Goal: Task Accomplishment & Management: Use online tool/utility

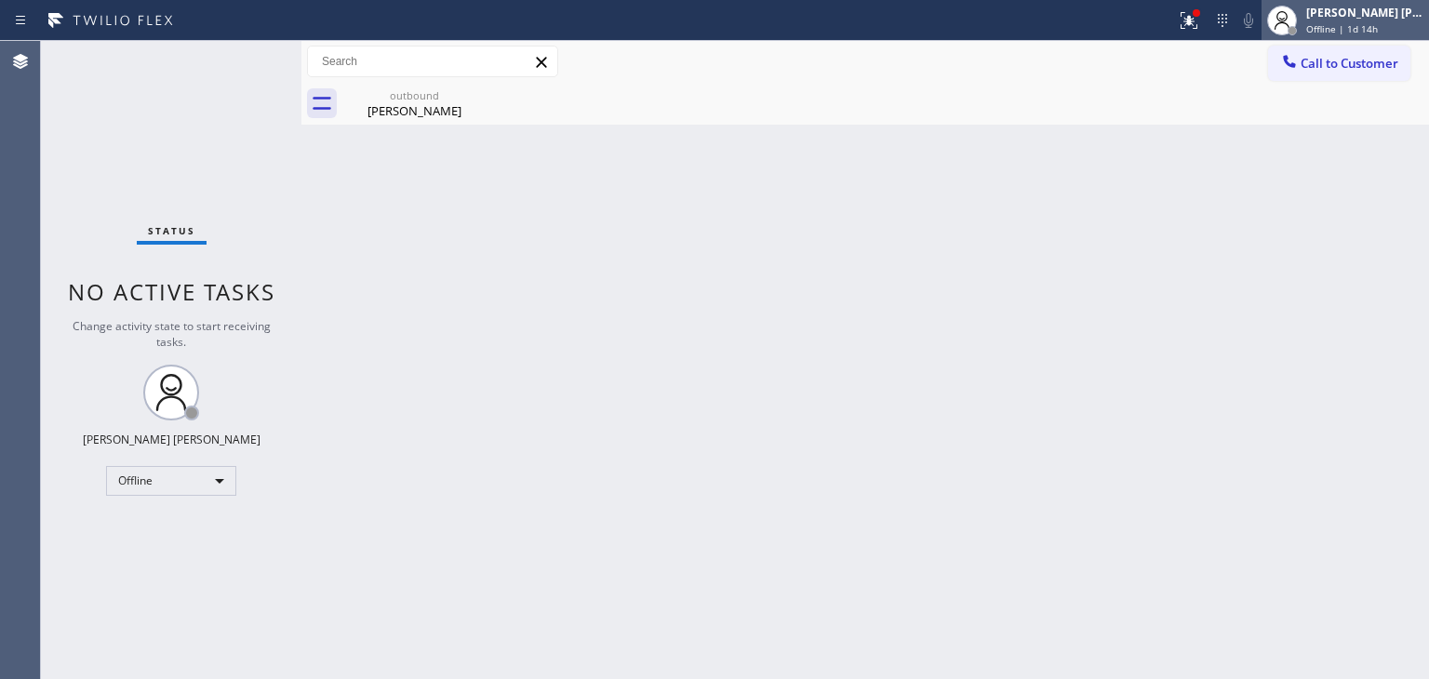
click at [1345, 13] on div "[PERSON_NAME] [PERSON_NAME]" at bounding box center [1364, 13] width 117 height 16
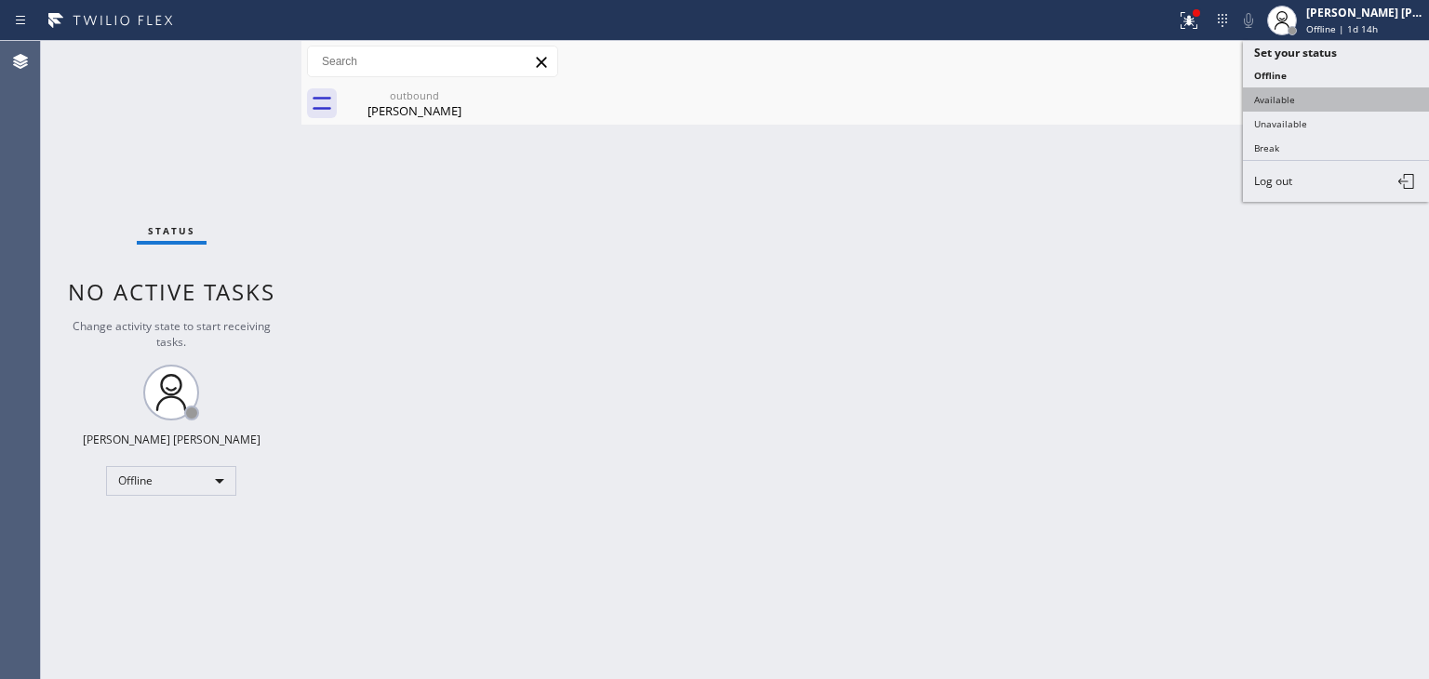
click at [1302, 96] on button "Available" at bounding box center [1336, 99] width 186 height 24
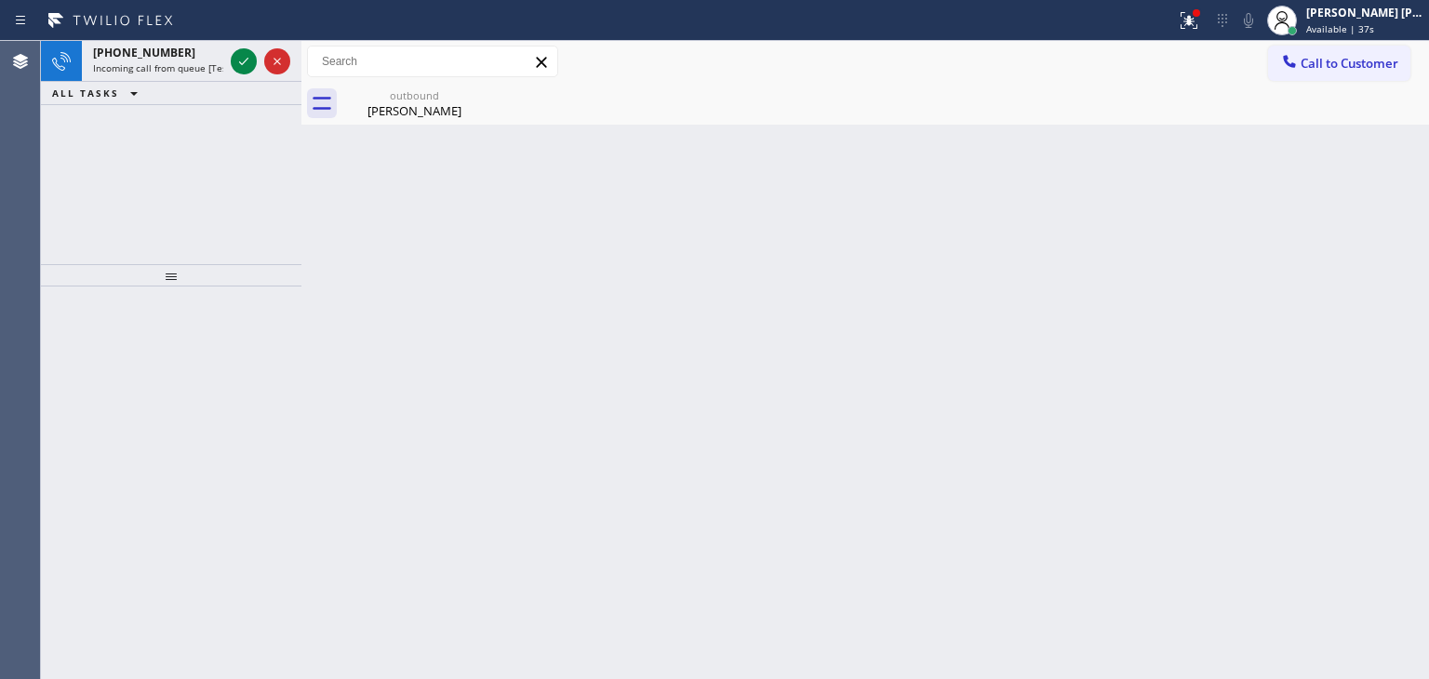
click at [153, 172] on div "[PHONE_NUMBER] Incoming call from queue [Test] All ALL TASKS ALL TASKS ACTIVE T…" at bounding box center [171, 152] width 261 height 223
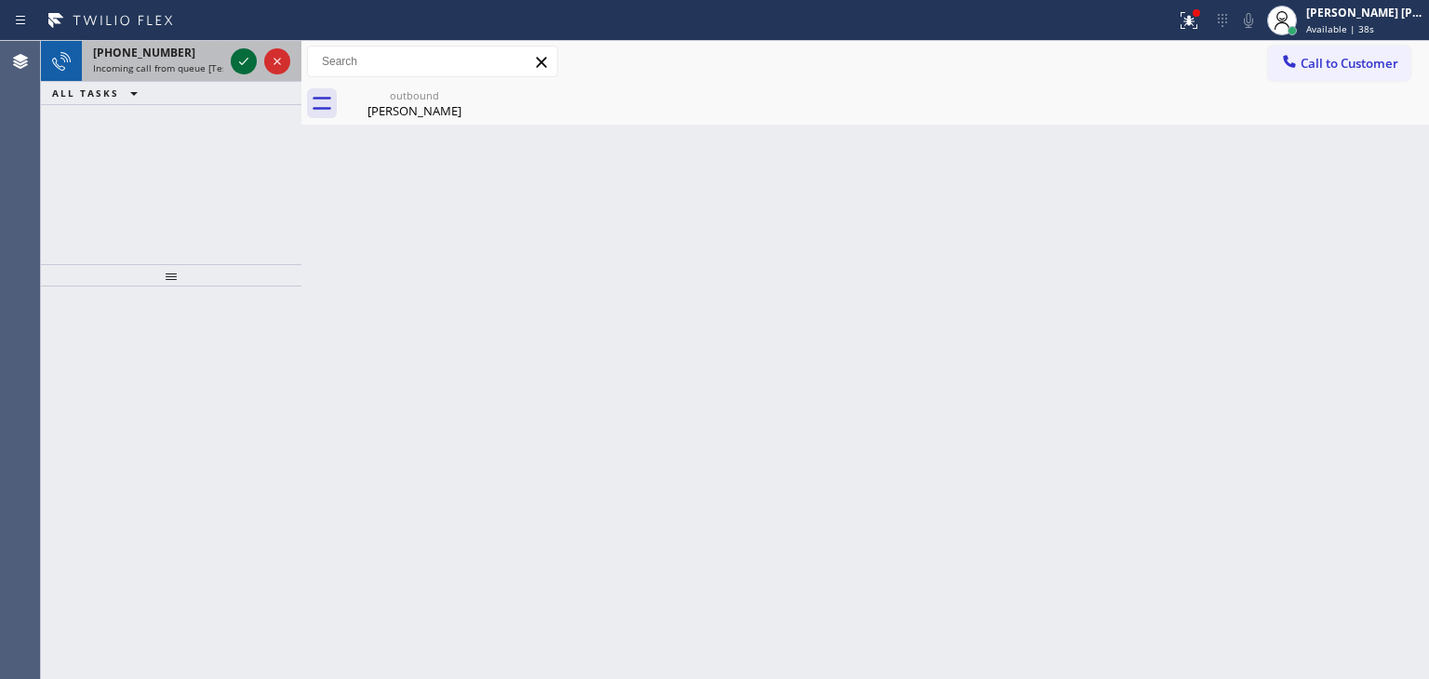
click at [243, 60] on icon at bounding box center [244, 61] width 22 height 22
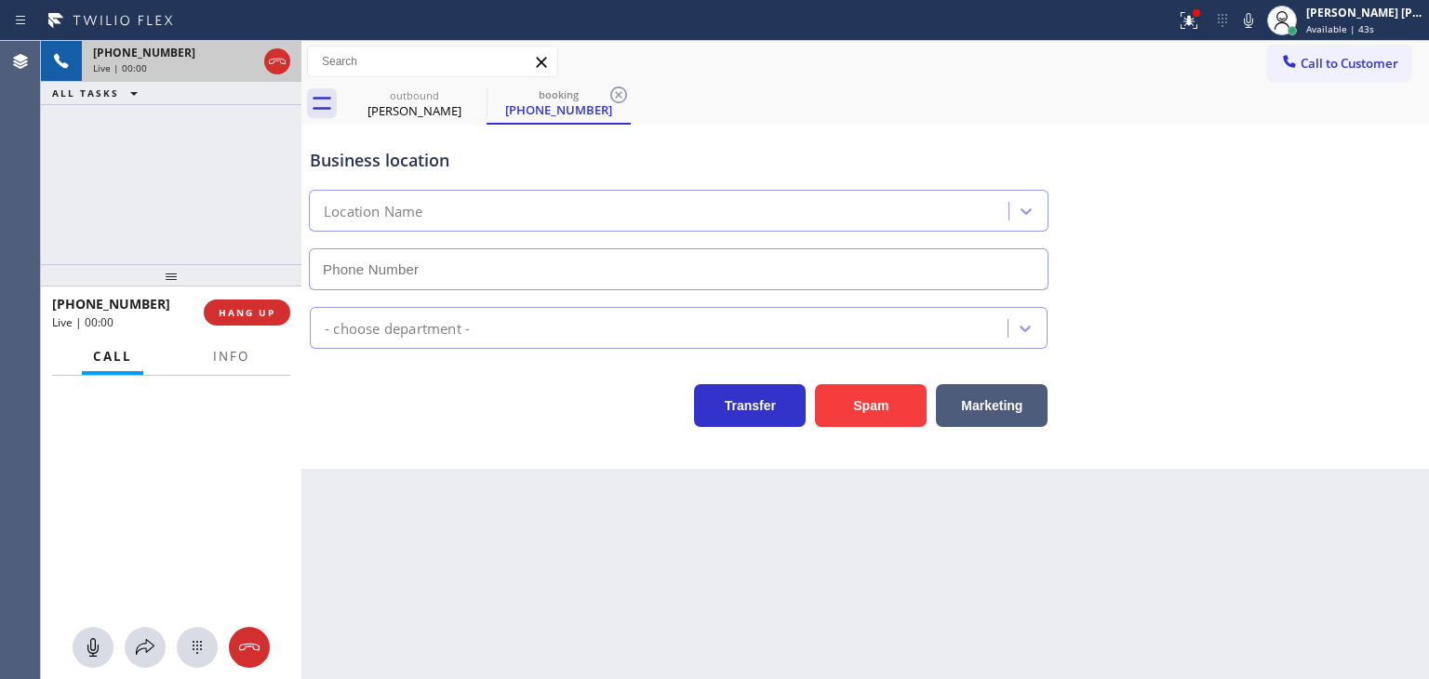
type input "[PHONE_NUMBER]"
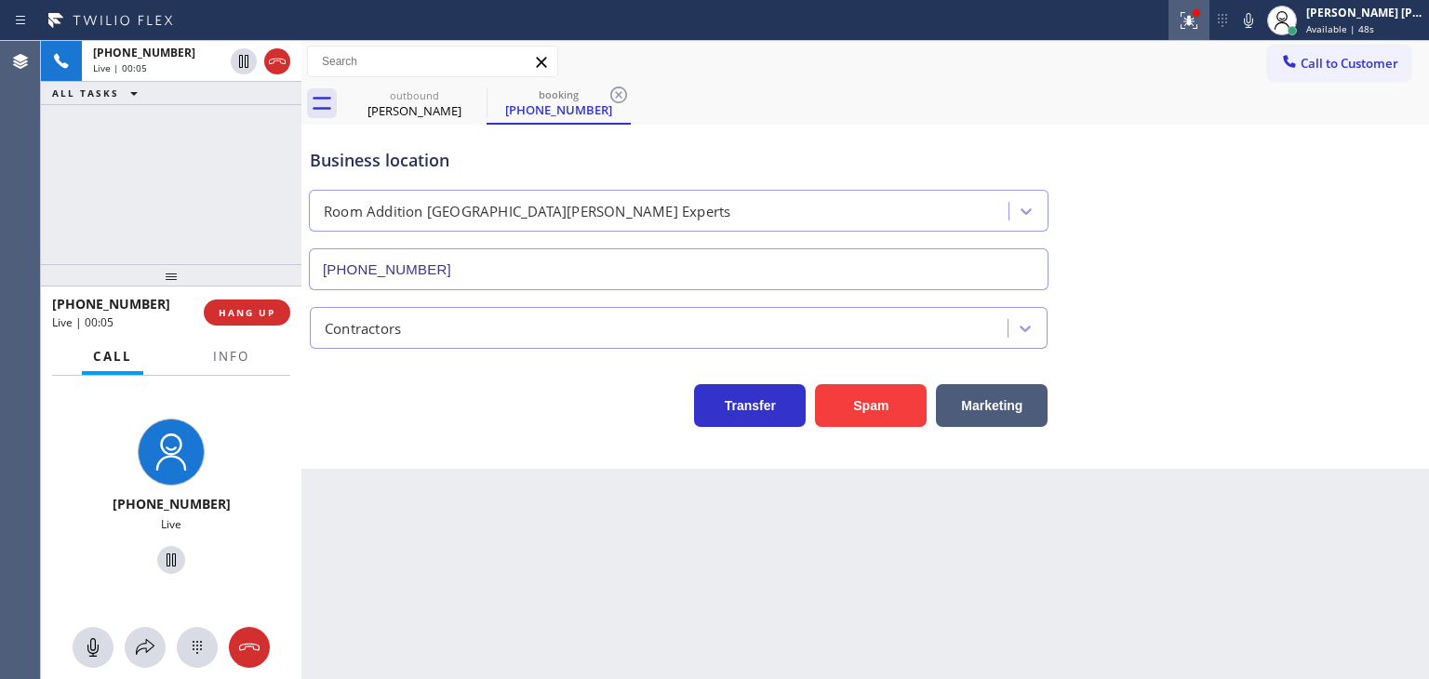
click at [1197, 23] on icon at bounding box center [1189, 20] width 17 height 17
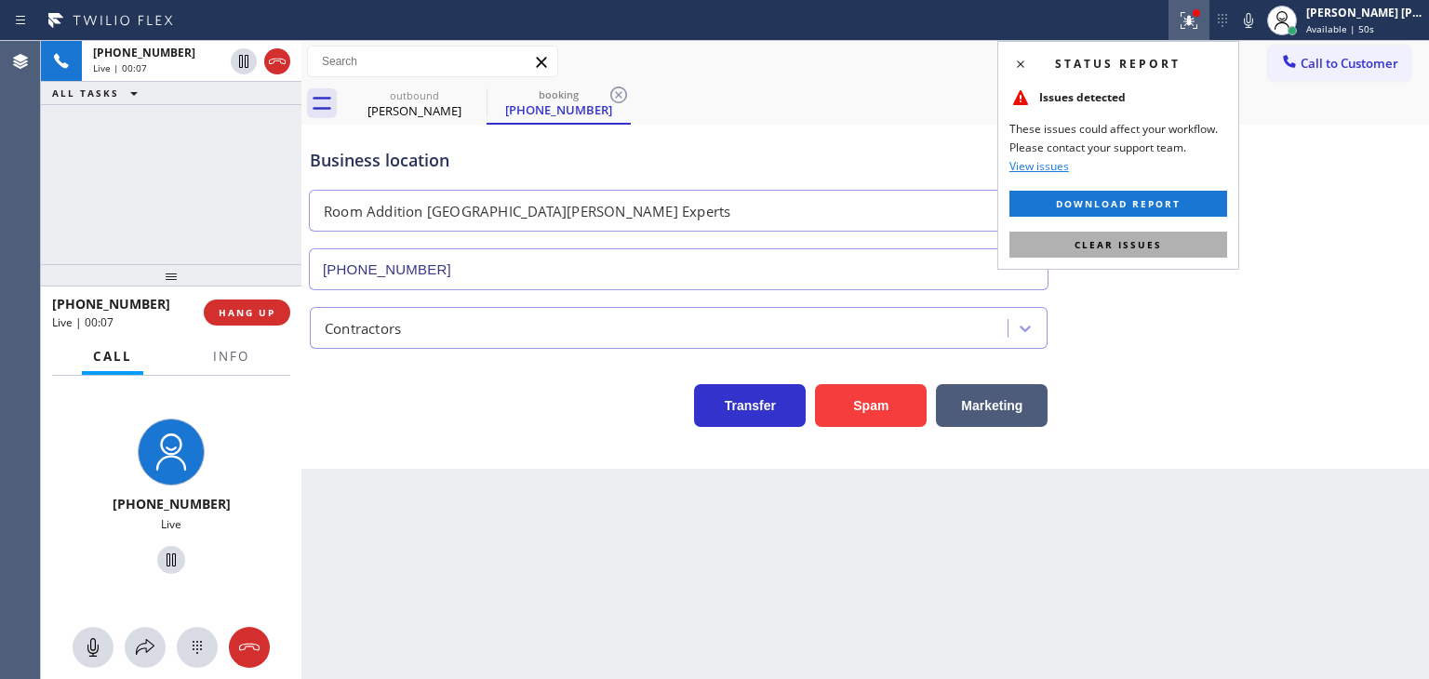
click at [1116, 245] on span "Clear issues" at bounding box center [1118, 244] width 87 height 13
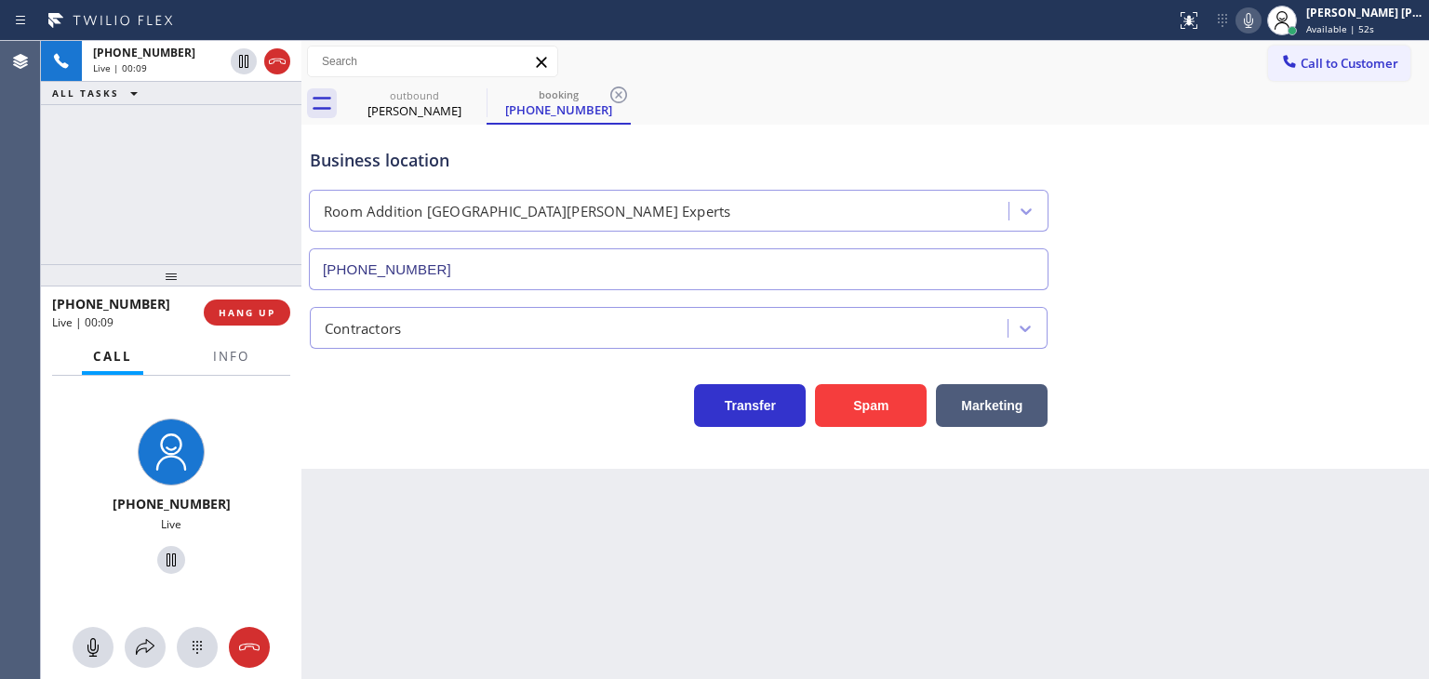
click at [1260, 23] on icon at bounding box center [1248, 20] width 22 height 22
click at [1260, 21] on icon at bounding box center [1248, 20] width 22 height 22
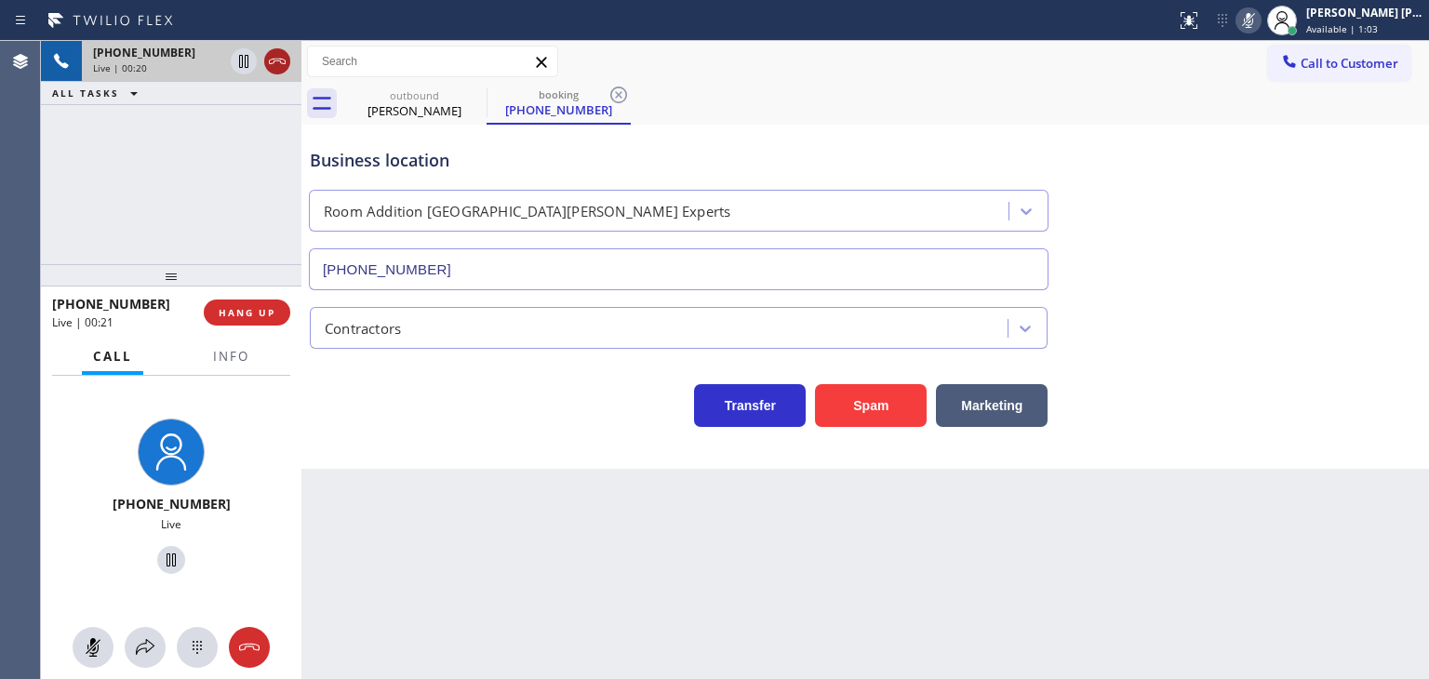
click at [283, 61] on icon at bounding box center [277, 61] width 22 height 22
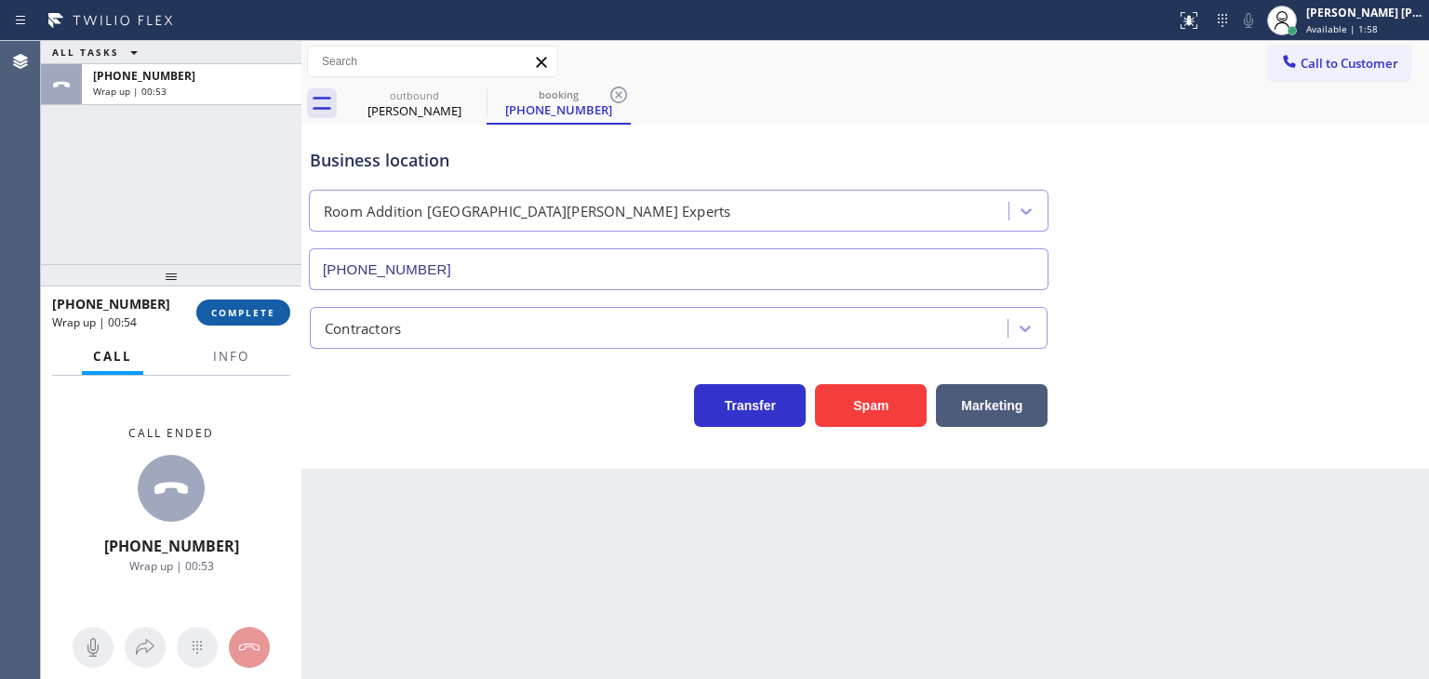
click at [232, 305] on button "COMPLETE" at bounding box center [243, 313] width 94 height 26
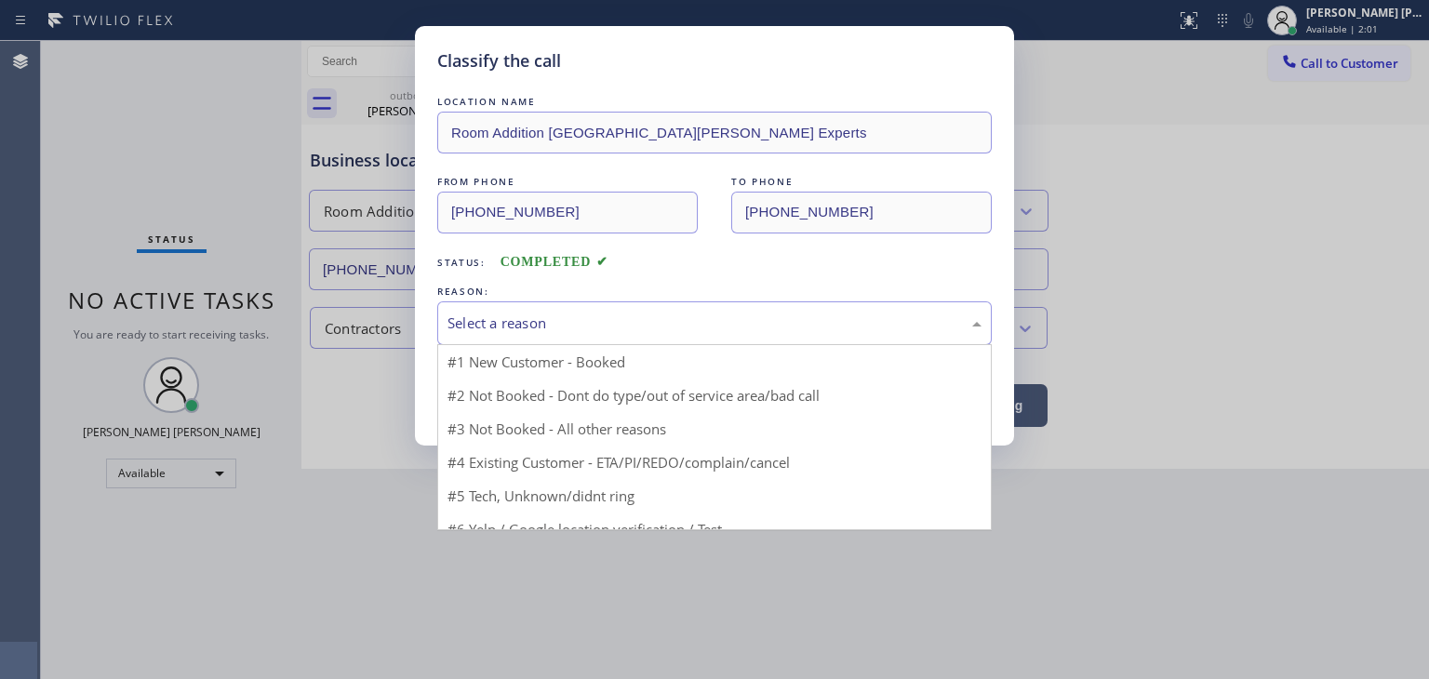
click at [465, 317] on div "Select a reason" at bounding box center [715, 323] width 534 height 21
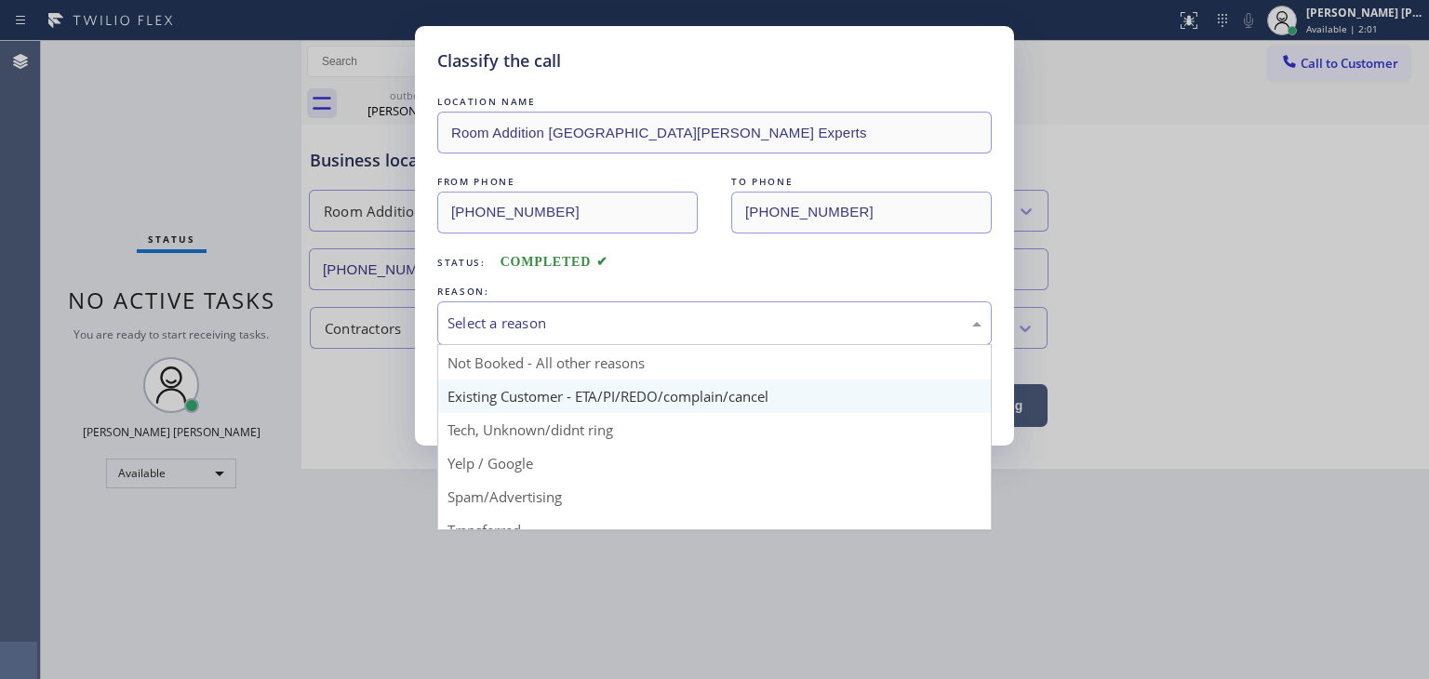
scroll to position [49, 0]
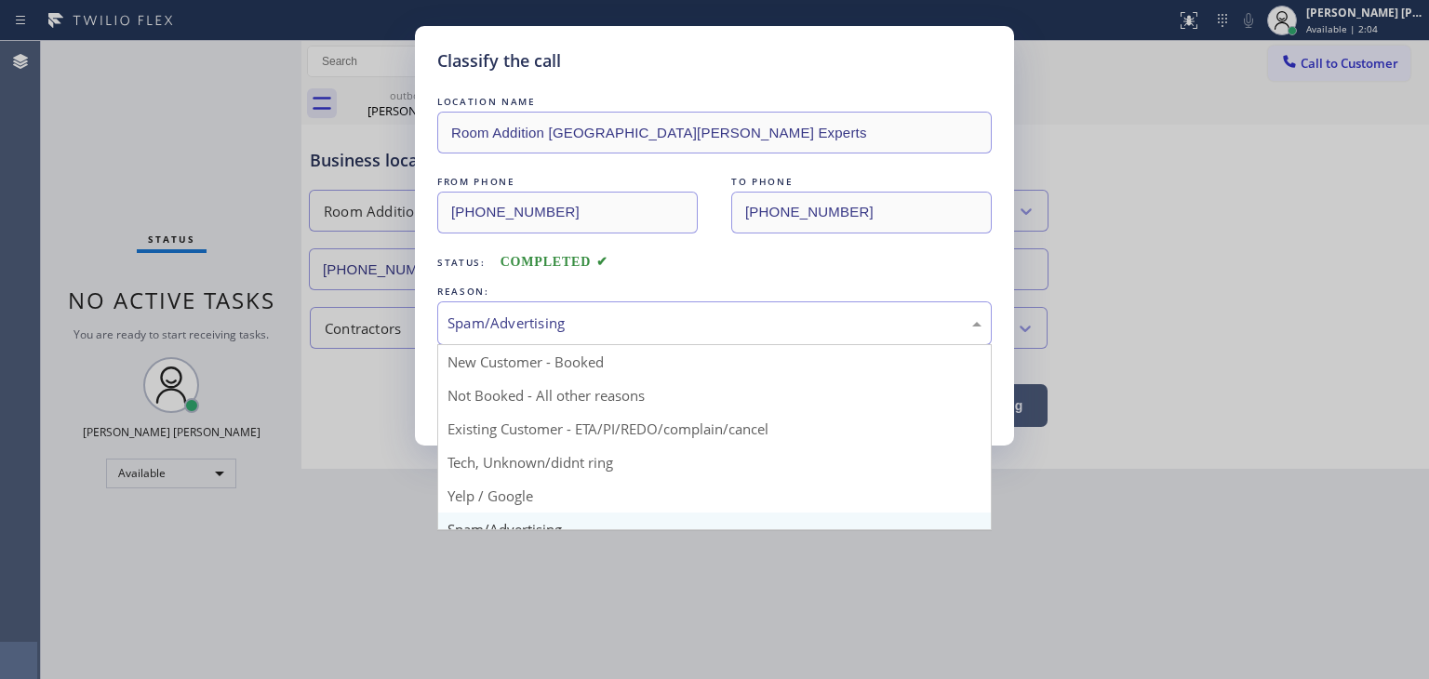
click at [552, 334] on div "Spam/Advertising" at bounding box center [714, 323] width 555 height 44
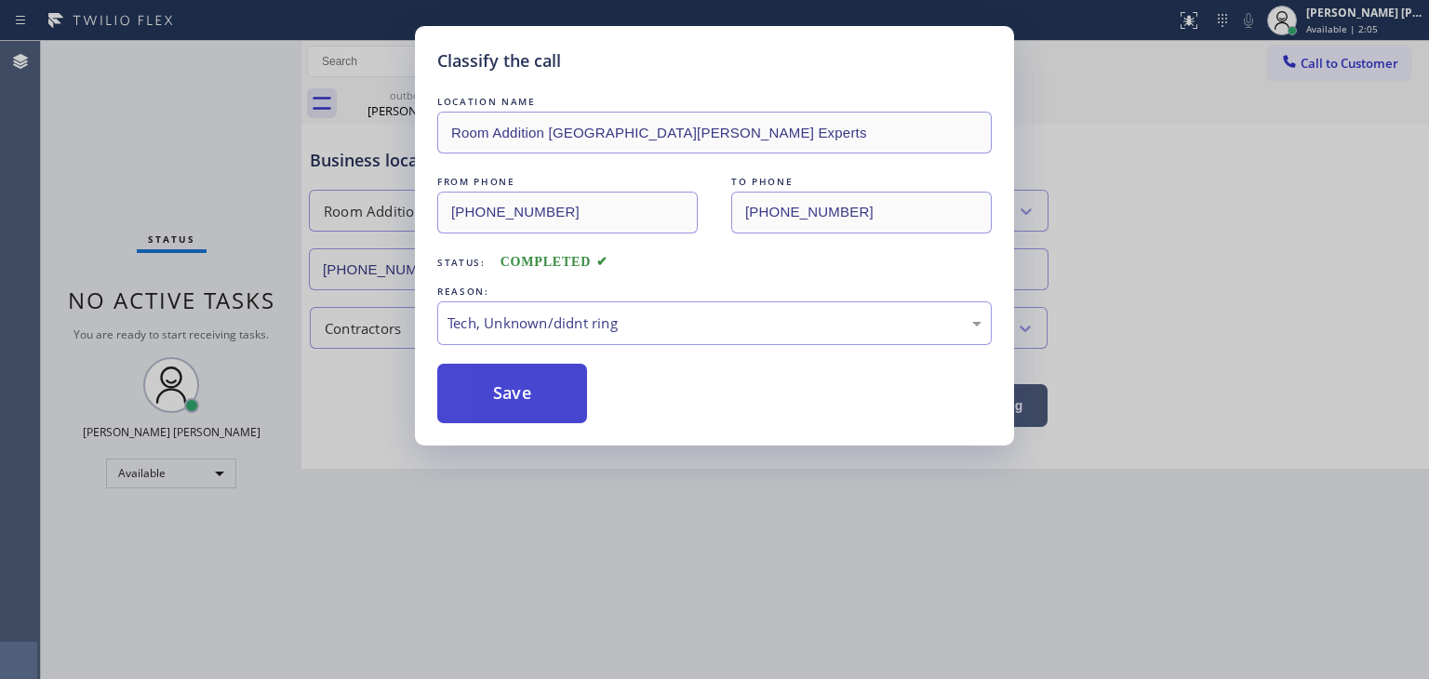
click at [538, 373] on button "Save" at bounding box center [512, 394] width 150 height 60
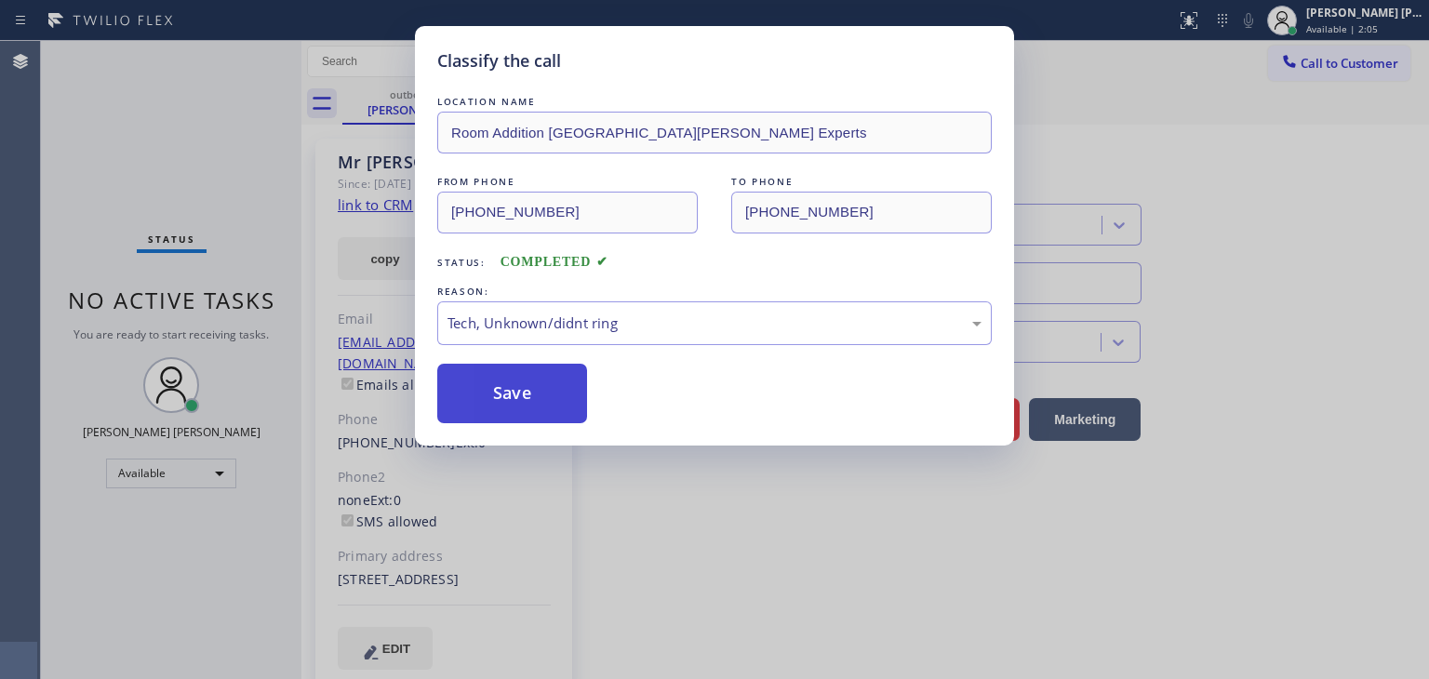
click at [521, 382] on button "Save" at bounding box center [512, 394] width 150 height 60
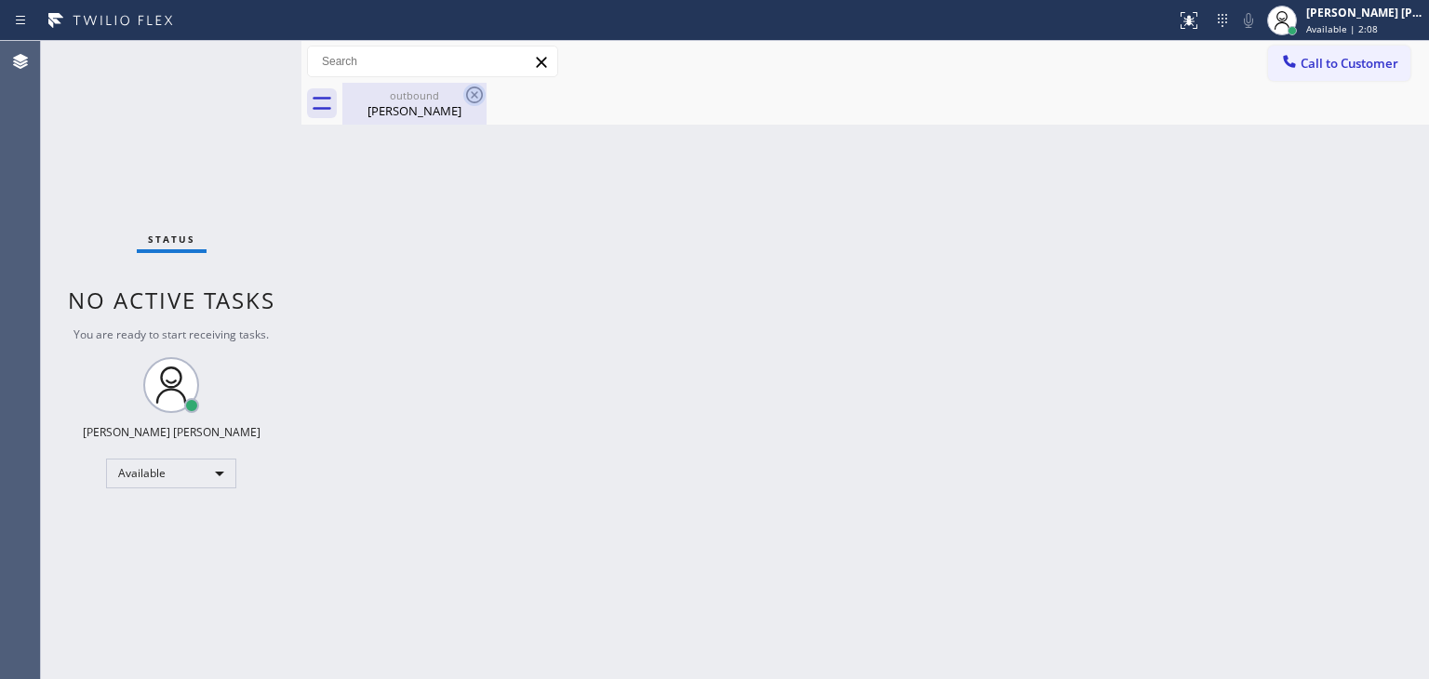
click at [467, 90] on icon at bounding box center [474, 95] width 17 height 17
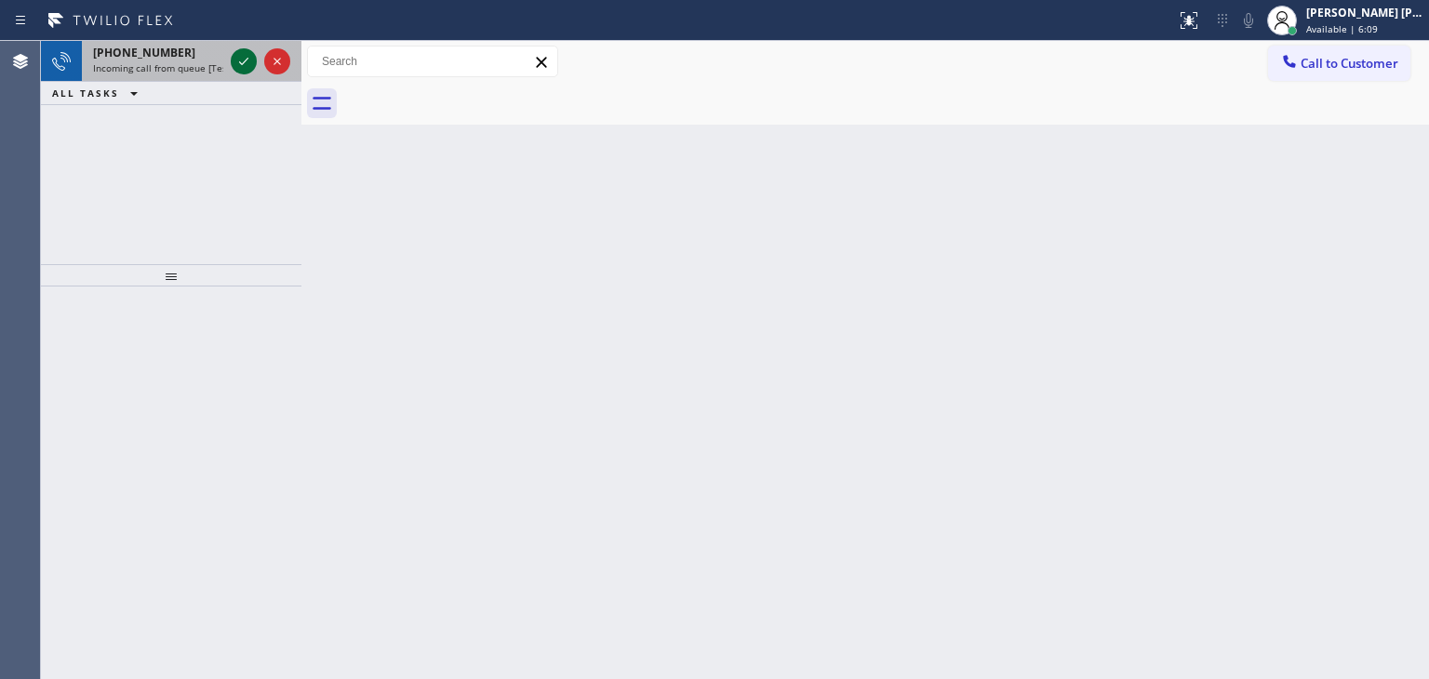
click at [247, 54] on icon at bounding box center [244, 61] width 22 height 22
click at [249, 62] on icon at bounding box center [244, 61] width 22 height 22
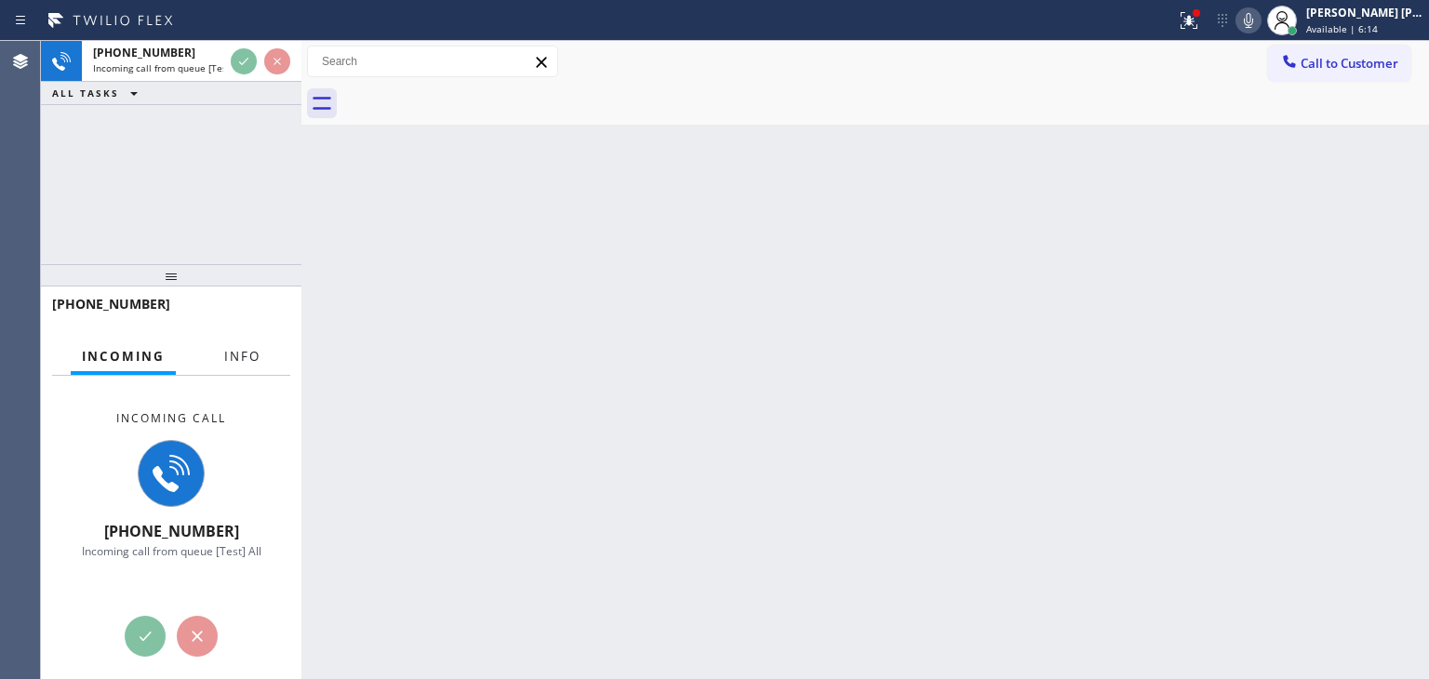
click at [251, 358] on span "Info" at bounding box center [242, 356] width 36 height 17
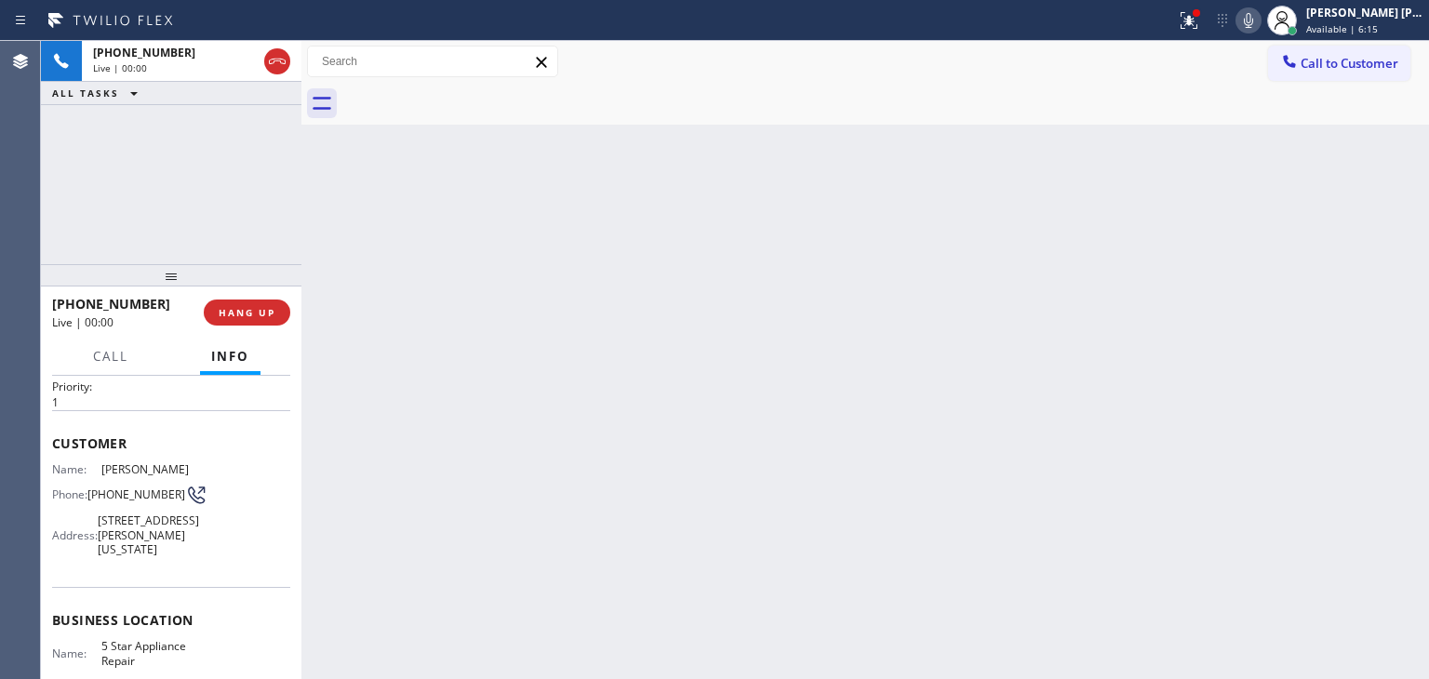
scroll to position [93, 0]
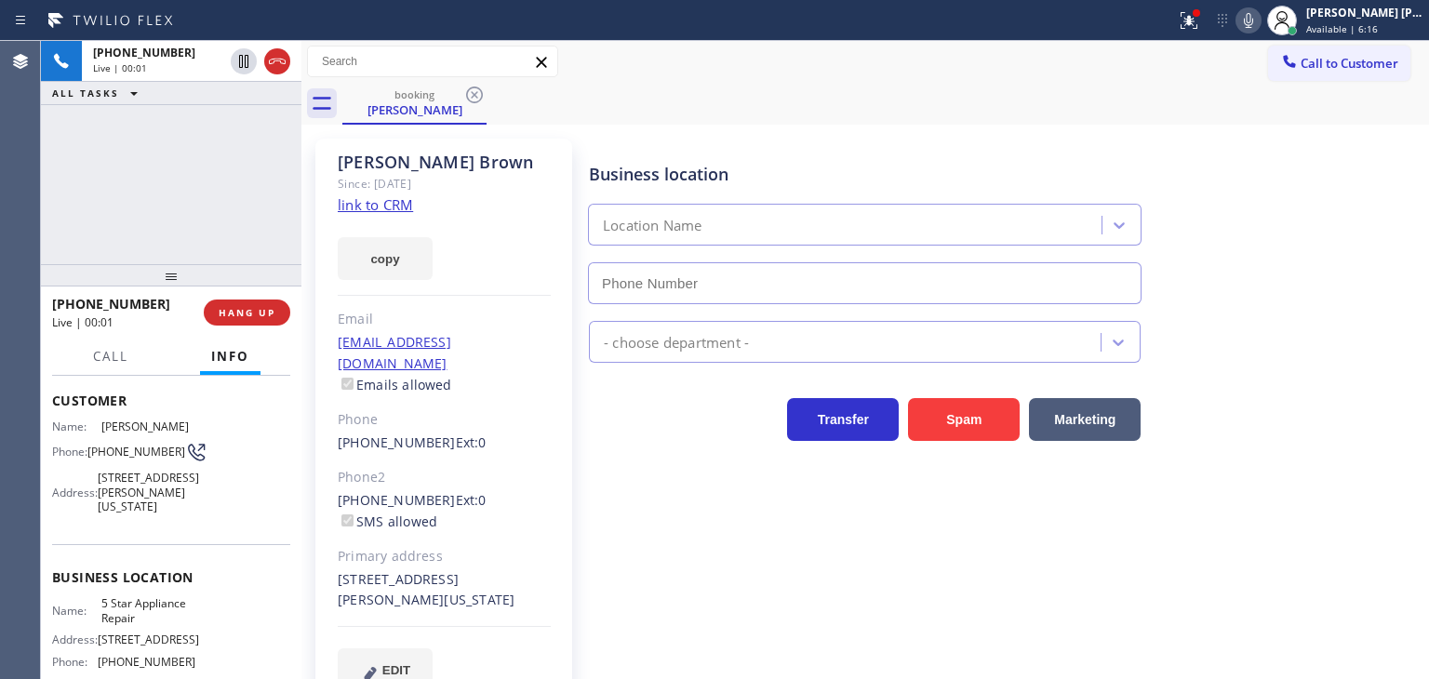
type input "[PHONE_NUMBER]"
click at [372, 209] on link "link to CRM" at bounding box center [375, 204] width 75 height 19
click at [1260, 16] on icon at bounding box center [1248, 20] width 22 height 22
click at [1253, 16] on icon at bounding box center [1248, 20] width 9 height 15
click at [1378, 31] on span "Available | 8:05" at bounding box center [1342, 28] width 72 height 13
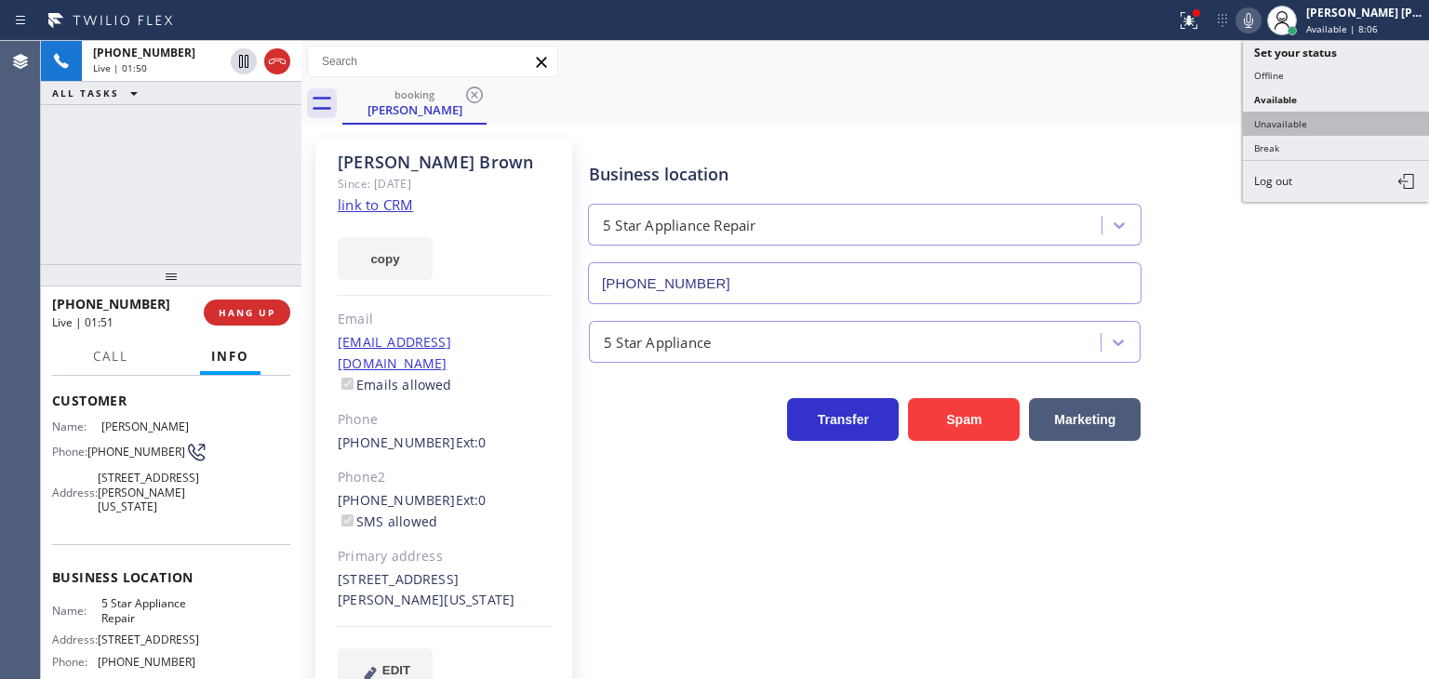
click at [1302, 126] on button "Unavailable" at bounding box center [1336, 124] width 186 height 24
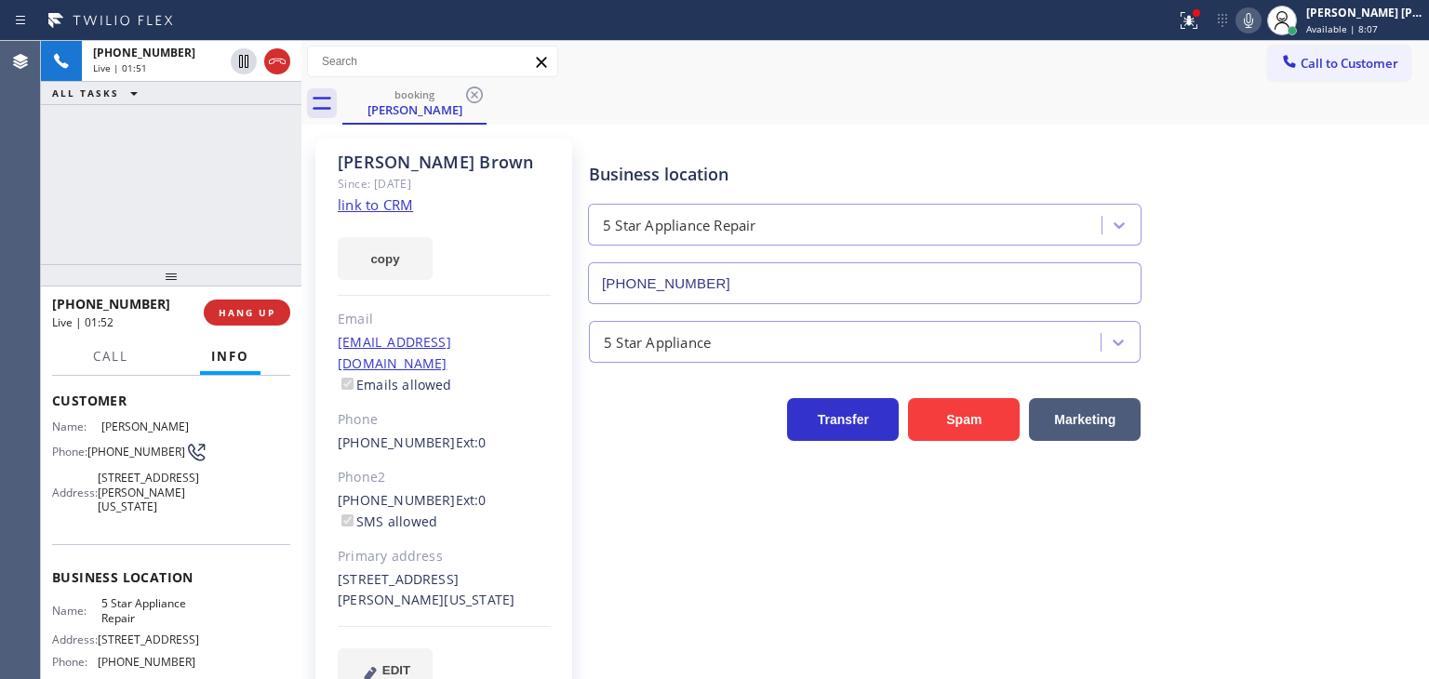
click at [1260, 17] on icon at bounding box center [1248, 20] width 22 height 22
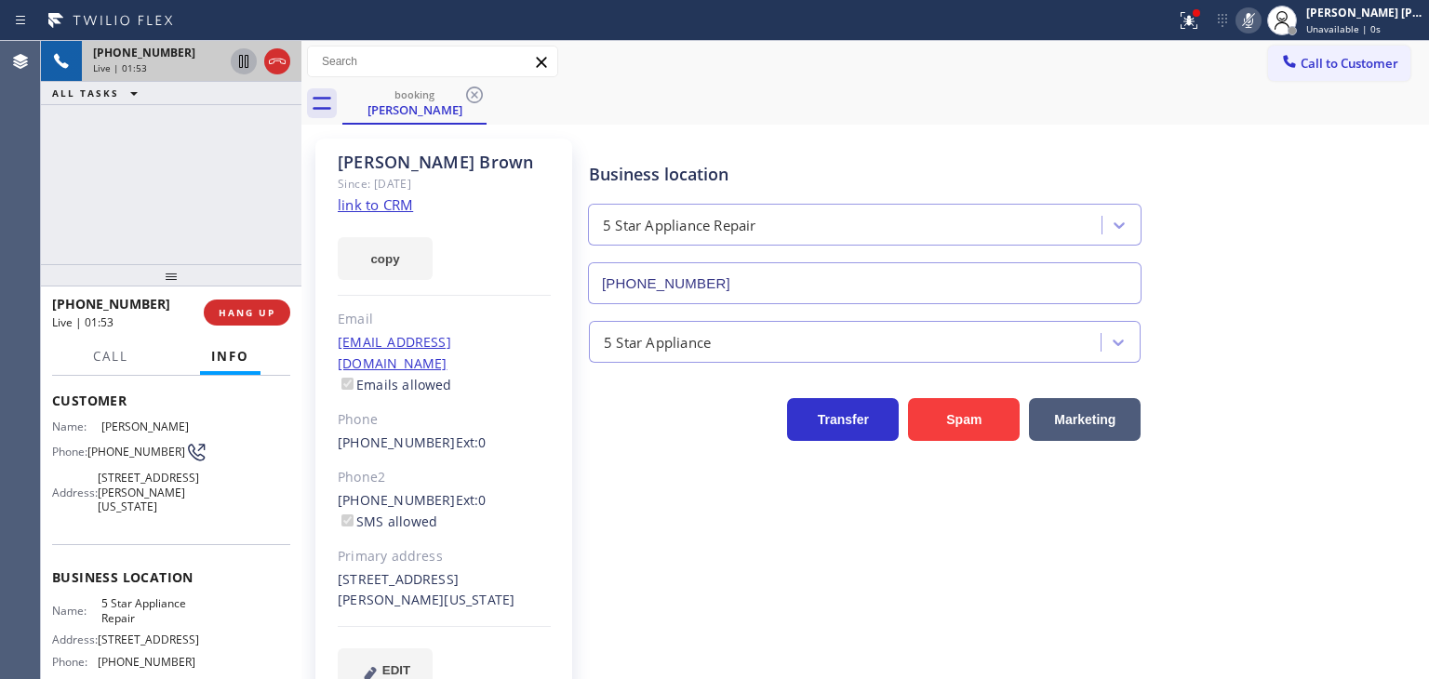
click at [238, 60] on icon at bounding box center [244, 61] width 22 height 22
click at [1255, 24] on rect at bounding box center [1248, 18] width 13 height 13
click at [242, 60] on icon at bounding box center [243, 61] width 13 height 13
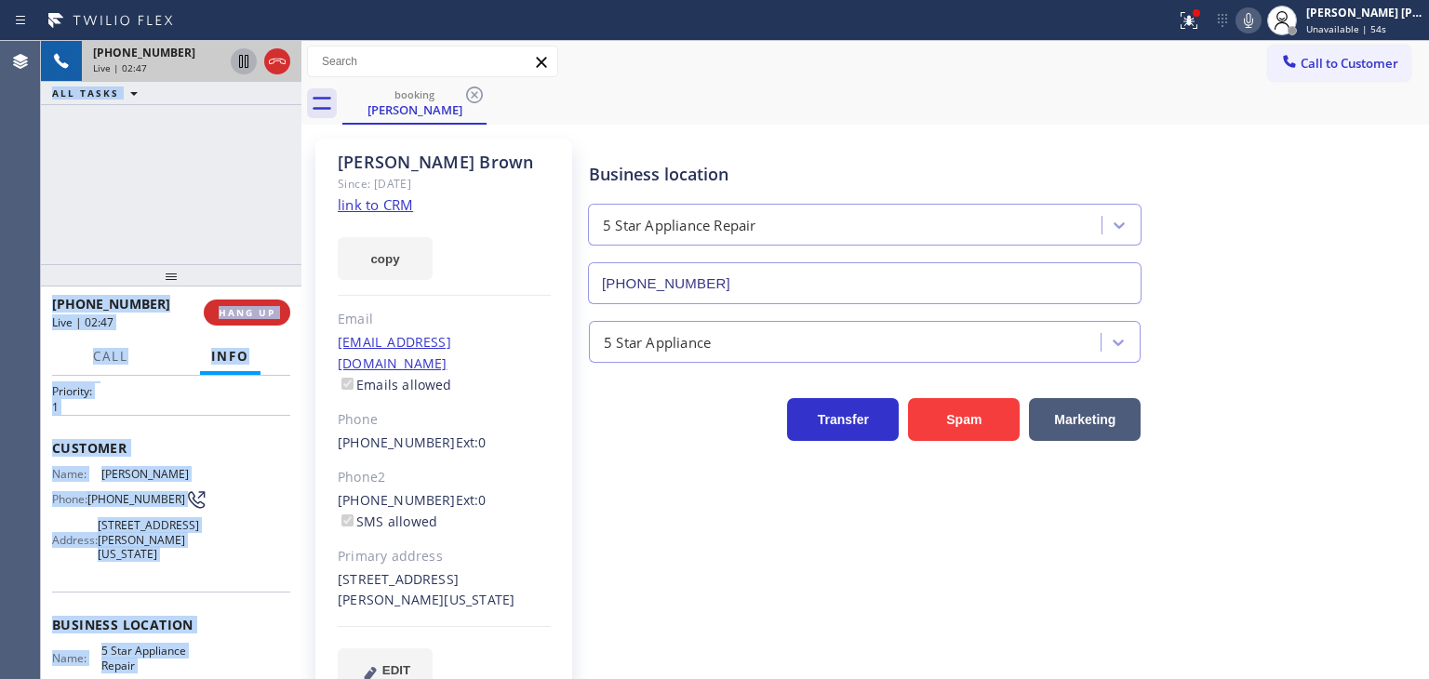
scroll to position [7, 0]
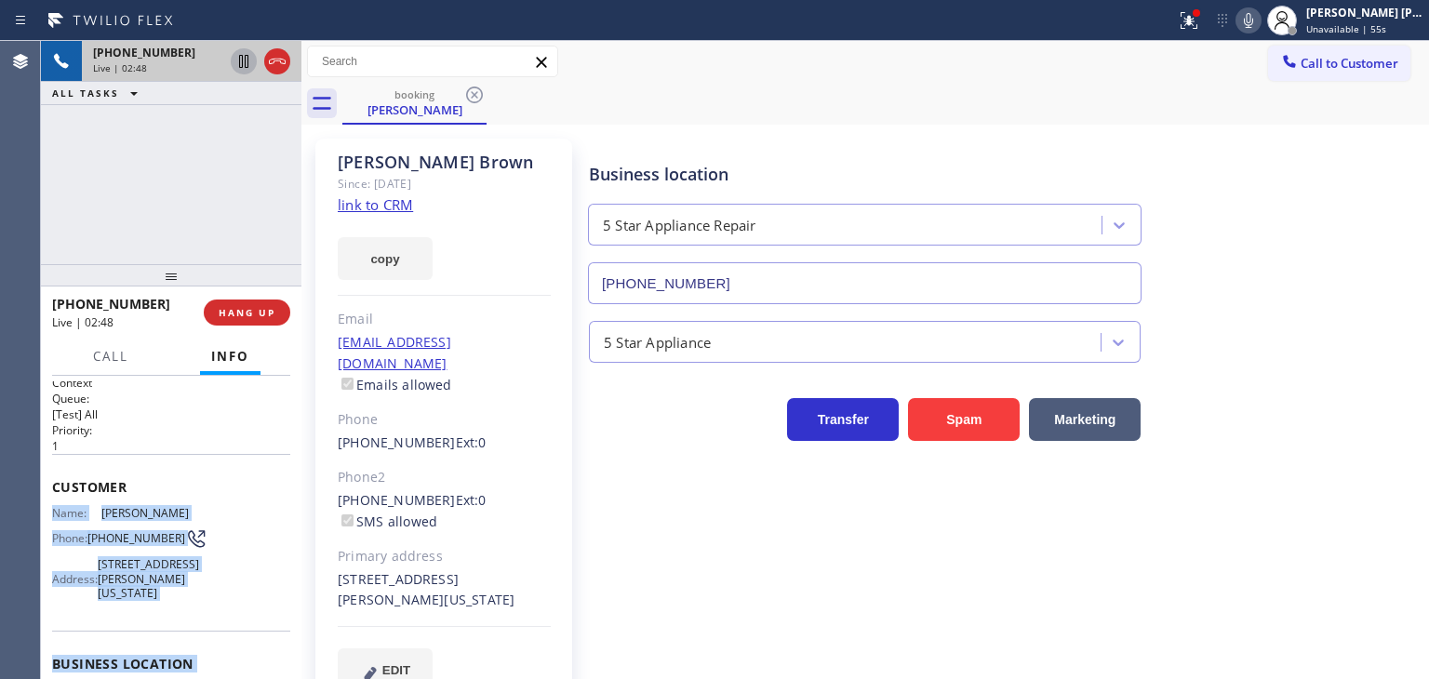
drag, startPoint x: 195, startPoint y: 575, endPoint x: 50, endPoint y: 512, distance: 158.3
click at [50, 512] on div "Context Queue: [Test] All Priority: 1 Customer Name: [PERSON_NAME] Phone: [PHON…" at bounding box center [171, 527] width 261 height 303
copy div "Name: [PERSON_NAME] Phone: [PHONE_NUMBER] Address: [STREET_ADDRESS][PERSON_NAME…"
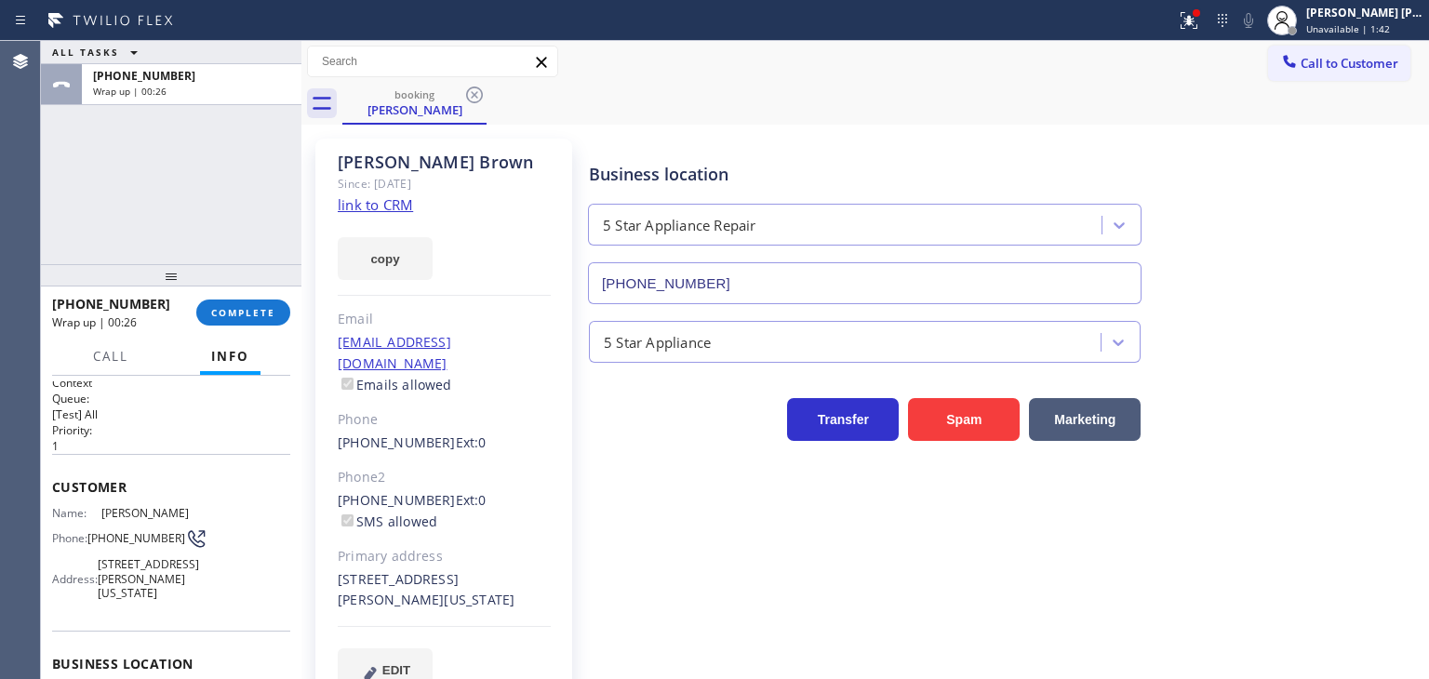
click at [162, 250] on div "ALL TASKS ALL TASKS ACTIVE TASKS TASKS IN WRAP UP [PHONE_NUMBER] Wrap up | 00:26" at bounding box center [171, 152] width 261 height 223
click at [249, 313] on span "COMPLETE" at bounding box center [243, 312] width 64 height 13
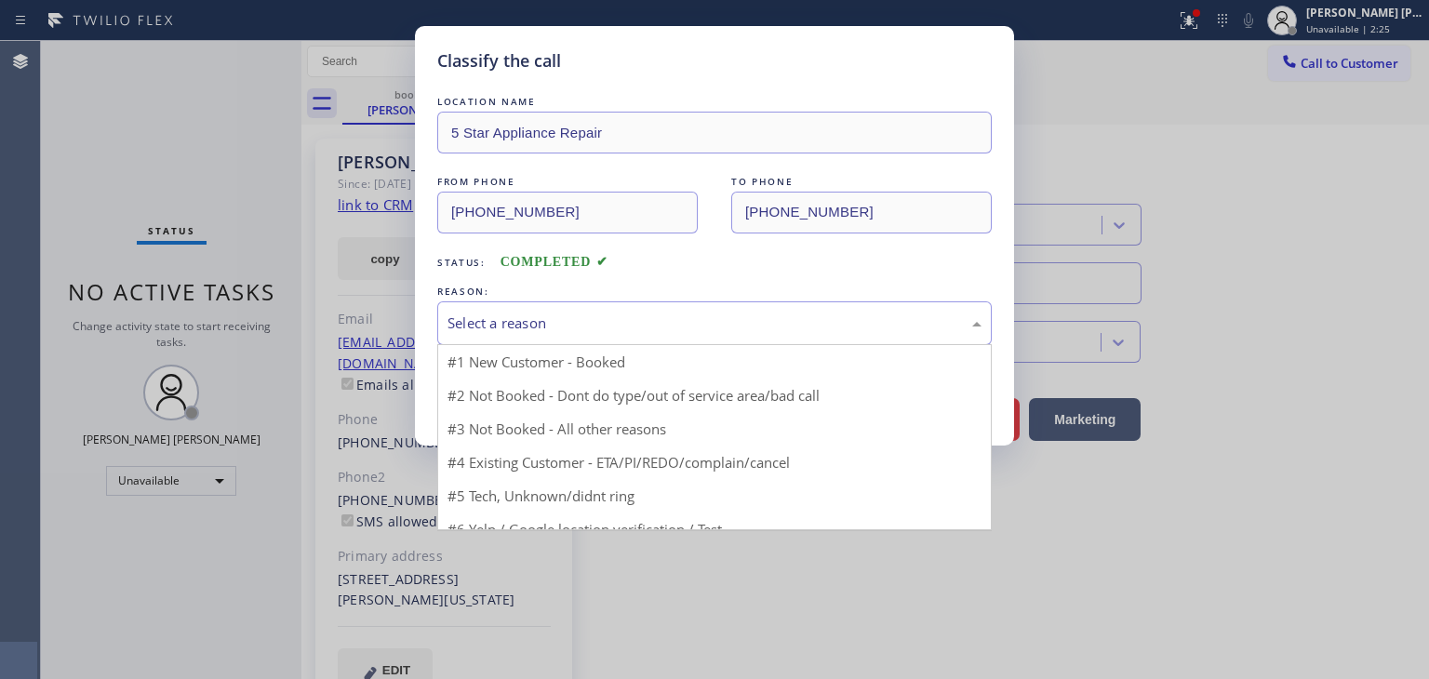
click at [542, 321] on div "Select a reason" at bounding box center [715, 323] width 534 height 21
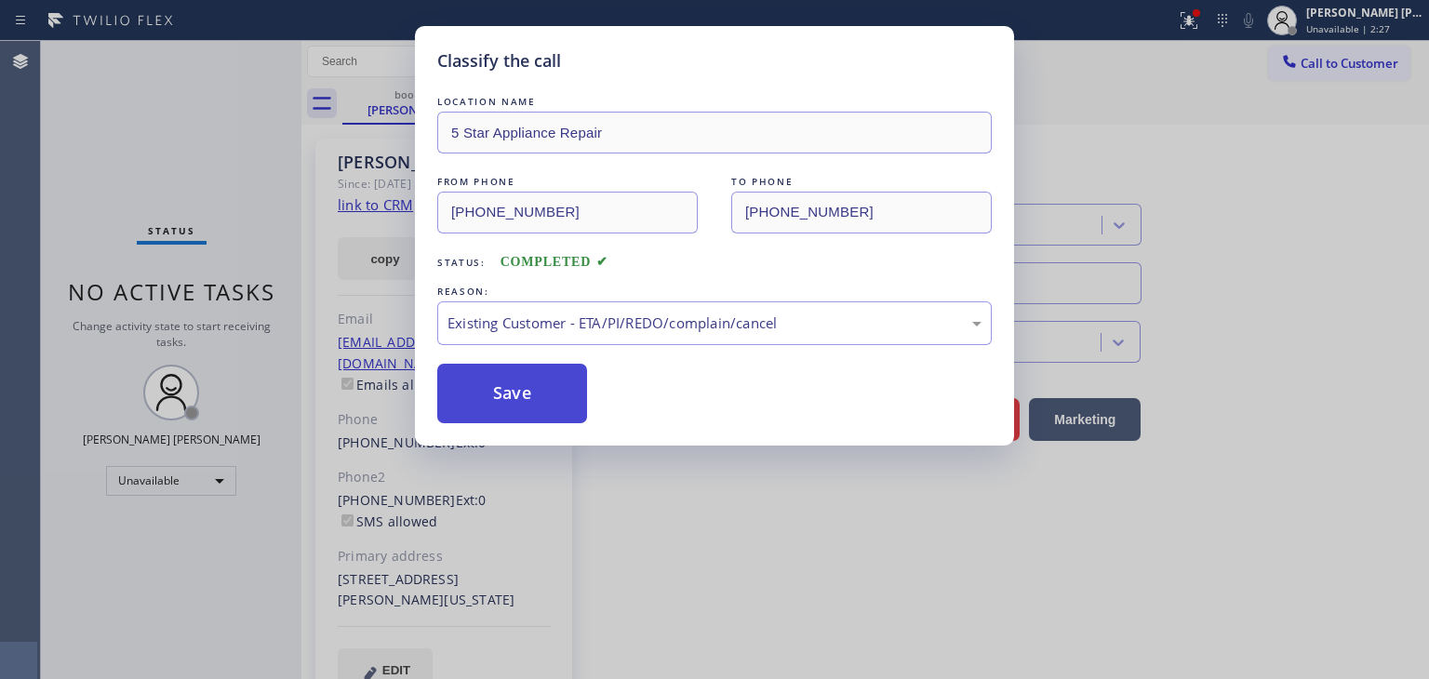
click at [514, 406] on button "Save" at bounding box center [512, 394] width 150 height 60
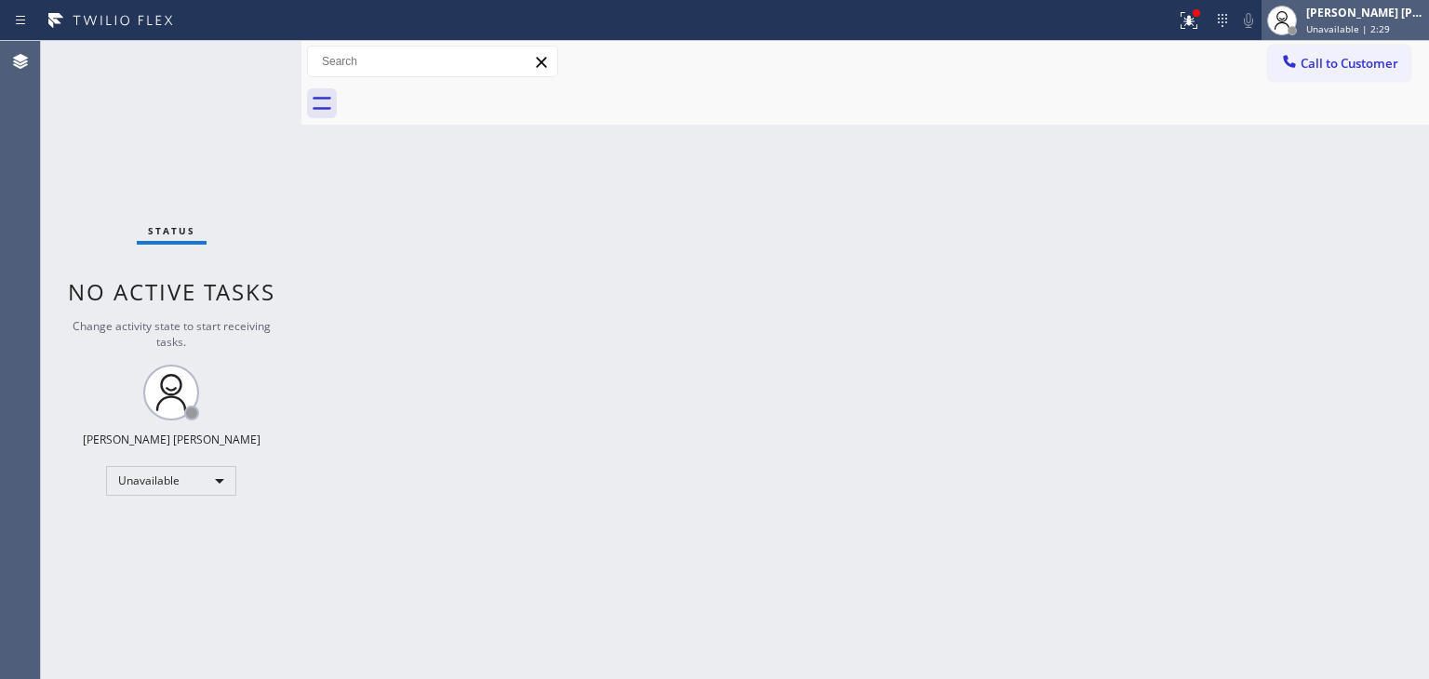
click at [1392, 7] on div "[PERSON_NAME] [PERSON_NAME]" at bounding box center [1364, 13] width 117 height 16
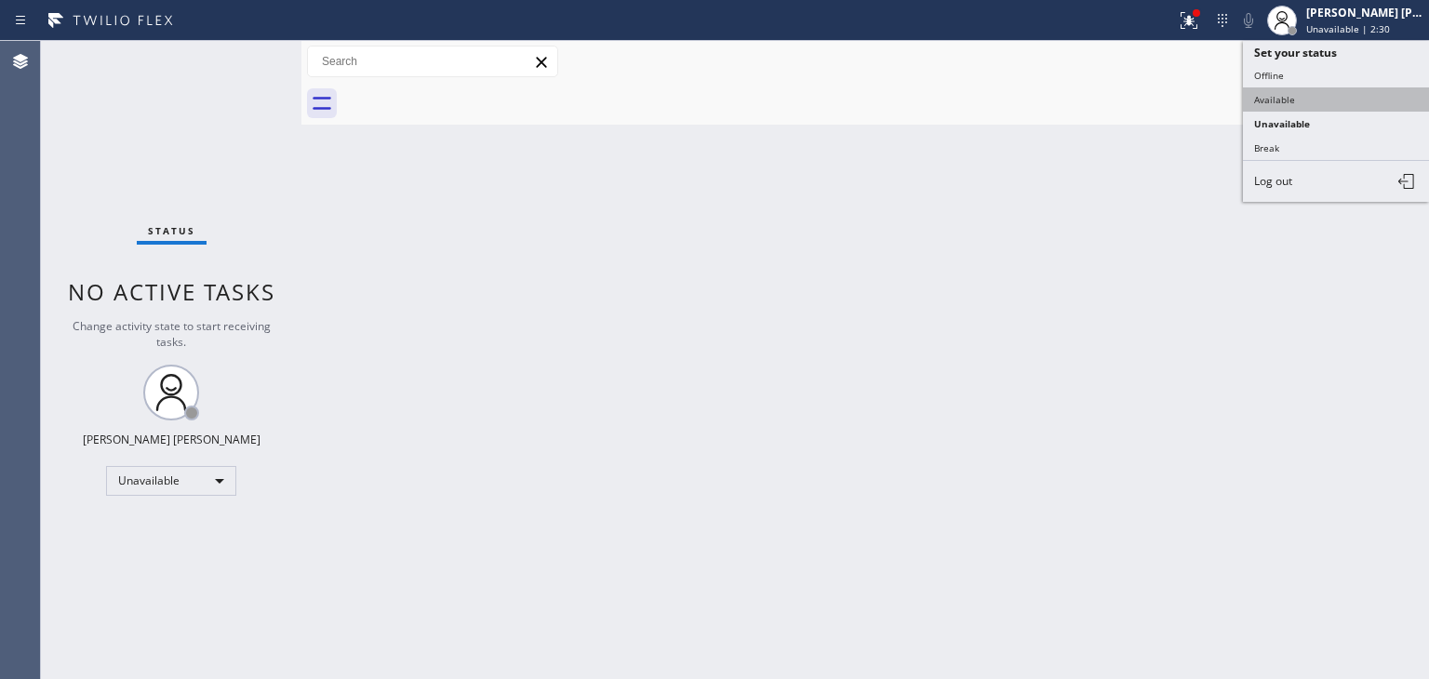
click at [1290, 94] on button "Available" at bounding box center [1336, 99] width 186 height 24
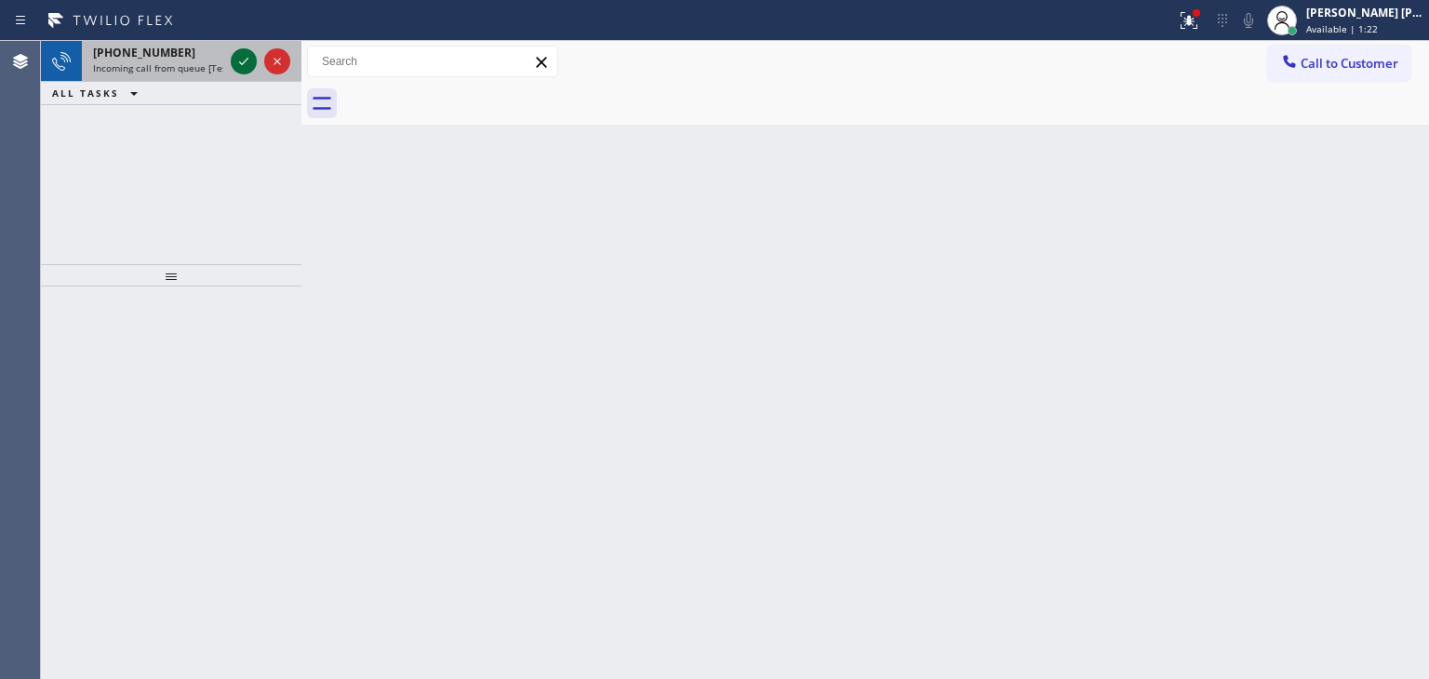
click at [238, 58] on icon at bounding box center [244, 61] width 22 height 22
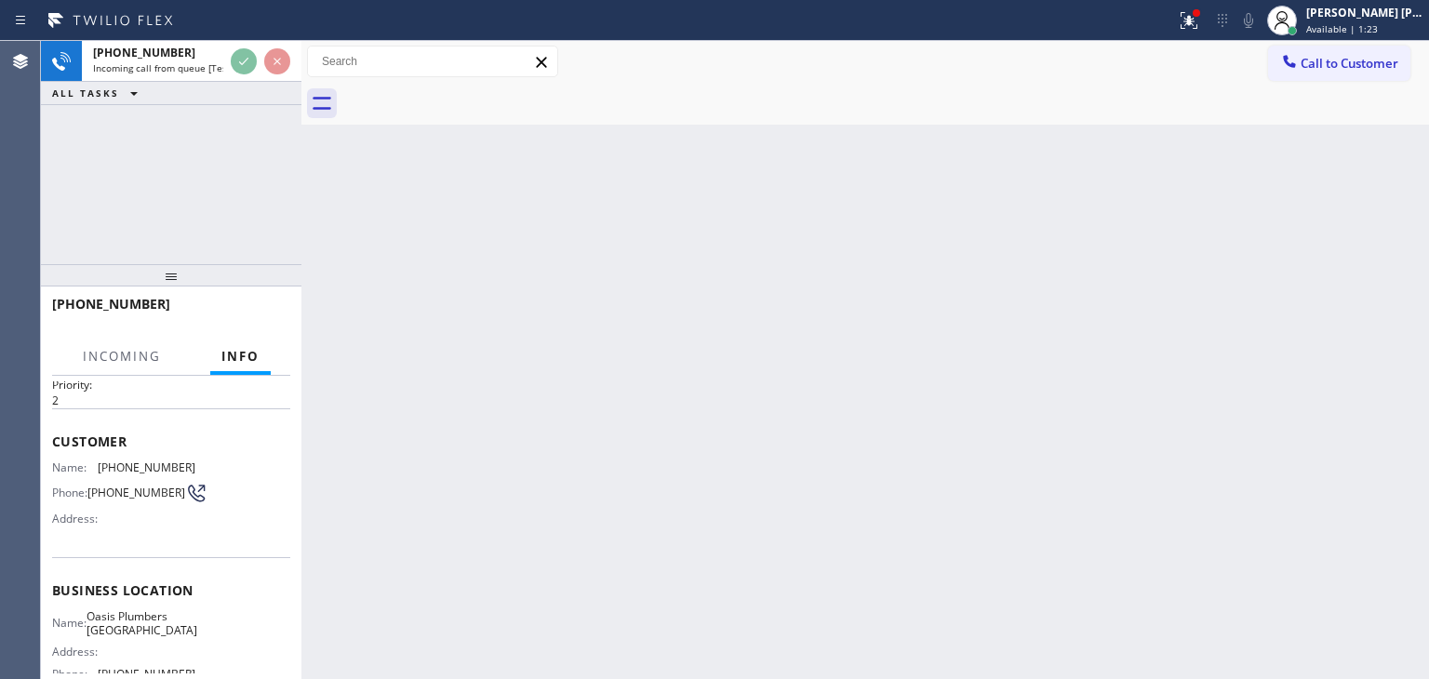
scroll to position [93, 0]
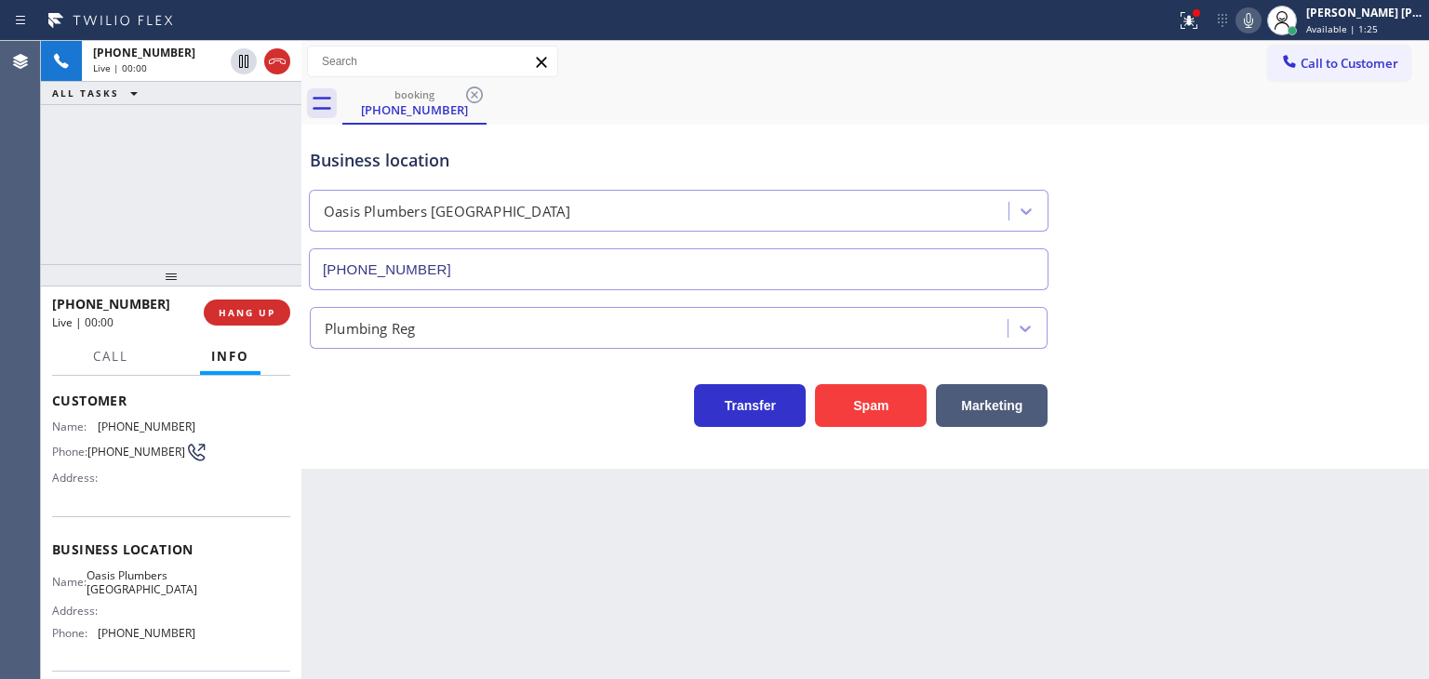
type input "[PHONE_NUMBER]"
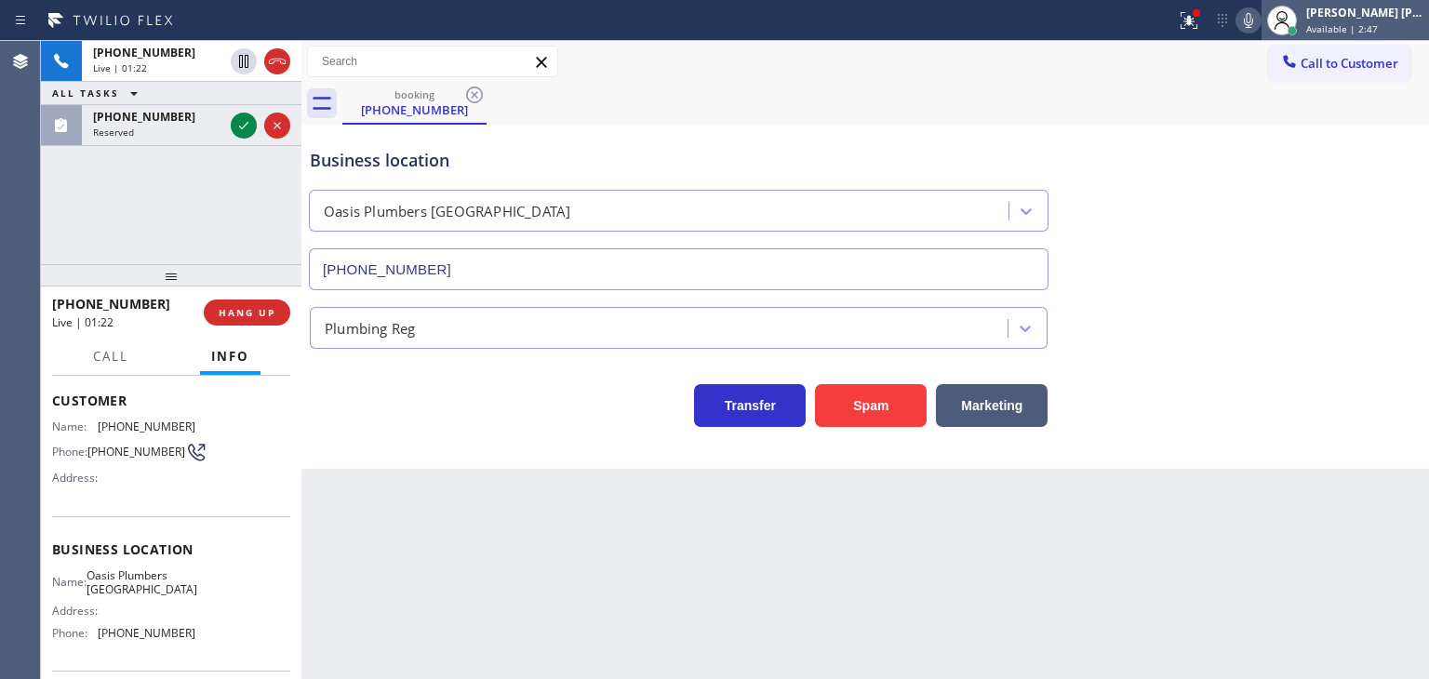
drag, startPoint x: 1378, startPoint y: 13, endPoint x: 1370, endPoint y: 34, distance: 23.0
click at [1378, 13] on div "[PERSON_NAME] [PERSON_NAME]" at bounding box center [1364, 13] width 117 height 16
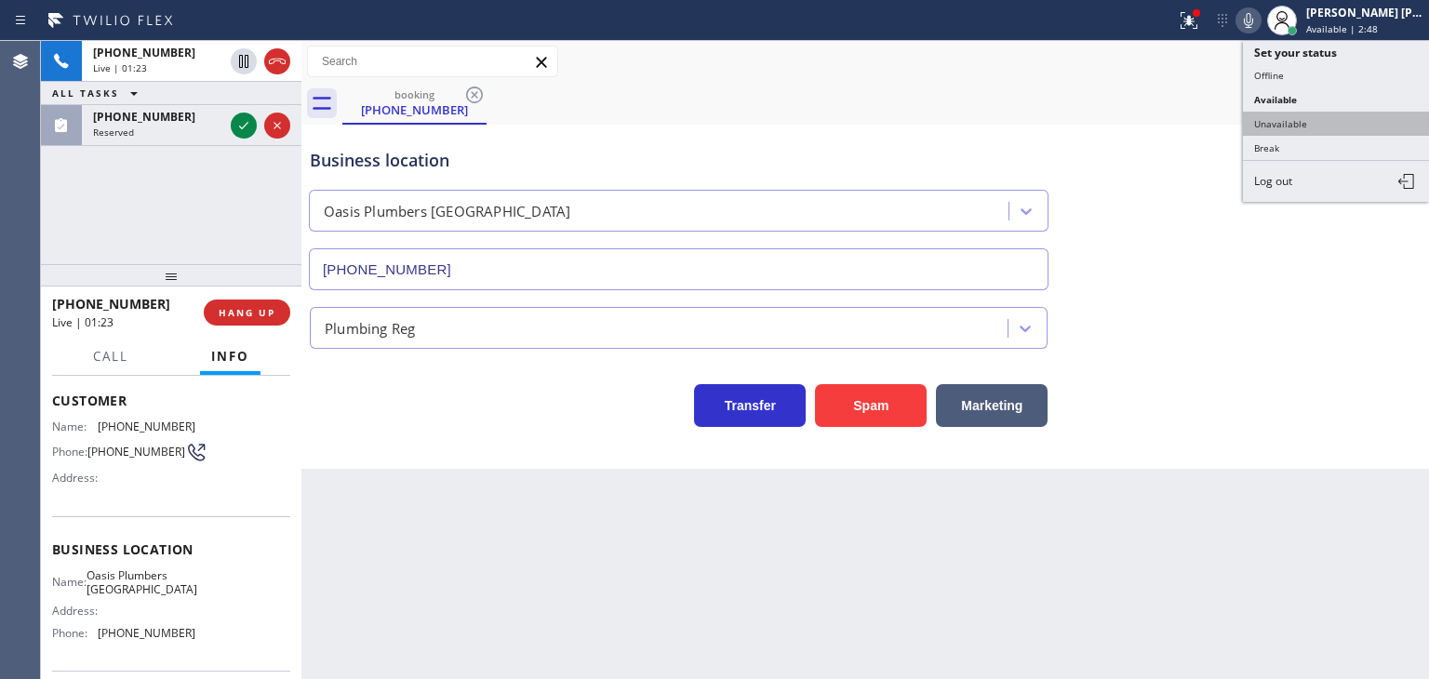
click at [1332, 116] on button "Unavailable" at bounding box center [1336, 124] width 186 height 24
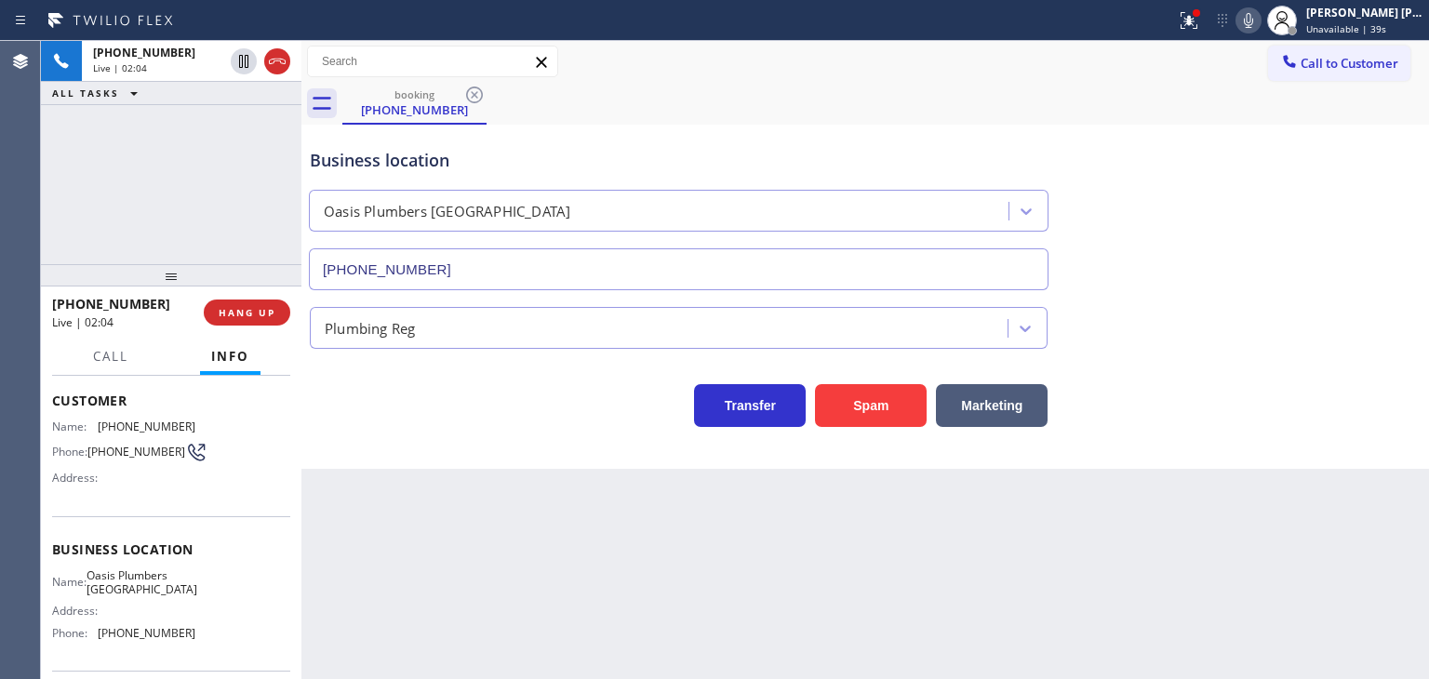
drag, startPoint x: 1277, startPoint y: 156, endPoint x: 1245, endPoint y: 131, distance: 41.1
click at [1277, 156] on div "Business location [GEOGRAPHIC_DATA] [PHONE_NUMBER]" at bounding box center [865, 206] width 1118 height 168
click at [1192, 19] on icon at bounding box center [1186, 18] width 11 height 13
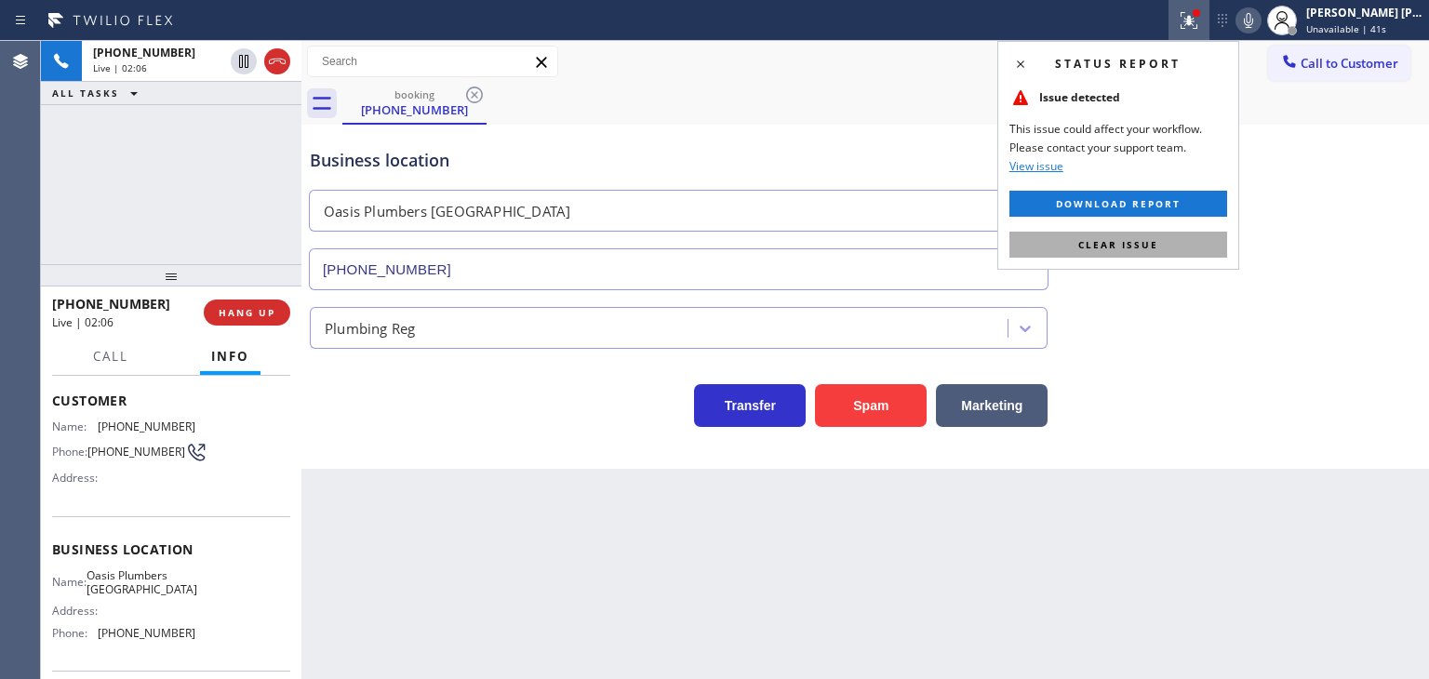
click at [1131, 242] on span "Clear issue" at bounding box center [1118, 244] width 80 height 13
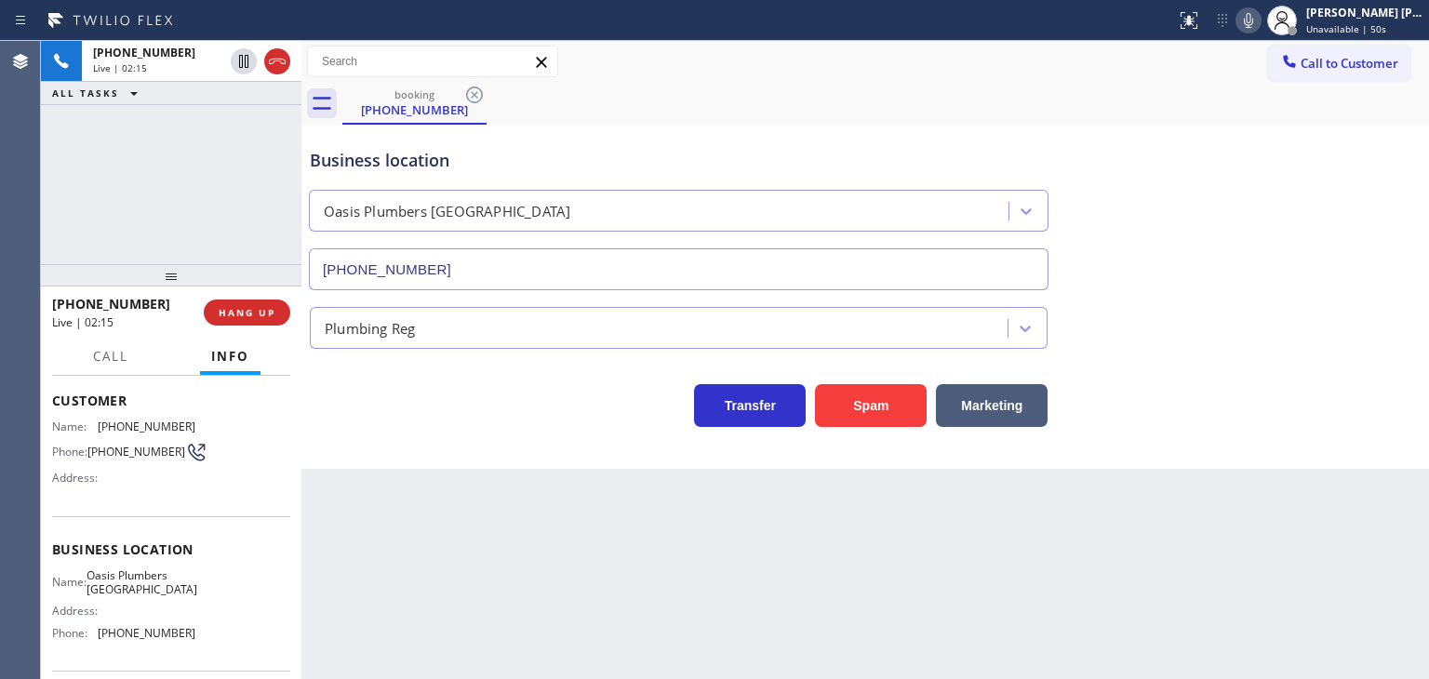
click at [1260, 23] on icon at bounding box center [1248, 20] width 22 height 22
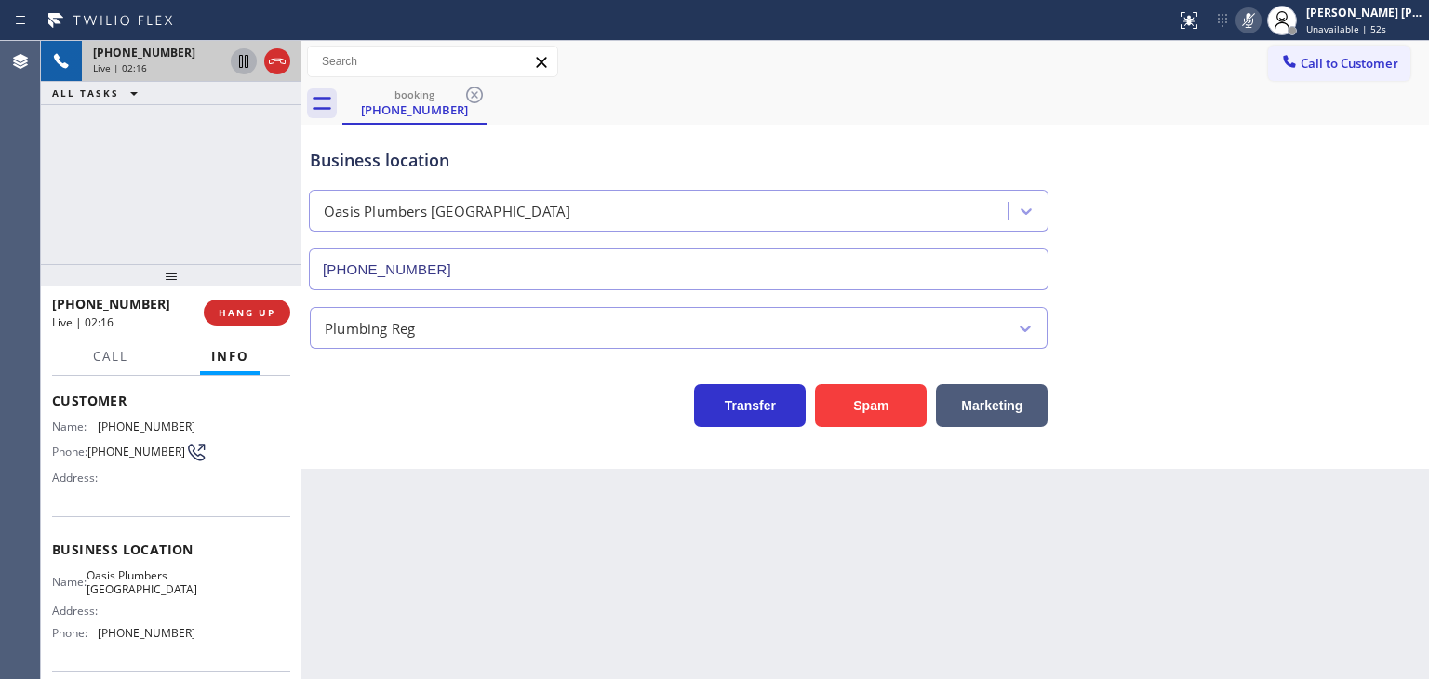
click at [240, 57] on icon at bounding box center [244, 61] width 22 height 22
drag, startPoint x: 1280, startPoint y: 23, endPoint x: 1052, endPoint y: 15, distance: 228.1
click at [1253, 23] on icon at bounding box center [1248, 20] width 9 height 15
click at [246, 57] on icon at bounding box center [243, 61] width 13 height 13
click at [1384, 27] on span "Unavailable | 3:28" at bounding box center [1348, 28] width 84 height 13
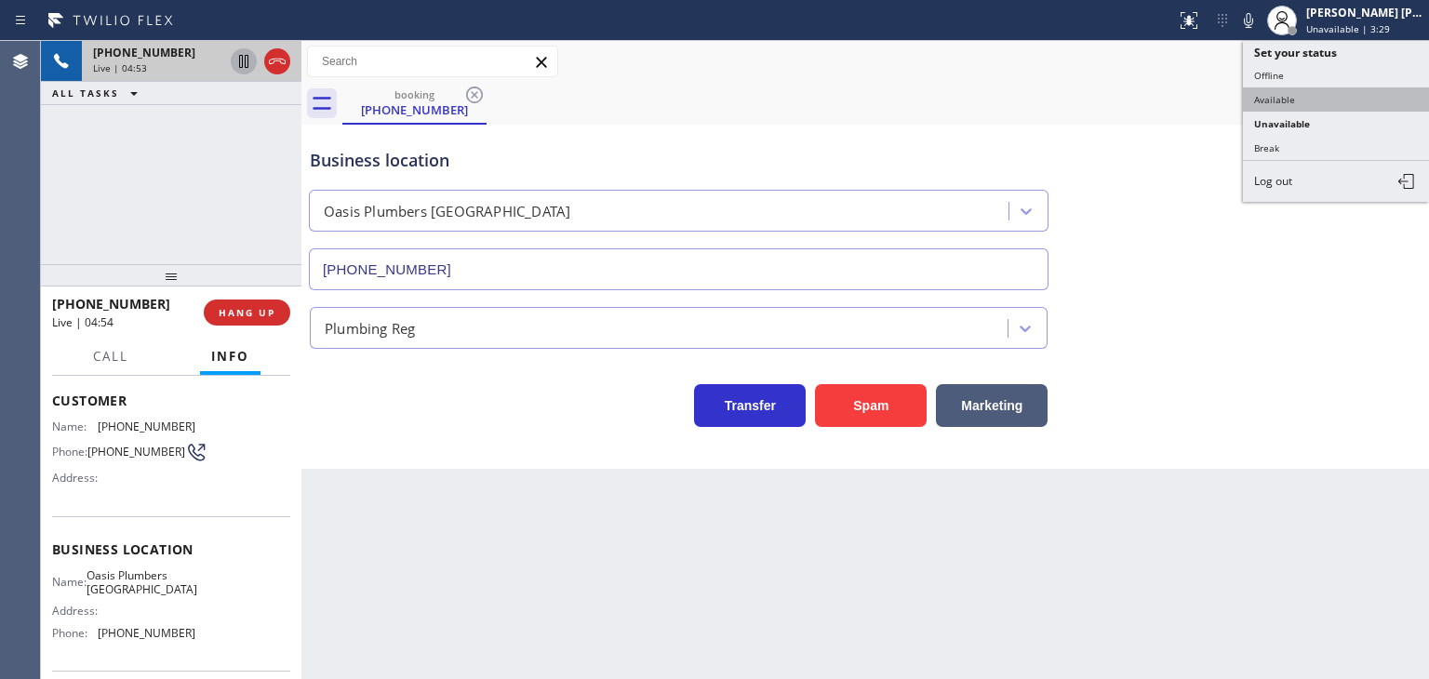
click at [1297, 93] on button "Available" at bounding box center [1336, 99] width 186 height 24
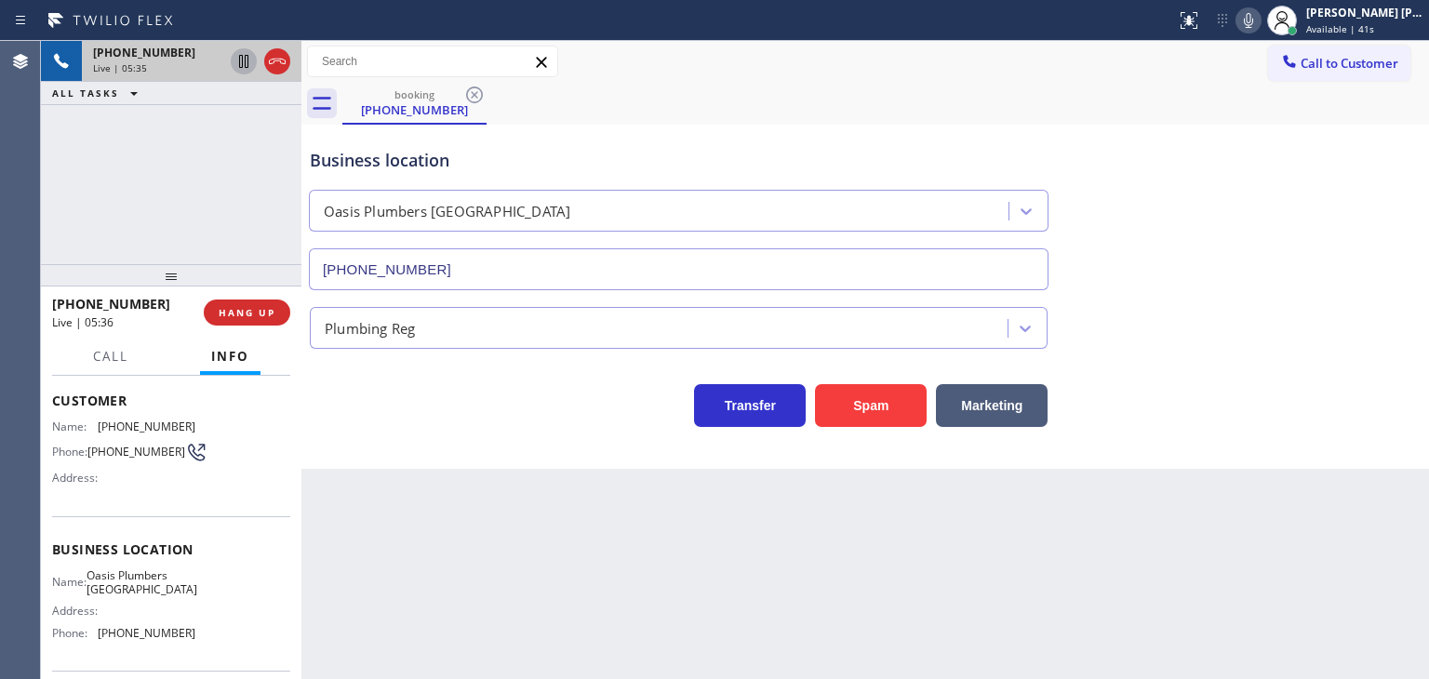
click at [1253, 18] on icon at bounding box center [1248, 20] width 9 height 15
drag, startPoint x: 156, startPoint y: 306, endPoint x: 67, endPoint y: 306, distance: 89.3
click at [67, 306] on div "[PHONE_NUMBER]" at bounding box center [121, 304] width 139 height 18
copy span "9496906369"
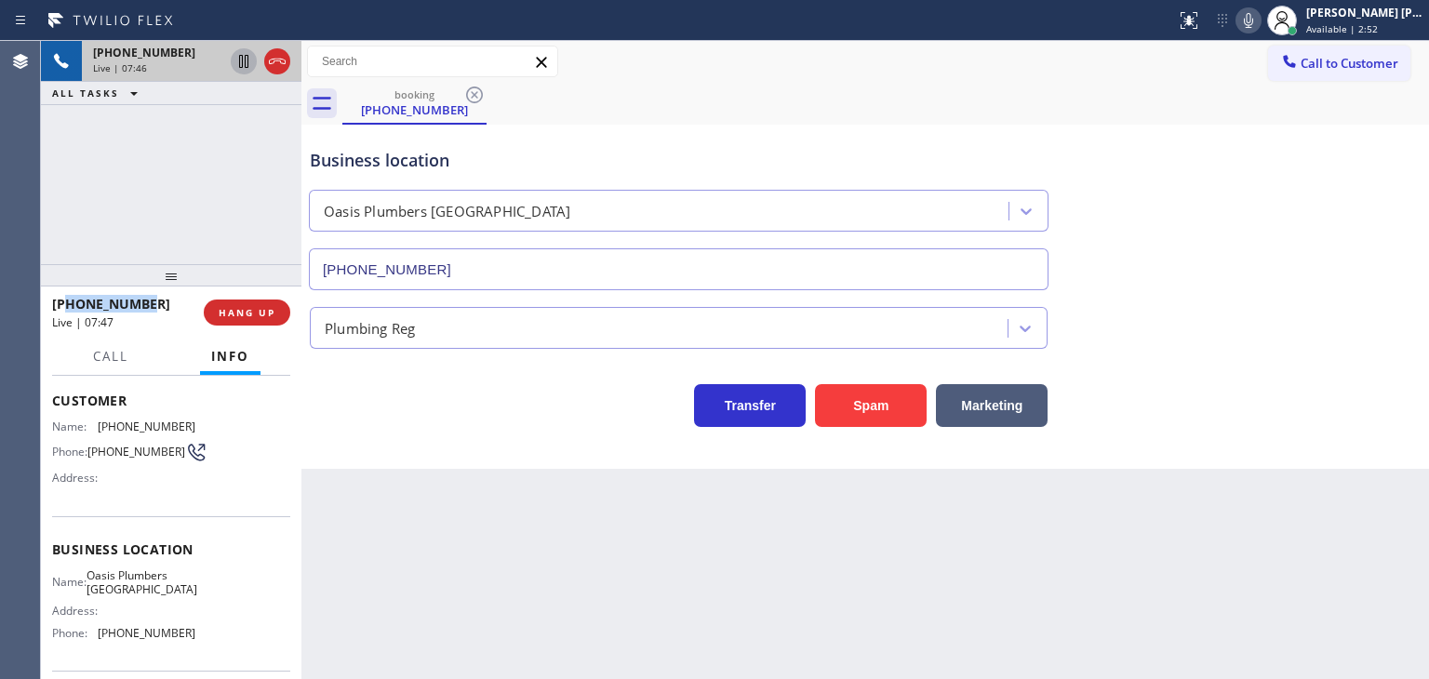
click at [1260, 20] on icon at bounding box center [1248, 20] width 22 height 22
click at [1260, 22] on icon at bounding box center [1248, 20] width 22 height 22
click at [1260, 29] on icon at bounding box center [1248, 20] width 22 height 22
click at [1260, 23] on icon at bounding box center [1248, 20] width 22 height 22
drag, startPoint x: 187, startPoint y: 632, endPoint x: 91, endPoint y: 638, distance: 96.0
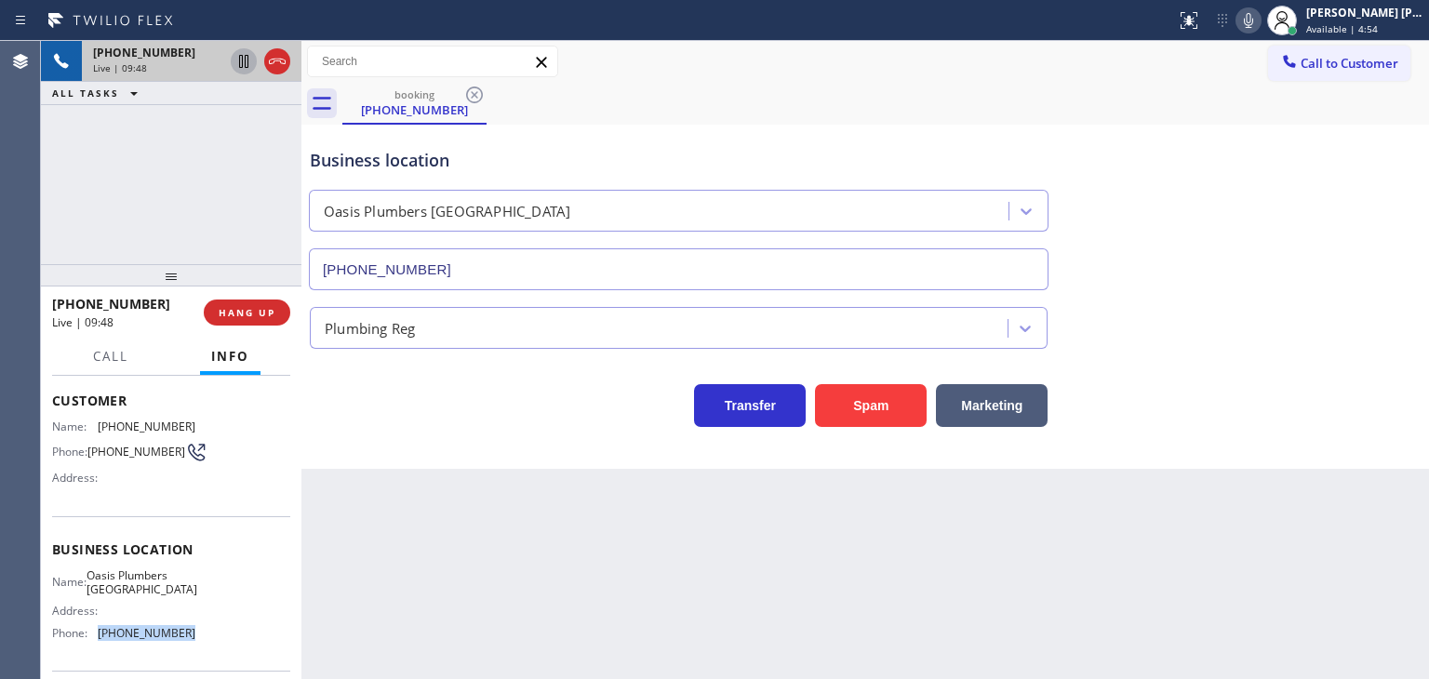
click at [91, 638] on div "Name: Oasis Plumbers [GEOGRAPHIC_DATA] Address: Phone: [PHONE_NUMBER]" at bounding box center [171, 608] width 238 height 80
copy div "[PHONE_NUMBER]"
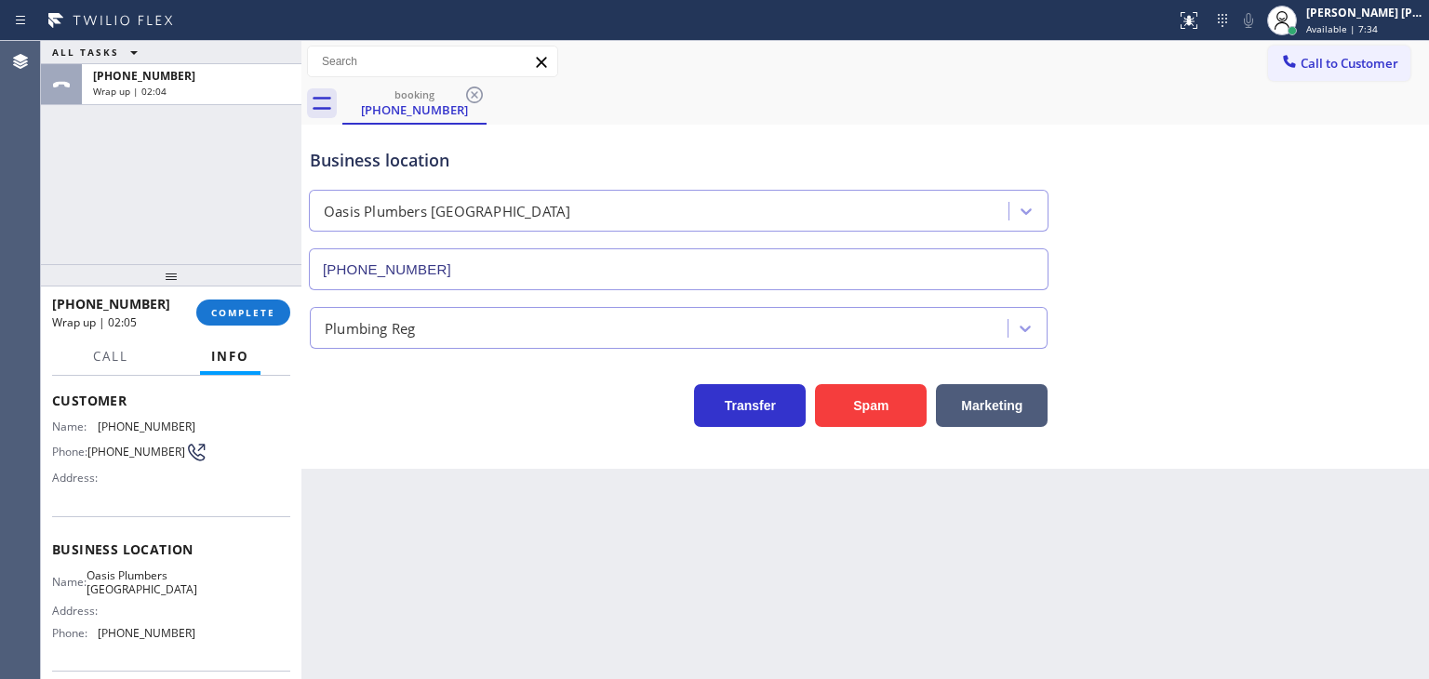
click at [125, 190] on div "ALL TASKS ALL TASKS ACTIVE TASKS TASKS IN WRAP UP [PHONE_NUMBER] Wrap up | 02:04" at bounding box center [171, 152] width 261 height 223
click at [253, 319] on button "COMPLETE" at bounding box center [243, 313] width 94 height 26
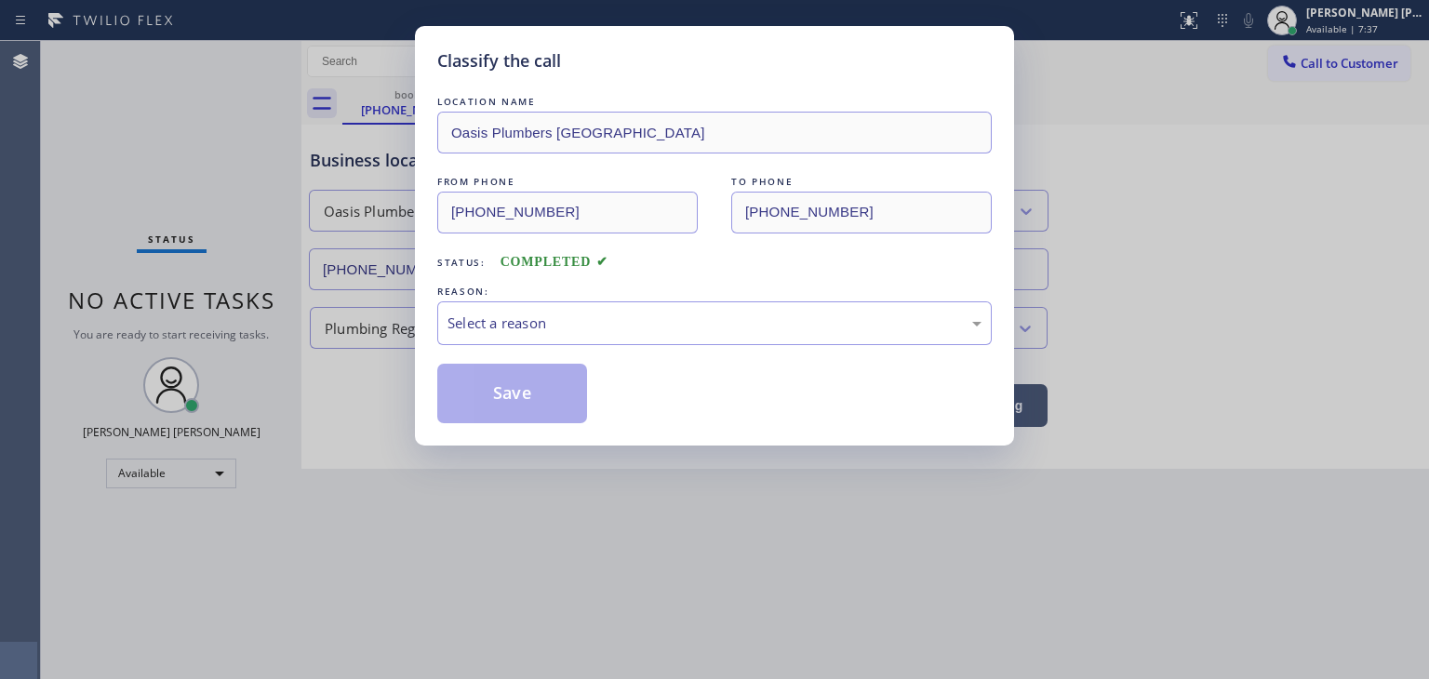
click at [526, 327] on div "Select a reason" at bounding box center [715, 323] width 534 height 21
click at [519, 388] on button "Save" at bounding box center [512, 394] width 150 height 60
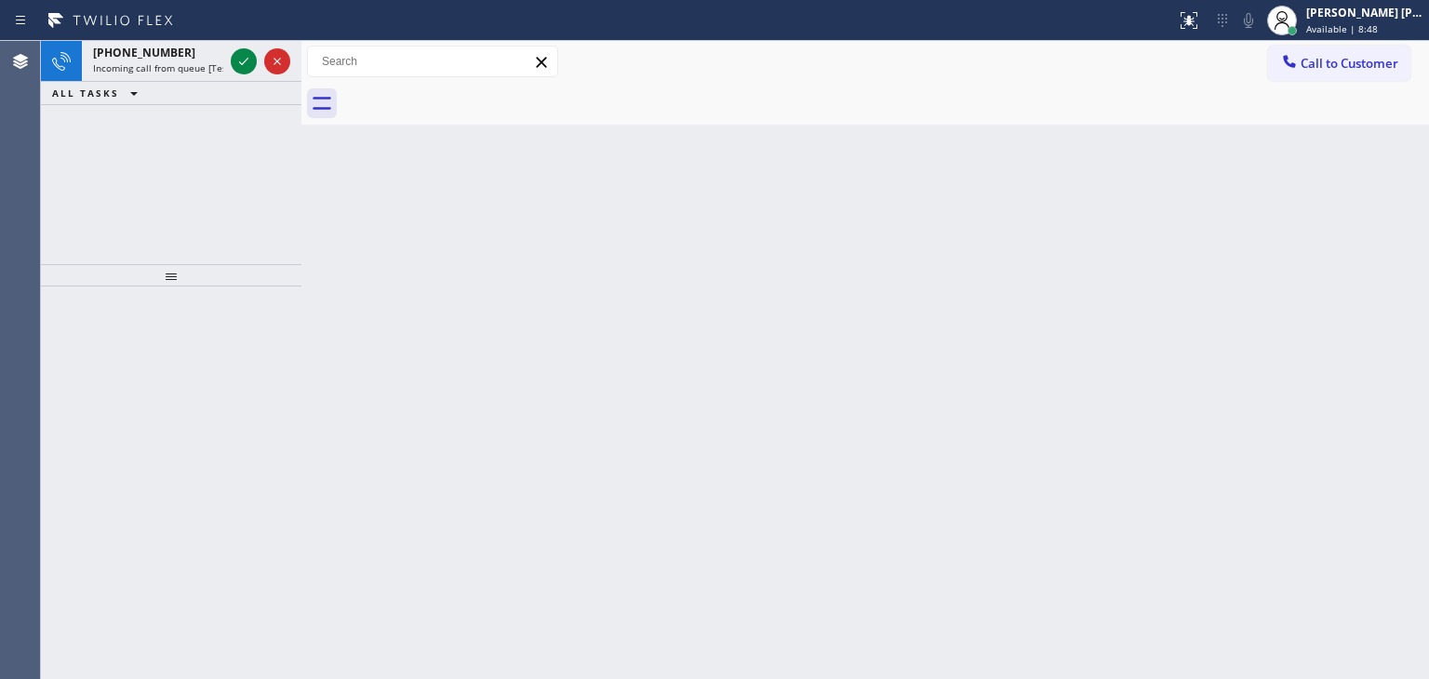
drag, startPoint x: 100, startPoint y: 152, endPoint x: 171, endPoint y: 109, distance: 83.4
click at [100, 152] on div "[PHONE_NUMBER] Incoming call from queue [Test] All ALL TASKS ALL TASKS ACTIVE T…" at bounding box center [171, 152] width 261 height 223
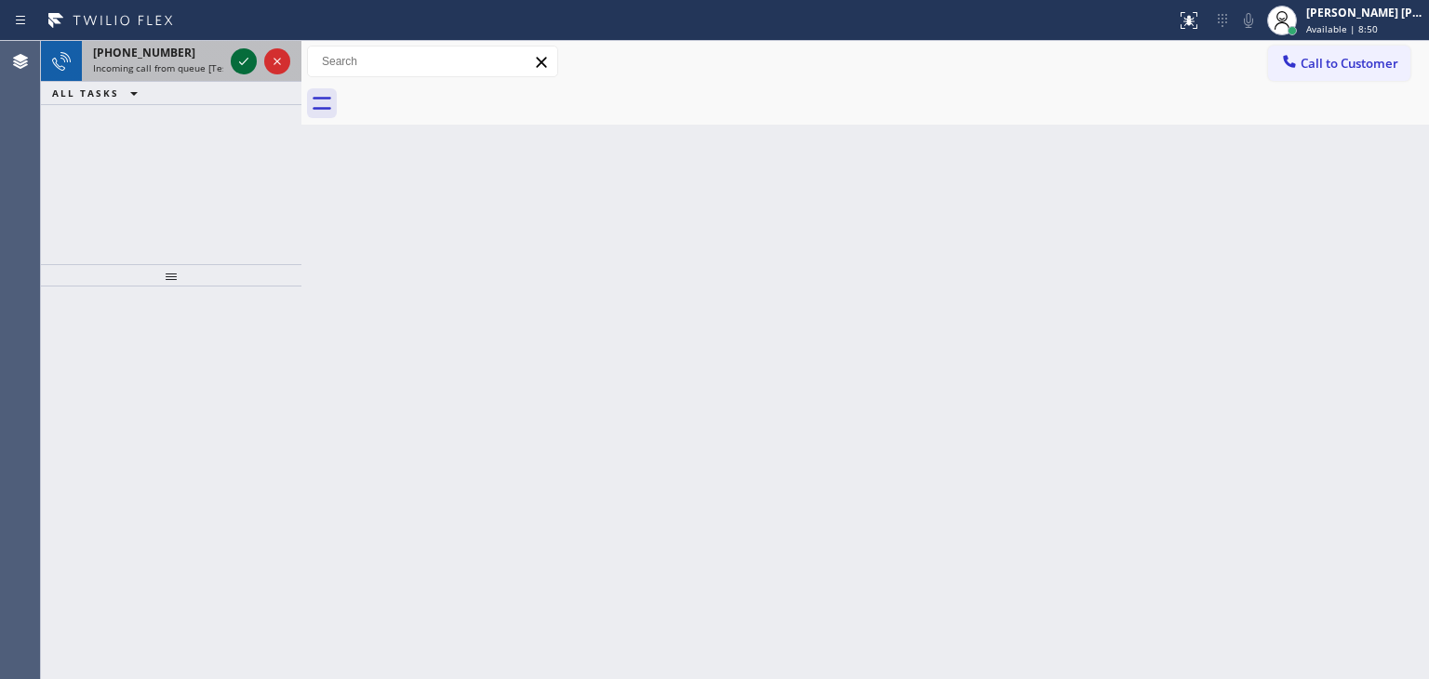
click at [238, 56] on icon at bounding box center [244, 61] width 22 height 22
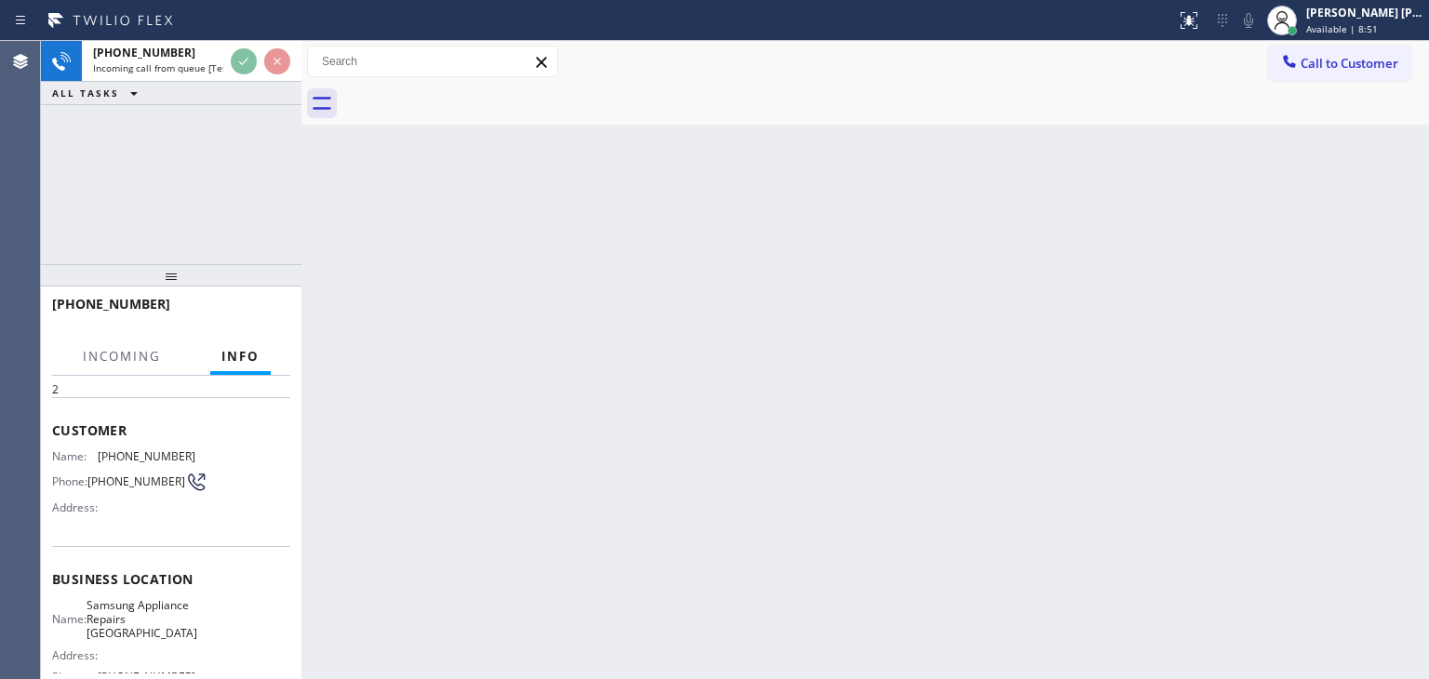
scroll to position [186, 0]
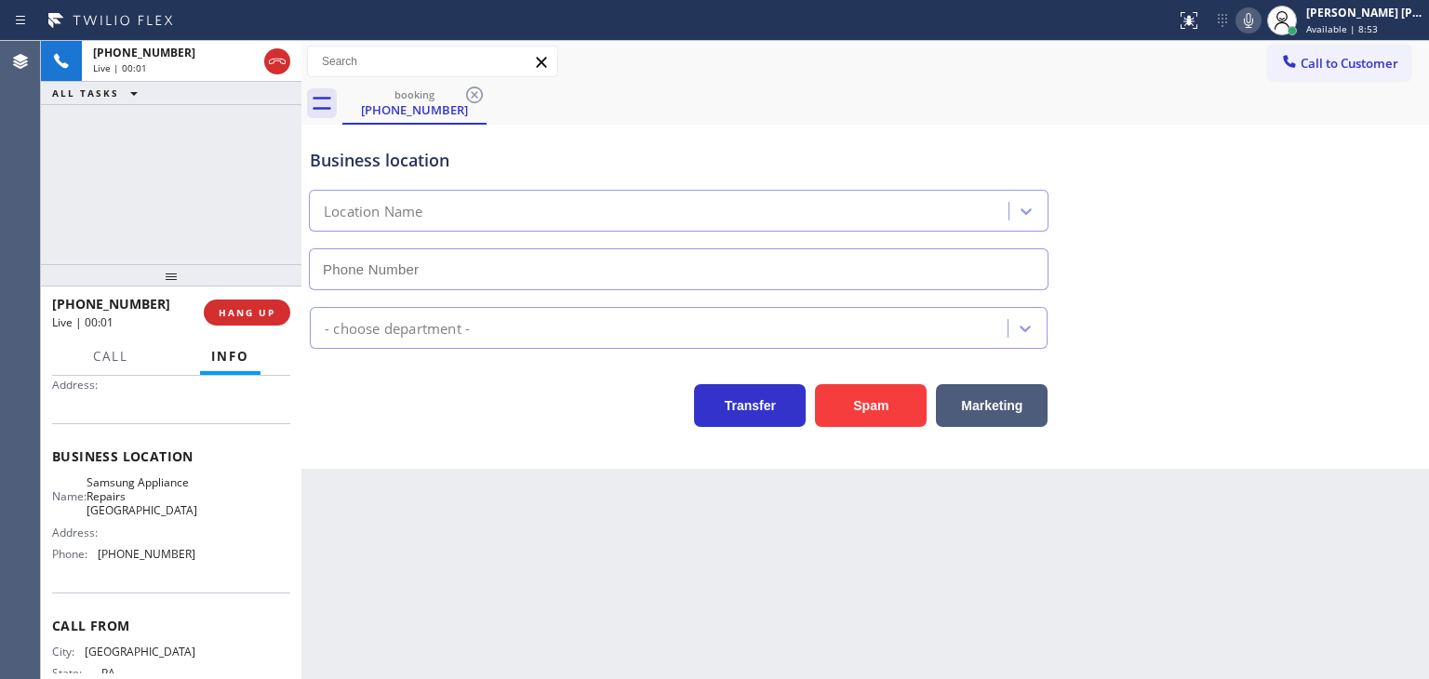
type input "[PHONE_NUMBER]"
click at [1260, 27] on icon at bounding box center [1248, 20] width 22 height 22
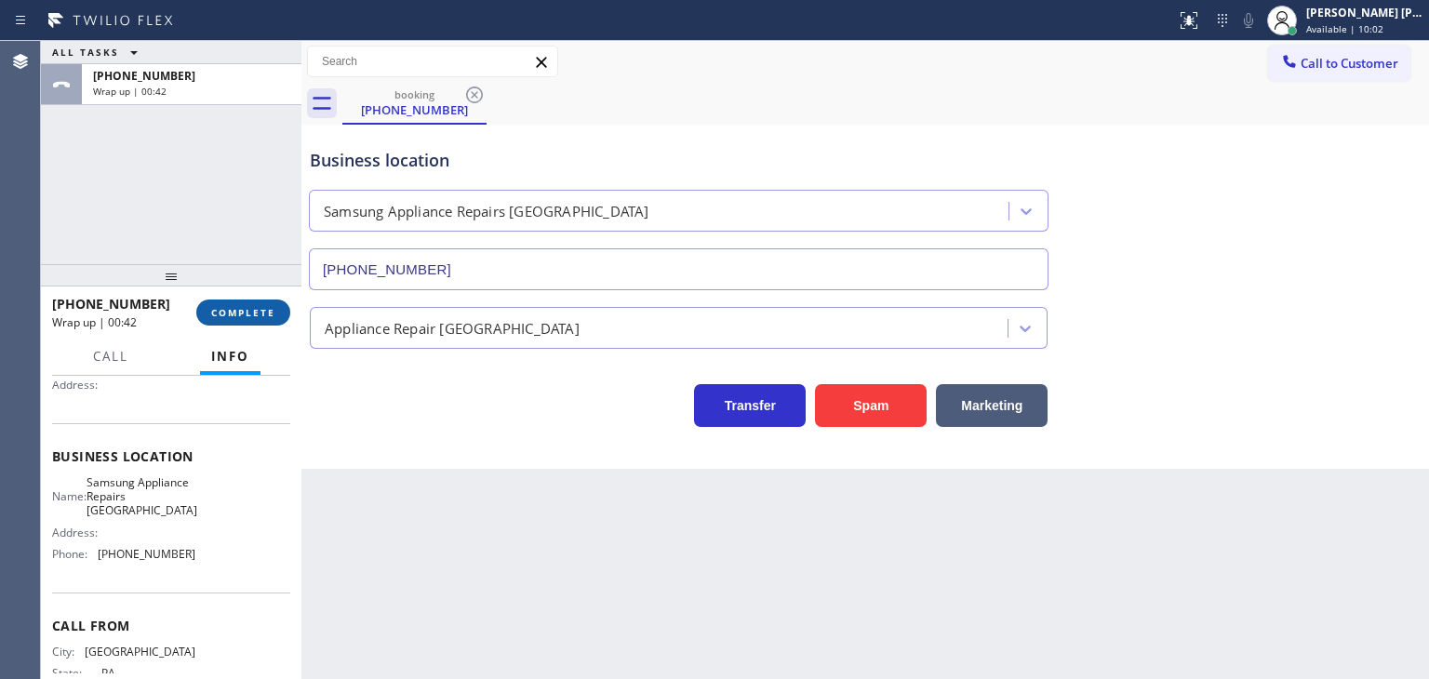
click at [233, 315] on span "COMPLETE" at bounding box center [243, 312] width 64 height 13
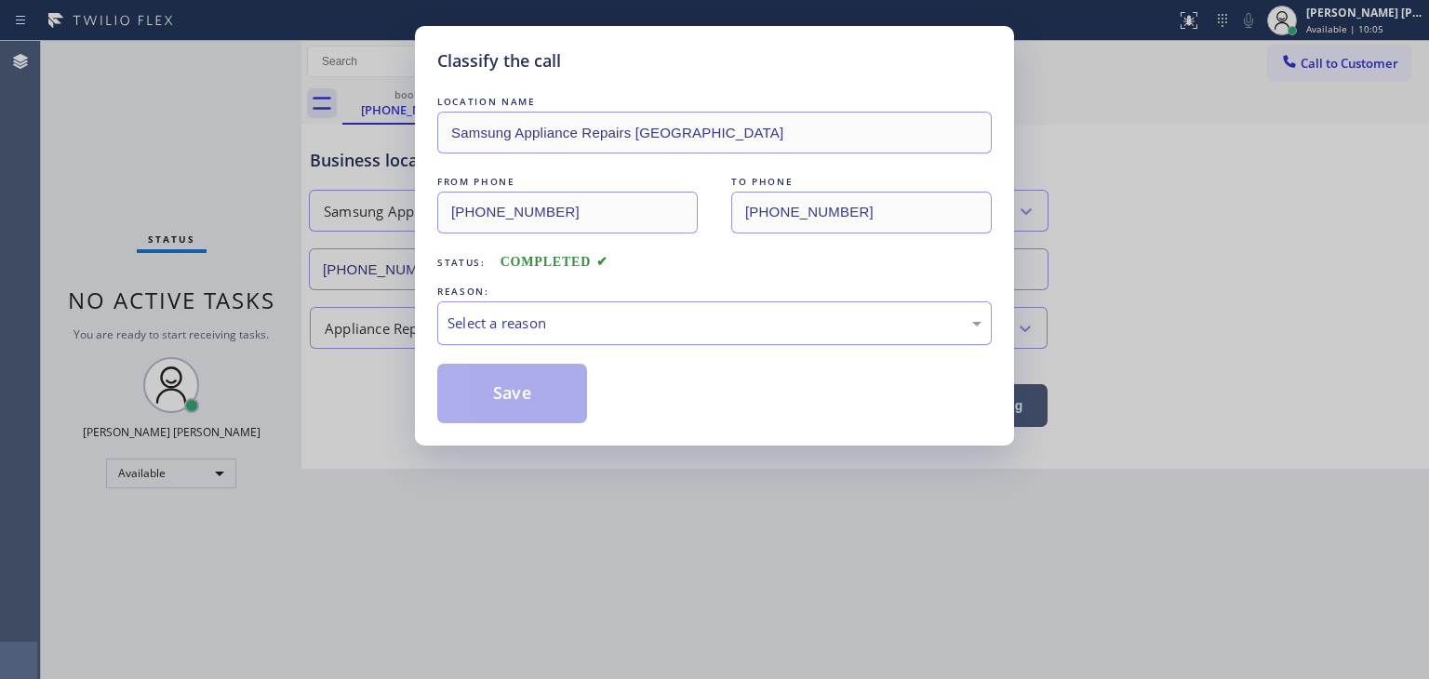
click at [549, 334] on div "Select a reason" at bounding box center [714, 323] width 555 height 44
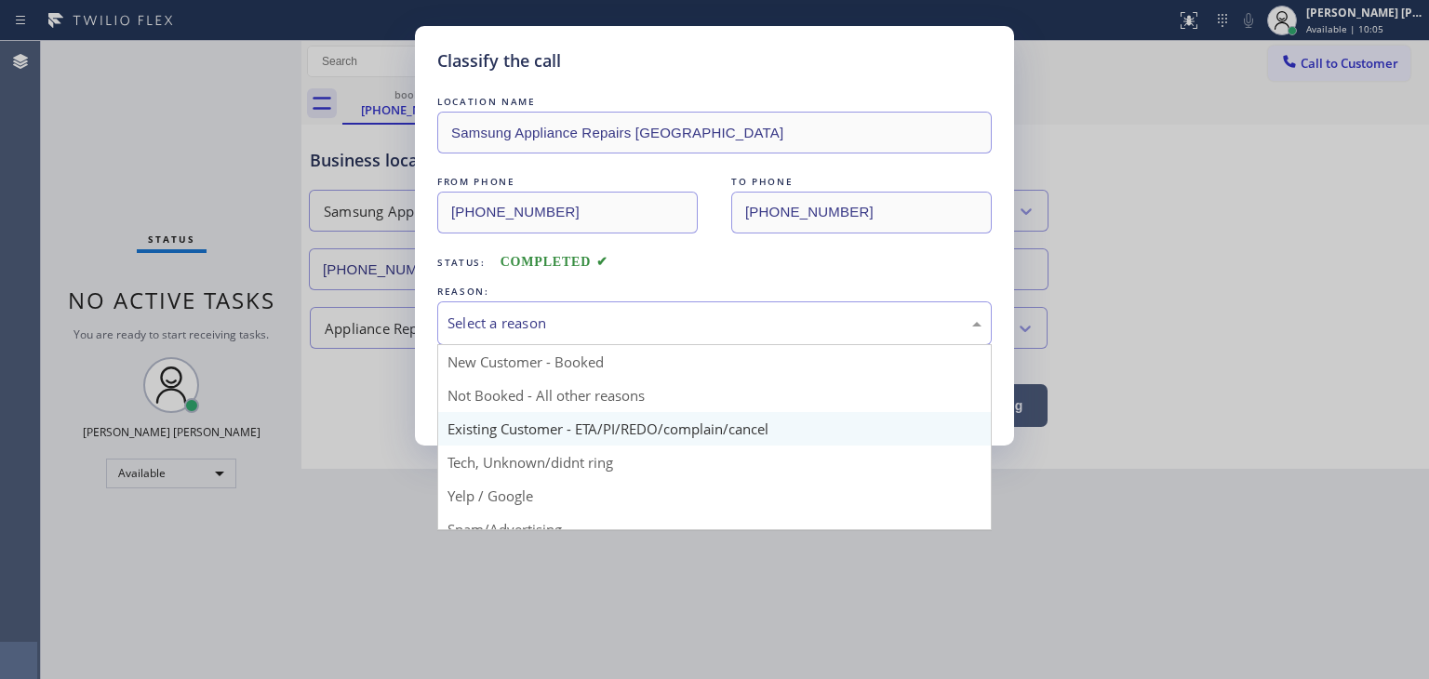
scroll to position [93, 0]
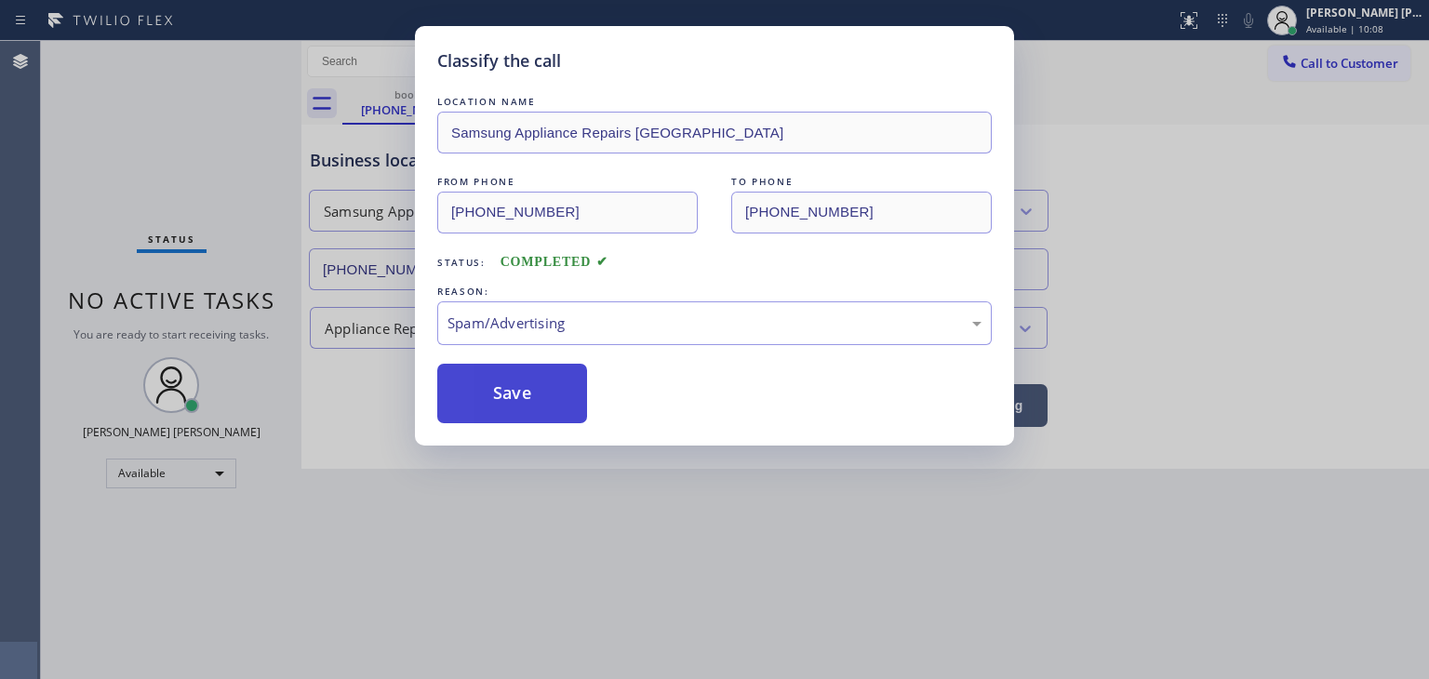
click at [523, 387] on button "Save" at bounding box center [512, 394] width 150 height 60
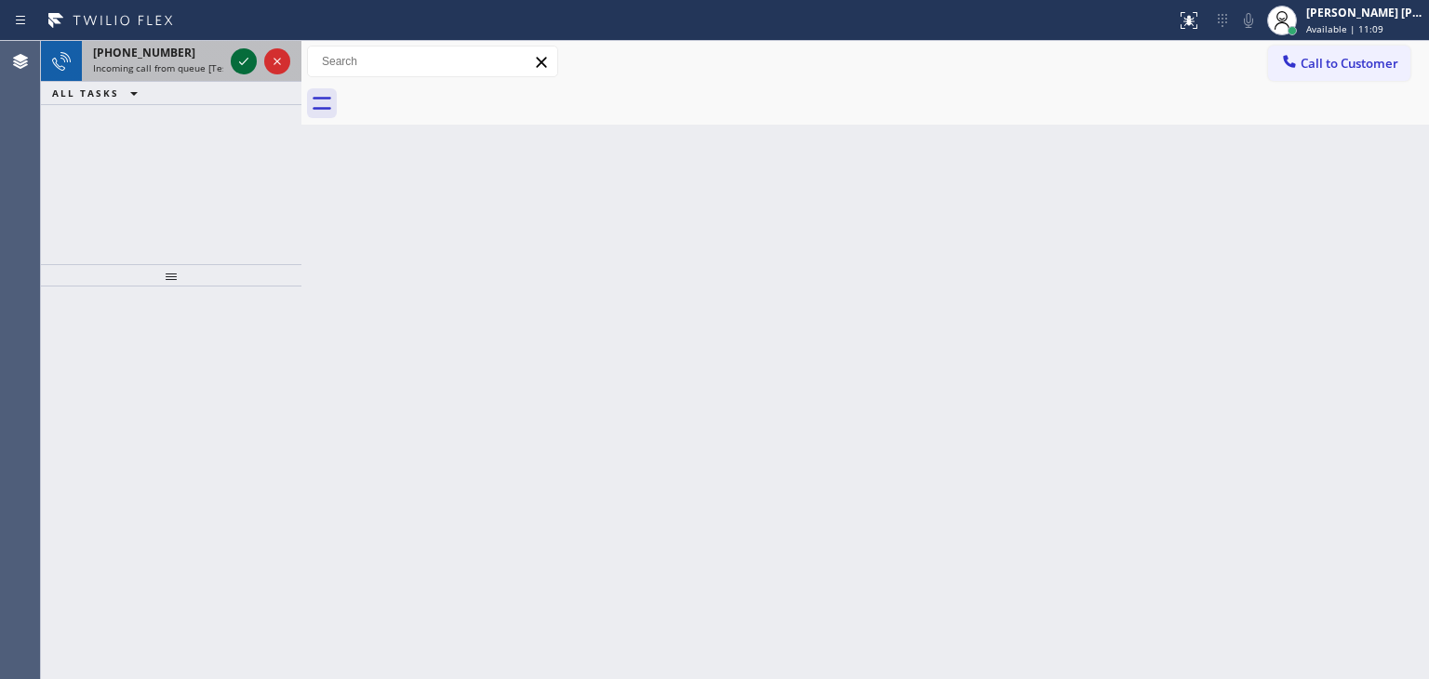
click at [237, 62] on icon at bounding box center [244, 61] width 22 height 22
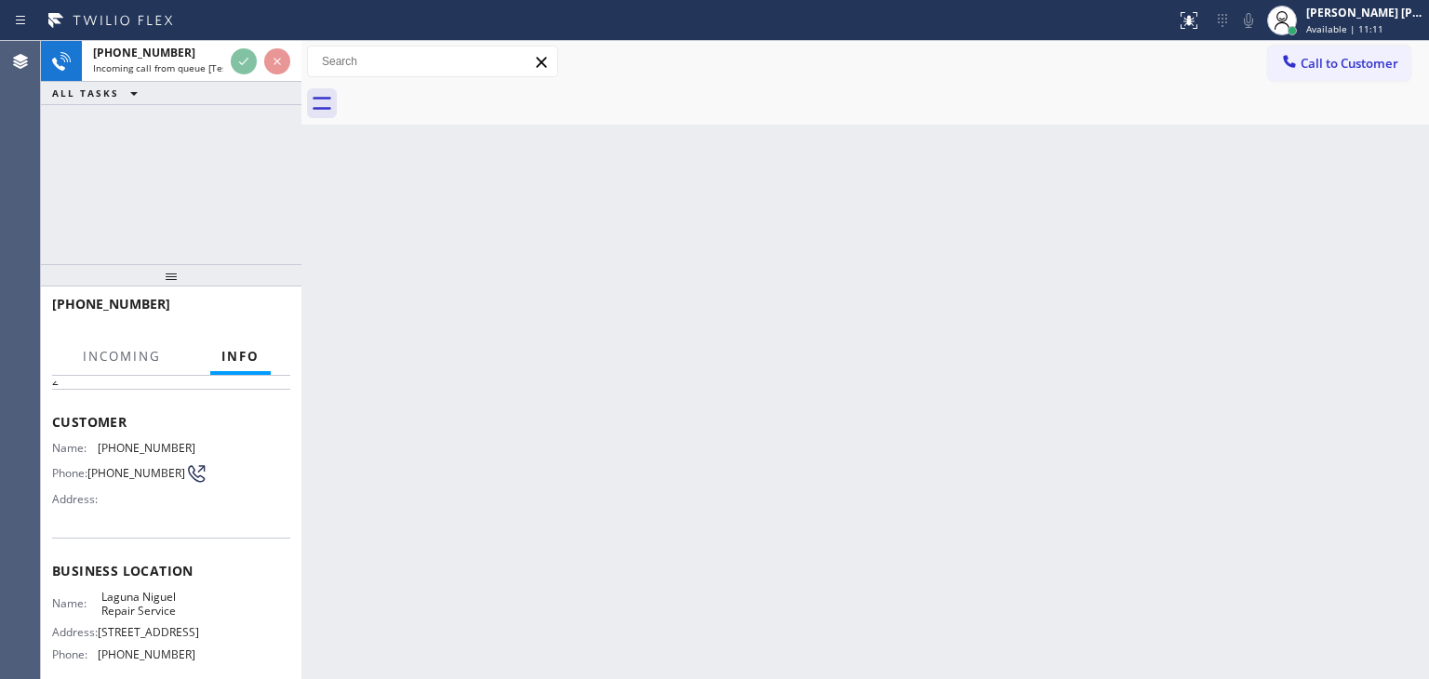
scroll to position [93, 0]
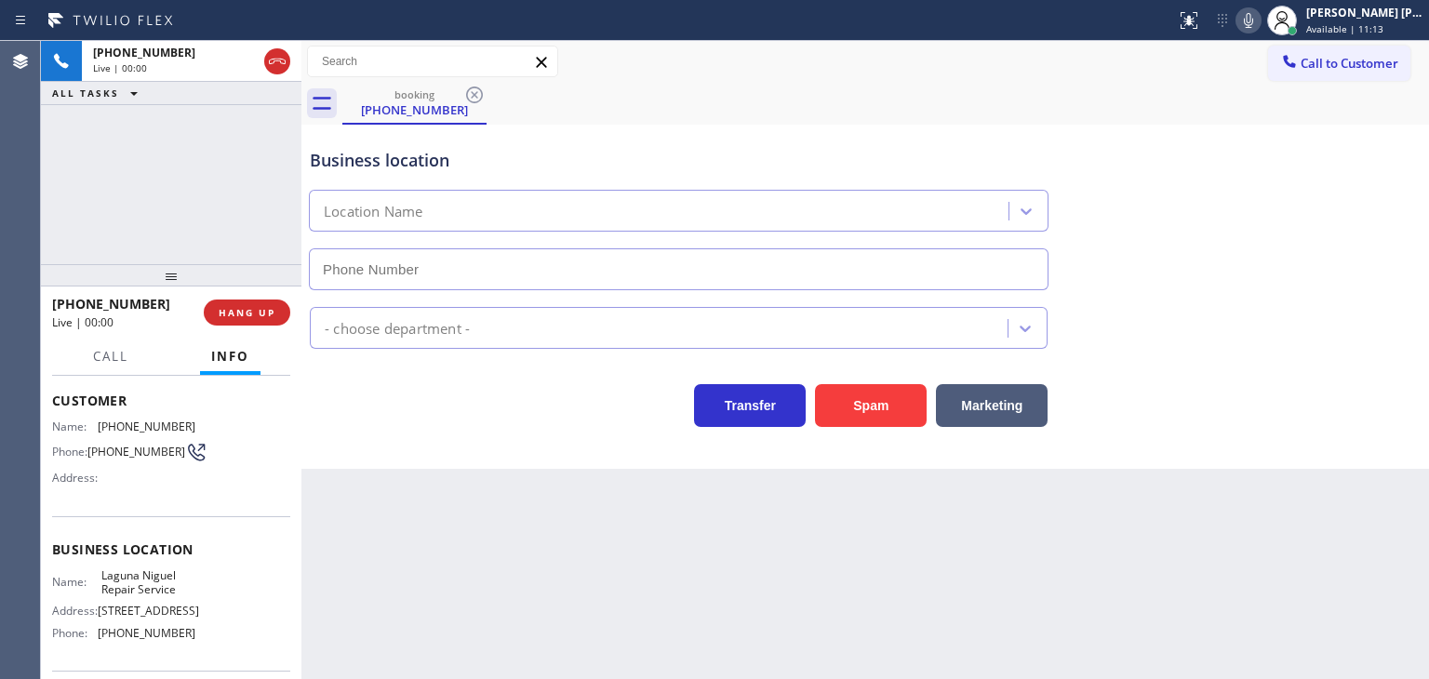
type input "[PHONE_NUMBER]"
click at [1260, 17] on icon at bounding box center [1248, 20] width 22 height 22
click at [1253, 17] on icon at bounding box center [1248, 20] width 9 height 15
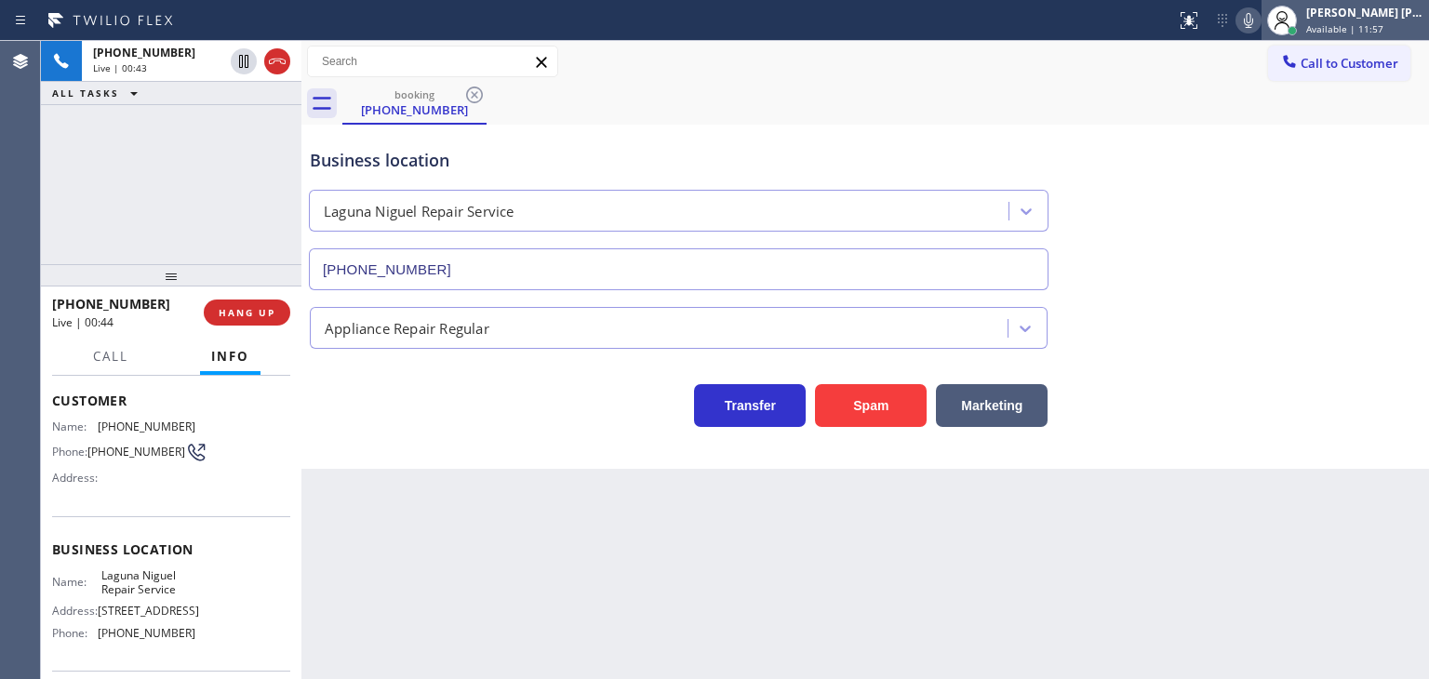
drag, startPoint x: 1372, startPoint y: 8, endPoint x: 1366, endPoint y: 31, distance: 23.3
click at [1372, 8] on div "[PERSON_NAME] [PERSON_NAME]" at bounding box center [1364, 13] width 117 height 16
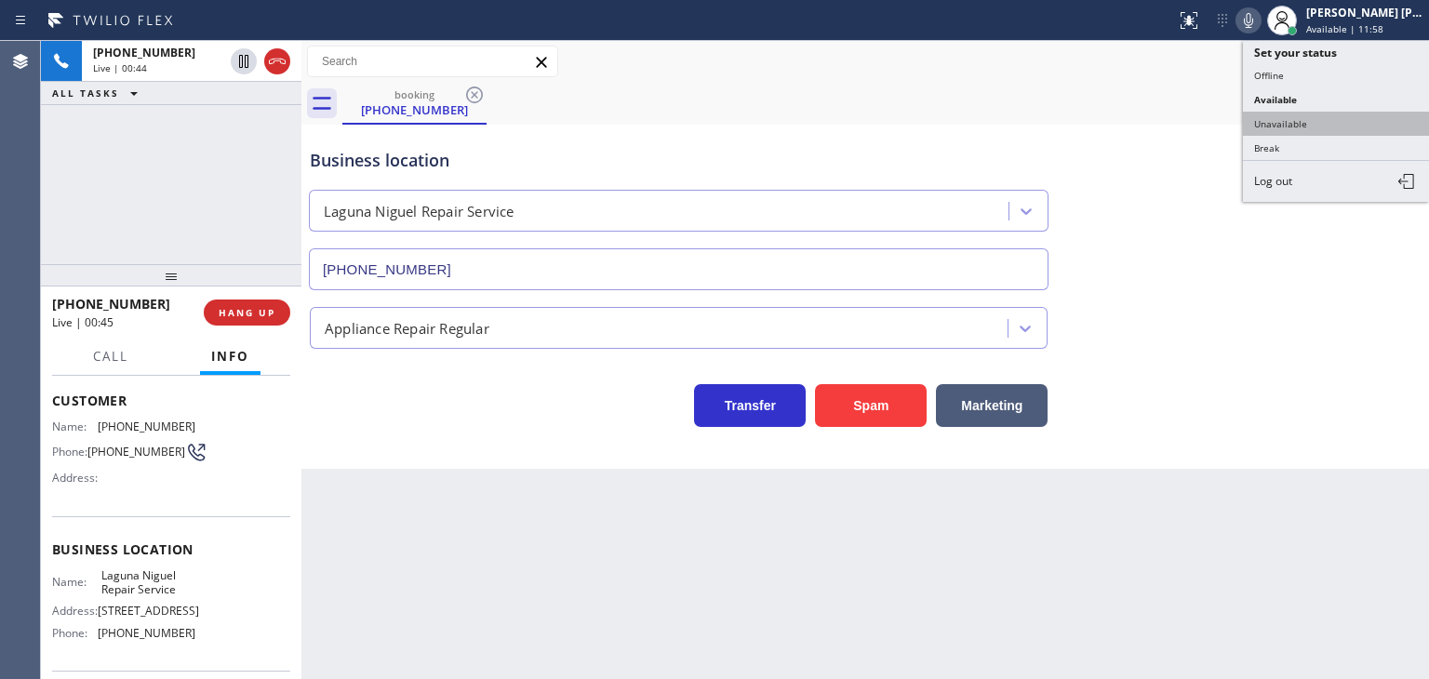
click at [1335, 127] on button "Unavailable" at bounding box center [1336, 124] width 186 height 24
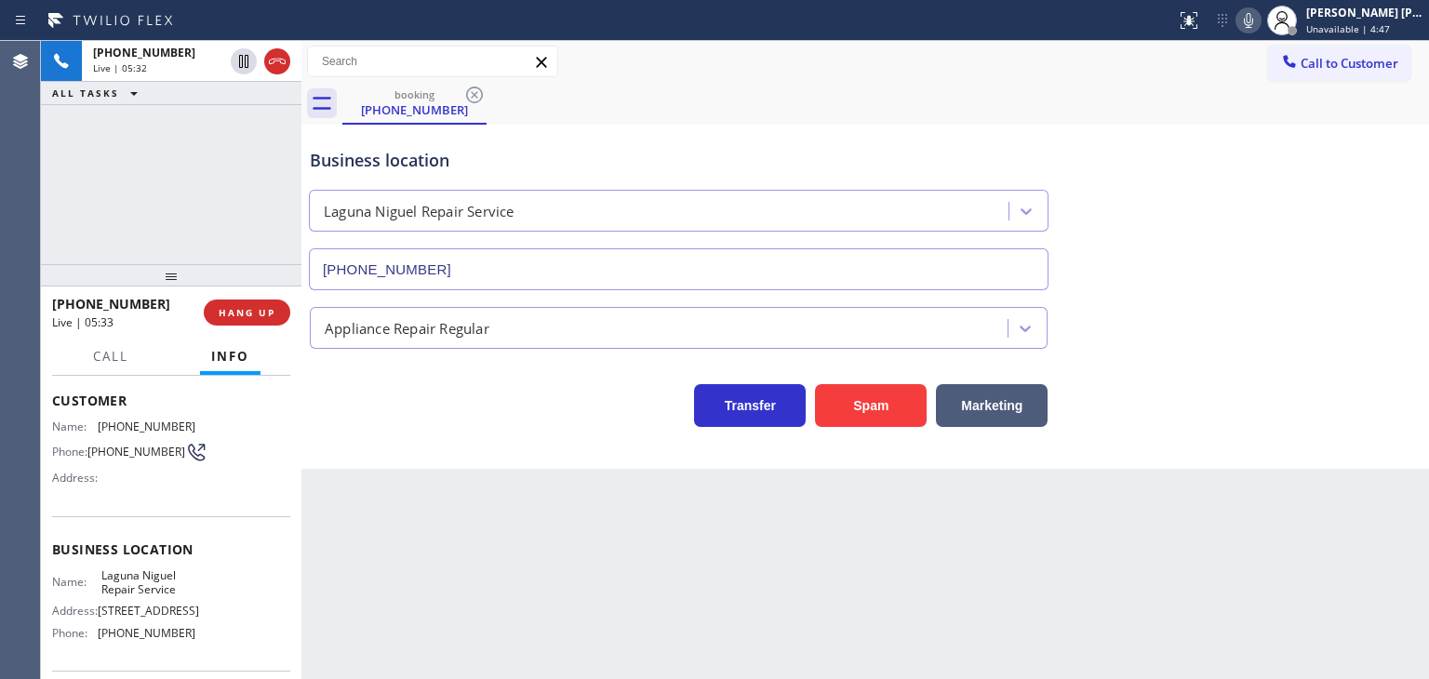
click at [1253, 23] on icon at bounding box center [1248, 20] width 9 height 15
click at [1260, 23] on icon at bounding box center [1248, 20] width 22 height 22
drag, startPoint x: 191, startPoint y: 421, endPoint x: 100, endPoint y: 432, distance: 91.9
click at [100, 432] on div "Name: [PHONE_NUMBER] Phone: [PHONE_NUMBER] Address:" at bounding box center [171, 456] width 238 height 73
copy span "[PHONE_NUMBER]"
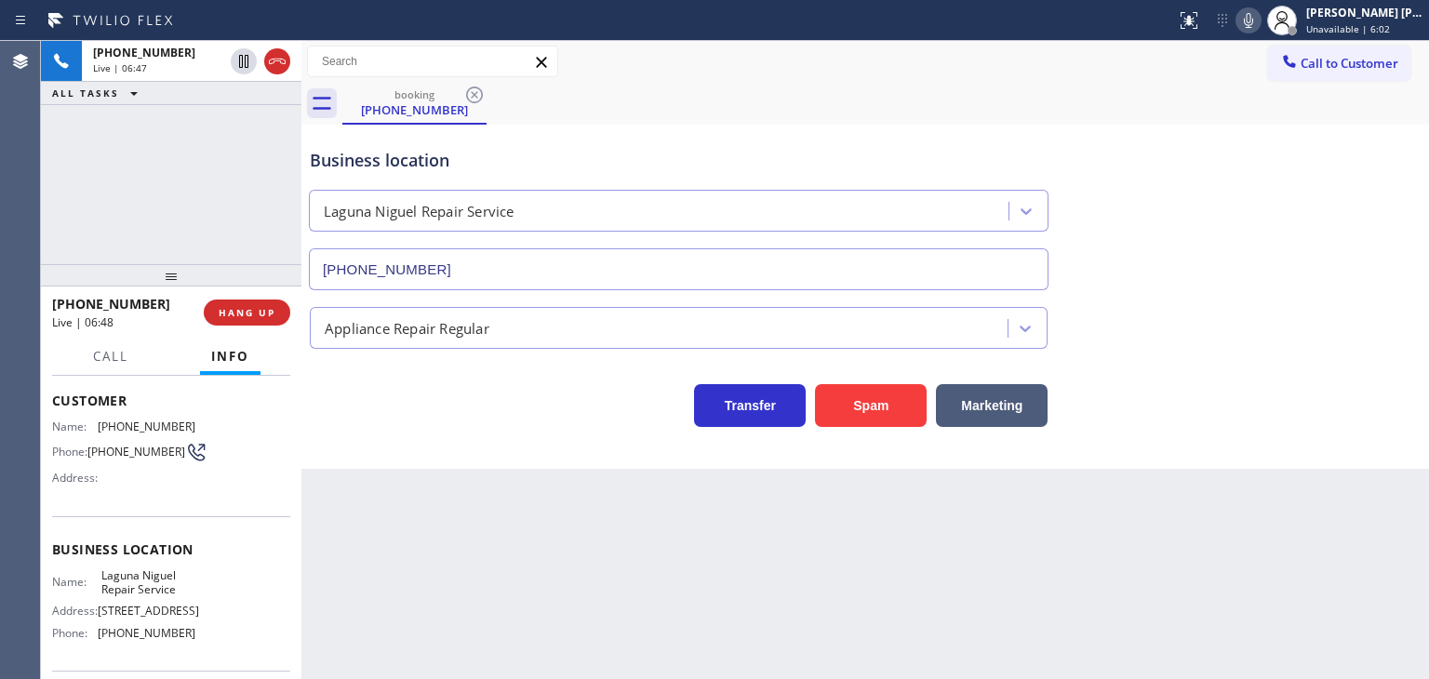
click at [1340, 258] on div "Business location [GEOGRAPHIC_DATA] Repair Service [PHONE_NUMBER]" at bounding box center [865, 206] width 1118 height 168
drag, startPoint x: 153, startPoint y: 300, endPoint x: 66, endPoint y: 304, distance: 86.7
click at [66, 304] on div "[PHONE_NUMBER]" at bounding box center [121, 304] width 139 height 18
copy span "9497988100"
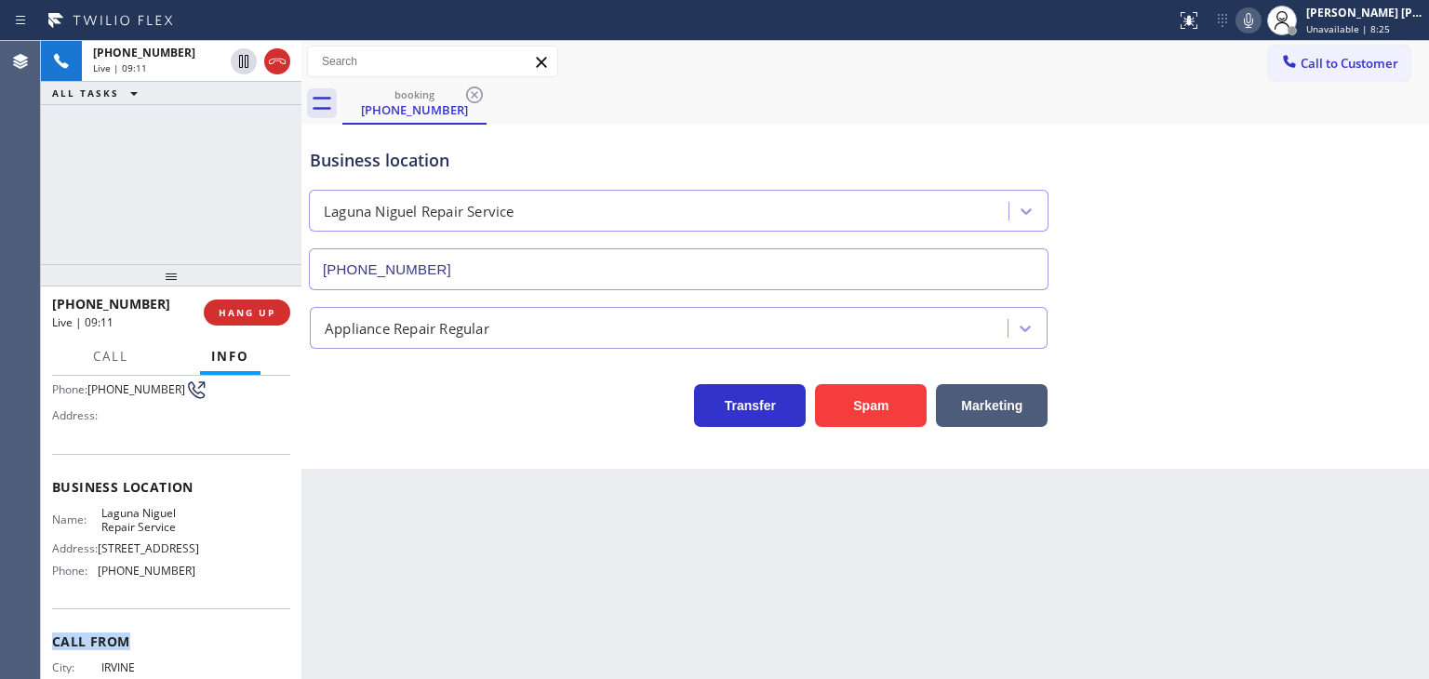
scroll to position [158, 0]
drag, startPoint x: 194, startPoint y: 650, endPoint x: 98, endPoint y: 578, distance: 120.2
click at [98, 578] on div "Name: [GEOGRAPHIC_DATA] Repair Service Address: [STREET_ADDRESS] Phone: [PHONE_…" at bounding box center [171, 543] width 238 height 80
copy span "[PHONE_NUMBER]"
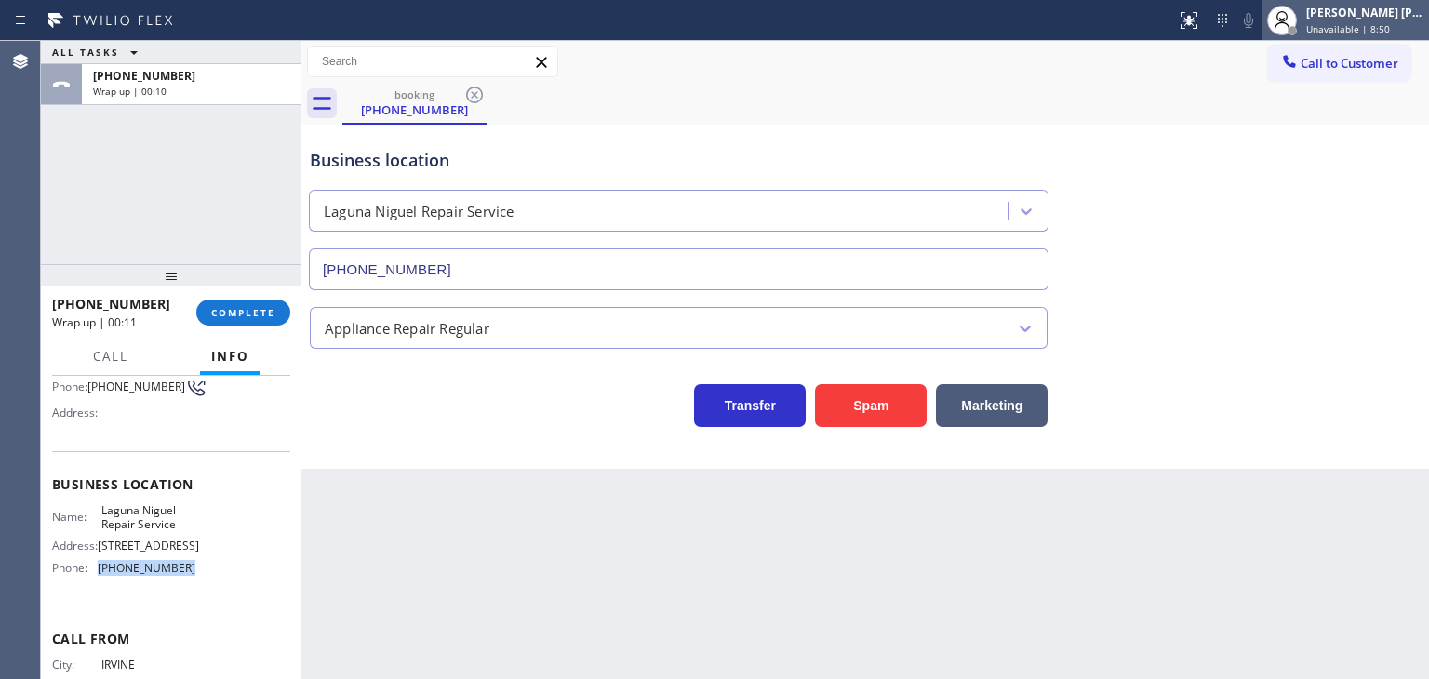
click at [1382, 11] on div "[PERSON_NAME] [PERSON_NAME]" at bounding box center [1364, 13] width 117 height 16
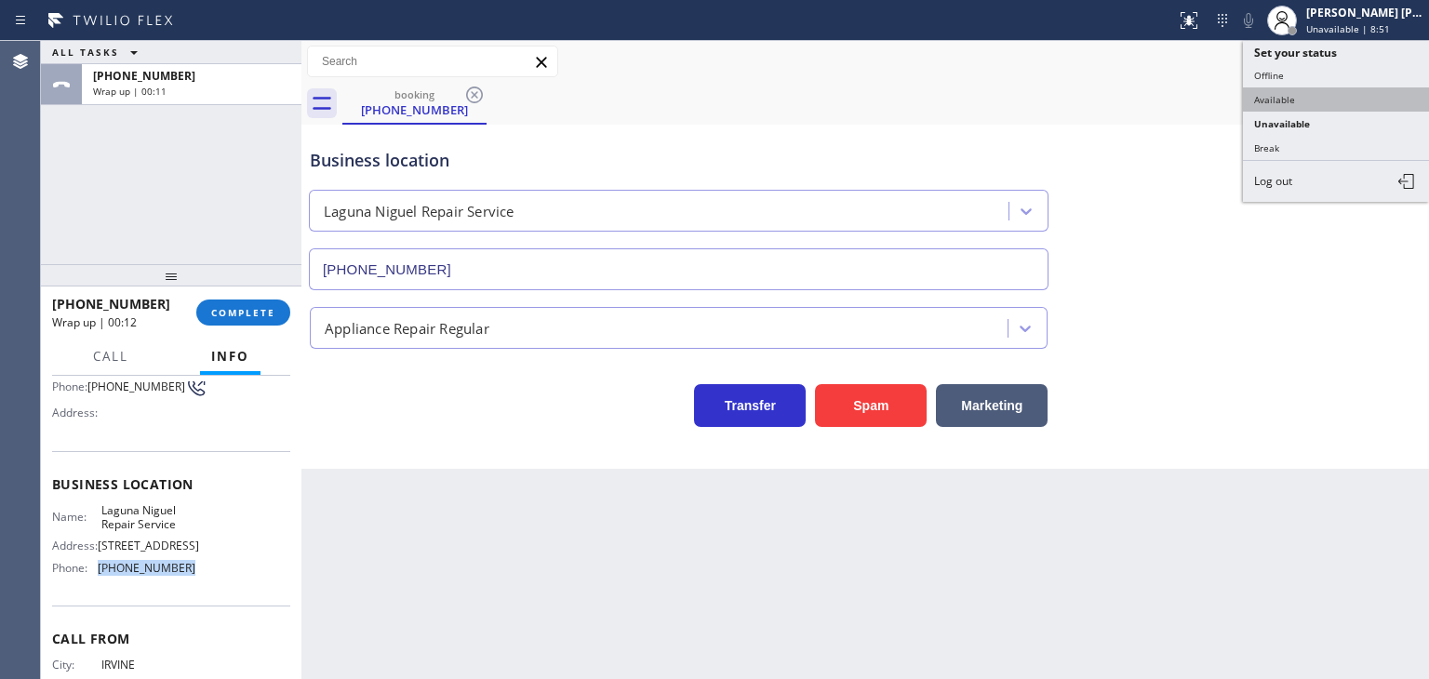
click at [1303, 87] on button "Available" at bounding box center [1336, 99] width 186 height 24
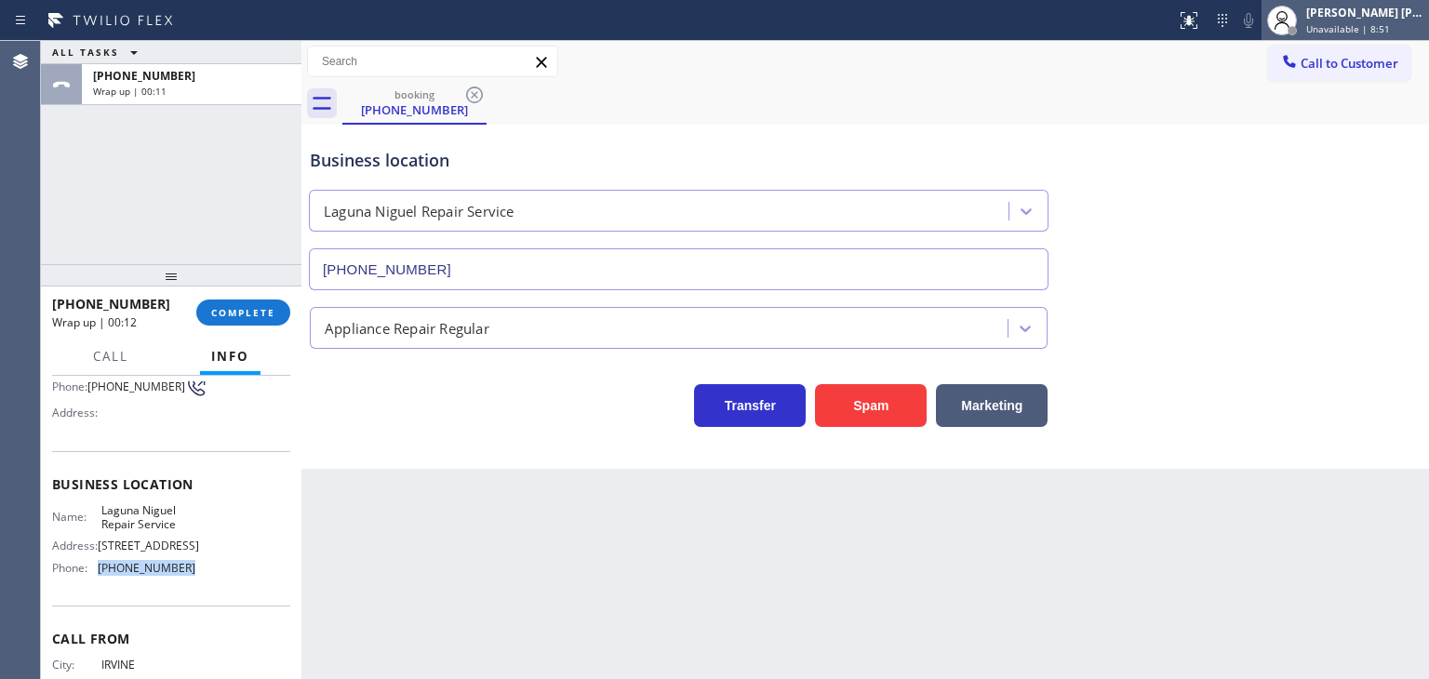
click at [1373, 12] on div "[PERSON_NAME] [PERSON_NAME]" at bounding box center [1364, 13] width 117 height 16
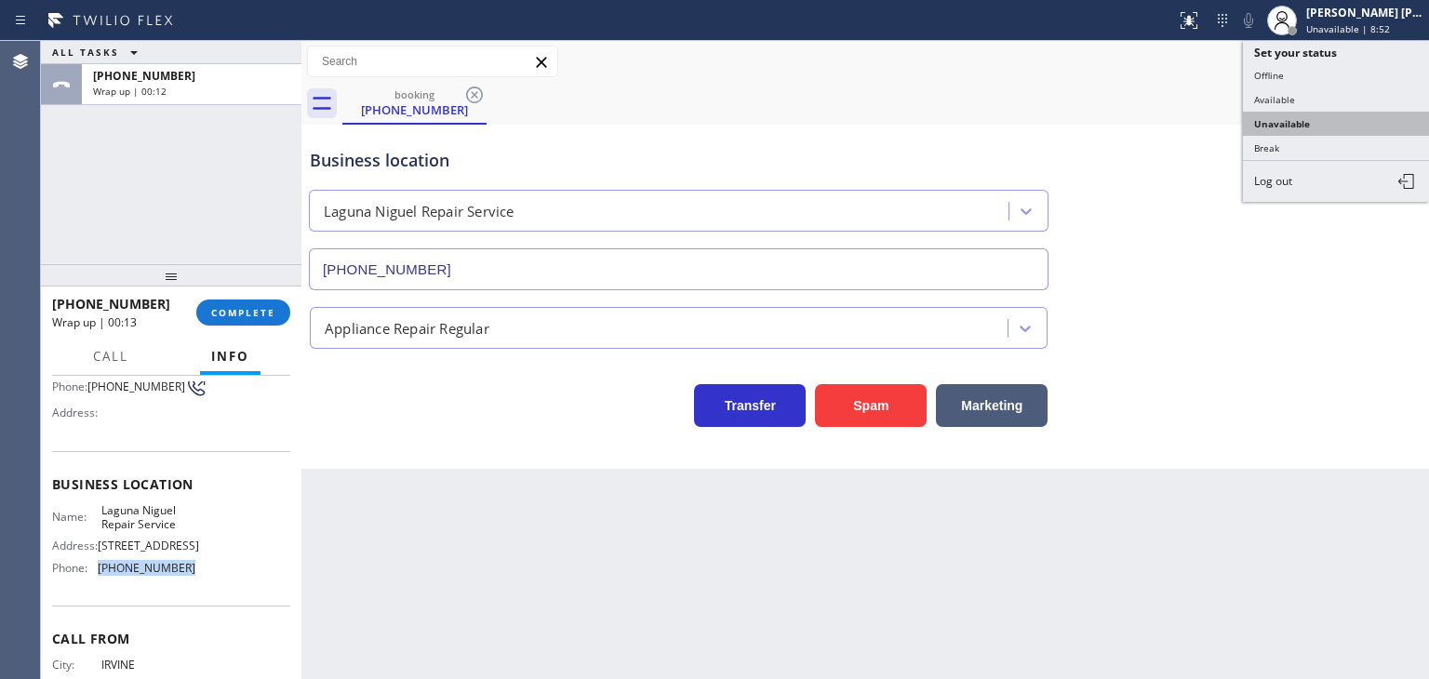
click at [1332, 127] on button "Unavailable" at bounding box center [1336, 124] width 186 height 24
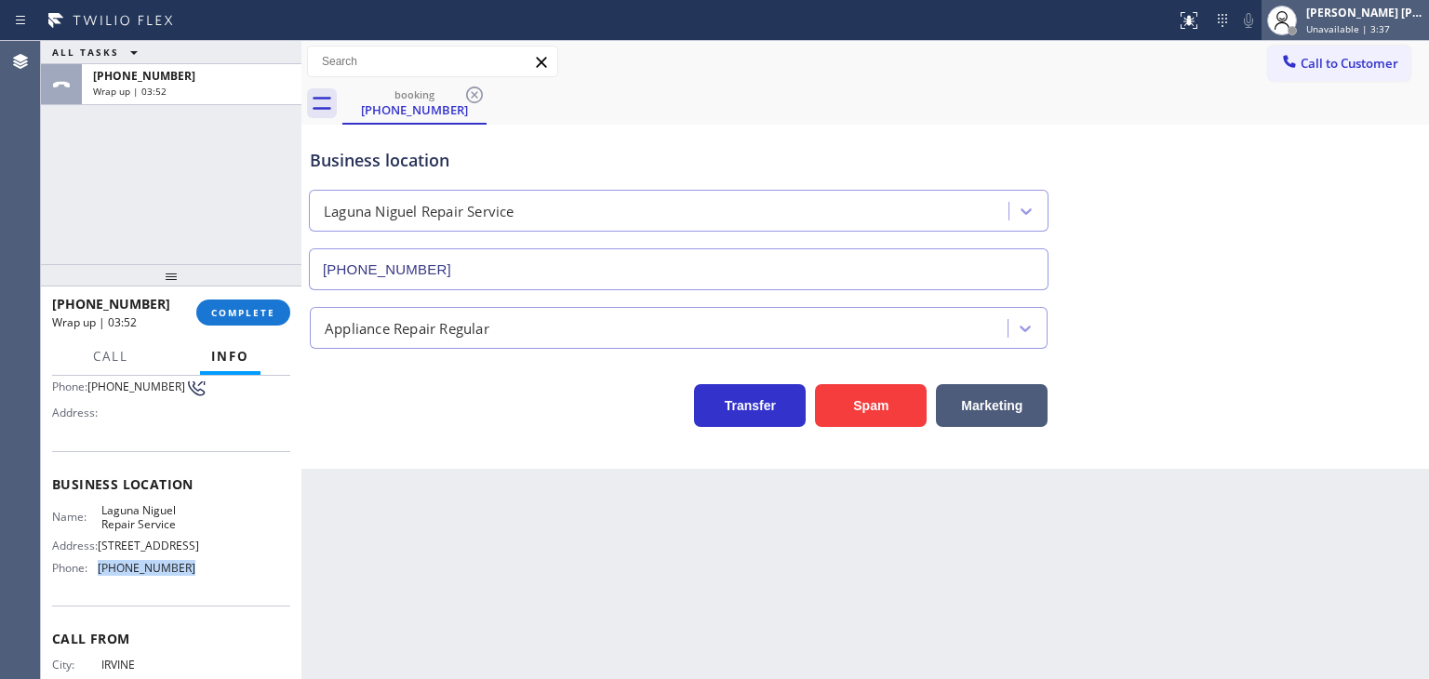
click at [1377, 9] on div "[PERSON_NAME] [PERSON_NAME]" at bounding box center [1364, 13] width 117 height 16
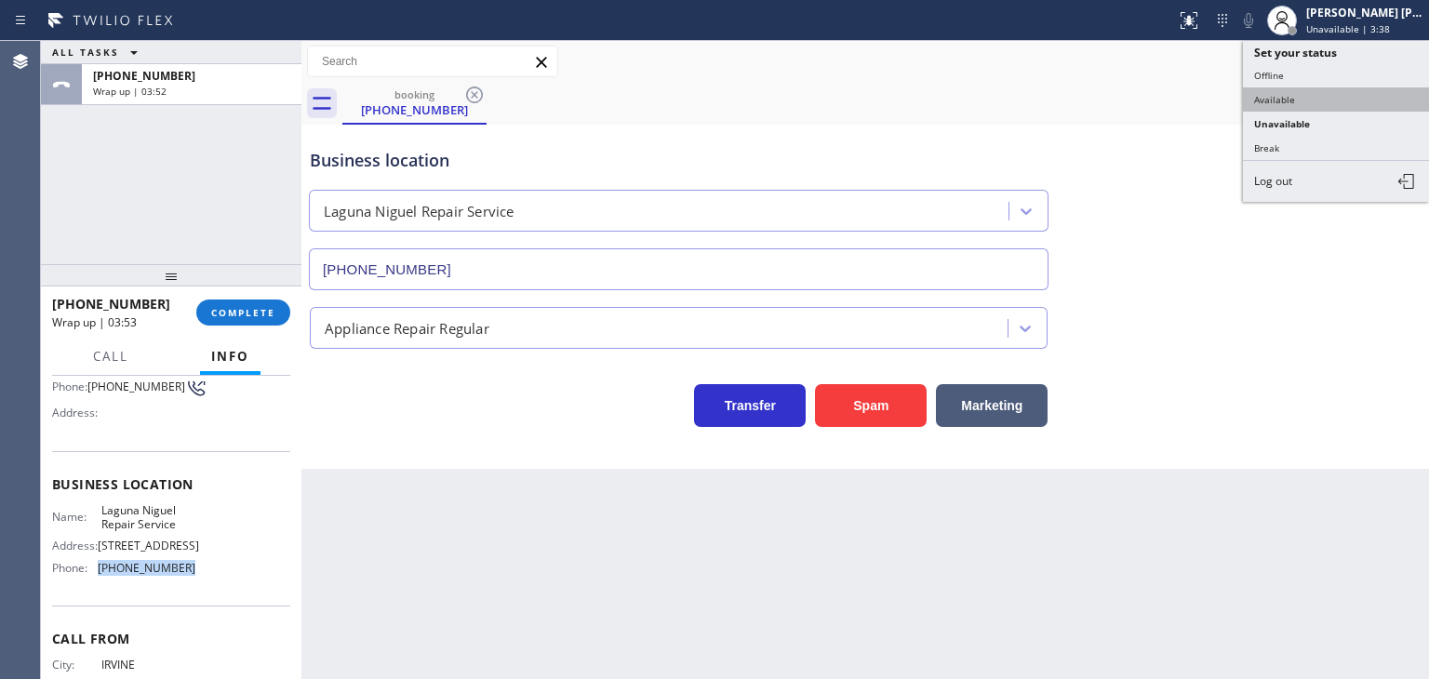
click at [1311, 96] on button "Available" at bounding box center [1336, 99] width 186 height 24
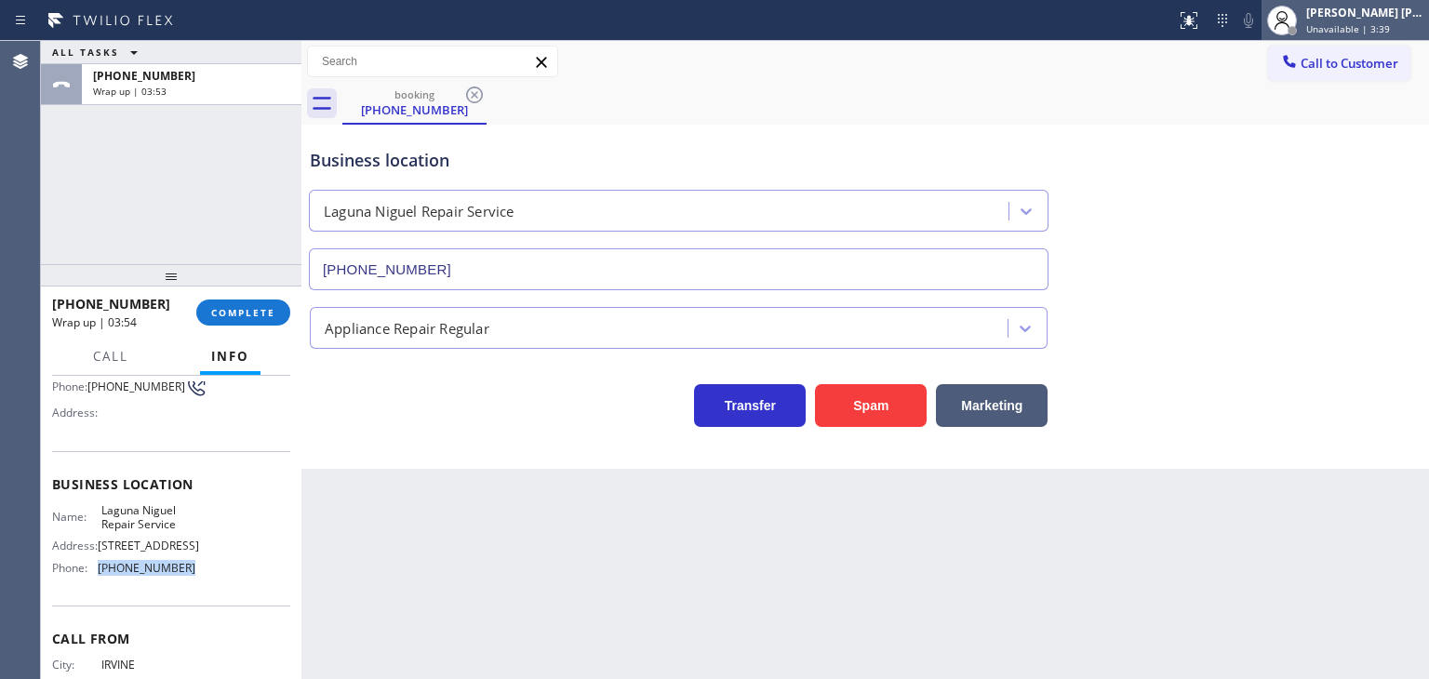
click at [1386, 24] on span "Unavailable | 3:39" at bounding box center [1348, 28] width 84 height 13
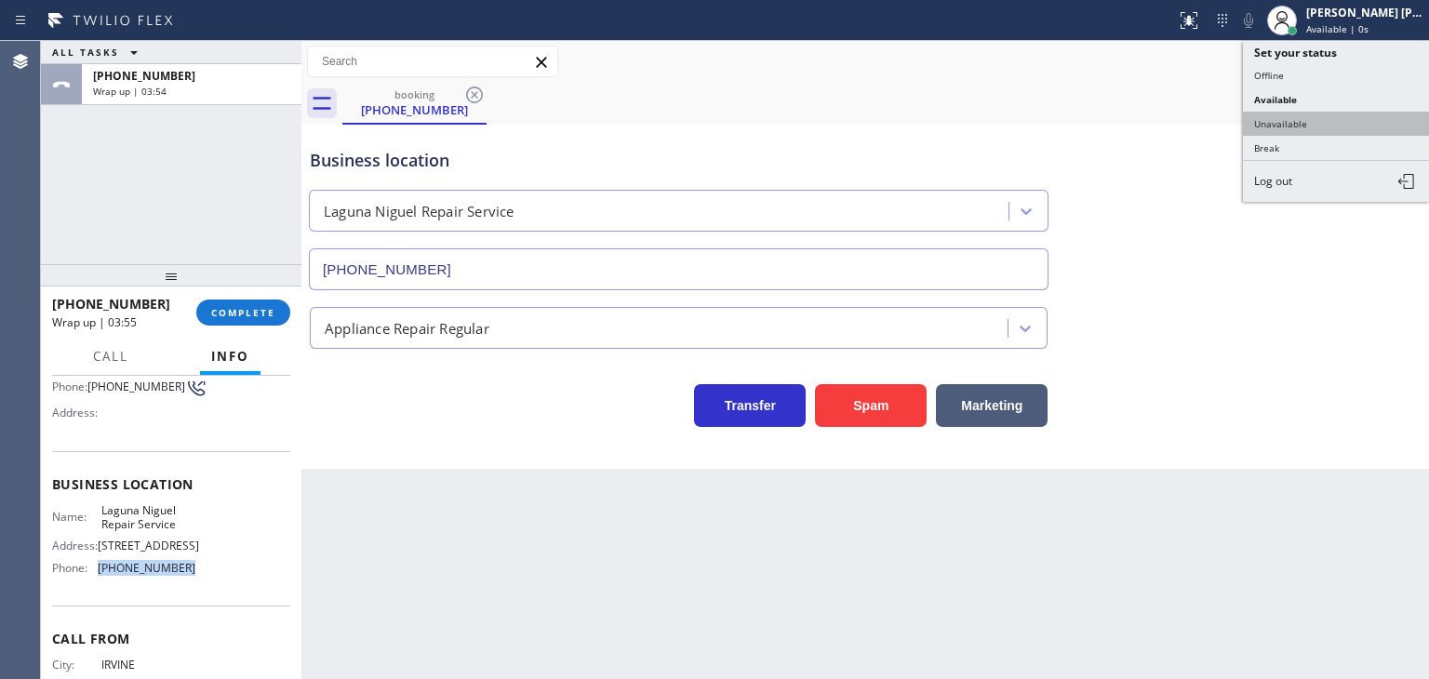
click at [1310, 119] on button "Unavailable" at bounding box center [1336, 124] width 186 height 24
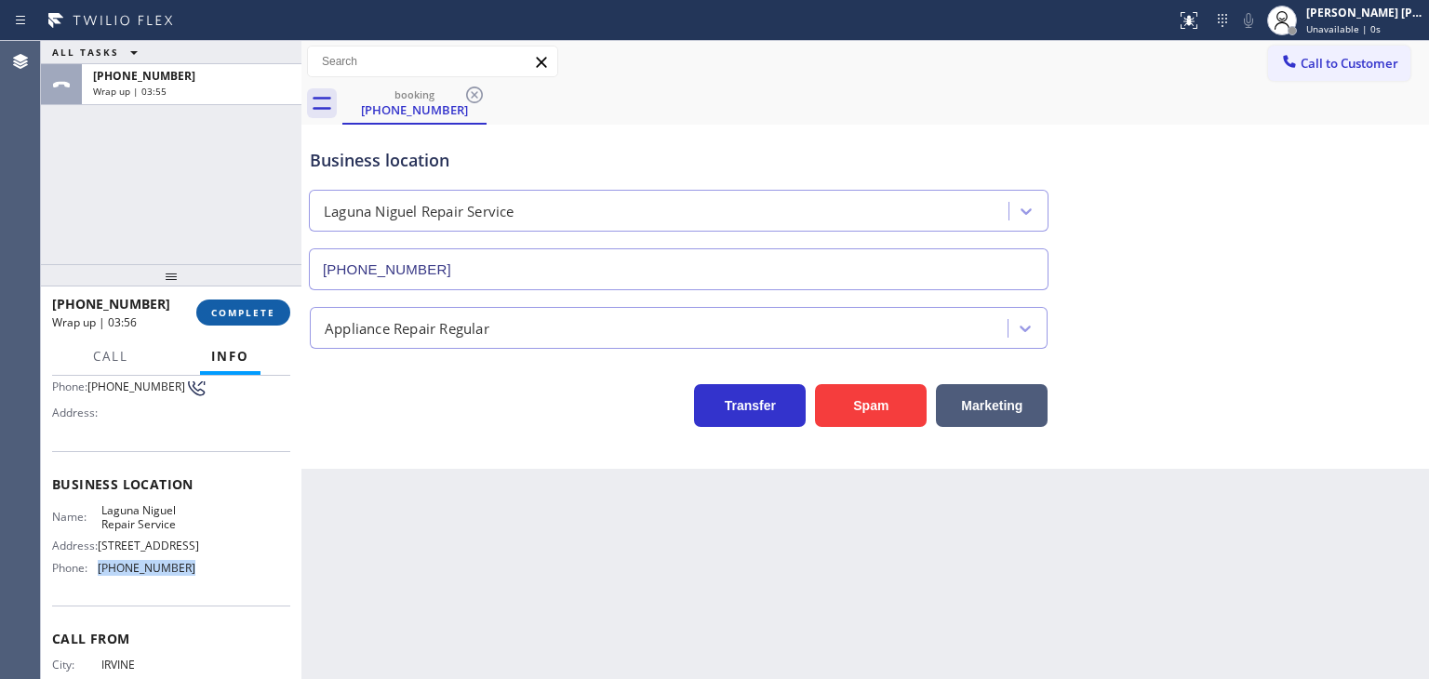
click at [247, 304] on button "COMPLETE" at bounding box center [243, 313] width 94 height 26
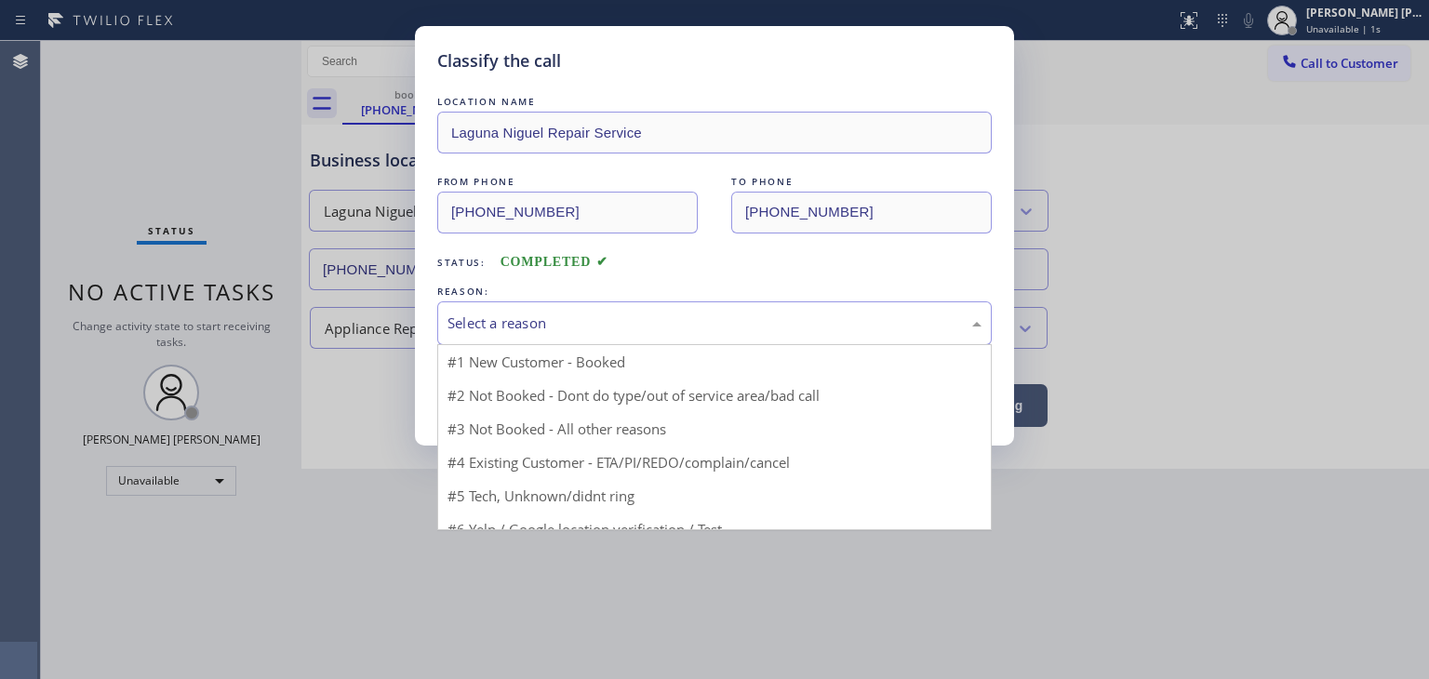
click at [517, 305] on div "Select a reason" at bounding box center [714, 323] width 555 height 44
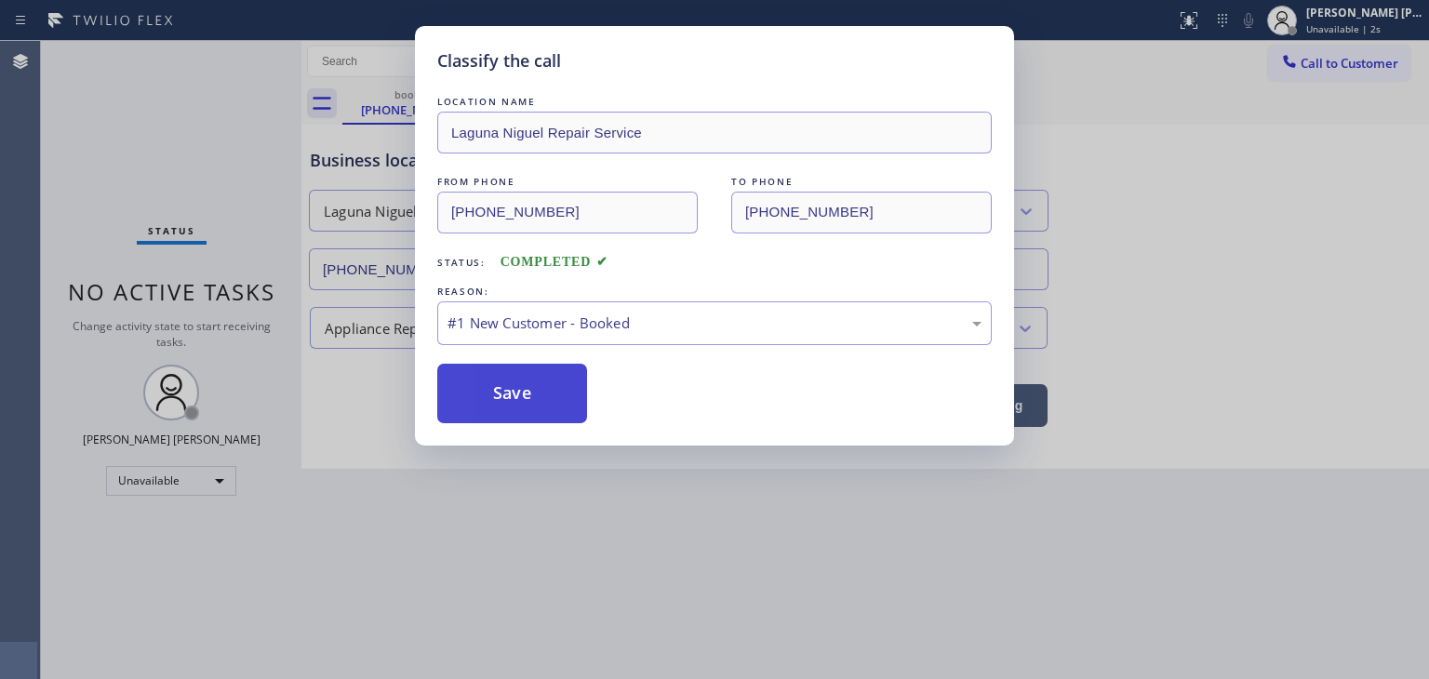
click at [508, 395] on button "Save" at bounding box center [512, 394] width 150 height 60
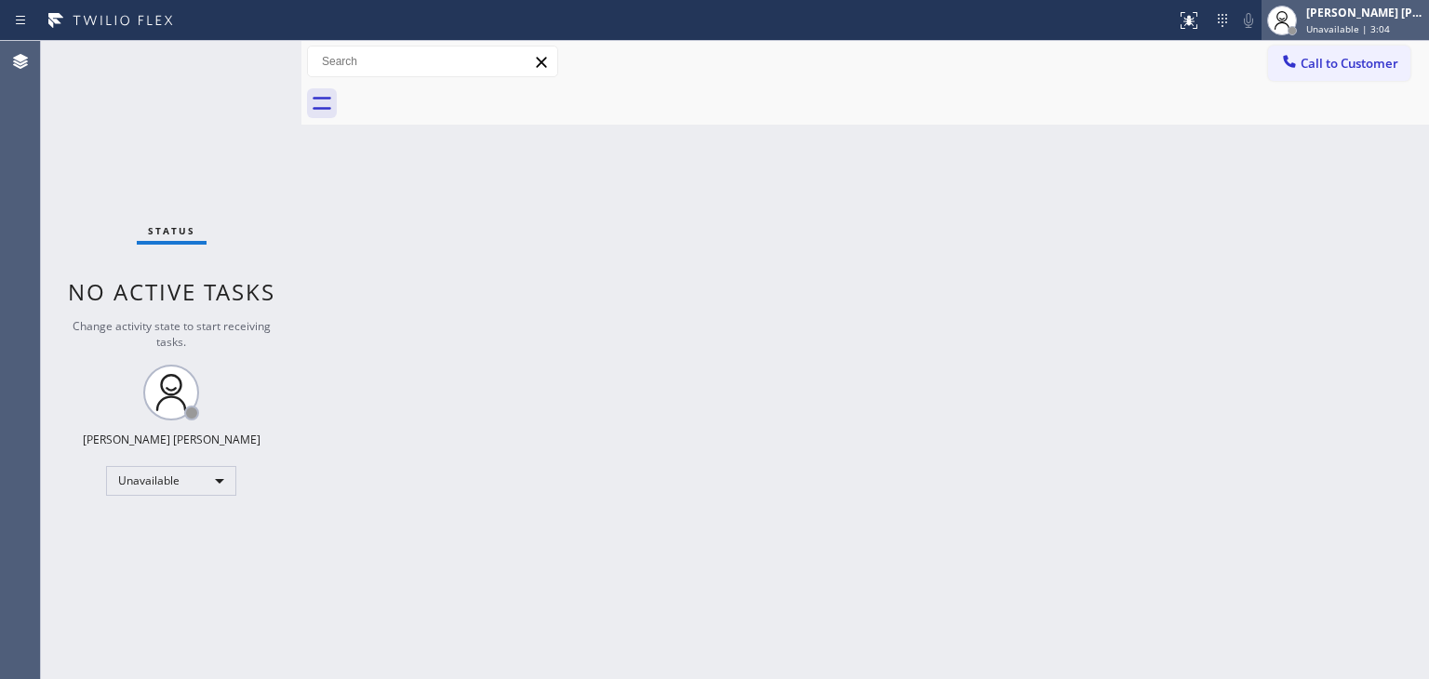
click at [1345, 5] on div "[PERSON_NAME] [PERSON_NAME] Unavailable | 3:04" at bounding box center [1366, 20] width 127 height 33
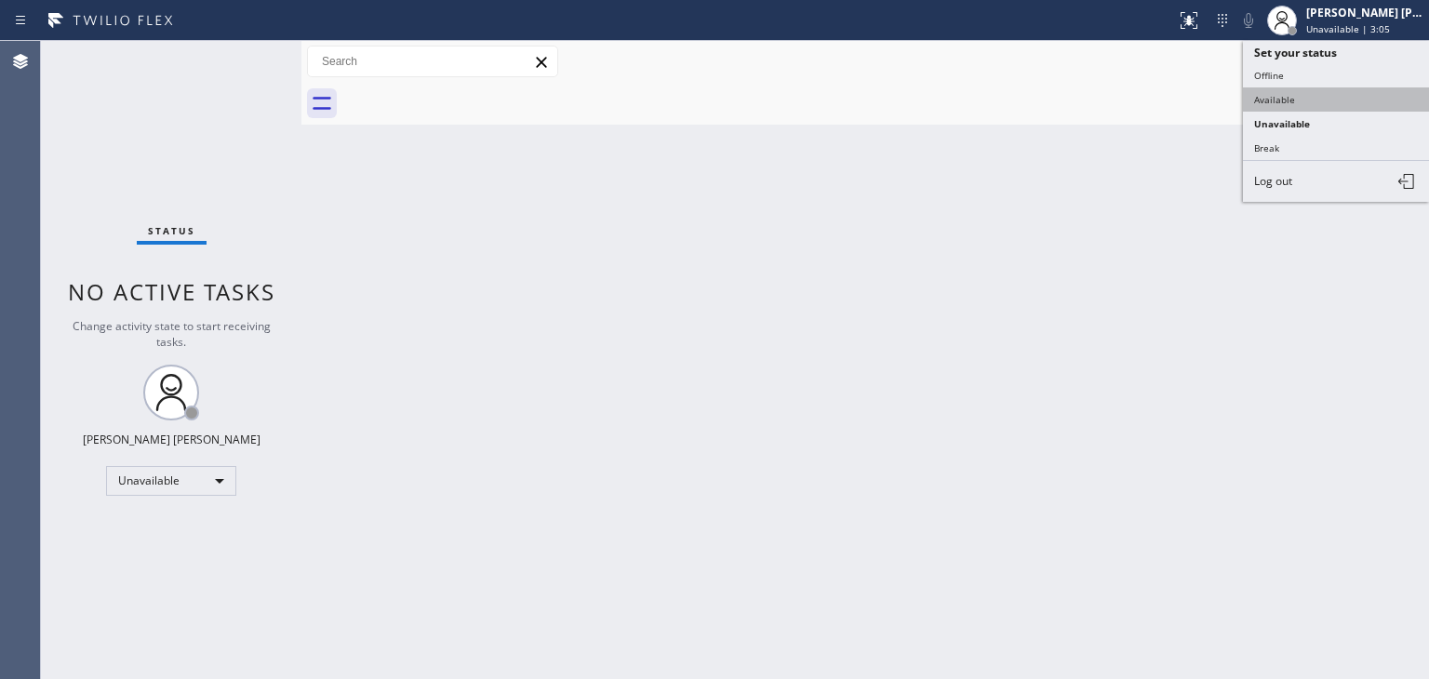
click at [1300, 90] on button "Available" at bounding box center [1336, 99] width 186 height 24
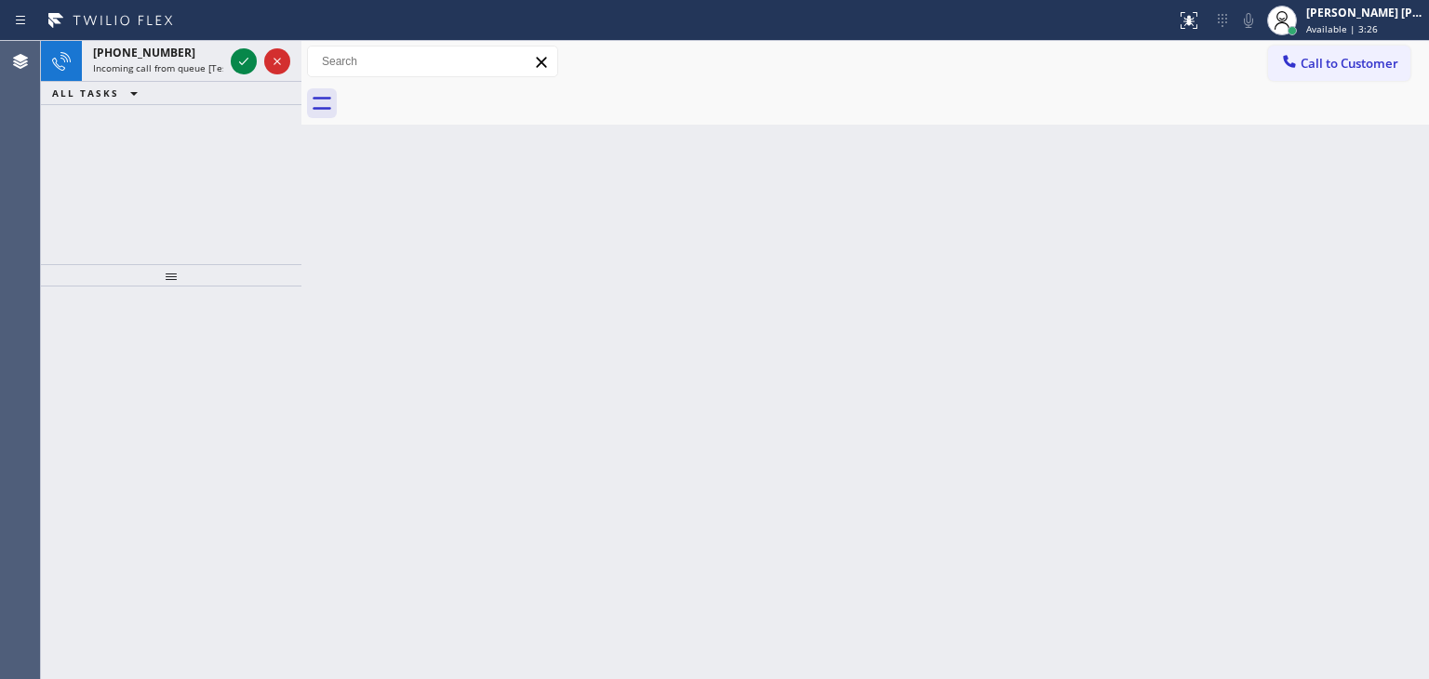
drag, startPoint x: 138, startPoint y: 100, endPoint x: 153, endPoint y: 92, distance: 16.6
click at [138, 100] on icon at bounding box center [134, 93] width 22 height 22
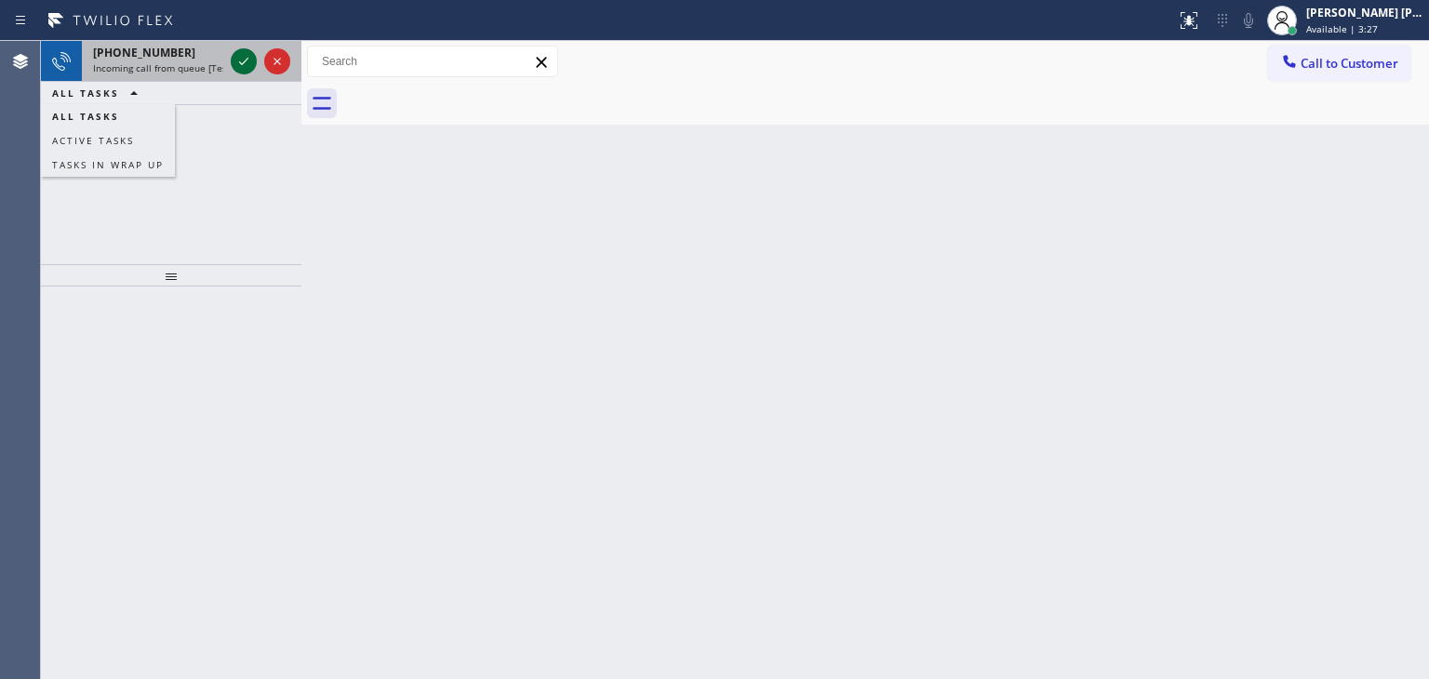
click at [242, 60] on icon at bounding box center [244, 61] width 22 height 22
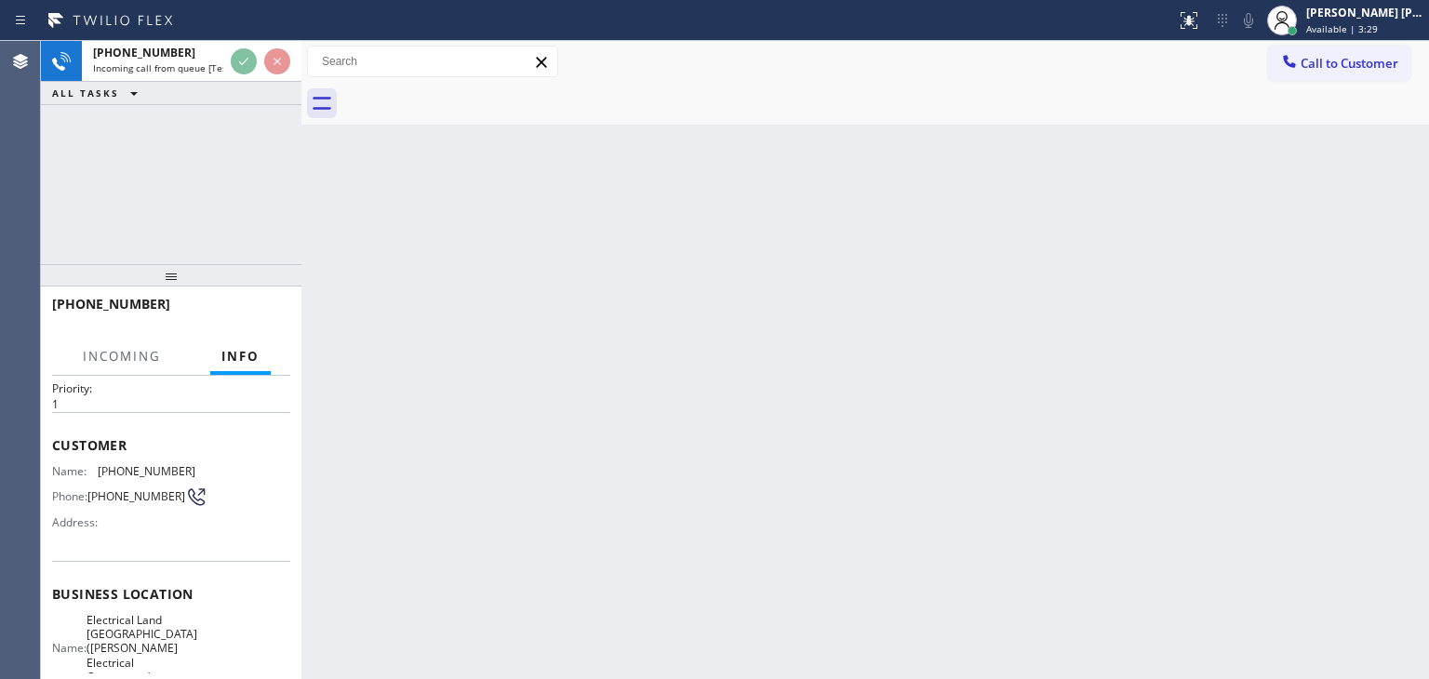
scroll to position [93, 0]
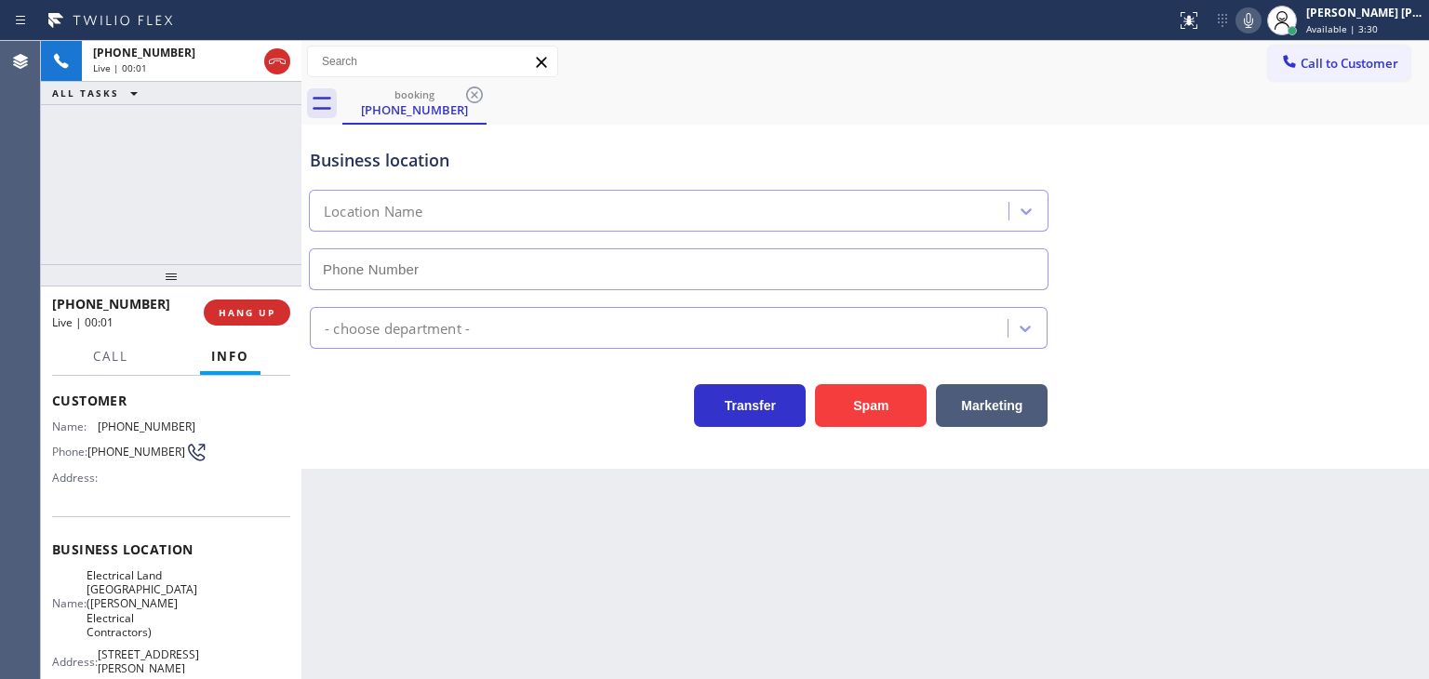
type input "[PHONE_NUMBER]"
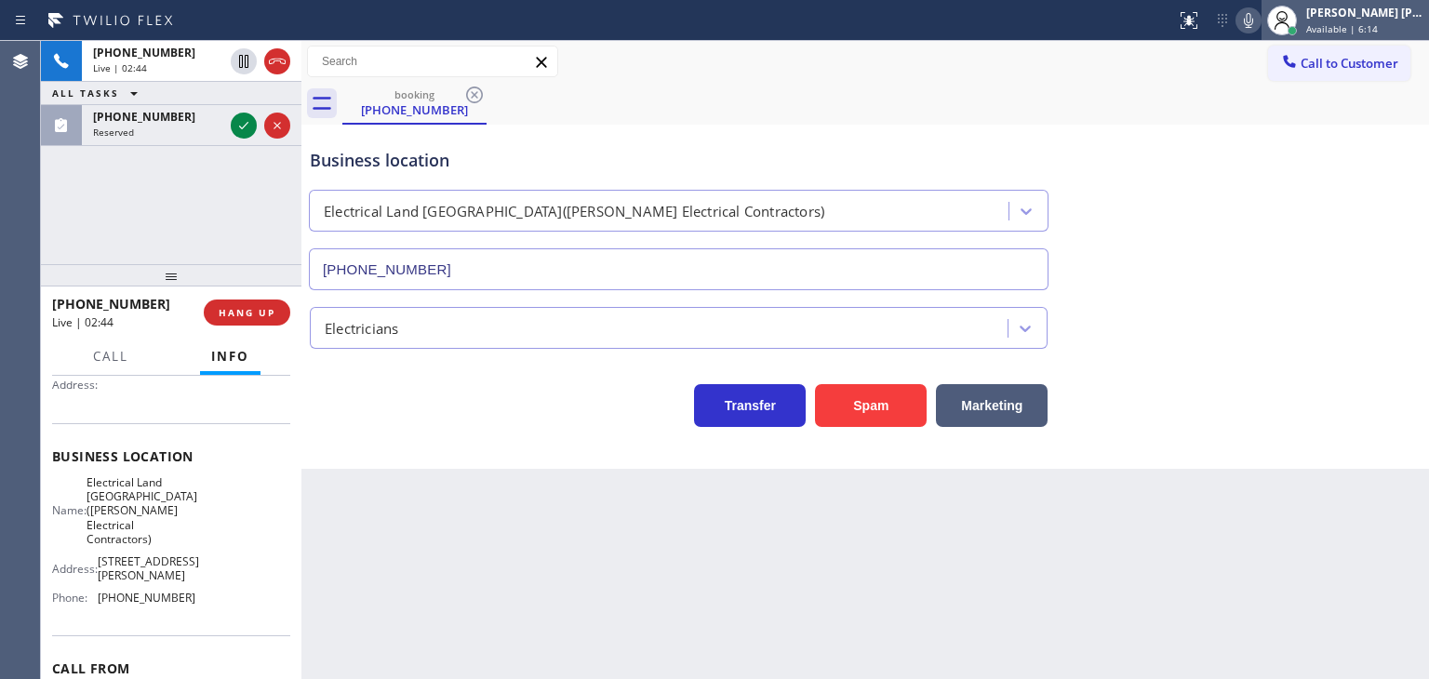
click at [1368, 30] on span "Available | 6:14" at bounding box center [1342, 28] width 72 height 13
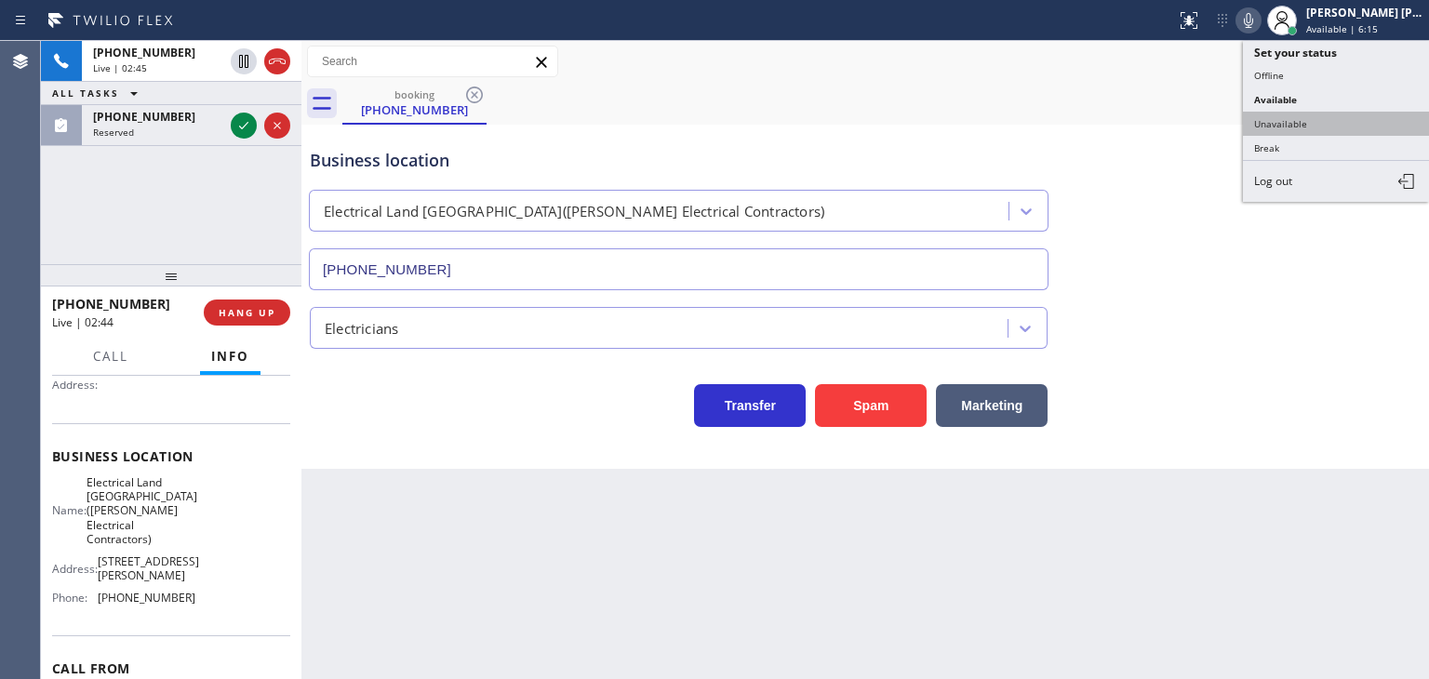
click at [1339, 116] on button "Unavailable" at bounding box center [1336, 124] width 186 height 24
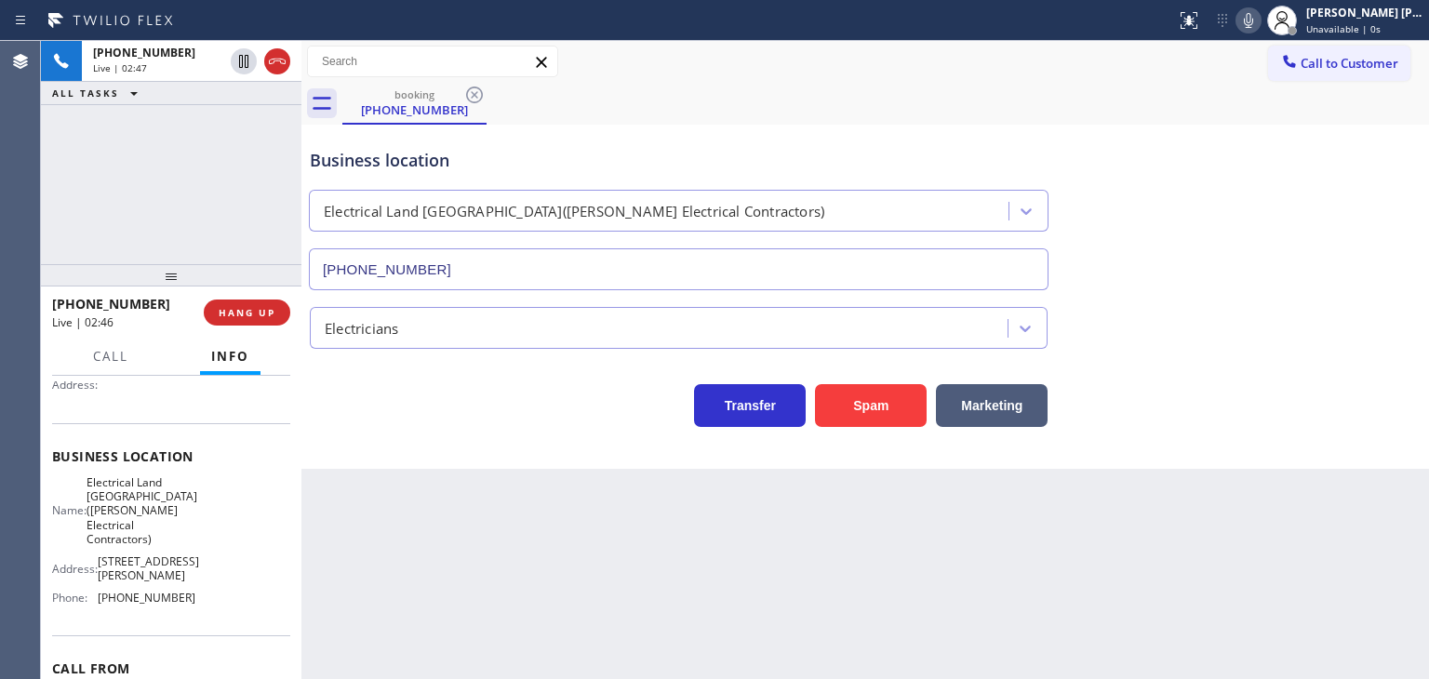
click at [1253, 20] on icon at bounding box center [1248, 20] width 9 height 15
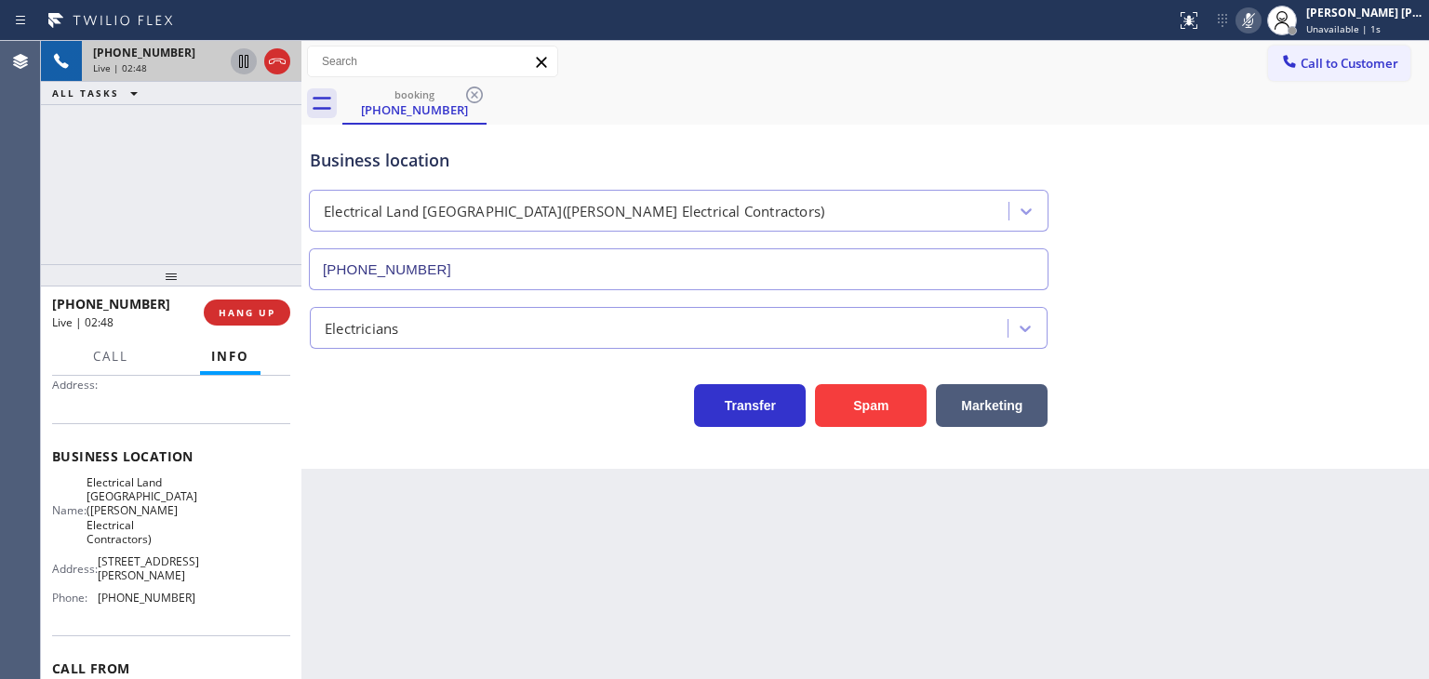
click at [241, 60] on icon at bounding box center [244, 61] width 22 height 22
drag, startPoint x: 1286, startPoint y: 19, endPoint x: 1180, endPoint y: 53, distance: 111.5
click at [1260, 19] on icon at bounding box center [1248, 20] width 22 height 22
click at [243, 58] on icon at bounding box center [244, 61] width 22 height 22
click at [1260, 16] on icon at bounding box center [1248, 20] width 22 height 22
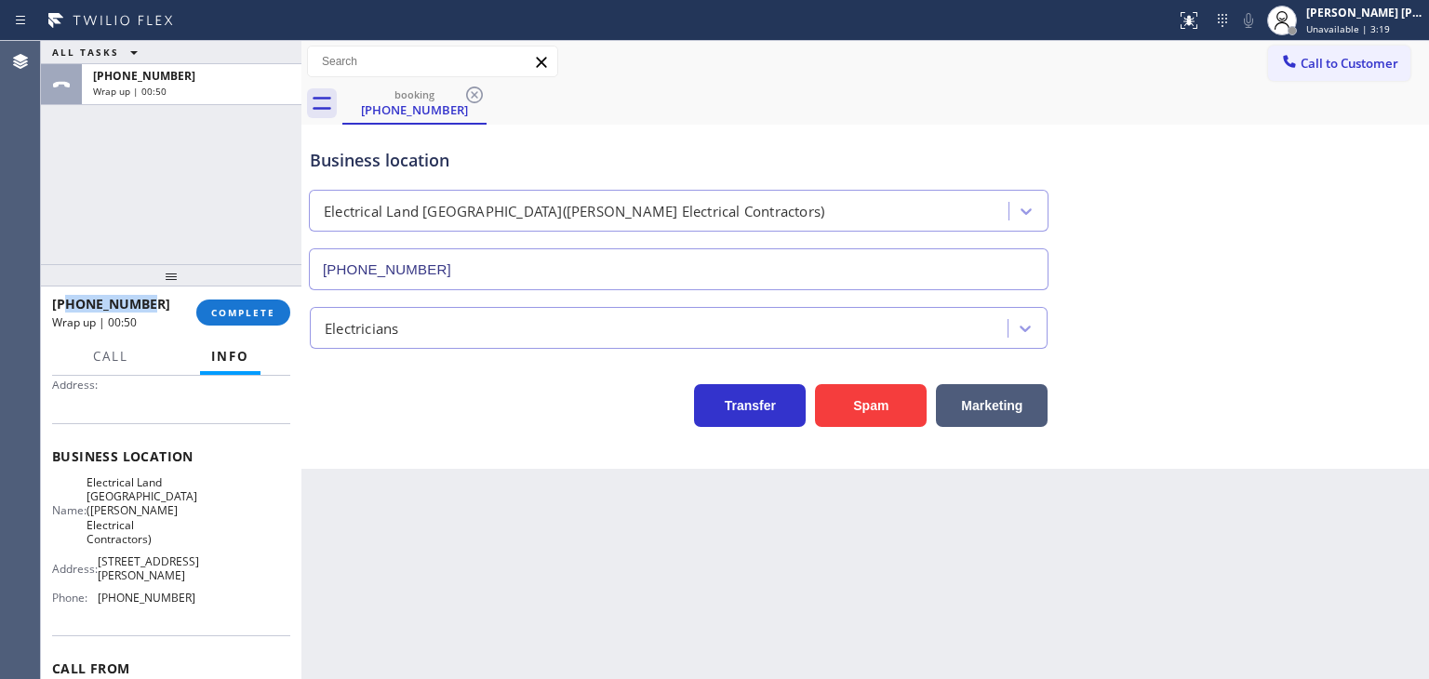
drag, startPoint x: 141, startPoint y: 298, endPoint x: 66, endPoint y: 302, distance: 75.5
click at [66, 302] on div "[PHONE_NUMBER]" at bounding box center [117, 304] width 131 height 18
copy span "5042704795"
drag, startPoint x: 200, startPoint y: 636, endPoint x: 96, endPoint y: 625, distance: 104.8
click at [96, 613] on div "Name: Electrical Land [GEOGRAPHIC_DATA]([PERSON_NAME] Electrical Contractors) A…" at bounding box center [171, 544] width 238 height 138
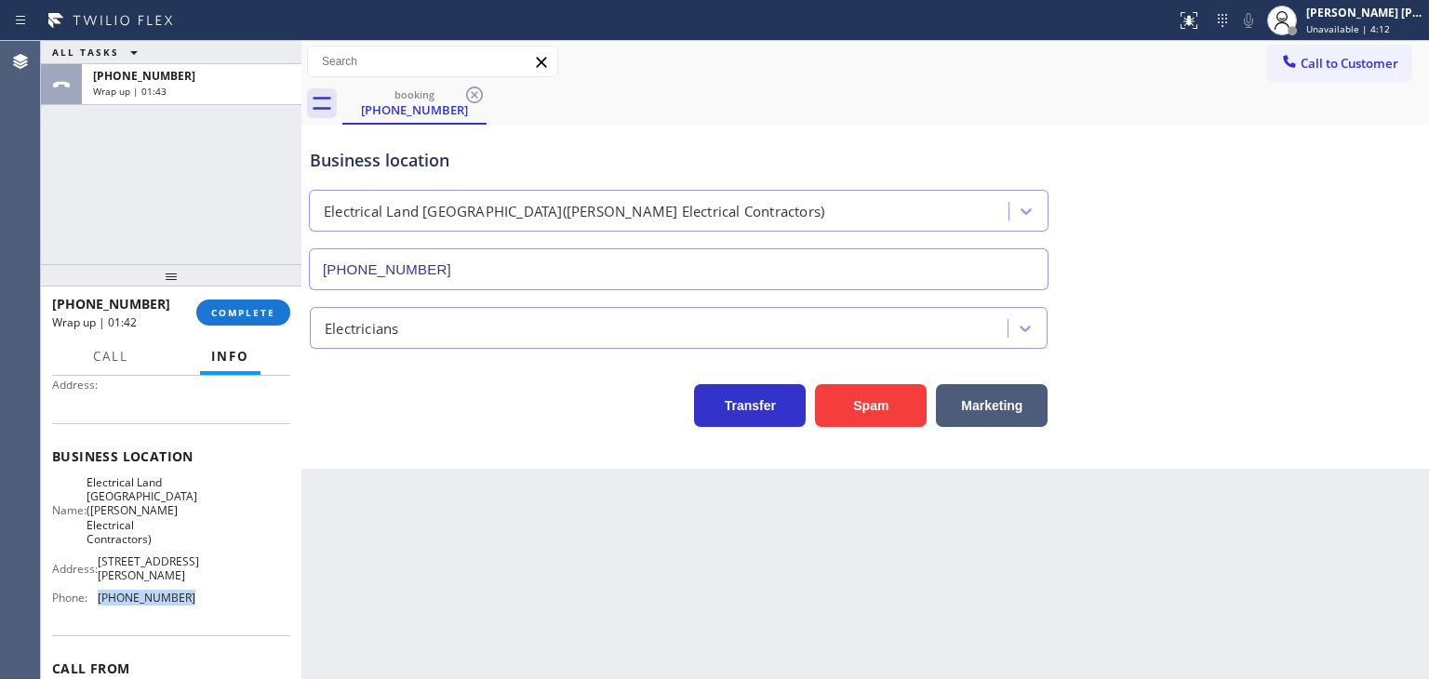
copy div "[PHONE_NUMBER]"
click at [270, 301] on button "COMPLETE" at bounding box center [243, 313] width 94 height 26
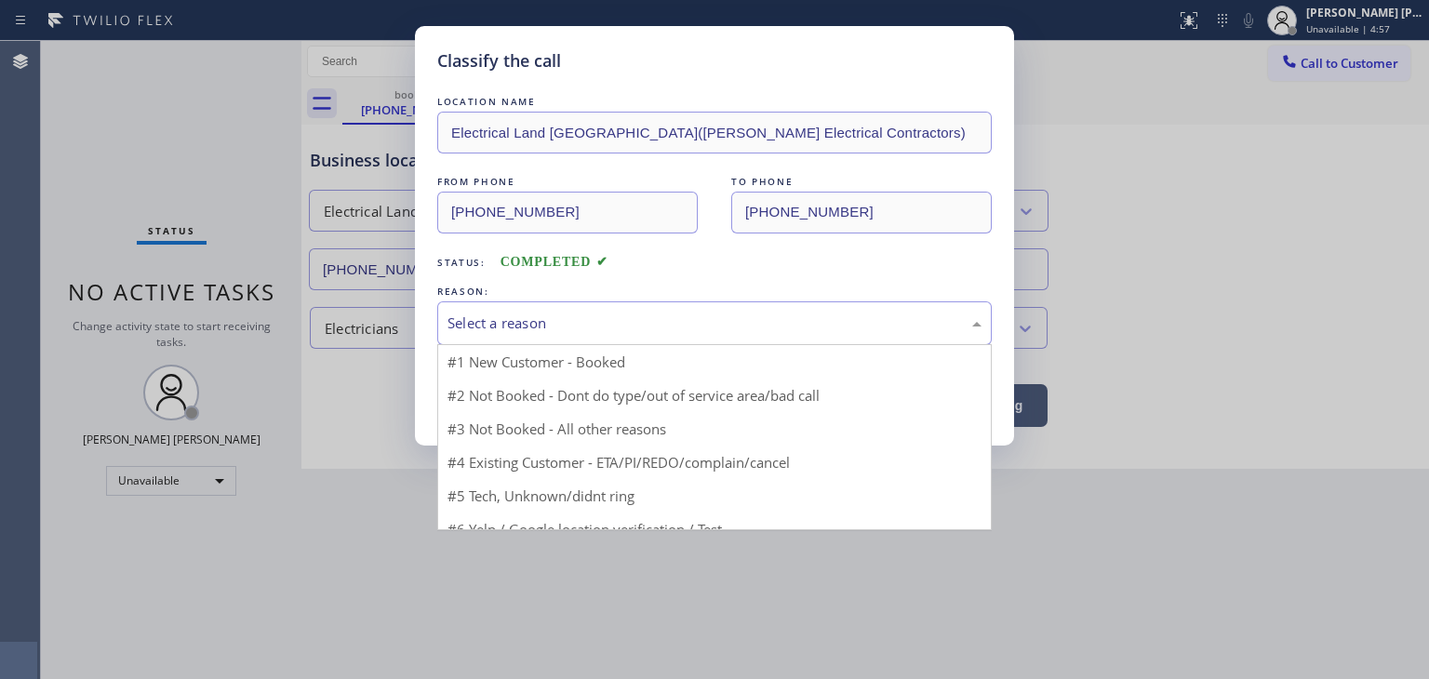
click at [589, 338] on div "Select a reason" at bounding box center [714, 323] width 555 height 44
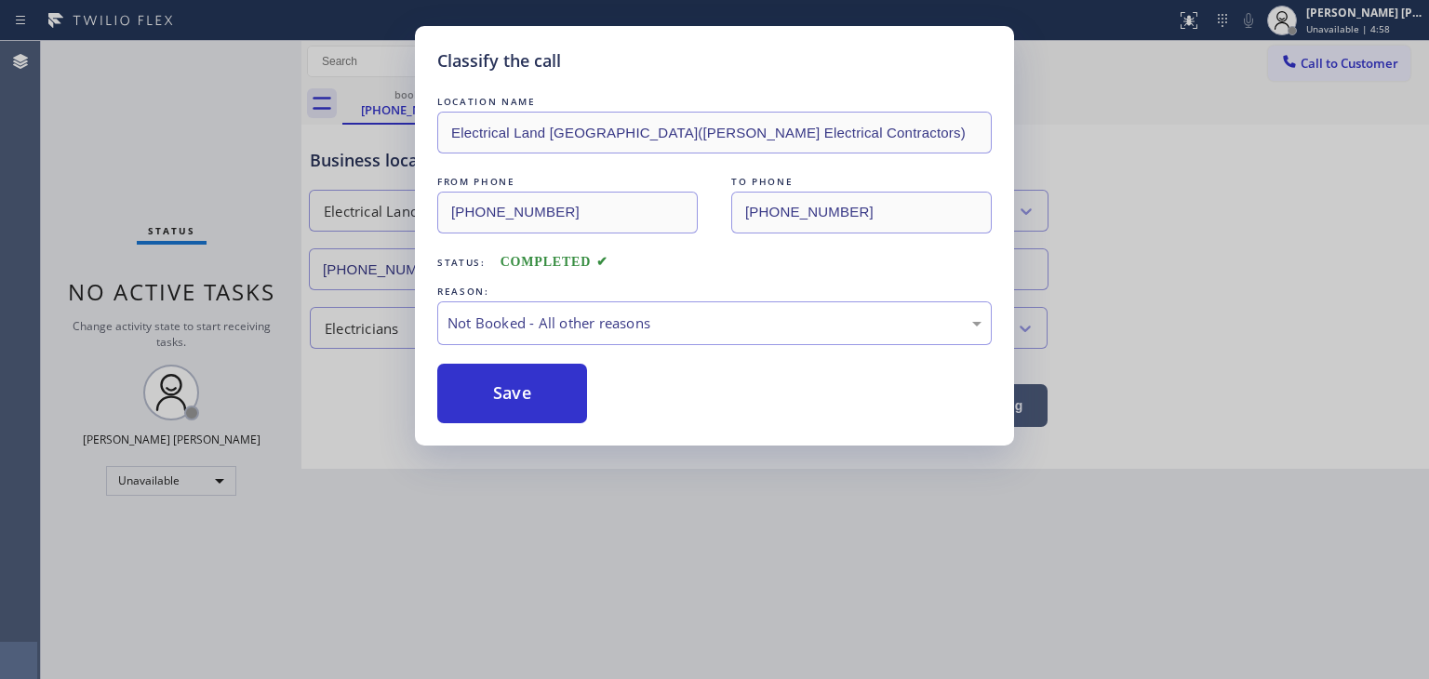
click at [528, 385] on button "Save" at bounding box center [512, 394] width 150 height 60
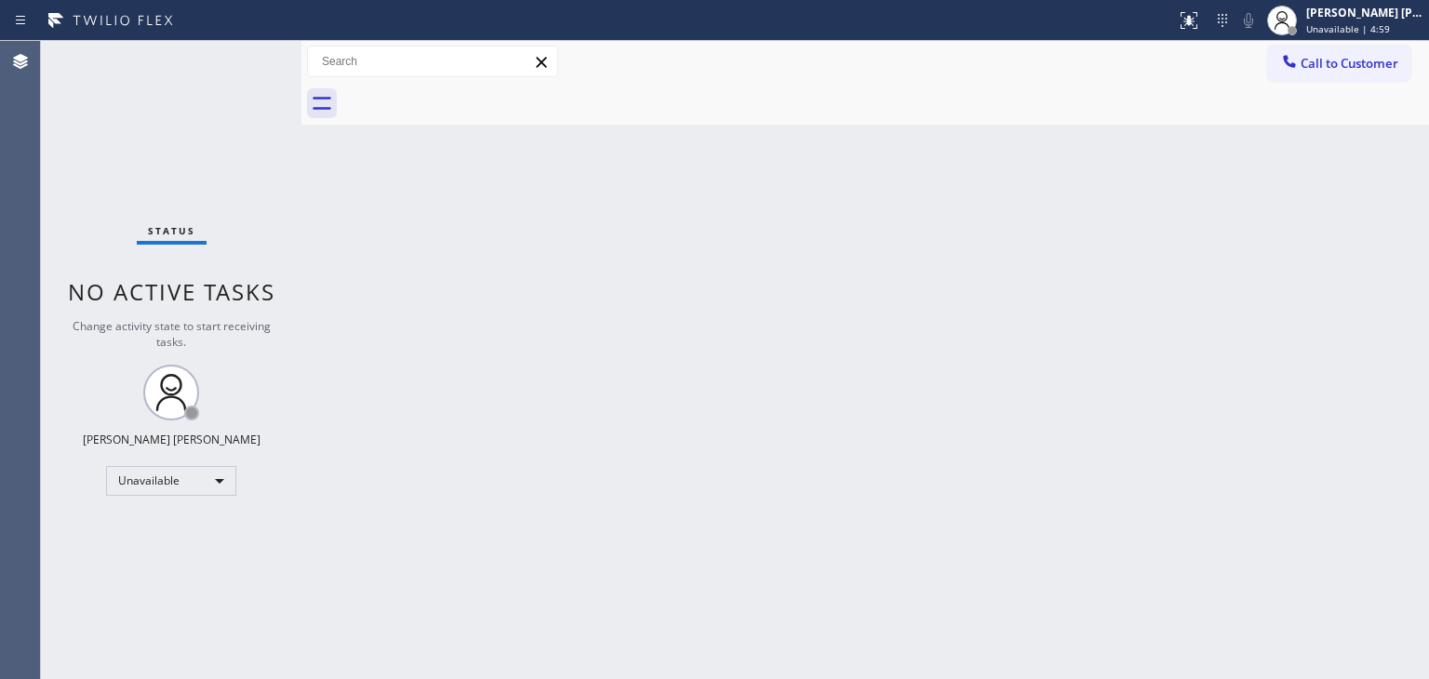
click at [1380, 19] on div "[PERSON_NAME] [PERSON_NAME]" at bounding box center [1364, 13] width 117 height 16
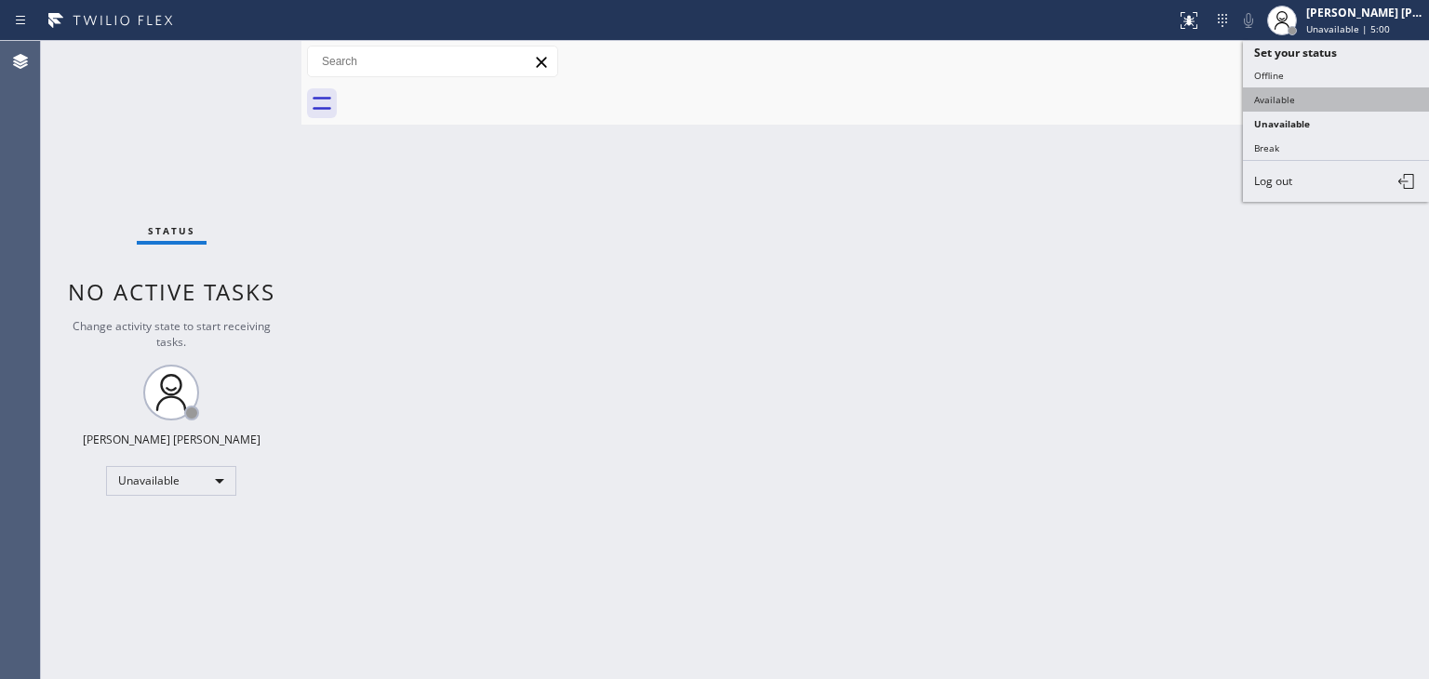
click at [1288, 94] on button "Available" at bounding box center [1336, 99] width 186 height 24
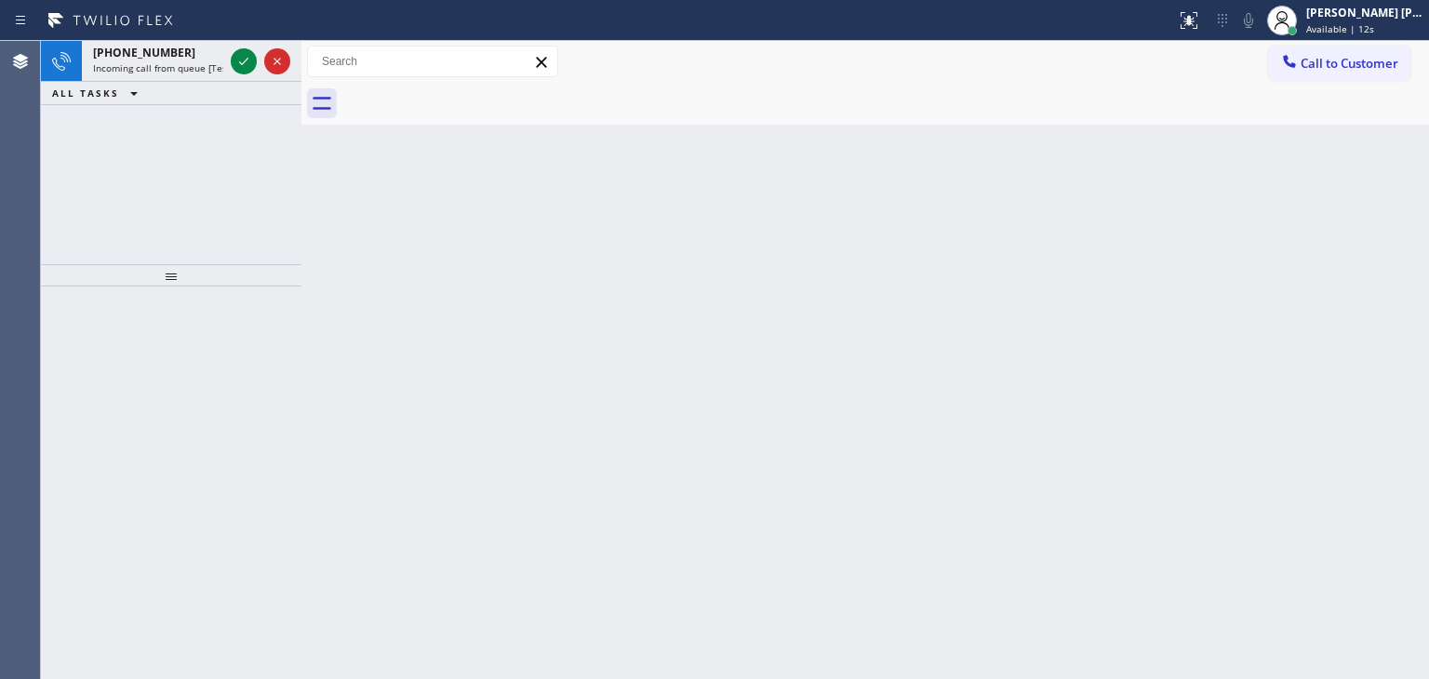
click at [115, 89] on span "ALL TASKS" at bounding box center [85, 93] width 67 height 13
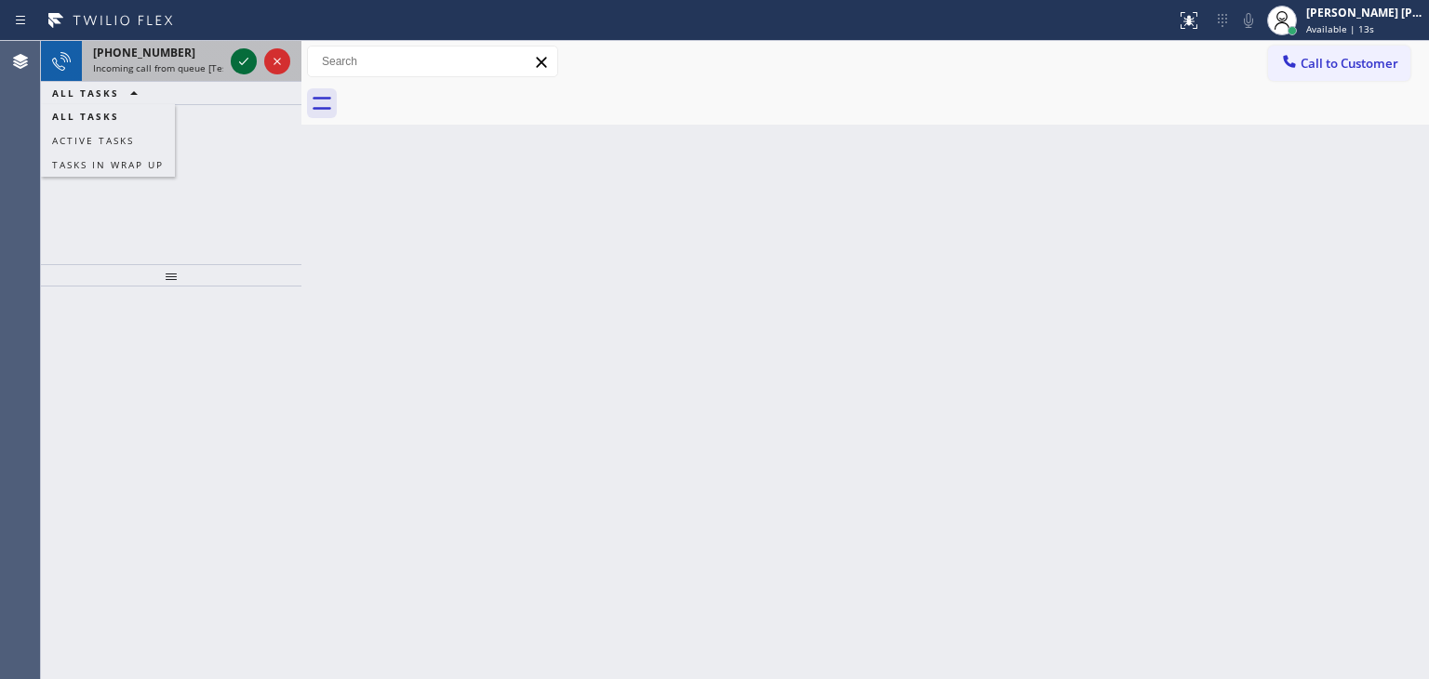
click at [247, 57] on icon at bounding box center [244, 61] width 22 height 22
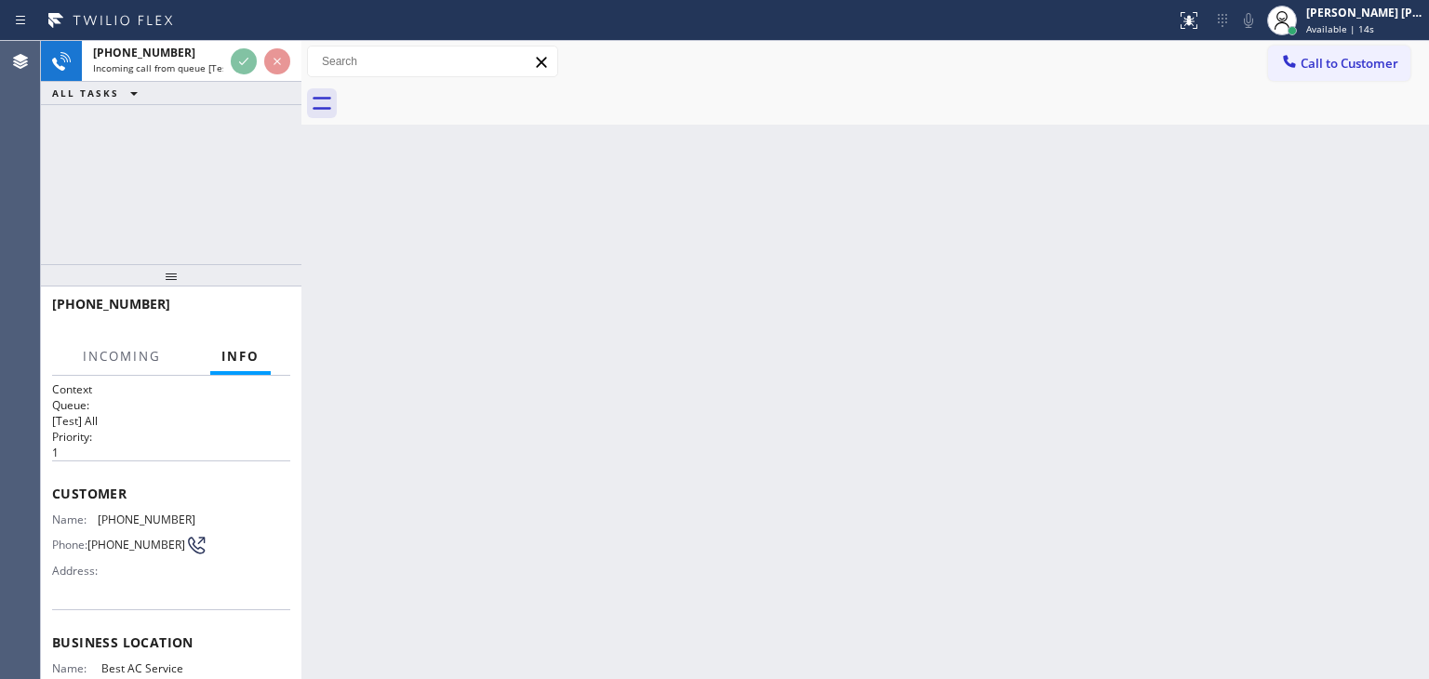
scroll to position [93, 0]
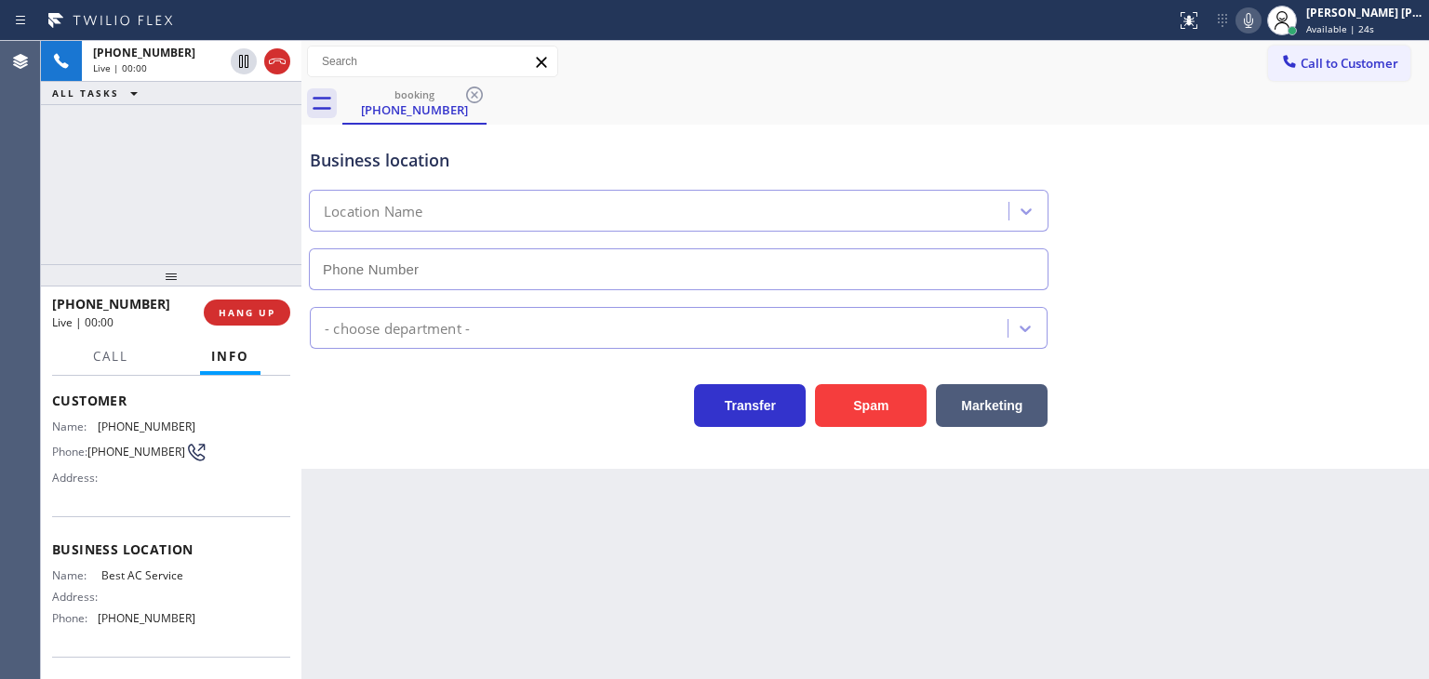
type input "[PHONE_NUMBER]"
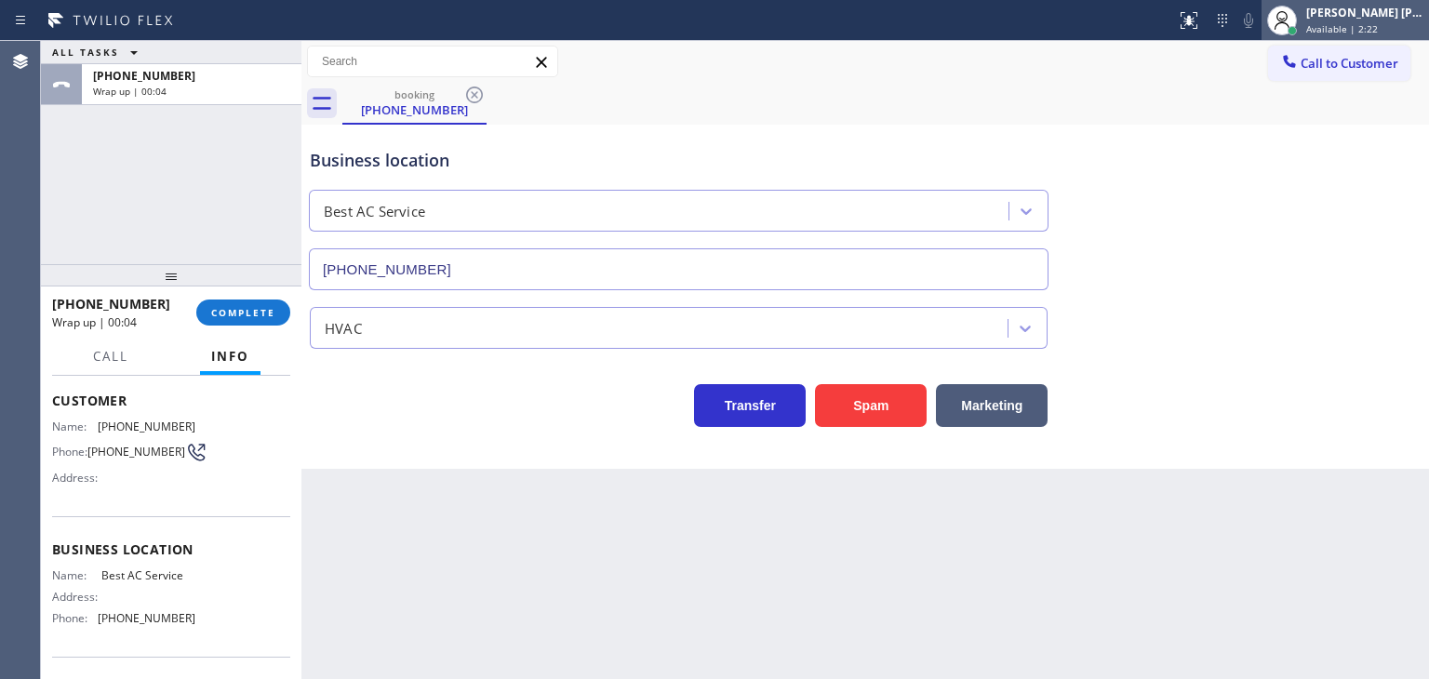
click at [1384, 13] on div "[PERSON_NAME] [PERSON_NAME]" at bounding box center [1364, 13] width 117 height 16
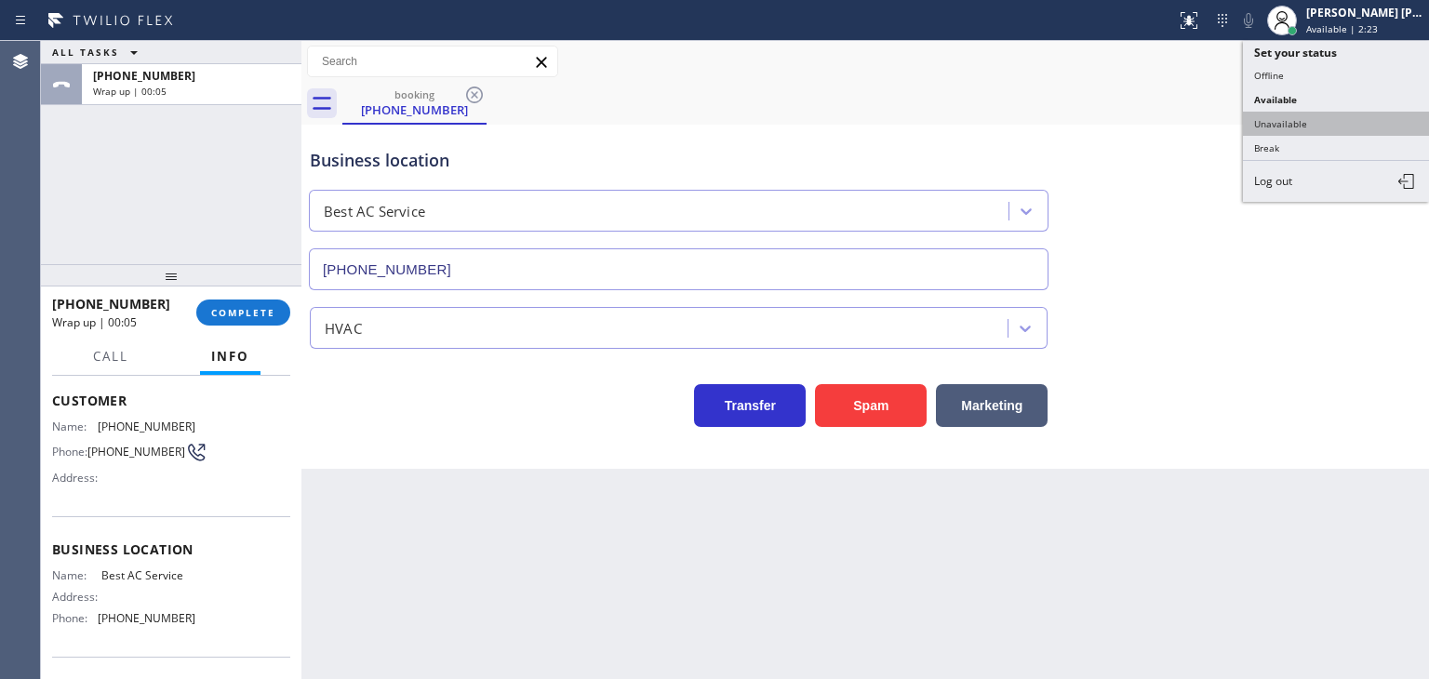
click at [1320, 118] on button "Unavailable" at bounding box center [1336, 124] width 186 height 24
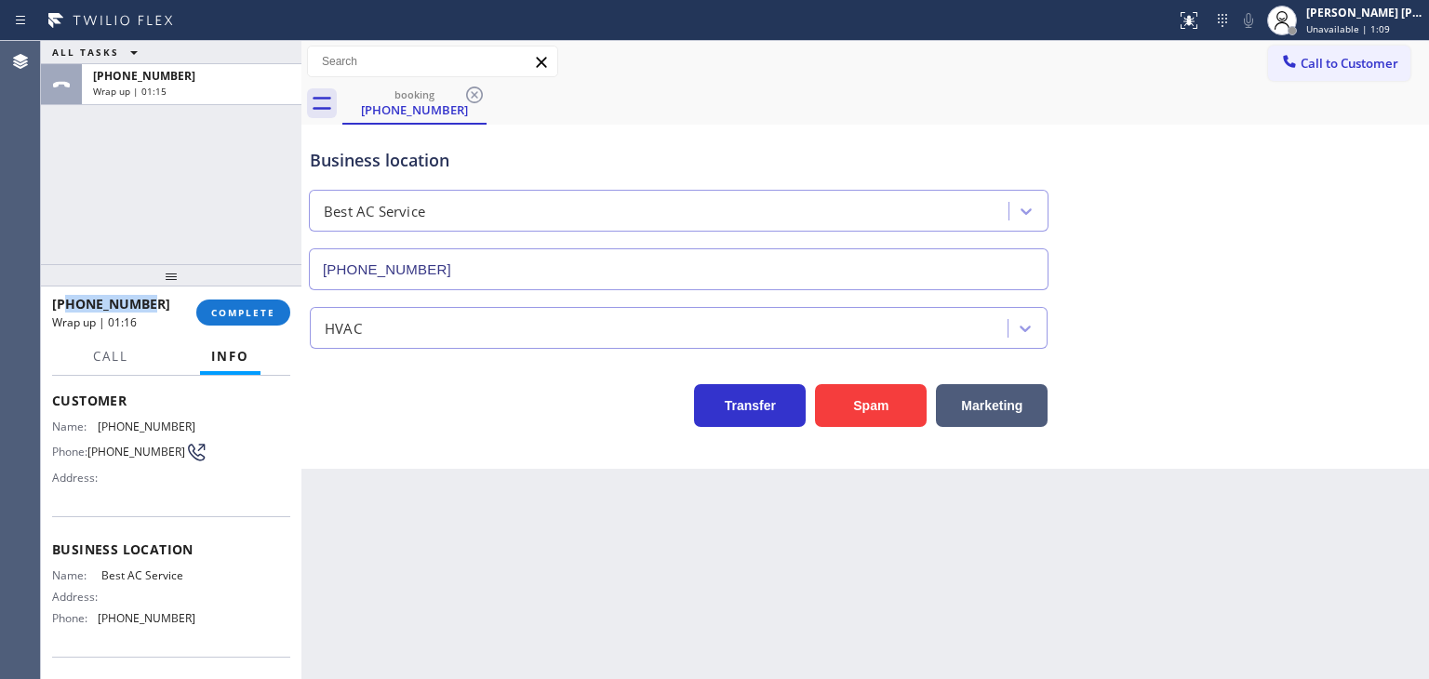
drag, startPoint x: 145, startPoint y: 302, endPoint x: 70, endPoint y: 305, distance: 75.4
click at [70, 305] on div "[PHONE_NUMBER]" at bounding box center [117, 304] width 131 height 18
copy span "7075404146"
drag, startPoint x: 192, startPoint y: 620, endPoint x: 99, endPoint y: 629, distance: 93.5
click at [99, 629] on div "Name: Best AC Service Address: Phone: [PHONE_NUMBER]" at bounding box center [171, 600] width 238 height 65
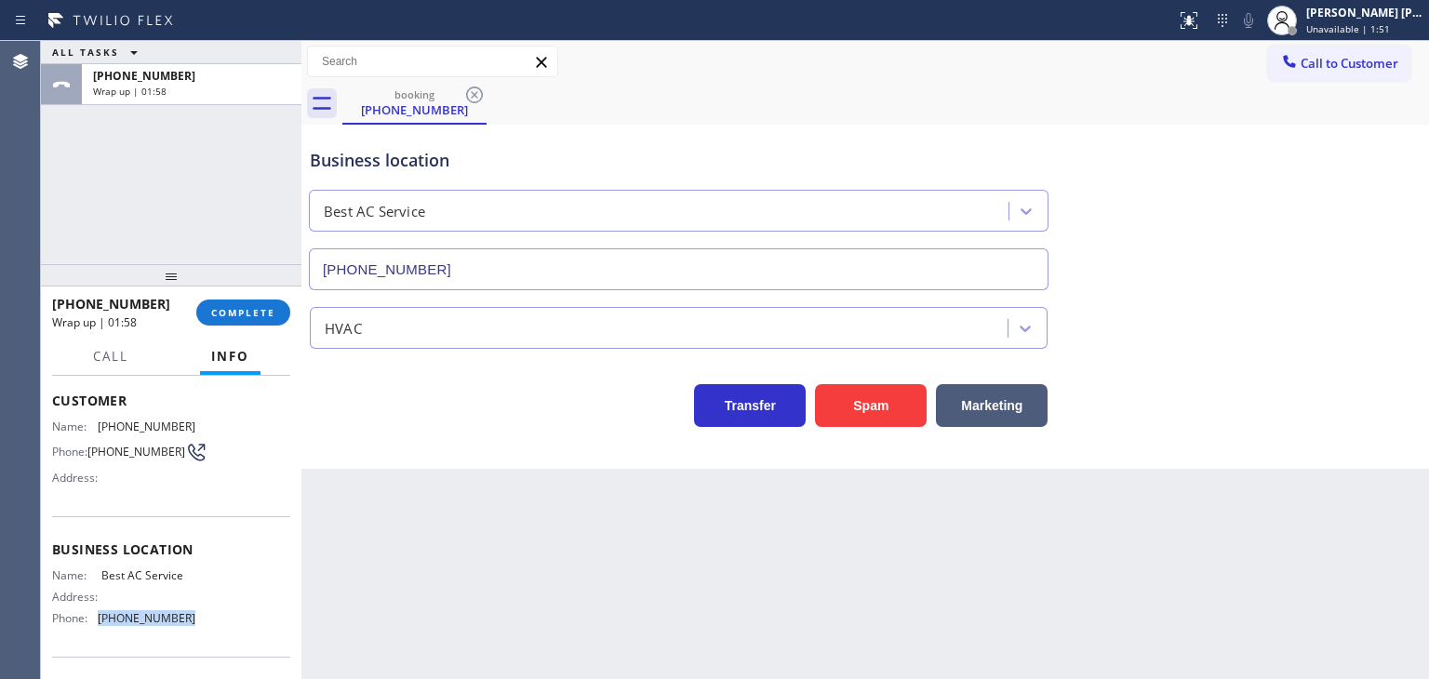
copy span "[PHONE_NUMBER]"
click at [1354, 20] on div "[PERSON_NAME] [PERSON_NAME] Unavailable | 2:45" at bounding box center [1366, 20] width 127 height 33
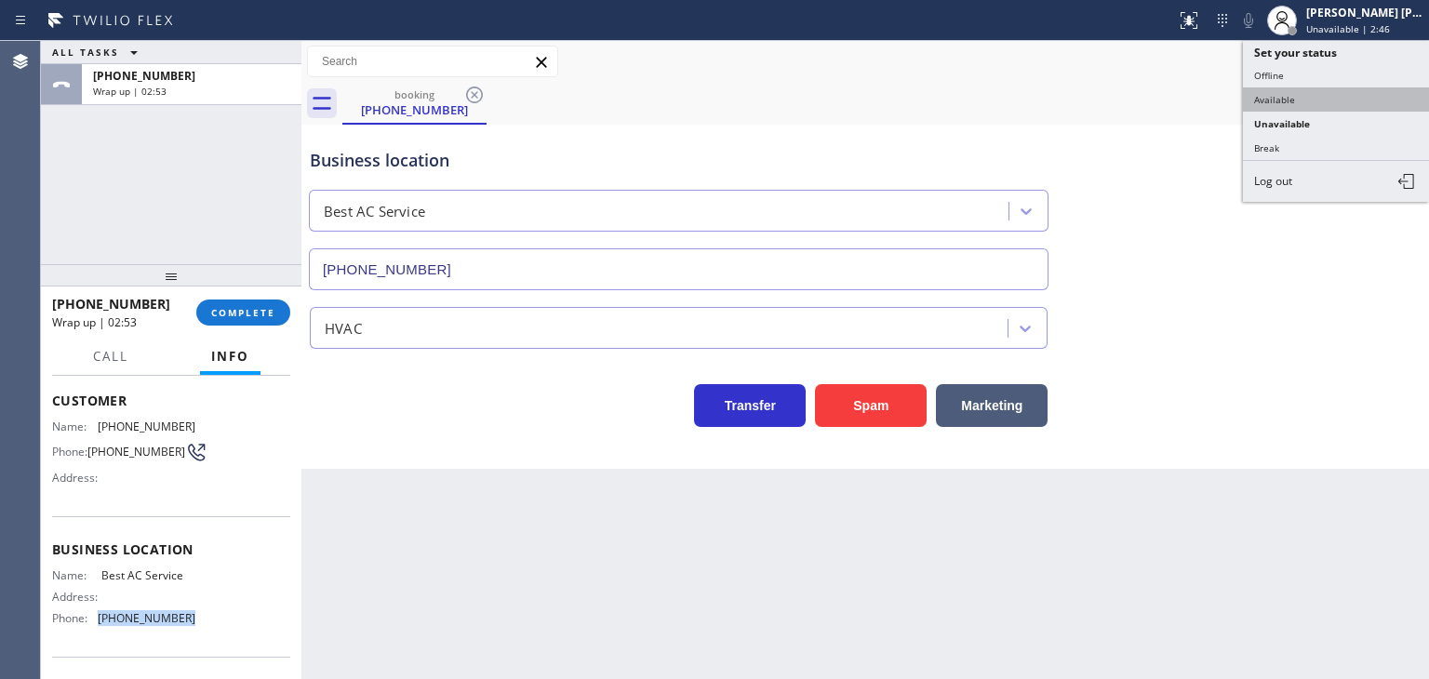
click at [1280, 97] on button "Available" at bounding box center [1336, 99] width 186 height 24
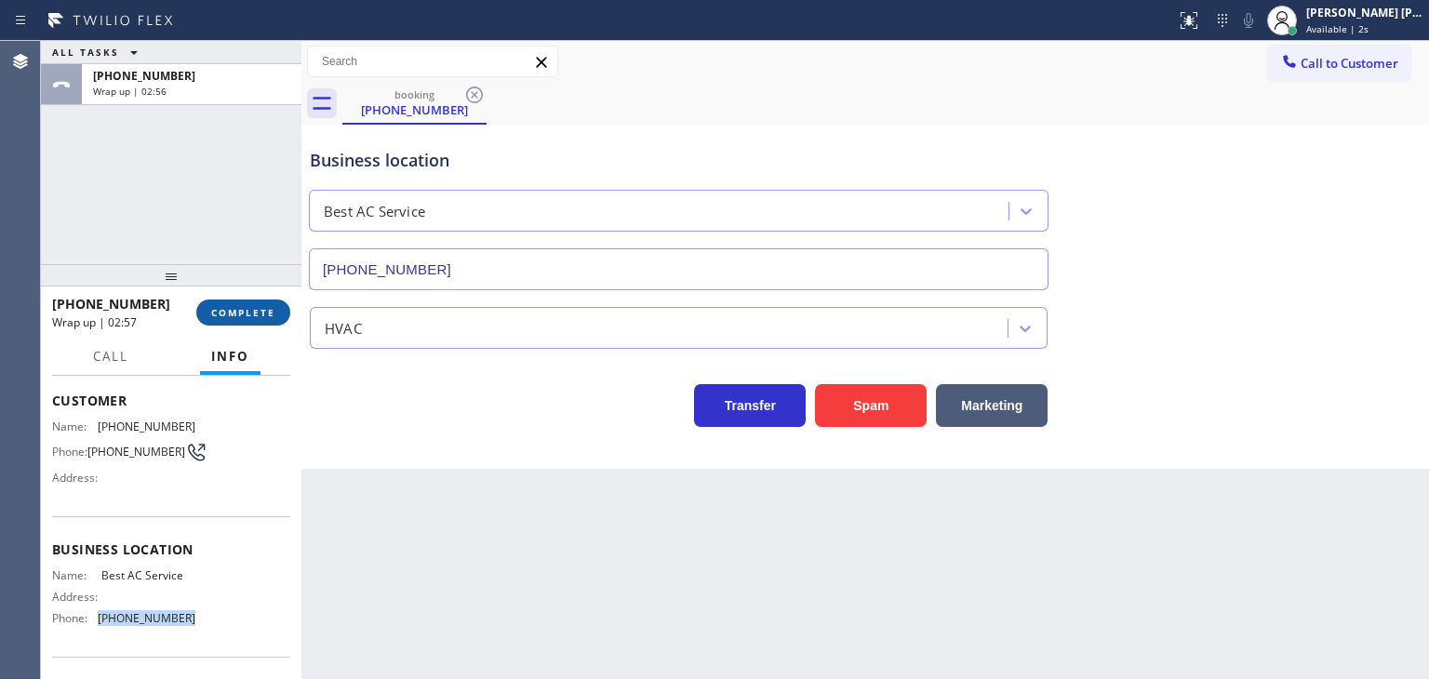
click at [258, 314] on span "COMPLETE" at bounding box center [243, 312] width 64 height 13
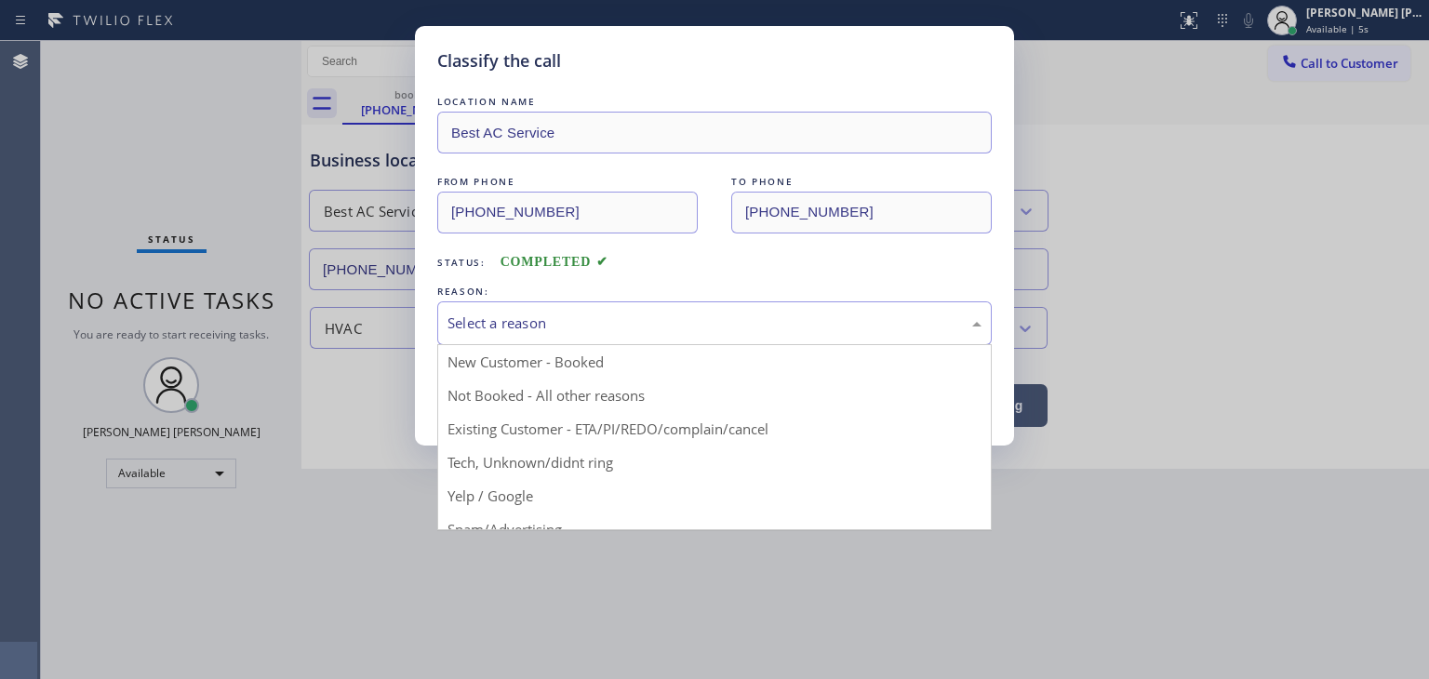
click at [523, 317] on div "Select a reason" at bounding box center [715, 323] width 534 height 21
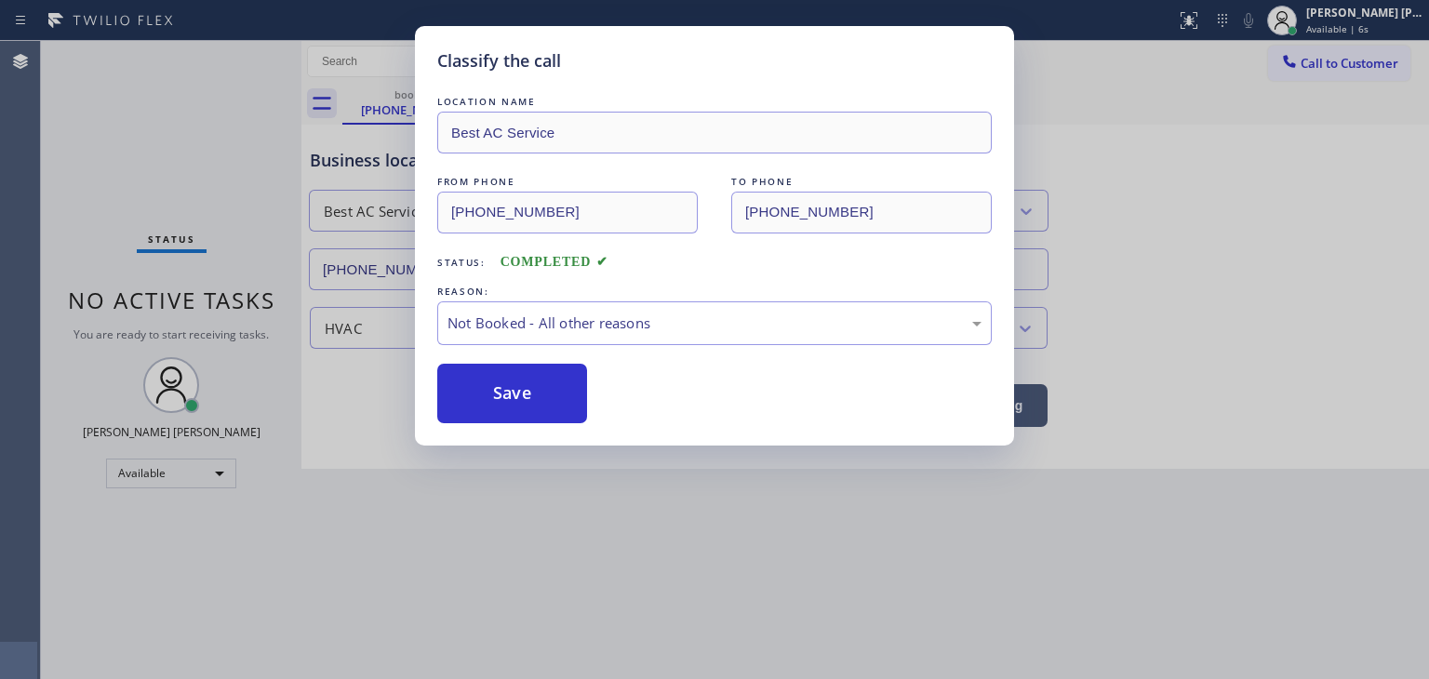
click at [521, 386] on button "Save" at bounding box center [512, 394] width 150 height 60
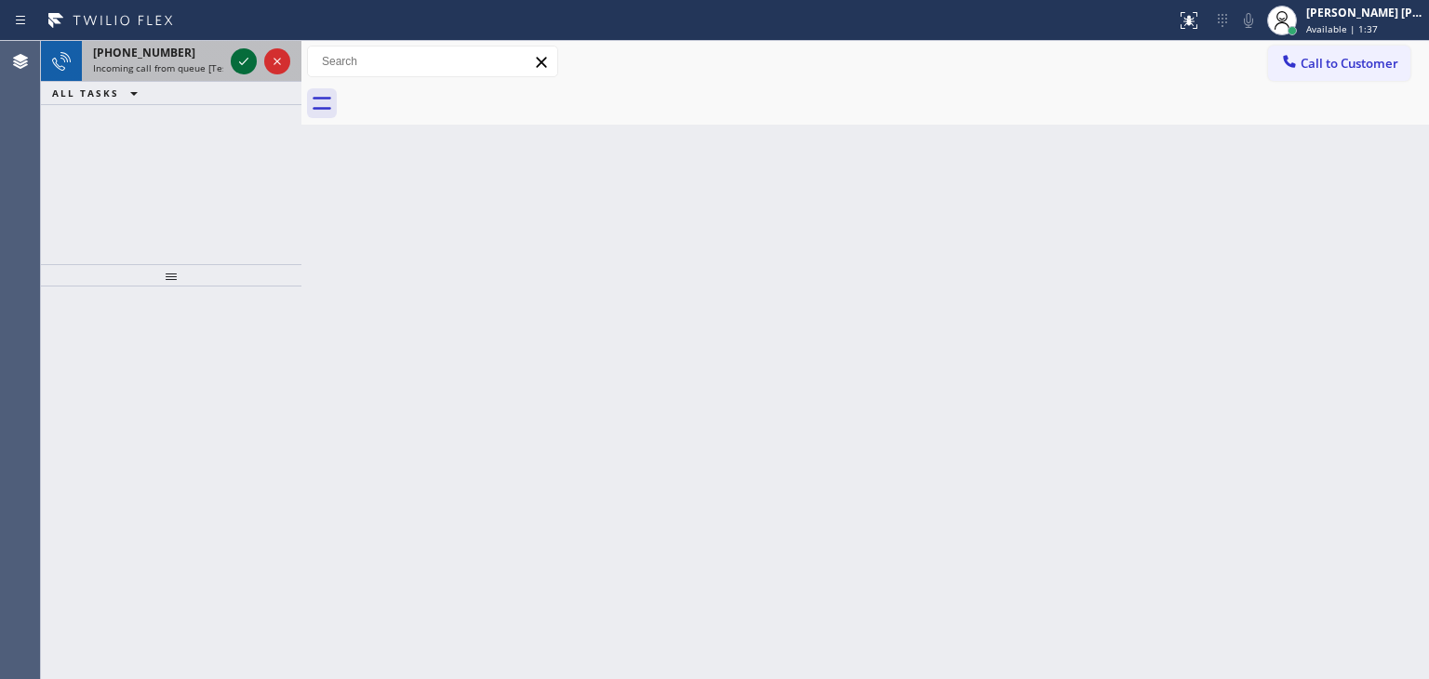
drag, startPoint x: 235, startPoint y: 62, endPoint x: 247, endPoint y: 60, distance: 11.3
click at [246, 60] on icon at bounding box center [244, 61] width 22 height 22
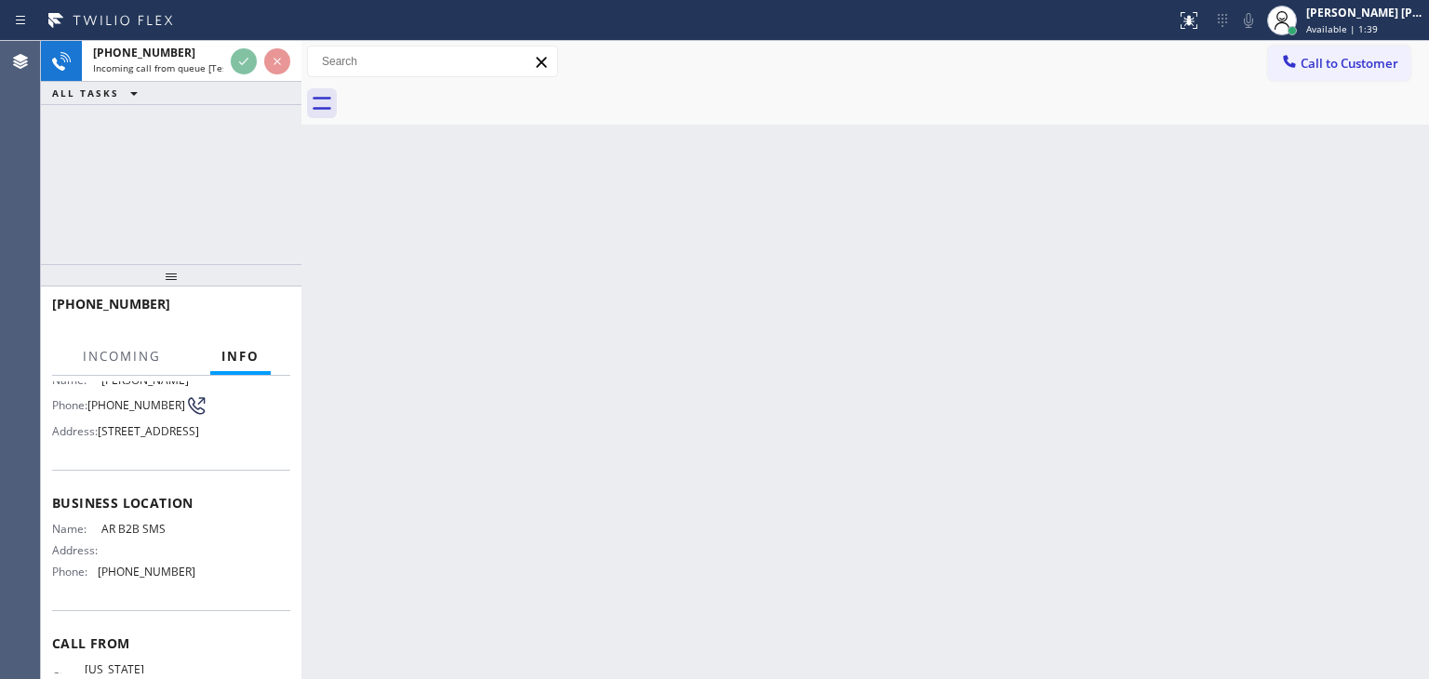
scroll to position [186, 0]
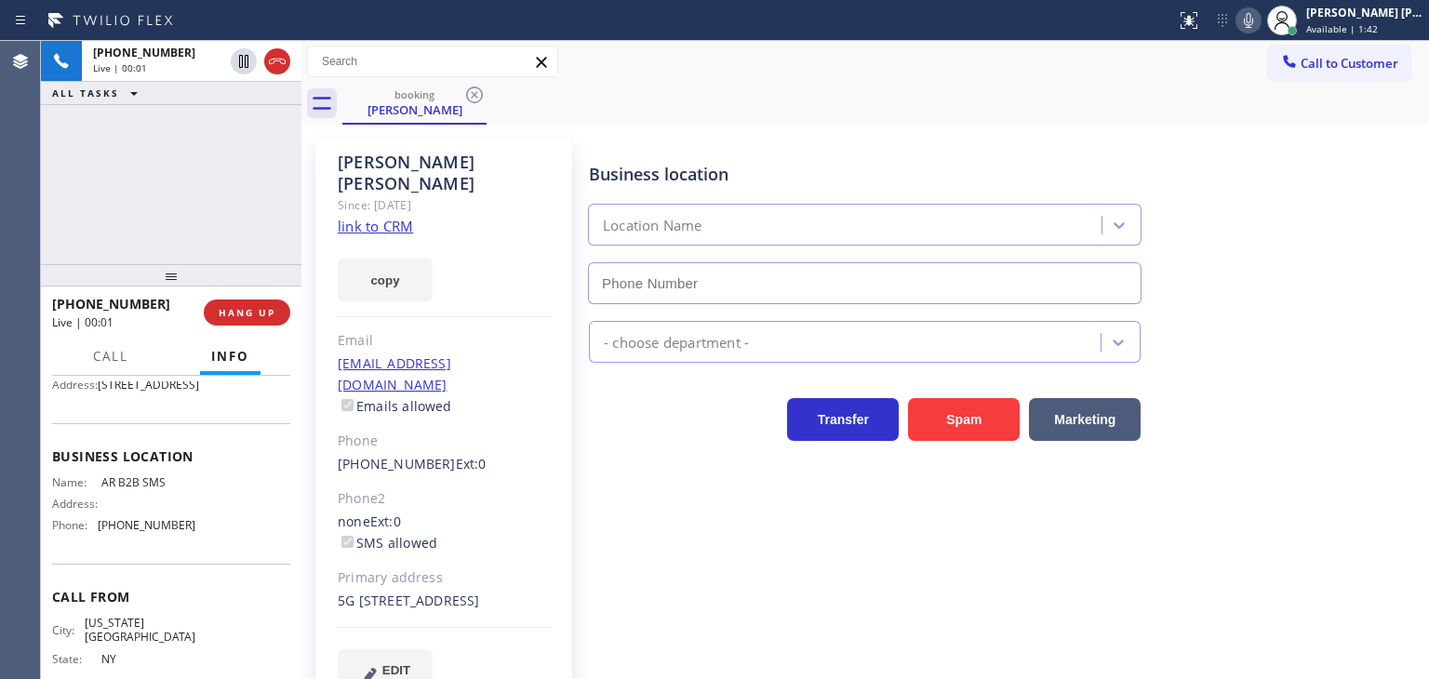
type input "[PHONE_NUMBER]"
click at [383, 217] on link "link to CRM" at bounding box center [375, 226] width 75 height 19
drag, startPoint x: 195, startPoint y: 564, endPoint x: 93, endPoint y: 559, distance: 102.4
click at [93, 541] on div "Name: AR B2B SMS Address: Phone: [PHONE_NUMBER]" at bounding box center [171, 507] width 238 height 65
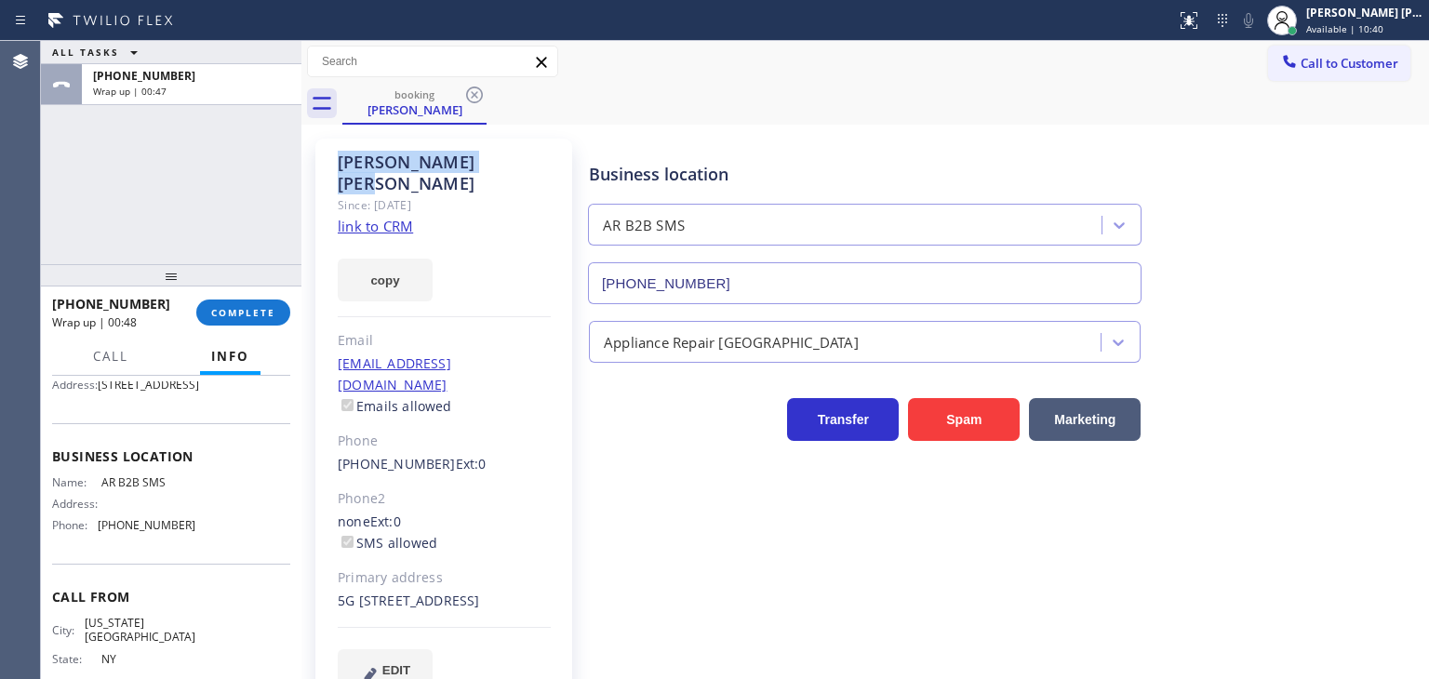
drag, startPoint x: 484, startPoint y: 161, endPoint x: 313, endPoint y: 153, distance: 171.4
click at [313, 153] on div "[PERSON_NAME] Since: [DATE] link to CRM copy Email [EMAIL_ADDRESS][DOMAIN_NAME]…" at bounding box center [445, 426] width 279 height 595
drag, startPoint x: 152, startPoint y: 302, endPoint x: 71, endPoint y: 302, distance: 80.9
click at [71, 302] on div "[PHONE_NUMBER]" at bounding box center [117, 304] width 131 height 18
drag, startPoint x: 532, startPoint y: 343, endPoint x: 325, endPoint y: 343, distance: 207.5
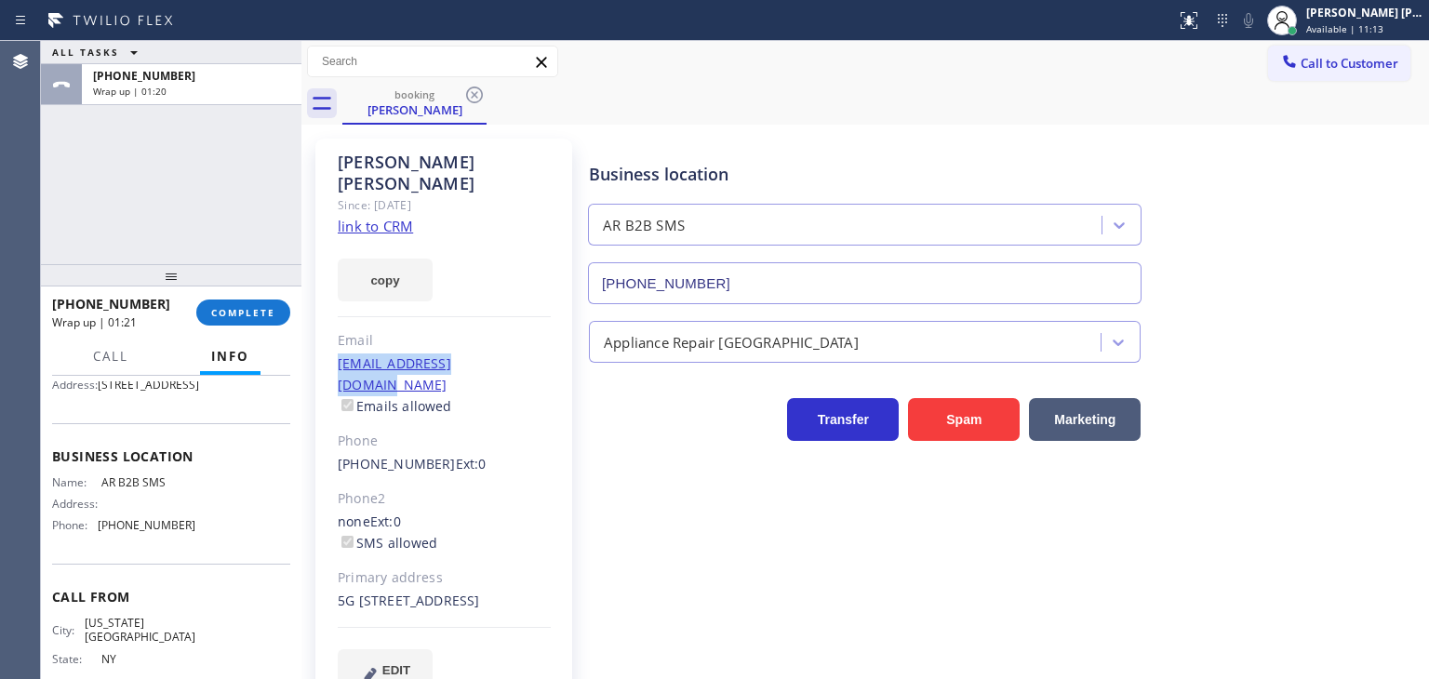
click at [325, 343] on div "[PERSON_NAME] Since: [DATE] link to CRM copy Email [EMAIL_ADDRESS][DOMAIN_NAME]…" at bounding box center [443, 427] width 257 height 576
drag, startPoint x: 93, startPoint y: 243, endPoint x: 164, endPoint y: 277, distance: 78.6
click at [93, 243] on div "ALL TASKS ALL TASKS ACTIVE TASKS TASKS IN WRAP UP [PHONE_NUMBER] Wrap up | 03:36" at bounding box center [171, 152] width 261 height 223
click at [218, 310] on span "COMPLETE" at bounding box center [243, 312] width 64 height 13
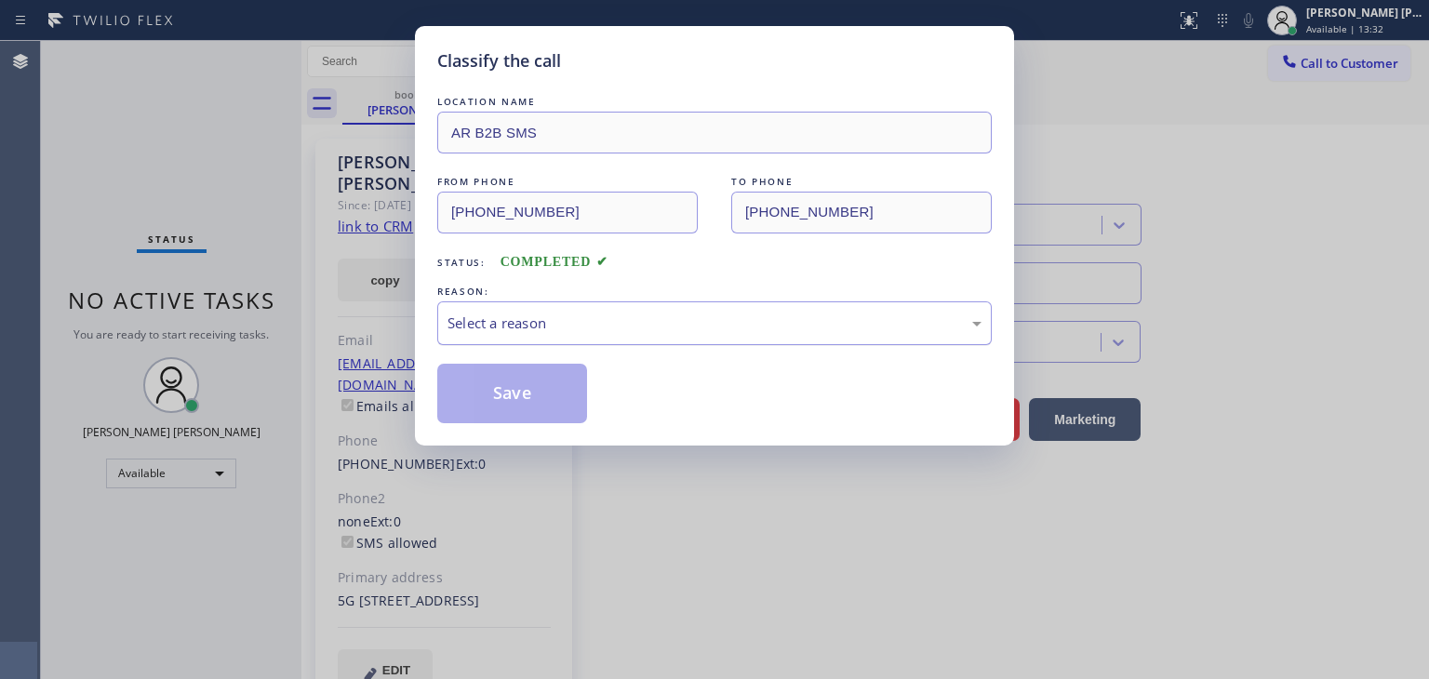
click at [489, 327] on div "Select a reason" at bounding box center [715, 323] width 534 height 21
click at [501, 378] on button "Save" at bounding box center [512, 394] width 150 height 60
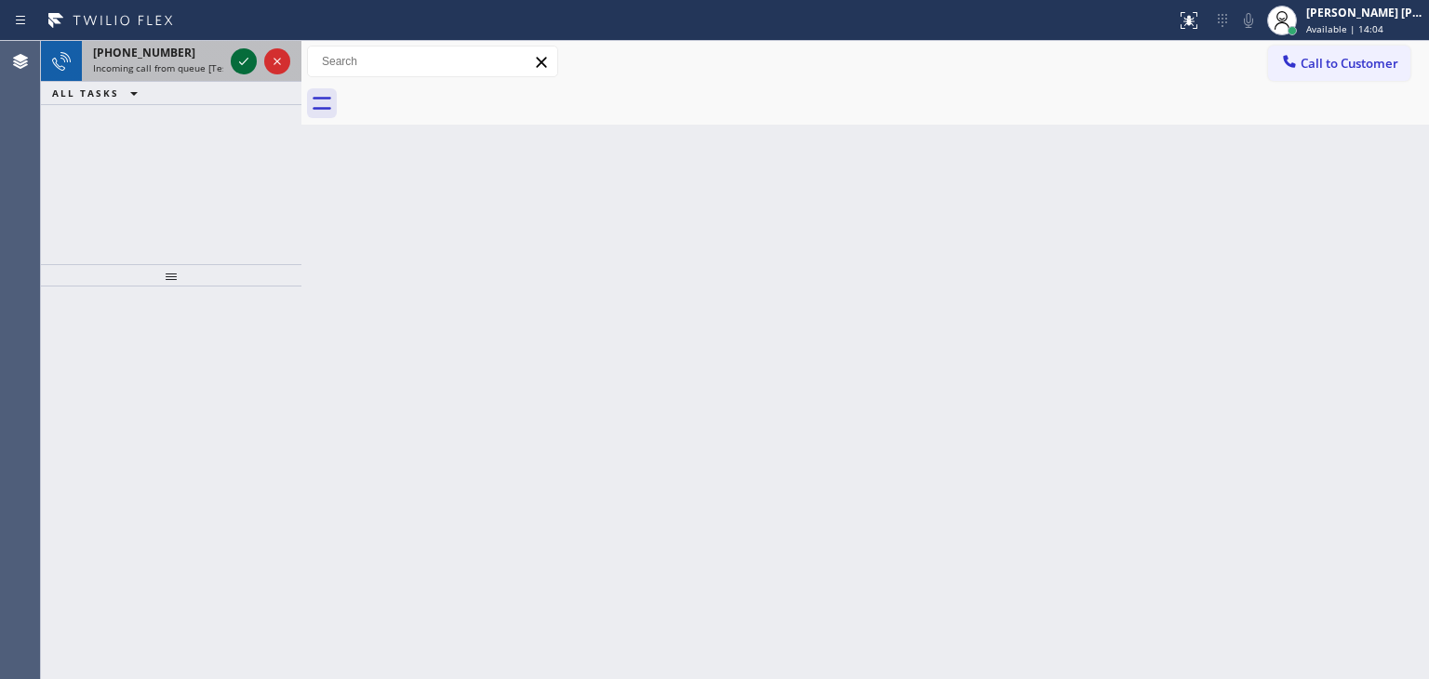
click at [233, 60] on icon at bounding box center [244, 61] width 22 height 22
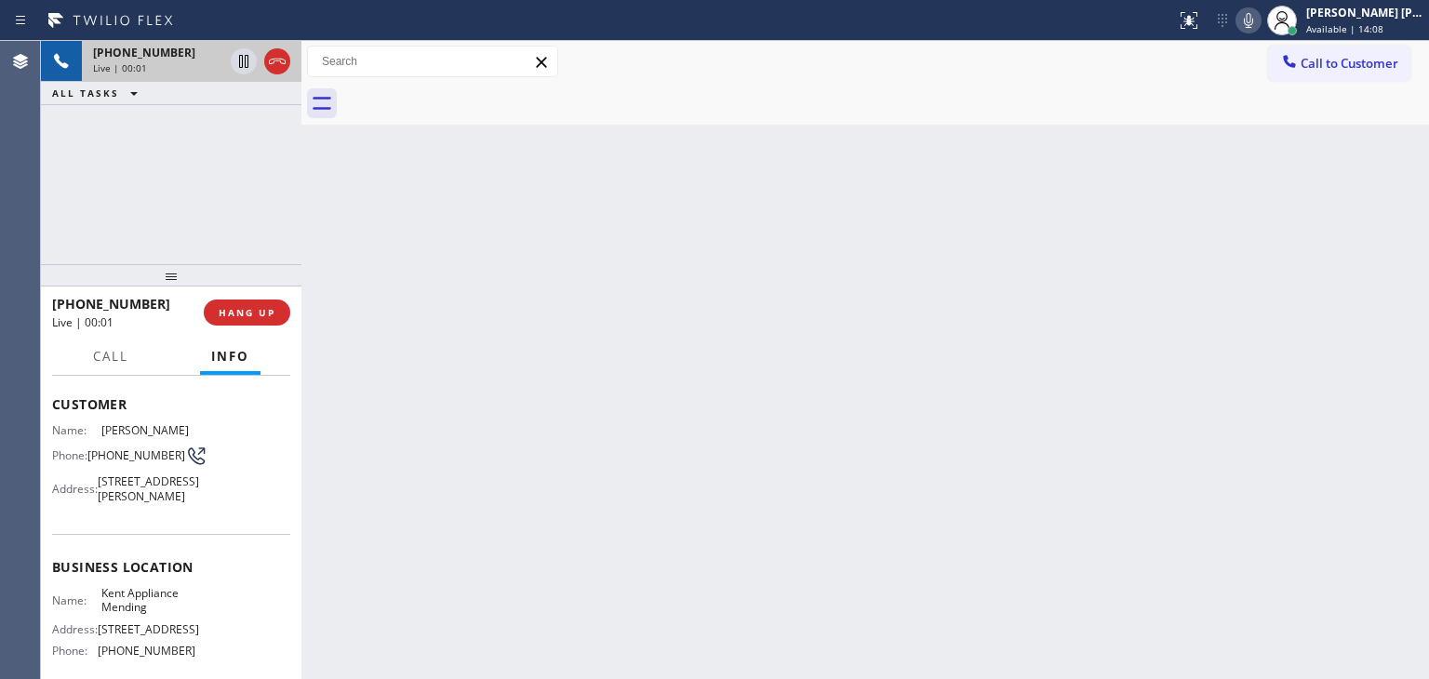
scroll to position [93, 0]
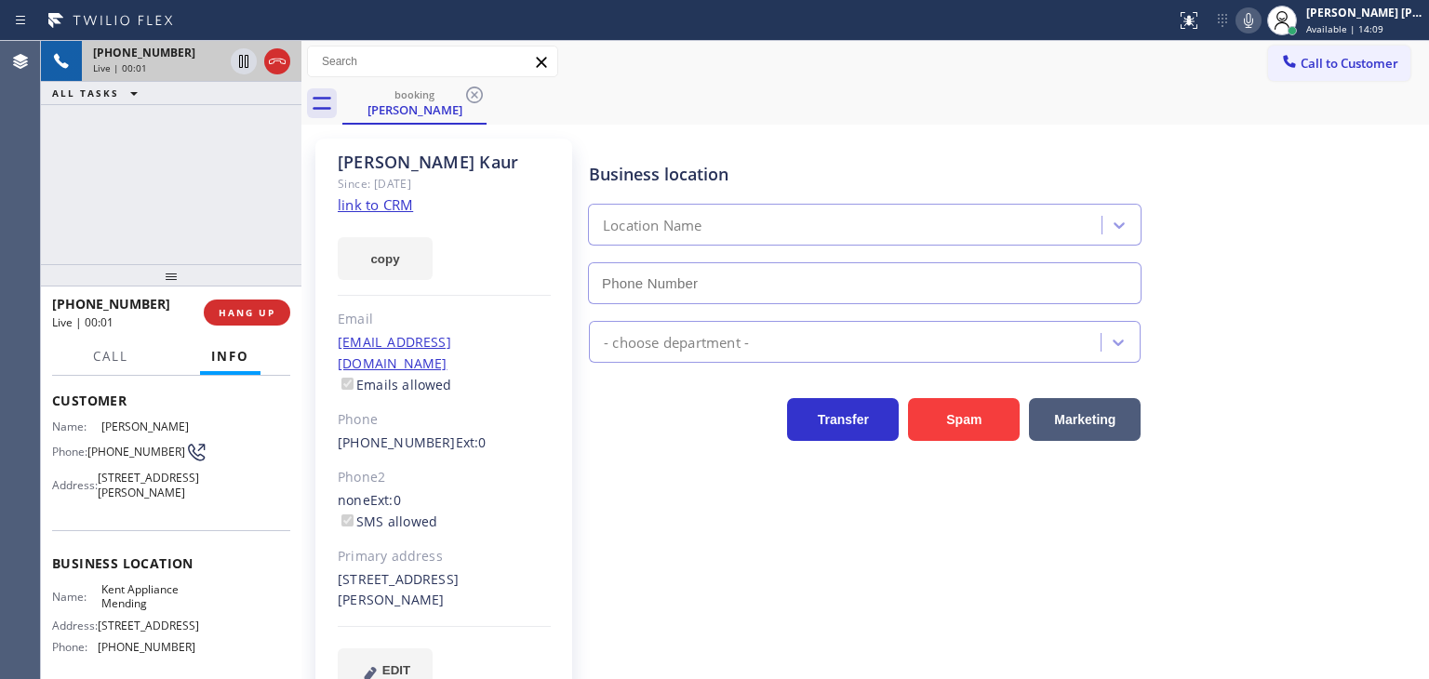
type input "[PHONE_NUMBER]"
click at [394, 205] on link "link to CRM" at bounding box center [375, 204] width 75 height 19
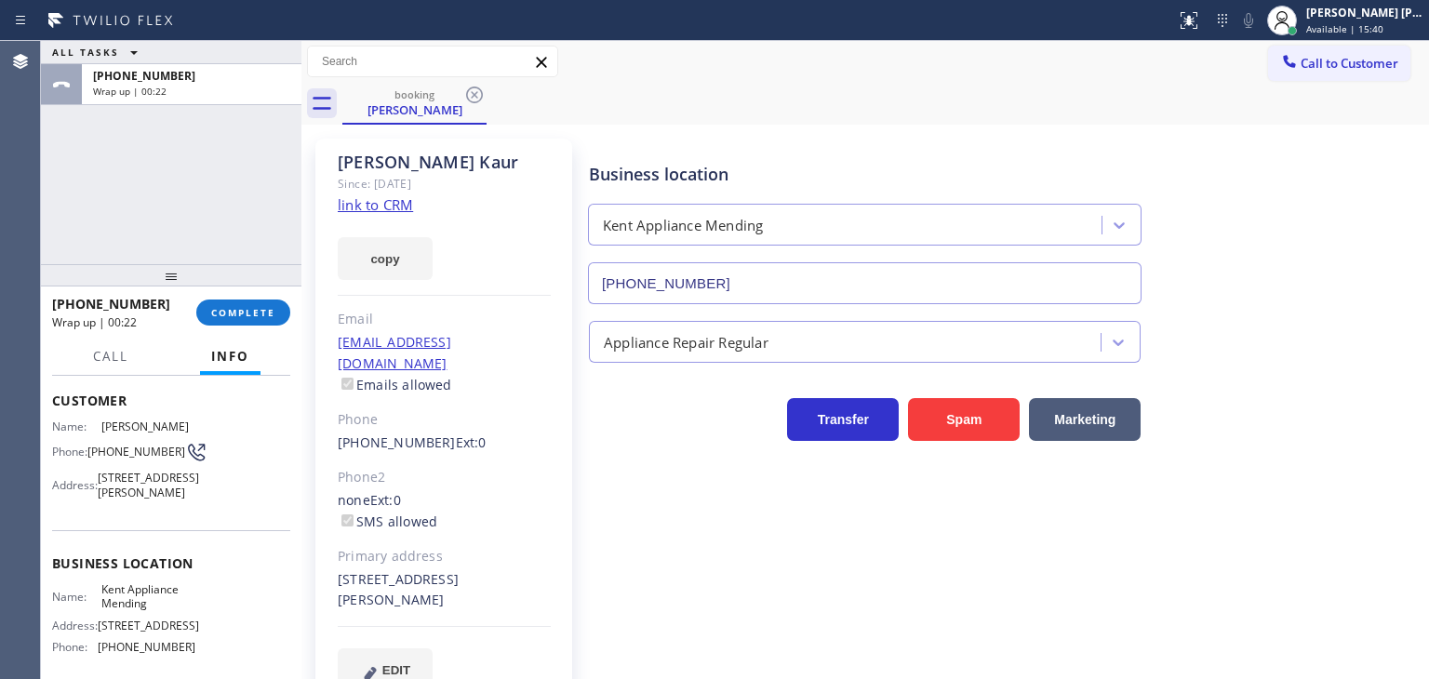
click at [96, 193] on div "ALL TASKS ALL TASKS ACTIVE TASKS TASKS IN WRAP UP [PHONE_NUMBER] Wrap up | 00:22" at bounding box center [171, 152] width 261 height 223
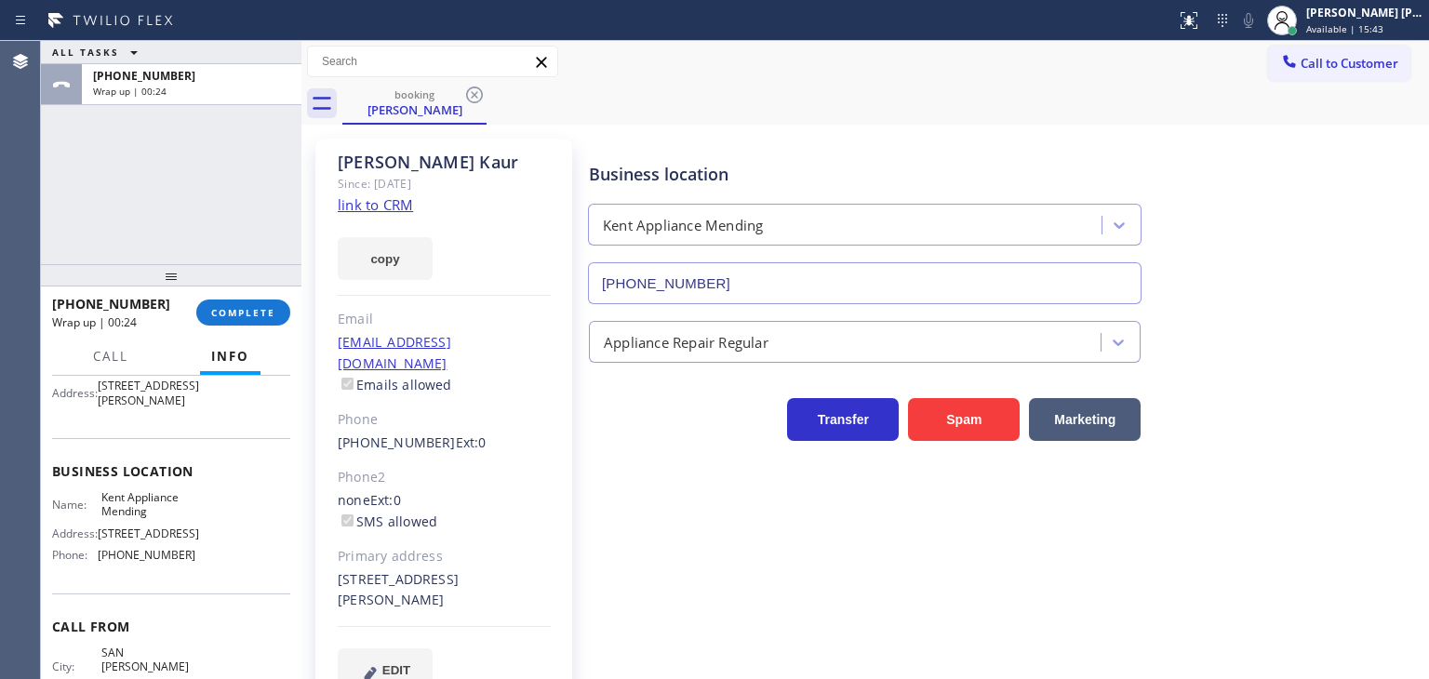
scroll to position [186, 0]
click at [227, 312] on span "COMPLETE" at bounding box center [243, 312] width 64 height 13
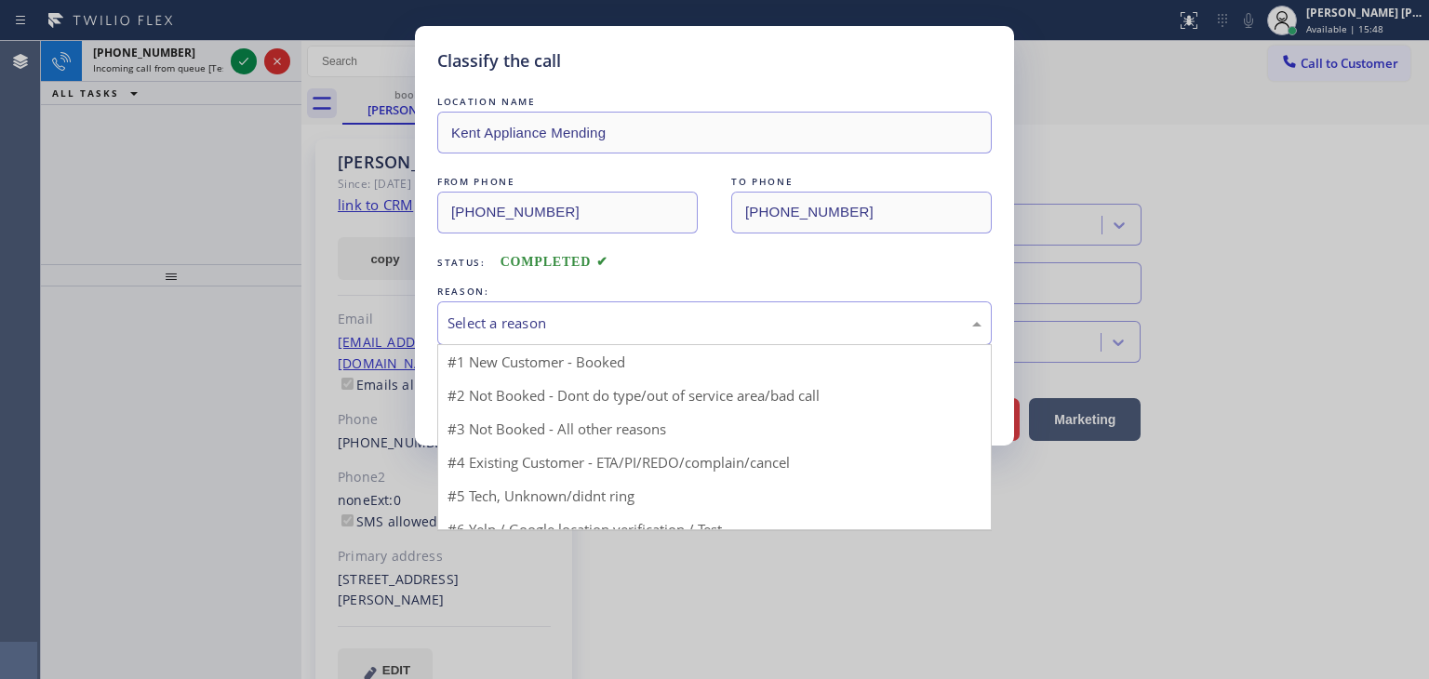
click at [551, 327] on div "Select a reason" at bounding box center [715, 323] width 534 height 21
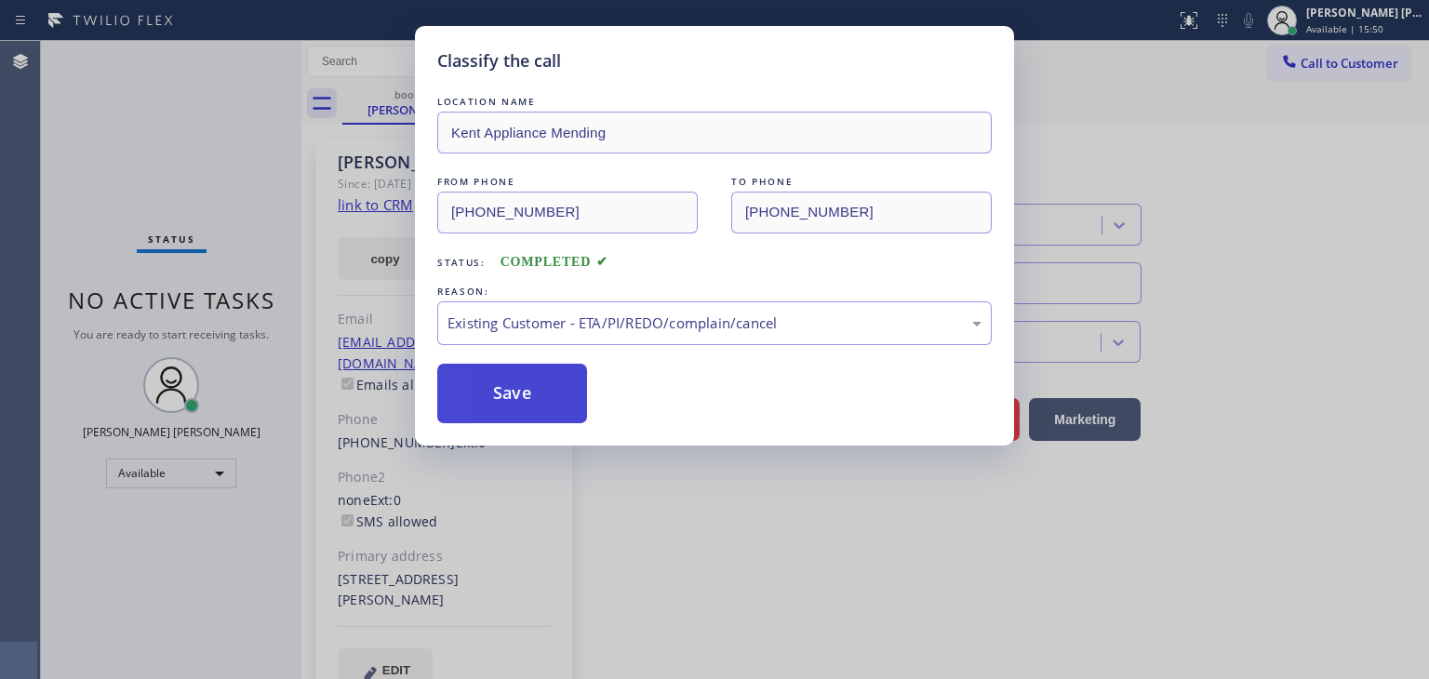
click at [524, 391] on button "Save" at bounding box center [512, 394] width 150 height 60
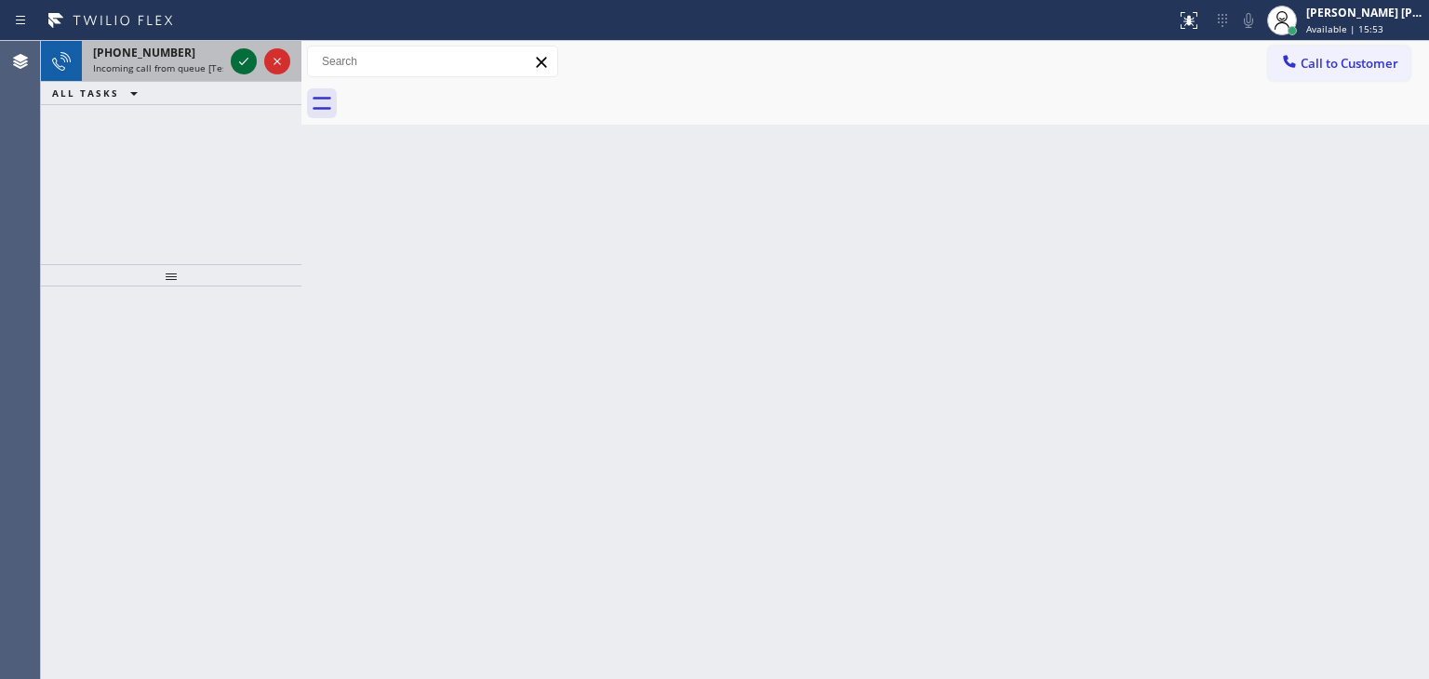
click at [246, 69] on icon at bounding box center [244, 61] width 22 height 22
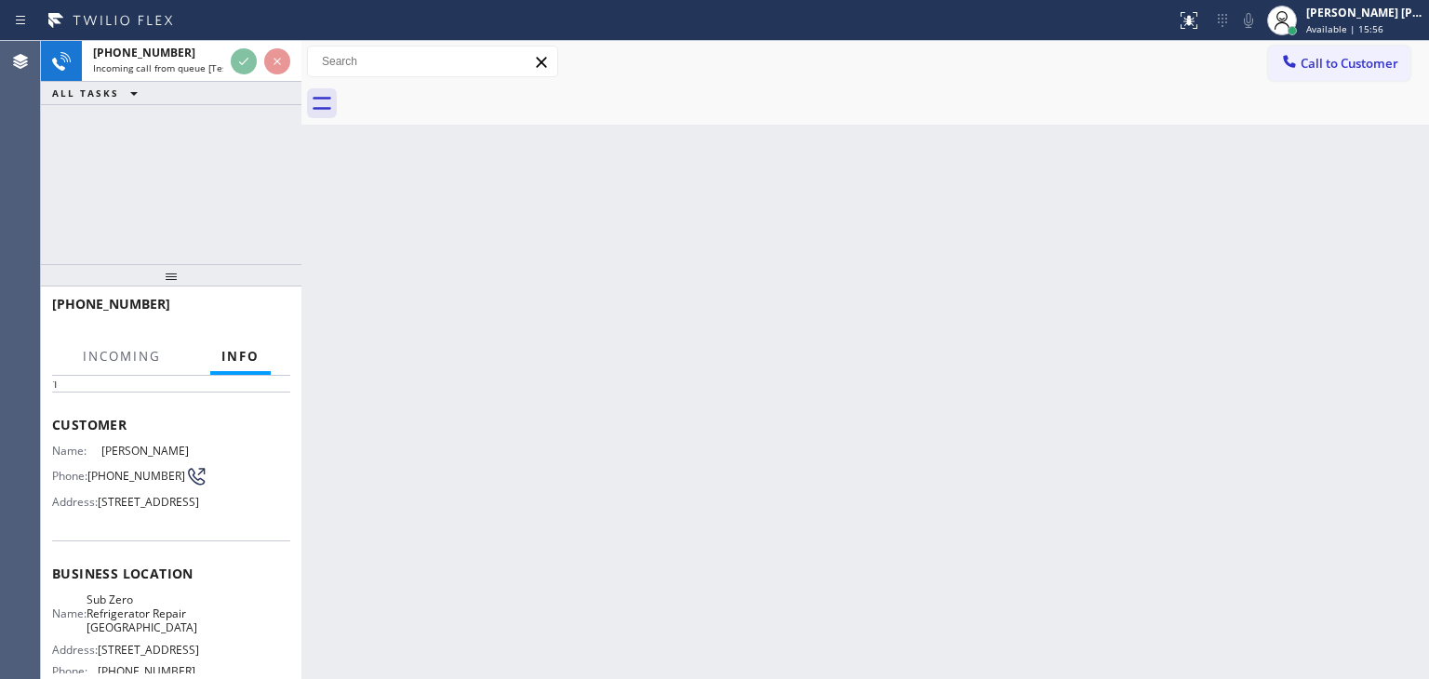
scroll to position [186, 0]
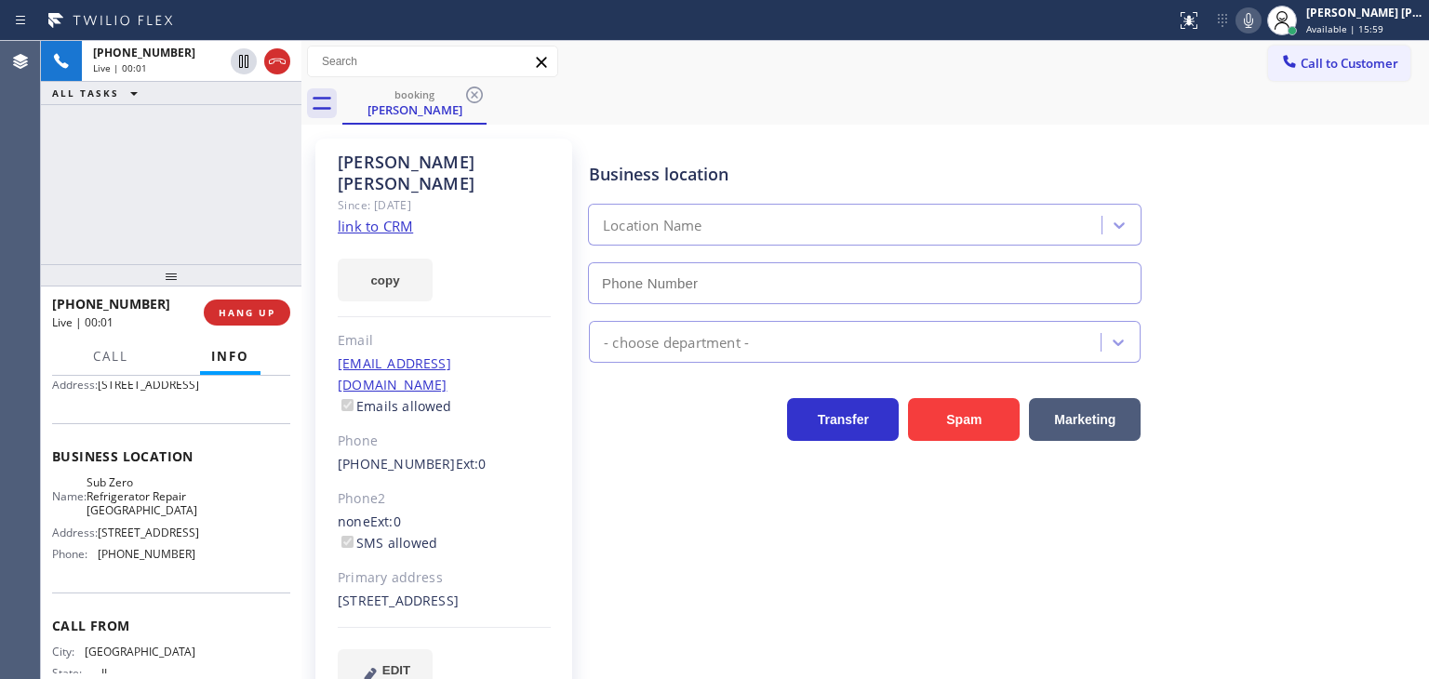
type input "[PHONE_NUMBER]"
drag, startPoint x: 1393, startPoint y: 205, endPoint x: 1349, endPoint y: 207, distance: 43.8
click at [1393, 205] on div "Business location Sub Zero Refrigerator Repair [GEOGRAPHIC_DATA] [PHONE_NUMBER]" at bounding box center [1004, 220] width 839 height 168
click at [375, 217] on link "link to CRM" at bounding box center [375, 226] width 75 height 19
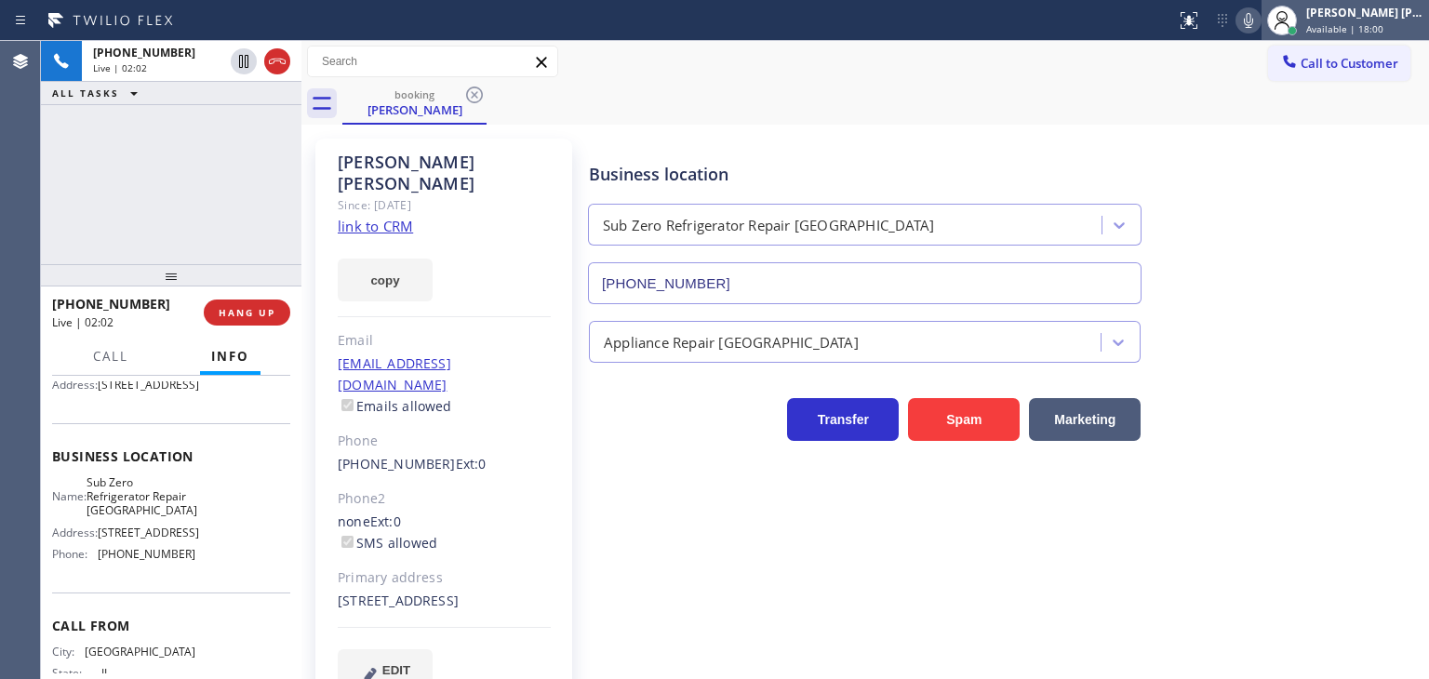
click at [1405, 16] on div "[PERSON_NAME] [PERSON_NAME]" at bounding box center [1364, 13] width 117 height 16
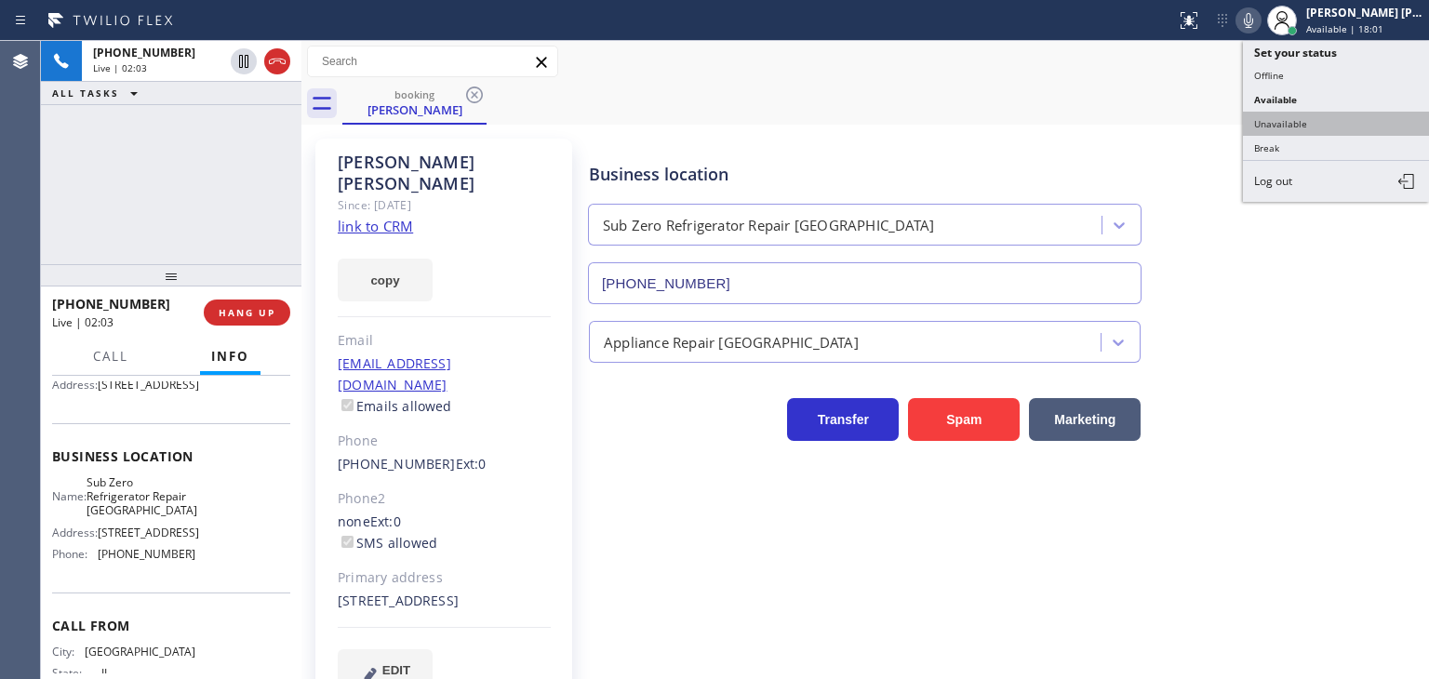
click at [1319, 120] on button "Unavailable" at bounding box center [1336, 124] width 186 height 24
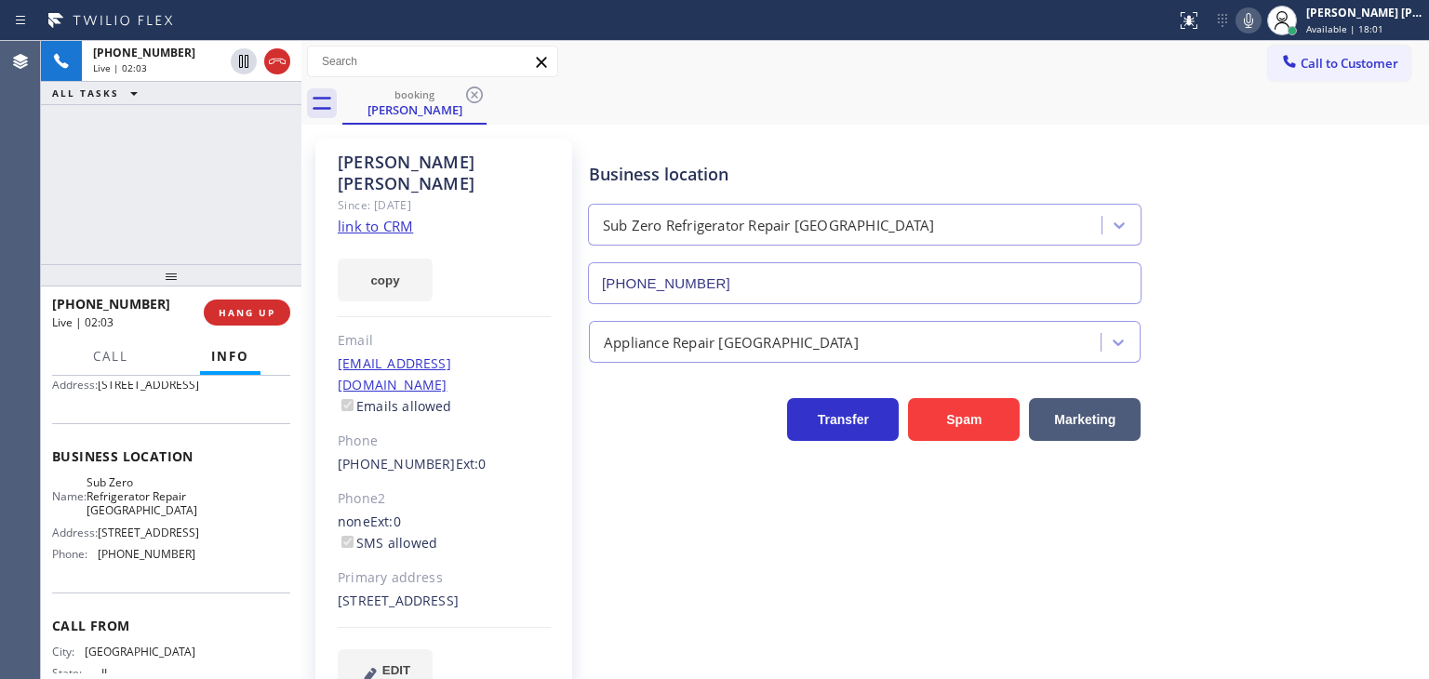
click at [1260, 20] on icon at bounding box center [1248, 20] width 22 height 22
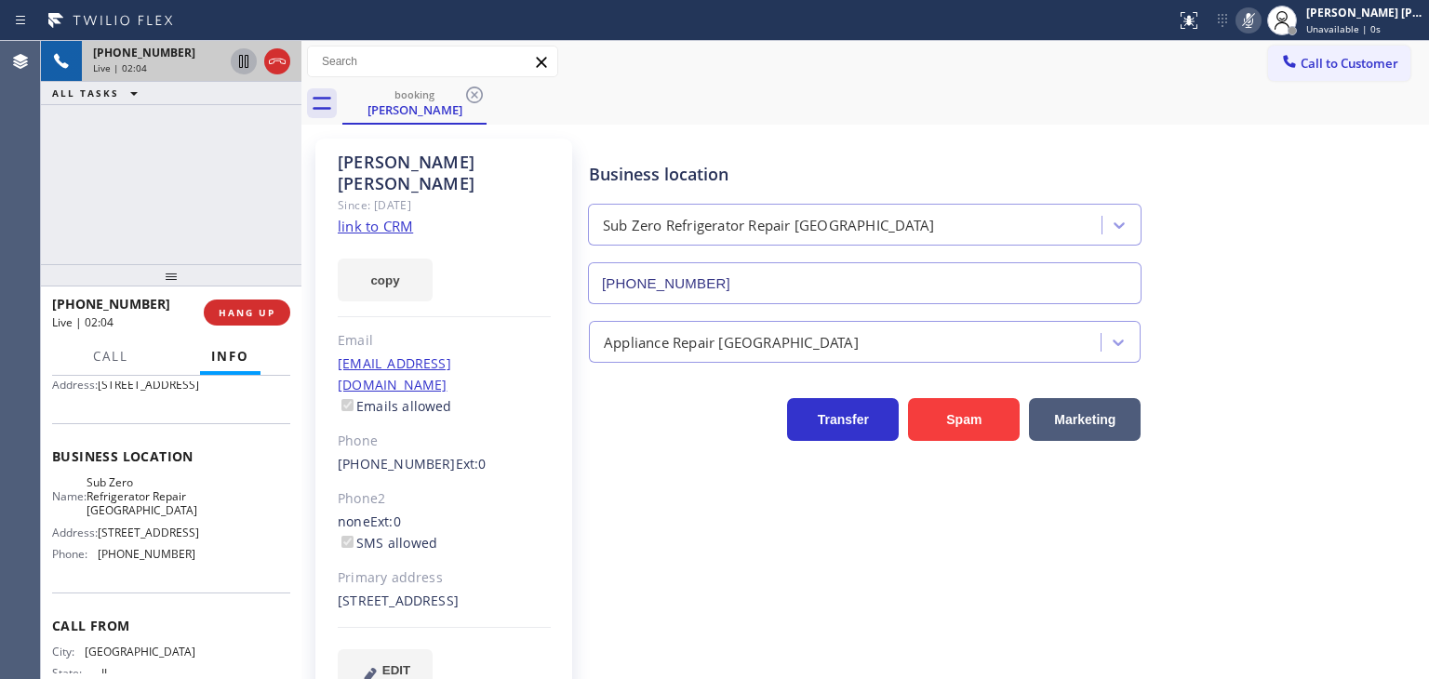
click at [244, 59] on icon at bounding box center [244, 61] width 22 height 22
click at [1260, 14] on icon at bounding box center [1248, 20] width 22 height 22
click at [243, 61] on icon at bounding box center [243, 61] width 13 height 13
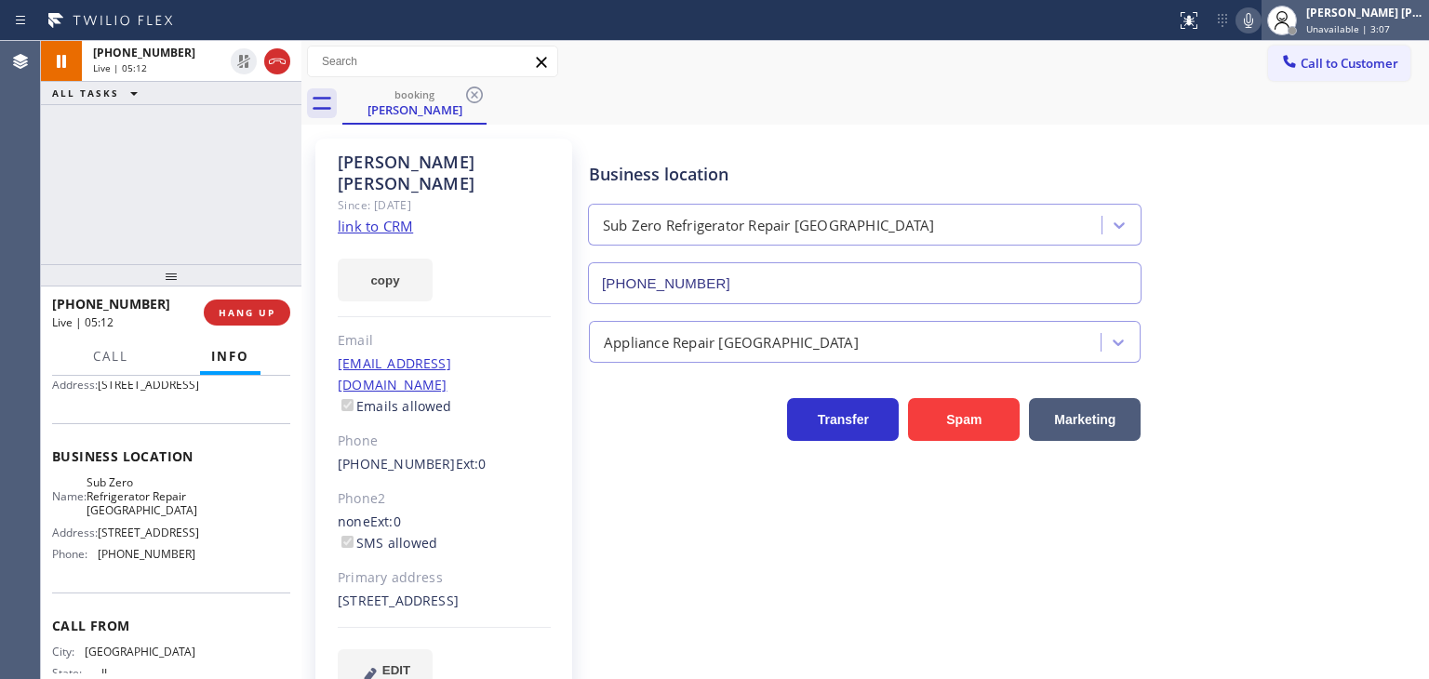
click at [1385, 33] on span "Unavailable | 3:07" at bounding box center [1348, 28] width 84 height 13
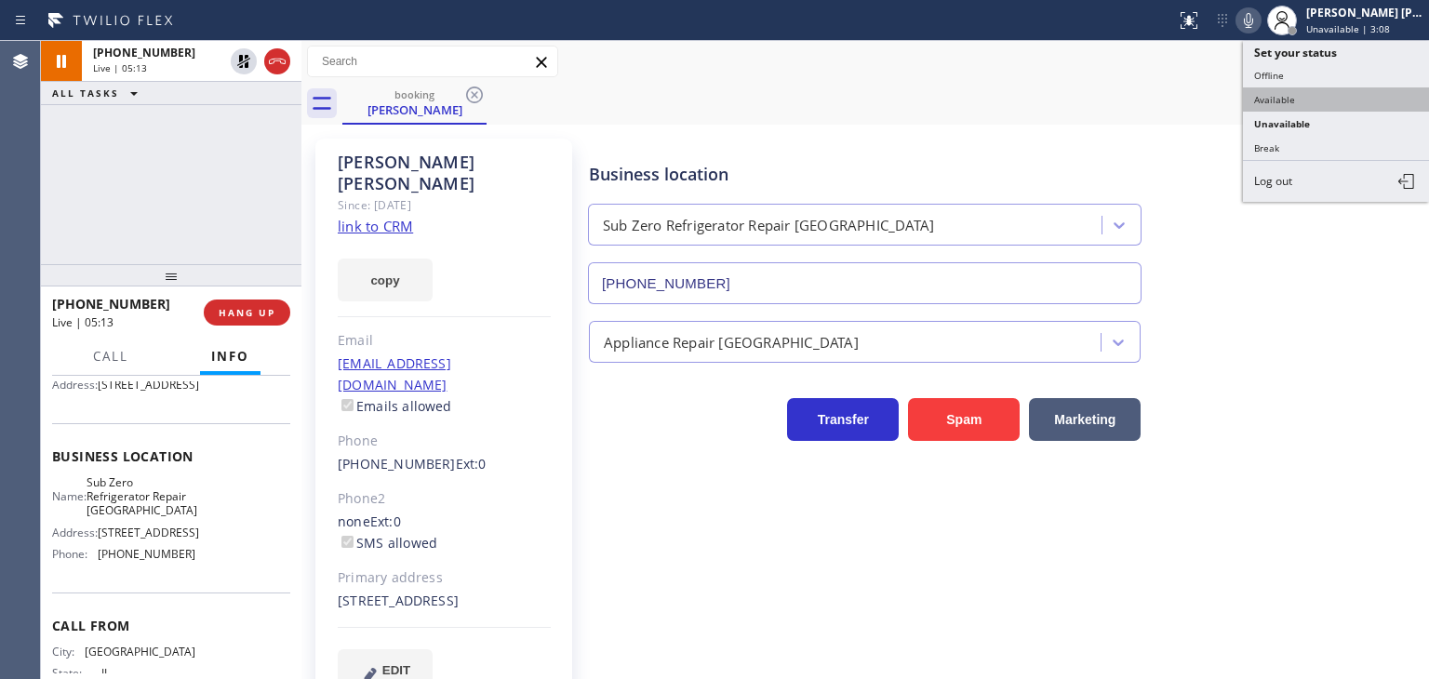
click at [1294, 100] on button "Available" at bounding box center [1336, 99] width 186 height 24
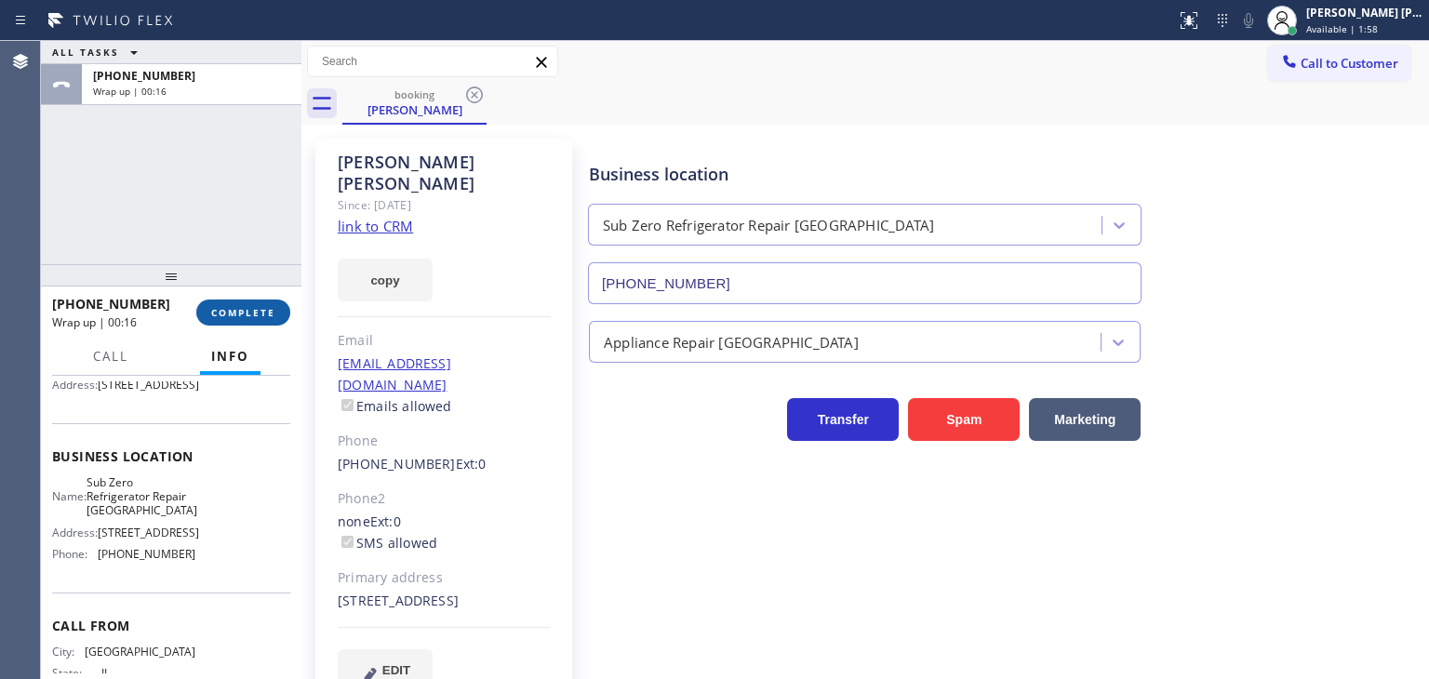
click at [245, 311] on span "COMPLETE" at bounding box center [243, 312] width 64 height 13
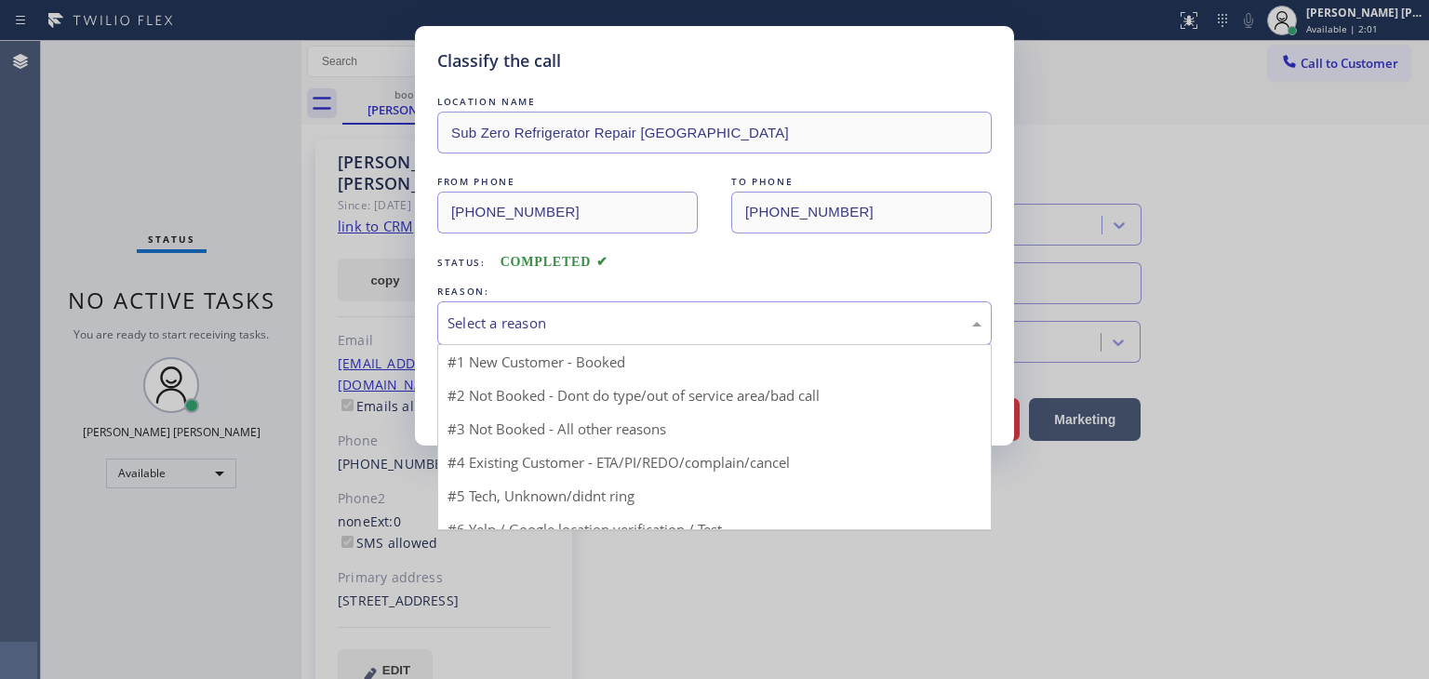
click at [503, 315] on div "Select a reason" at bounding box center [715, 323] width 534 height 21
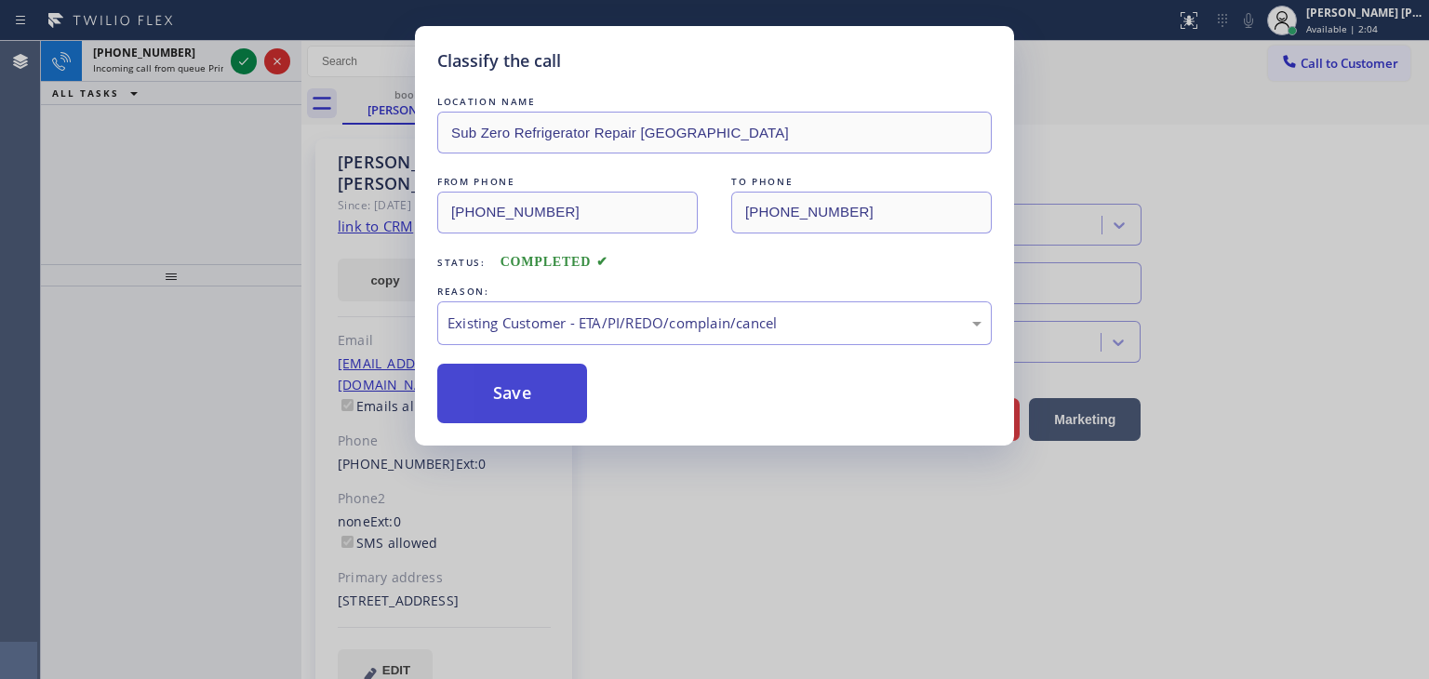
click at [515, 384] on button "Save" at bounding box center [512, 394] width 150 height 60
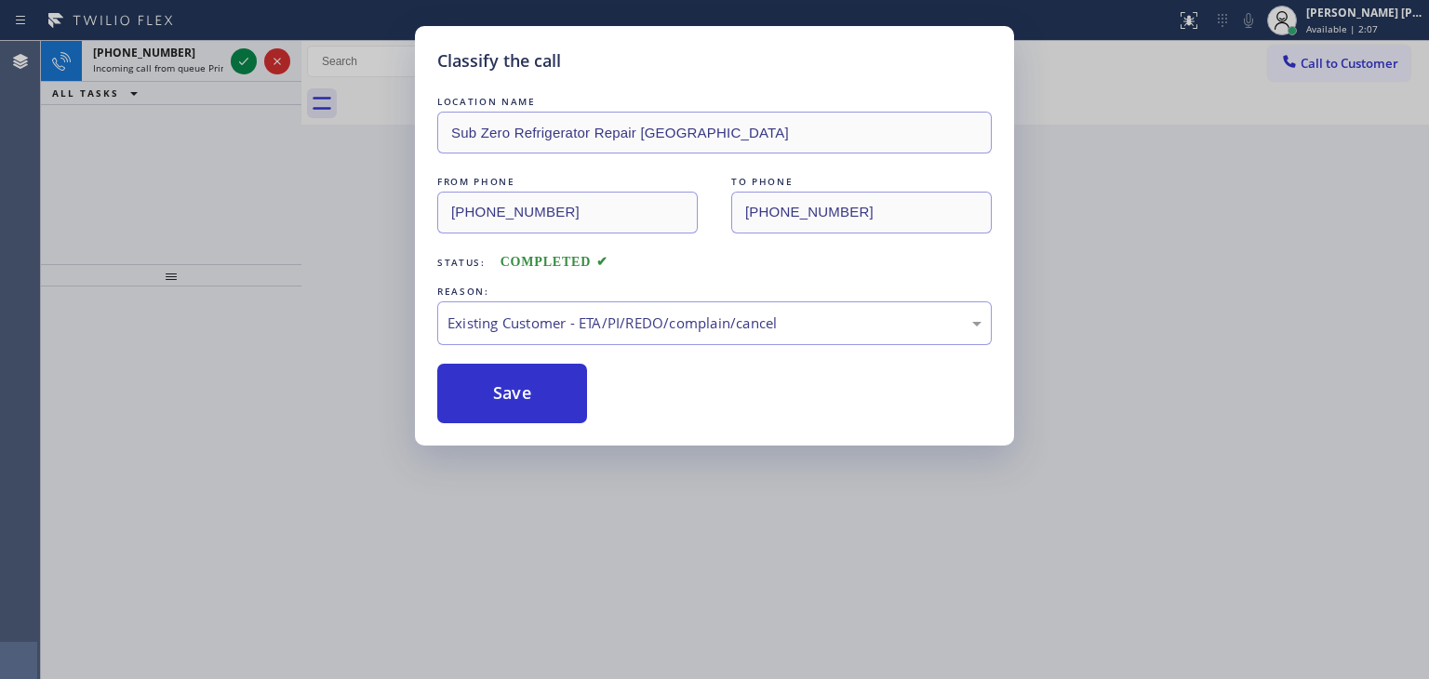
click at [244, 60] on div "Classify the call LOCATION NAME Sub Zero Refrigerator Repair [GEOGRAPHIC_DATA] …" at bounding box center [714, 339] width 1429 height 679
click at [502, 342] on div "Existing Customer - ETA/PI/REDO/complain/cancel" at bounding box center [714, 323] width 555 height 44
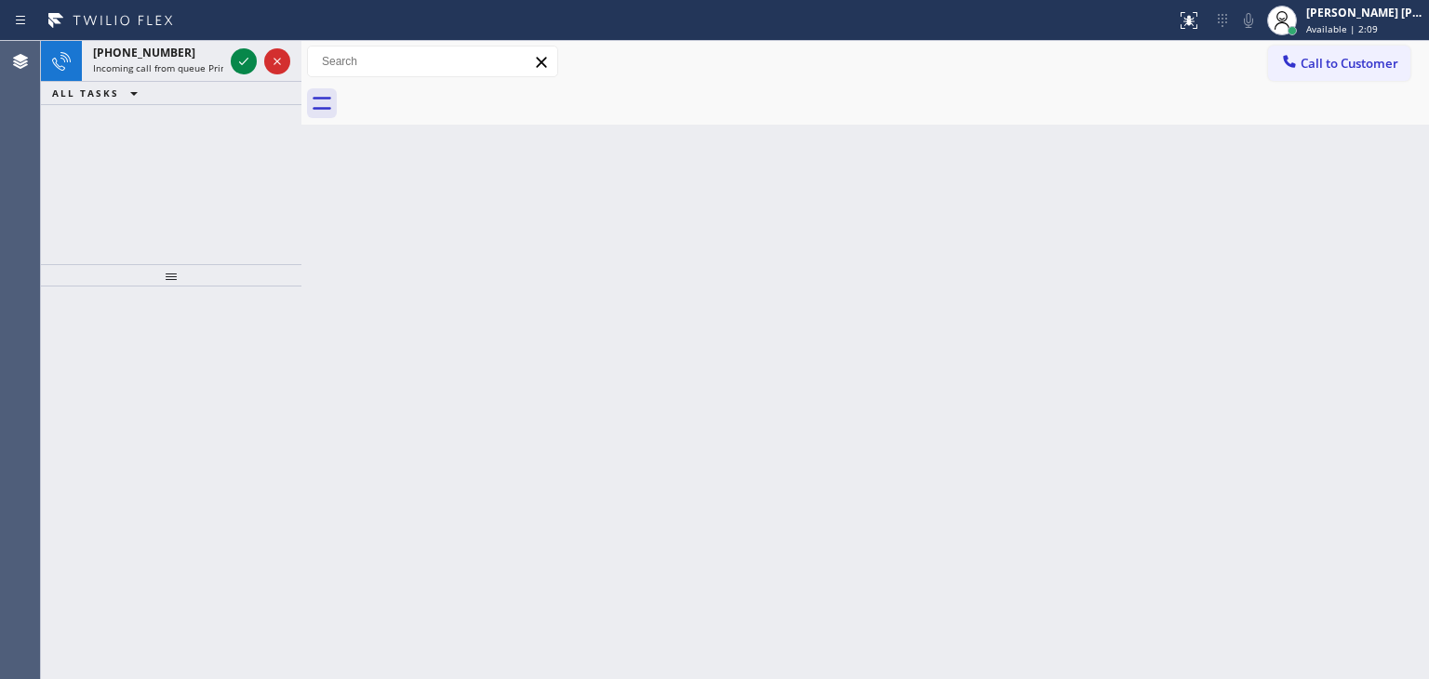
click at [529, 429] on div "Back to Dashboard Change Sender ID Customers Technicians Select a contact Outbo…" at bounding box center [865, 360] width 1128 height 638
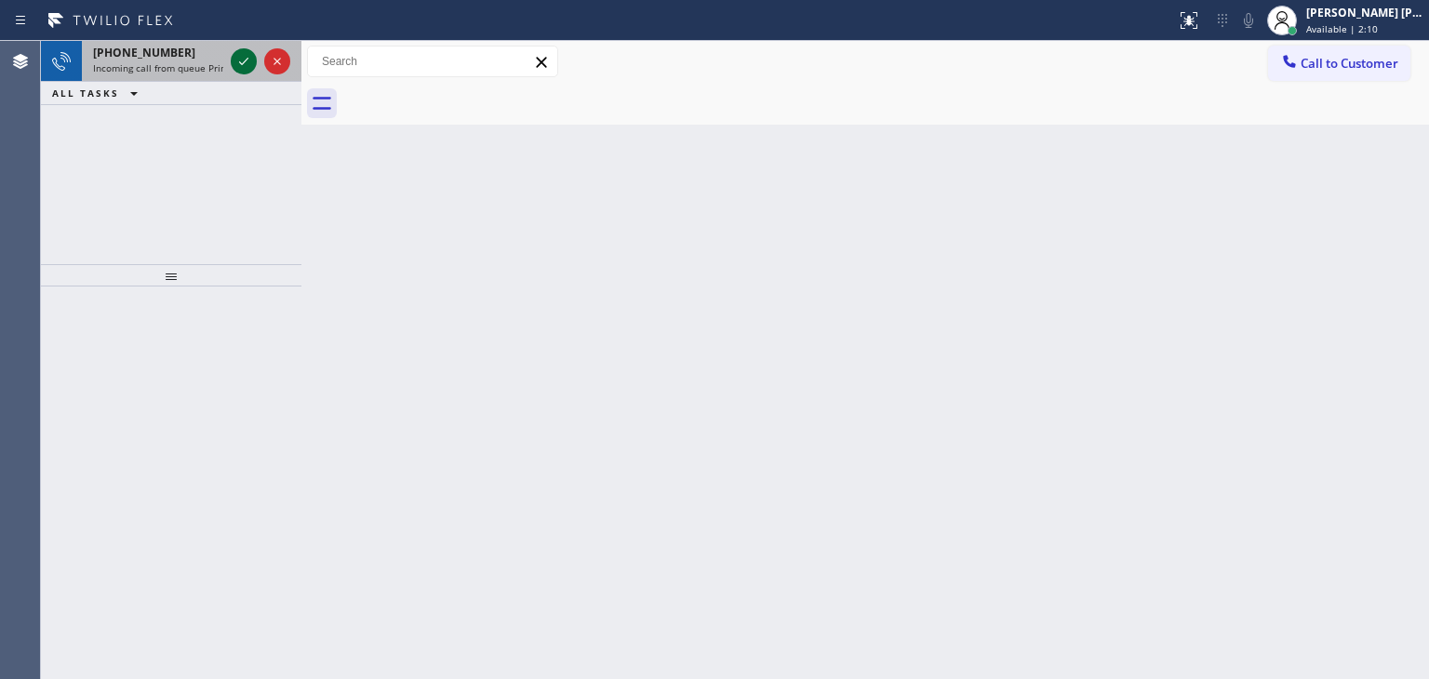
click at [245, 60] on icon at bounding box center [244, 61] width 22 height 22
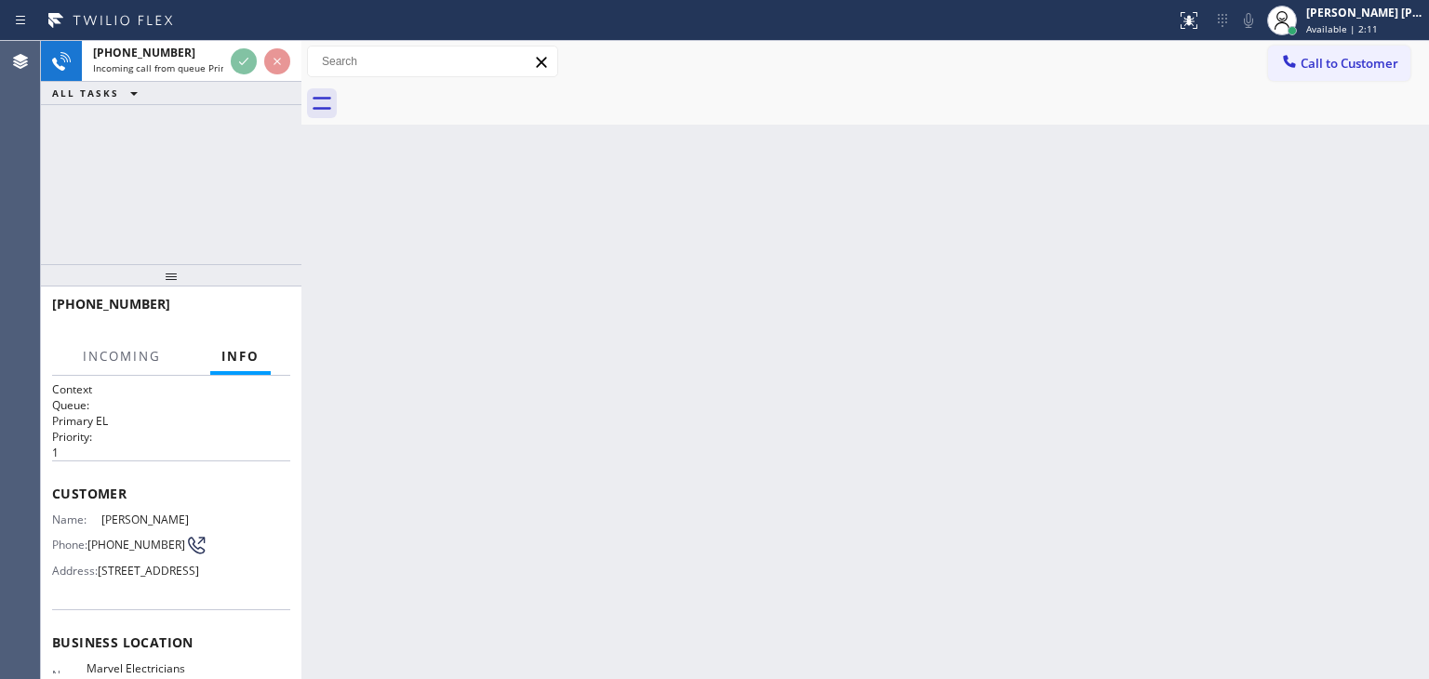
scroll to position [93, 0]
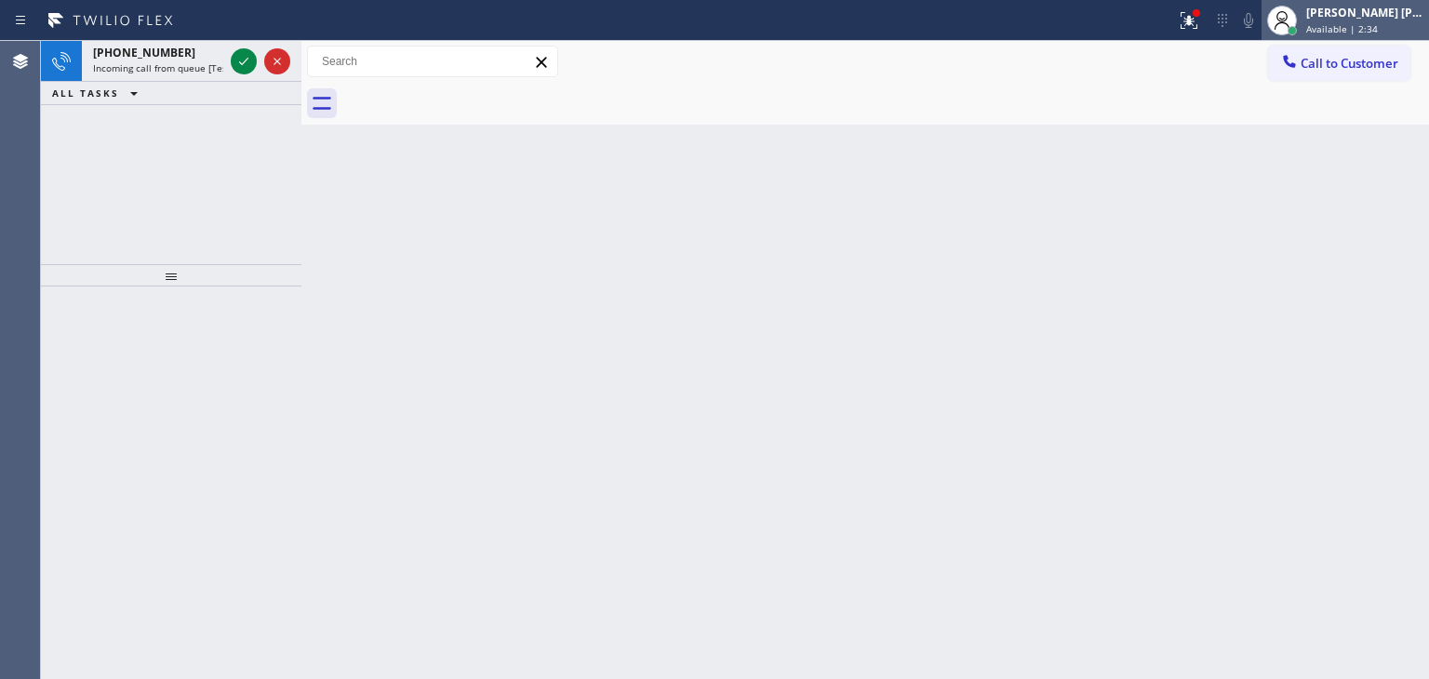
click at [1399, 8] on div "[PERSON_NAME] [PERSON_NAME]" at bounding box center [1364, 13] width 117 height 16
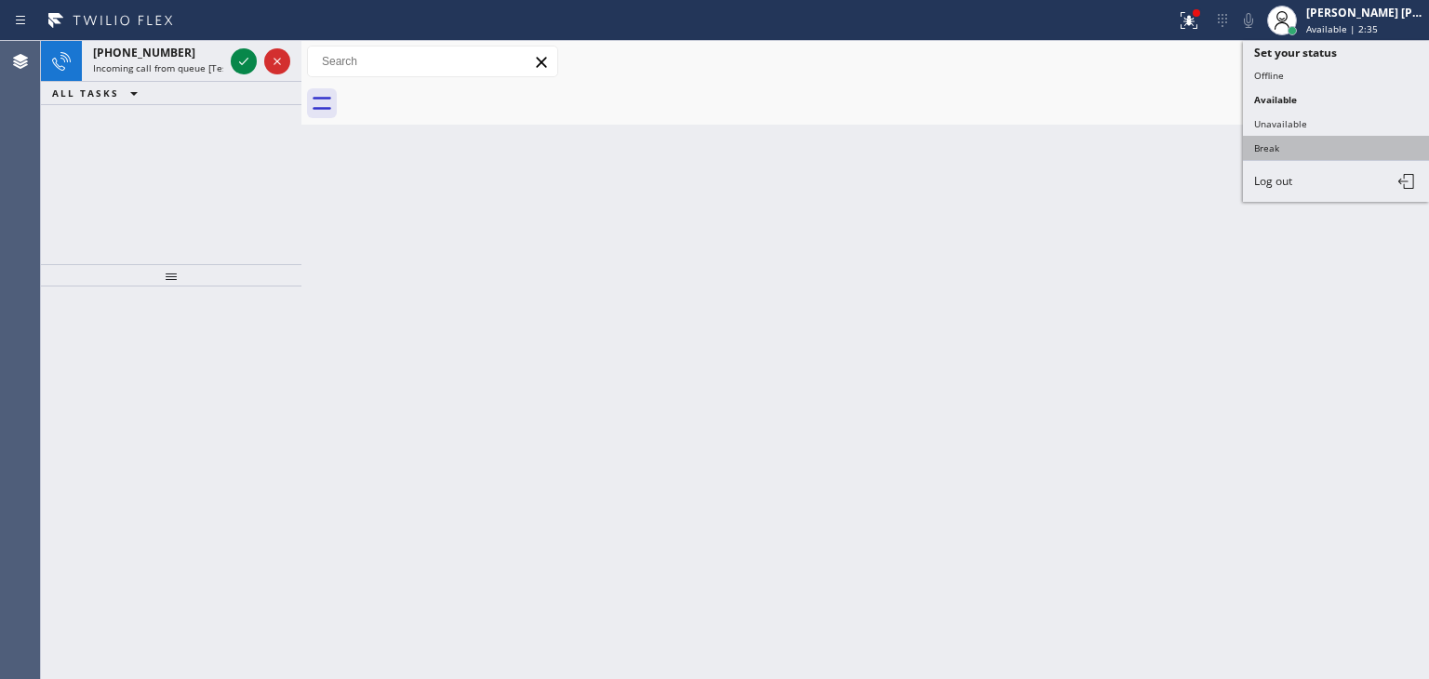
click at [1291, 149] on button "Break" at bounding box center [1336, 148] width 186 height 24
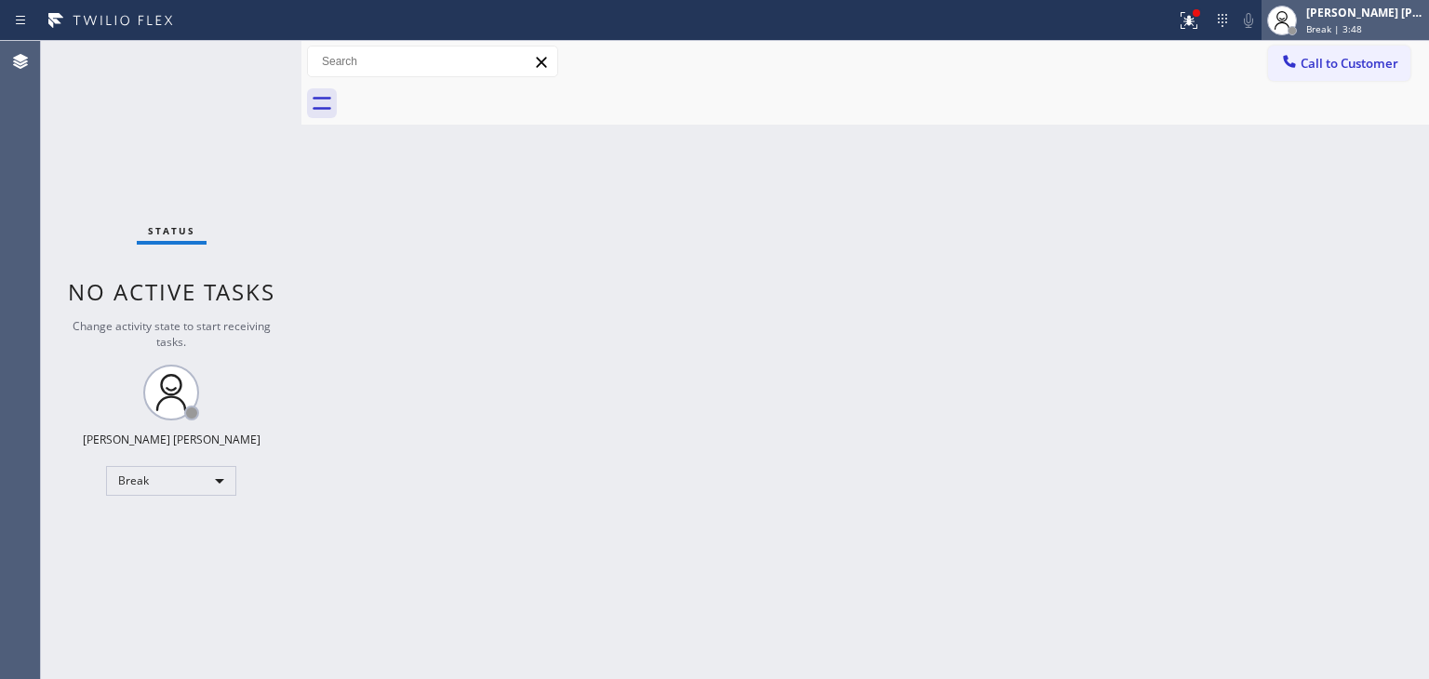
click at [1366, 18] on div "[PERSON_NAME] [PERSON_NAME]" at bounding box center [1364, 13] width 117 height 16
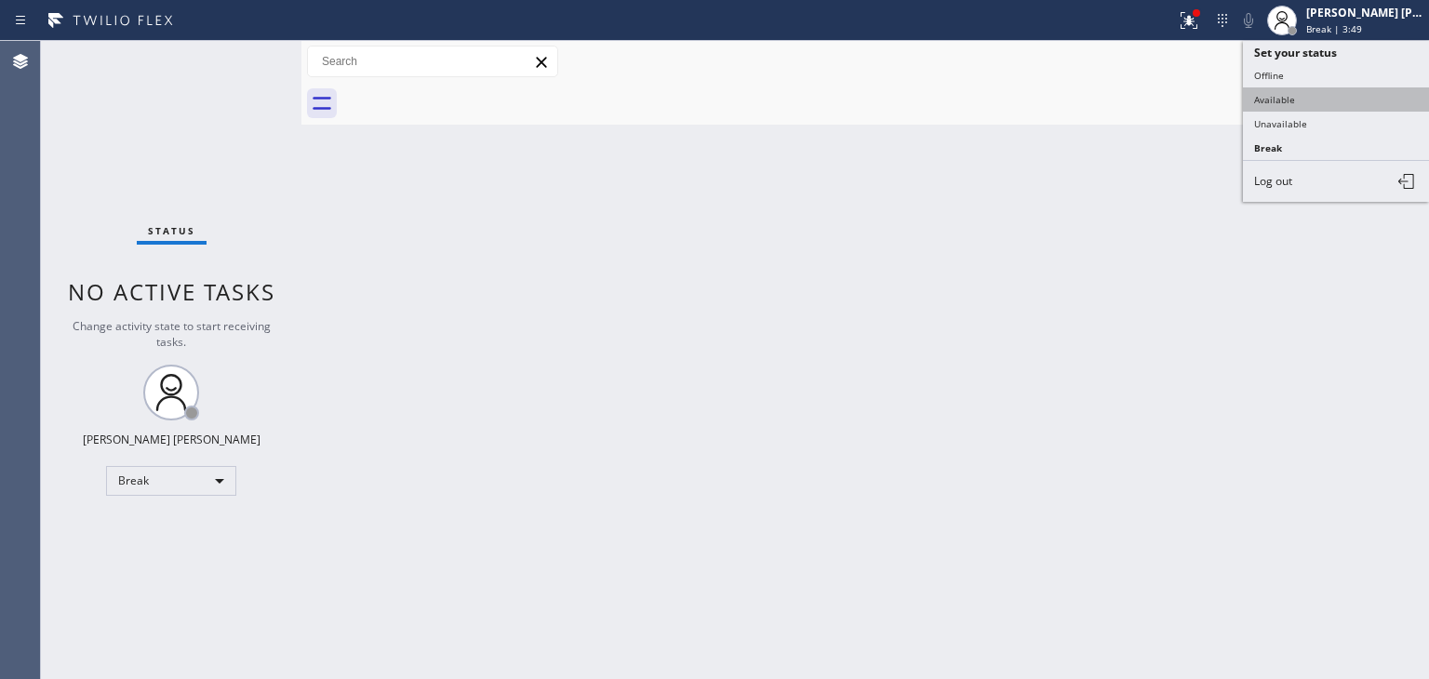
click at [1299, 91] on button "Available" at bounding box center [1336, 99] width 186 height 24
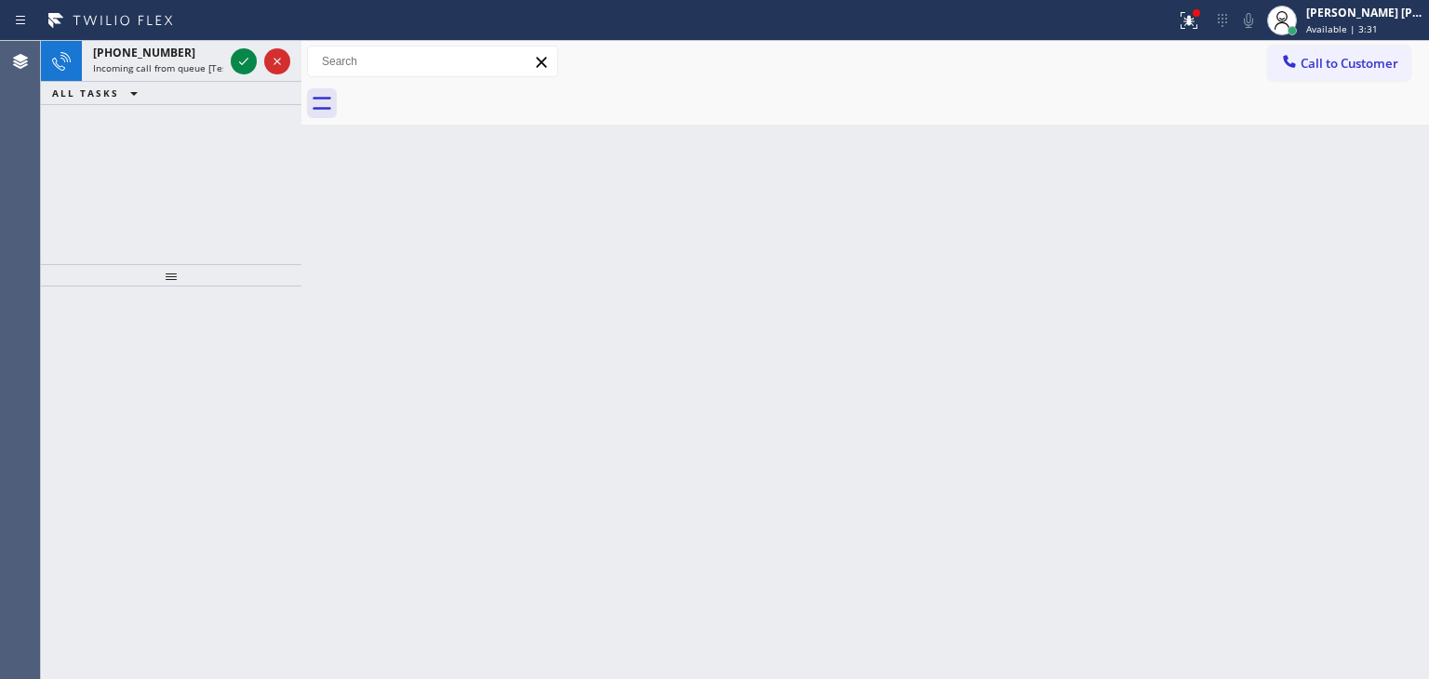
drag, startPoint x: 167, startPoint y: 172, endPoint x: 180, endPoint y: 155, distance: 21.2
click at [167, 172] on div "[PHONE_NUMBER] Incoming call from queue [Test] All ALL TASKS ALL TASKS ACTIVE T…" at bounding box center [171, 152] width 261 height 223
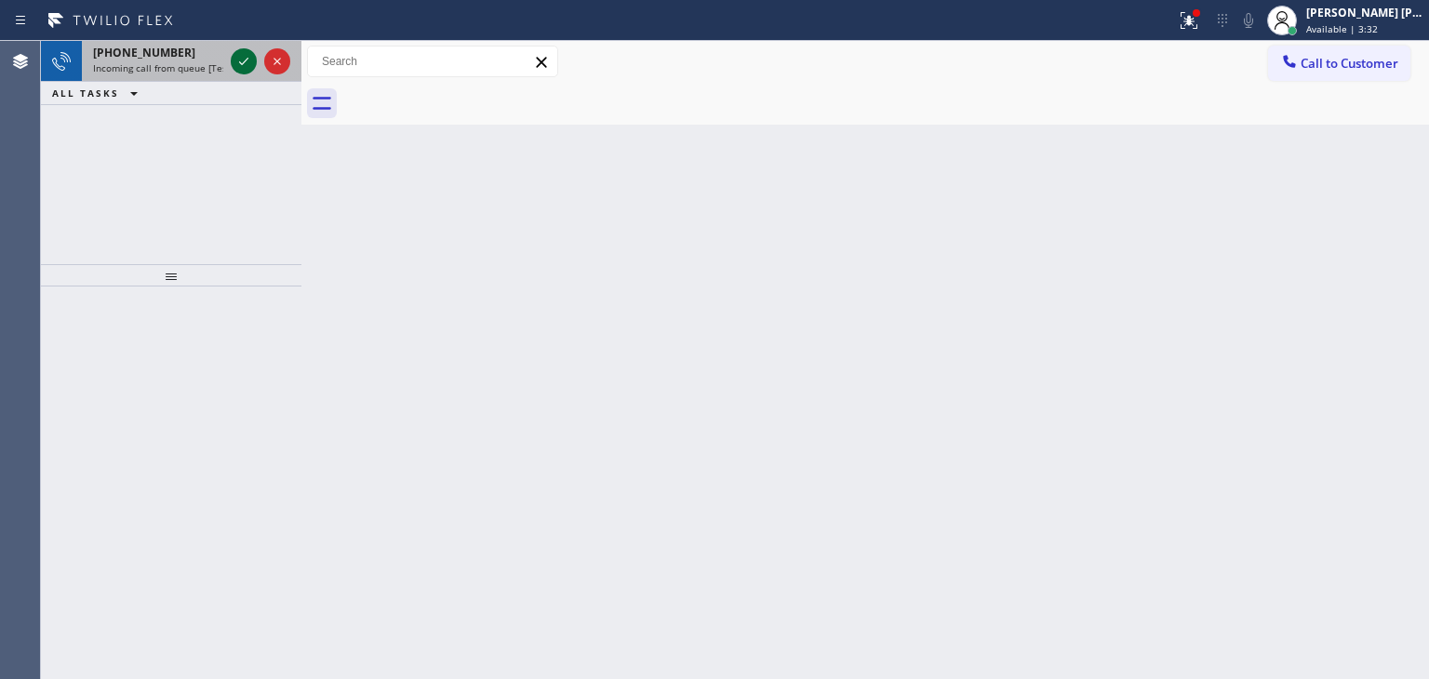
click at [247, 57] on icon at bounding box center [244, 61] width 22 height 22
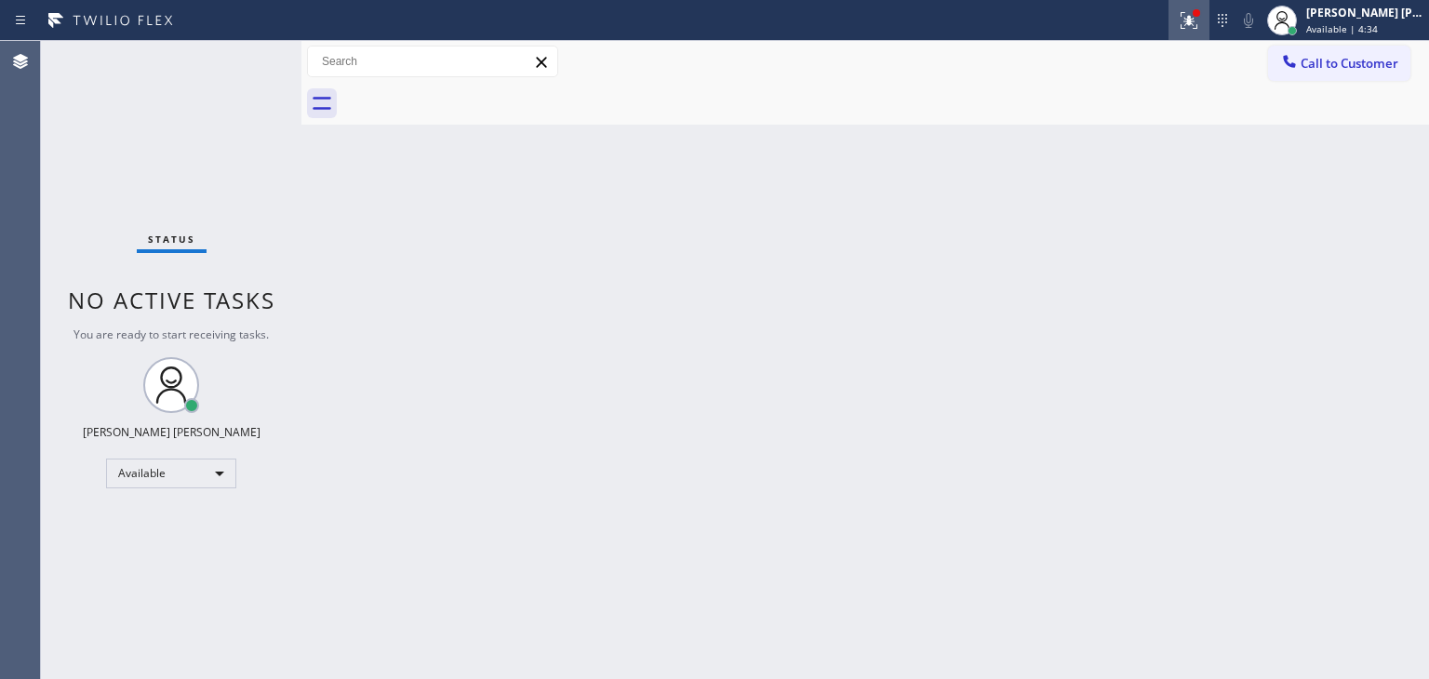
click at [1200, 9] on icon at bounding box center [1189, 20] width 22 height 22
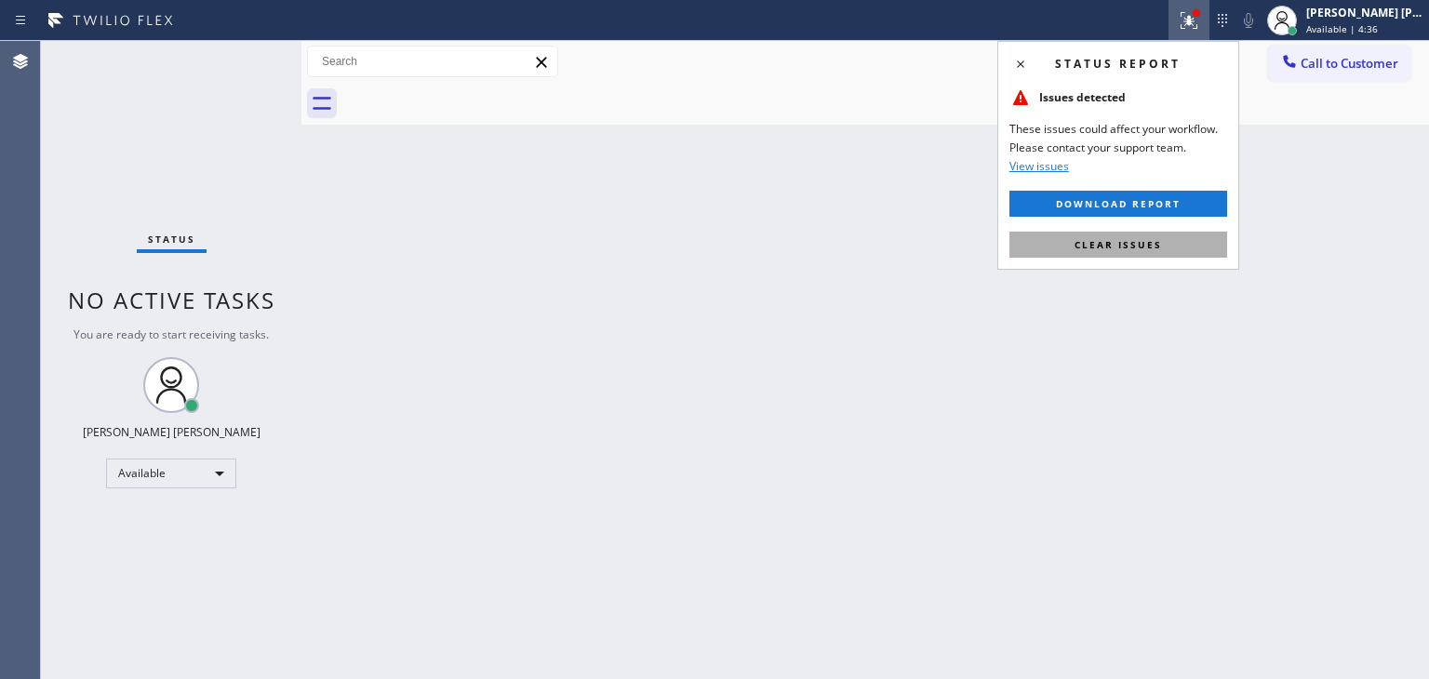
click at [1111, 248] on span "Clear issues" at bounding box center [1118, 244] width 87 height 13
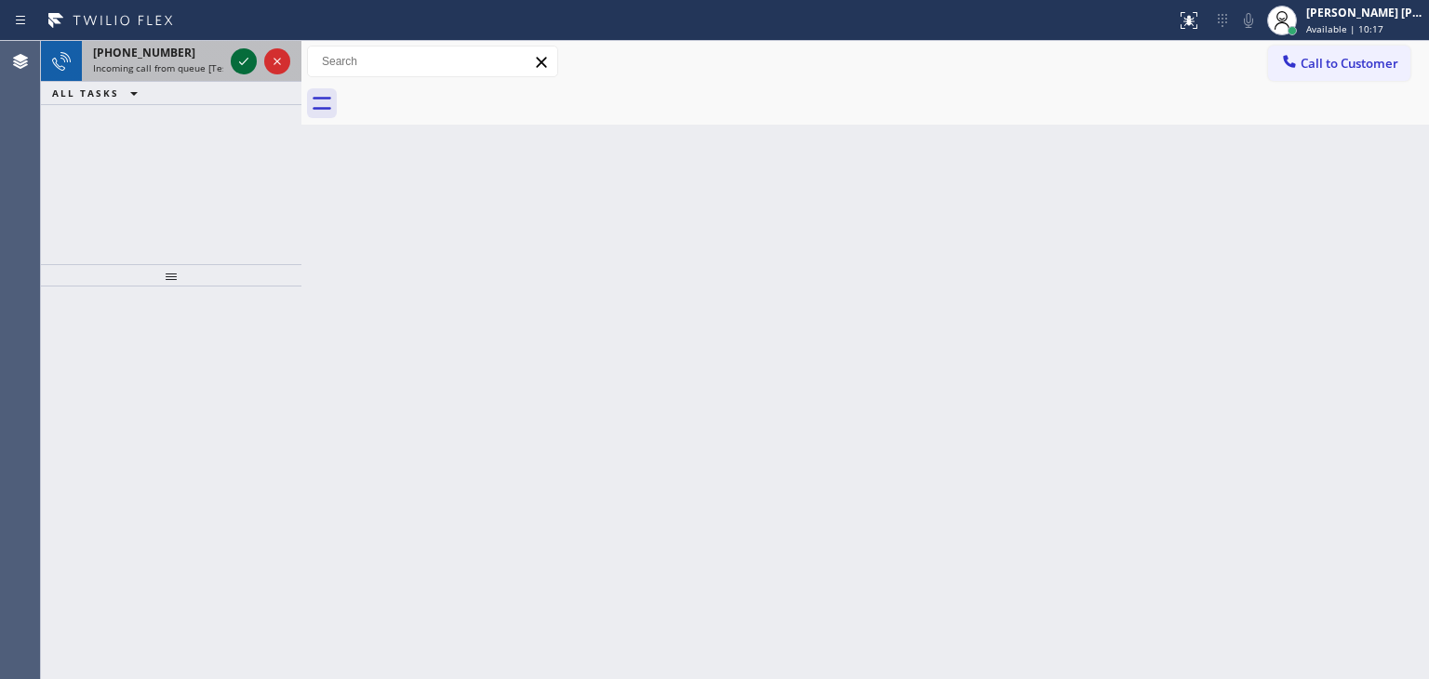
click at [245, 61] on icon at bounding box center [243, 61] width 9 height 7
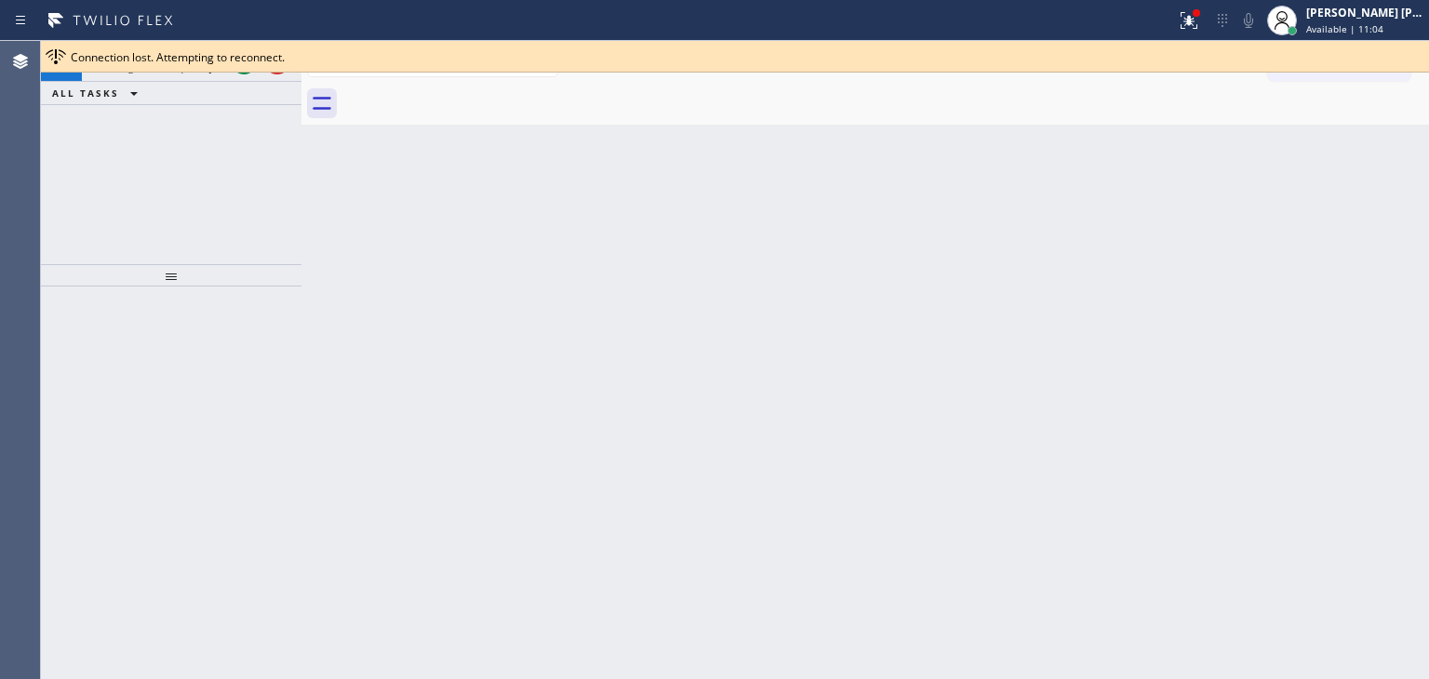
click at [173, 165] on div "[PHONE_NUMBER] Incoming call from queue [Test] All ALL TASKS ALL TASKS ACTIVE T…" at bounding box center [171, 152] width 261 height 223
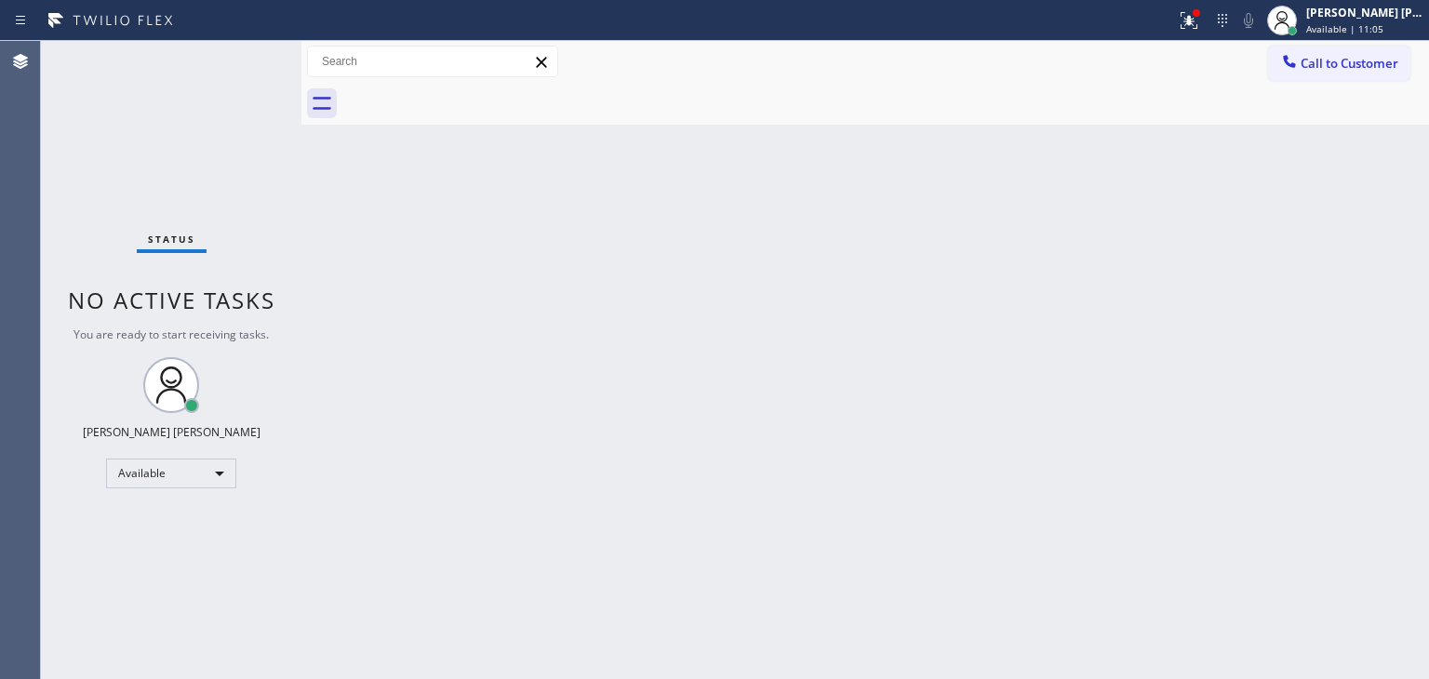
click at [241, 58] on div "Status No active tasks You are ready to start receiving tasks. [PERSON_NAME] [P…" at bounding box center [171, 360] width 261 height 638
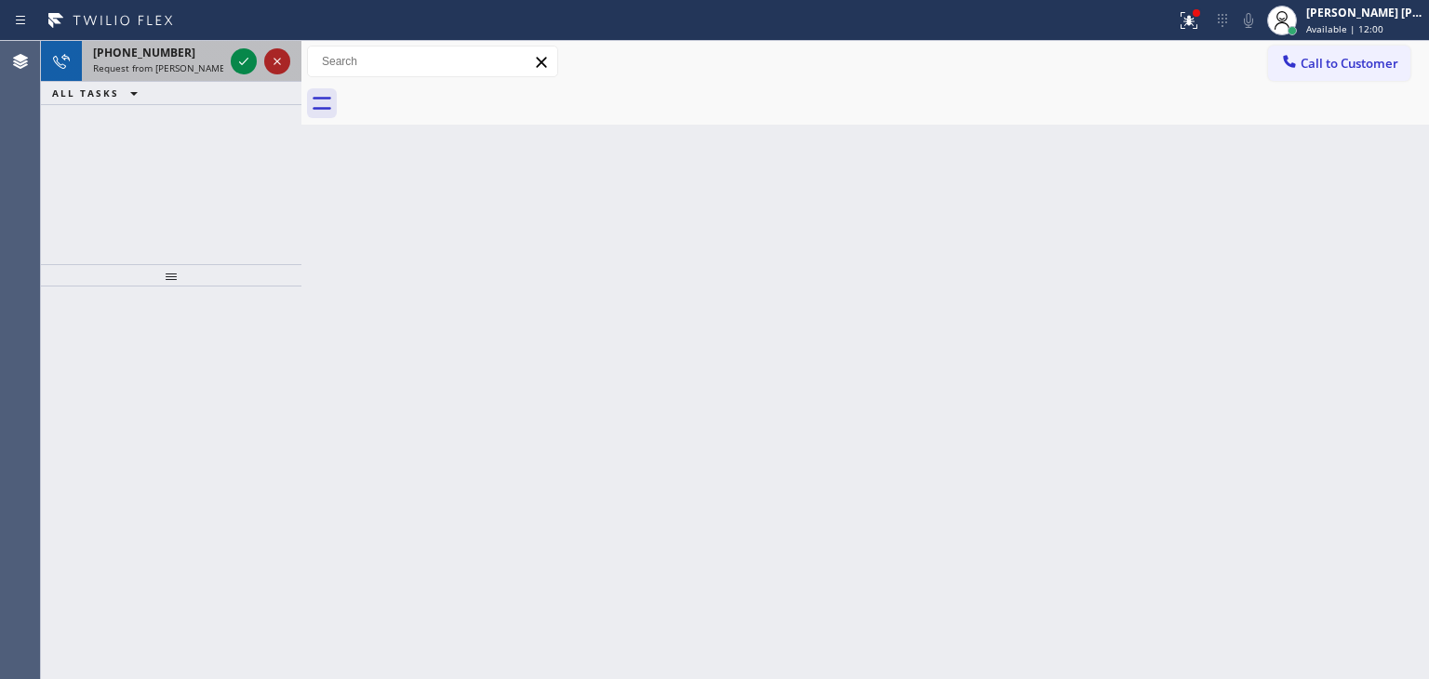
click at [264, 69] on div at bounding box center [277, 61] width 26 height 22
click at [246, 57] on icon at bounding box center [244, 61] width 22 height 22
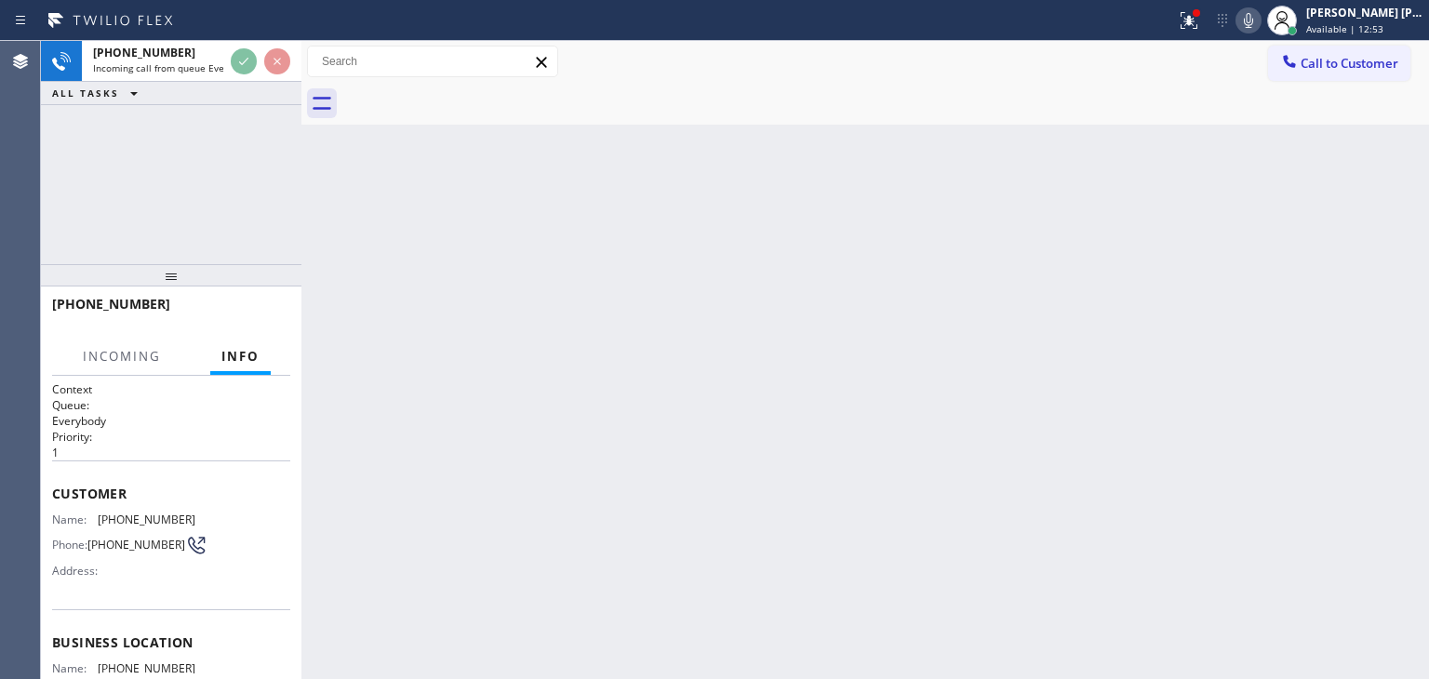
scroll to position [93, 0]
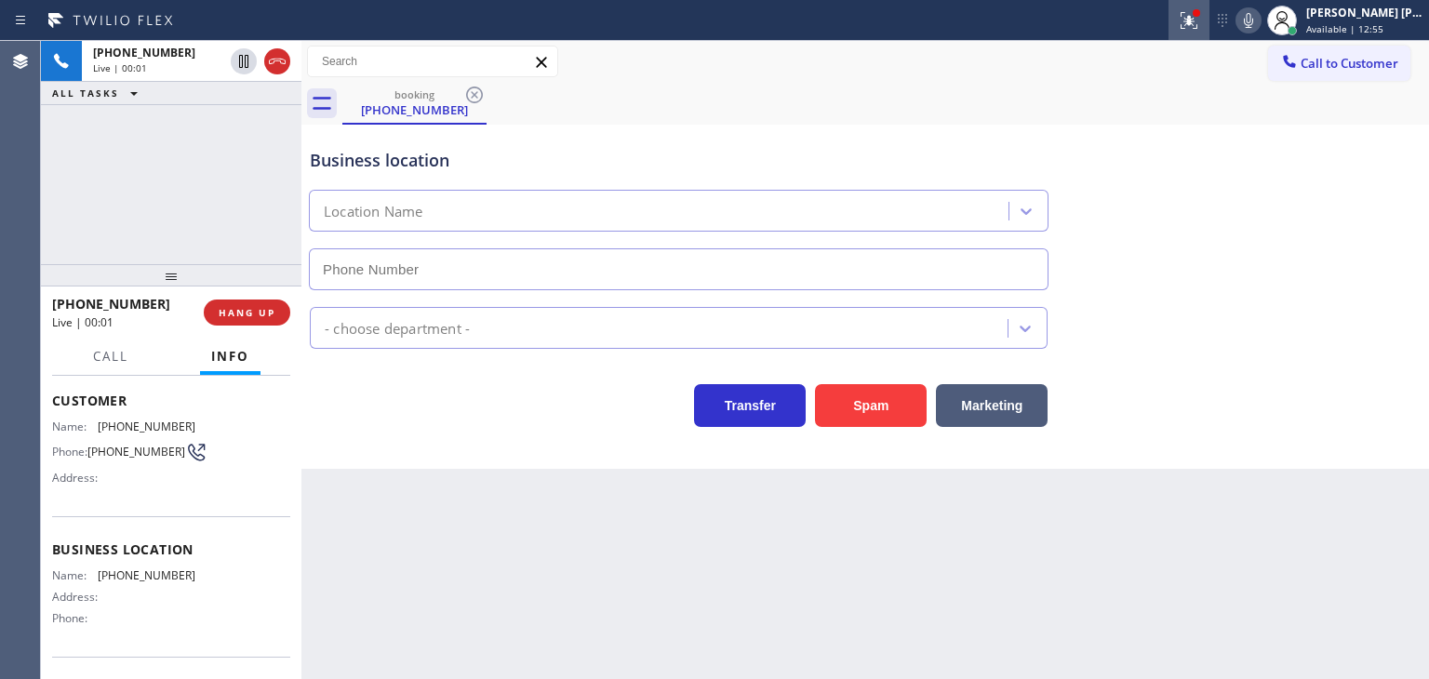
click at [1192, 23] on icon at bounding box center [1186, 18] width 11 height 13
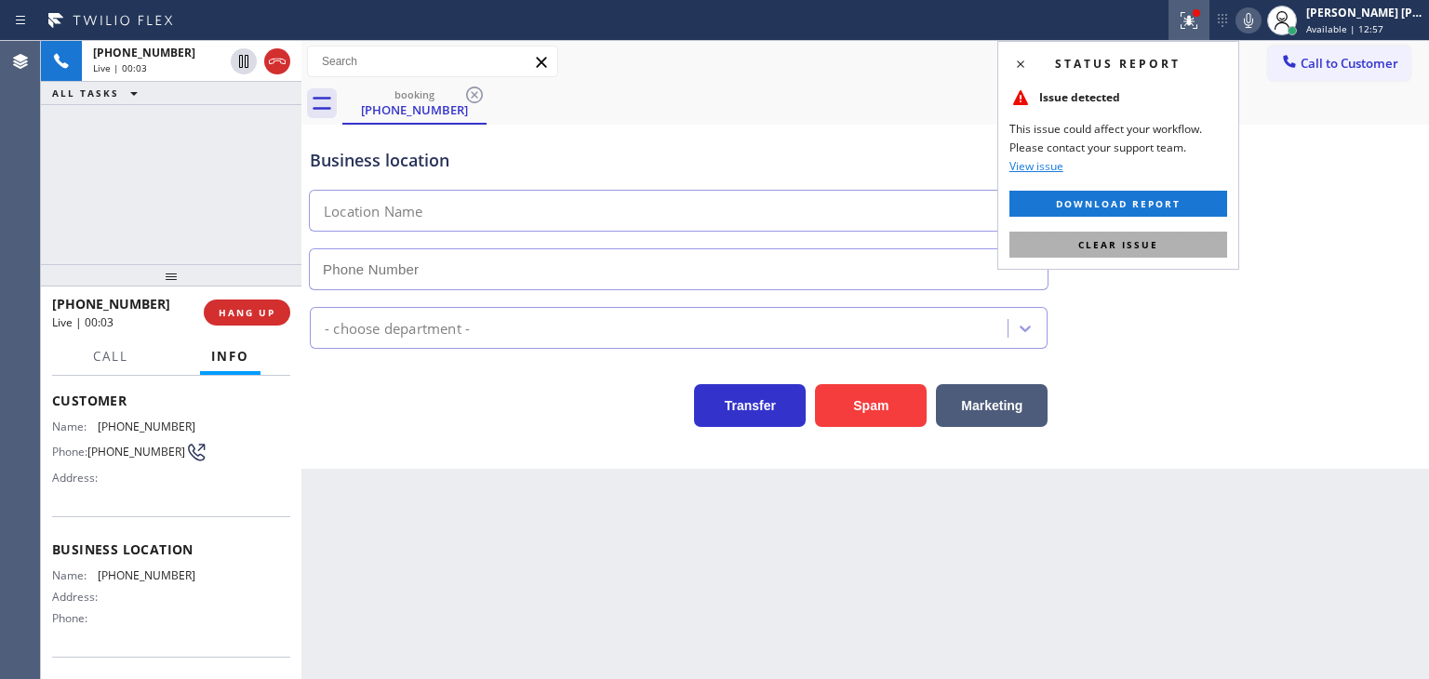
click at [1114, 239] on span "Clear issue" at bounding box center [1118, 244] width 80 height 13
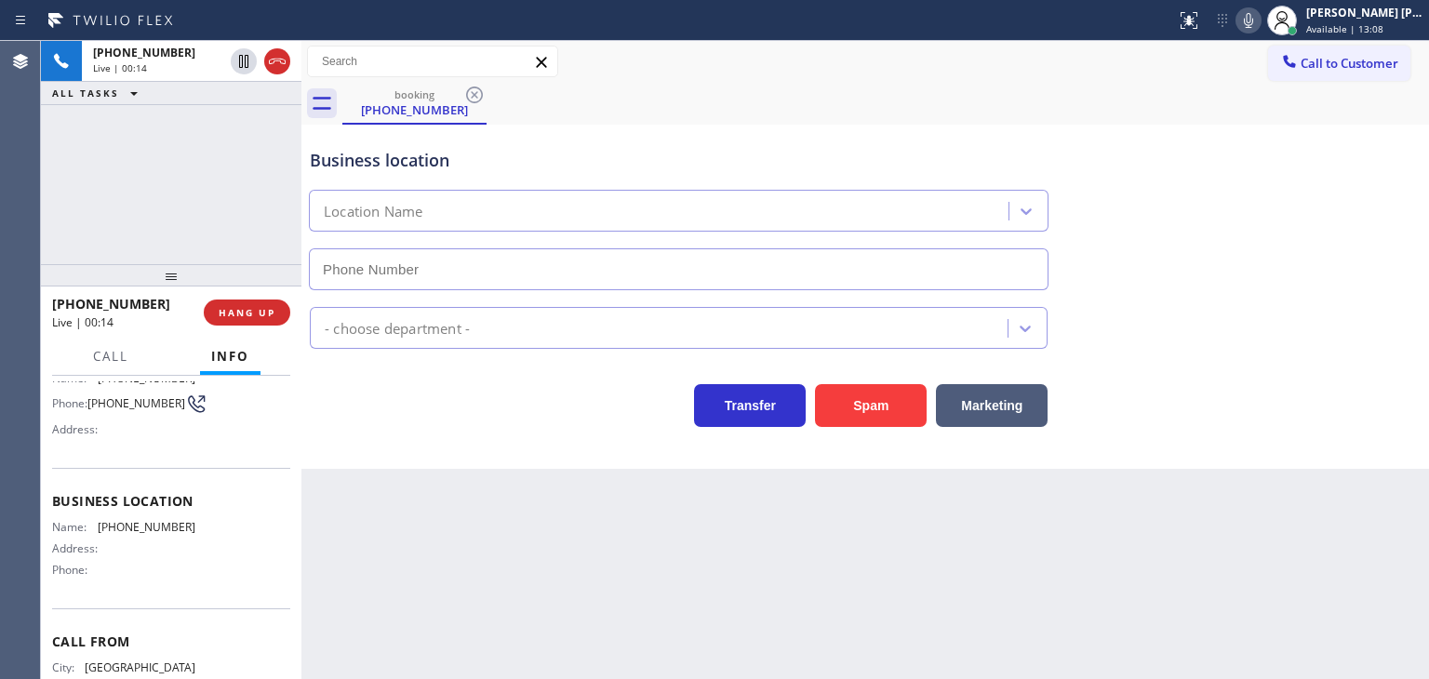
scroll to position [186, 0]
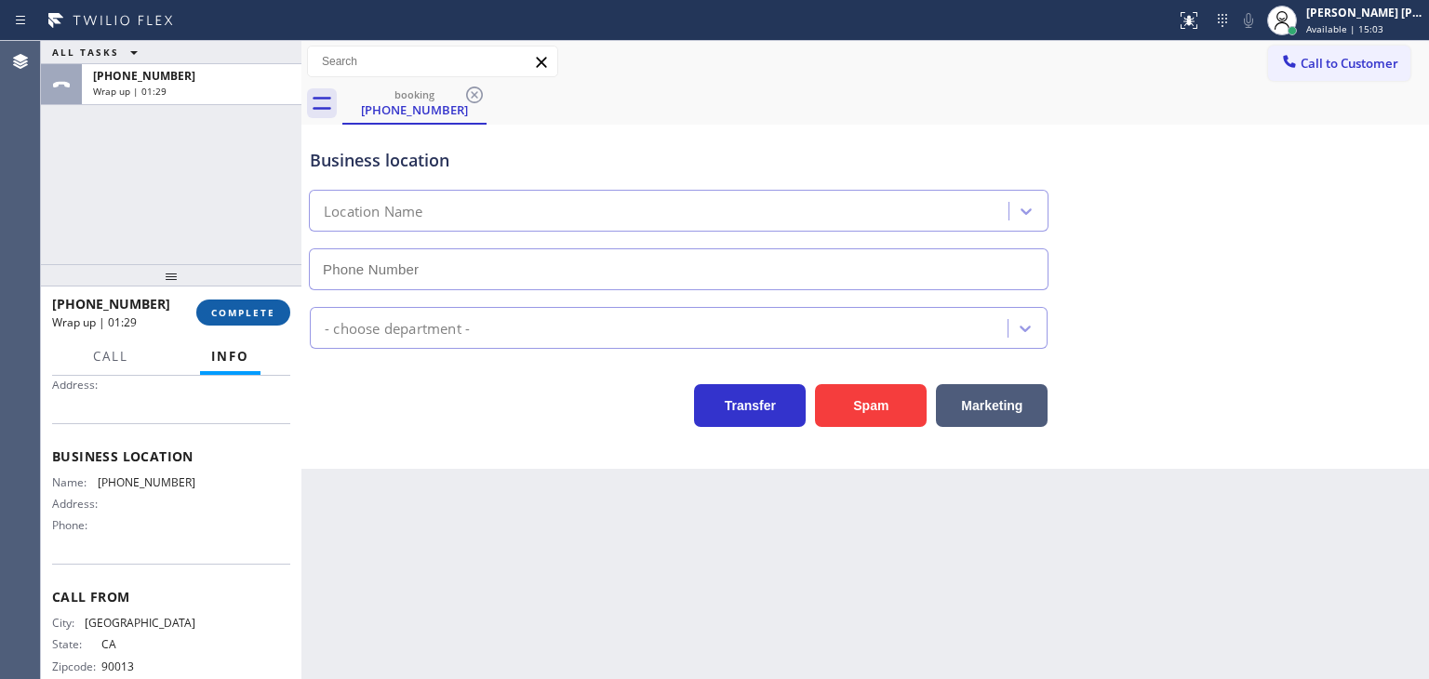
click at [237, 318] on span "COMPLETE" at bounding box center [243, 312] width 64 height 13
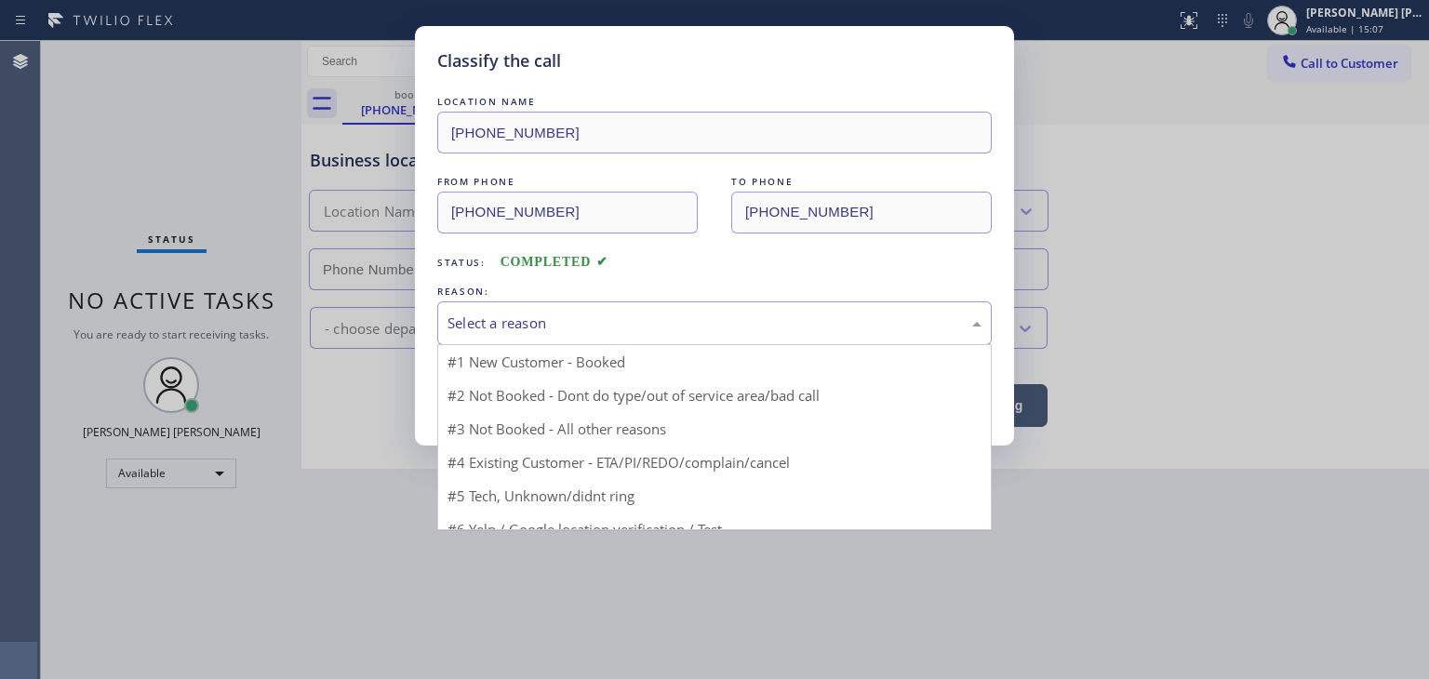
click at [510, 328] on div "Select a reason" at bounding box center [715, 323] width 534 height 21
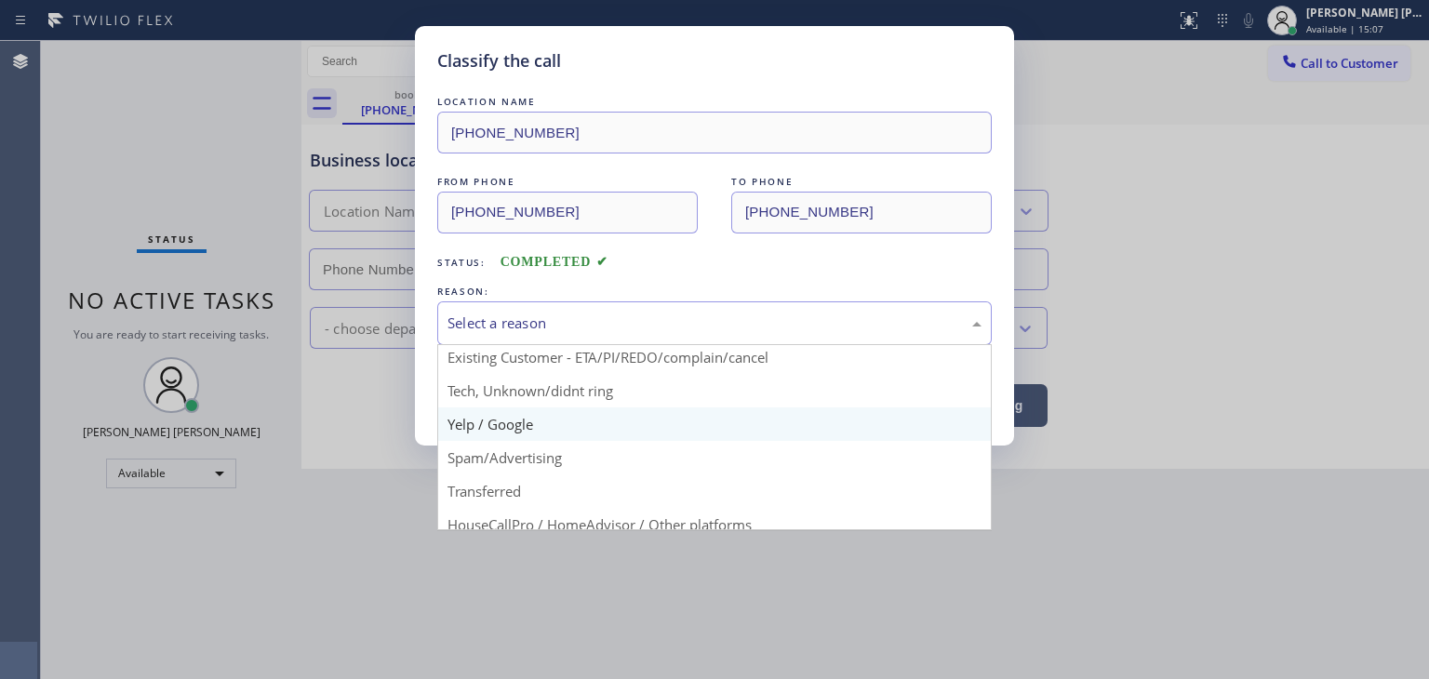
scroll to position [93, 0]
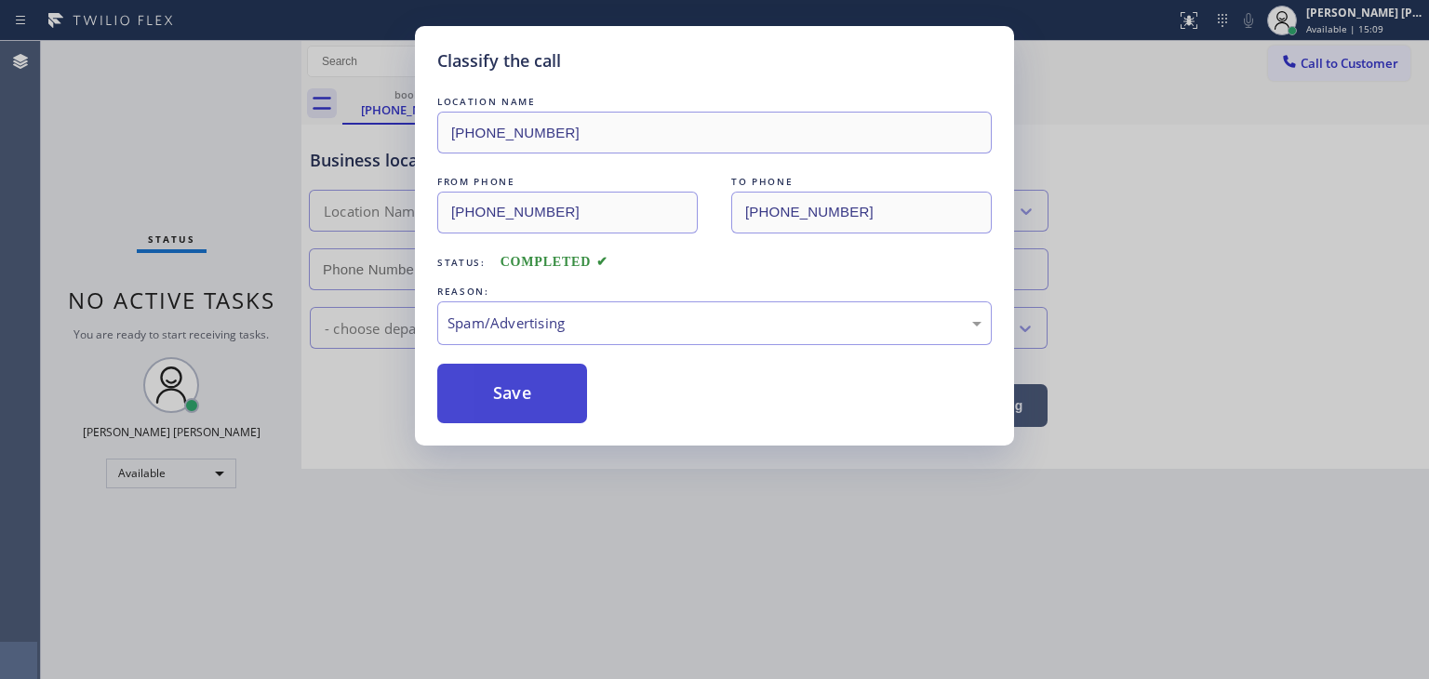
click at [507, 403] on button "Save" at bounding box center [512, 394] width 150 height 60
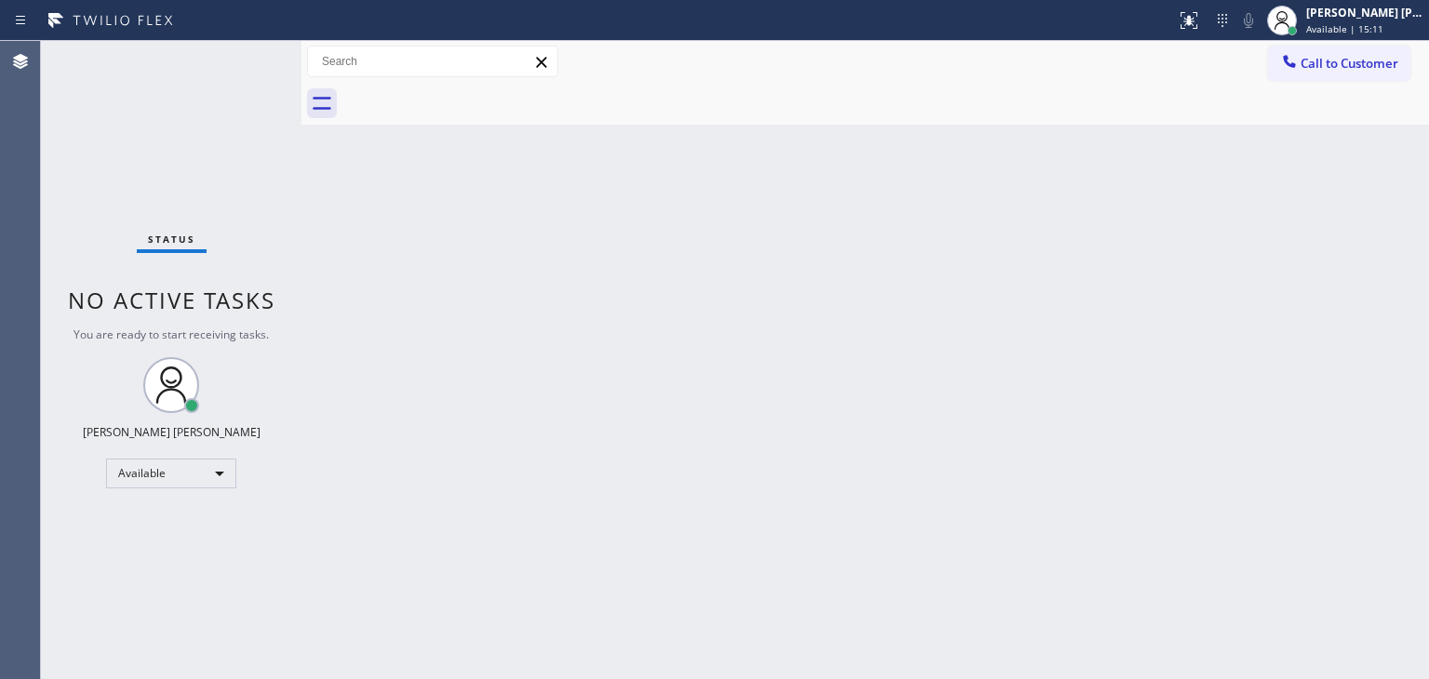
click at [241, 57] on div "Status No active tasks You are ready to start receiving tasks. [PERSON_NAME] [P…" at bounding box center [171, 360] width 261 height 638
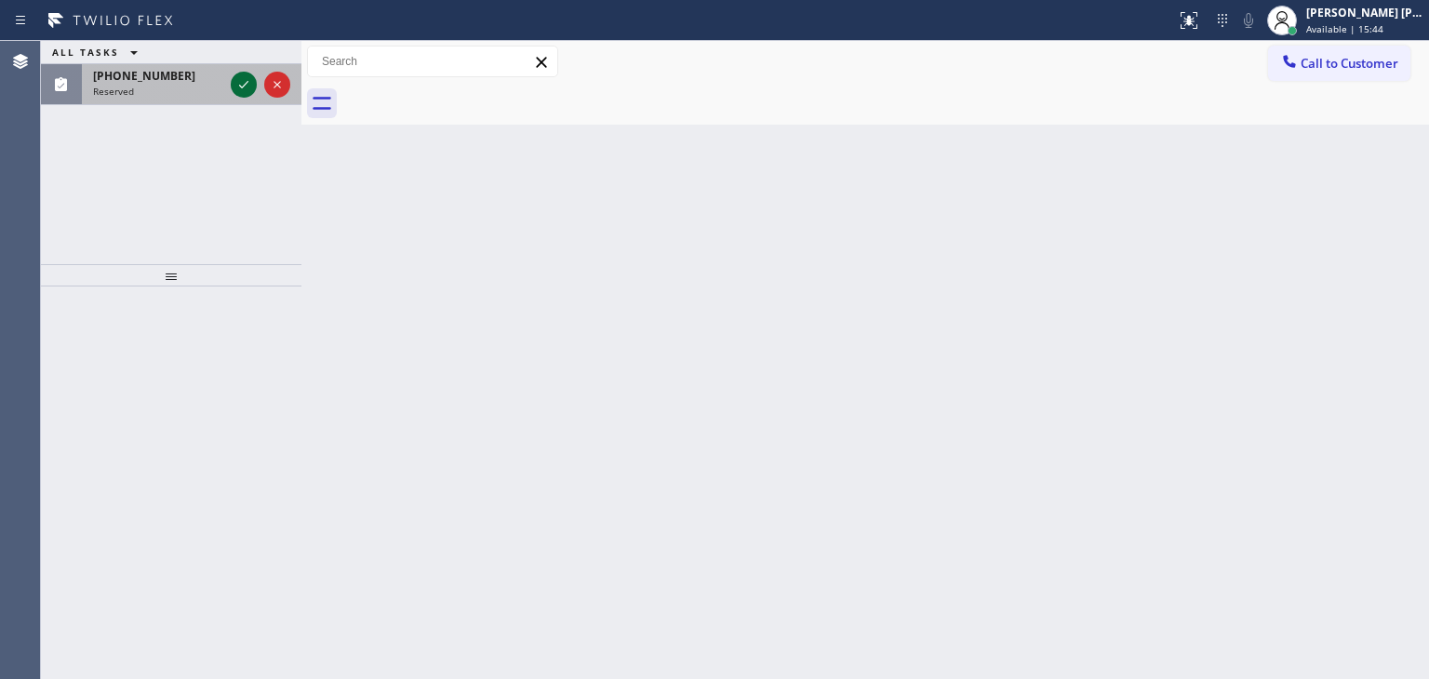
click at [241, 84] on icon at bounding box center [244, 84] width 22 height 22
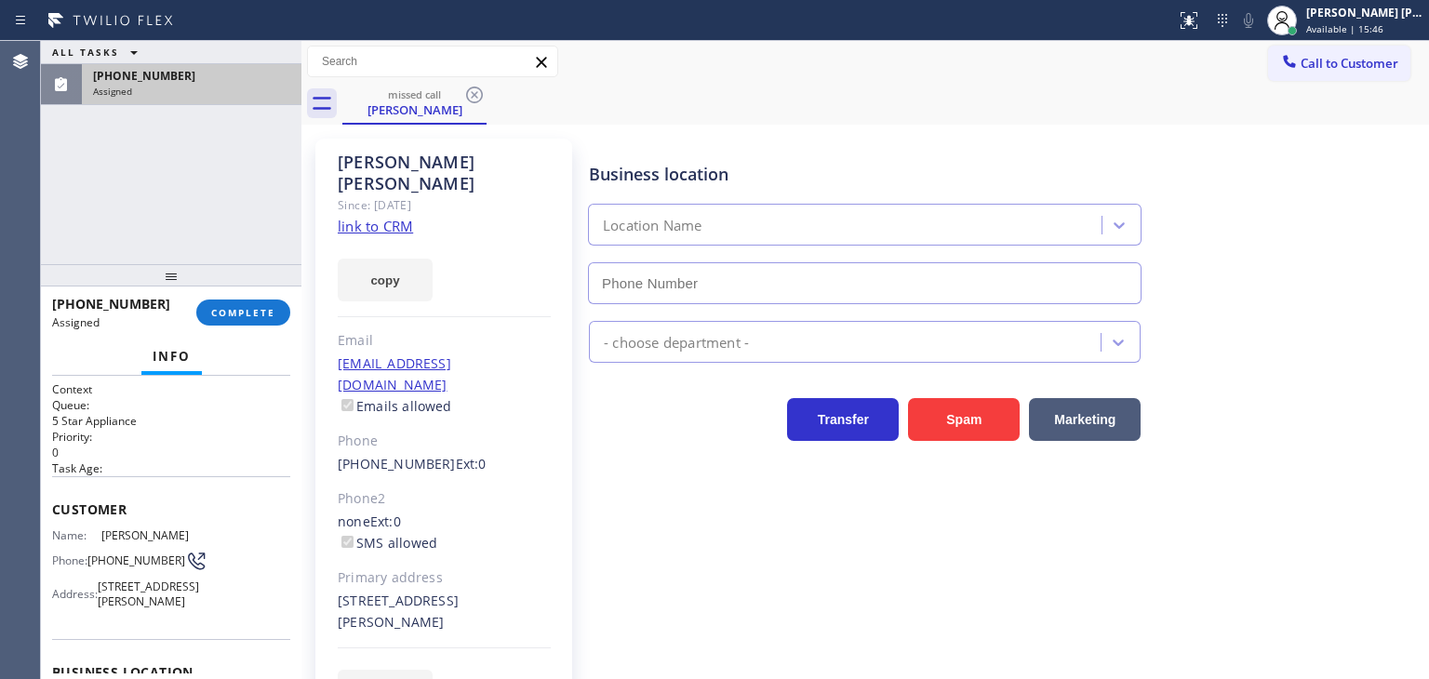
type input "[PHONE_NUMBER]"
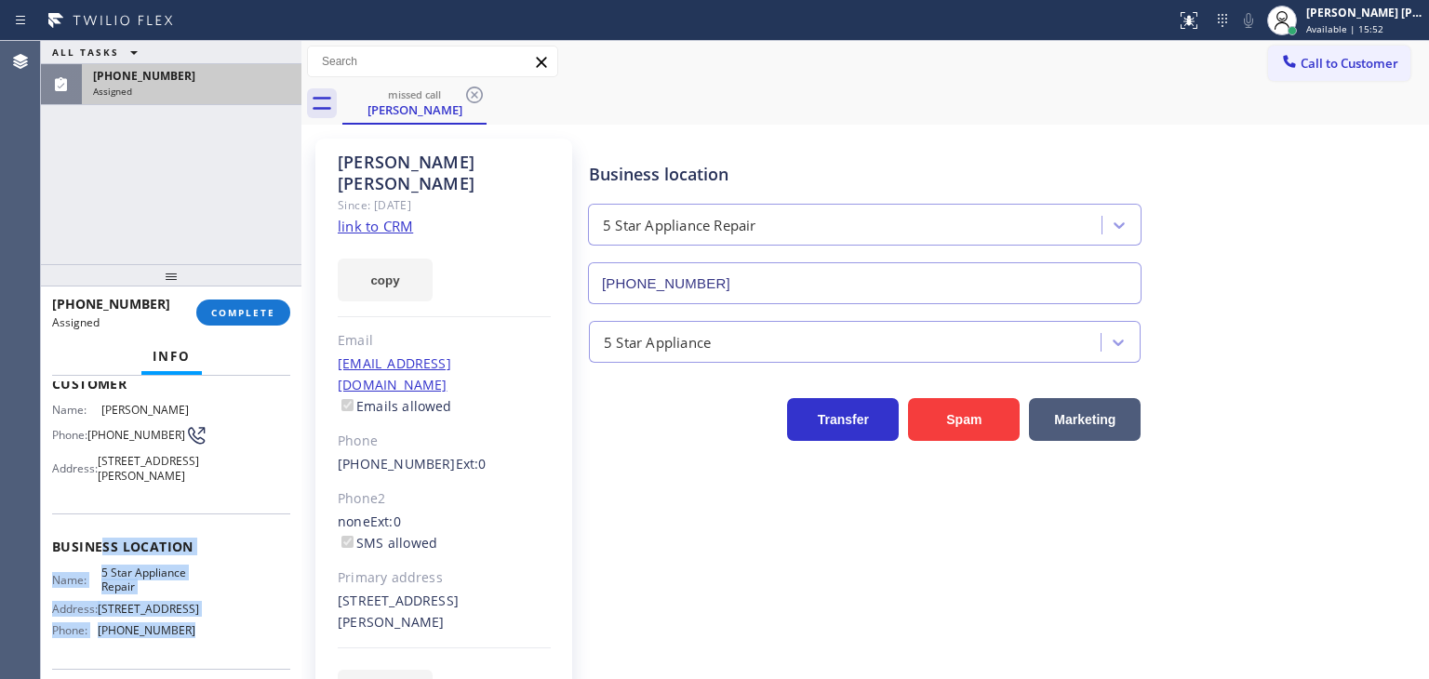
scroll to position [93, 0]
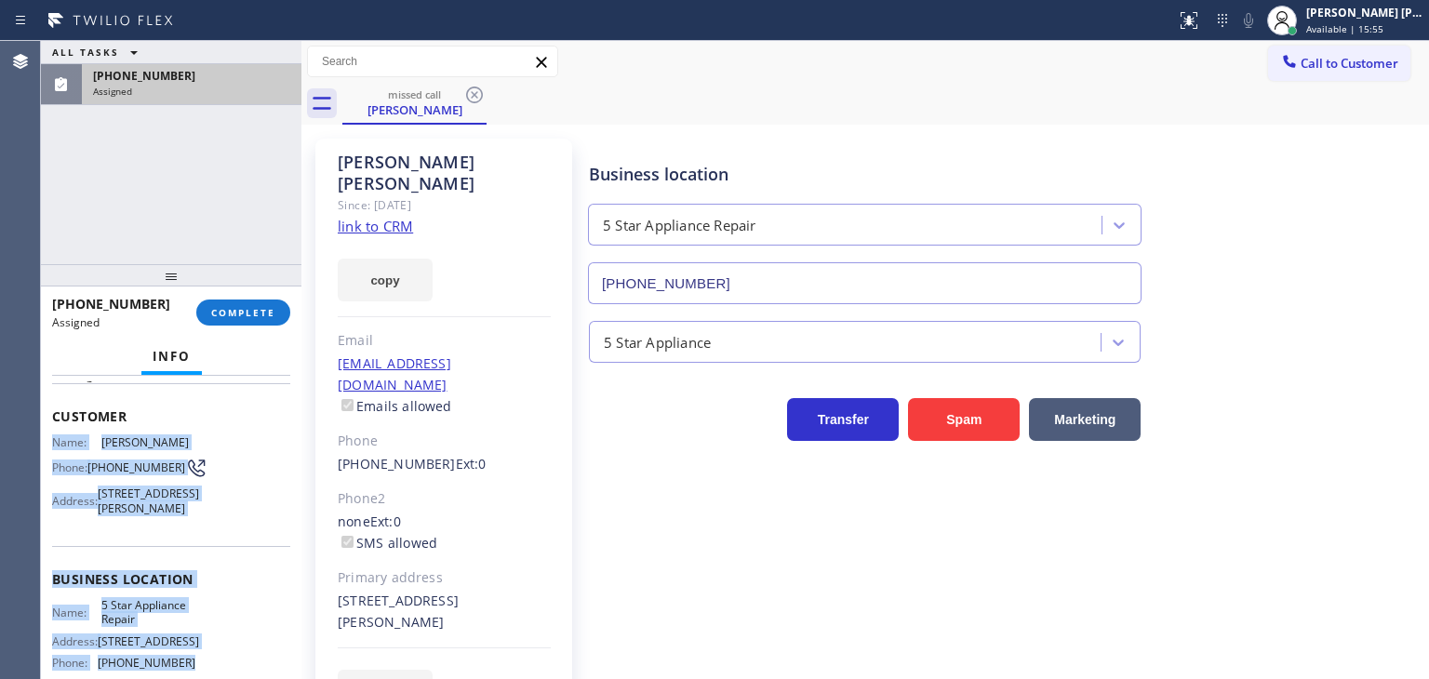
drag, startPoint x: 194, startPoint y: 581, endPoint x: 46, endPoint y: 440, distance: 204.7
click at [46, 440] on div "Context Queue: 5 Star Appliance Priority: 0 Task Age: Customer Name: [PERSON_NA…" at bounding box center [171, 527] width 261 height 303
click at [244, 323] on button "COMPLETE" at bounding box center [243, 313] width 94 height 26
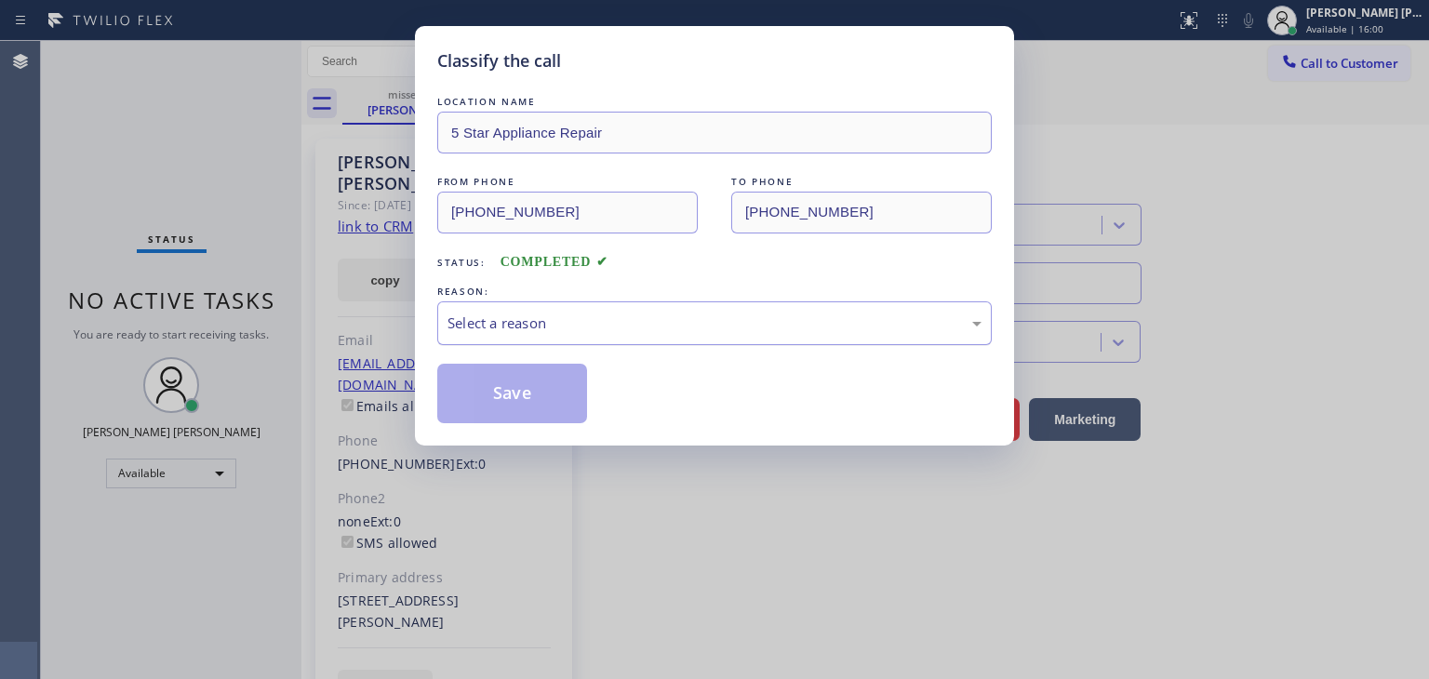
click at [531, 313] on div "Select a reason" at bounding box center [715, 323] width 534 height 21
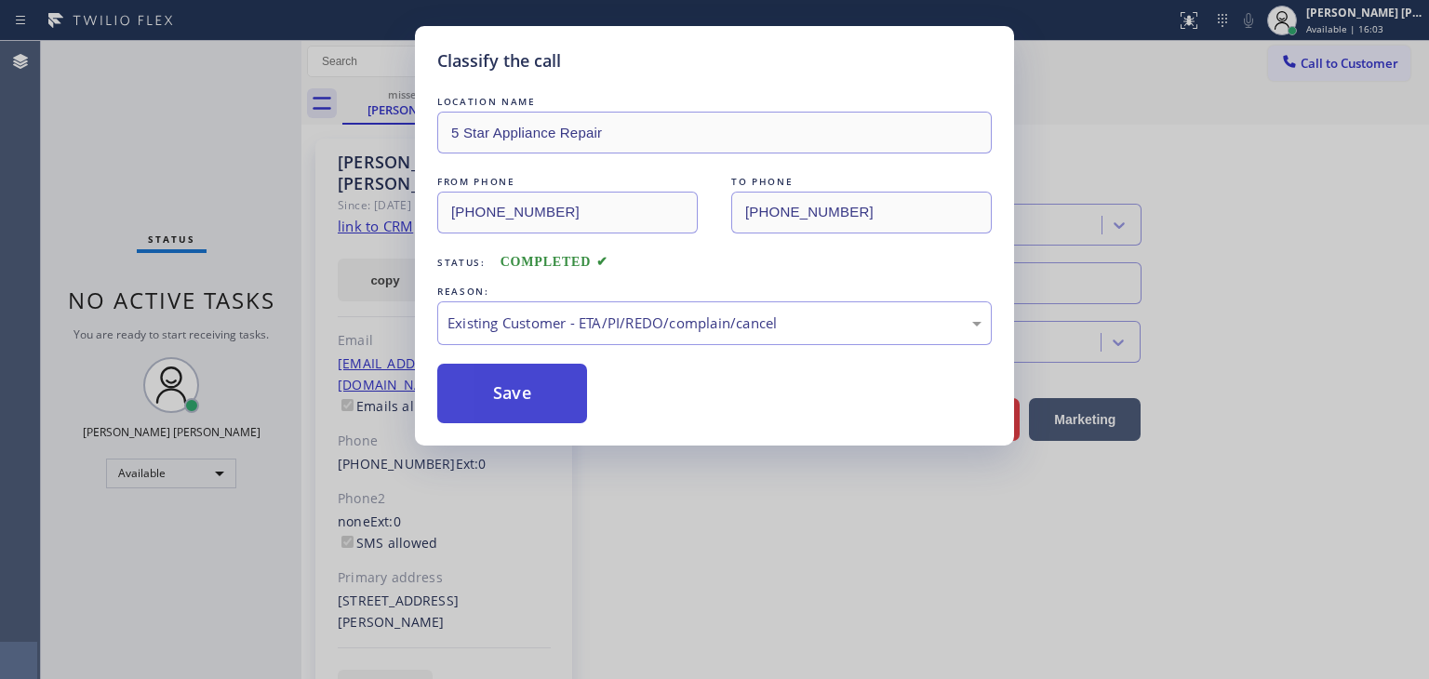
click at [541, 400] on button "Save" at bounding box center [512, 394] width 150 height 60
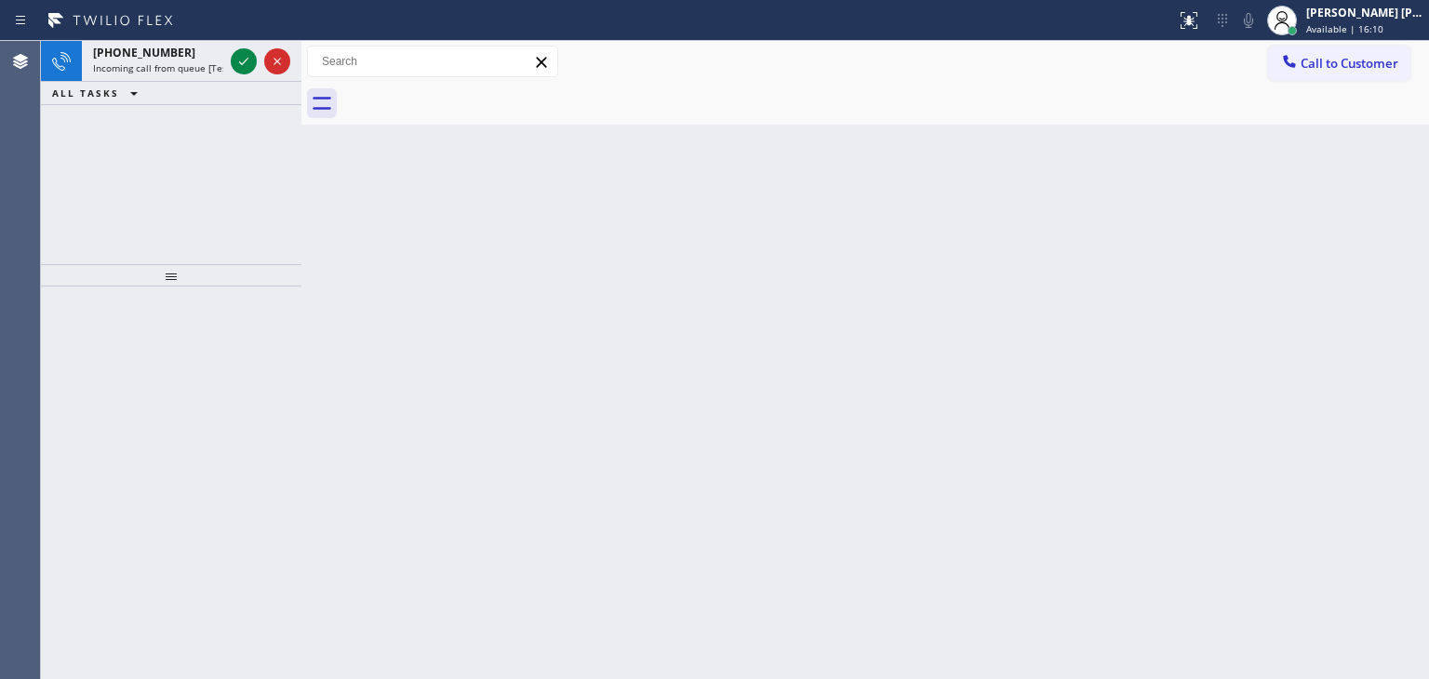
click at [163, 150] on div "[PHONE_NUMBER] Incoming call from queue [Test] All ALL TASKS ALL TASKS ACTIVE T…" at bounding box center [171, 152] width 261 height 223
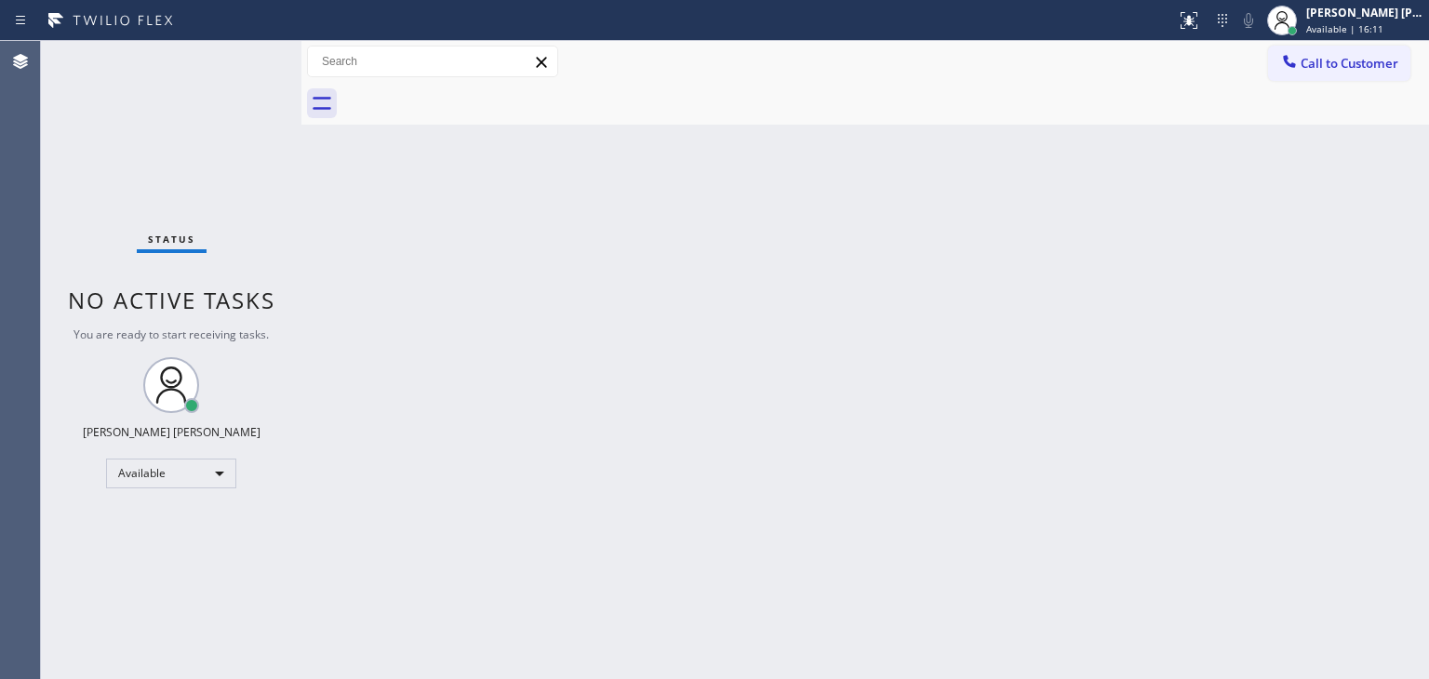
click at [238, 57] on div "Status No active tasks You are ready to start receiving tasks. [PERSON_NAME] [P…" at bounding box center [171, 360] width 261 height 638
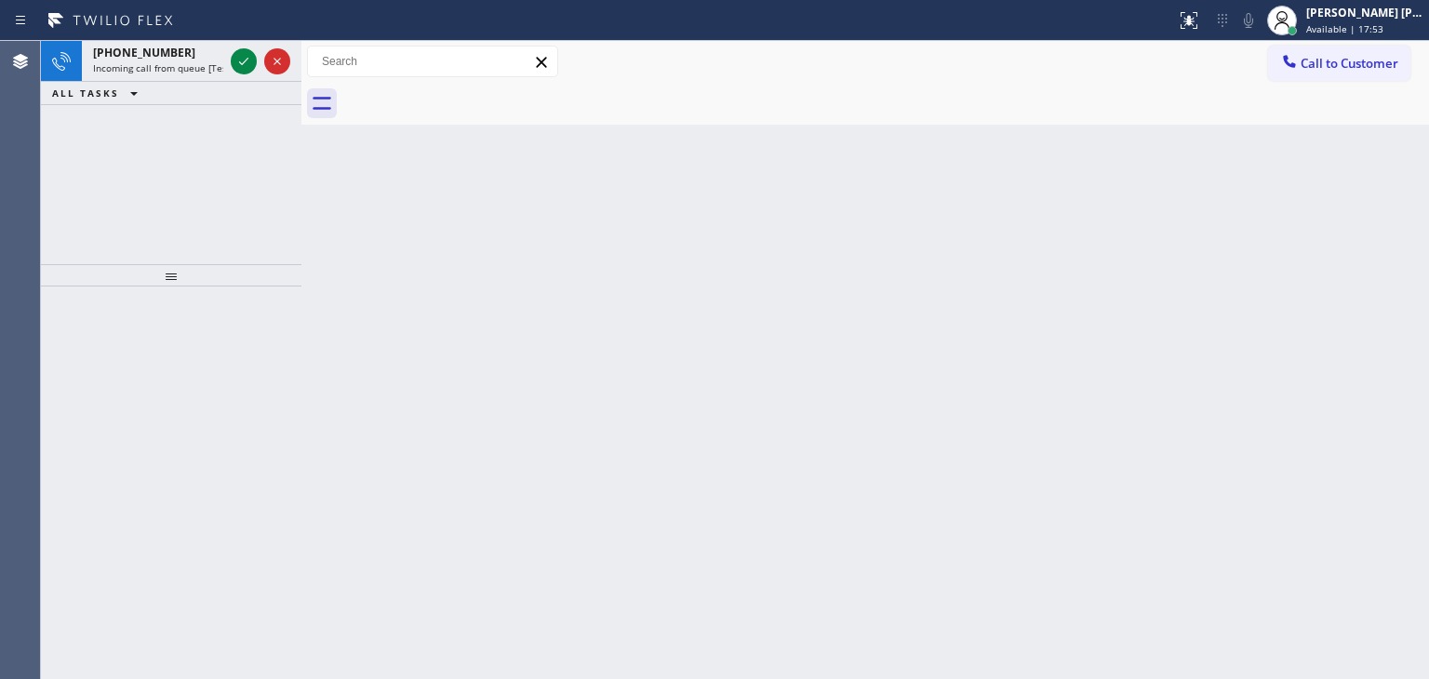
click at [119, 168] on div "[PHONE_NUMBER] Incoming call from queue [Test] All ALL TASKS ALL TASKS ACTIVE T…" at bounding box center [171, 152] width 261 height 223
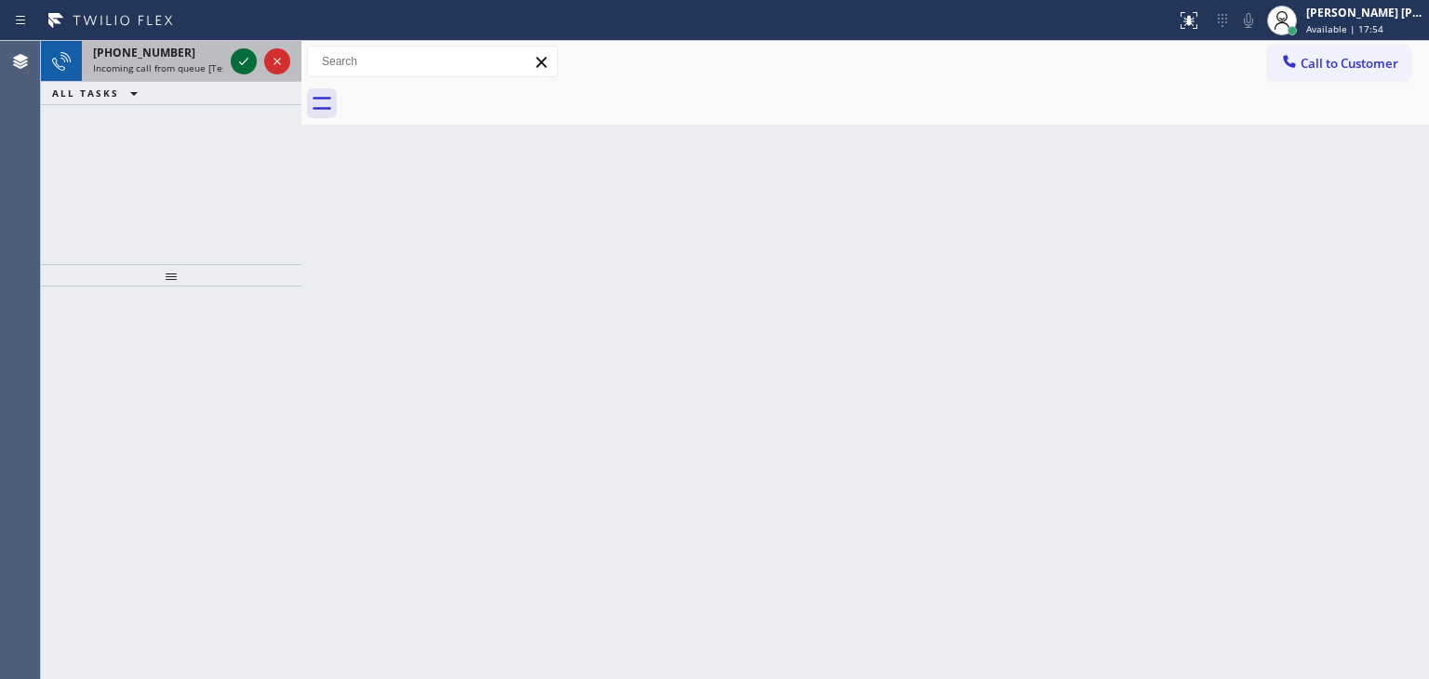
click at [243, 64] on icon at bounding box center [244, 61] width 22 height 22
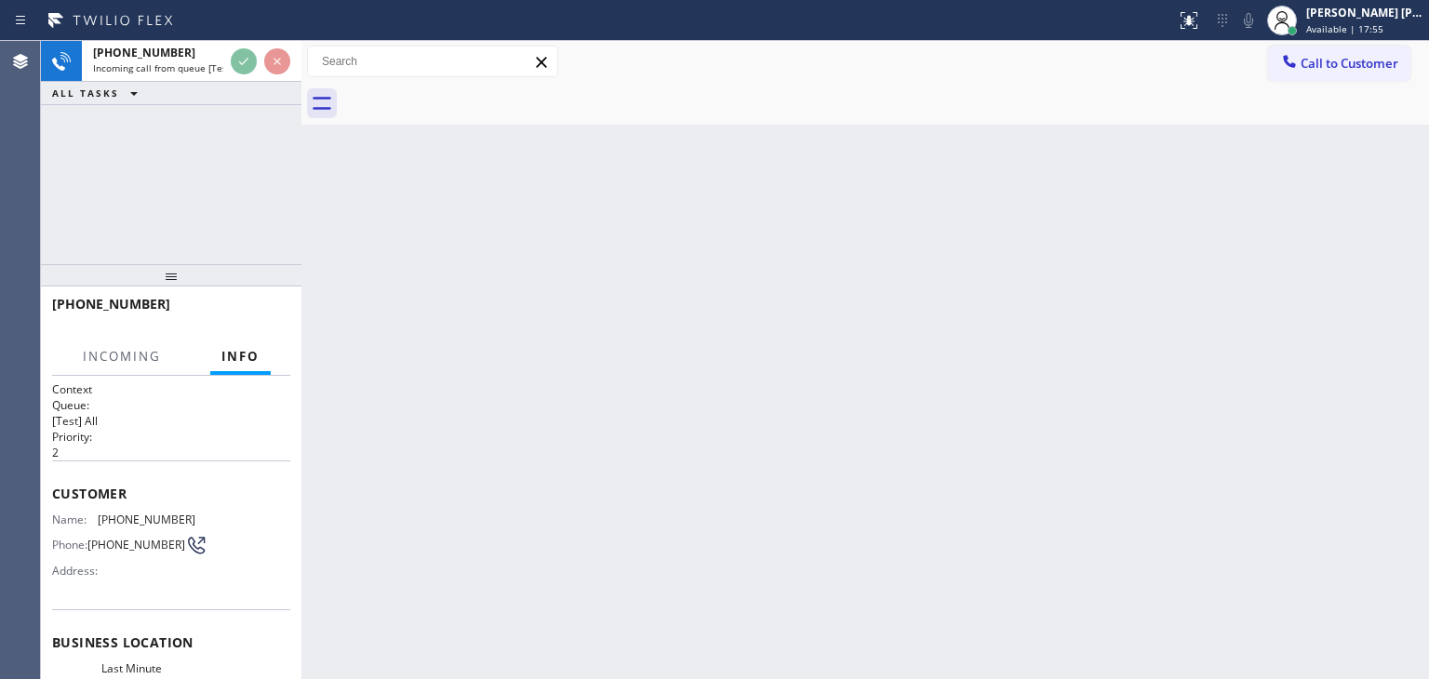
scroll to position [60, 0]
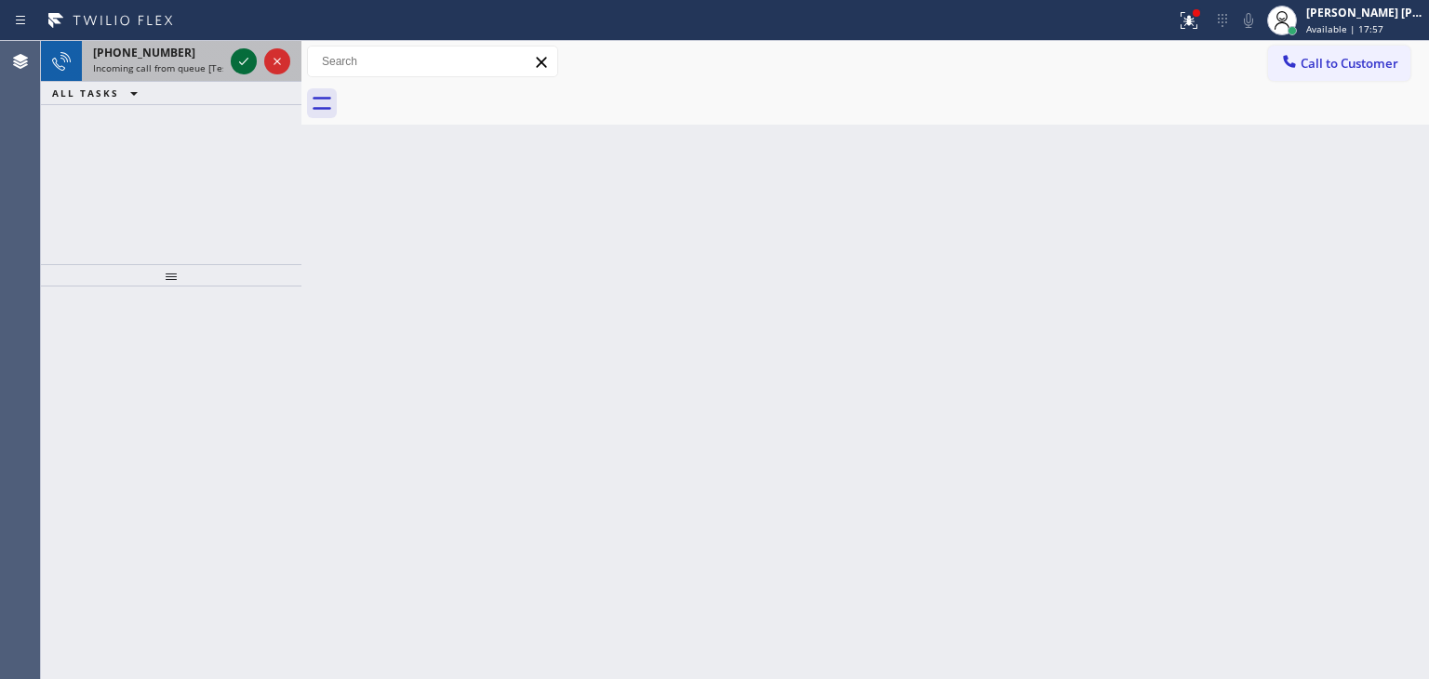
click at [249, 68] on icon at bounding box center [244, 61] width 22 height 22
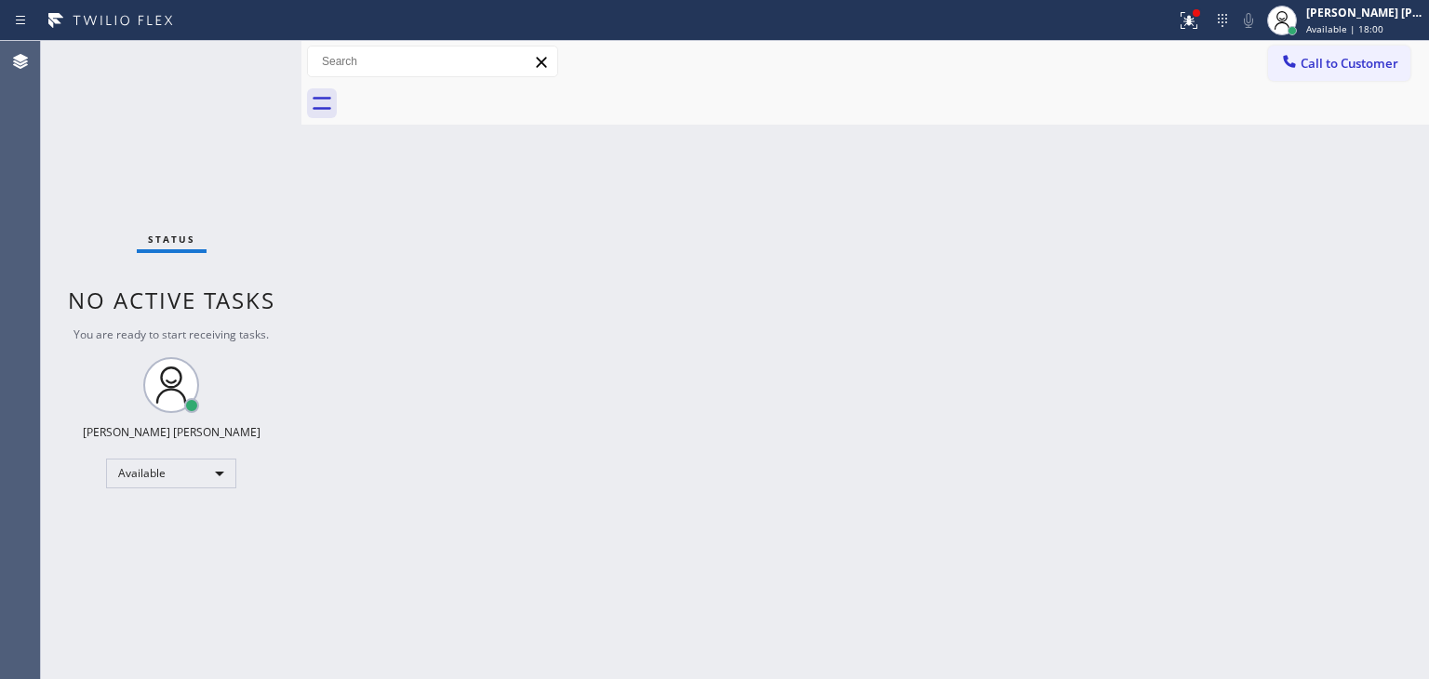
click at [245, 53] on div "Status No active tasks You are ready to start receiving tasks. [PERSON_NAME] [P…" at bounding box center [171, 360] width 261 height 638
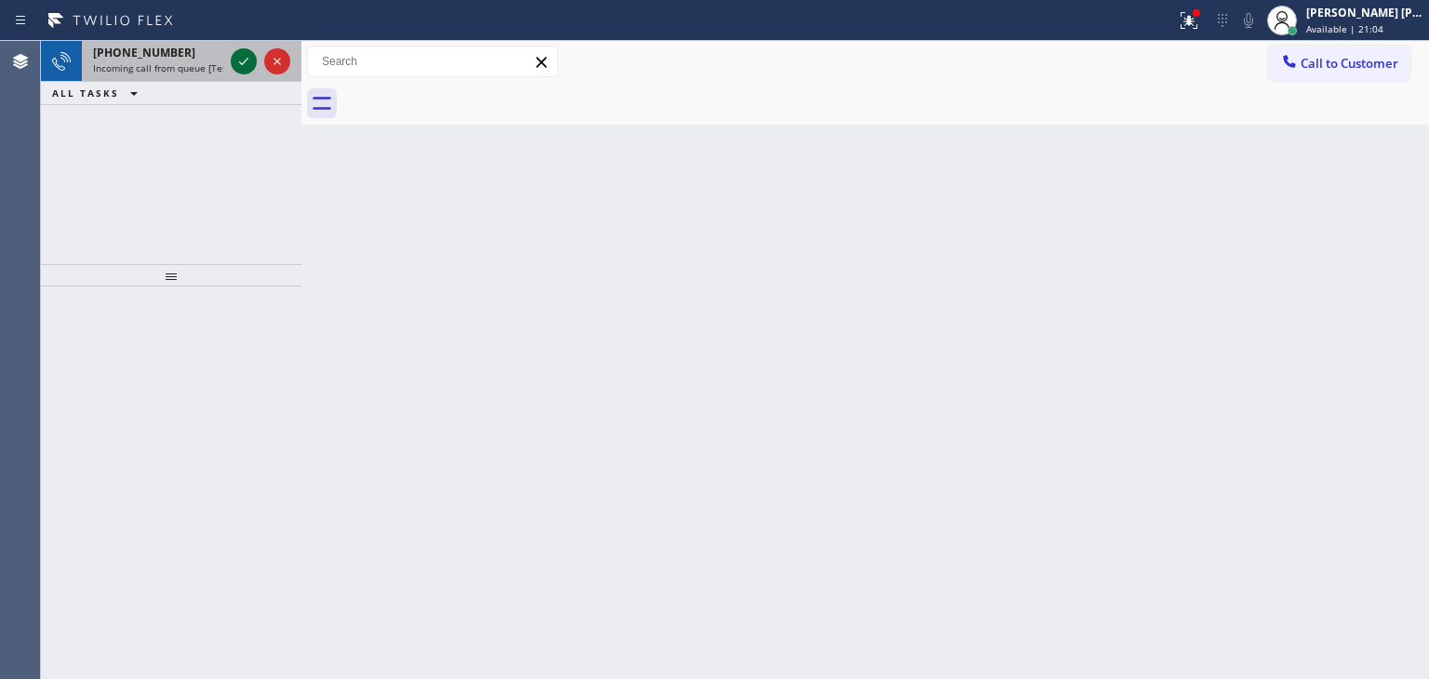
click at [249, 66] on icon at bounding box center [244, 61] width 22 height 22
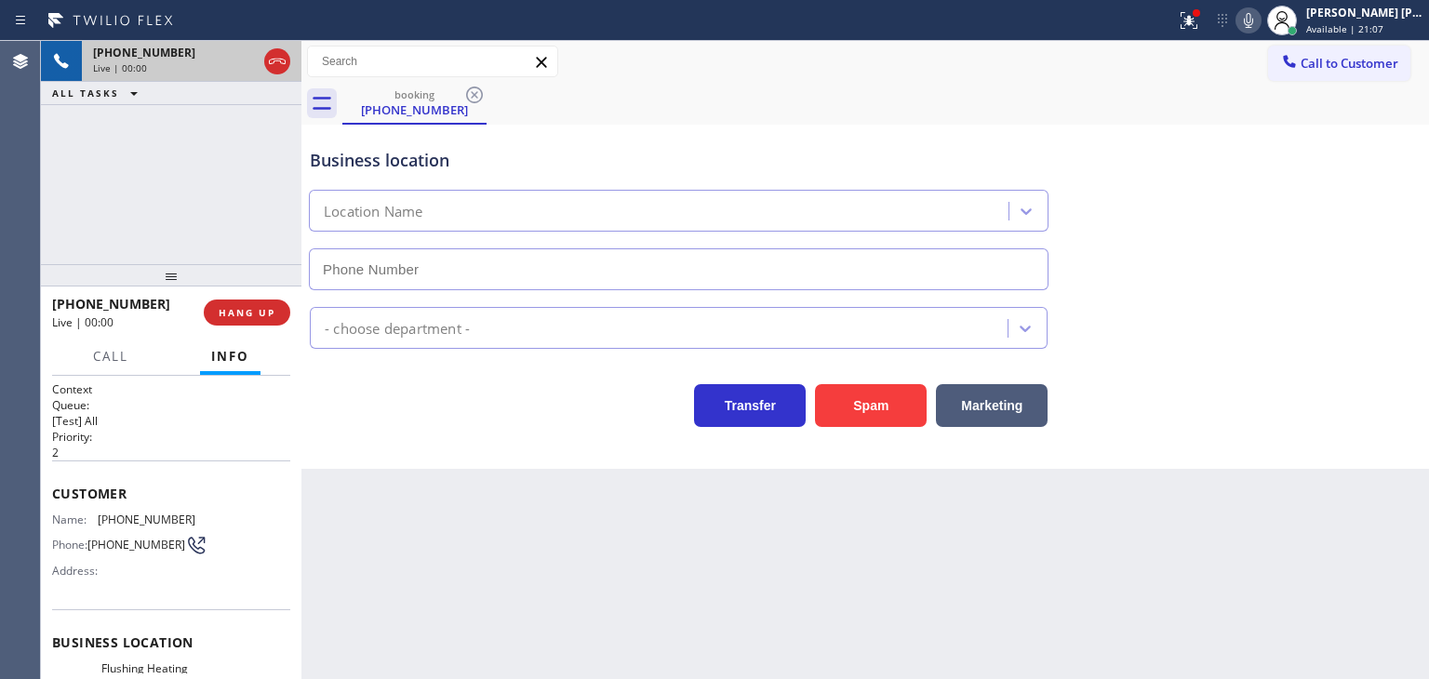
type input "[PHONE_NUMBER]"
click at [1197, 18] on icon at bounding box center [1189, 20] width 17 height 17
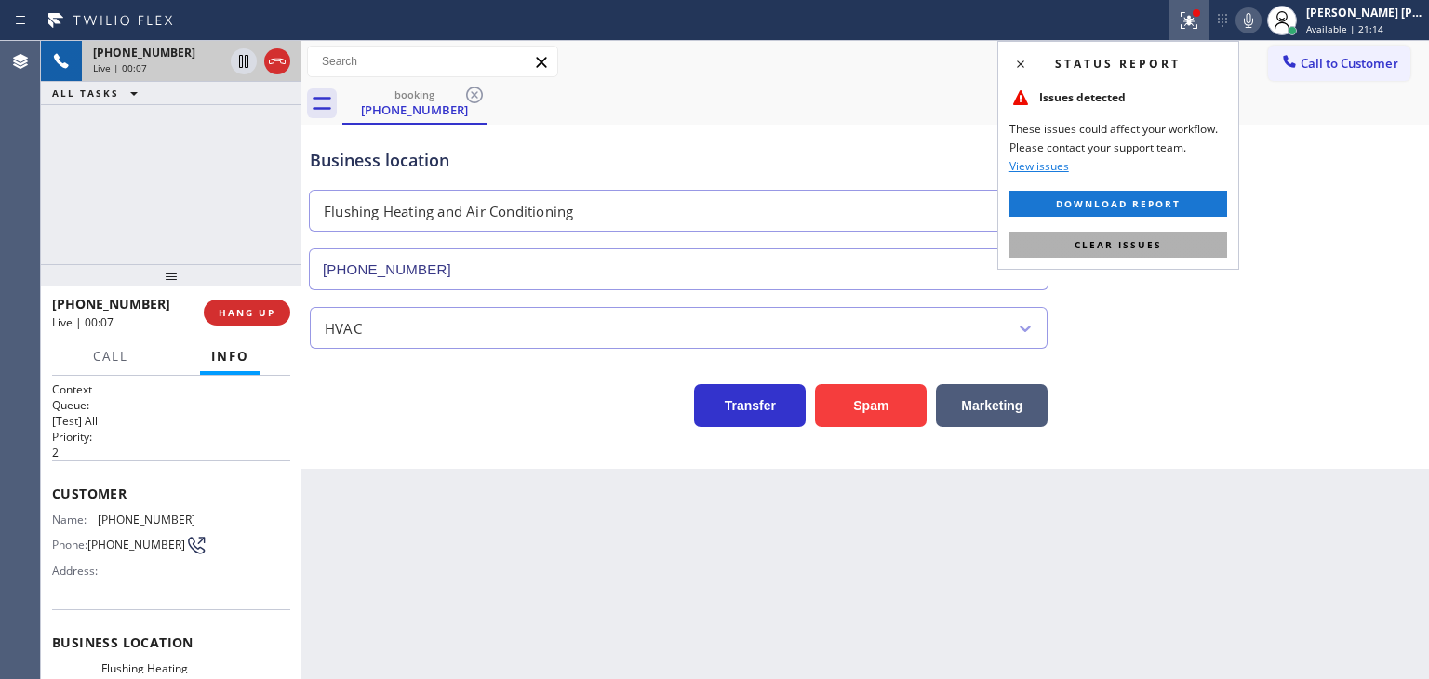
click at [1126, 245] on span "Clear issues" at bounding box center [1118, 244] width 87 height 13
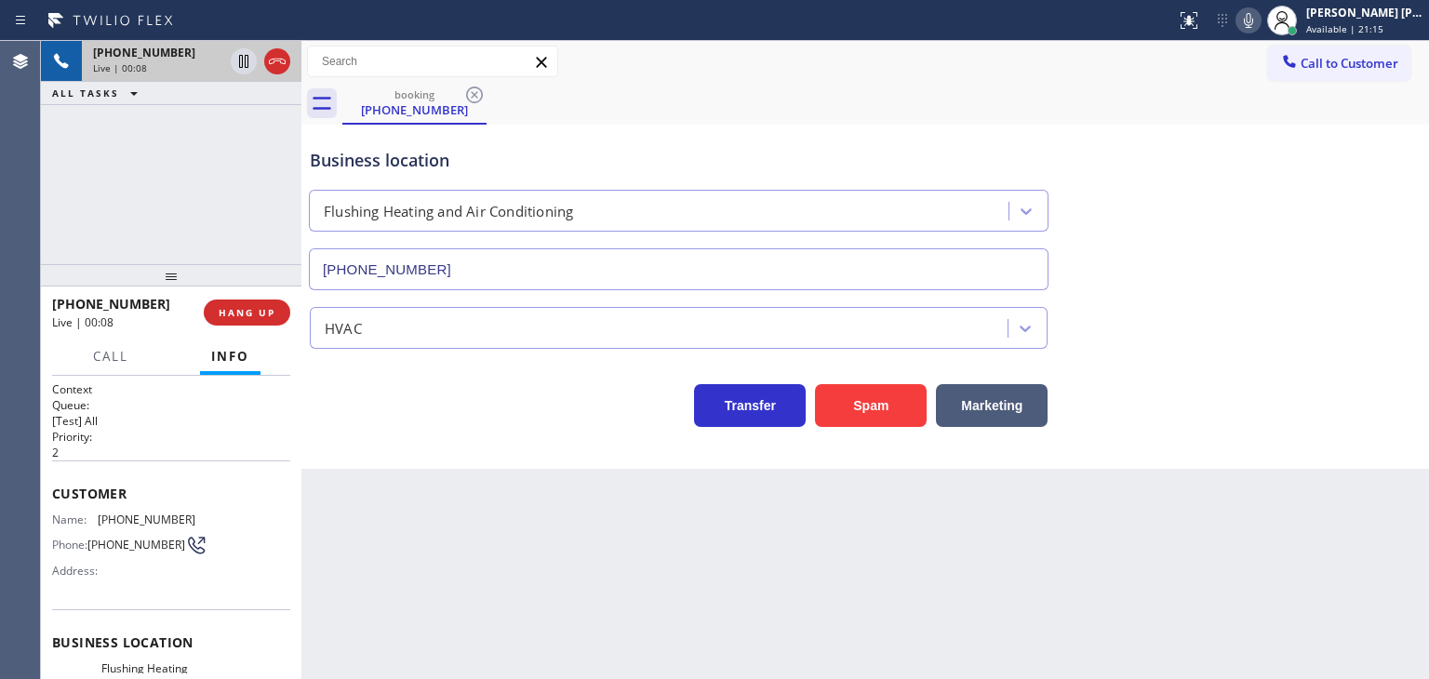
click at [1253, 13] on icon at bounding box center [1248, 20] width 9 height 15
click at [1260, 19] on icon at bounding box center [1248, 20] width 22 height 22
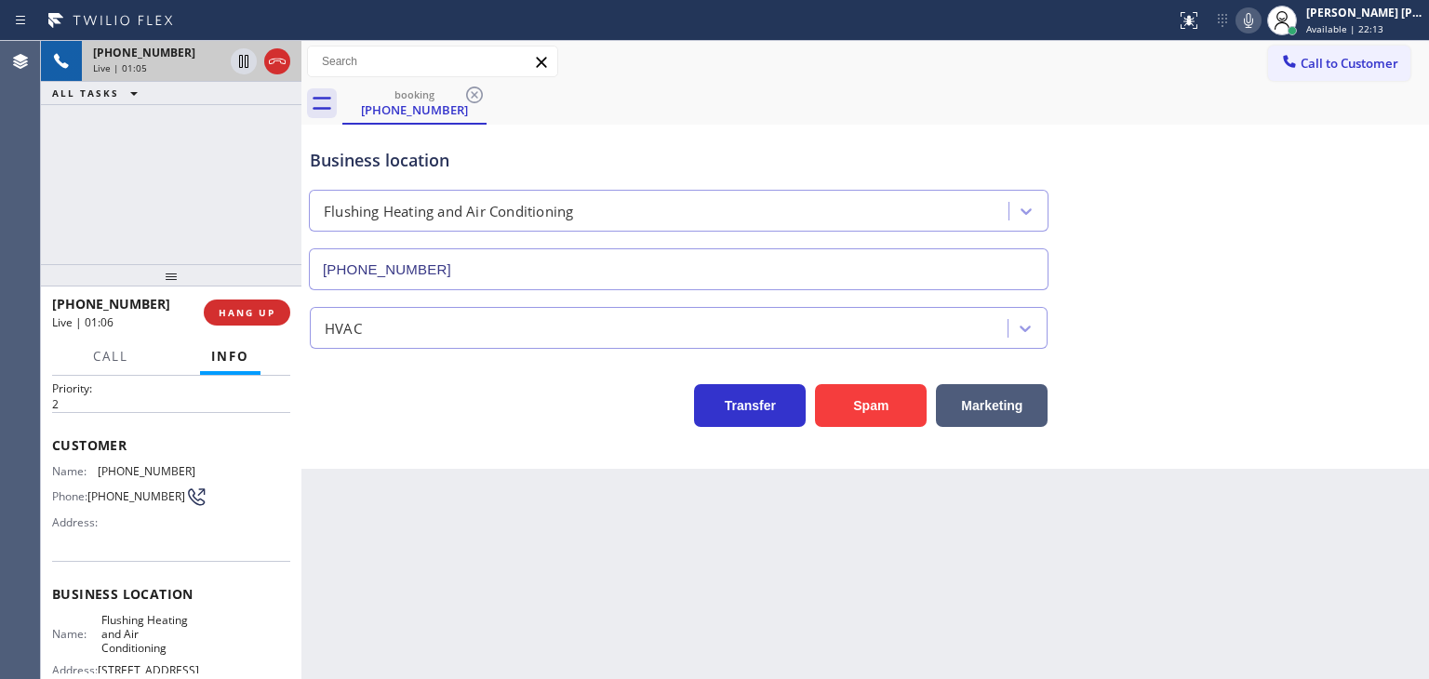
scroll to position [93, 0]
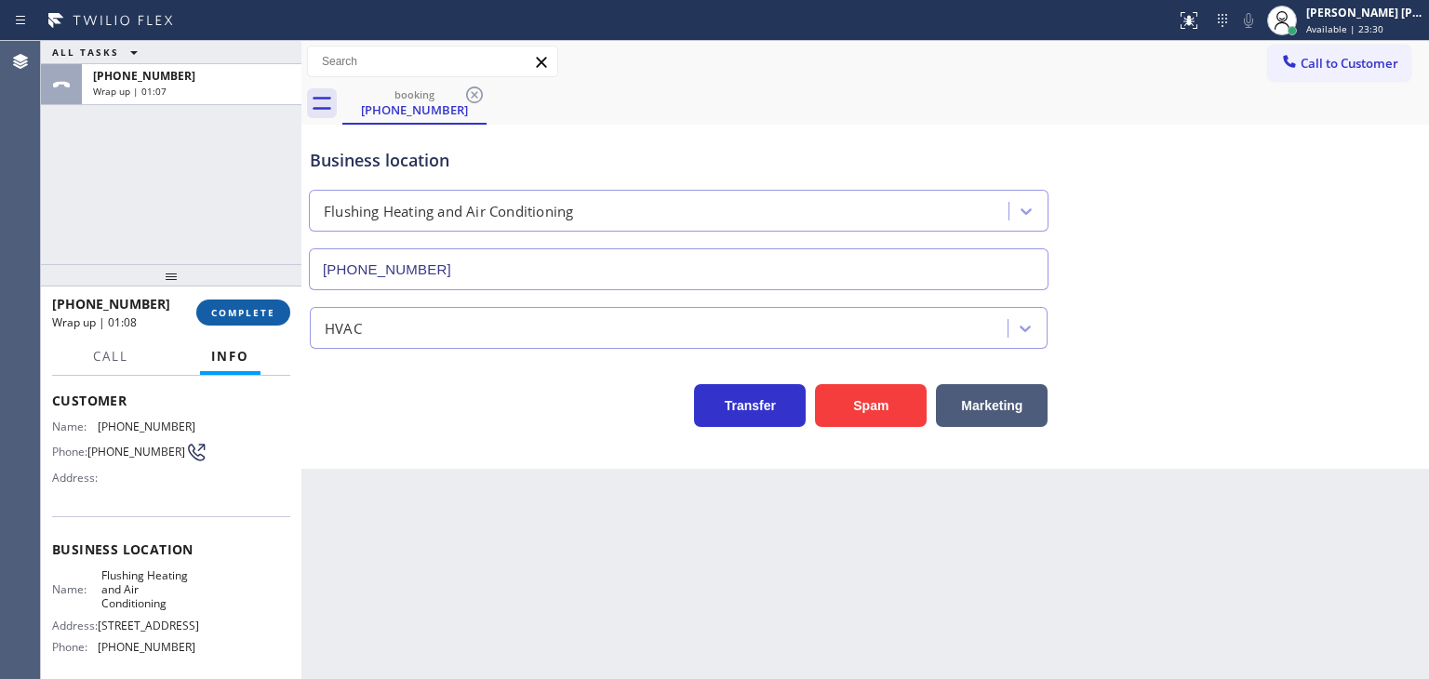
click at [257, 306] on span "COMPLETE" at bounding box center [243, 312] width 64 height 13
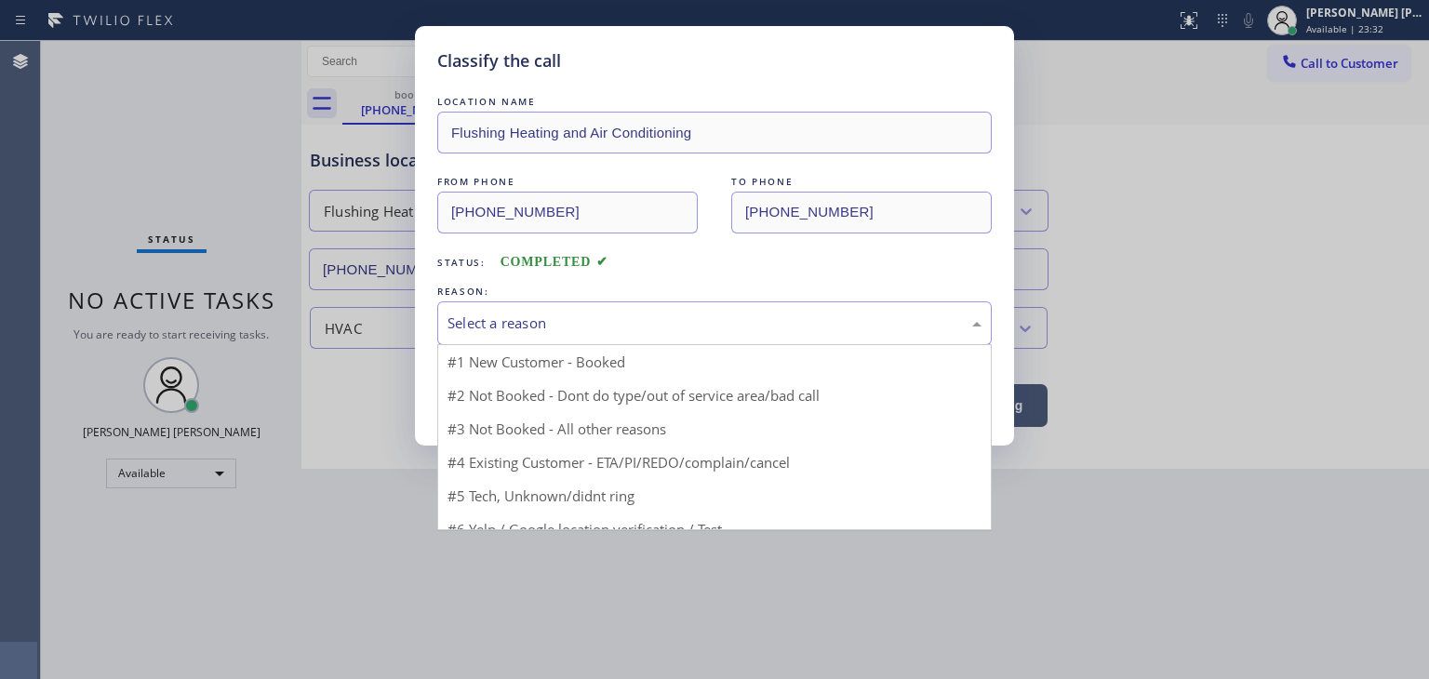
click at [560, 313] on div "Select a reason" at bounding box center [715, 323] width 534 height 21
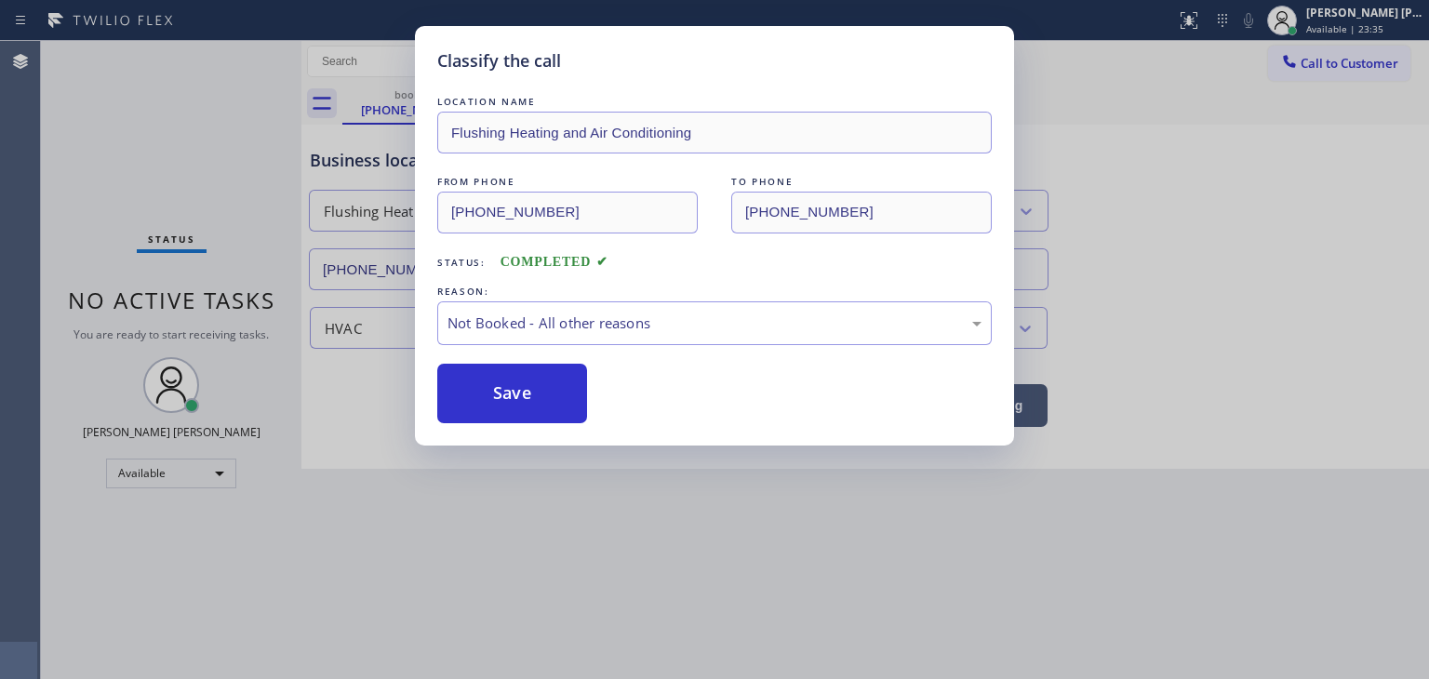
click at [525, 407] on button "Save" at bounding box center [512, 394] width 150 height 60
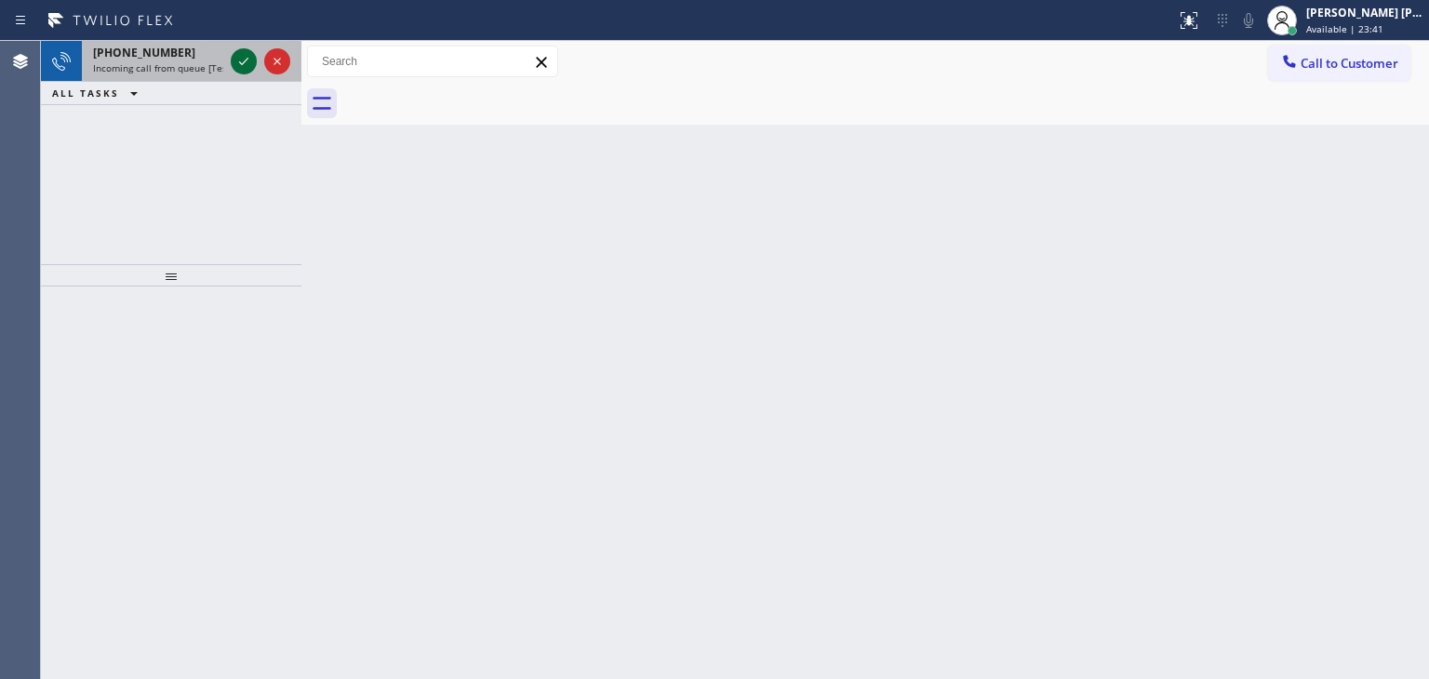
click at [243, 60] on icon at bounding box center [244, 61] width 22 height 22
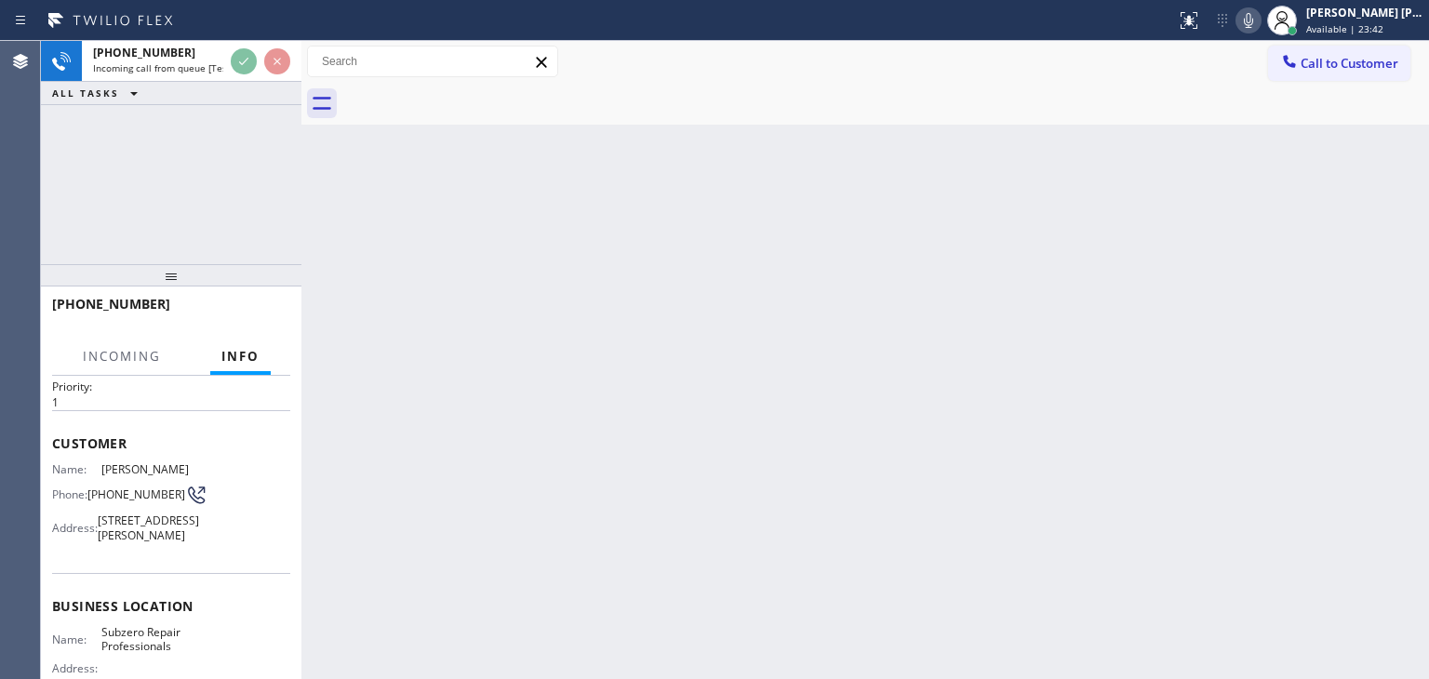
scroll to position [93, 0]
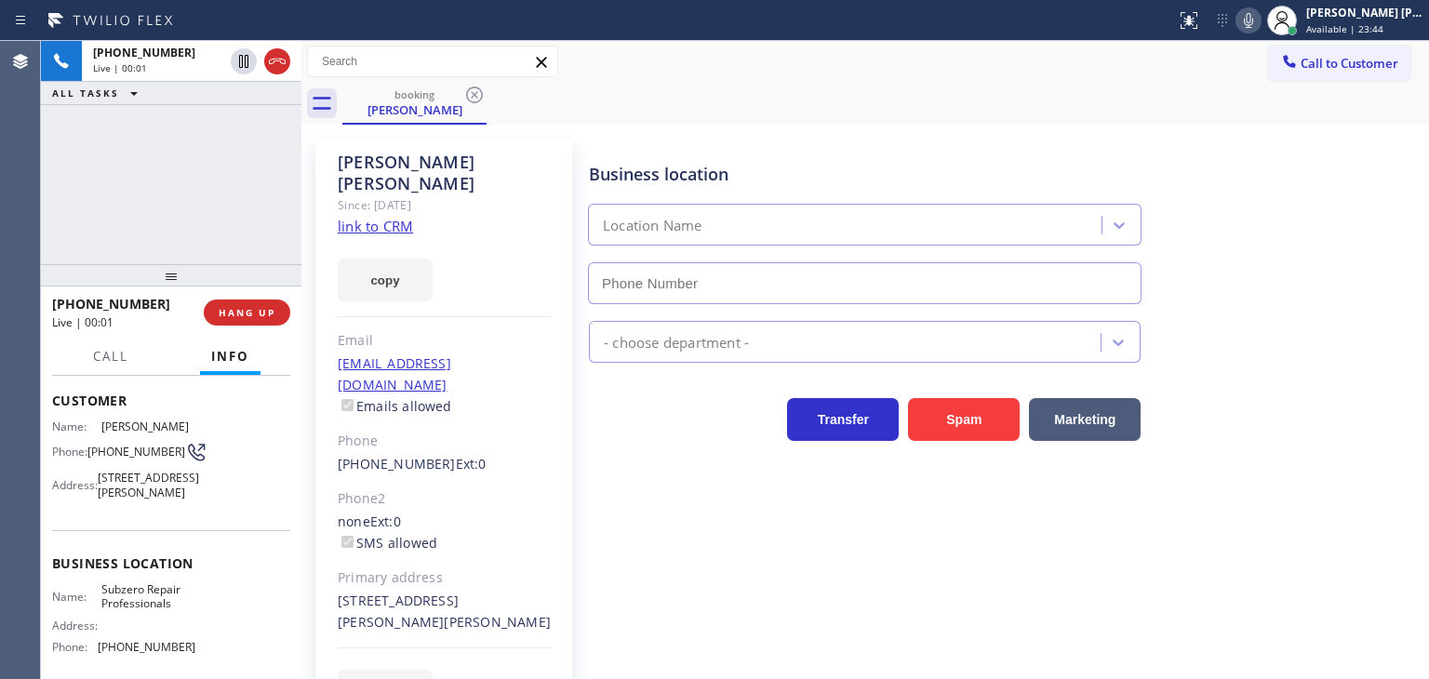
type input "[PHONE_NUMBER]"
click at [399, 217] on link "link to CRM" at bounding box center [375, 226] width 75 height 19
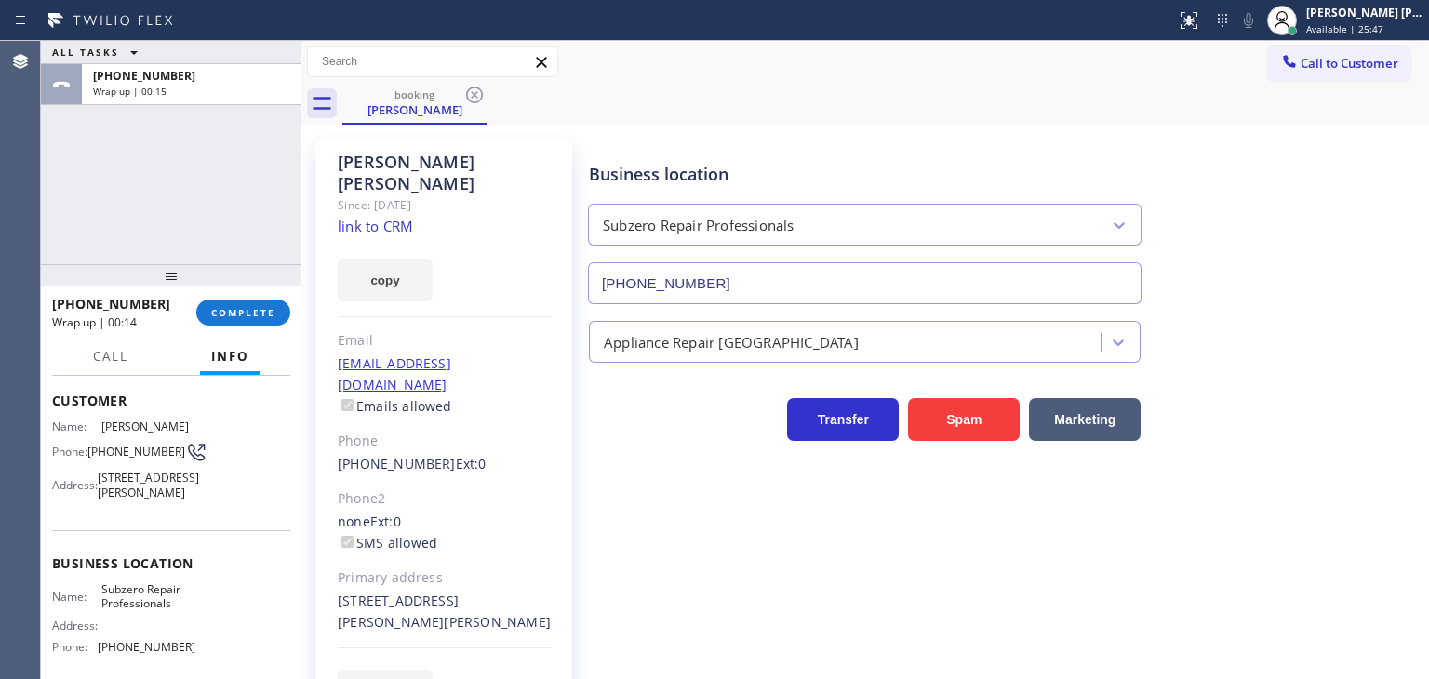
click at [137, 143] on div "ALL TASKS ALL TASKS ACTIVE TASKS TASKS IN WRAP UP [PHONE_NUMBER] Wrap up | 00:15" at bounding box center [171, 152] width 261 height 223
click at [205, 312] on button "COMPLETE" at bounding box center [243, 313] width 94 height 26
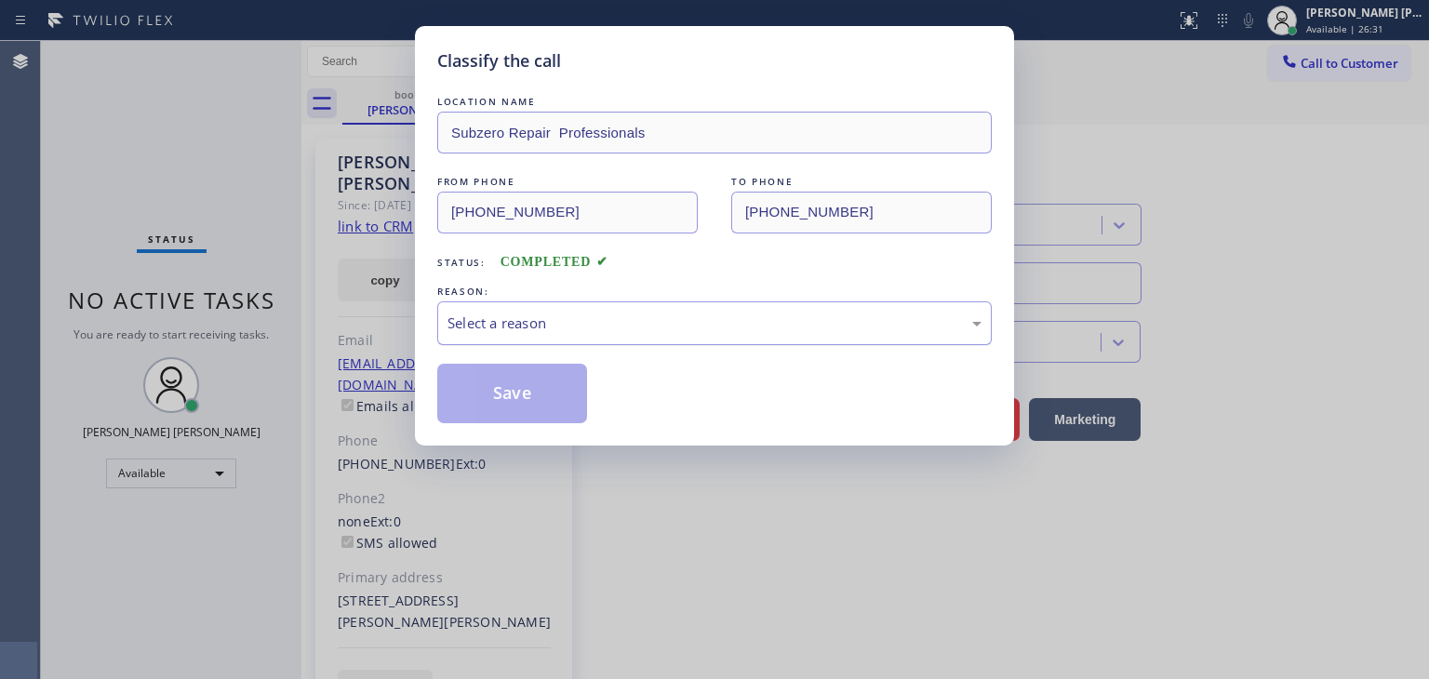
click at [476, 327] on div "Select a reason" at bounding box center [715, 323] width 534 height 21
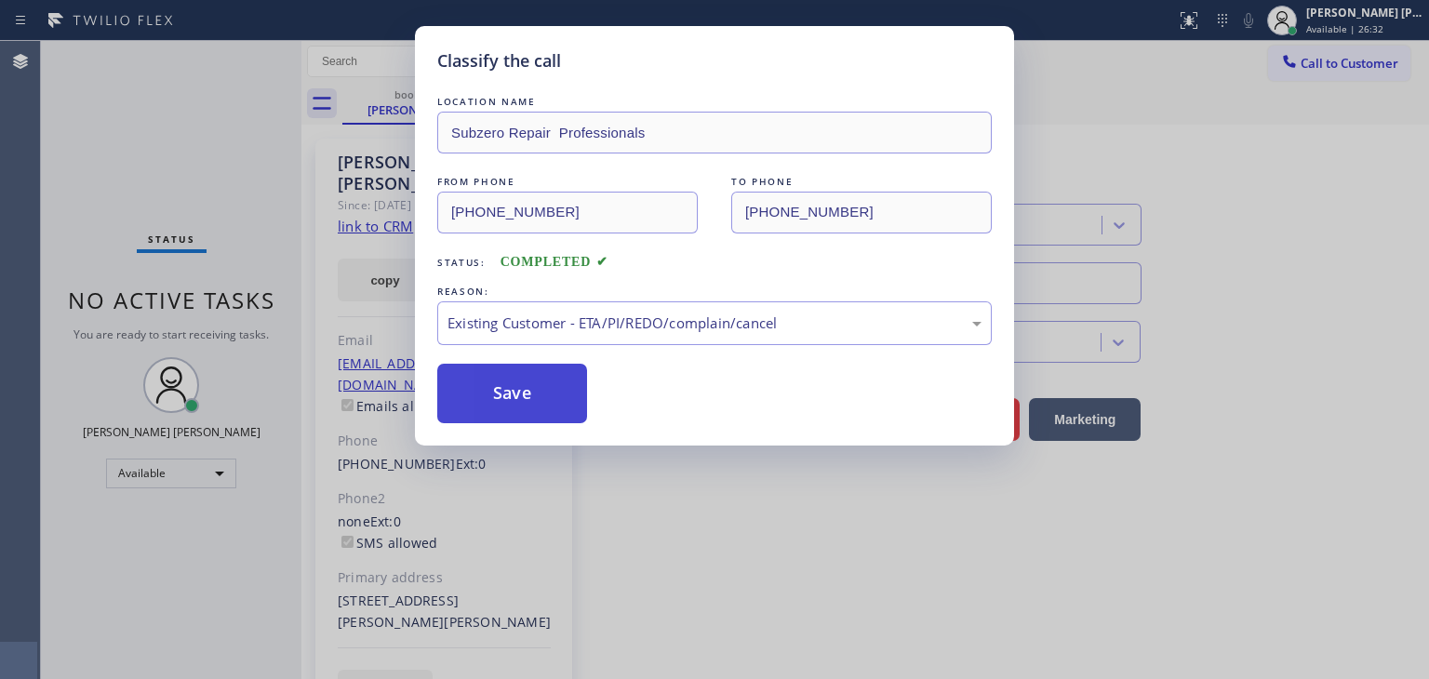
click at [510, 396] on button "Save" at bounding box center [512, 394] width 150 height 60
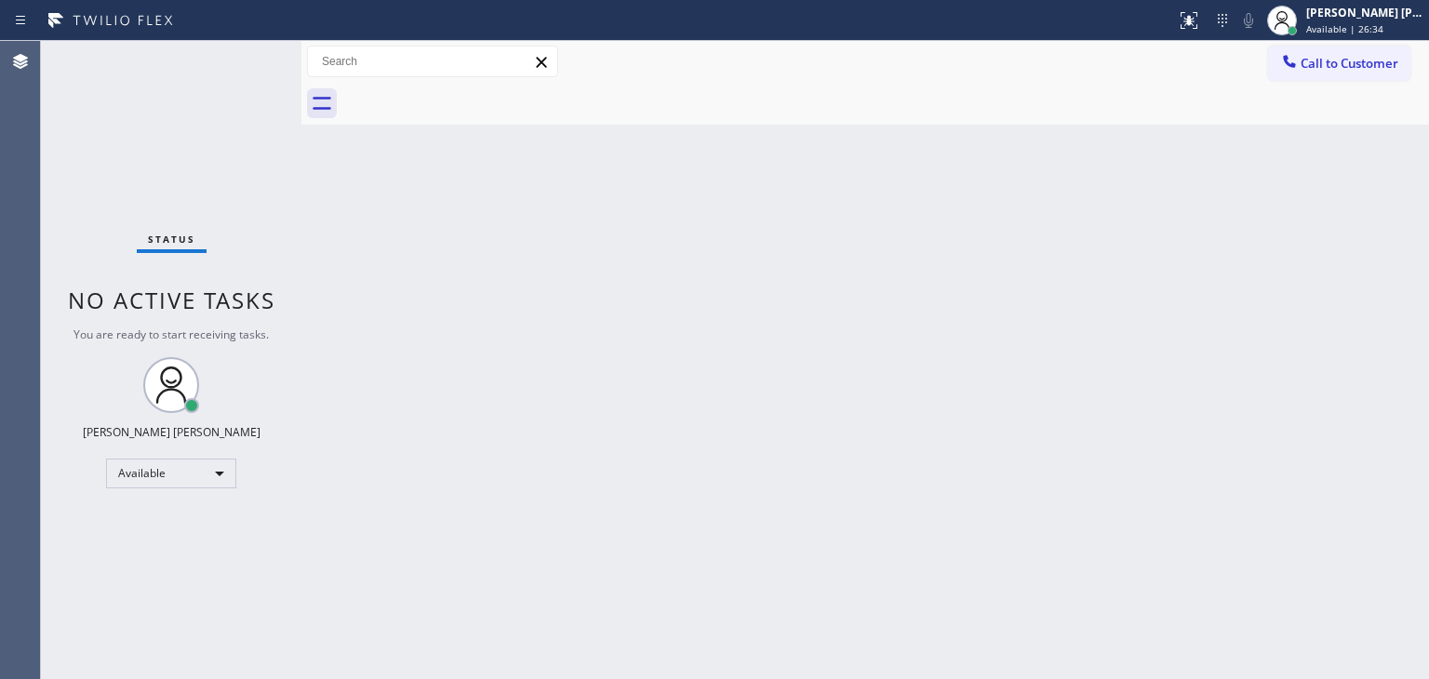
click at [249, 49] on div "Status No active tasks You are ready to start receiving tasks. [PERSON_NAME] [P…" at bounding box center [171, 360] width 261 height 638
click at [246, 60] on div "Status No active tasks You are ready to start receiving tasks. [PERSON_NAME] [P…" at bounding box center [171, 360] width 261 height 638
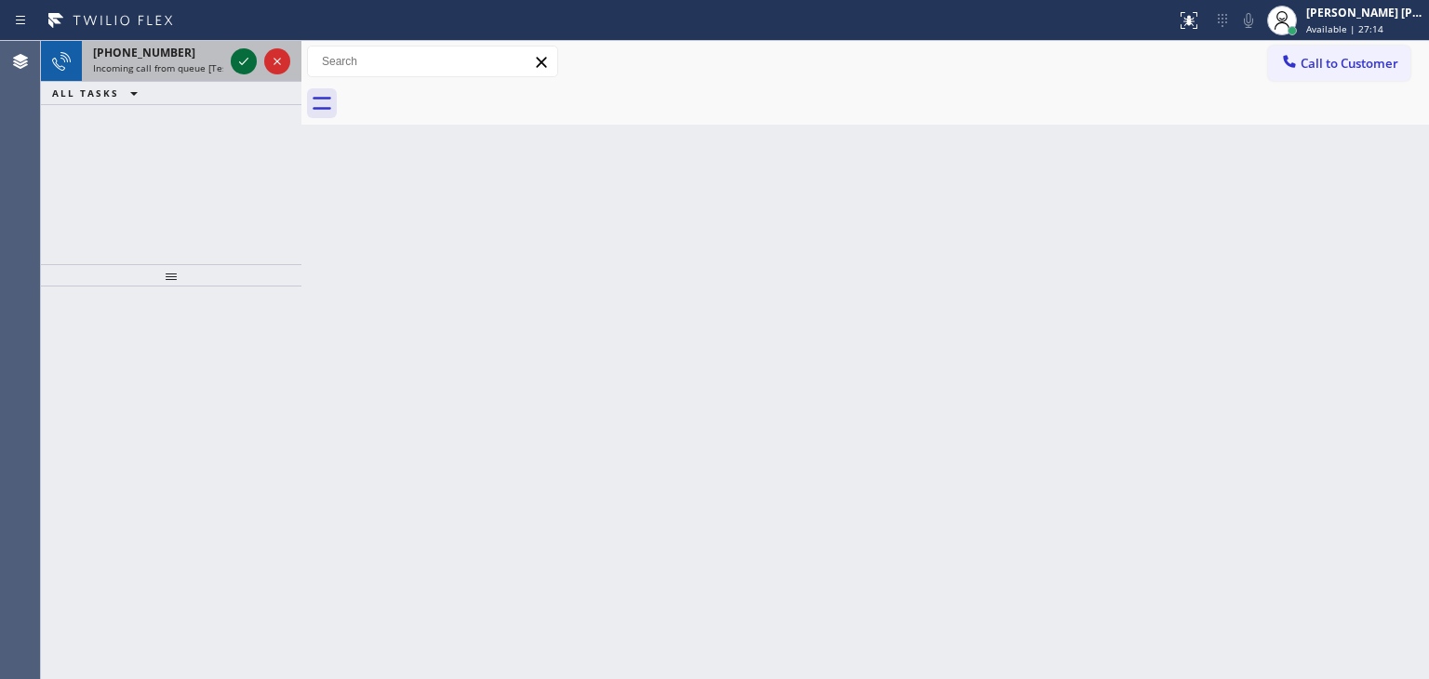
click at [246, 60] on icon at bounding box center [244, 61] width 22 height 22
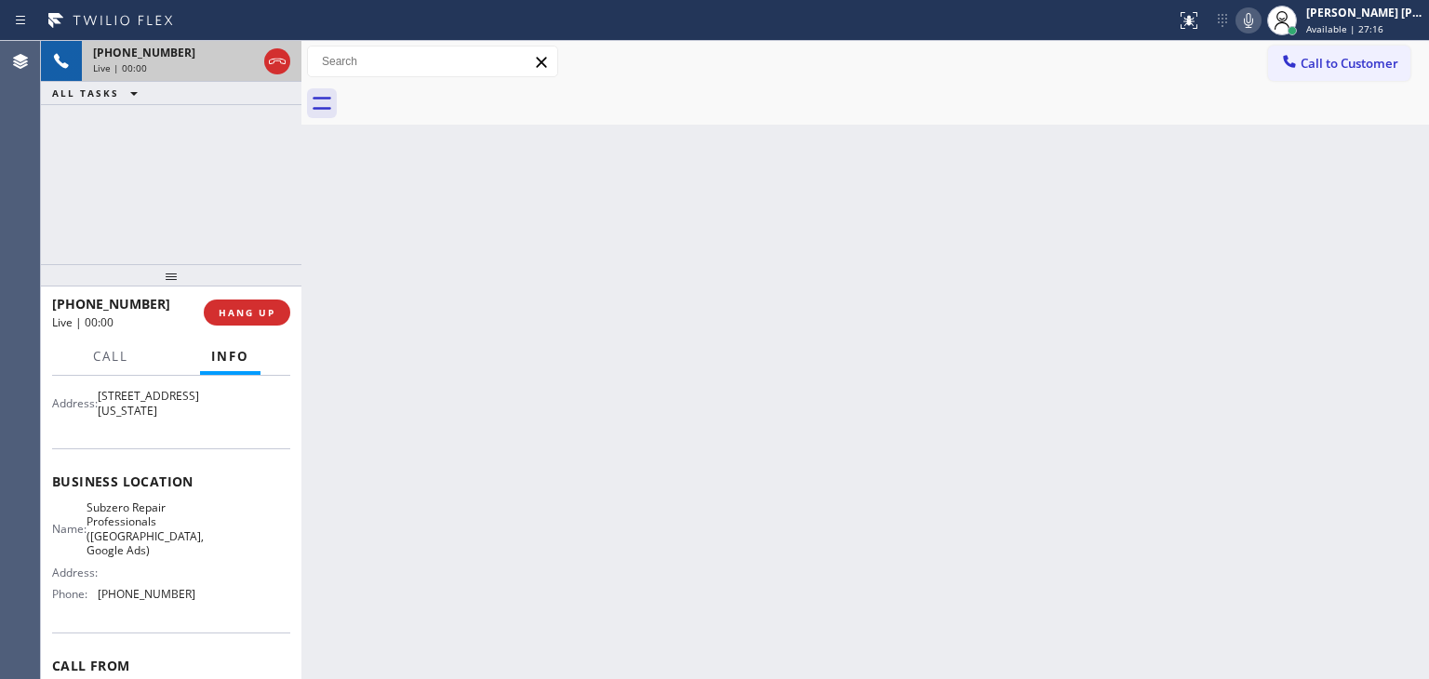
scroll to position [186, 0]
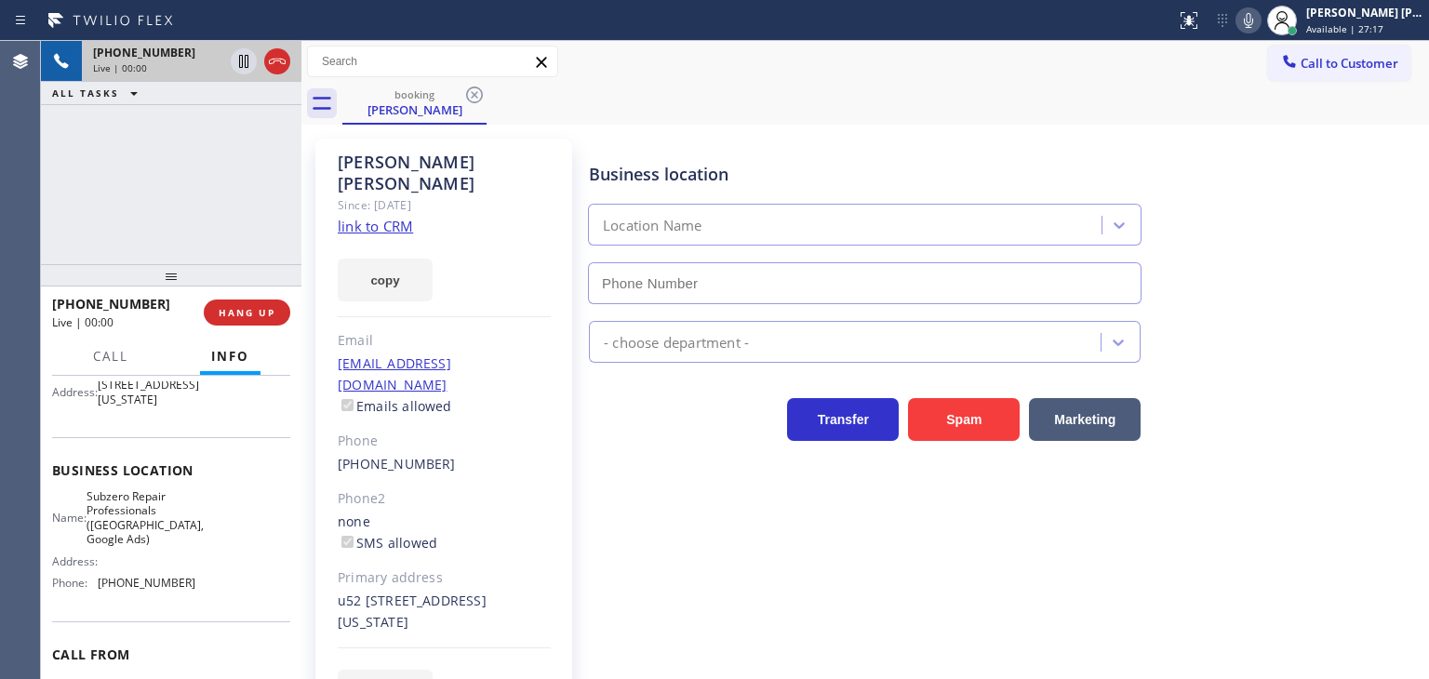
type input "[PHONE_NUMBER]"
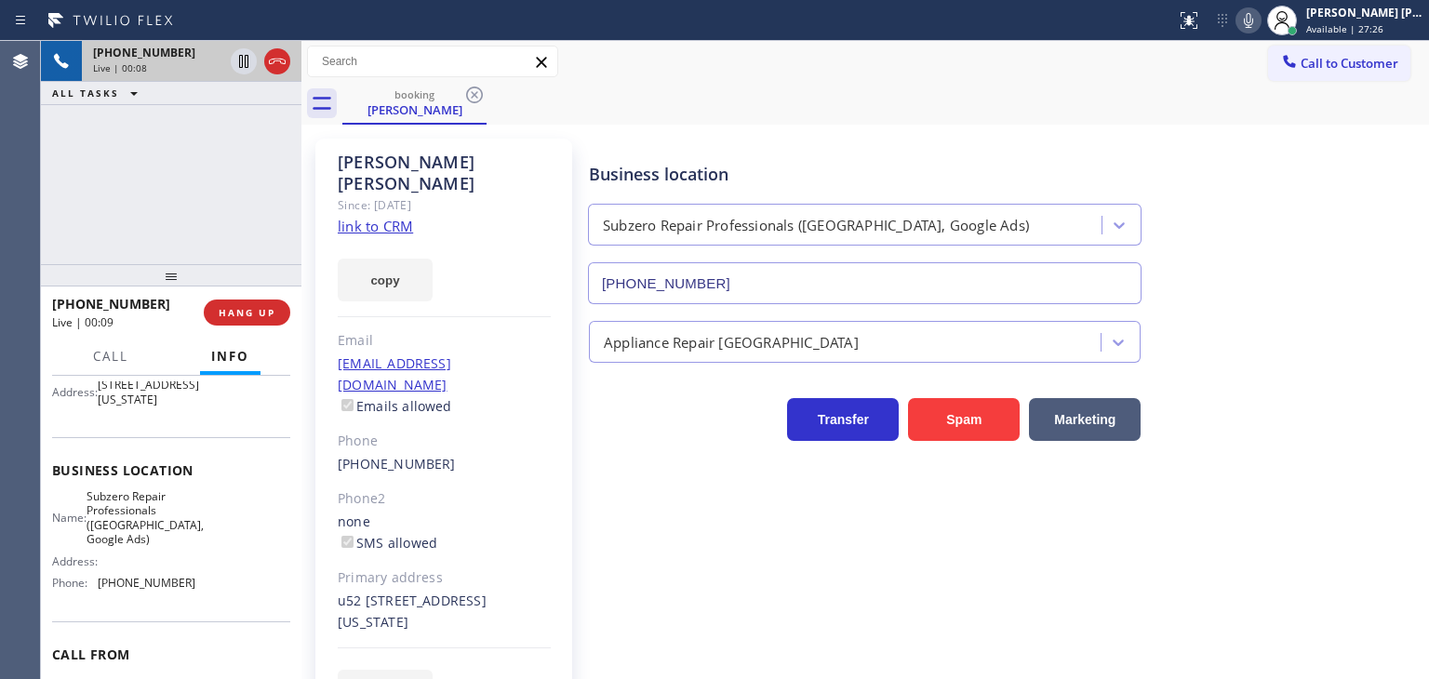
click at [388, 217] on link "link to CRM" at bounding box center [375, 226] width 75 height 19
click at [1253, 21] on icon at bounding box center [1248, 20] width 9 height 15
click at [1370, 14] on div "[PERSON_NAME] [PERSON_NAME]" at bounding box center [1364, 13] width 117 height 16
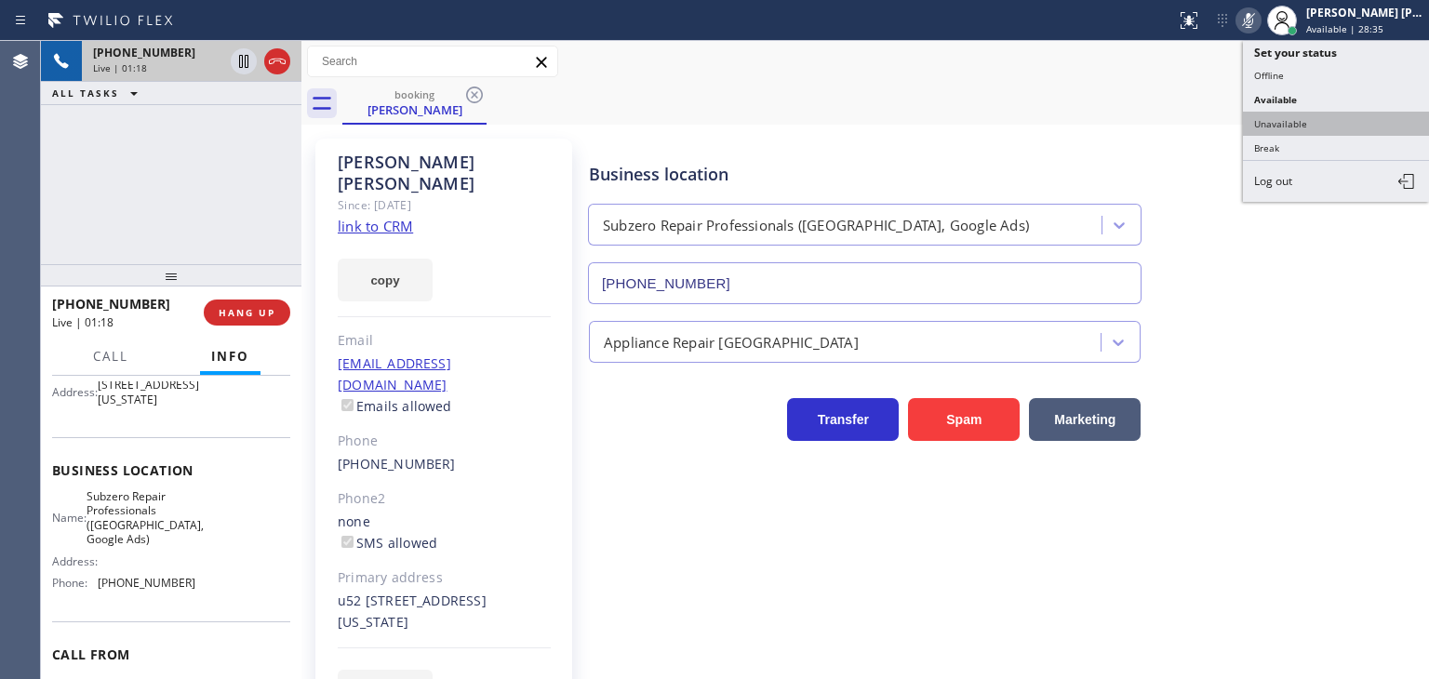
click at [1332, 124] on button "Unavailable" at bounding box center [1336, 124] width 186 height 24
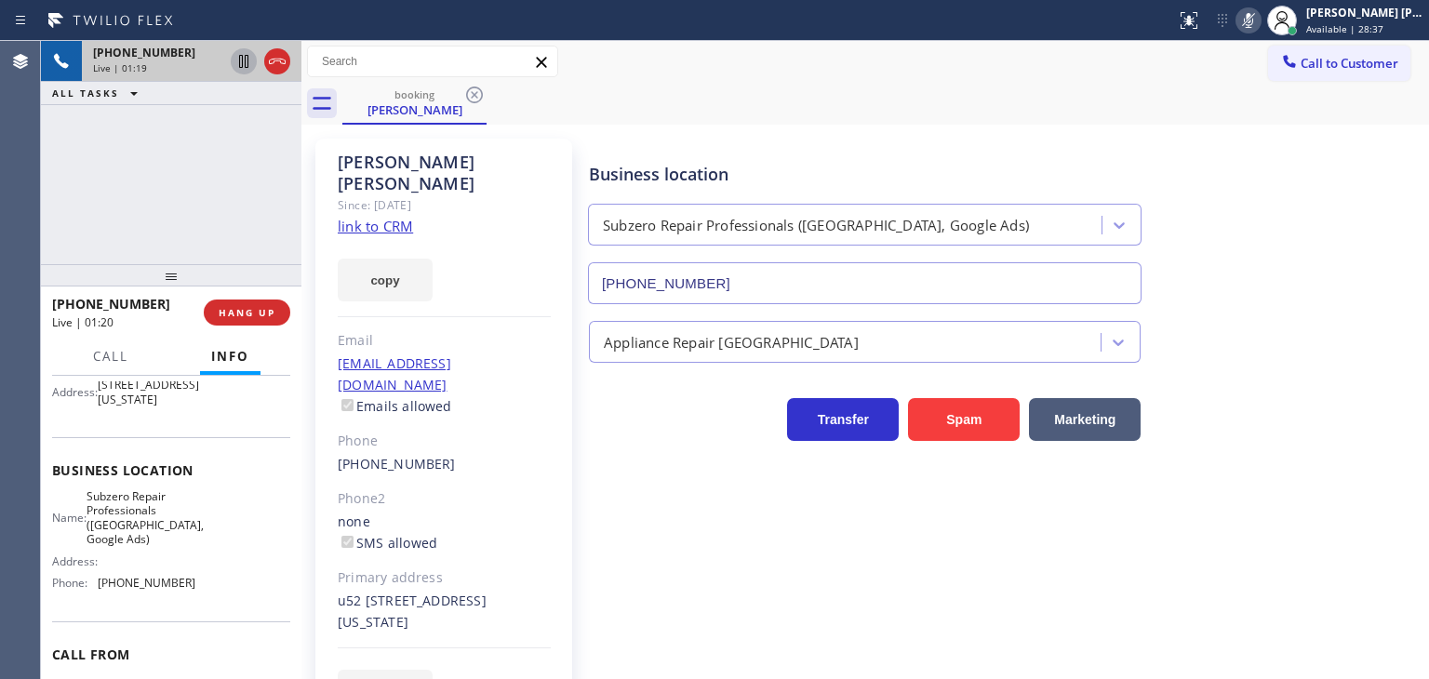
click at [240, 62] on icon at bounding box center [244, 61] width 22 height 22
drag, startPoint x: 1277, startPoint y: 20, endPoint x: 1247, endPoint y: 20, distance: 30.7
click at [1255, 20] on rect at bounding box center [1248, 18] width 13 height 13
click at [237, 62] on icon at bounding box center [244, 61] width 22 height 22
click at [1260, 20] on icon at bounding box center [1248, 20] width 22 height 22
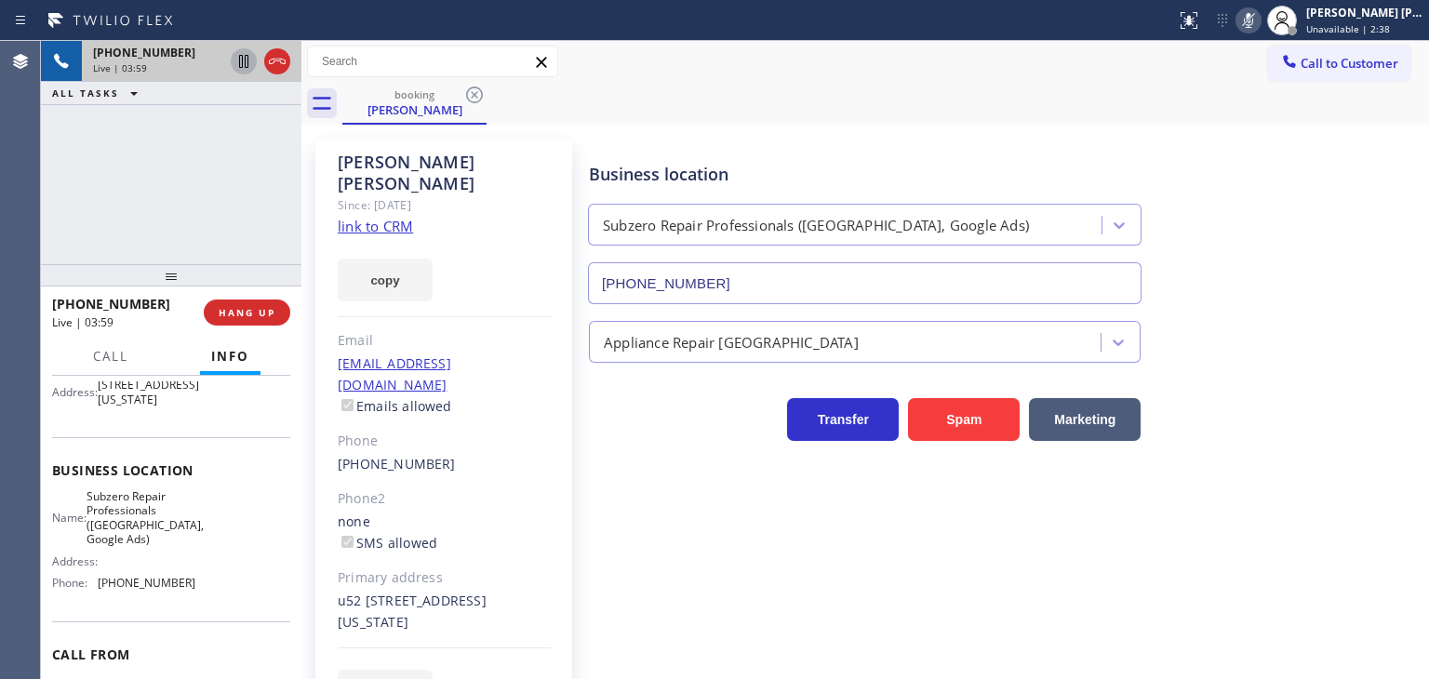
click at [1260, 20] on icon at bounding box center [1248, 20] width 22 height 22
click at [1384, 26] on span "Unavailable | 2:44" at bounding box center [1348, 28] width 84 height 13
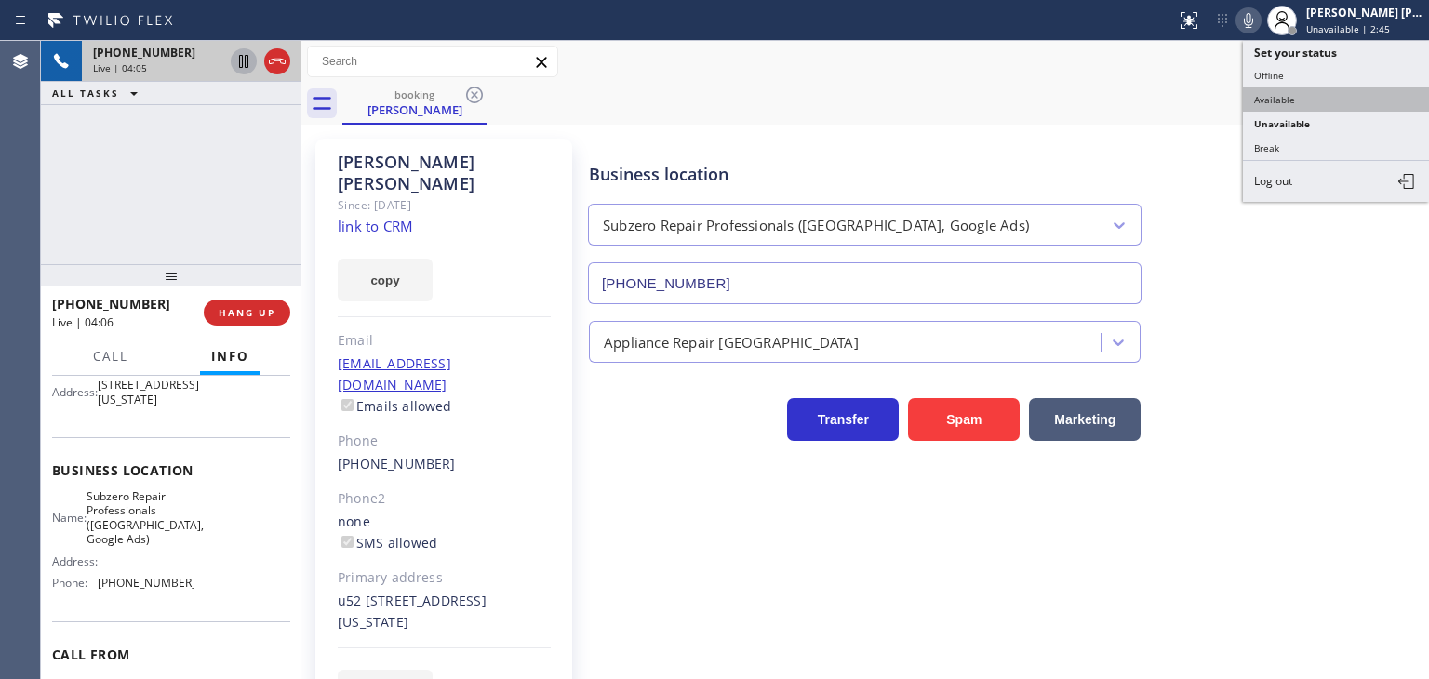
click at [1340, 88] on button "Available" at bounding box center [1336, 99] width 186 height 24
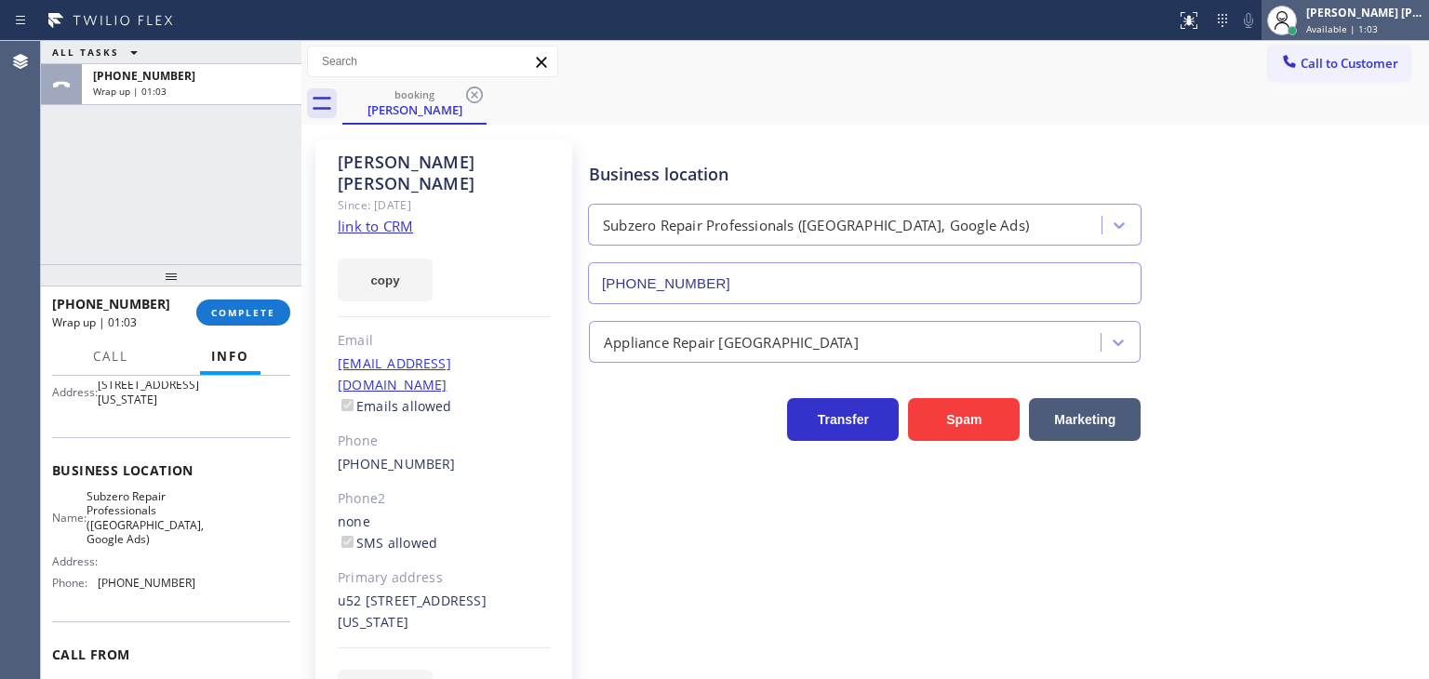
click at [1390, 12] on div "[PERSON_NAME] [PERSON_NAME]" at bounding box center [1364, 13] width 117 height 16
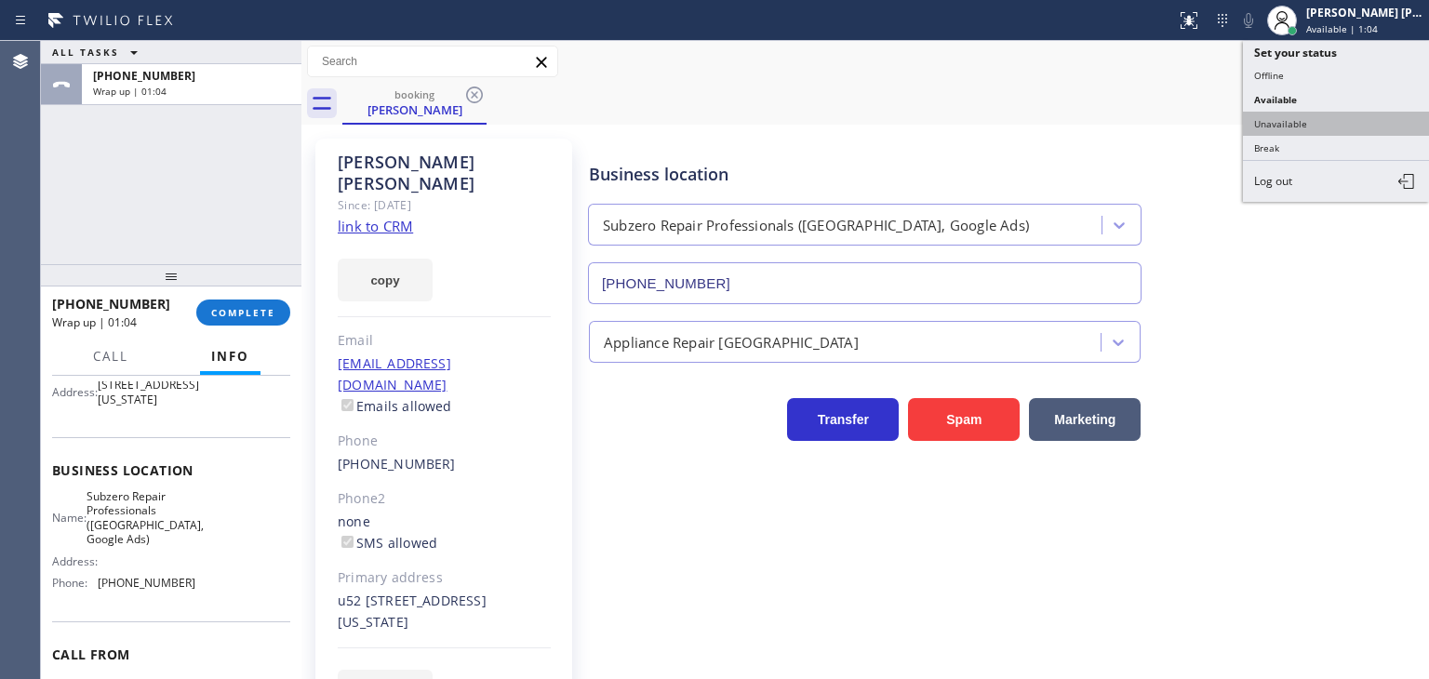
click at [1290, 117] on button "Unavailable" at bounding box center [1336, 124] width 186 height 24
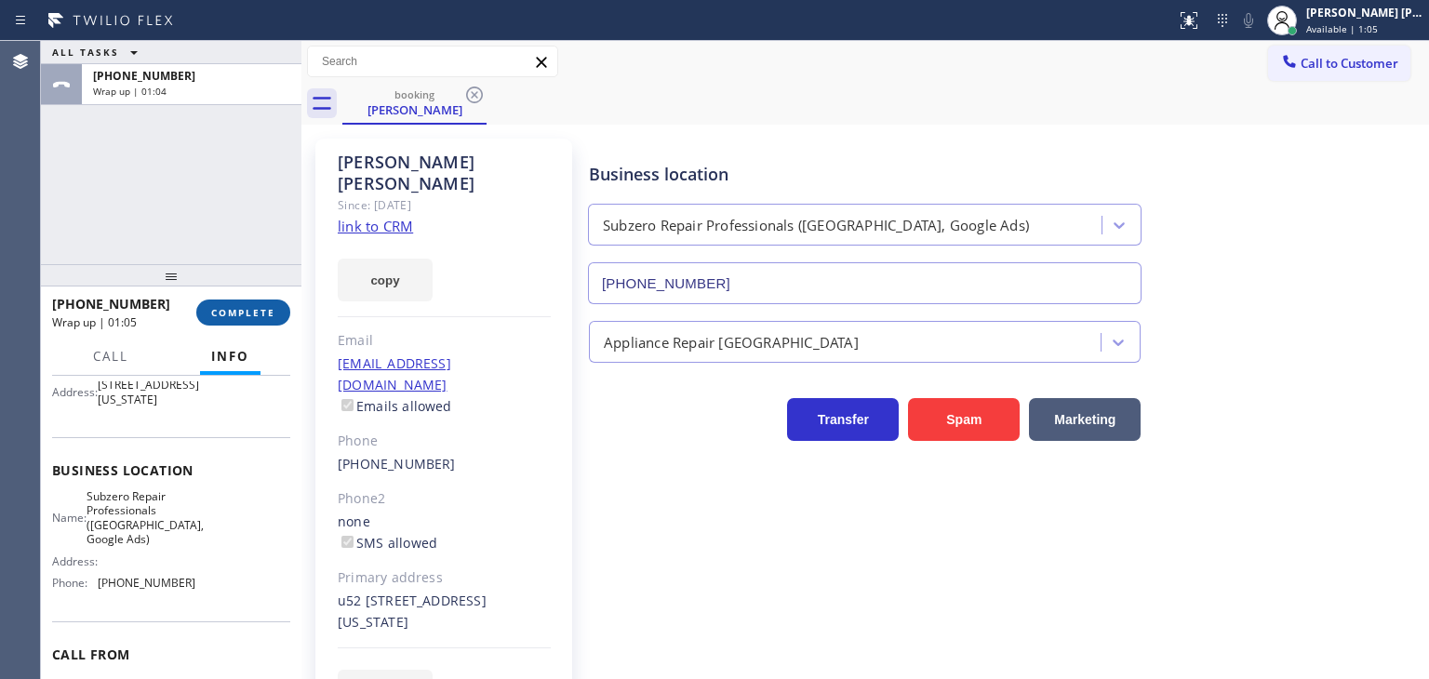
click at [237, 306] on span "COMPLETE" at bounding box center [243, 312] width 64 height 13
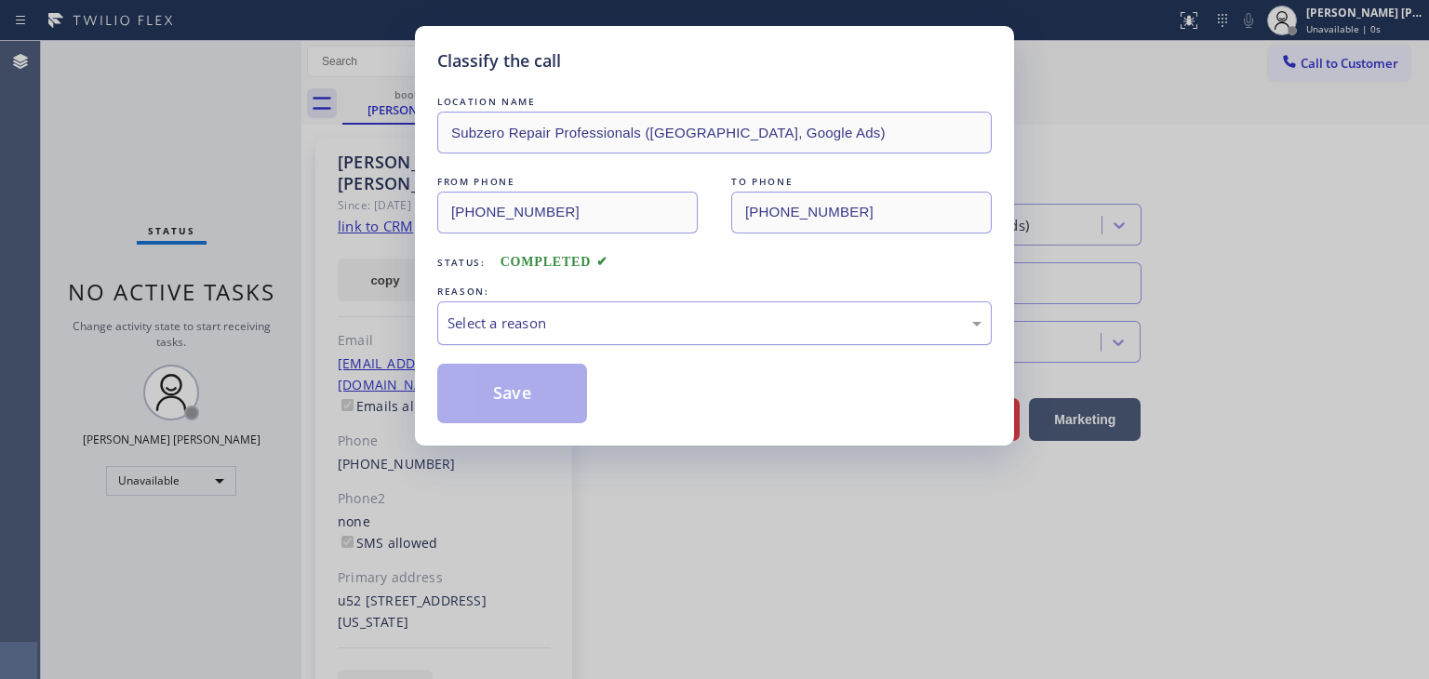
click at [487, 330] on div "Select a reason" at bounding box center [715, 323] width 534 height 21
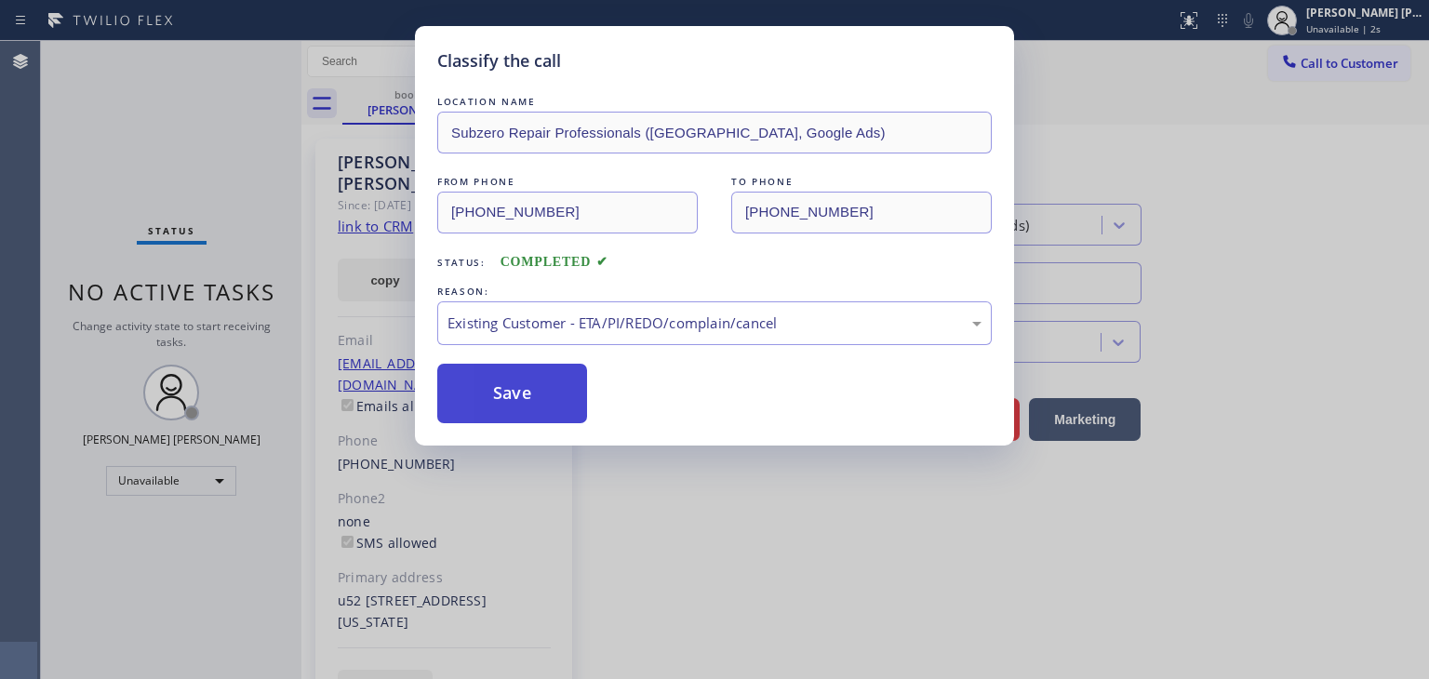
click at [528, 407] on button "Save" at bounding box center [512, 394] width 150 height 60
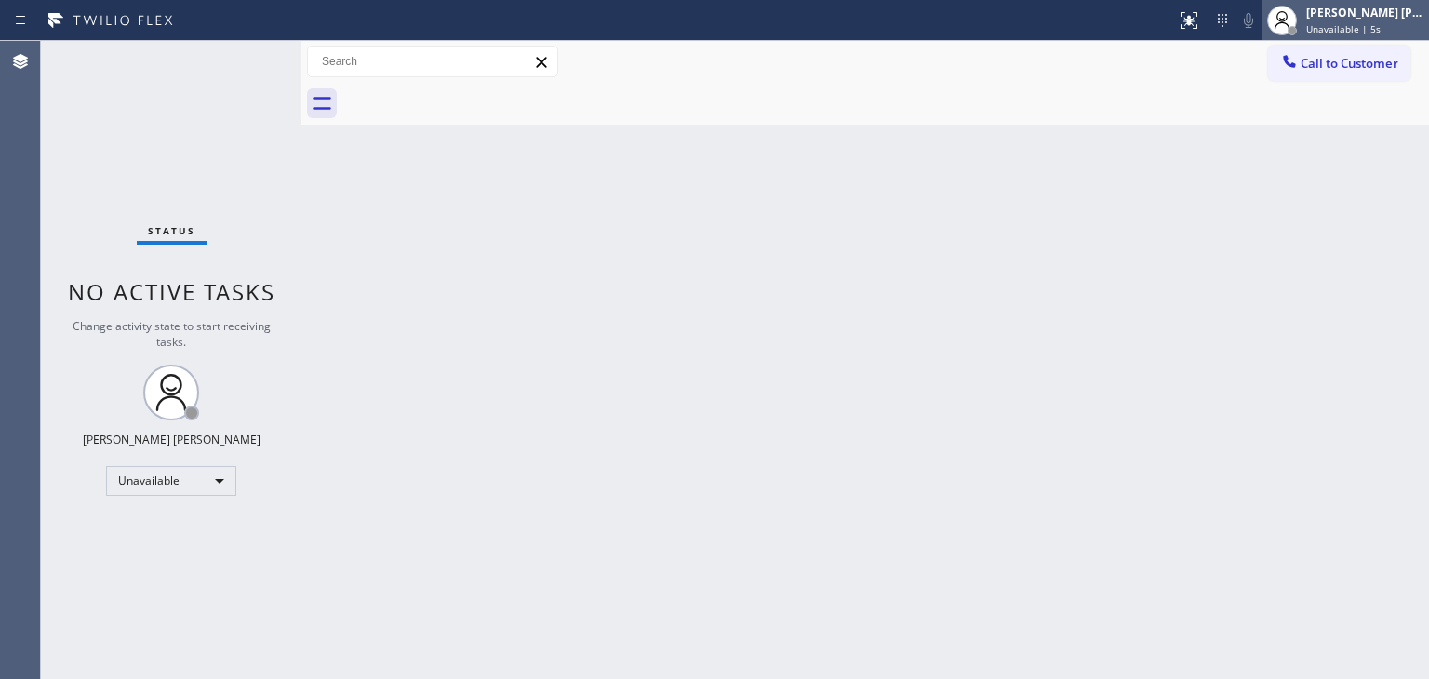
click at [1377, 4] on div "[PERSON_NAME] [PERSON_NAME] Unavailable | 5s" at bounding box center [1366, 20] width 127 height 33
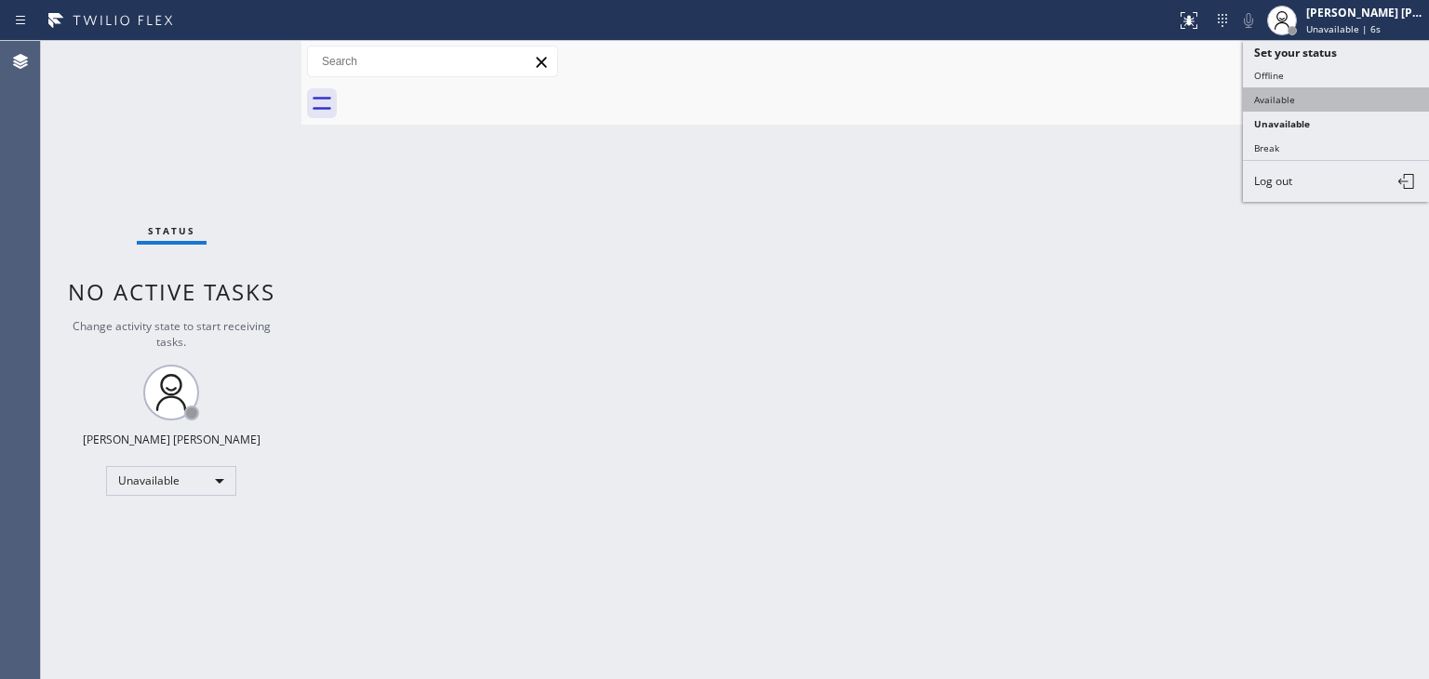
click at [1265, 93] on button "Available" at bounding box center [1336, 99] width 186 height 24
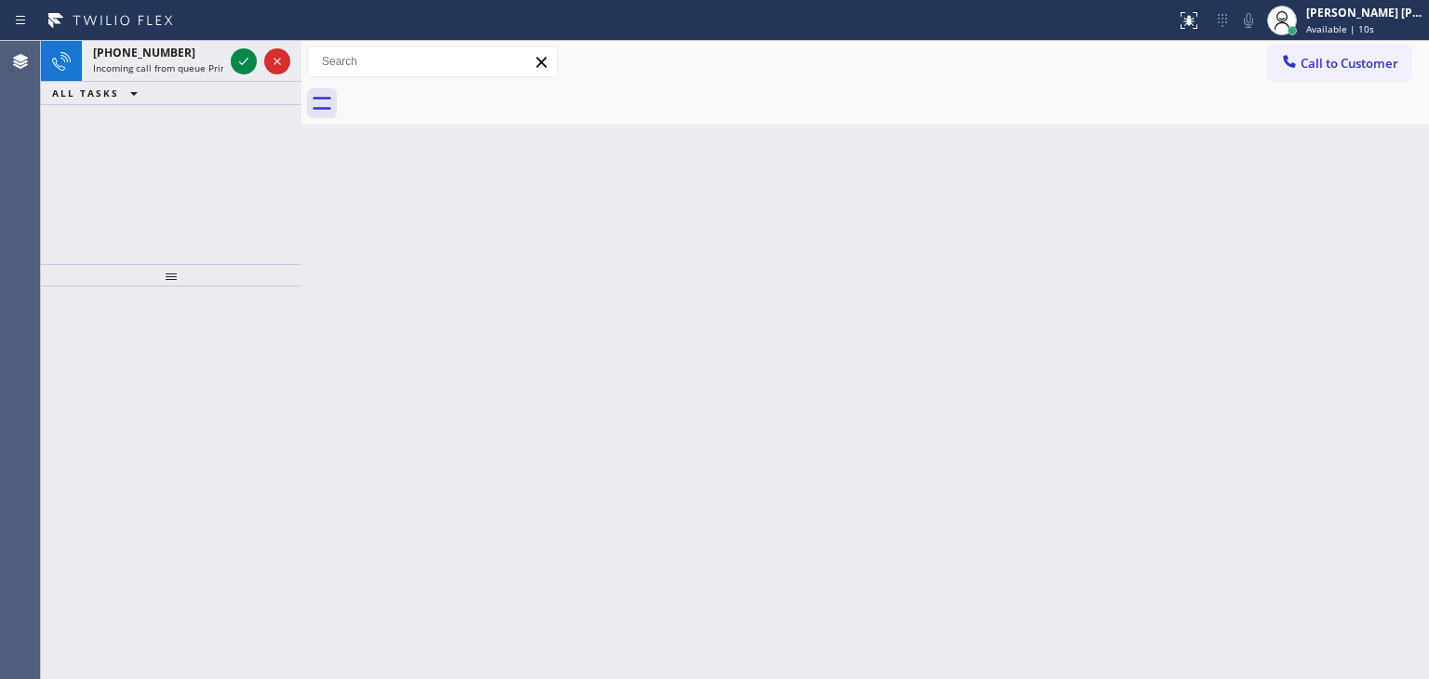
click at [105, 163] on div "[PHONE_NUMBER] Incoming call from queue Primary EL ALL TASKS ALL TASKS ACTIVE T…" at bounding box center [171, 152] width 261 height 223
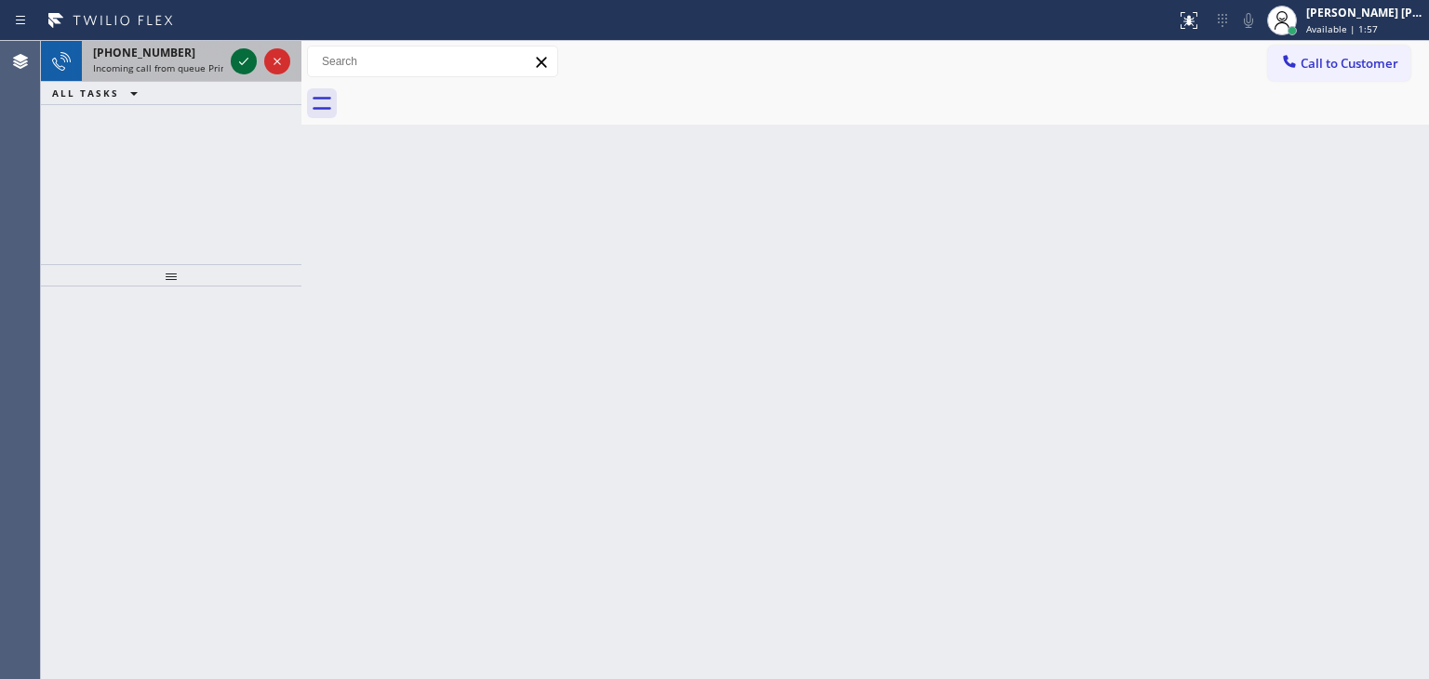
click at [240, 63] on icon at bounding box center [244, 61] width 22 height 22
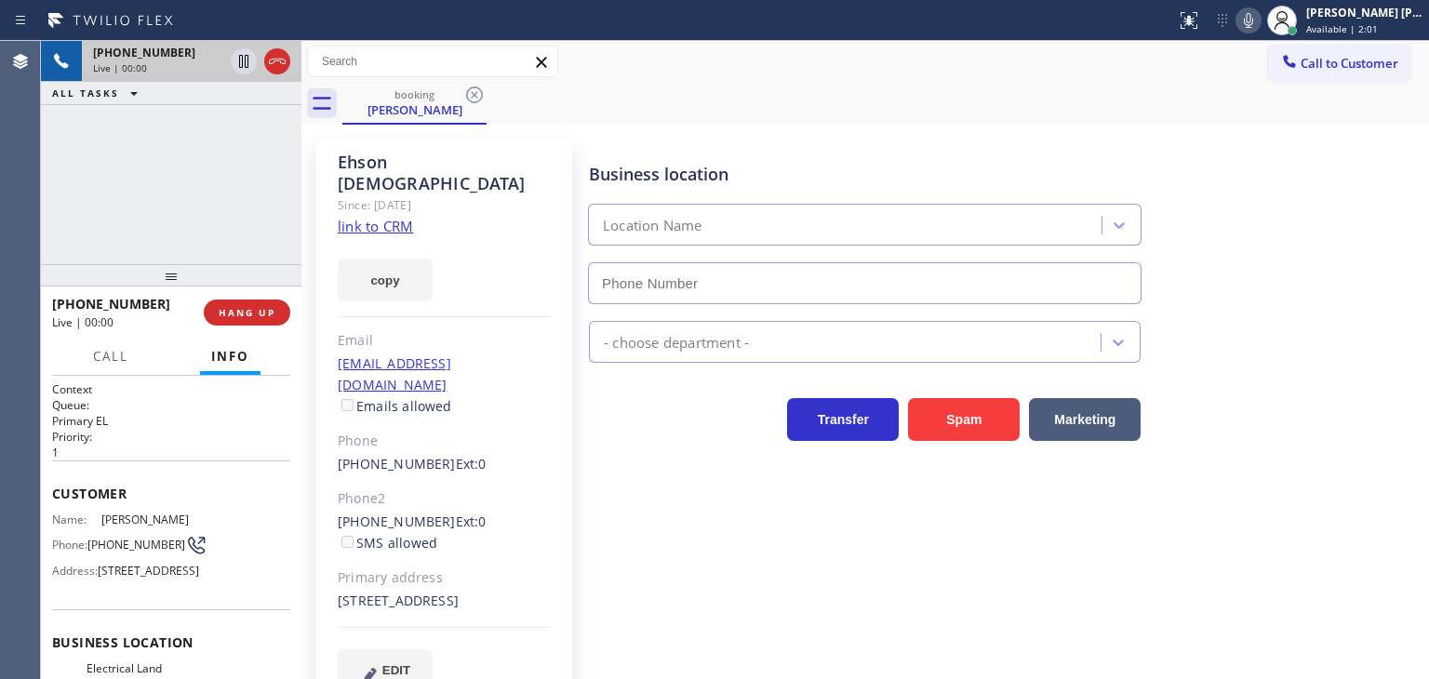
type input "[PHONE_NUMBER]"
click at [383, 217] on link "link to CRM" at bounding box center [375, 226] width 75 height 19
click at [1260, 23] on icon at bounding box center [1248, 20] width 22 height 22
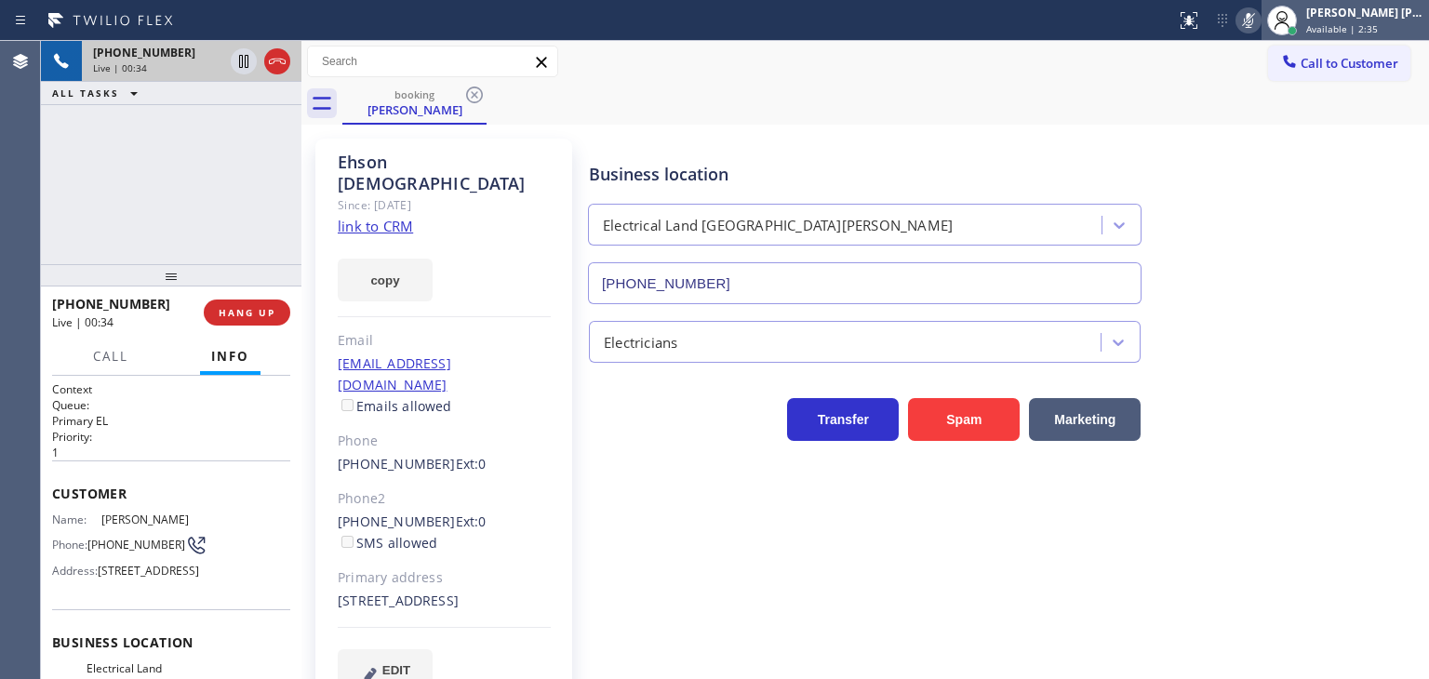
click at [1351, 23] on span "Available | 2:35" at bounding box center [1342, 28] width 72 height 13
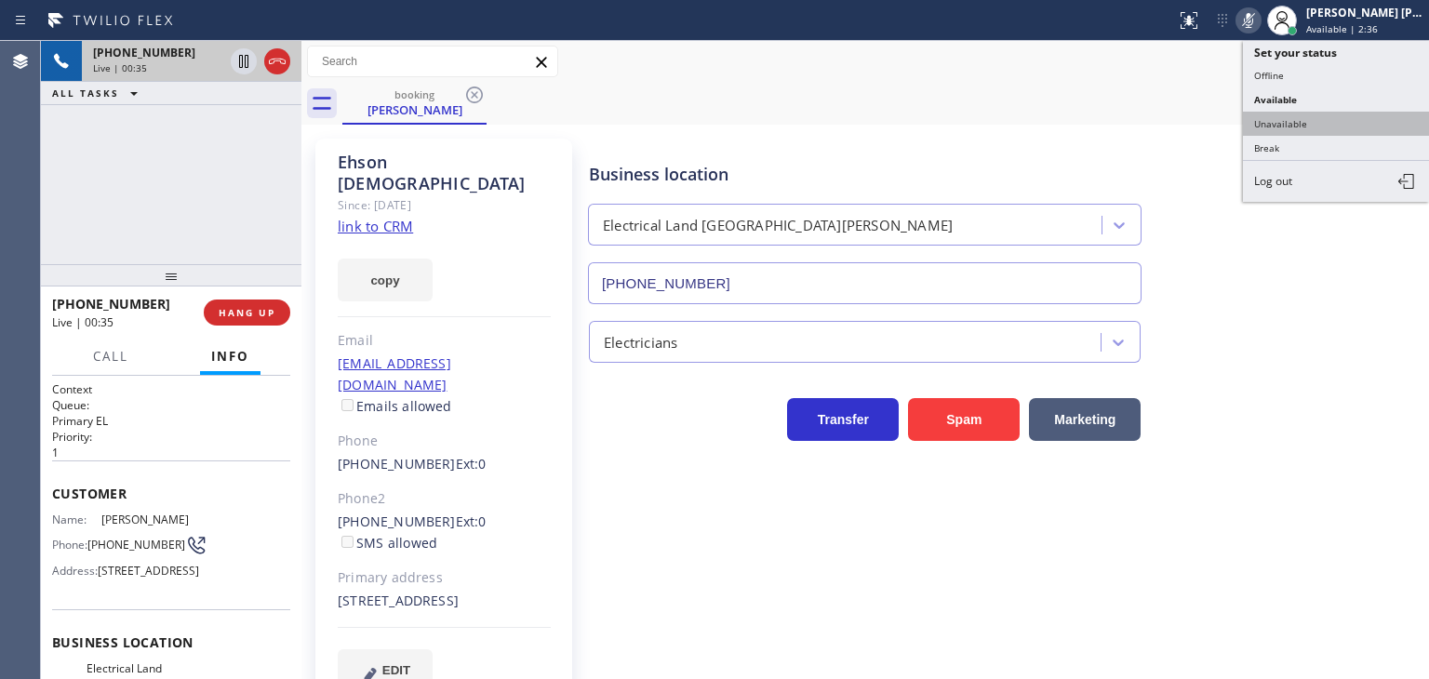
click at [1325, 124] on button "Unavailable" at bounding box center [1336, 124] width 186 height 24
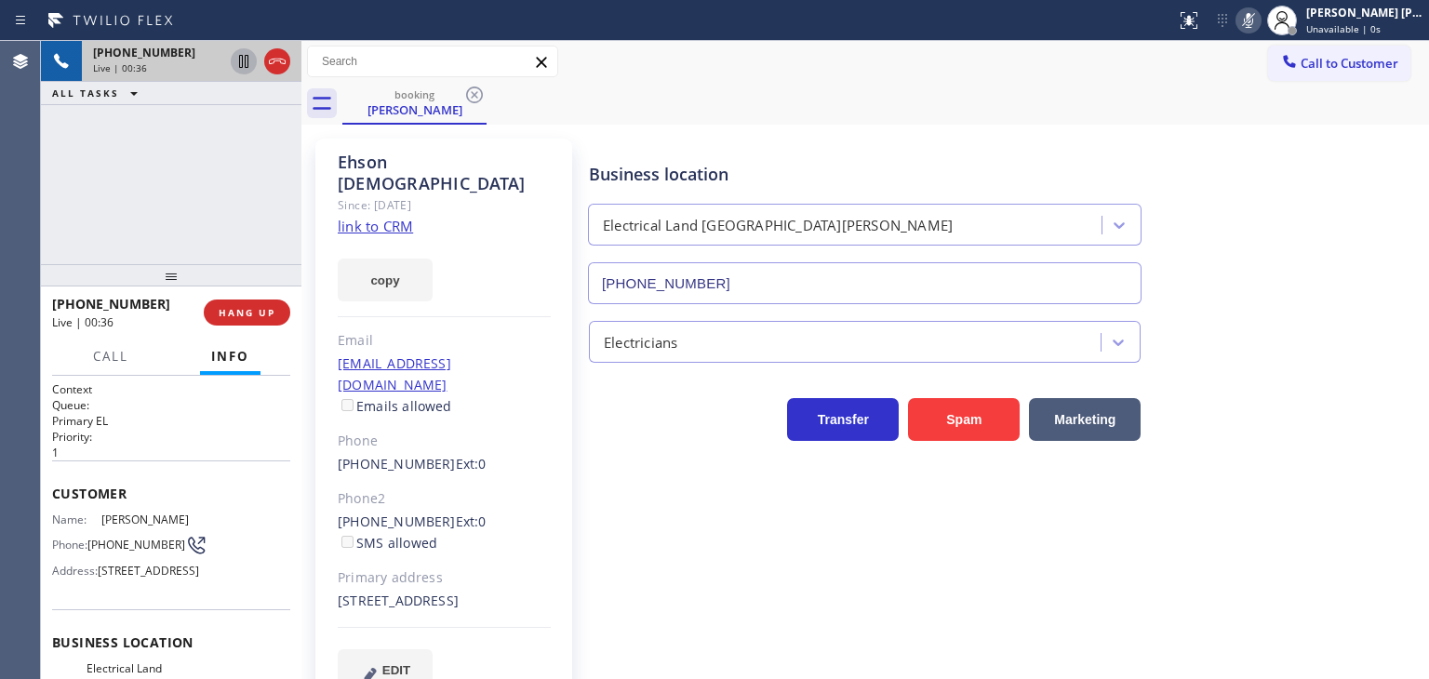
click at [245, 60] on icon at bounding box center [243, 61] width 9 height 13
drag, startPoint x: 1284, startPoint y: 17, endPoint x: 1150, endPoint y: 3, distance: 134.7
click at [1260, 17] on icon at bounding box center [1248, 20] width 22 height 22
click at [249, 60] on icon at bounding box center [244, 61] width 22 height 22
click at [1260, 20] on icon at bounding box center [1248, 20] width 22 height 22
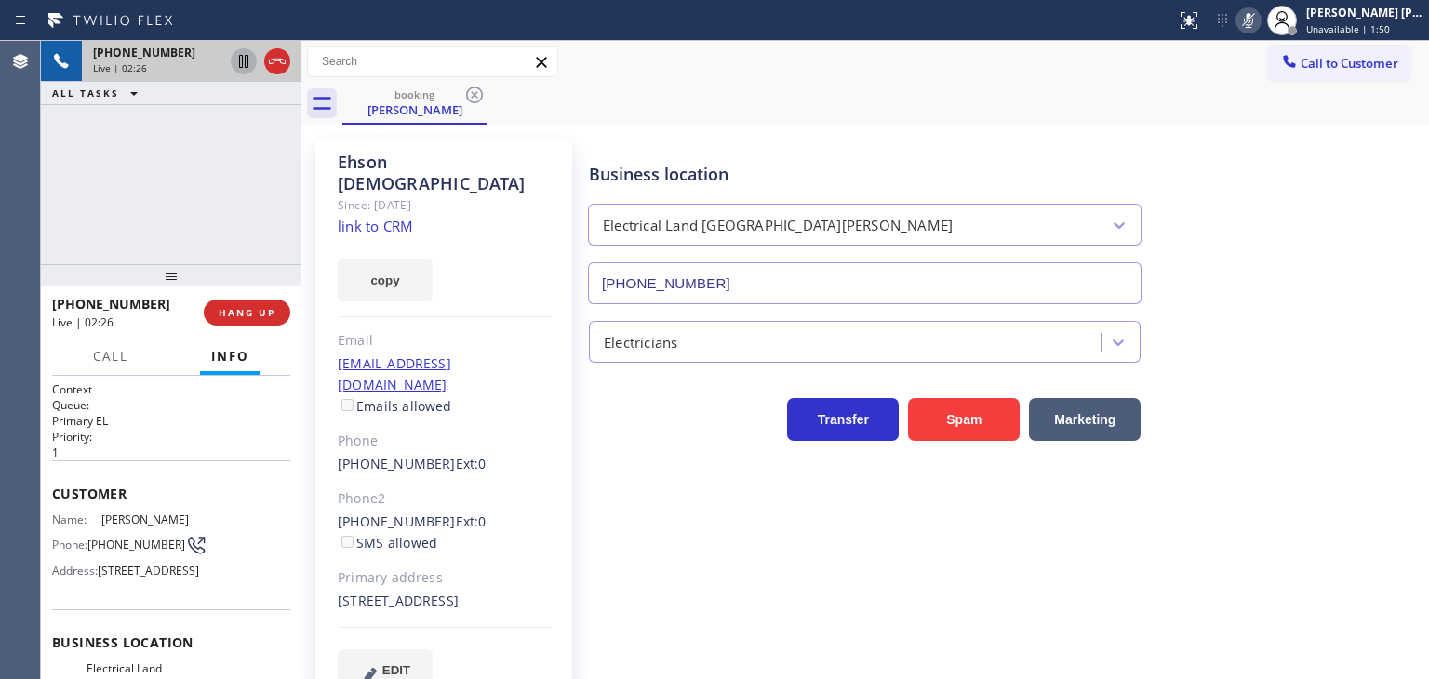
click at [1255, 21] on rect at bounding box center [1248, 18] width 13 height 13
click at [1260, 11] on icon at bounding box center [1248, 20] width 22 height 22
click at [1370, 11] on div "[PERSON_NAME] [PERSON_NAME]" at bounding box center [1364, 13] width 117 height 16
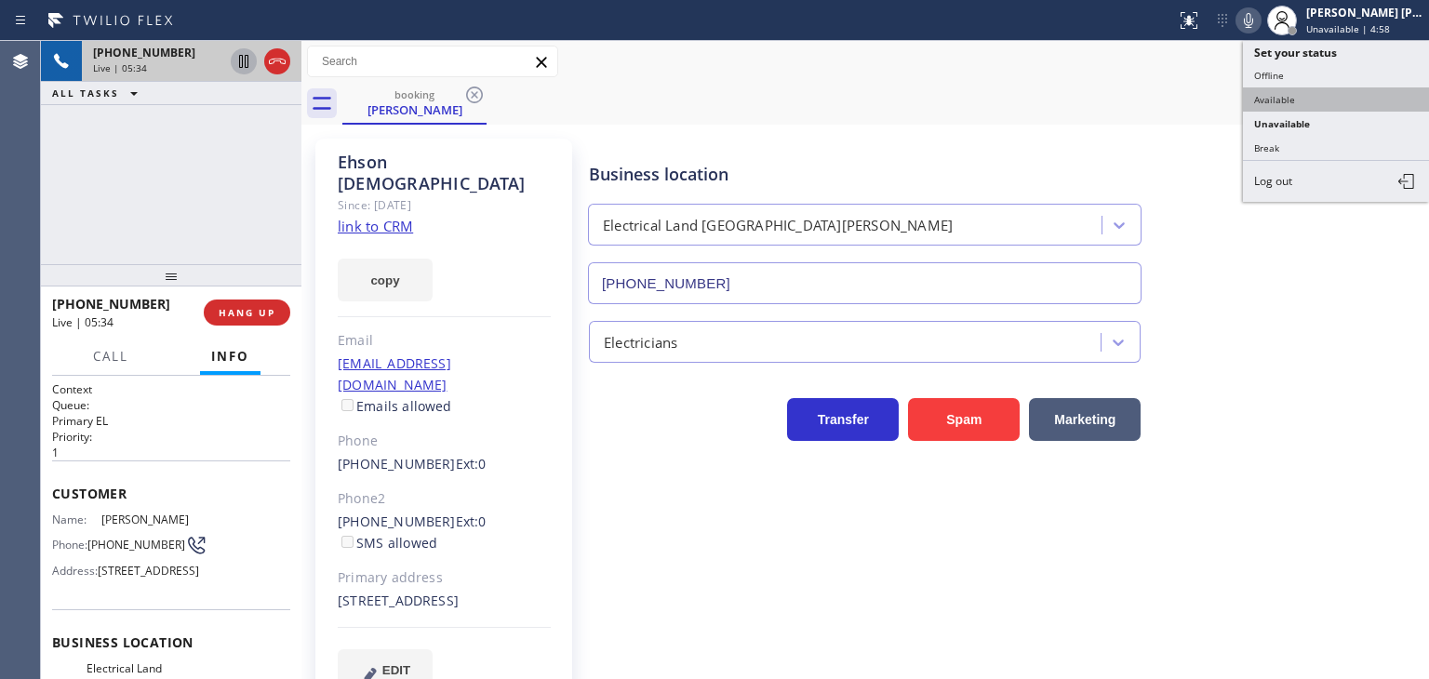
click at [1335, 90] on button "Available" at bounding box center [1336, 99] width 186 height 24
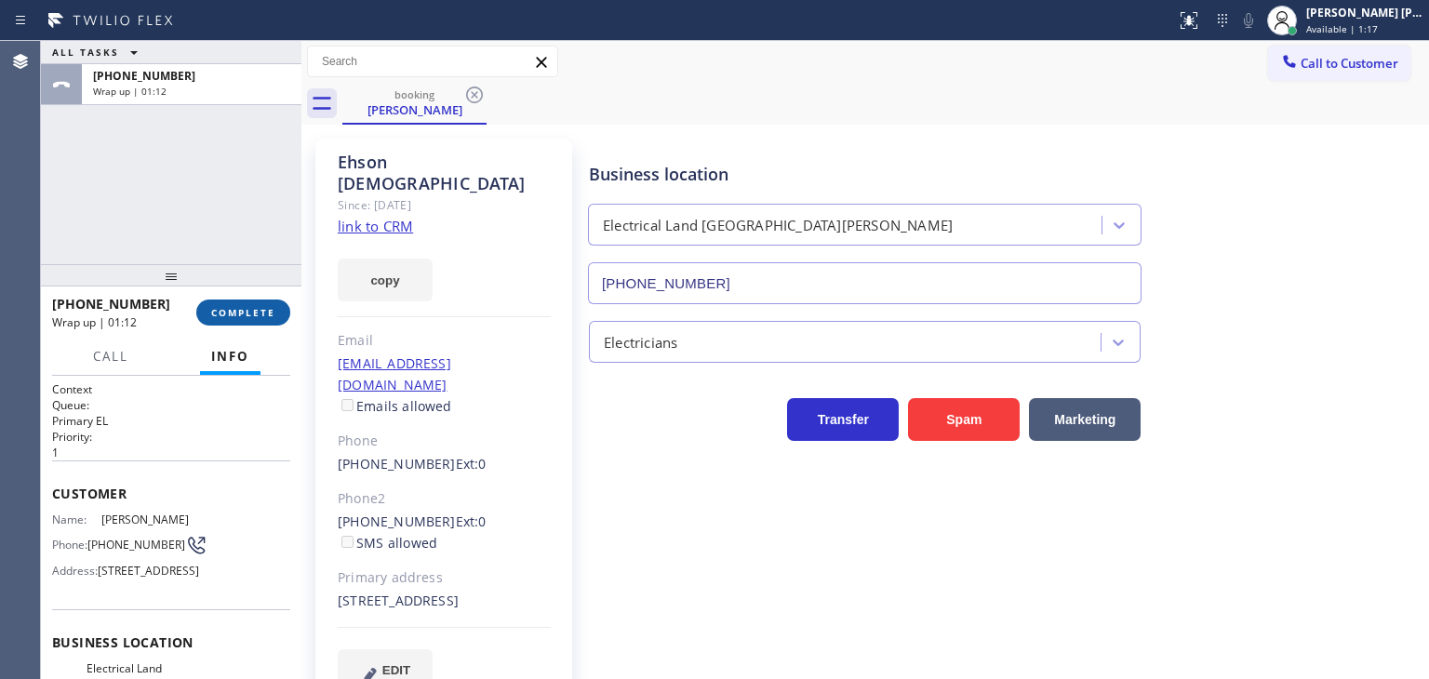
click at [234, 315] on span "COMPLETE" at bounding box center [243, 312] width 64 height 13
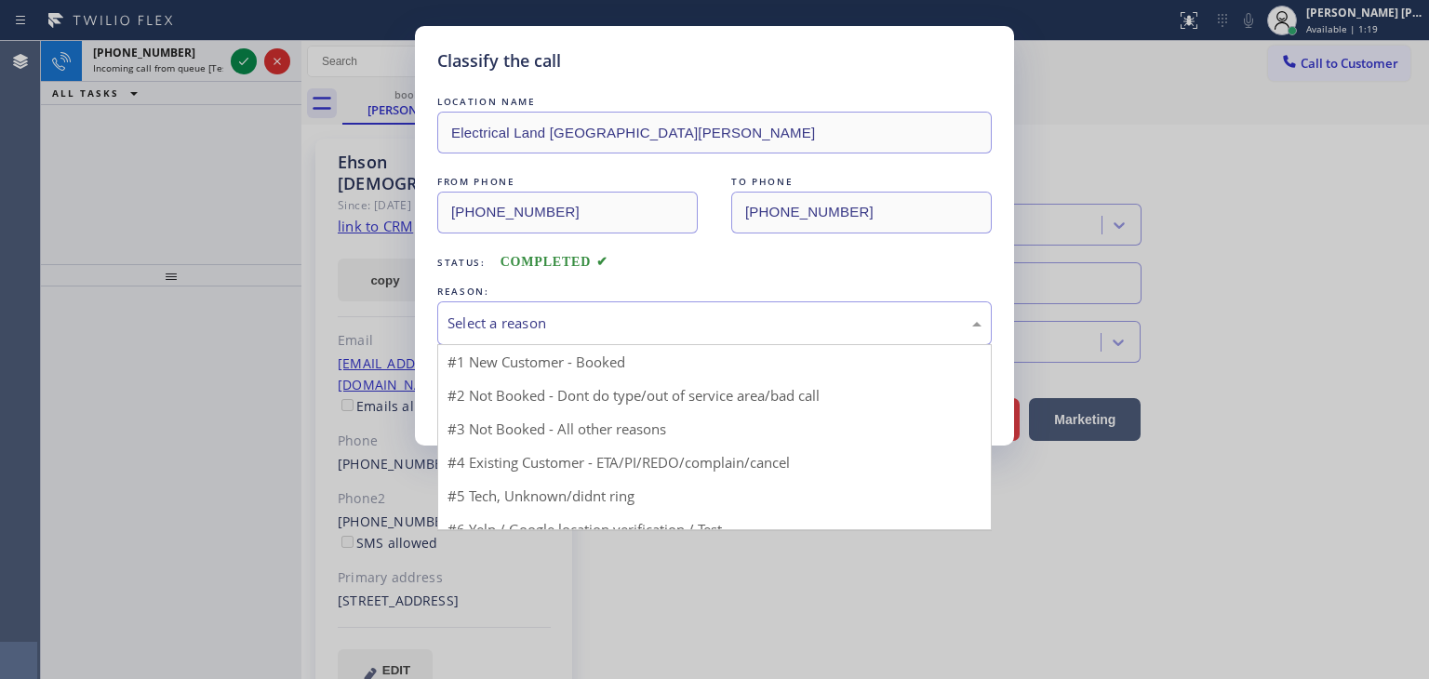
click at [522, 307] on div "Select a reason" at bounding box center [714, 323] width 555 height 44
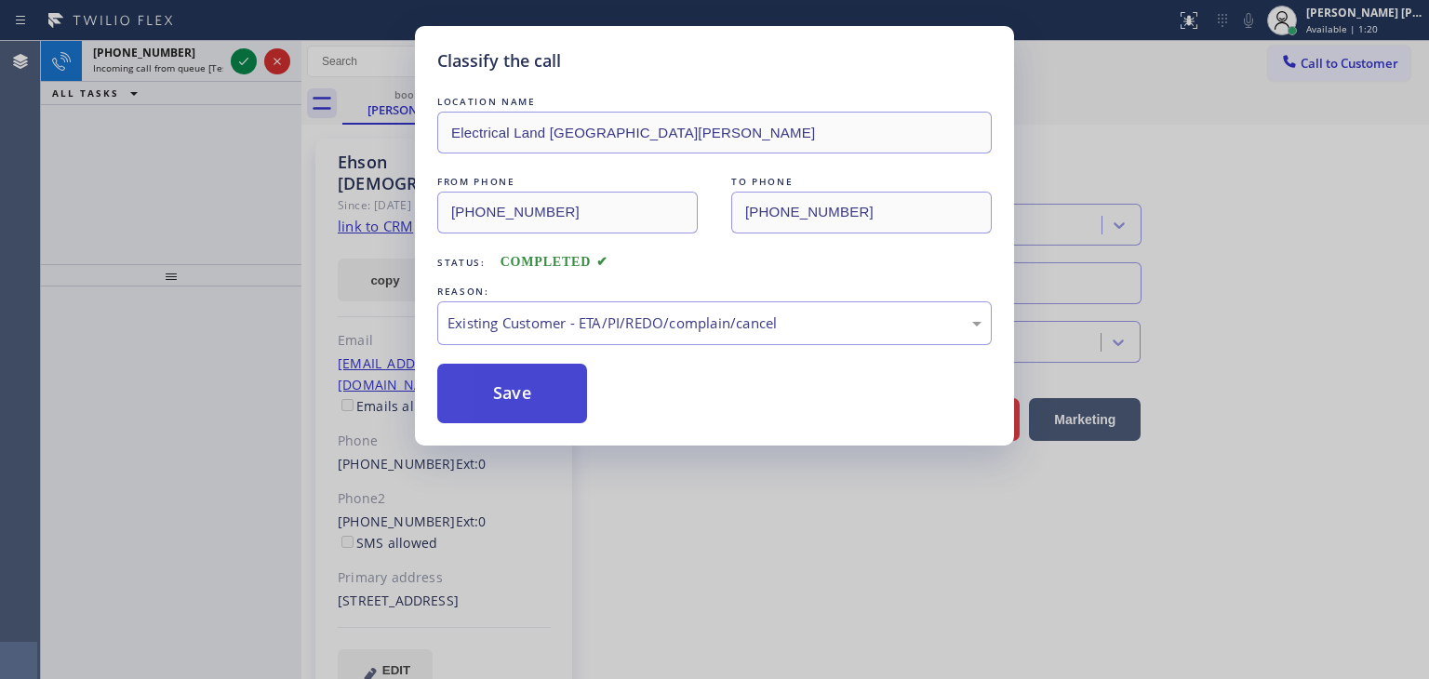
click at [505, 399] on button "Save" at bounding box center [512, 394] width 150 height 60
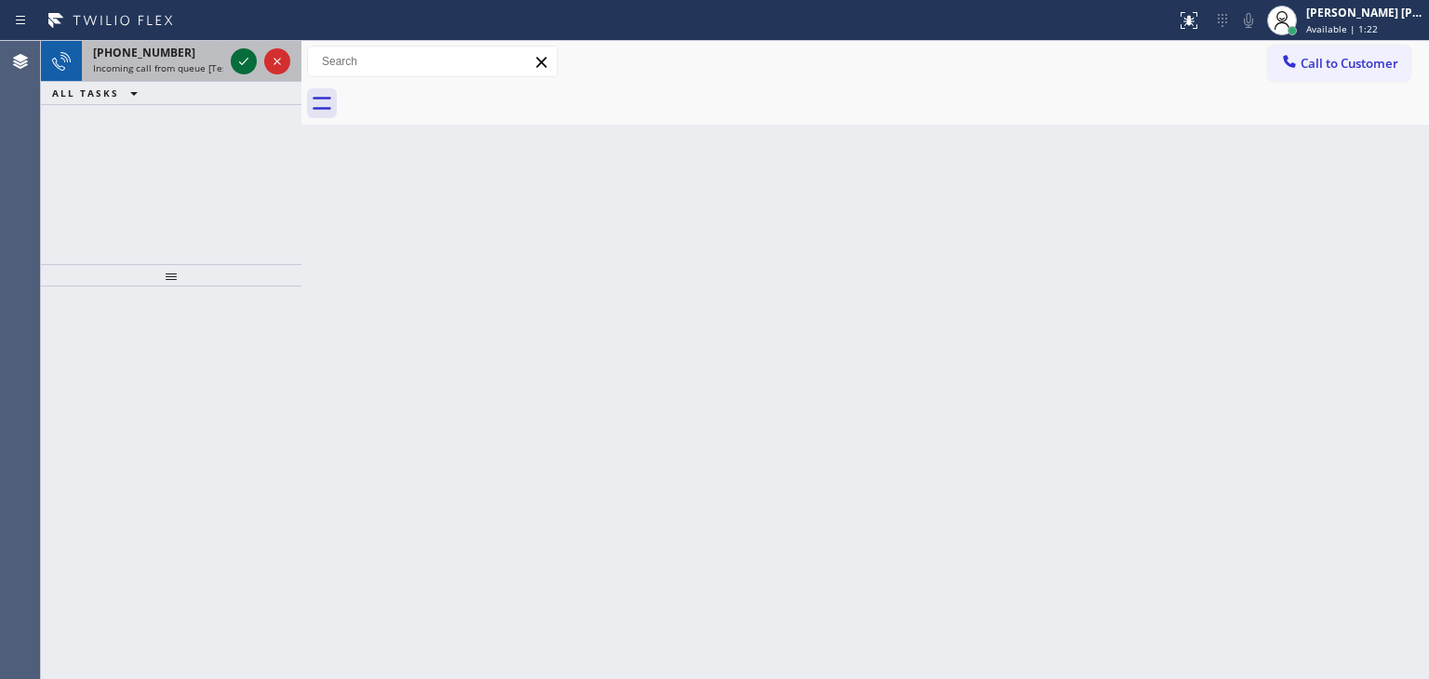
click at [237, 57] on icon at bounding box center [244, 61] width 22 height 22
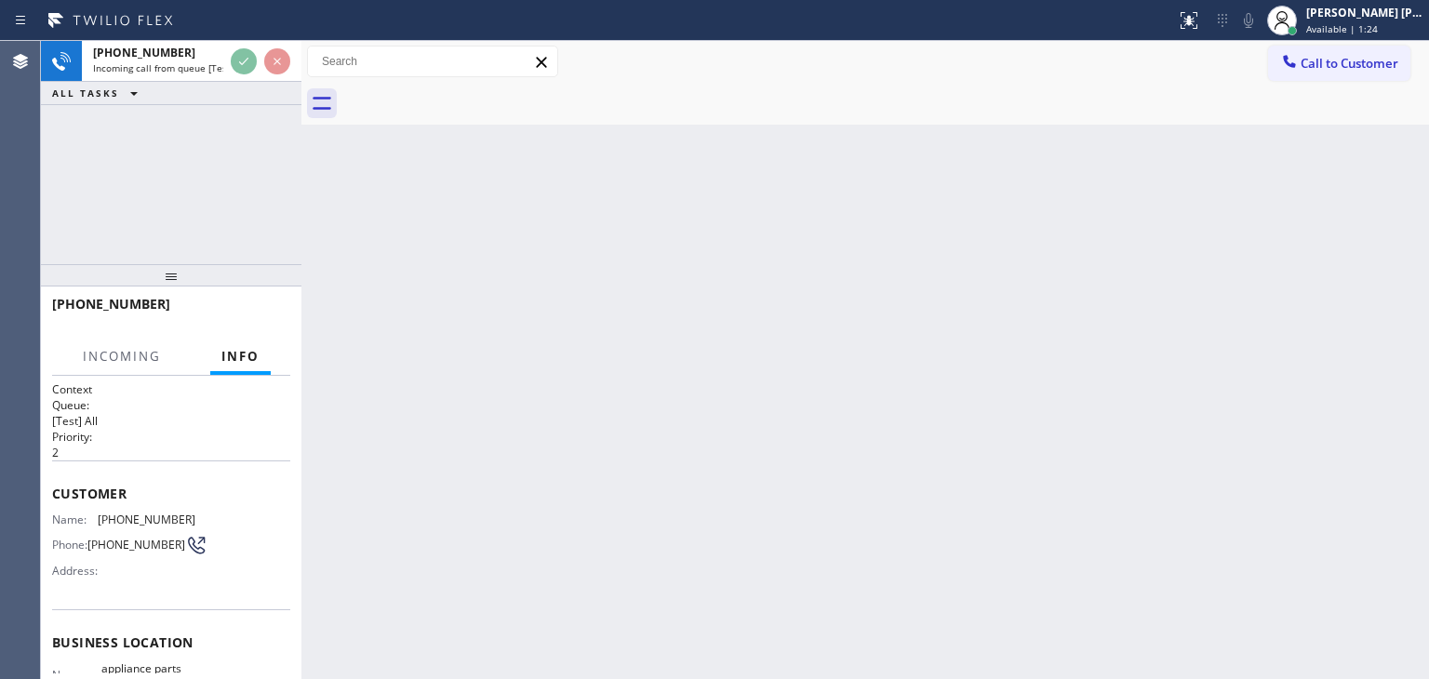
scroll to position [186, 0]
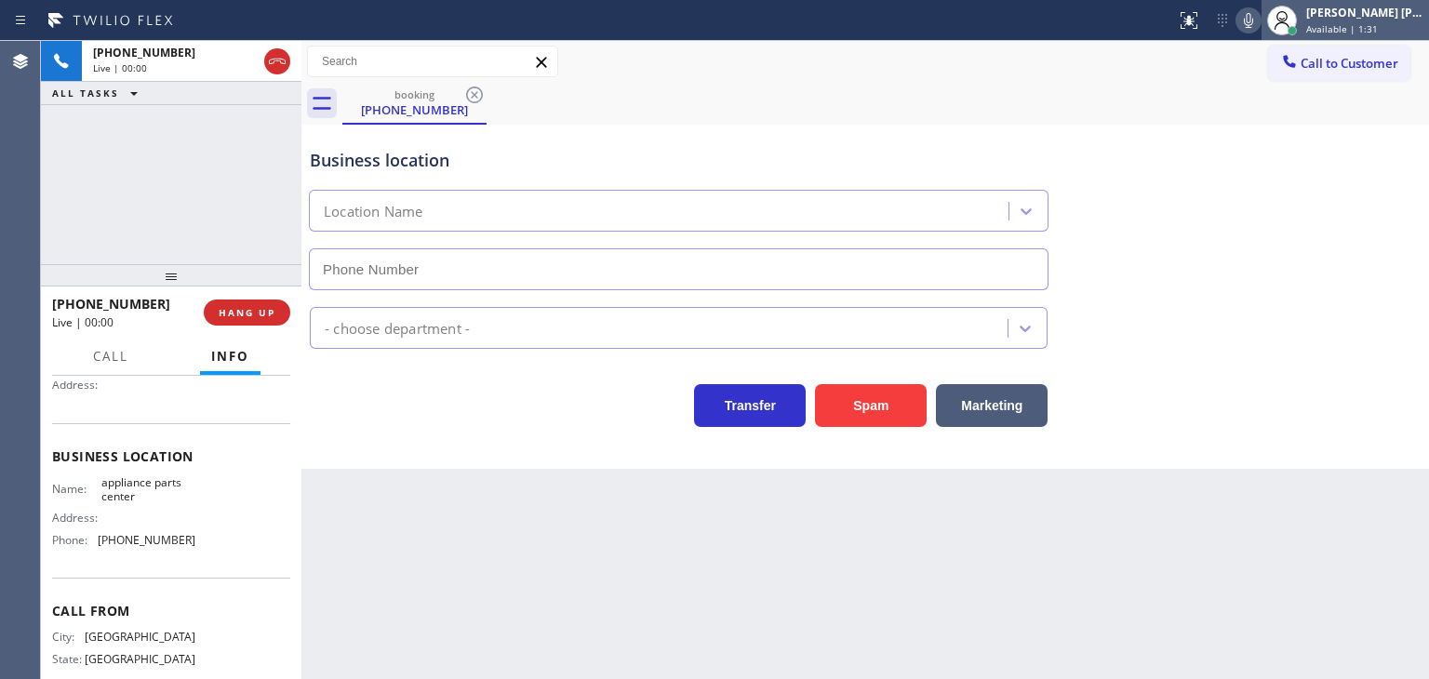
type input "[PHONE_NUMBER]"
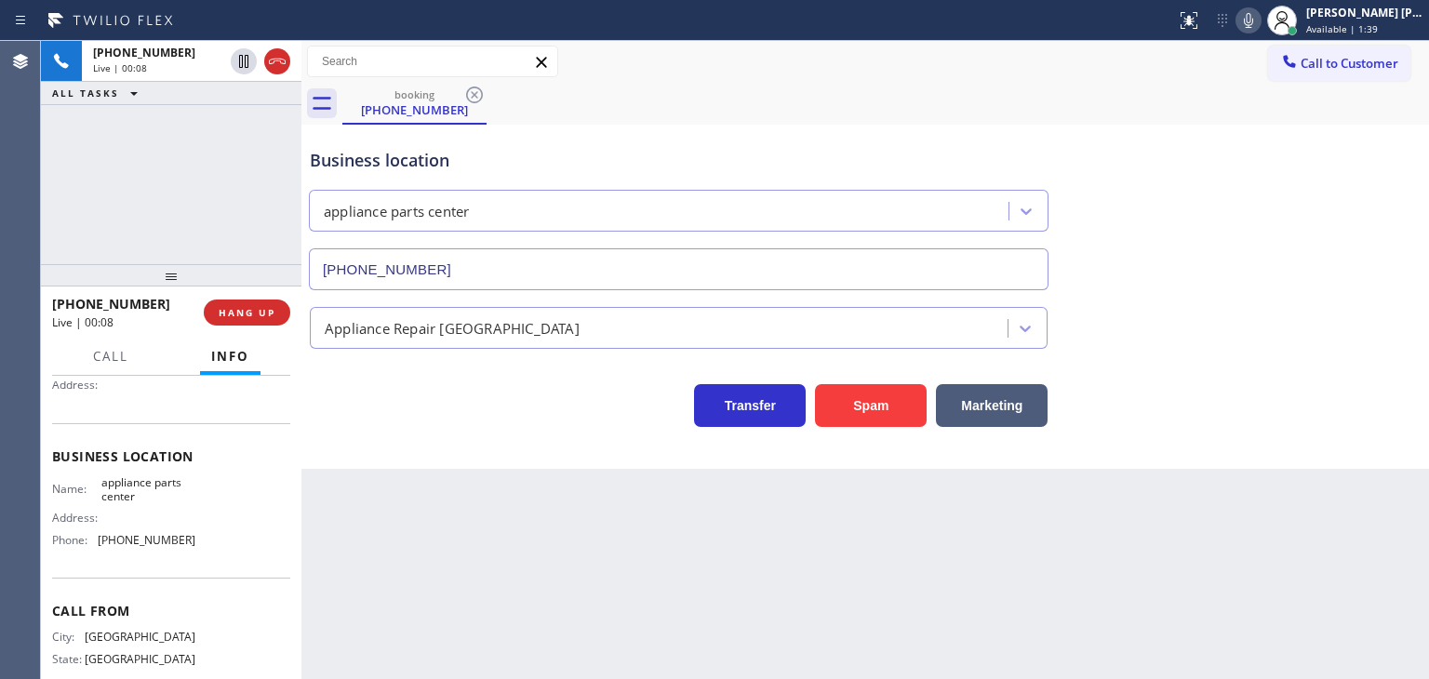
click at [1260, 21] on icon at bounding box center [1248, 20] width 22 height 22
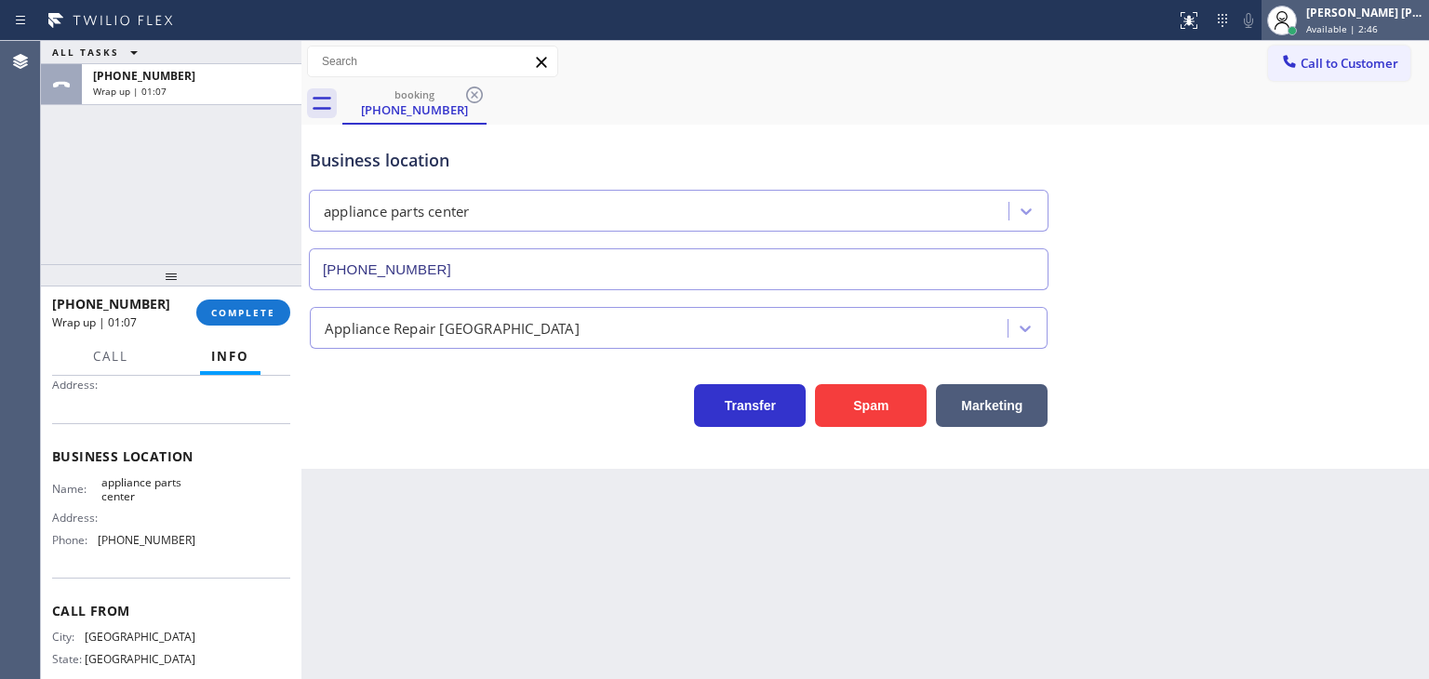
click at [1378, 24] on span "Available | 2:46" at bounding box center [1342, 28] width 72 height 13
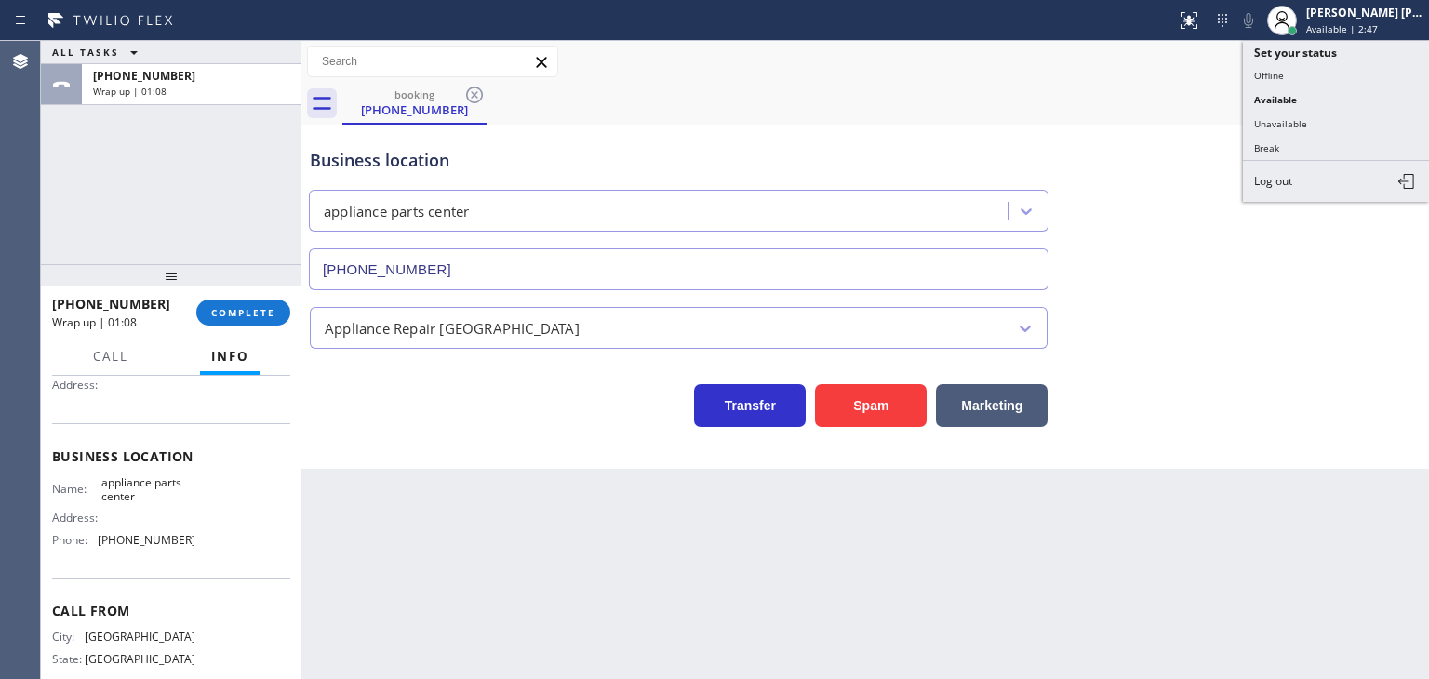
drag, startPoint x: 1285, startPoint y: 114, endPoint x: 930, endPoint y: 155, distance: 356.8
click at [1284, 116] on button "Unavailable" at bounding box center [1336, 124] width 186 height 24
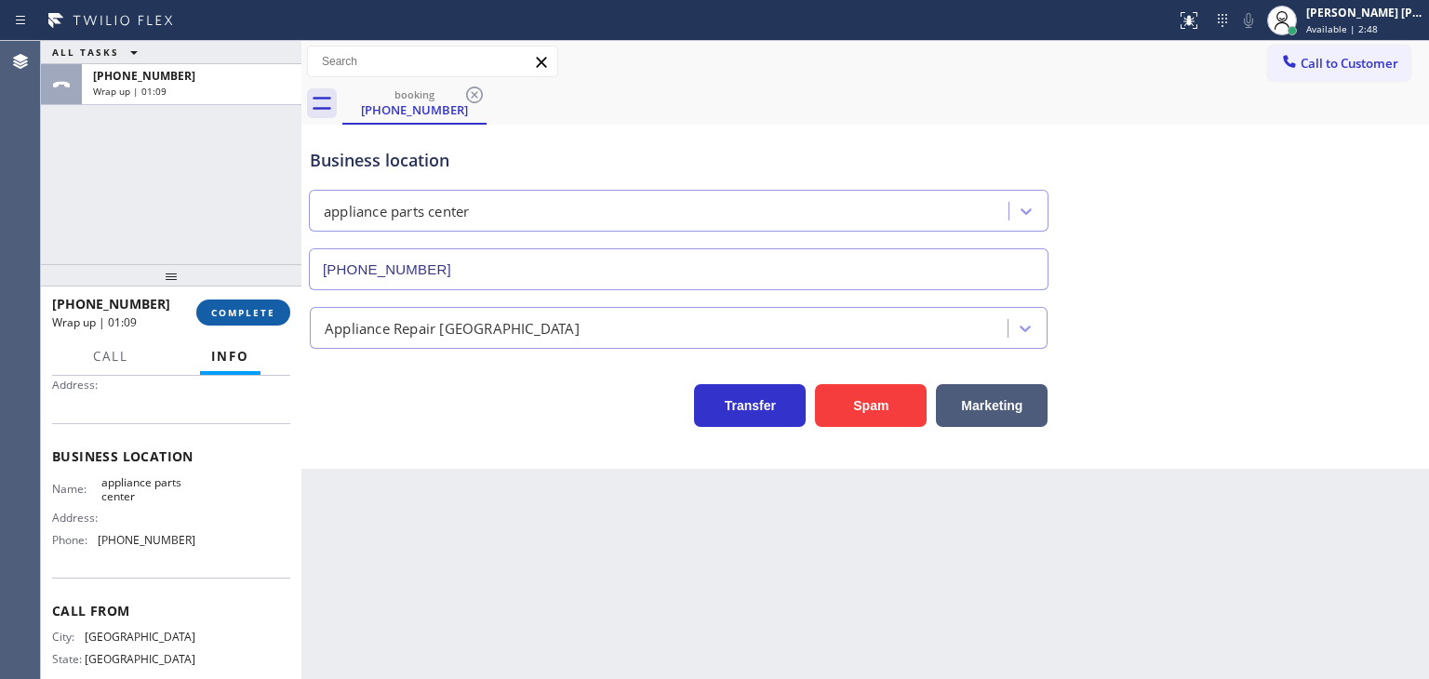
click at [244, 306] on span "COMPLETE" at bounding box center [243, 312] width 64 height 13
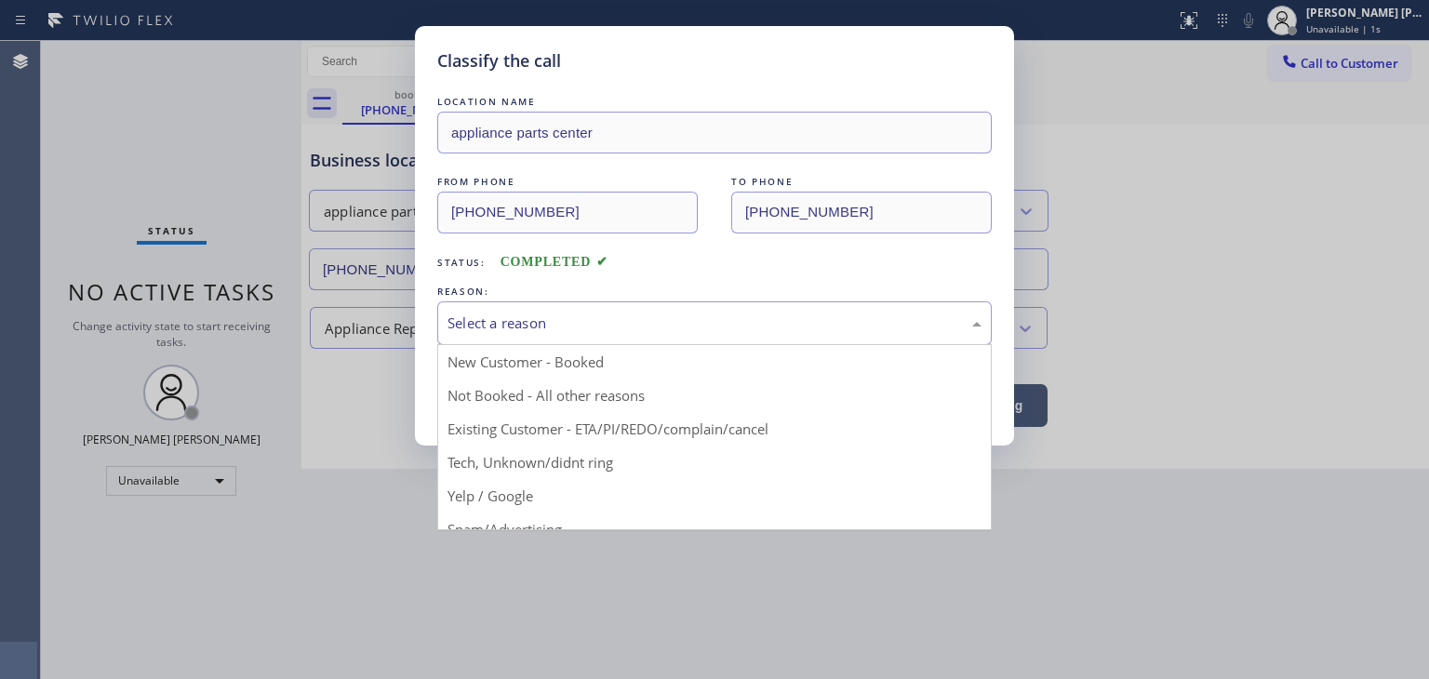
click at [551, 314] on div "Select a reason" at bounding box center [715, 323] width 534 height 21
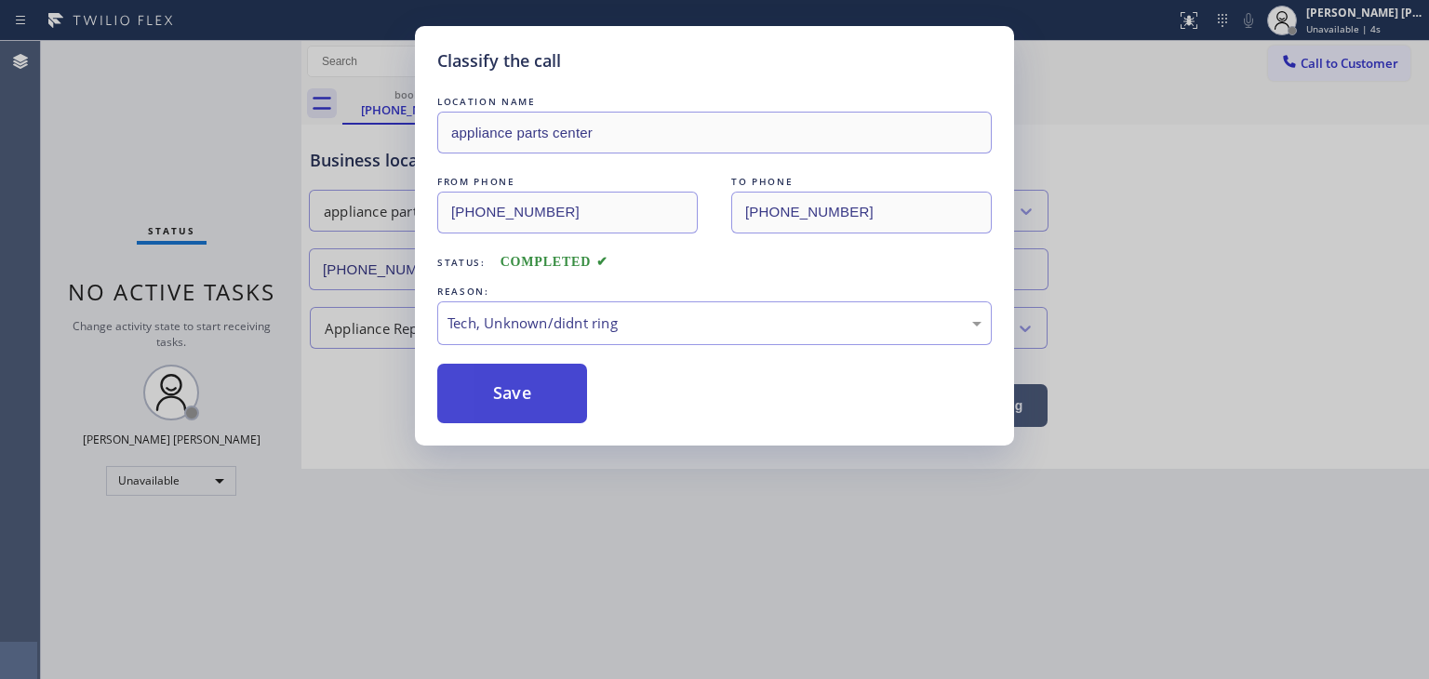
click at [525, 407] on button "Save" at bounding box center [512, 394] width 150 height 60
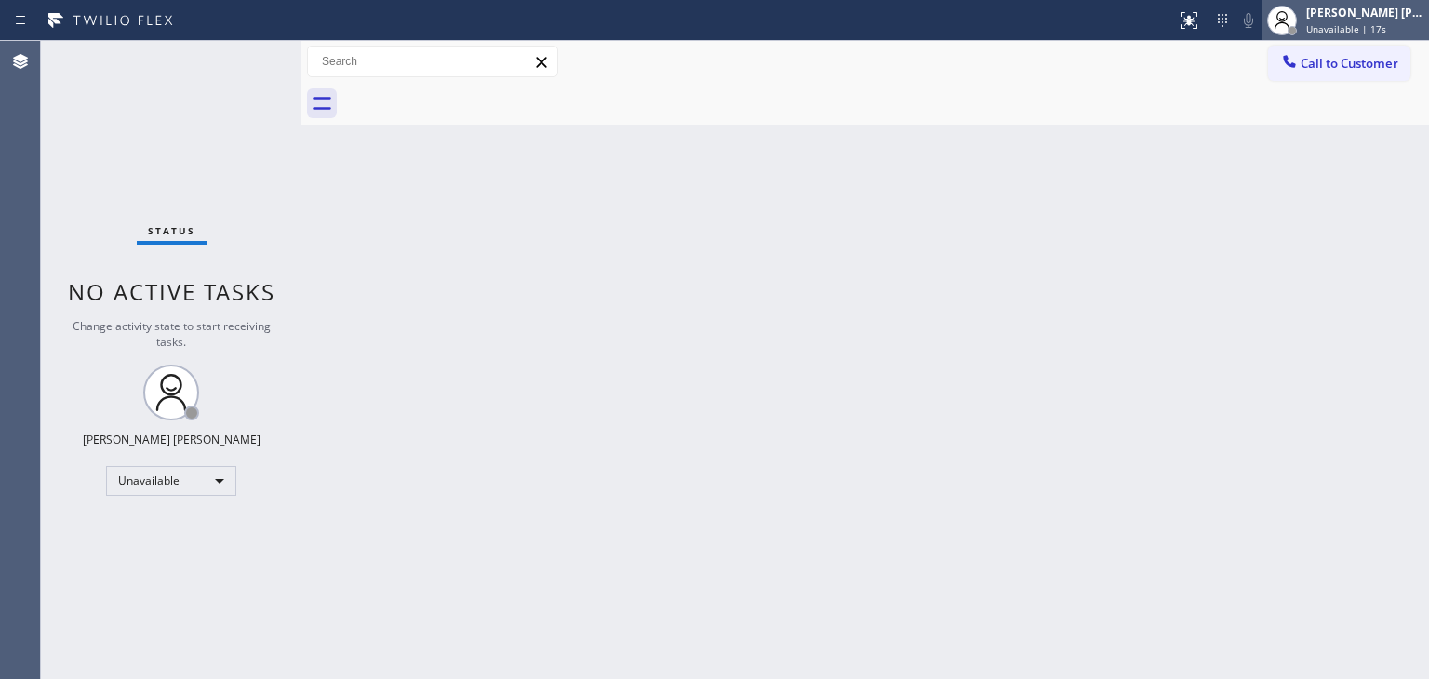
click at [1375, 16] on div "[PERSON_NAME] [PERSON_NAME]" at bounding box center [1364, 13] width 117 height 16
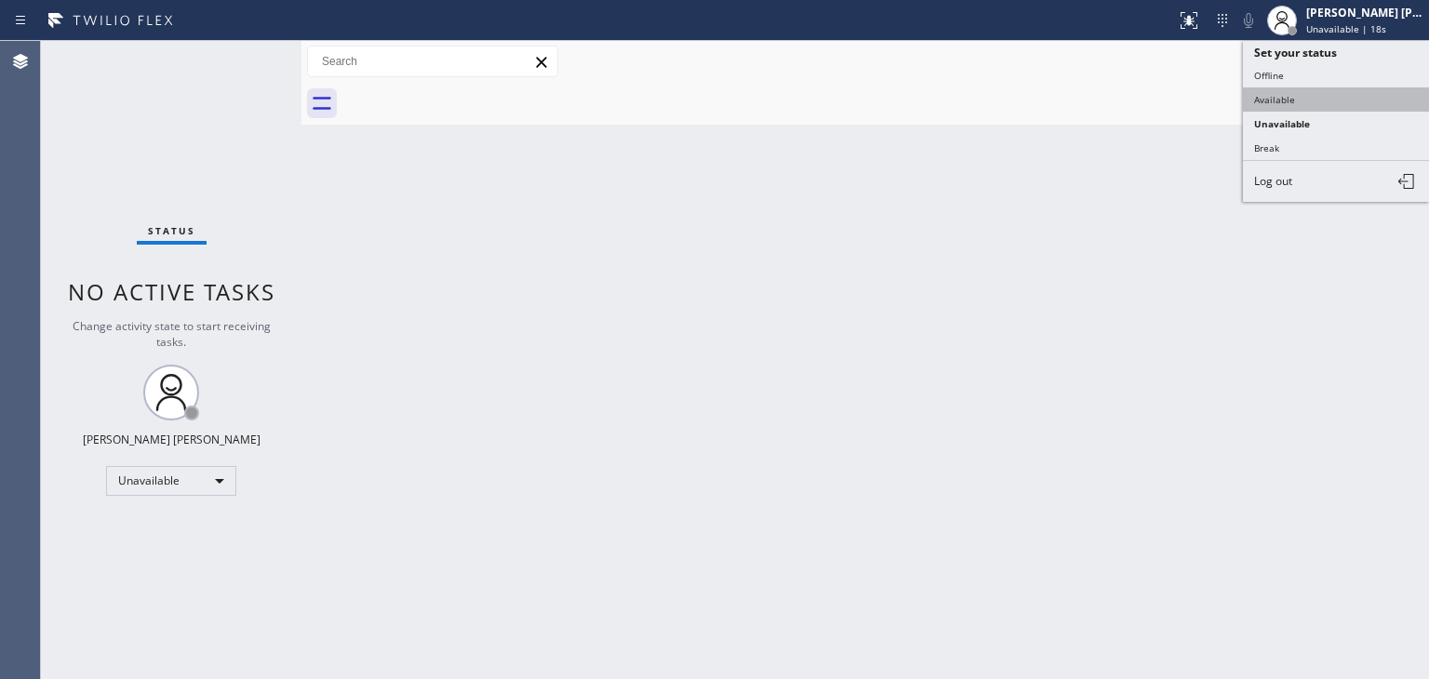
click at [1273, 102] on button "Available" at bounding box center [1336, 99] width 186 height 24
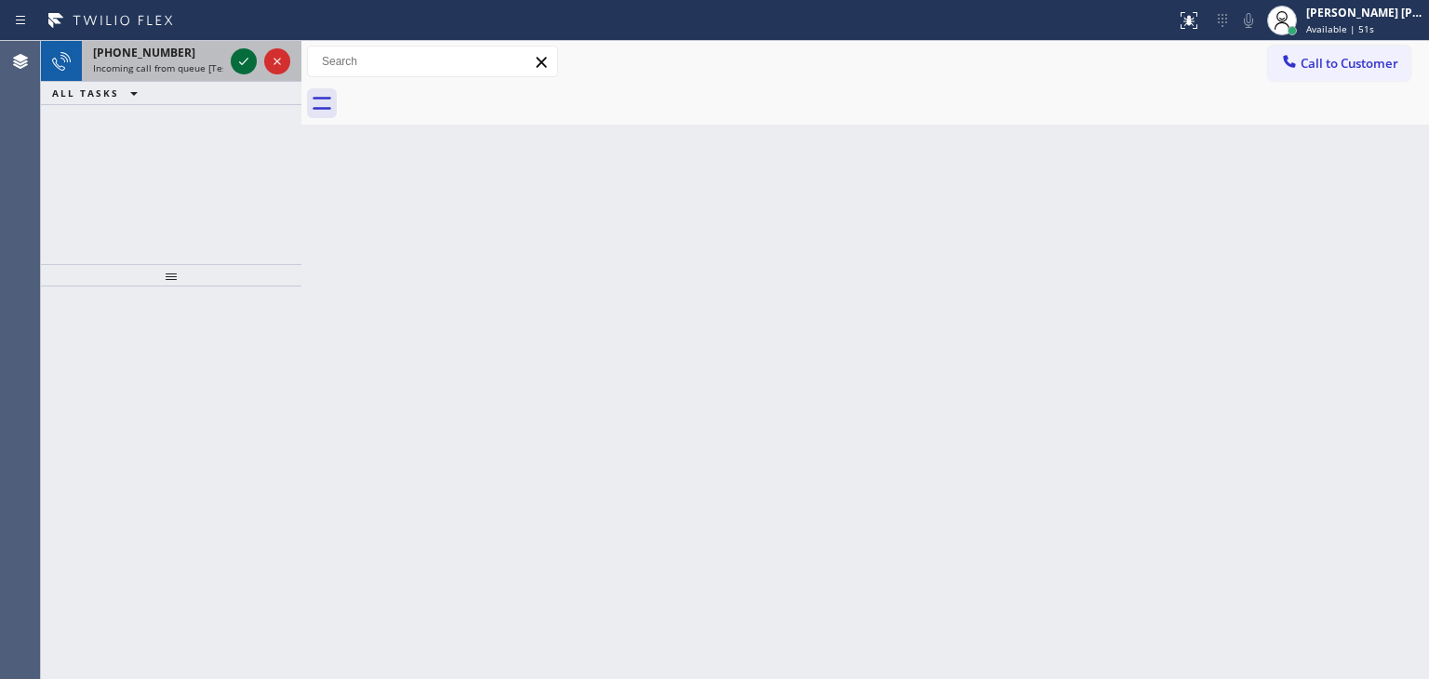
click at [242, 58] on icon at bounding box center [244, 61] width 22 height 22
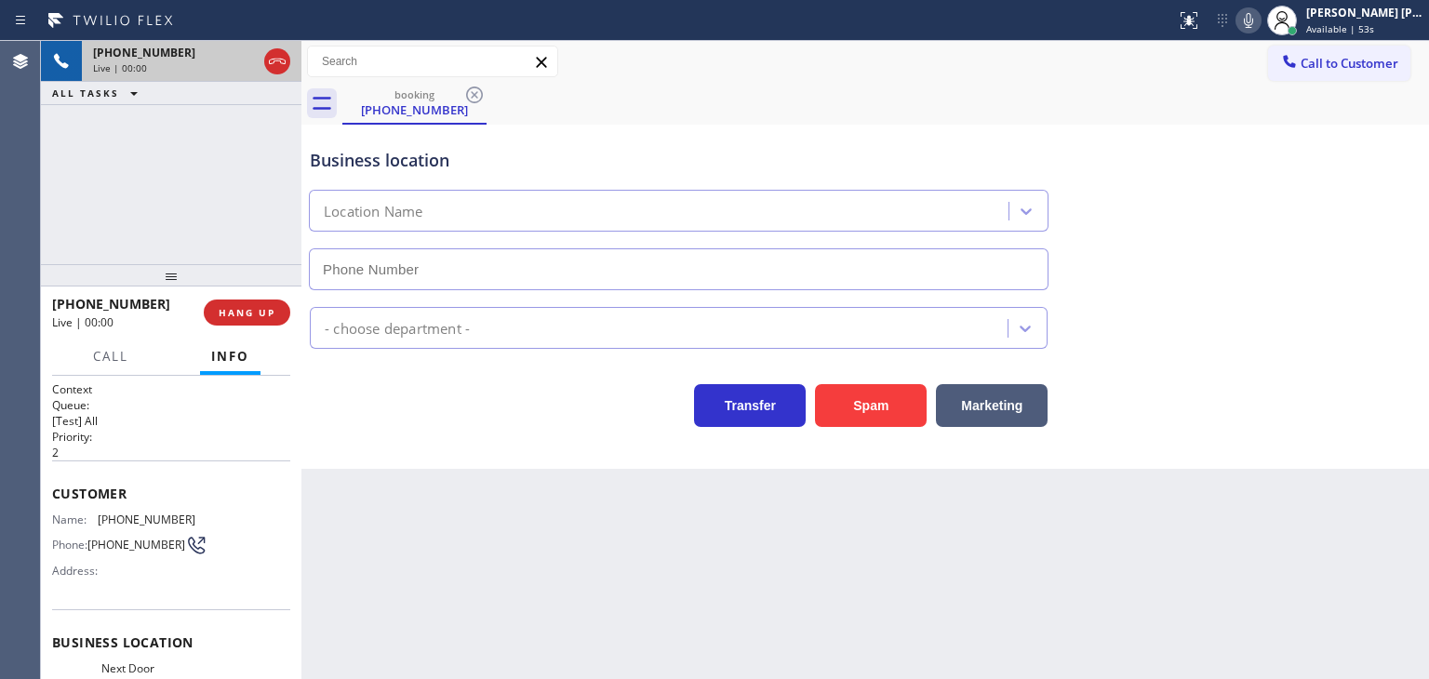
type input "[PHONE_NUMBER]"
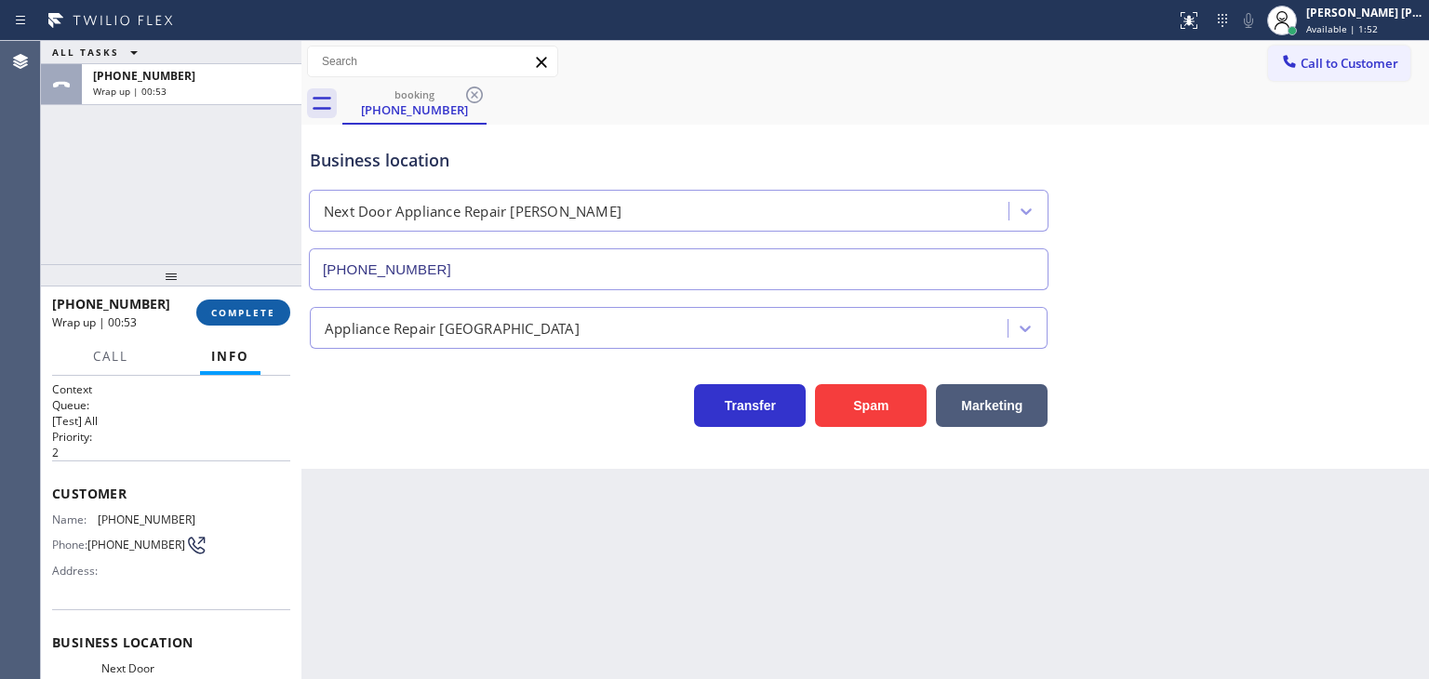
click at [236, 310] on span "COMPLETE" at bounding box center [243, 312] width 64 height 13
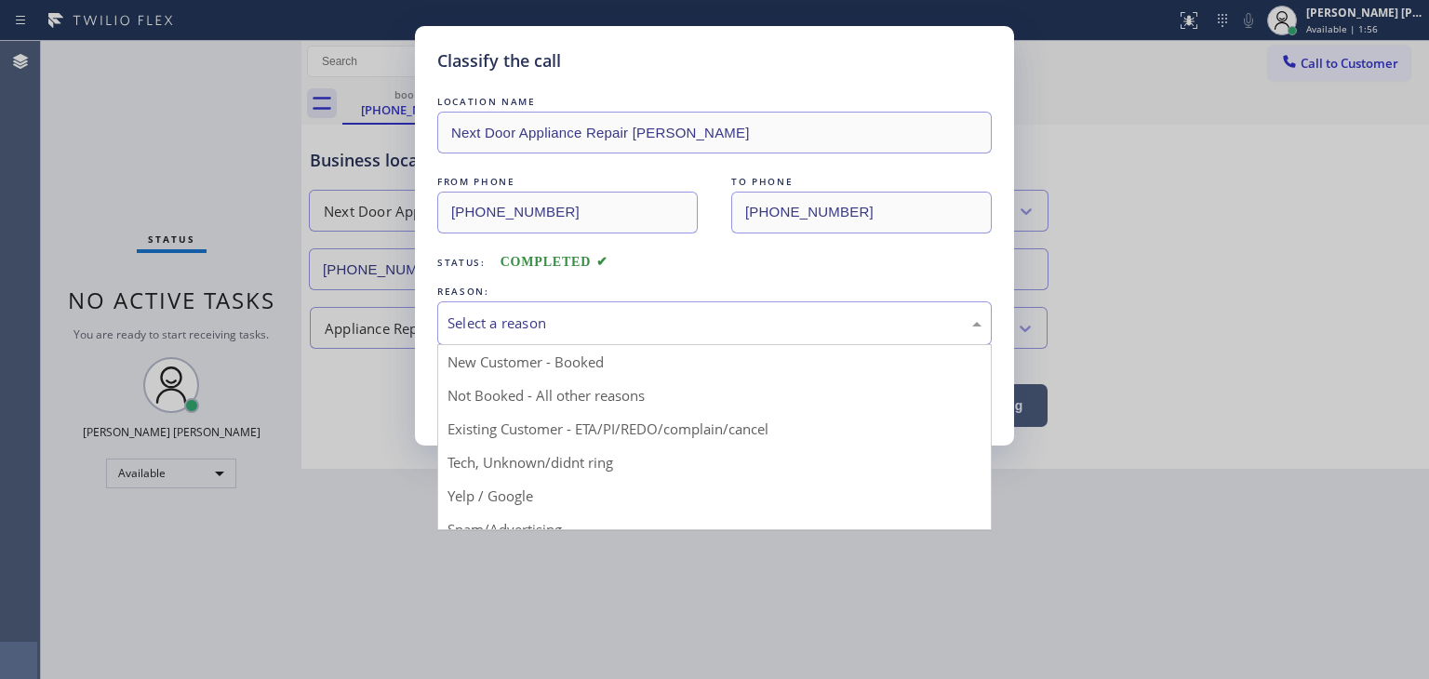
click at [547, 321] on div "Select a reason" at bounding box center [715, 323] width 534 height 21
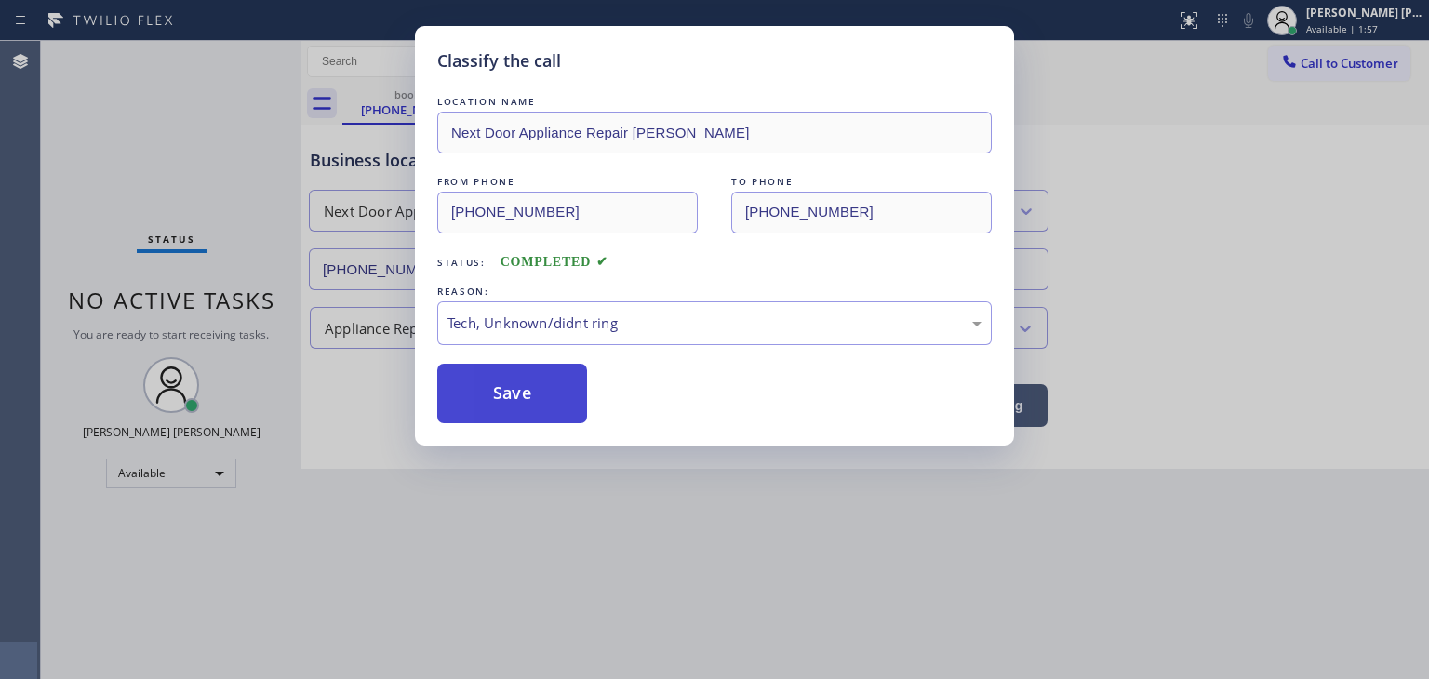
click at [522, 401] on button "Save" at bounding box center [512, 394] width 150 height 60
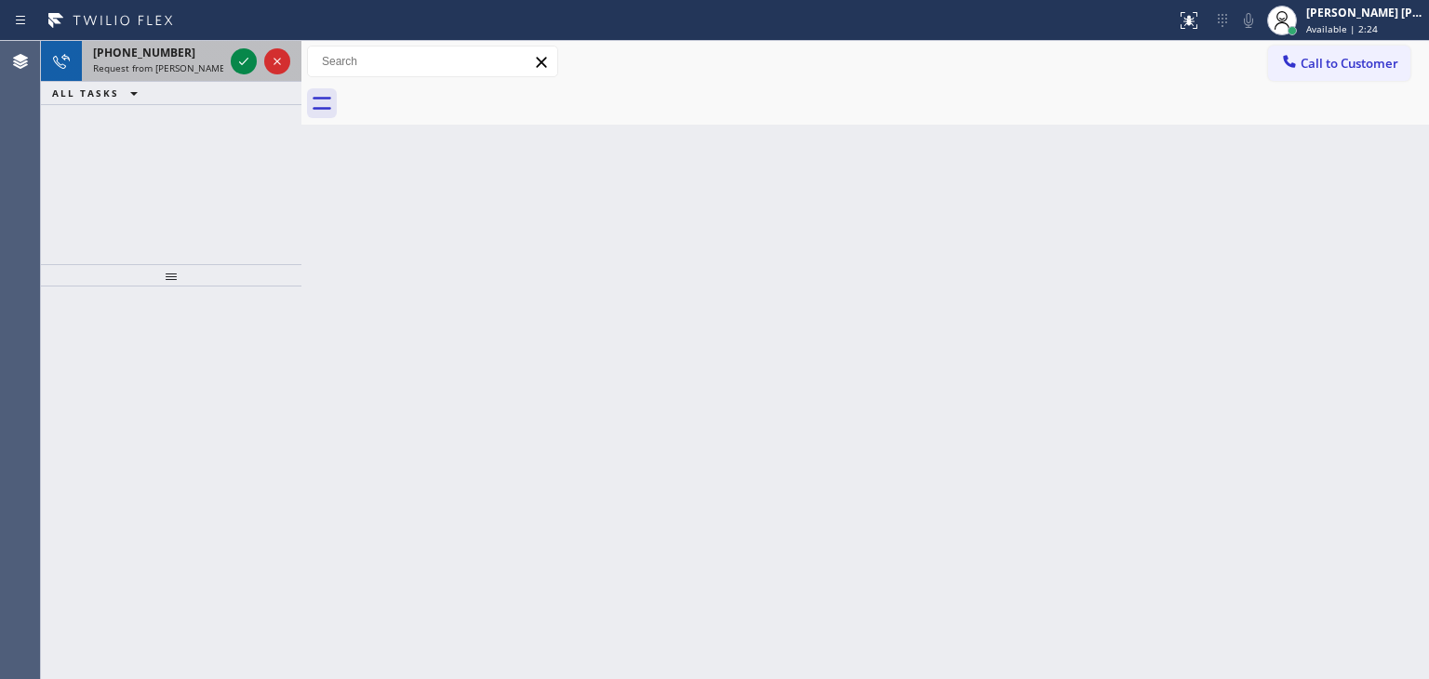
click at [258, 69] on div at bounding box center [260, 61] width 67 height 41
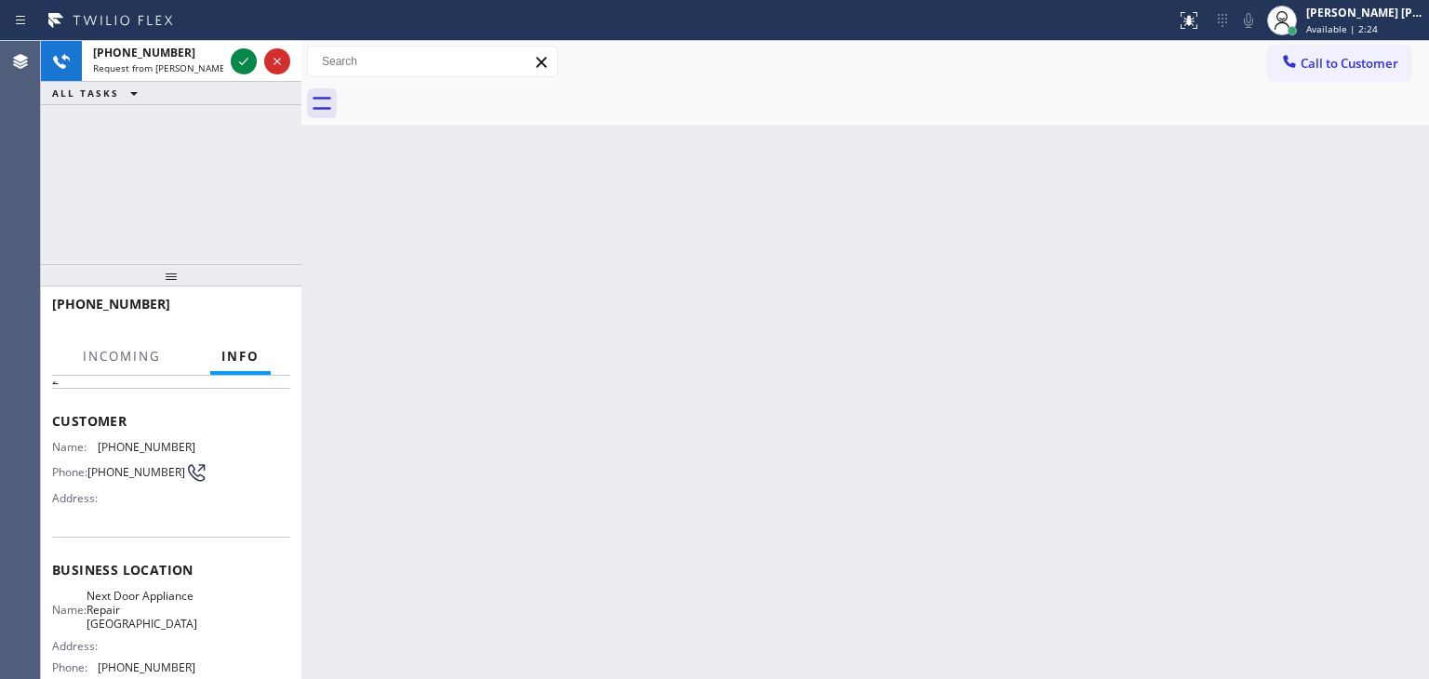
scroll to position [93, 0]
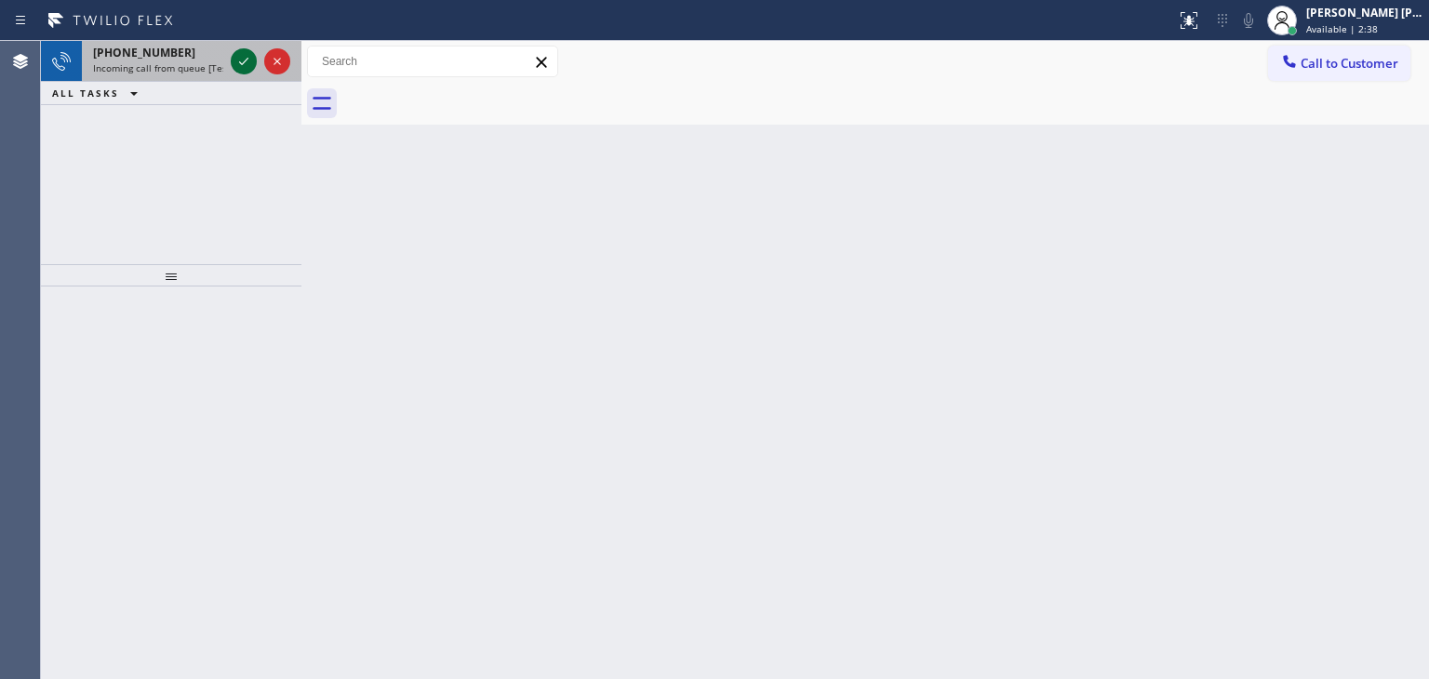
click at [242, 64] on icon at bounding box center [244, 61] width 22 height 22
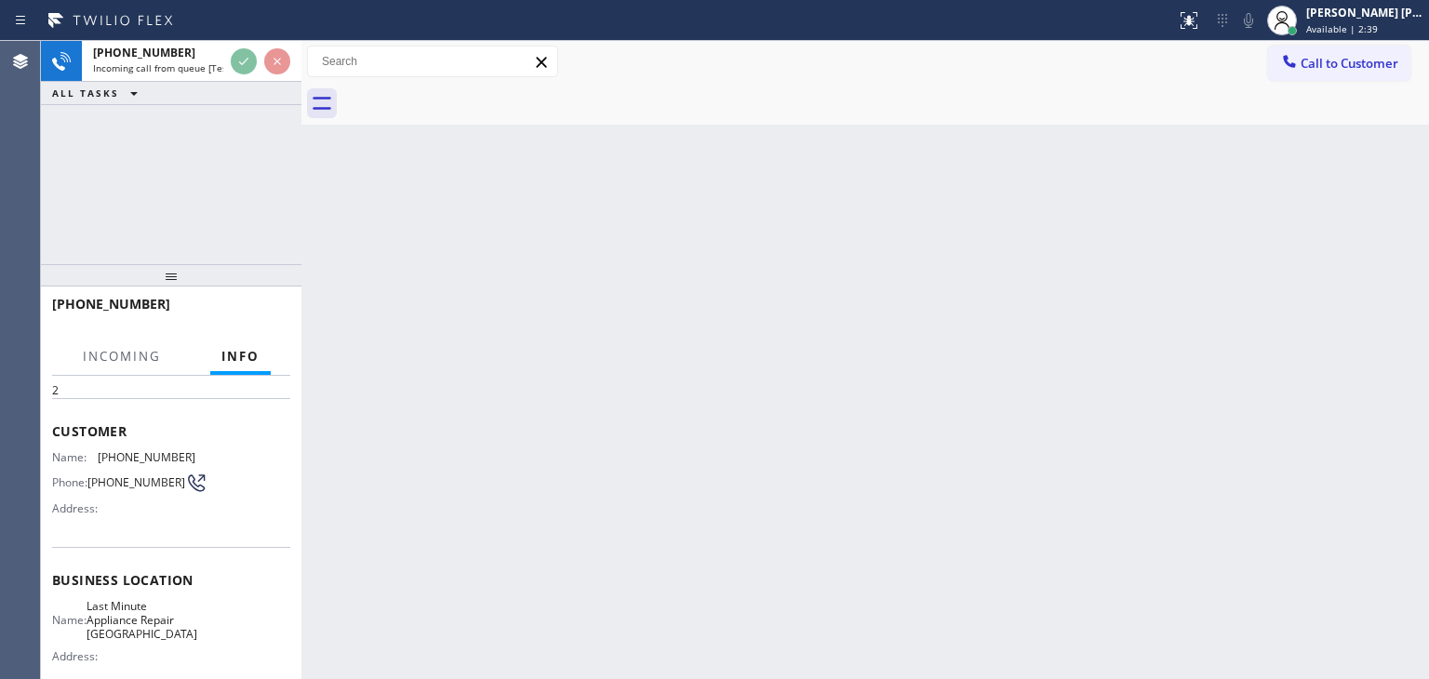
scroll to position [93, 0]
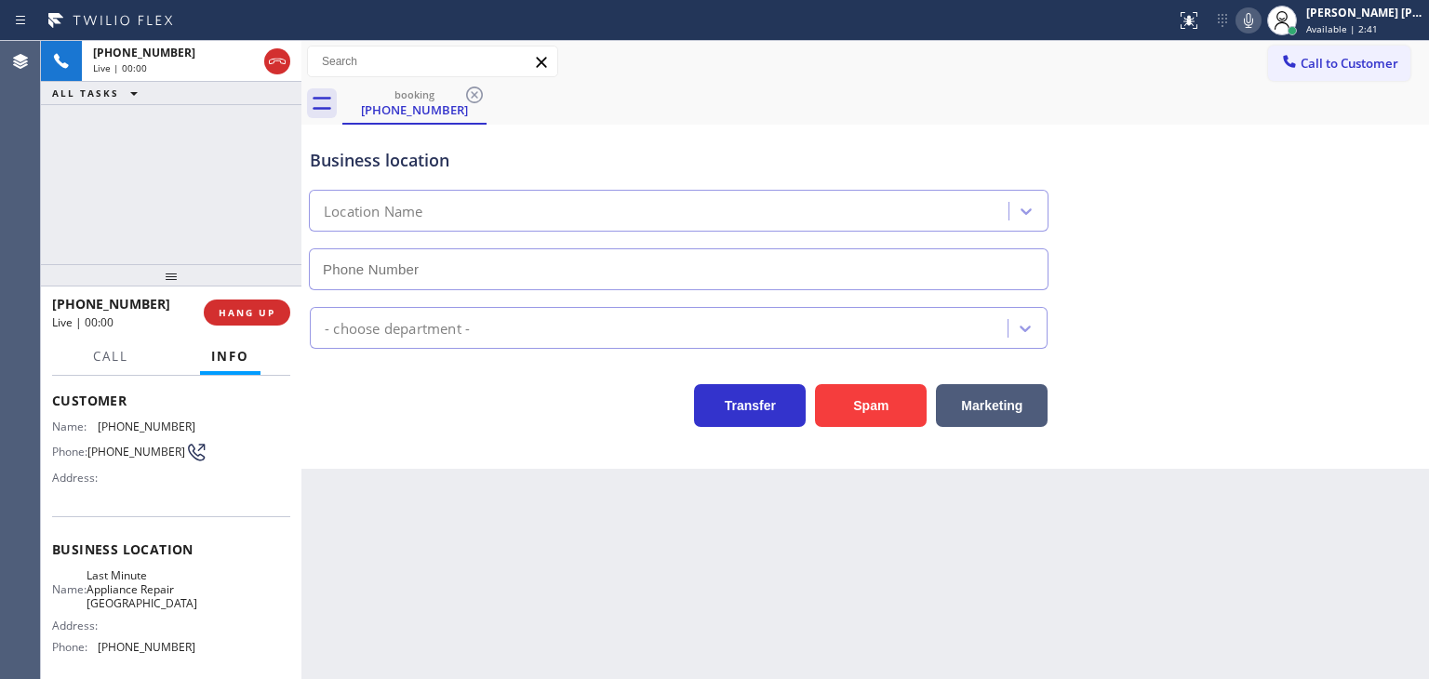
type input "[PHONE_NUMBER]"
click at [1260, 18] on icon at bounding box center [1248, 20] width 22 height 22
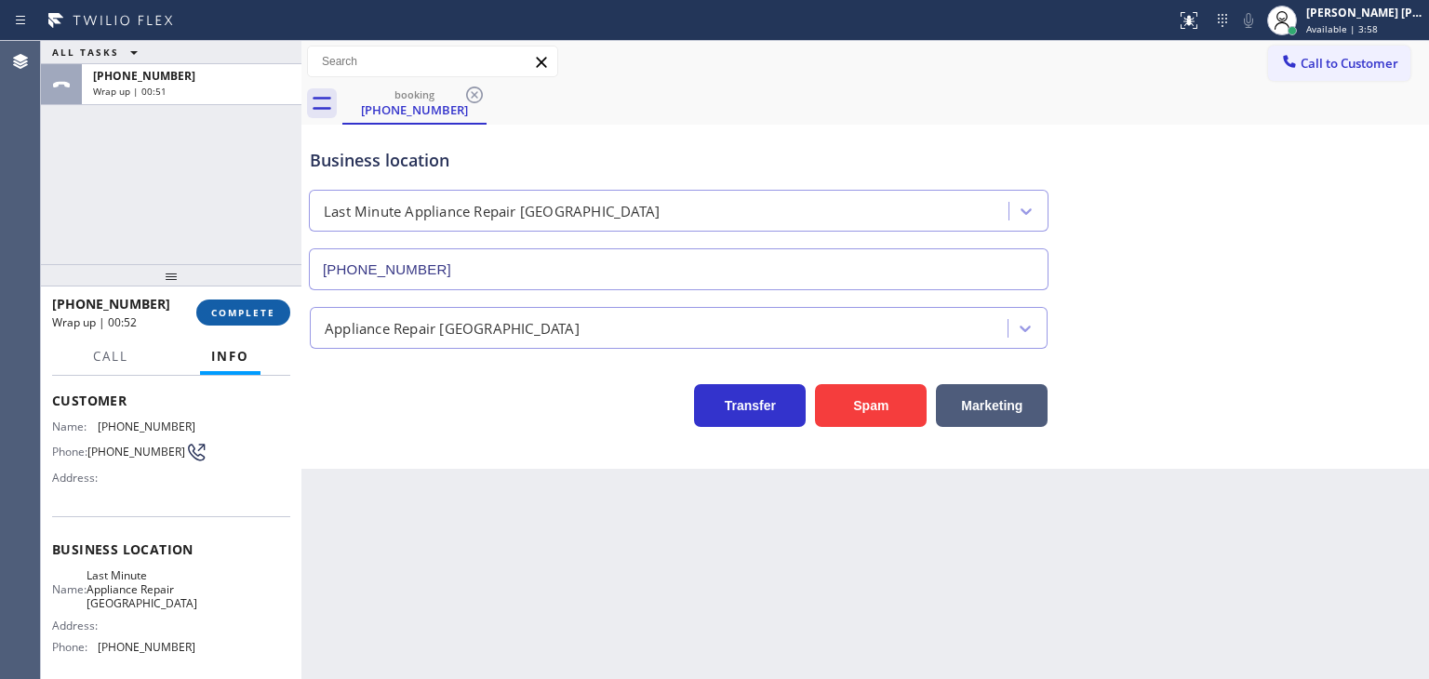
click at [263, 313] on span "COMPLETE" at bounding box center [243, 312] width 64 height 13
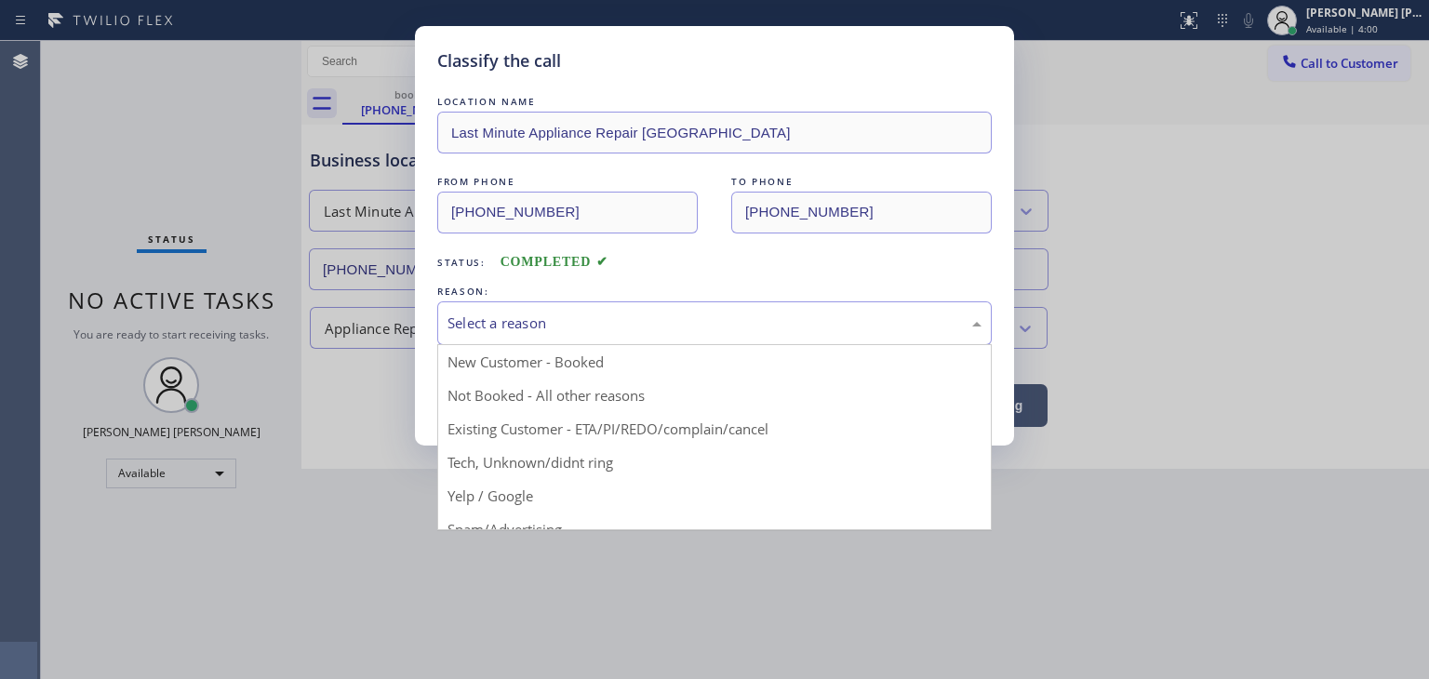
click at [550, 333] on div "Select a reason" at bounding box center [714, 323] width 555 height 44
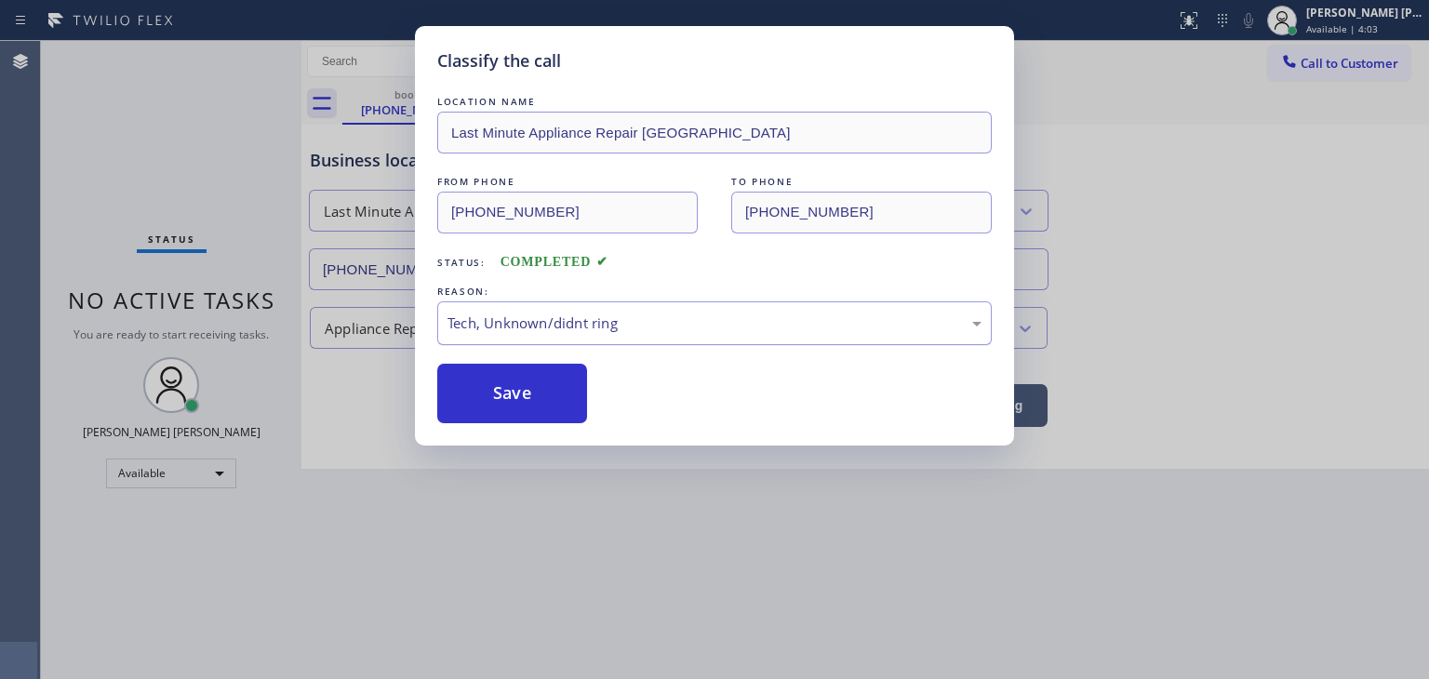
click at [543, 324] on div "Tech, Unknown/didnt ring" at bounding box center [715, 323] width 534 height 21
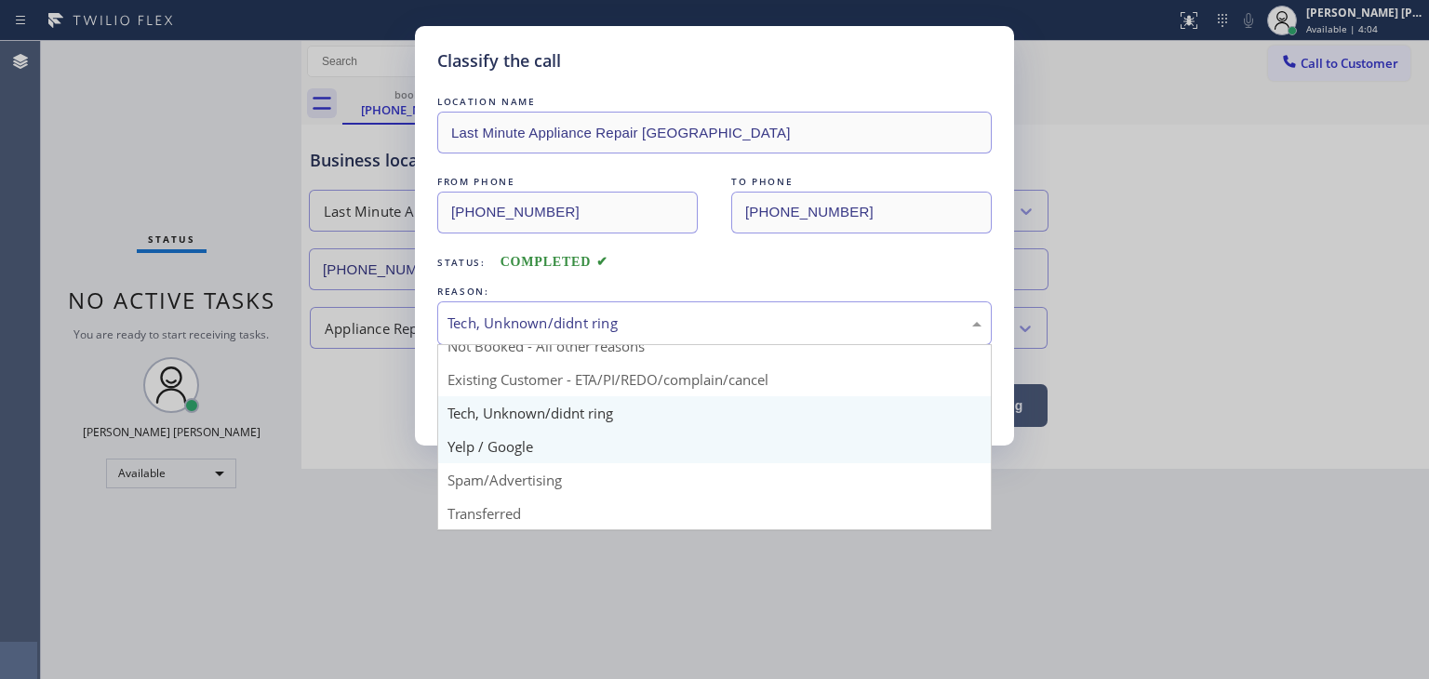
scroll to position [93, 0]
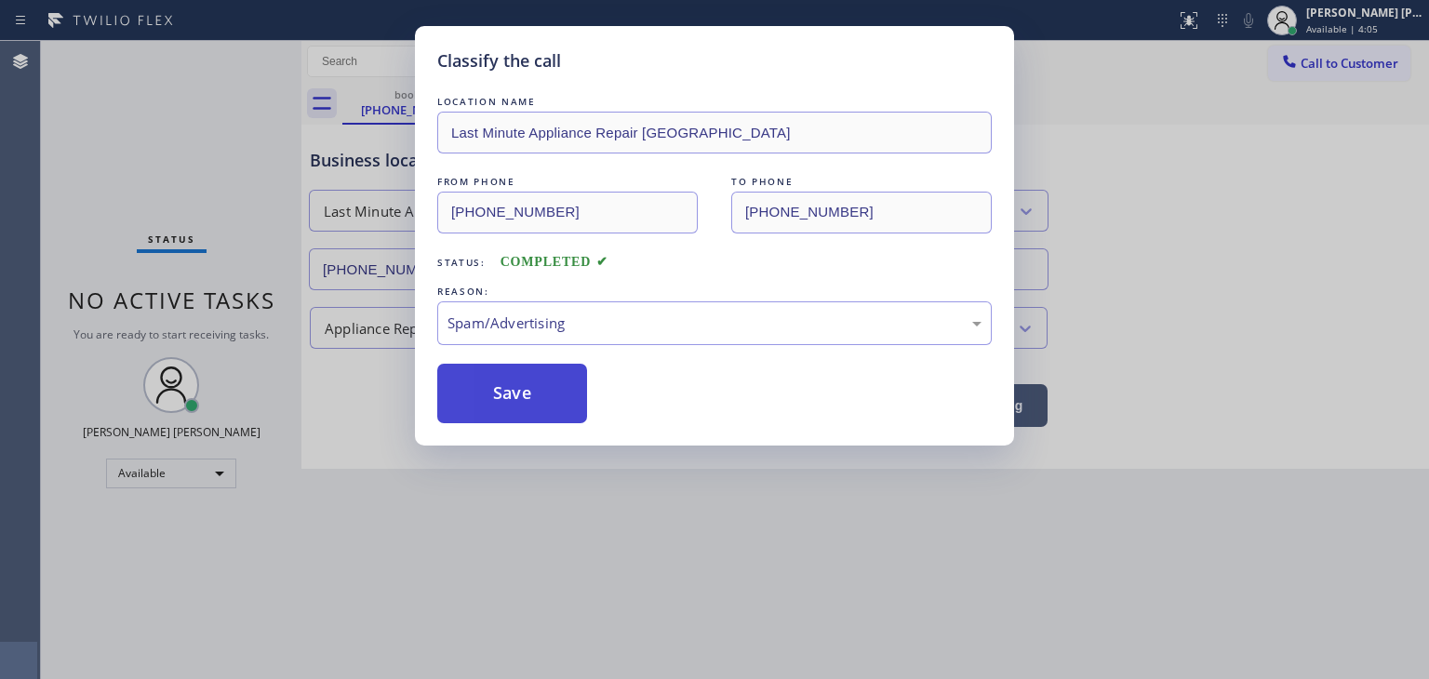
click at [516, 403] on button "Save" at bounding box center [512, 394] width 150 height 60
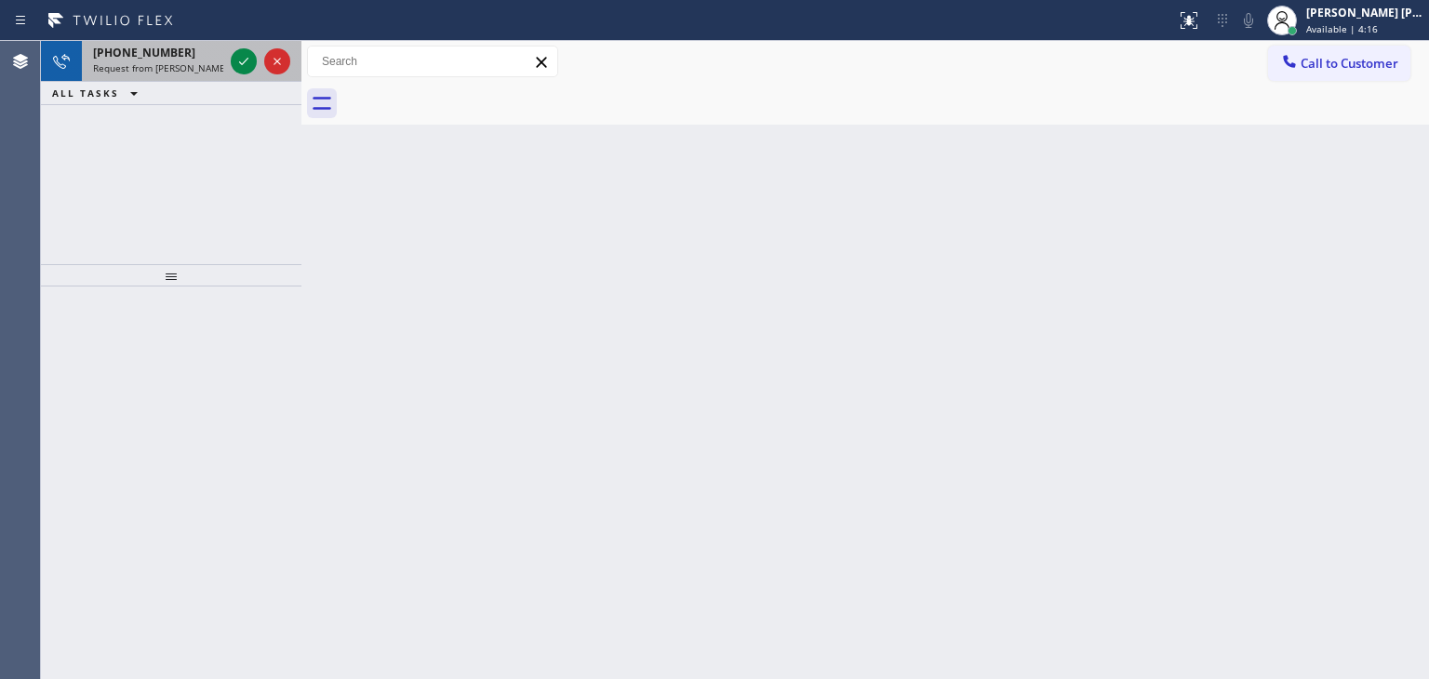
click at [260, 75] on div at bounding box center [260, 61] width 67 height 41
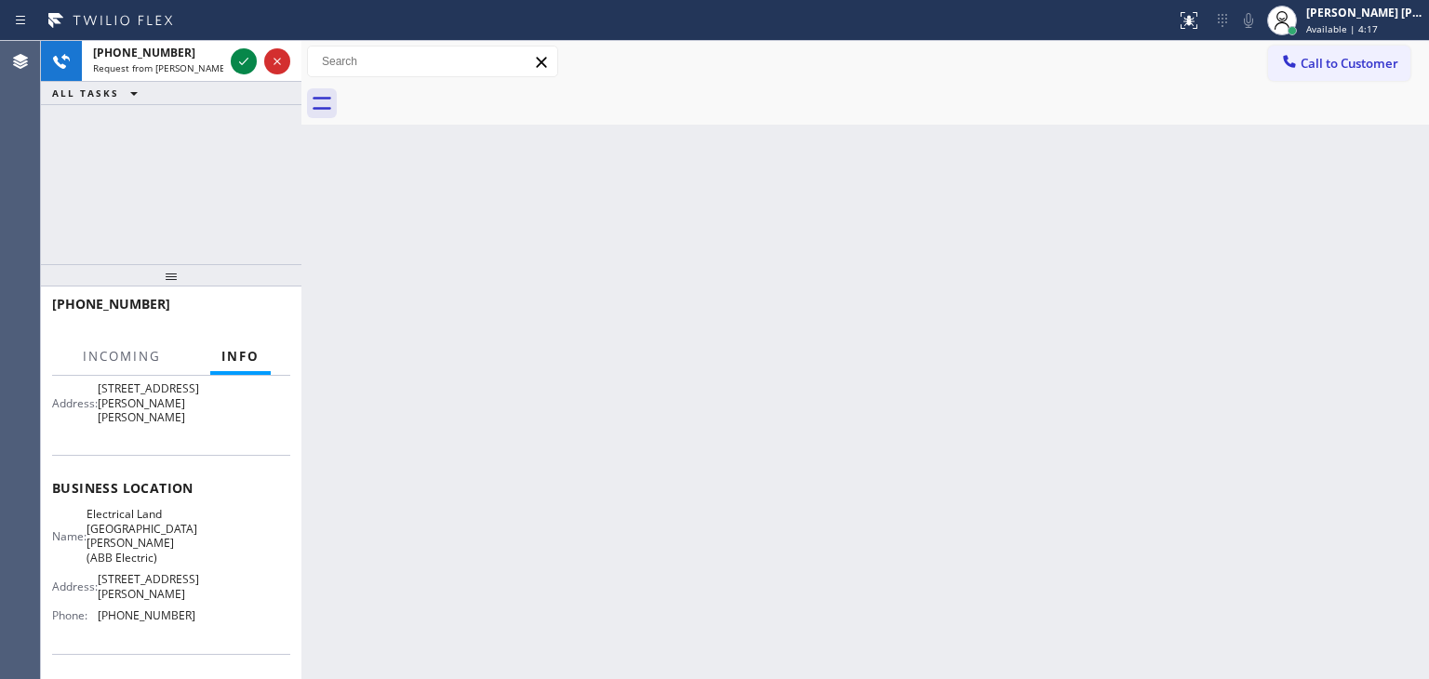
scroll to position [186, 0]
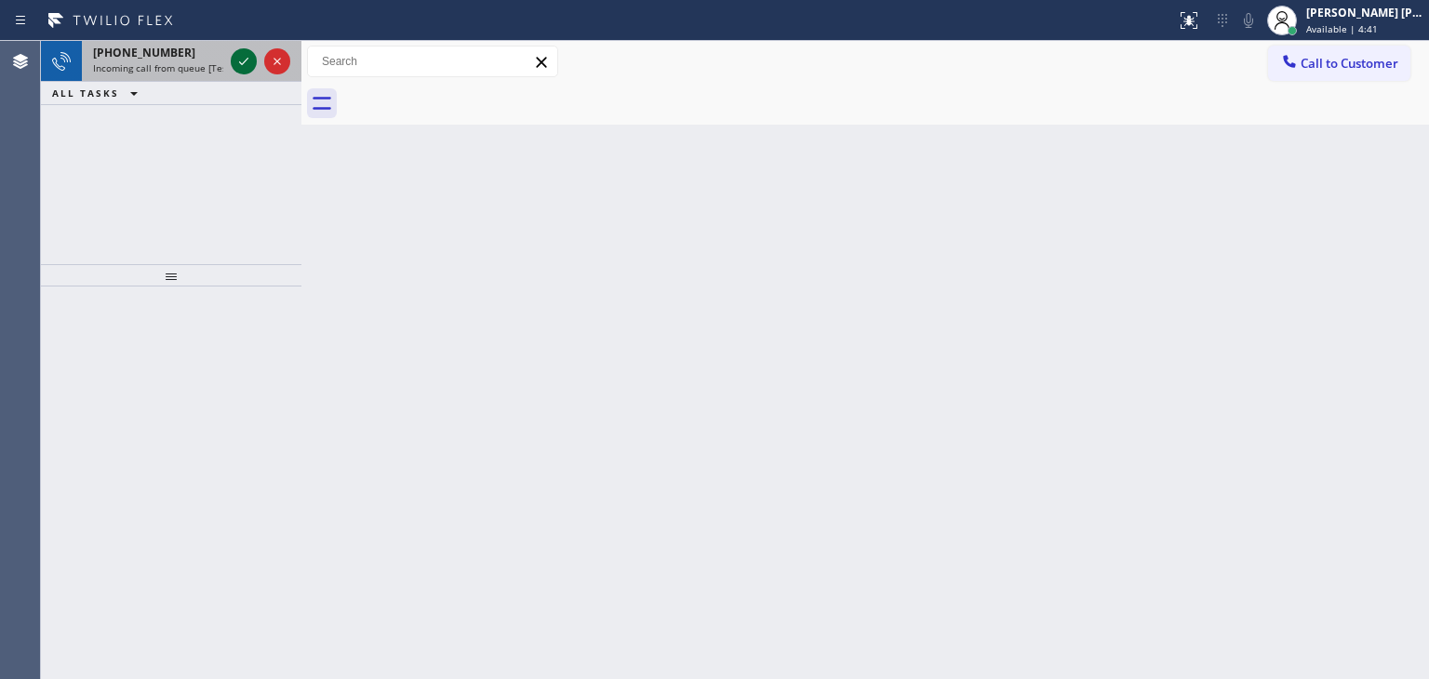
click at [243, 60] on icon at bounding box center [244, 61] width 22 height 22
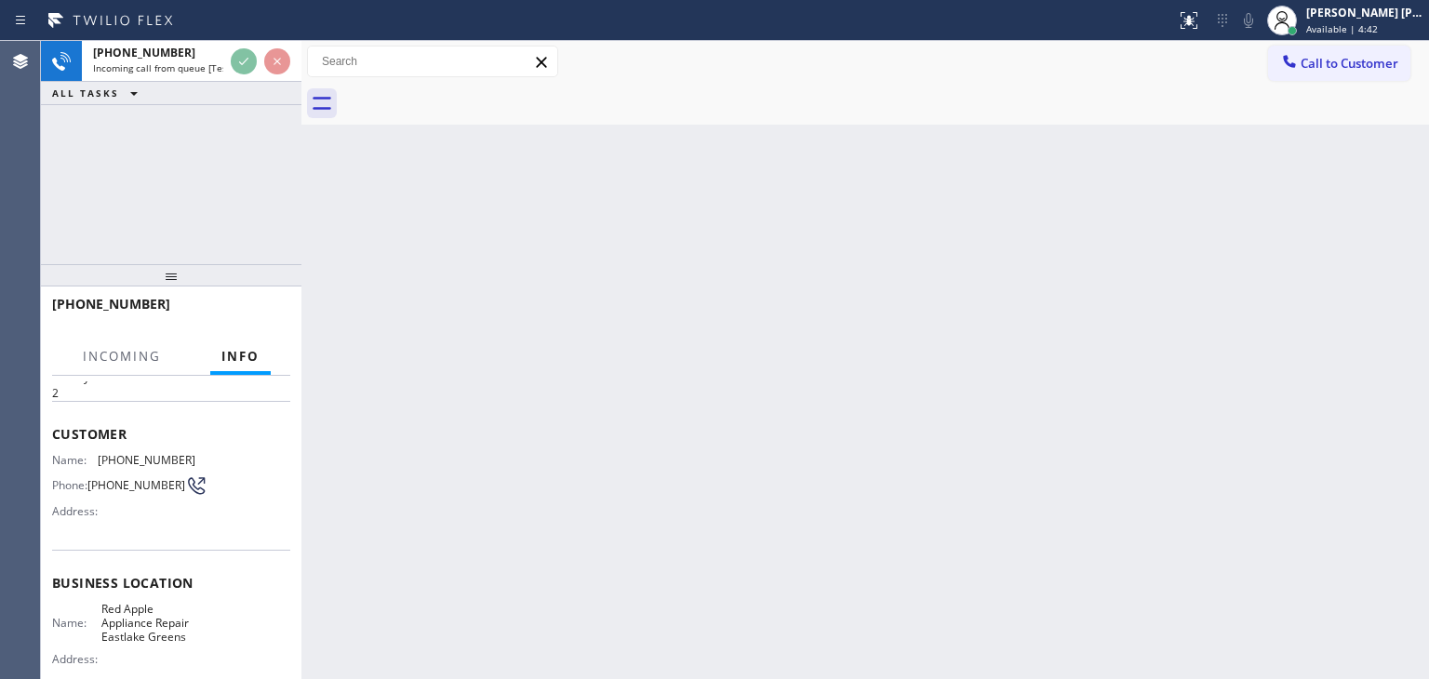
scroll to position [93, 0]
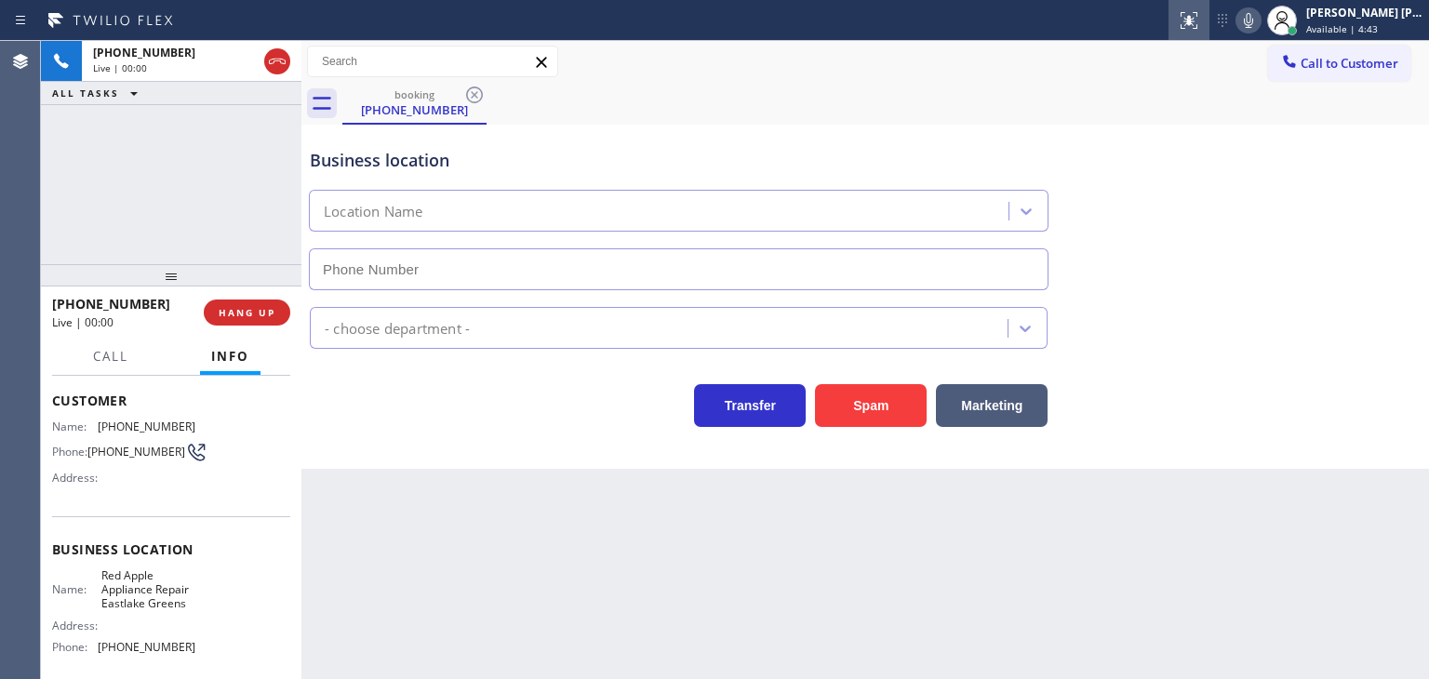
type input "[PHONE_NUMBER]"
click at [1260, 11] on icon at bounding box center [1248, 20] width 22 height 22
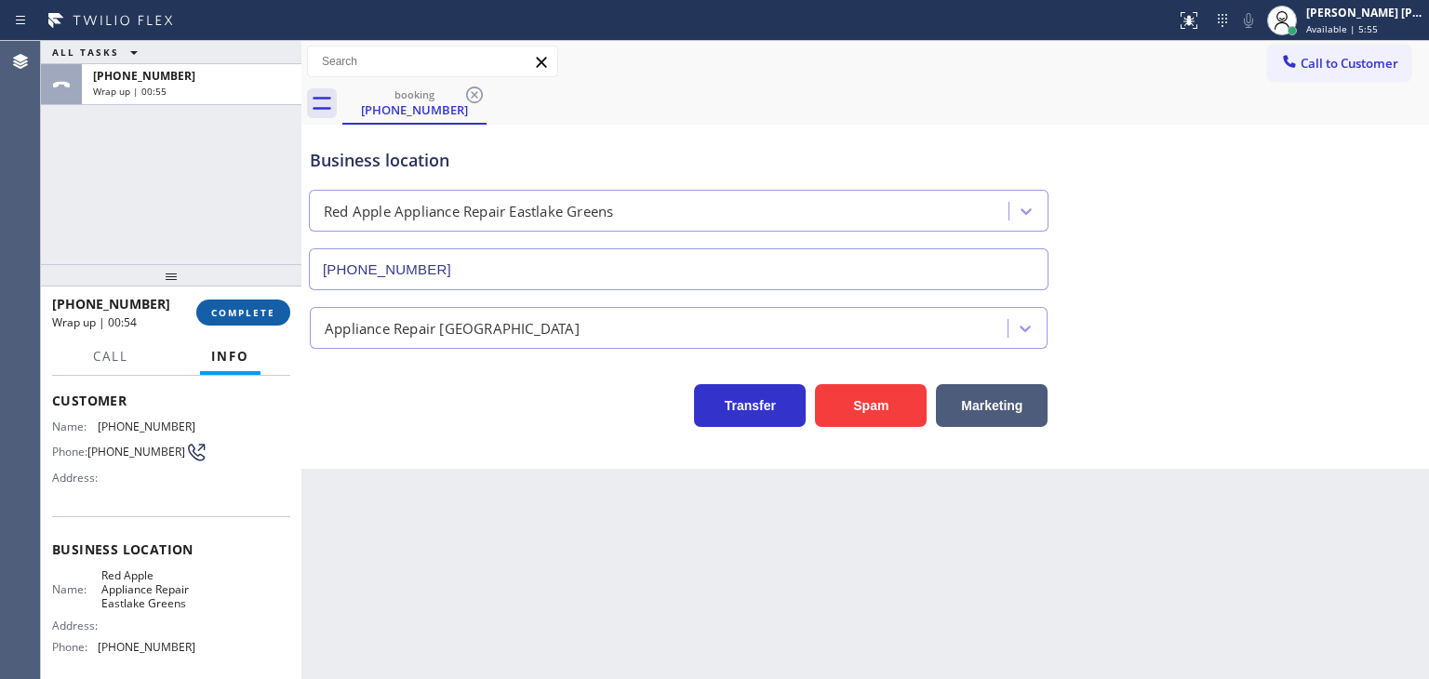
click at [242, 318] on span "COMPLETE" at bounding box center [243, 312] width 64 height 13
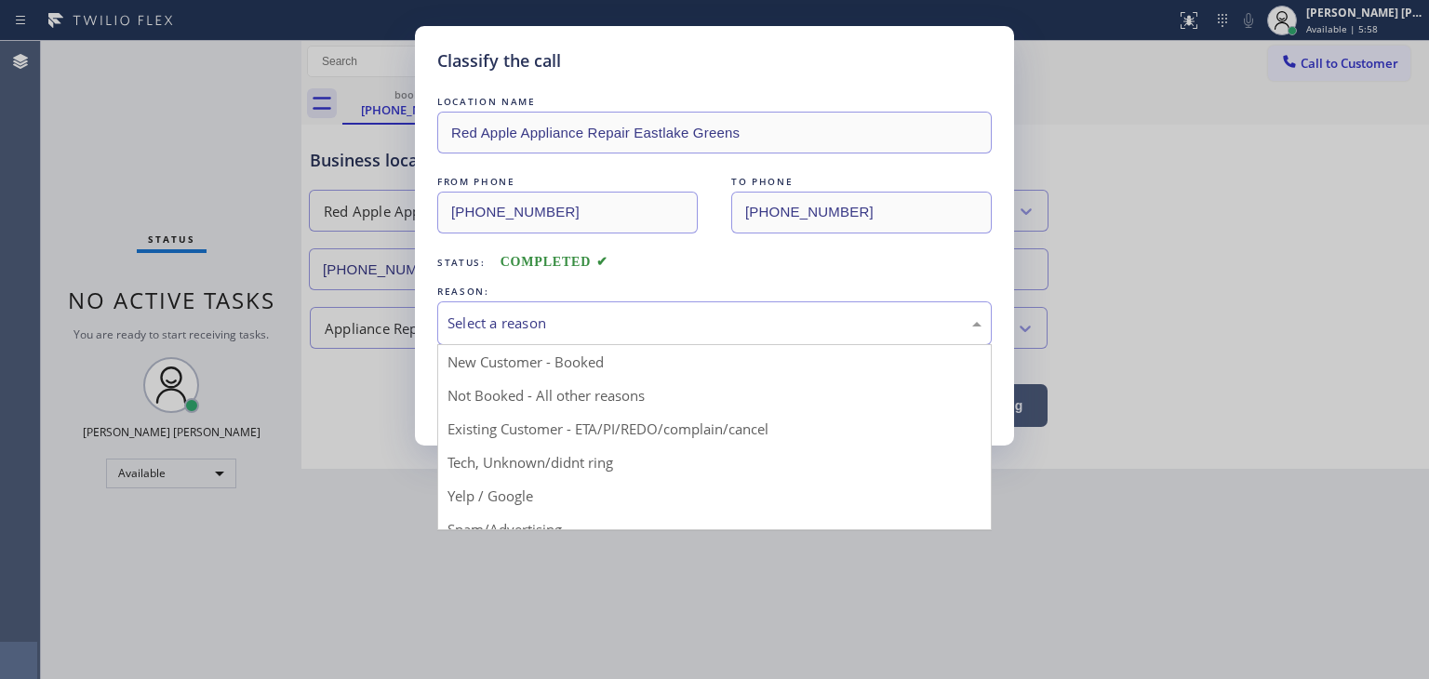
click at [562, 317] on div "Select a reason" at bounding box center [715, 323] width 534 height 21
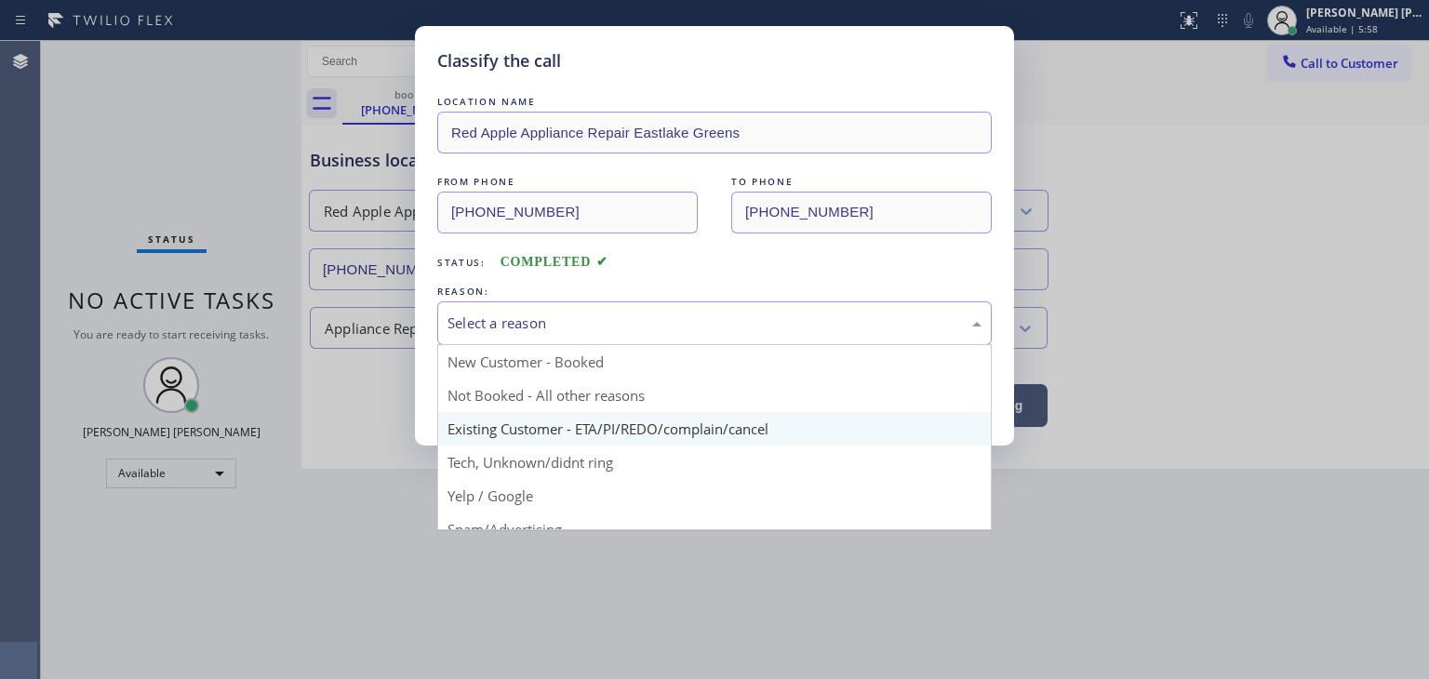
scroll to position [93, 0]
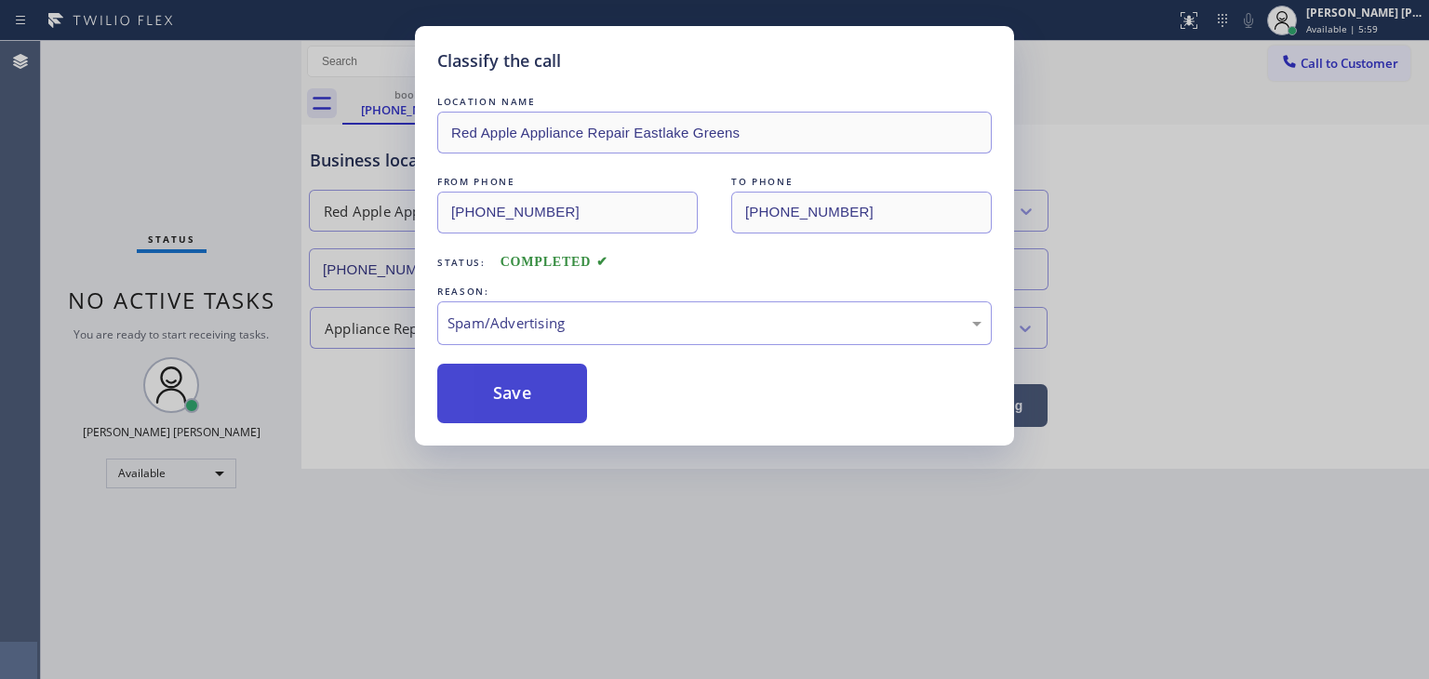
click at [528, 403] on button "Save" at bounding box center [512, 394] width 150 height 60
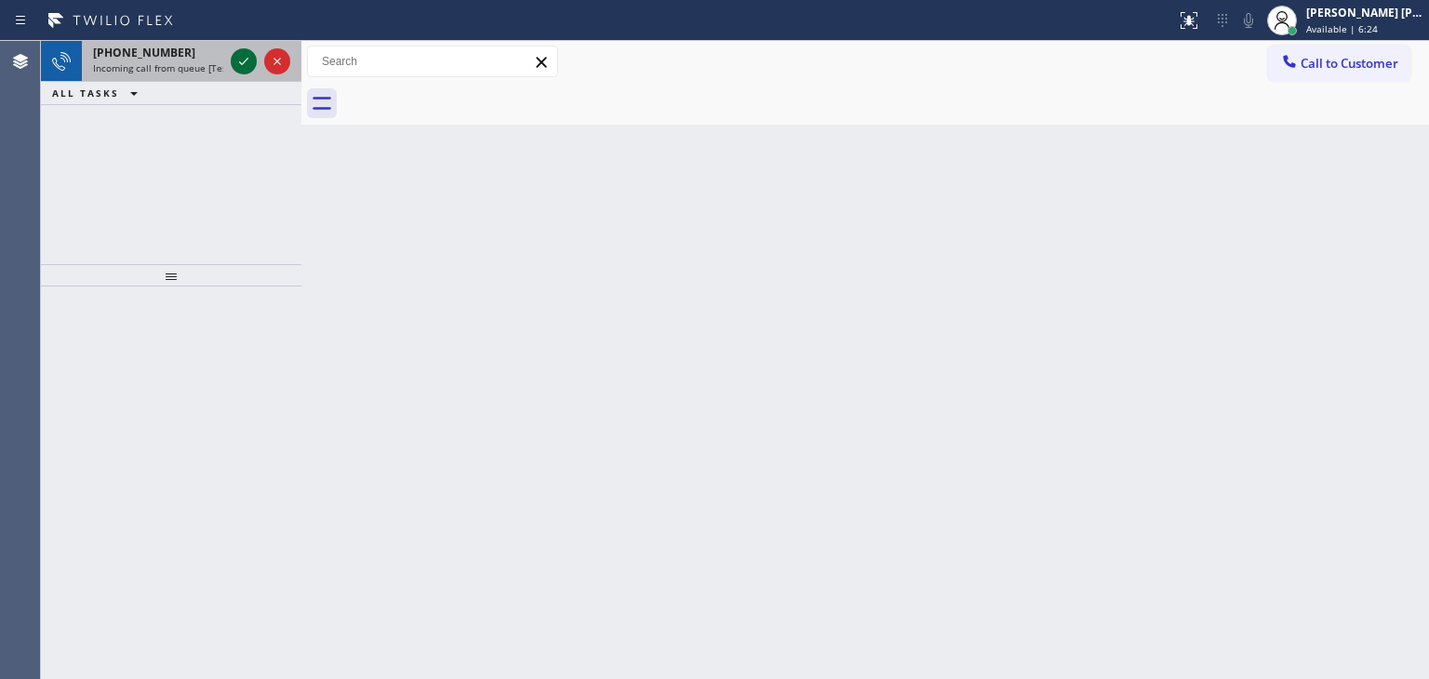
click at [244, 60] on icon at bounding box center [244, 61] width 22 height 22
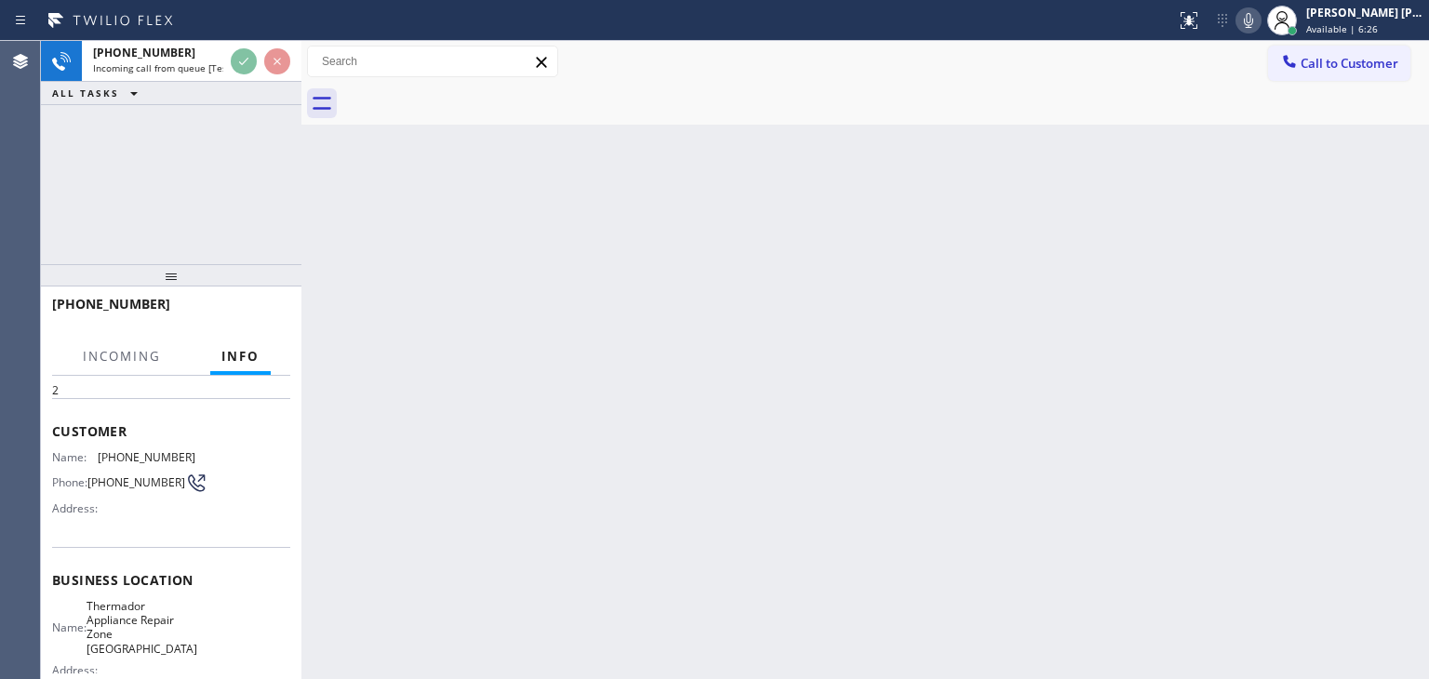
scroll to position [93, 0]
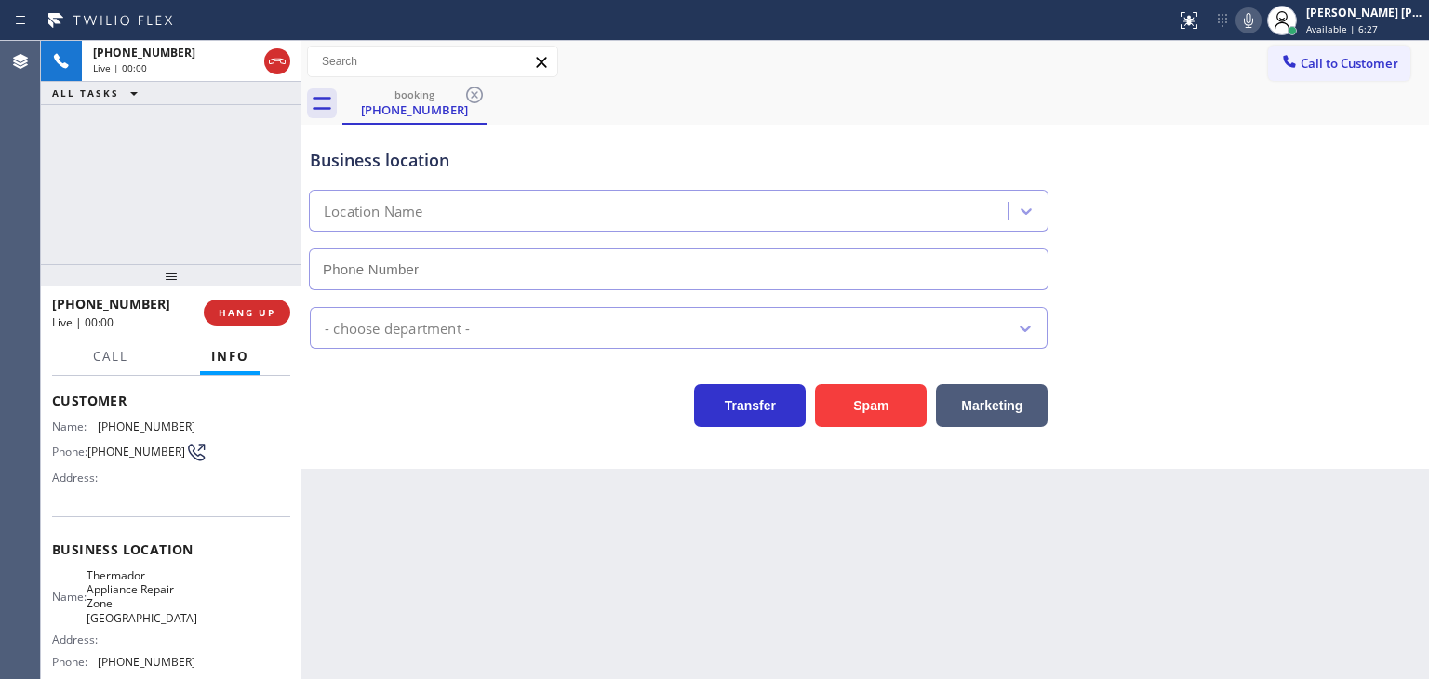
type input "[PHONE_NUMBER]"
click at [1260, 16] on icon at bounding box center [1248, 20] width 22 height 22
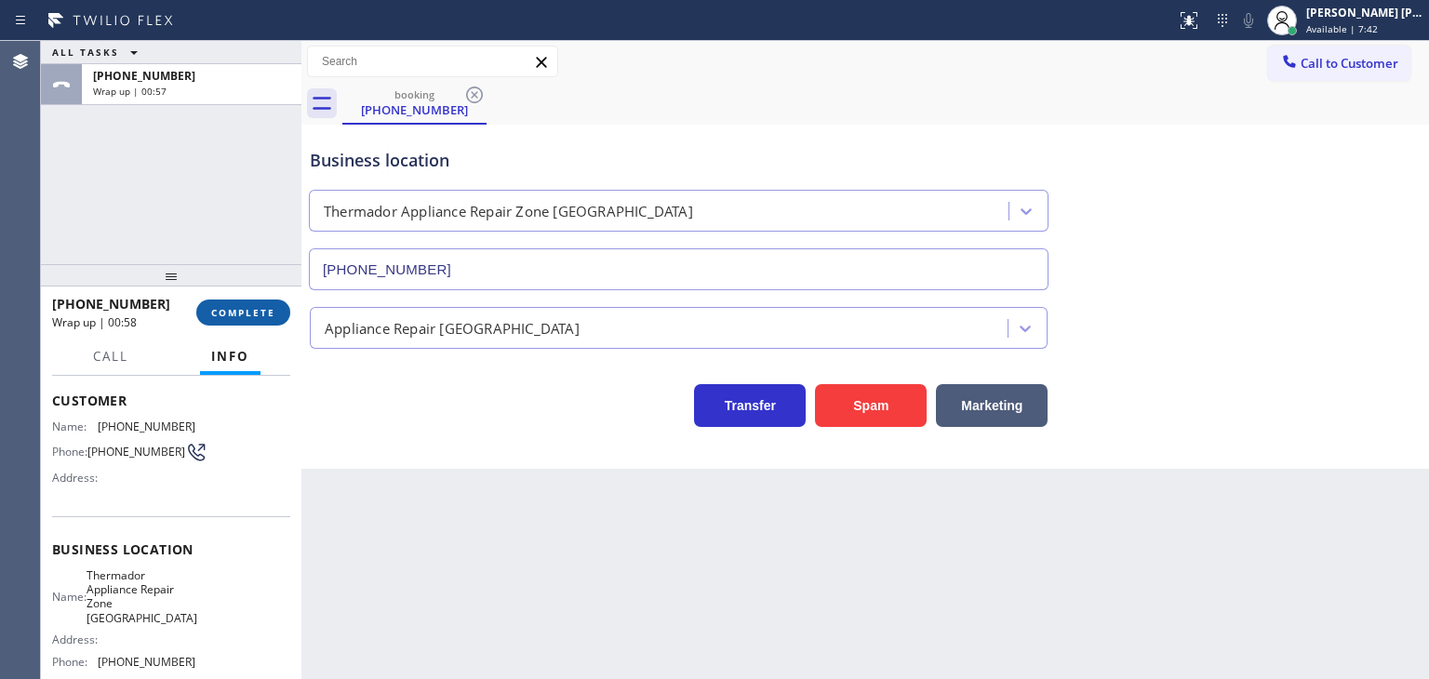
click at [268, 318] on span "COMPLETE" at bounding box center [243, 312] width 64 height 13
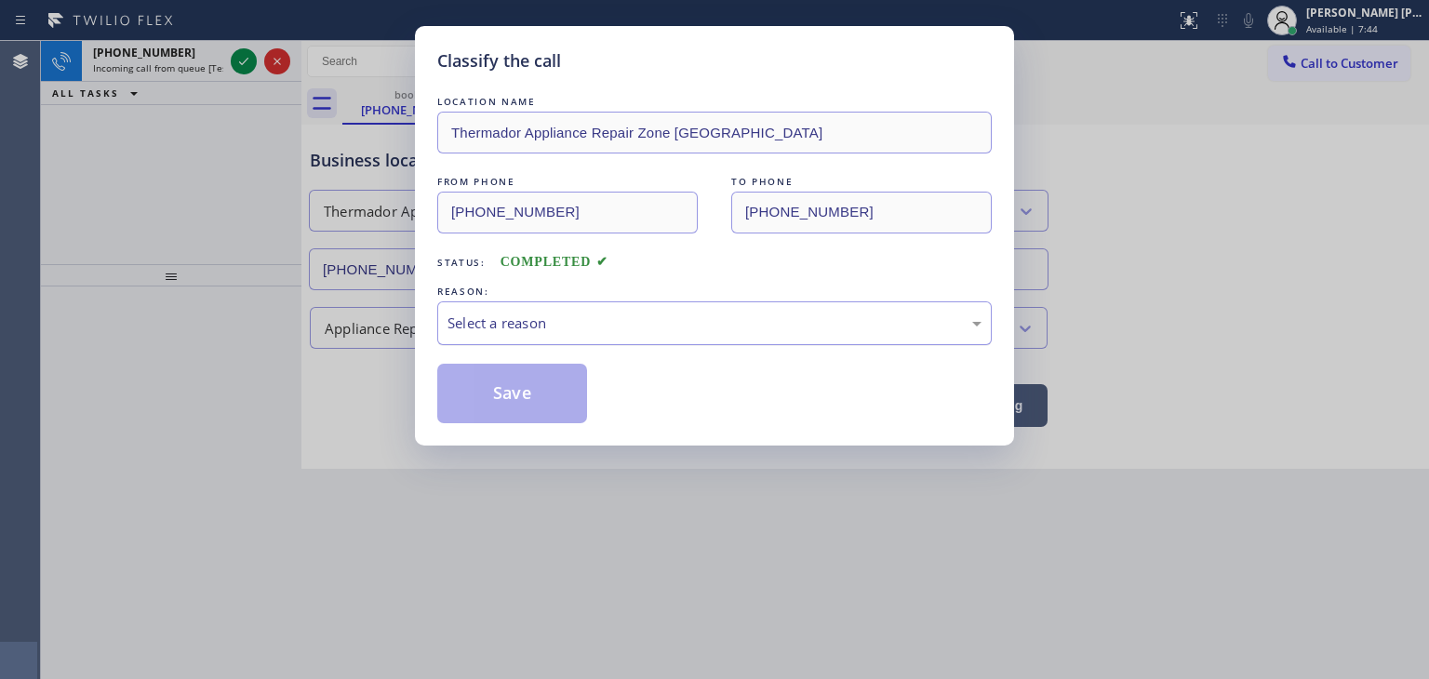
click at [528, 334] on div "Select a reason" at bounding box center [714, 323] width 555 height 44
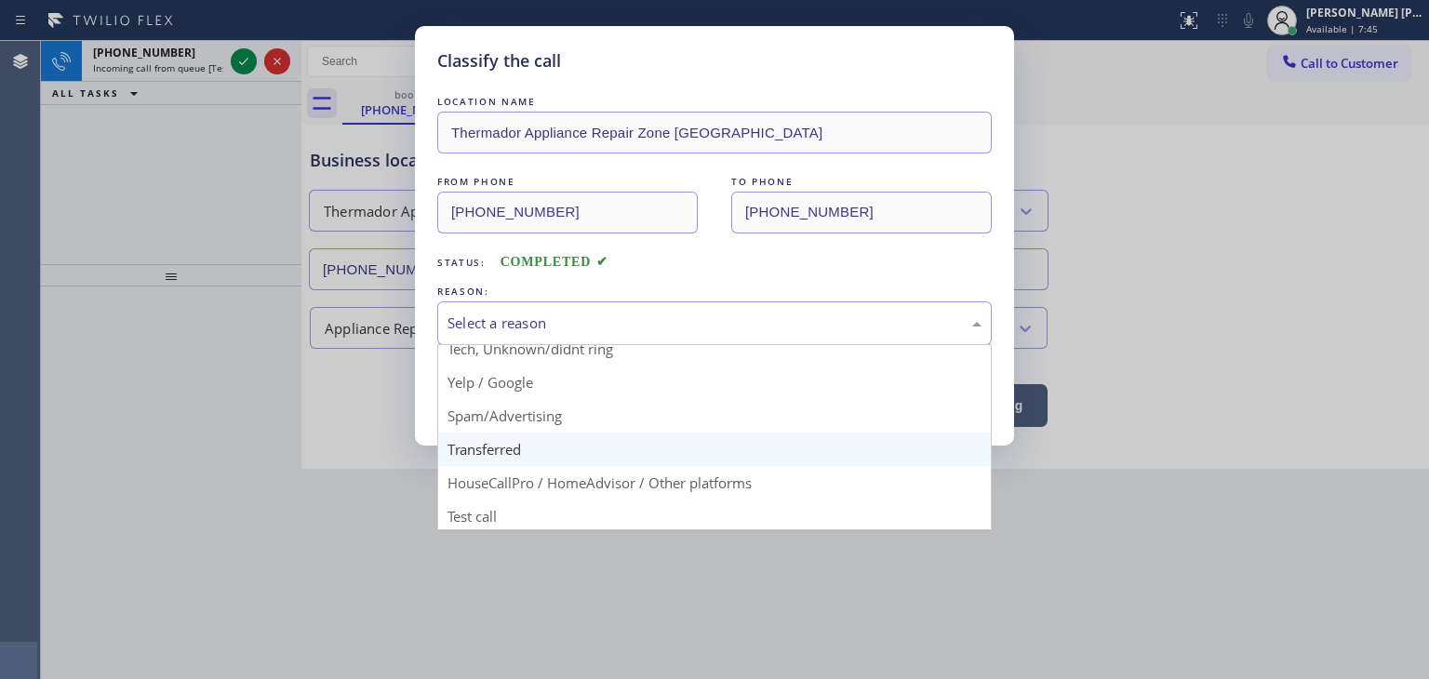
scroll to position [116, 0]
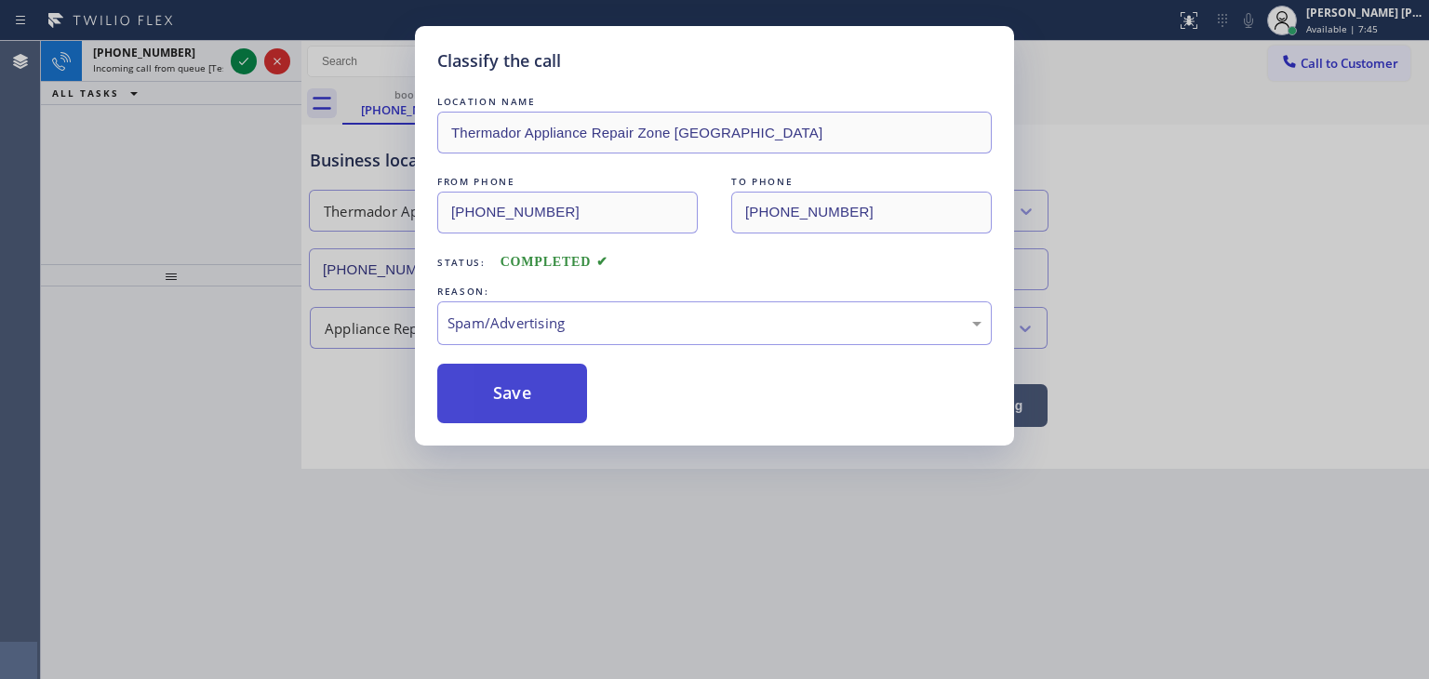
click at [516, 403] on button "Save" at bounding box center [512, 394] width 150 height 60
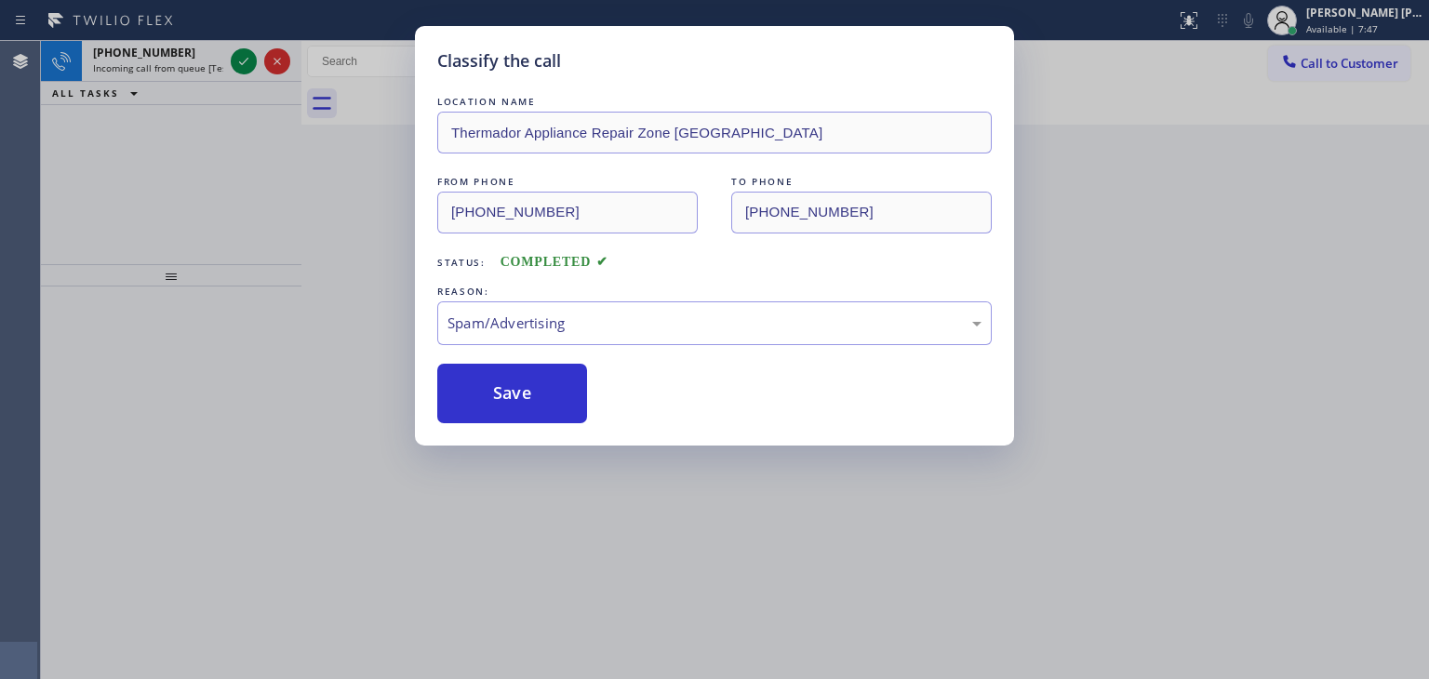
click at [249, 58] on icon at bounding box center [244, 61] width 22 height 22
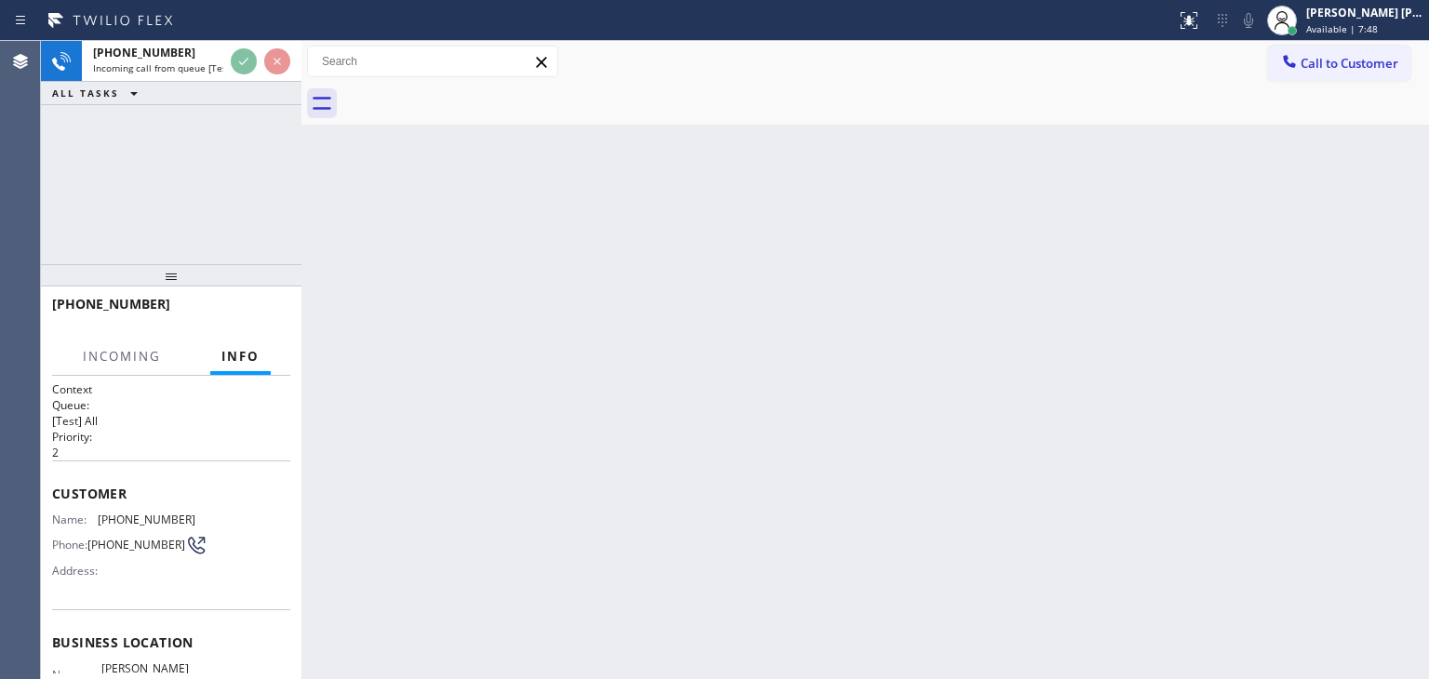
scroll to position [93, 0]
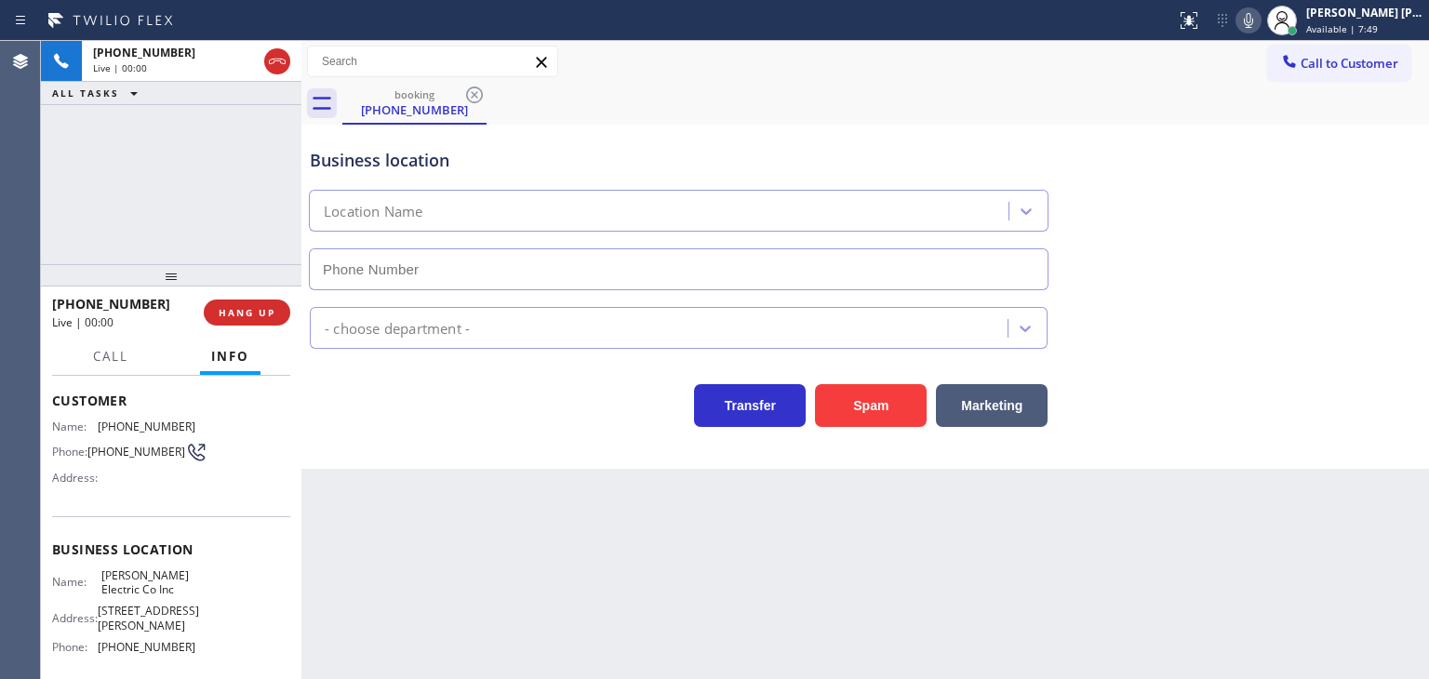
type input "[PHONE_NUMBER]"
click at [1260, 15] on icon at bounding box center [1248, 20] width 22 height 22
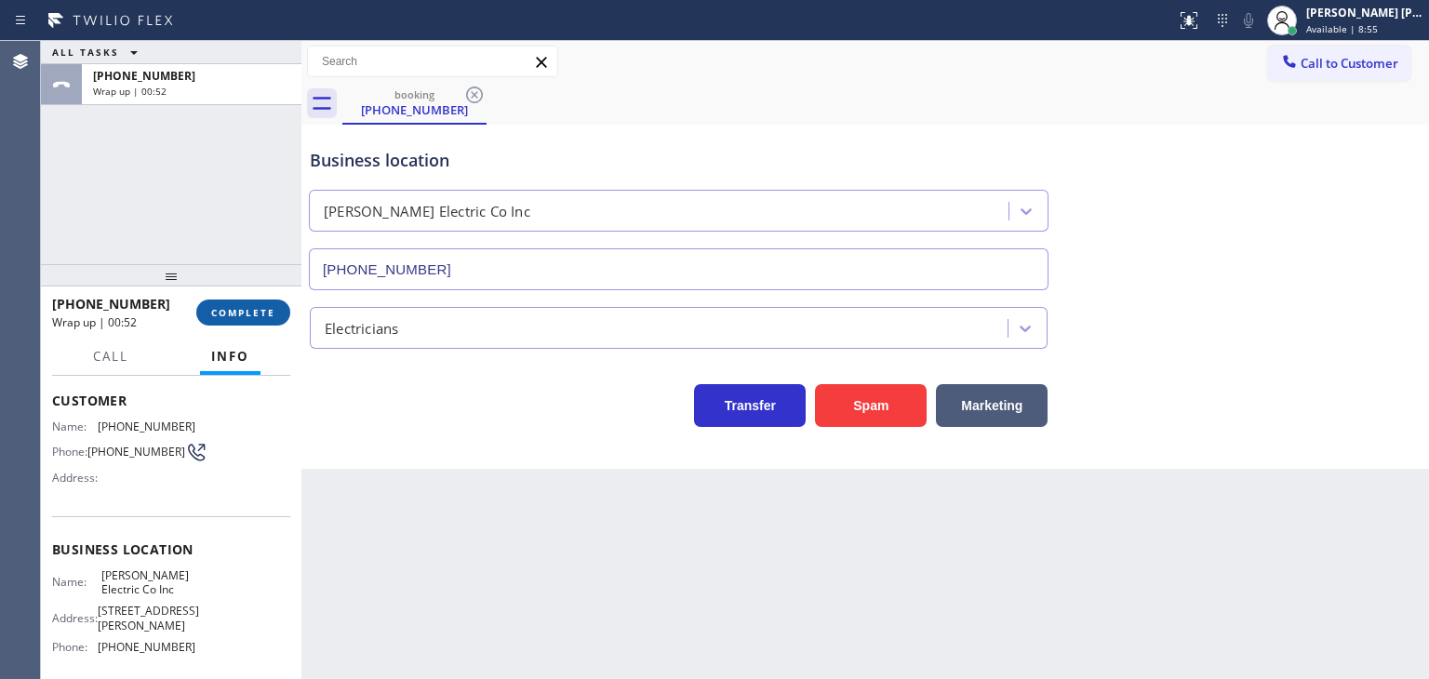
click at [247, 313] on span "COMPLETE" at bounding box center [243, 312] width 64 height 13
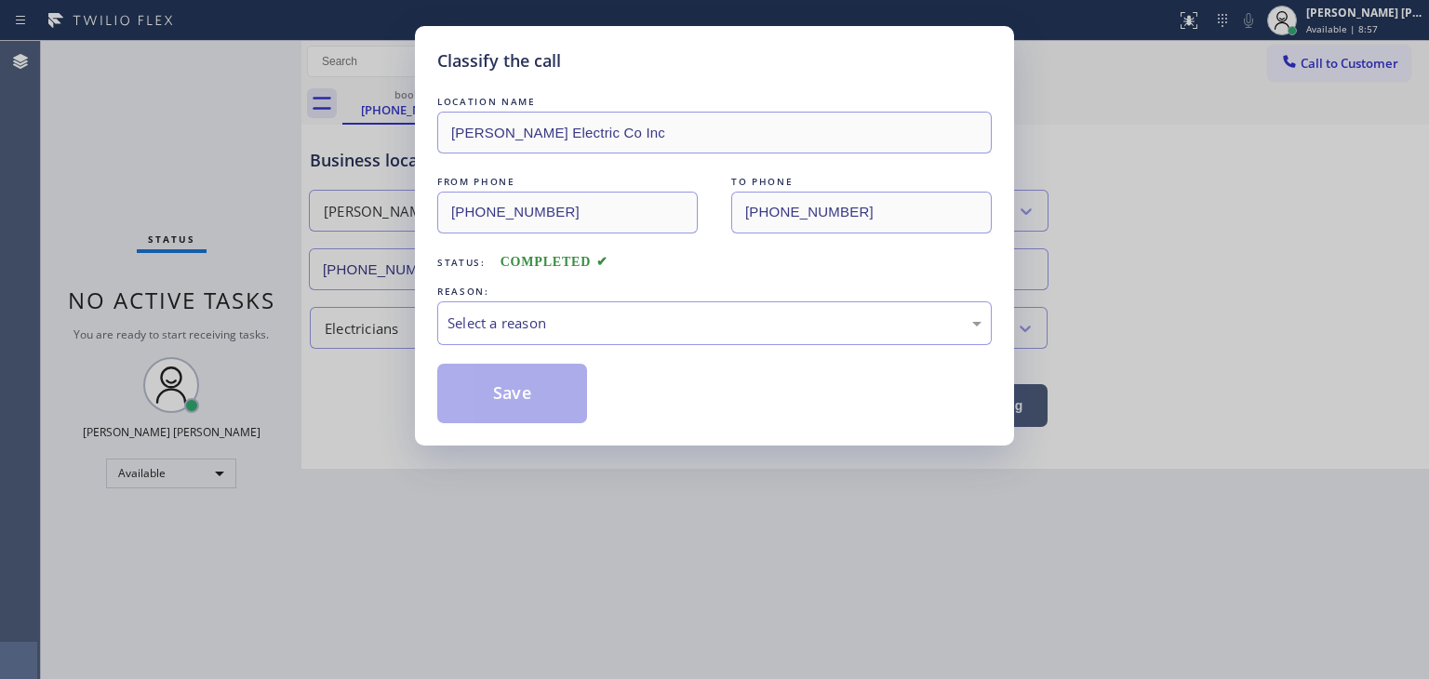
click at [528, 328] on div "Select a reason" at bounding box center [715, 323] width 534 height 21
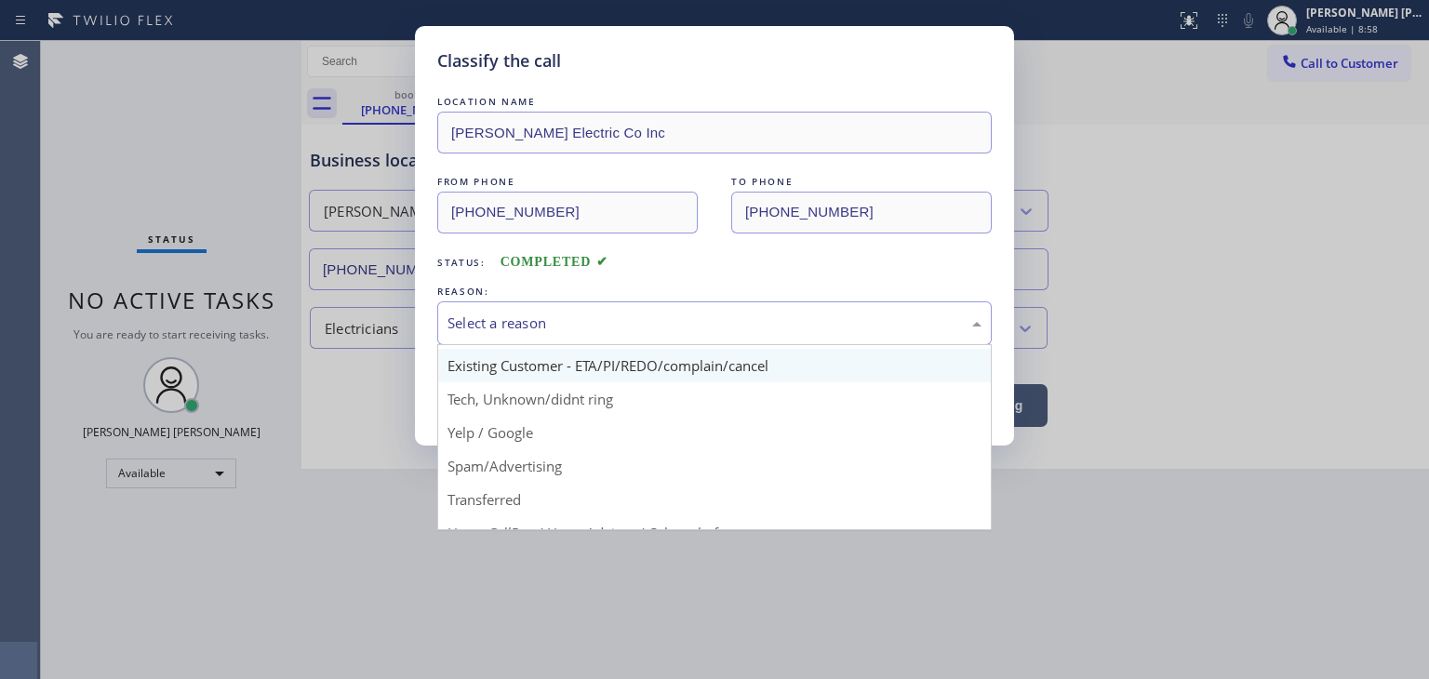
scroll to position [93, 0]
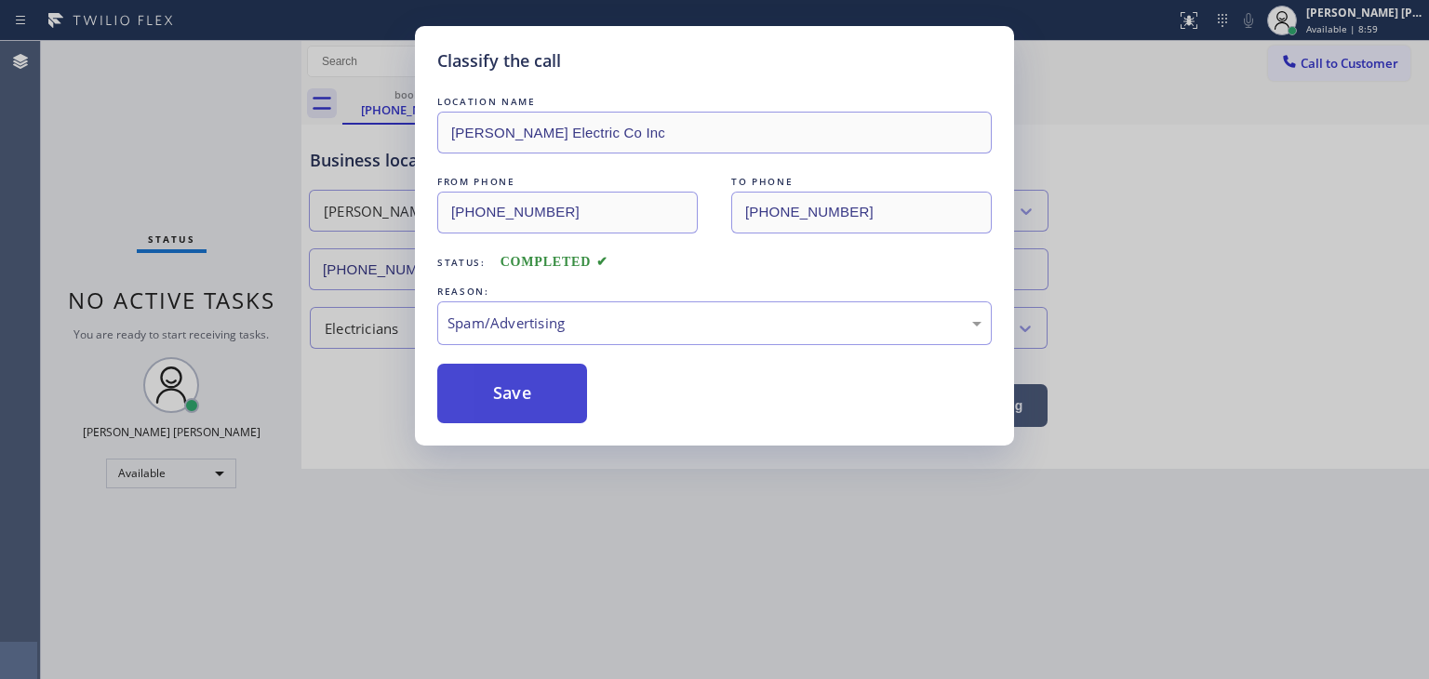
click at [506, 390] on button "Save" at bounding box center [512, 394] width 150 height 60
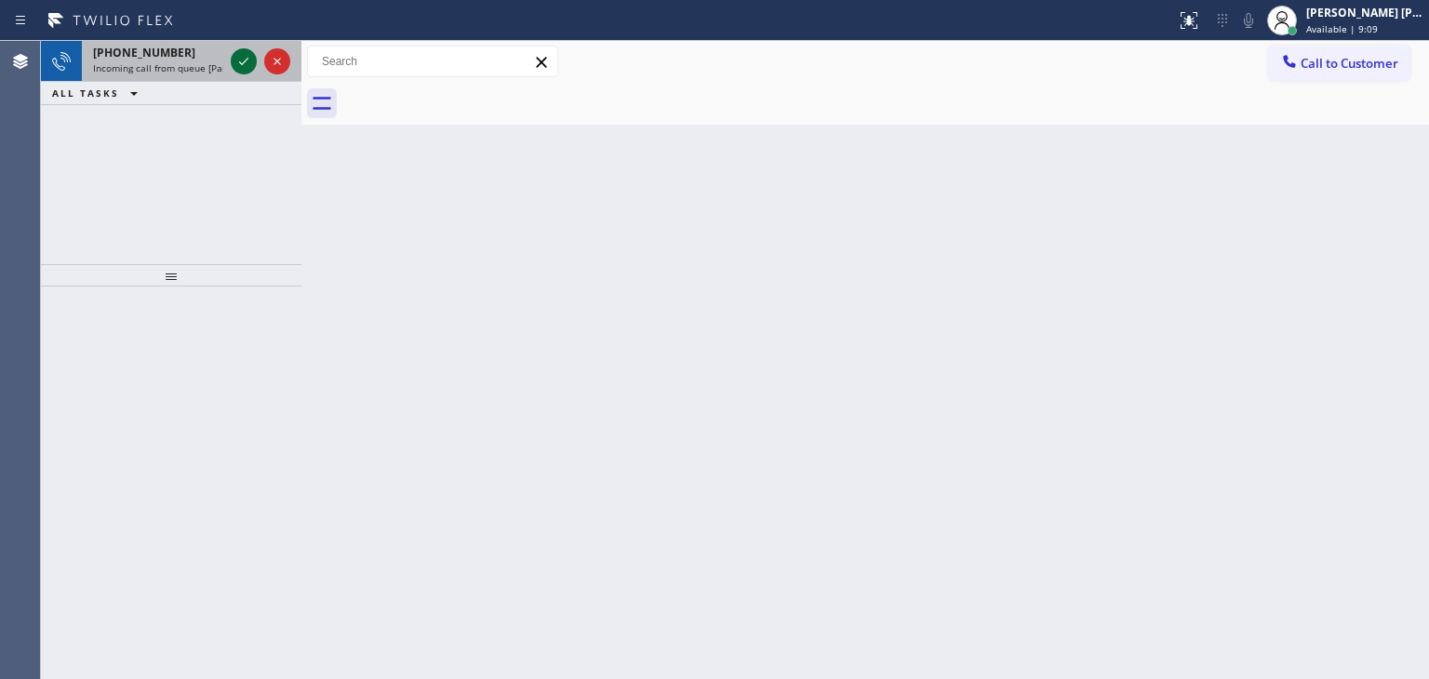
click at [247, 64] on icon at bounding box center [244, 61] width 22 height 22
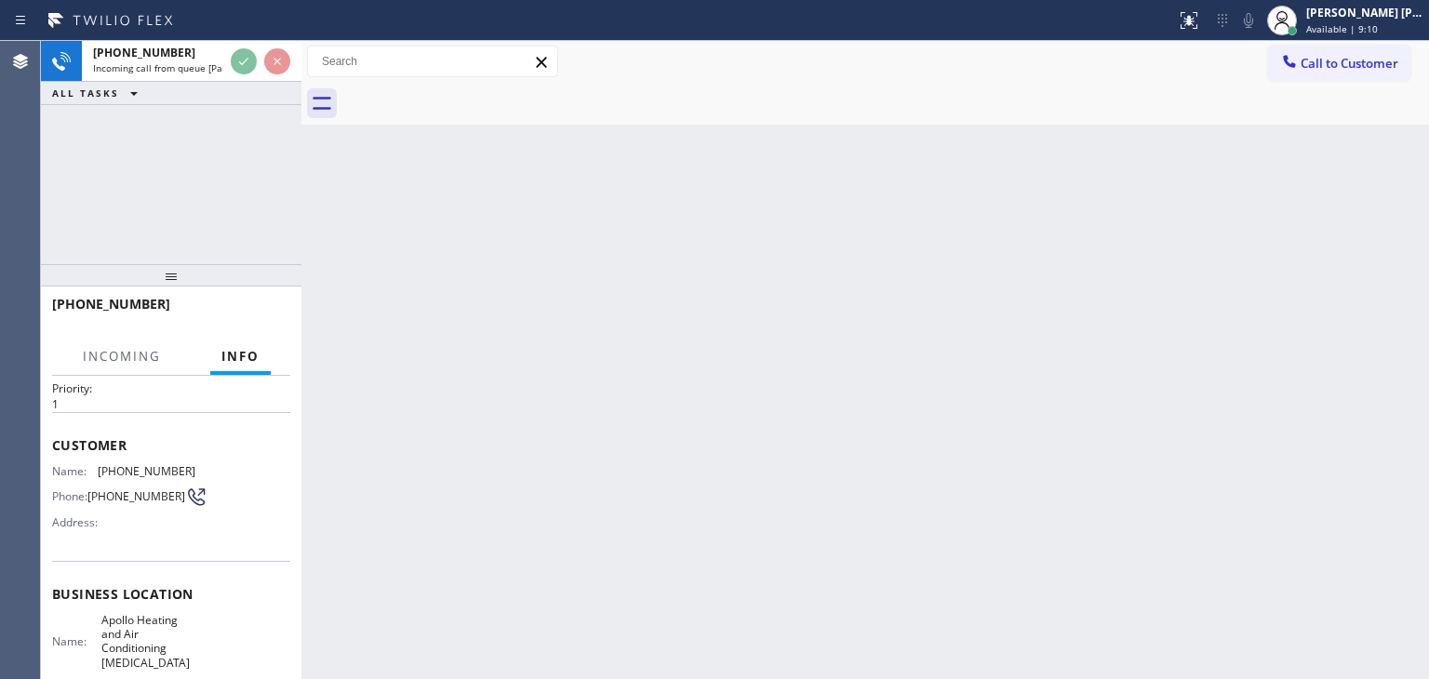
scroll to position [93, 0]
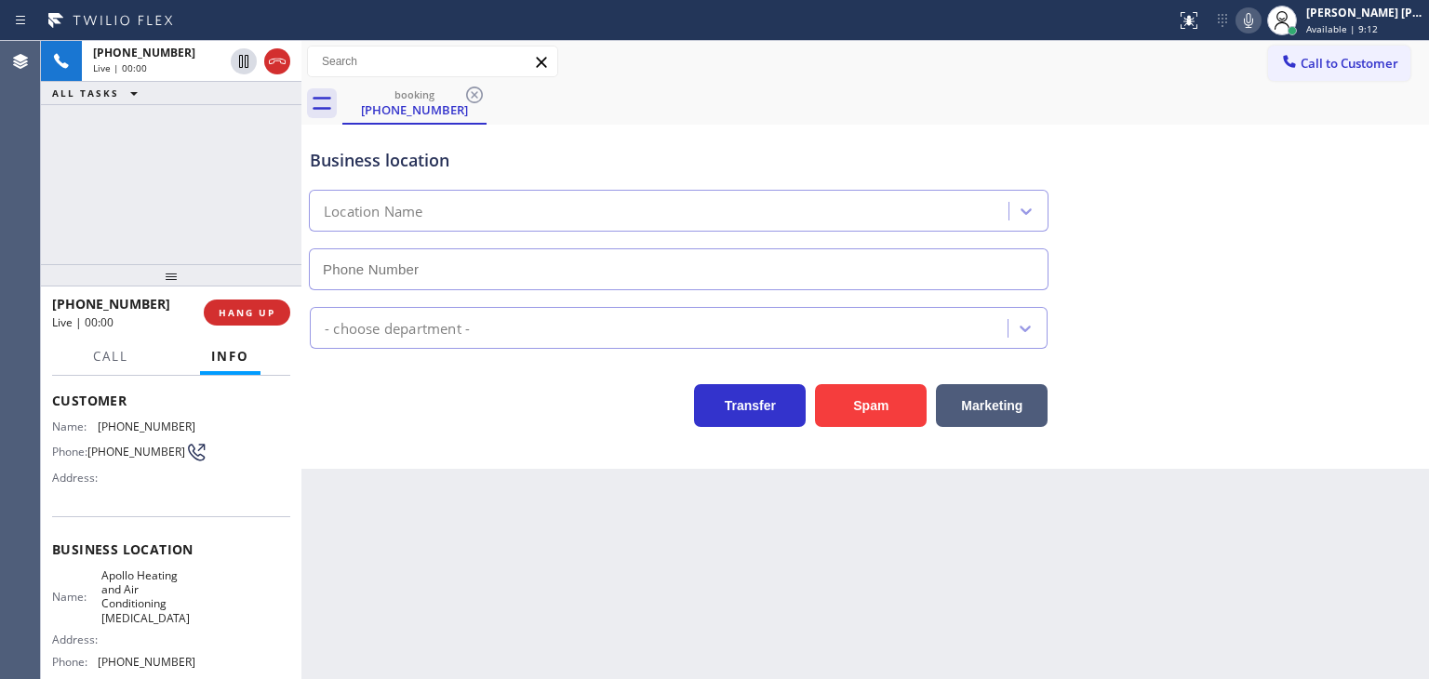
type input "[PHONE_NUMBER]"
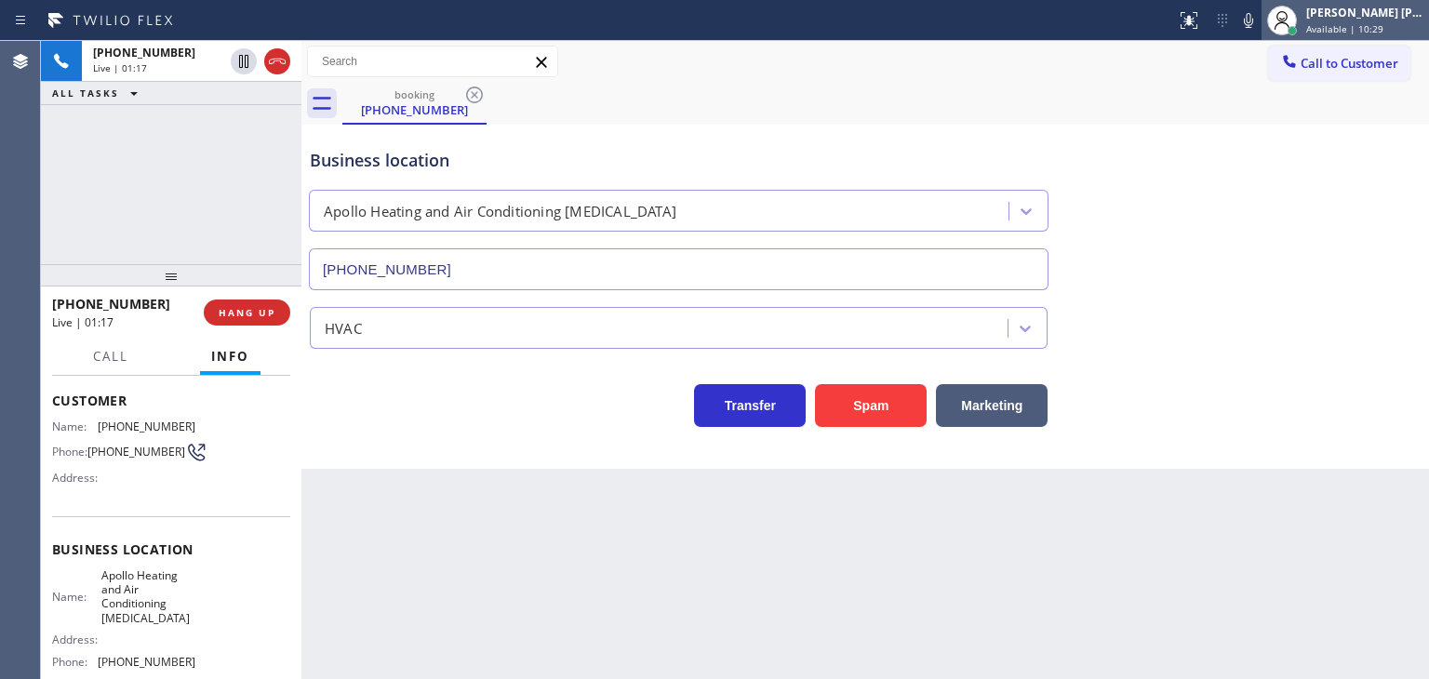
drag, startPoint x: 1285, startPoint y: 13, endPoint x: 1319, endPoint y: 15, distance: 34.5
click at [1260, 13] on icon at bounding box center [1248, 20] width 22 height 22
click at [1428, 15] on div "[PERSON_NAME] [PERSON_NAME] Available | 10:29" at bounding box center [1366, 20] width 127 height 33
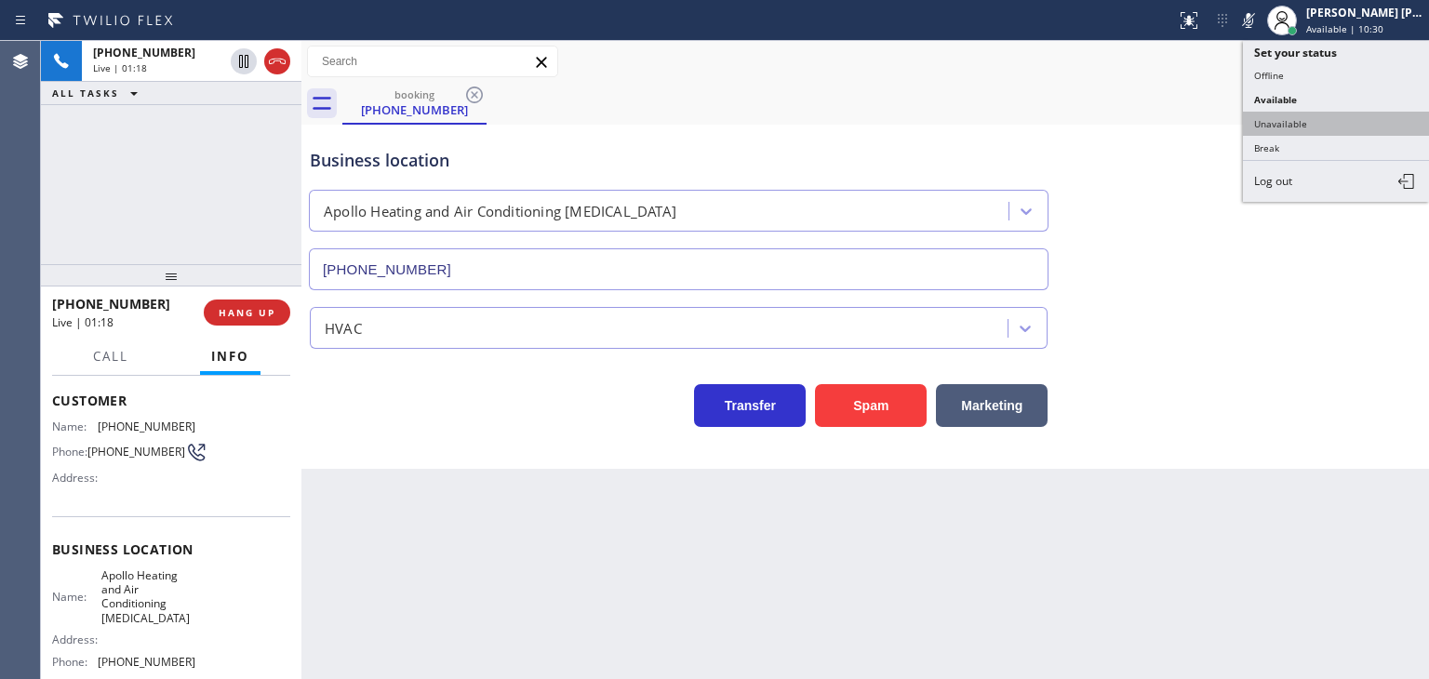
click at [1330, 128] on button "Unavailable" at bounding box center [1336, 124] width 186 height 24
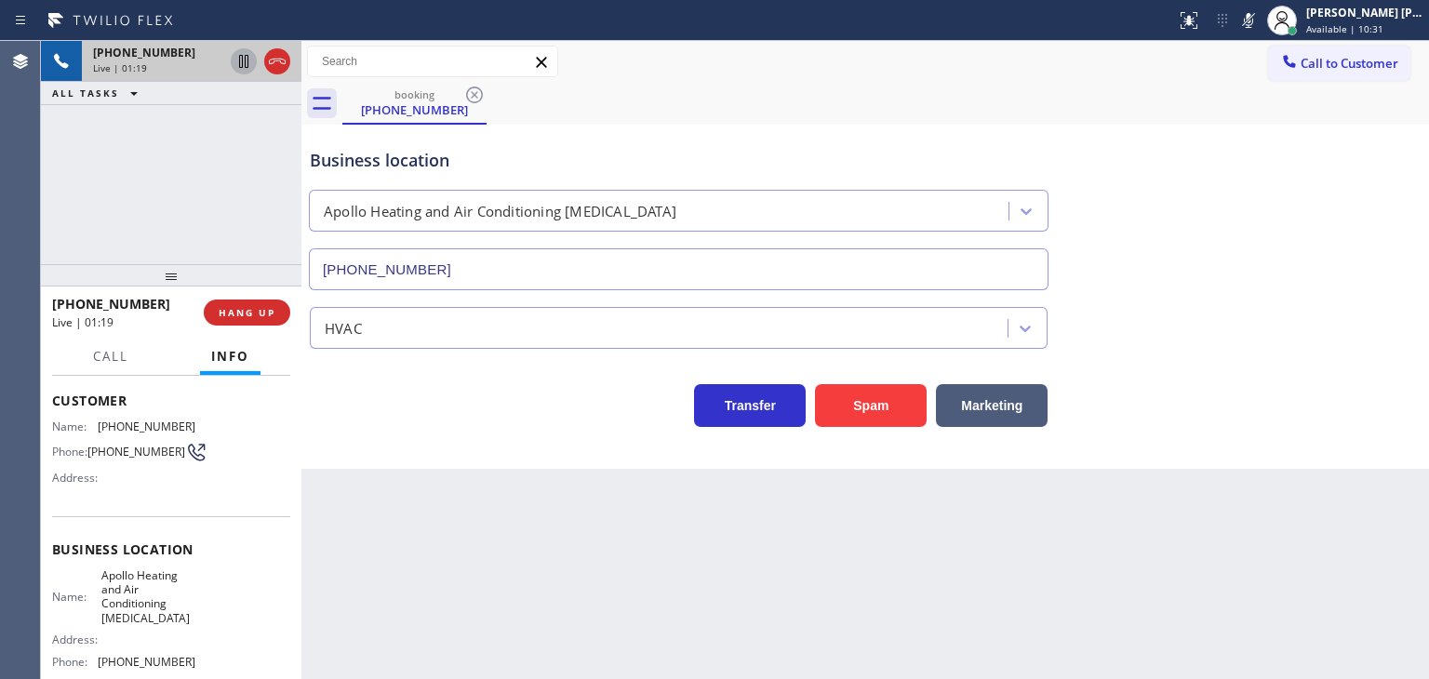
click at [244, 56] on icon at bounding box center [244, 61] width 22 height 22
click at [1260, 23] on icon at bounding box center [1248, 20] width 22 height 22
click at [243, 61] on icon at bounding box center [243, 61] width 13 height 13
click at [1354, 11] on div "[PERSON_NAME] [PERSON_NAME]" at bounding box center [1364, 13] width 117 height 16
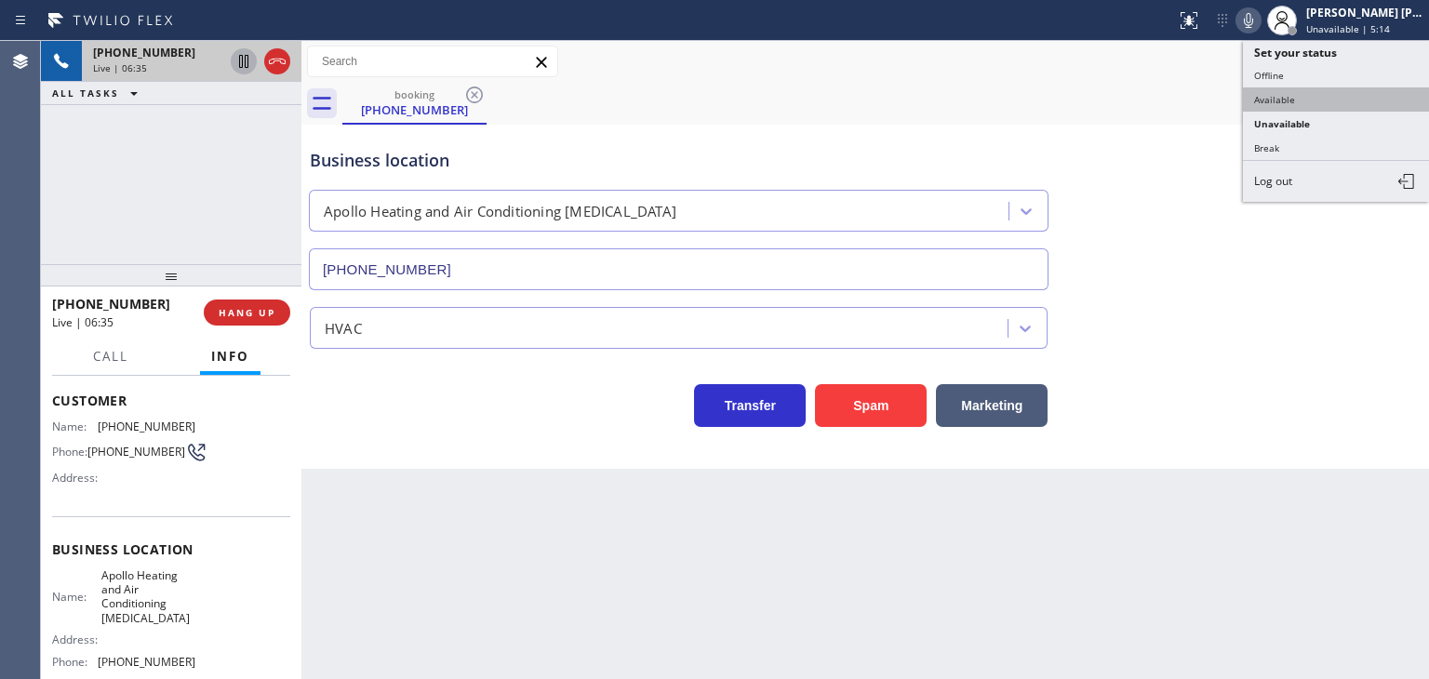
click at [1295, 98] on button "Available" at bounding box center [1336, 99] width 186 height 24
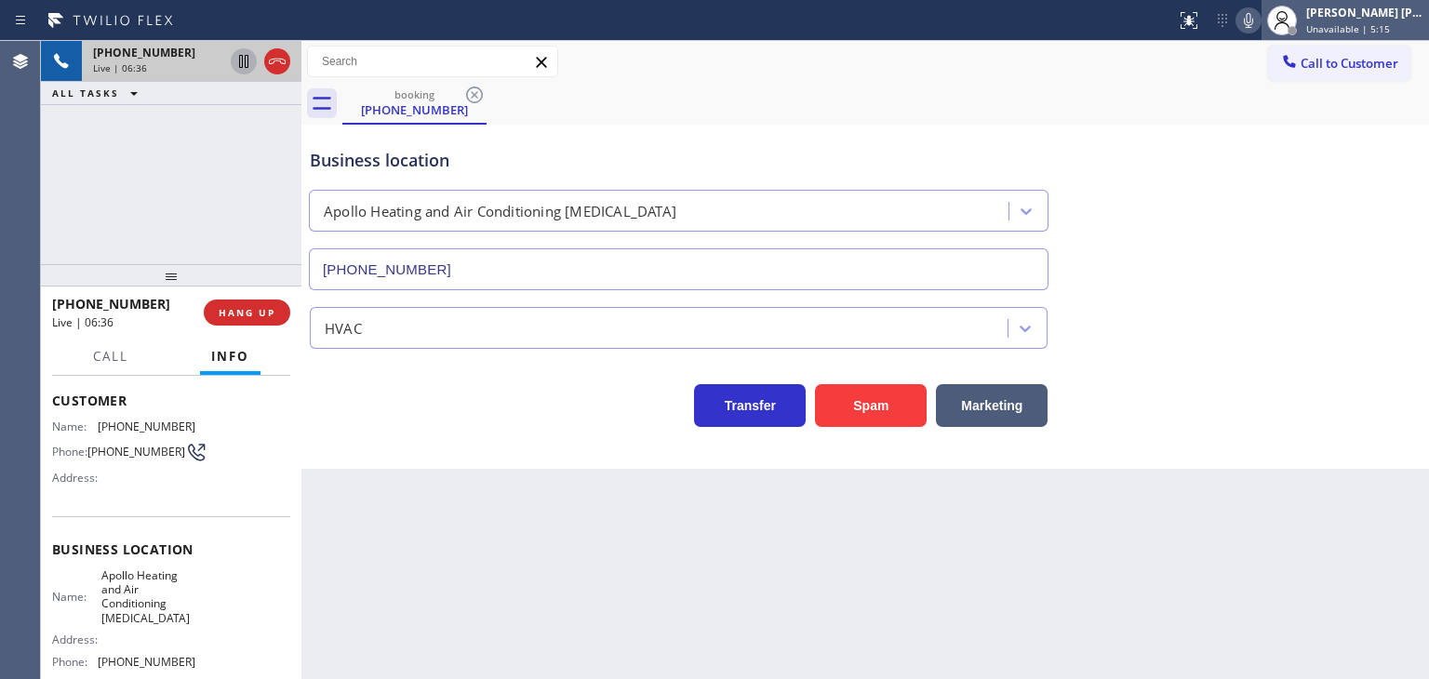
click at [1428, 12] on div "[PERSON_NAME] [PERSON_NAME] Unavailable | 5:15" at bounding box center [1366, 20] width 127 height 33
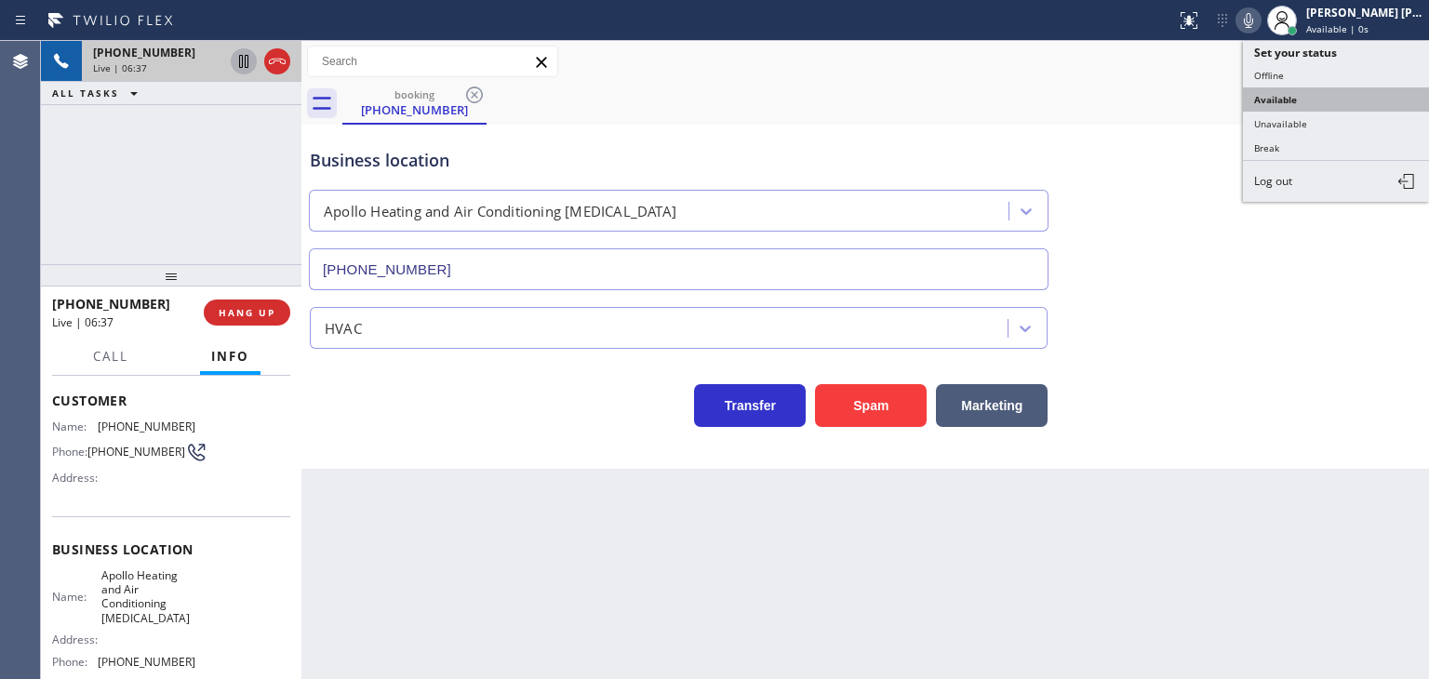
click at [1343, 100] on button "Available" at bounding box center [1336, 99] width 186 height 24
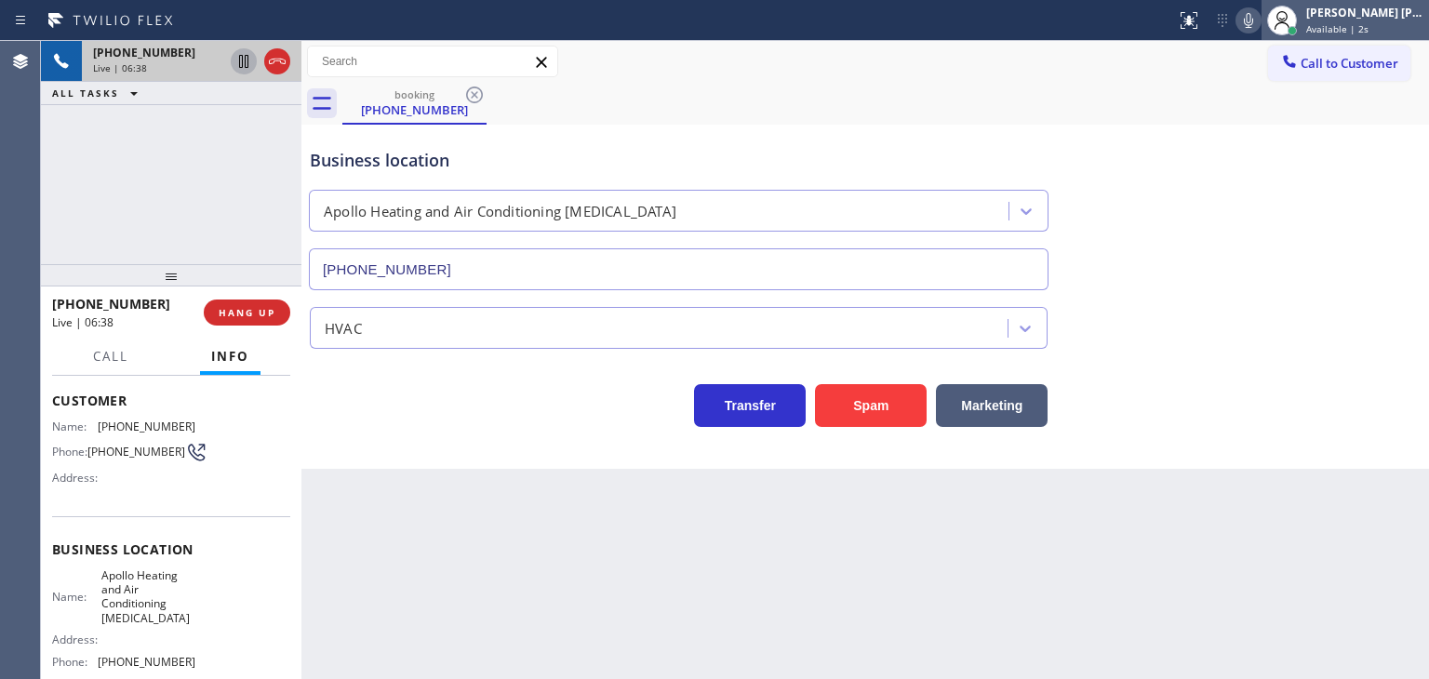
click at [1389, 20] on div "[PERSON_NAME] [PERSON_NAME] Available | 2s" at bounding box center [1366, 20] width 127 height 33
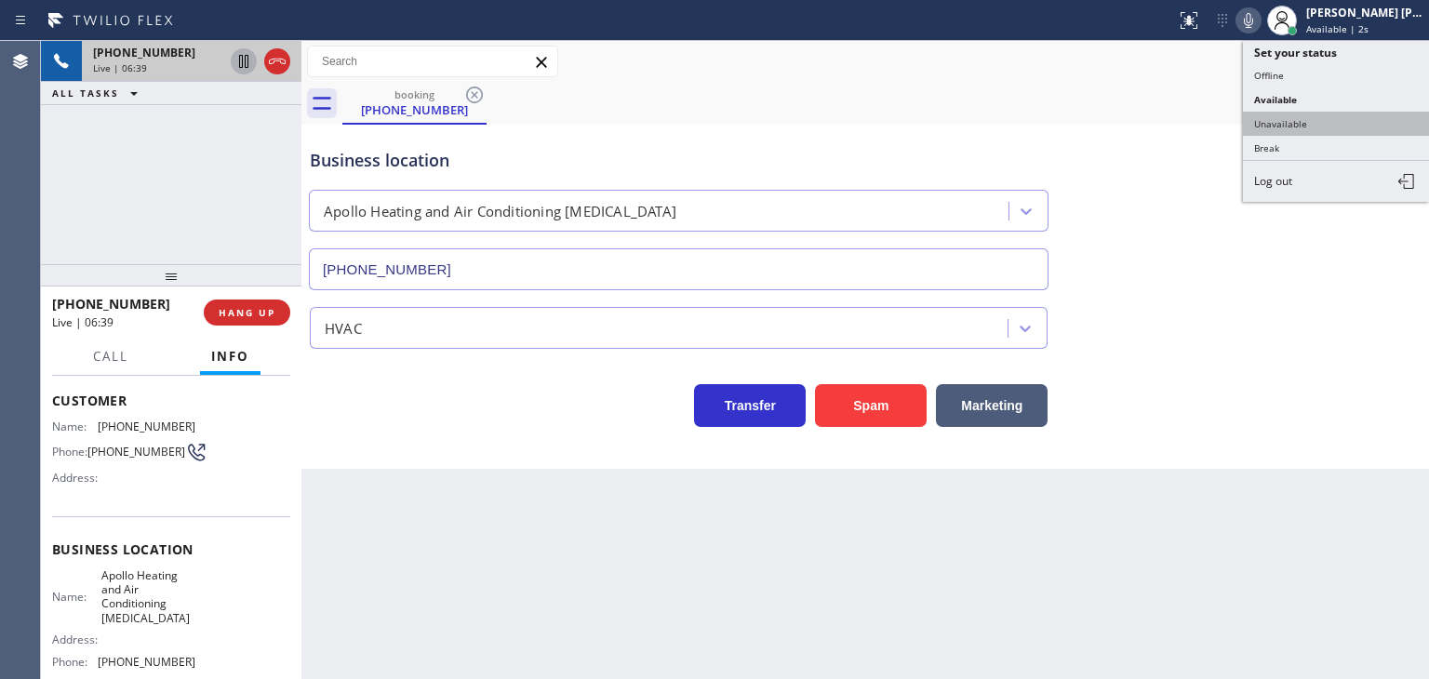
click at [1310, 127] on button "Unavailable" at bounding box center [1336, 124] width 186 height 24
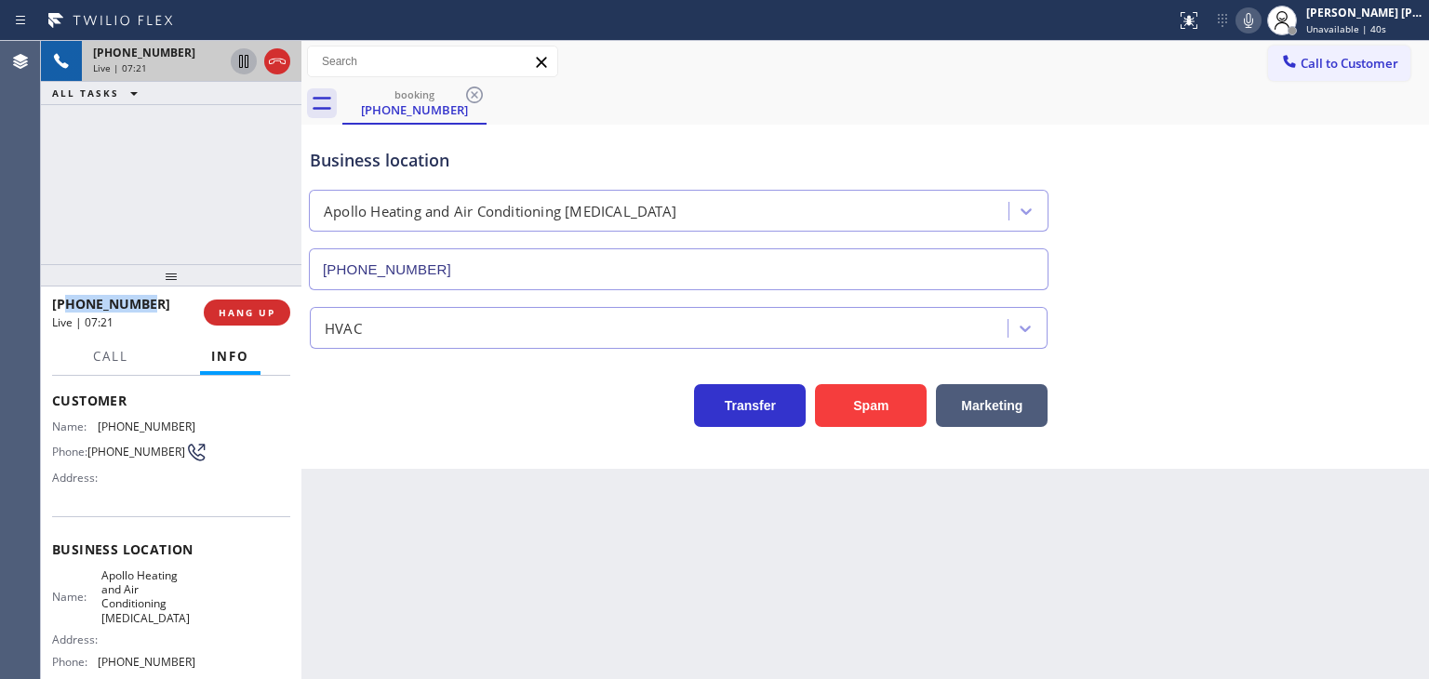
drag, startPoint x: 150, startPoint y: 307, endPoint x: 67, endPoint y: 307, distance: 82.8
click at [67, 307] on div "[PHONE_NUMBER]" at bounding box center [121, 304] width 139 height 18
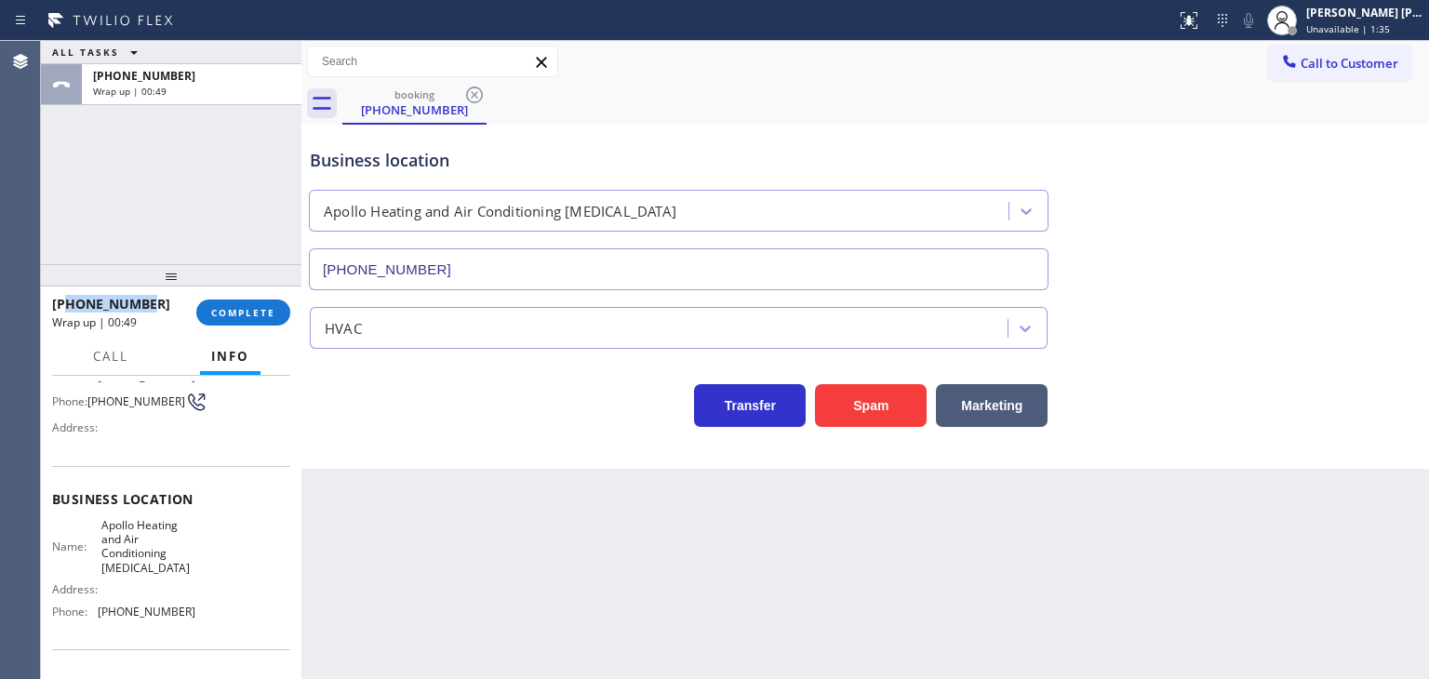
scroll to position [186, 0]
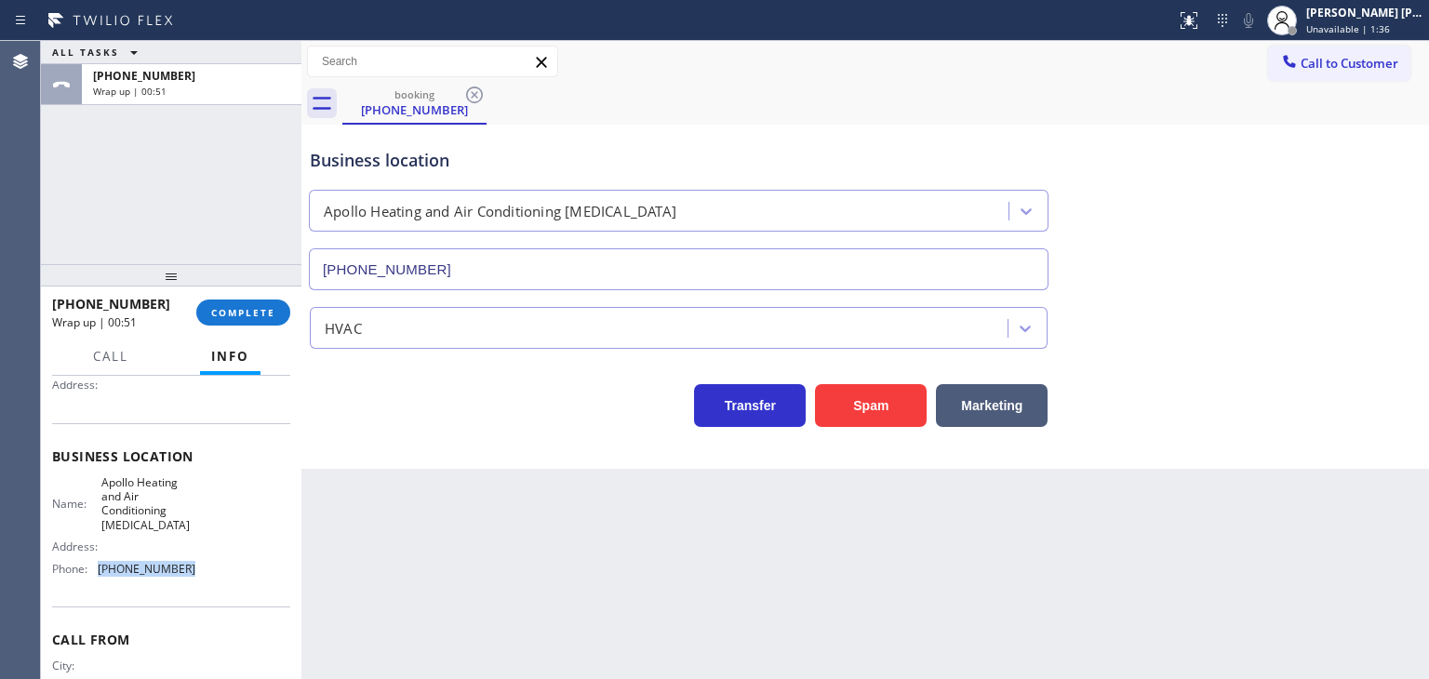
drag, startPoint x: 190, startPoint y: 570, endPoint x: 95, endPoint y: 572, distance: 94.9
click at [95, 572] on div "Name: Apollo Heating and Air Conditioning [MEDICAL_DATA] Address: Phone: [PHONE…" at bounding box center [171, 529] width 238 height 109
click at [269, 314] on span "COMPLETE" at bounding box center [243, 312] width 64 height 13
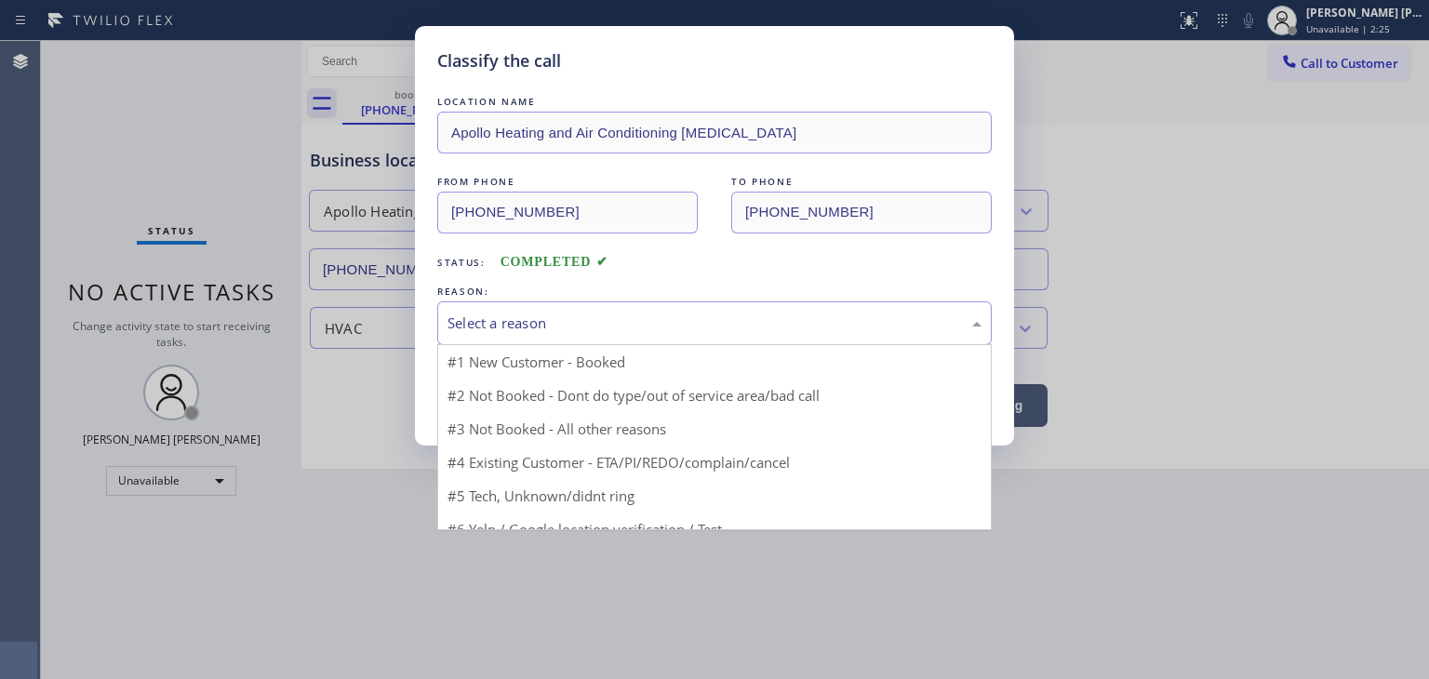
click at [541, 317] on div "Select a reason" at bounding box center [715, 323] width 534 height 21
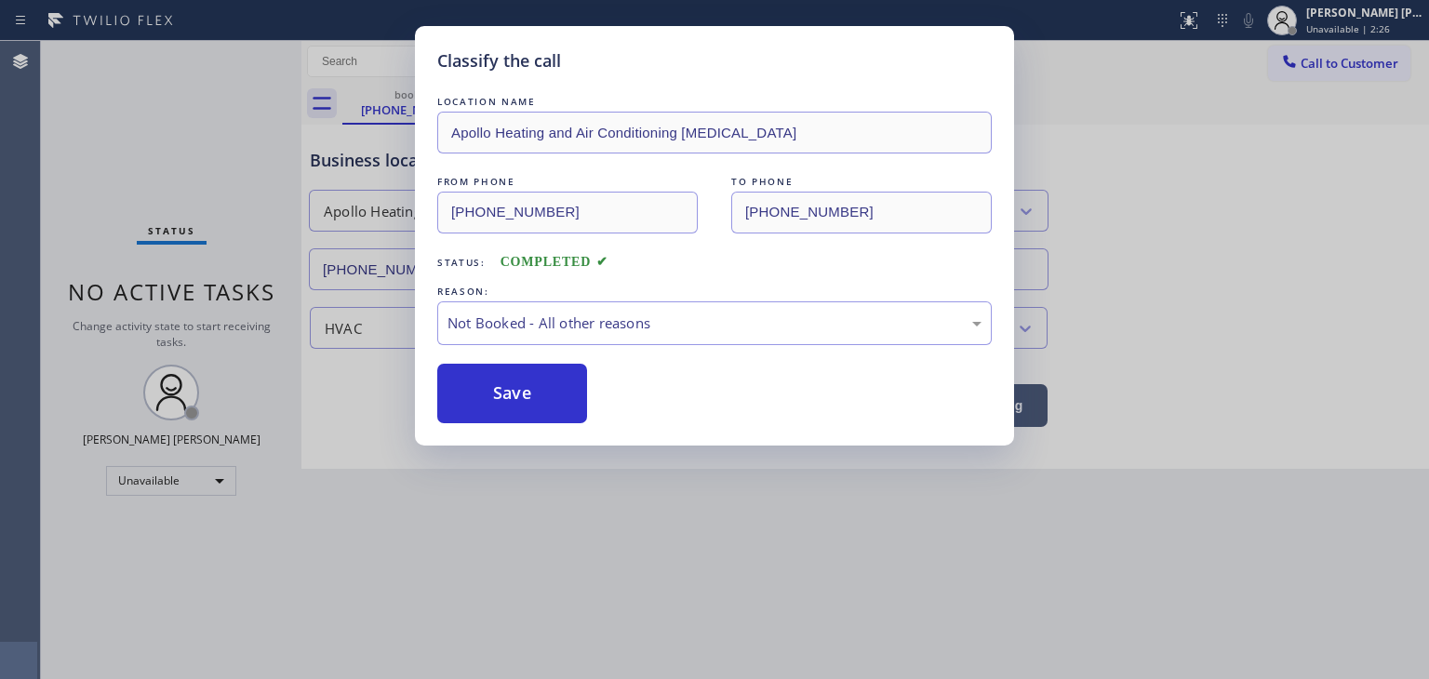
click at [529, 381] on button "Save" at bounding box center [512, 394] width 150 height 60
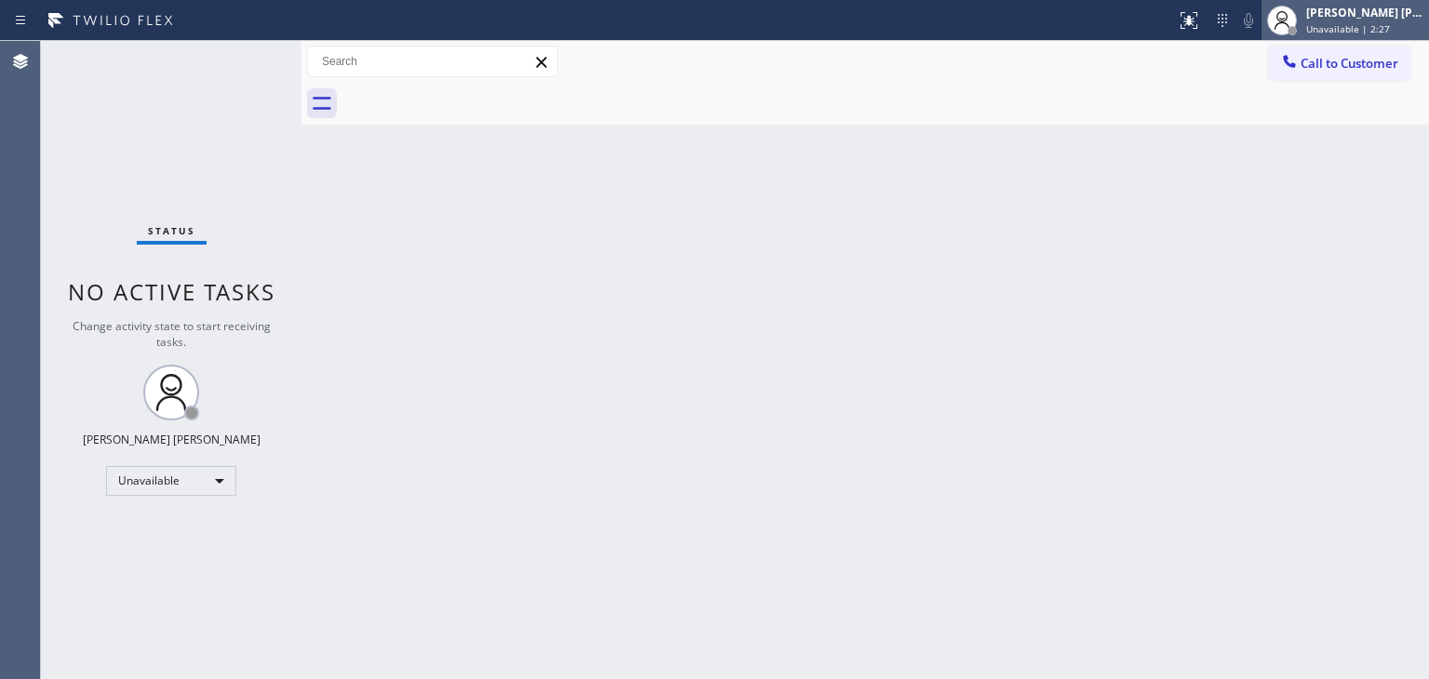
click at [1375, 9] on div "[PERSON_NAME] [PERSON_NAME]" at bounding box center [1364, 13] width 117 height 16
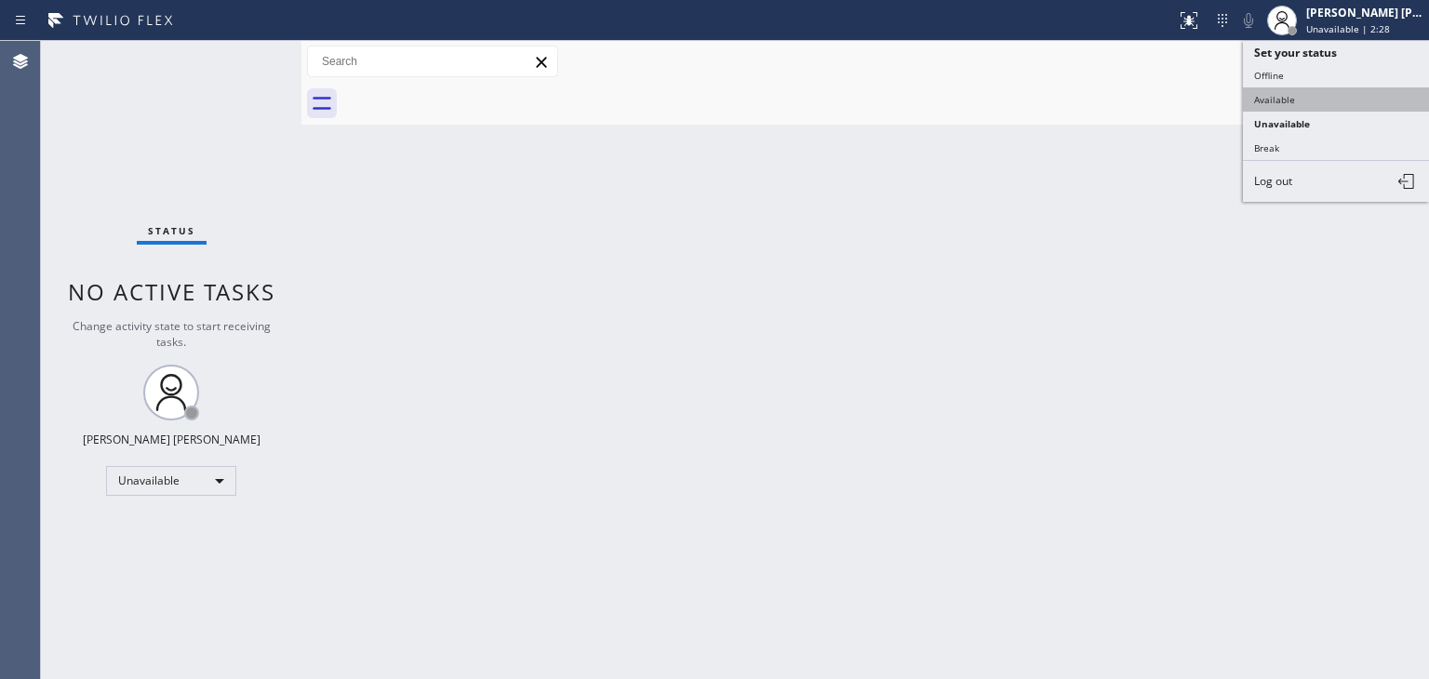
click at [1315, 94] on button "Available" at bounding box center [1336, 99] width 186 height 24
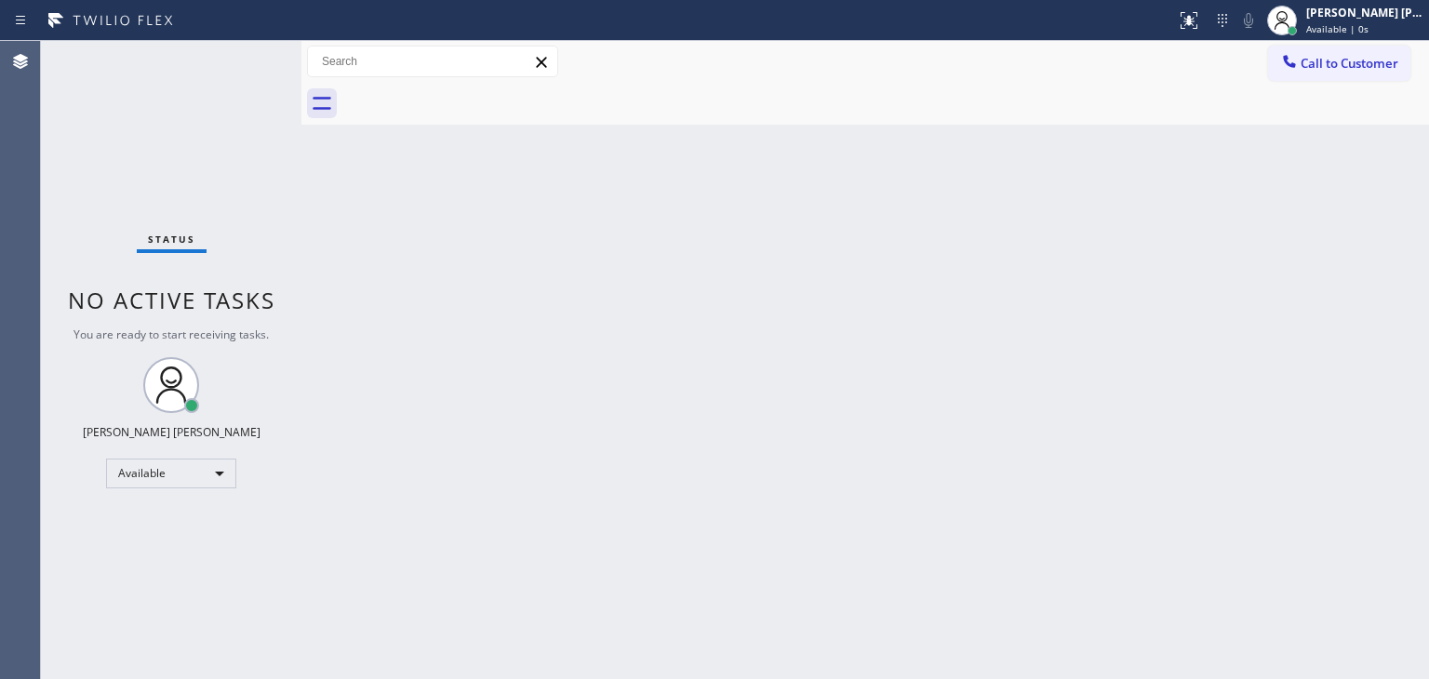
click at [243, 59] on div "Status No active tasks You are ready to start receiving tasks. [PERSON_NAME] [P…" at bounding box center [171, 360] width 261 height 638
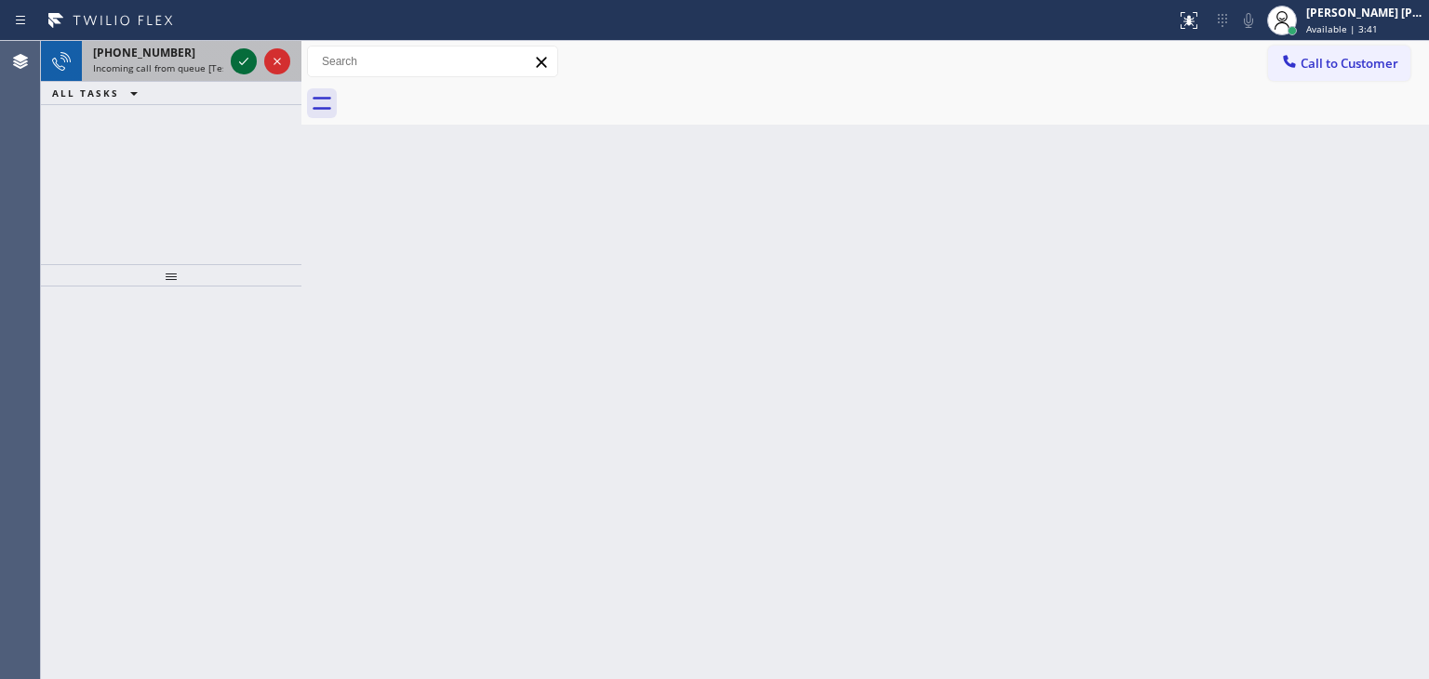
click at [243, 59] on icon at bounding box center [244, 61] width 22 height 22
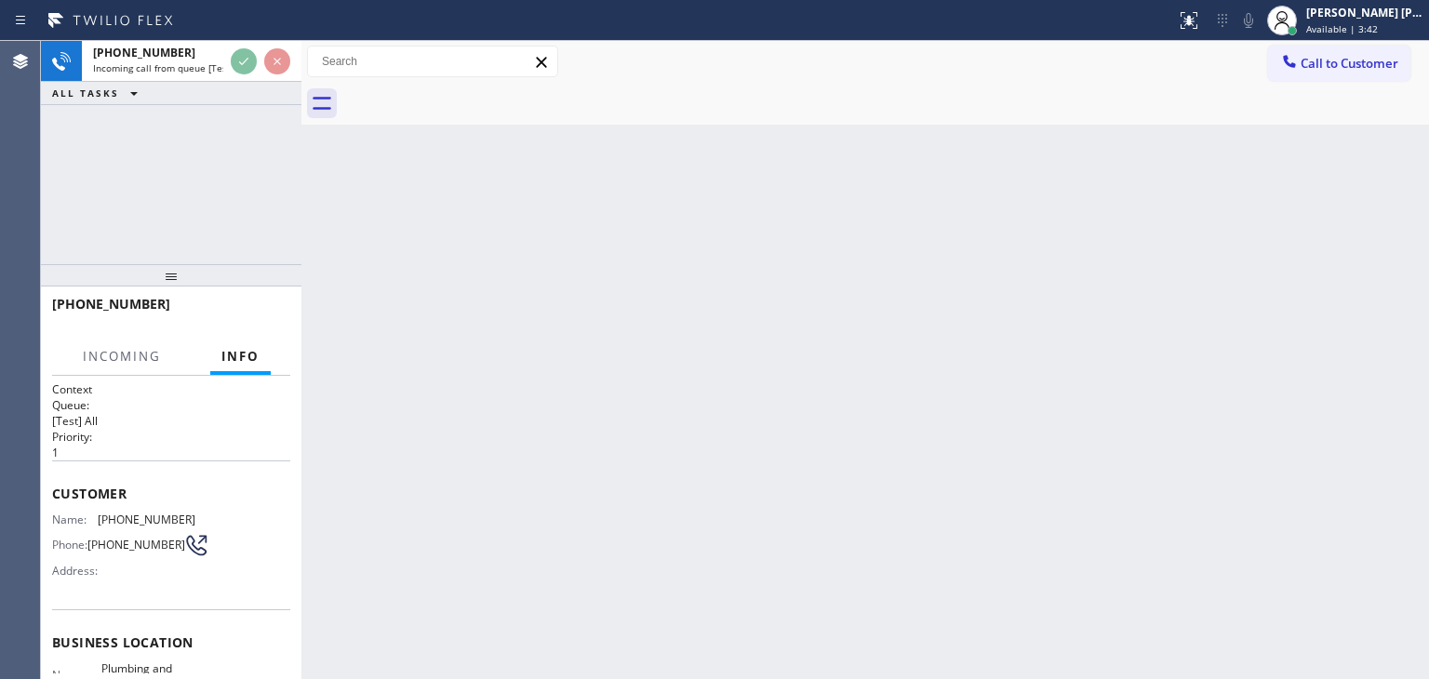
scroll to position [93, 0]
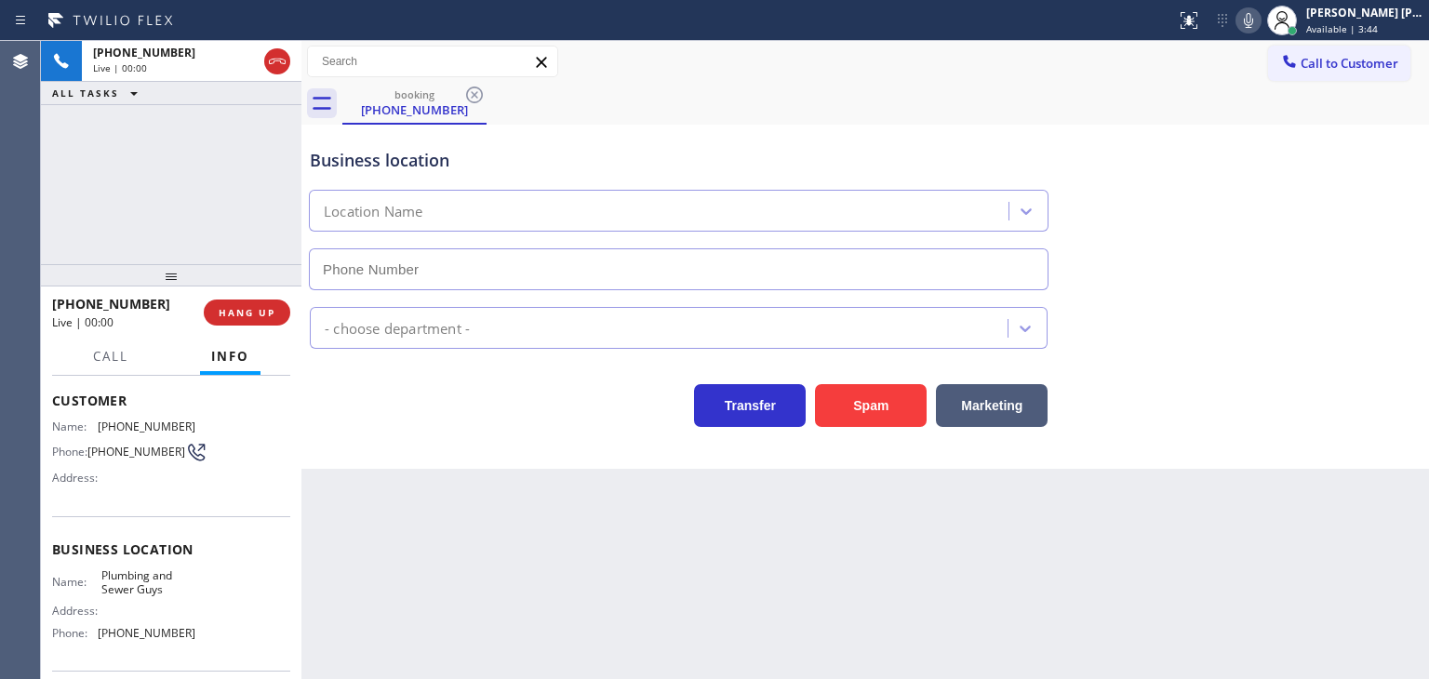
type input "[PHONE_NUMBER]"
click at [270, 312] on span "HANG UP" at bounding box center [247, 312] width 57 height 13
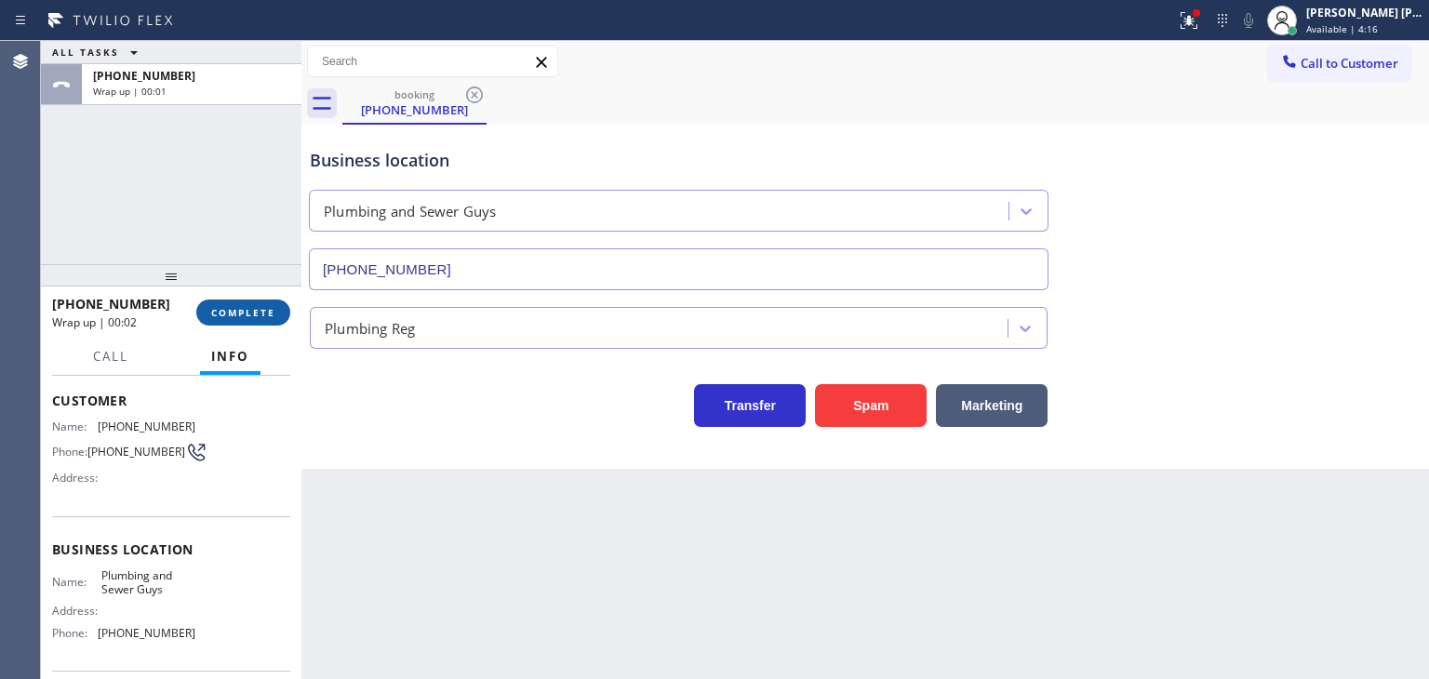
click at [252, 308] on span "COMPLETE" at bounding box center [243, 312] width 64 height 13
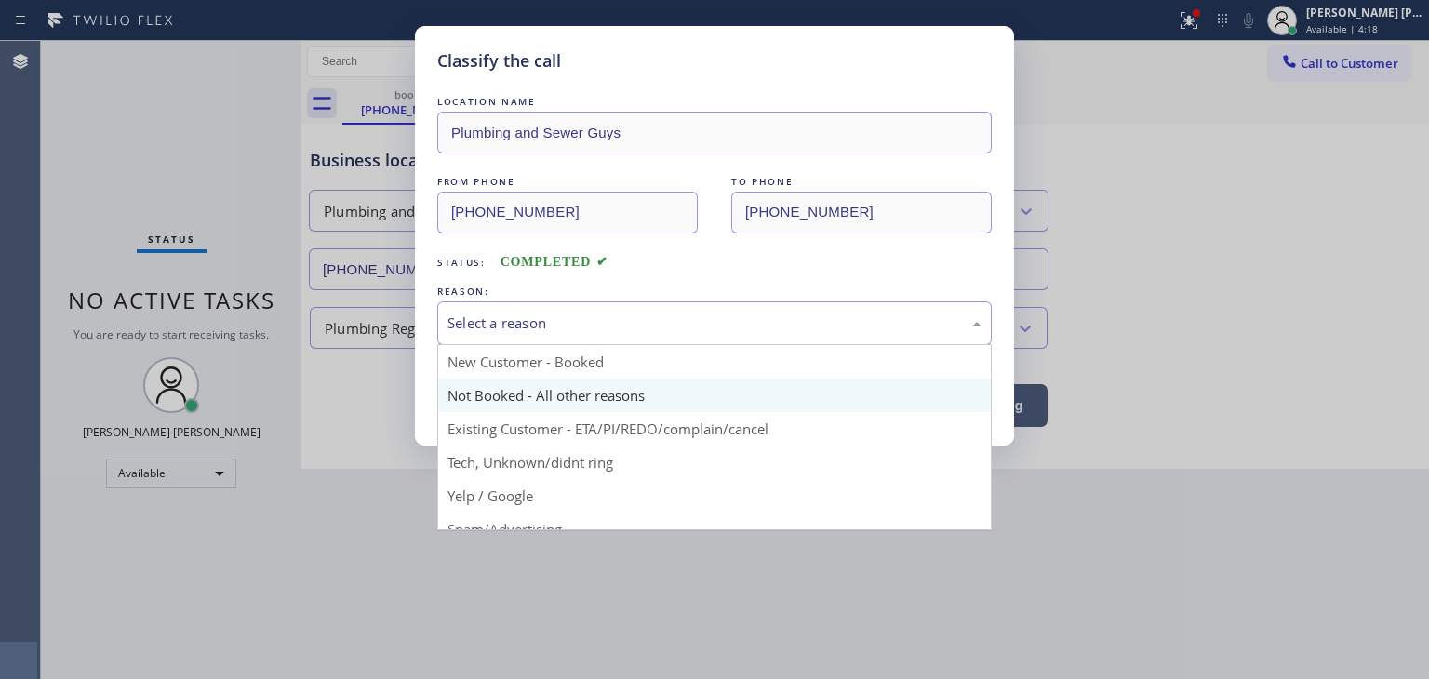
drag, startPoint x: 521, startPoint y: 328, endPoint x: 514, endPoint y: 395, distance: 67.4
click at [521, 337] on div "Select a reason" at bounding box center [714, 323] width 555 height 44
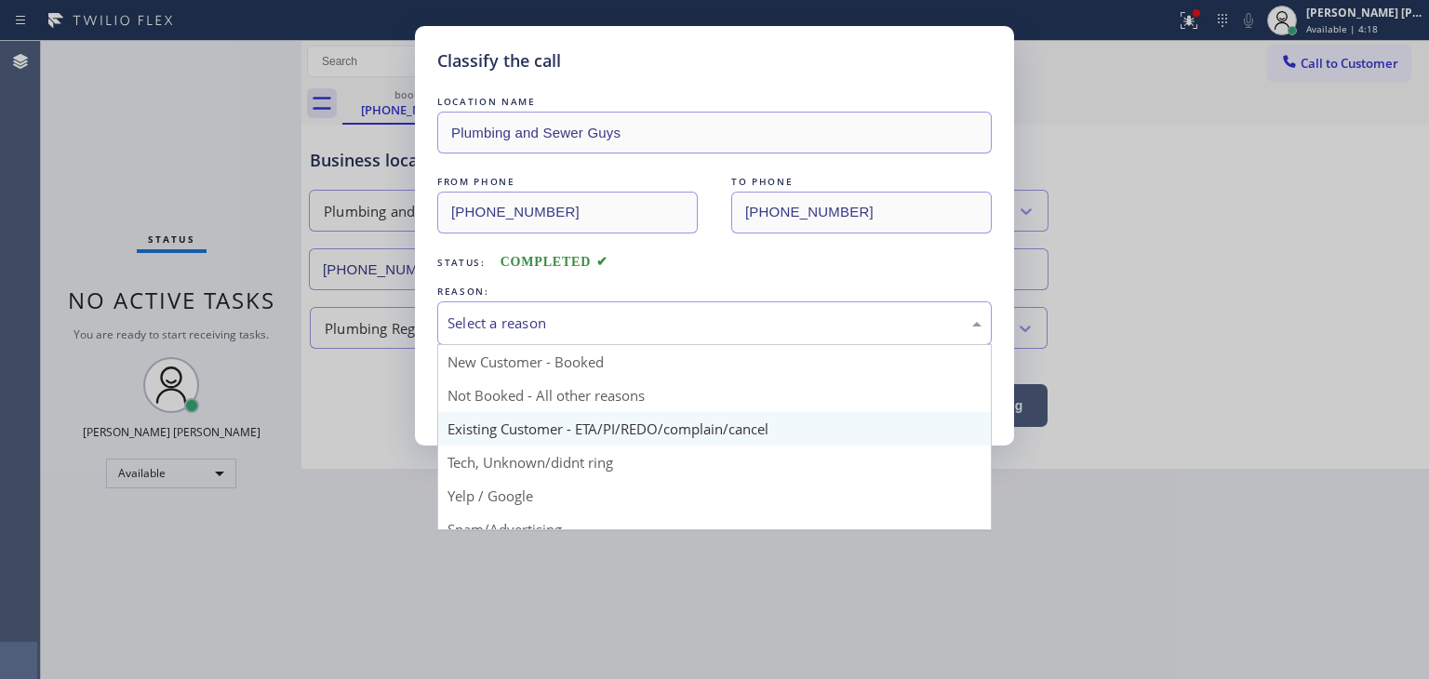
scroll to position [93, 0]
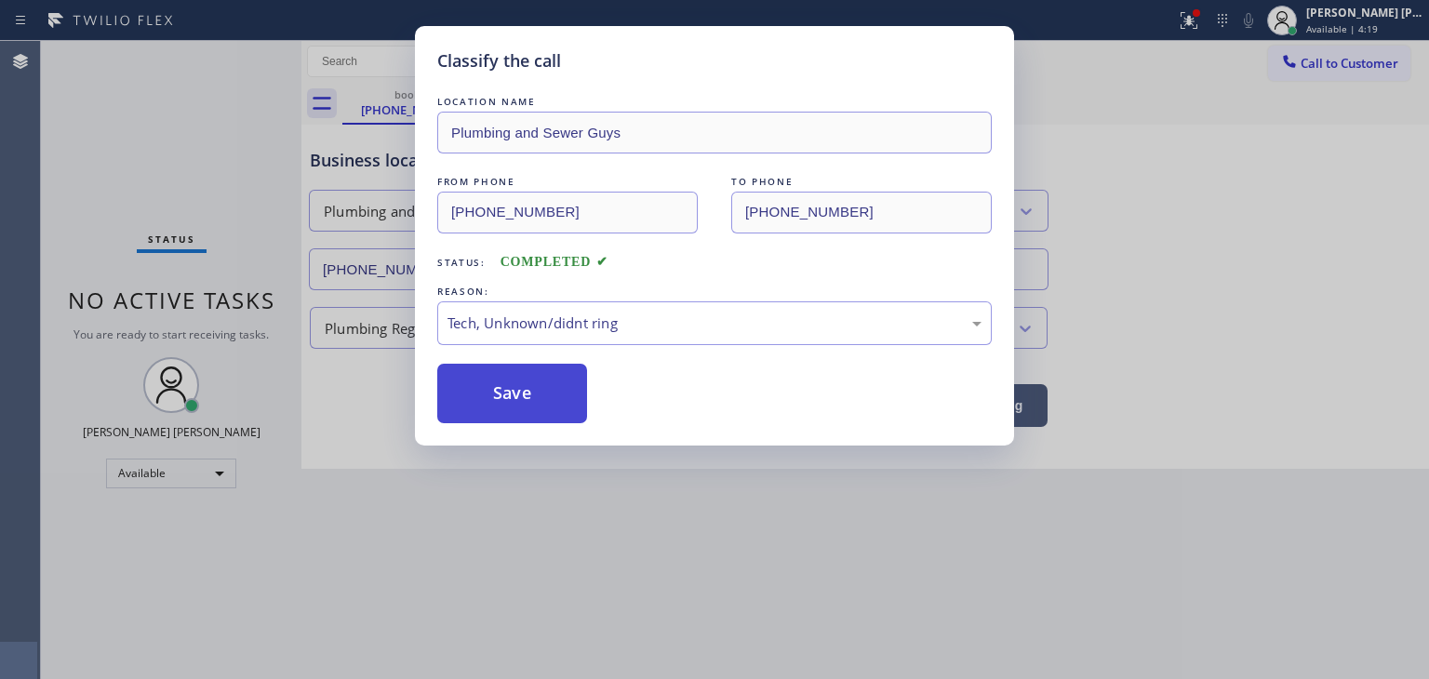
click at [534, 381] on button "Save" at bounding box center [512, 394] width 150 height 60
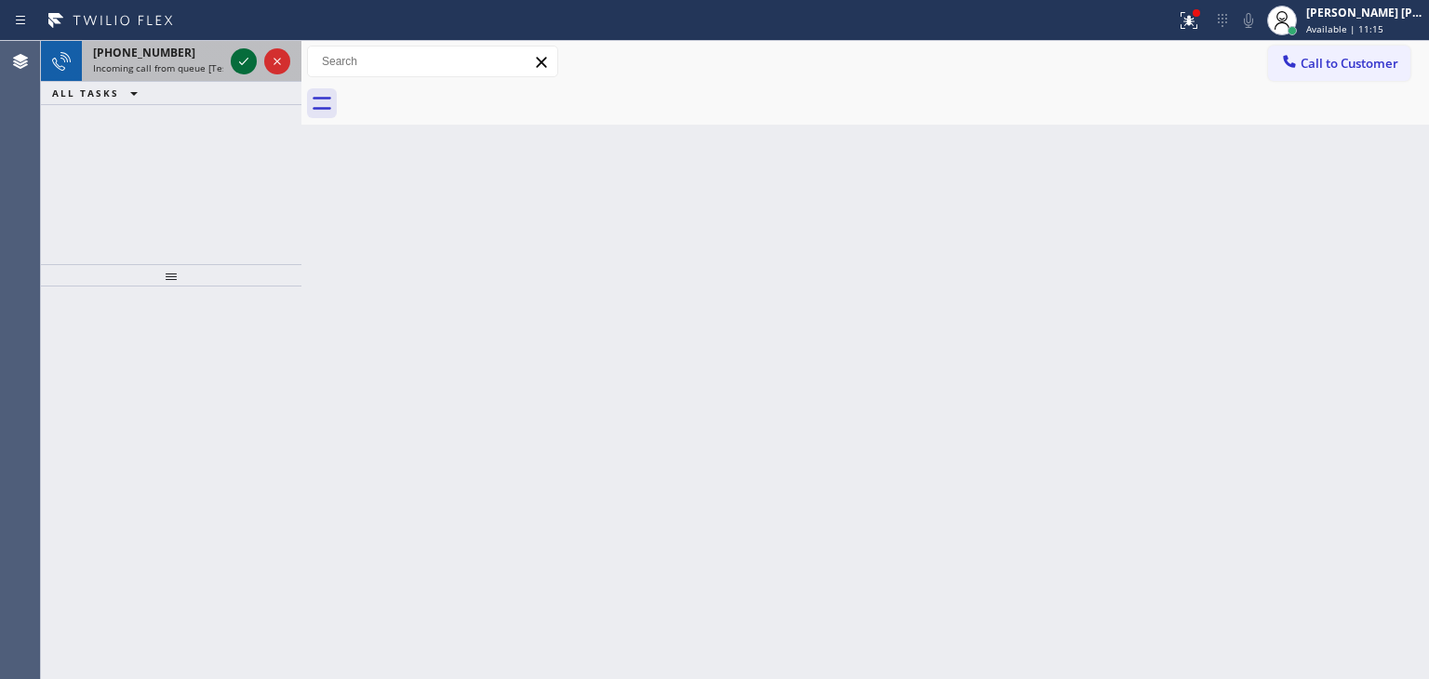
click at [247, 68] on icon at bounding box center [244, 61] width 22 height 22
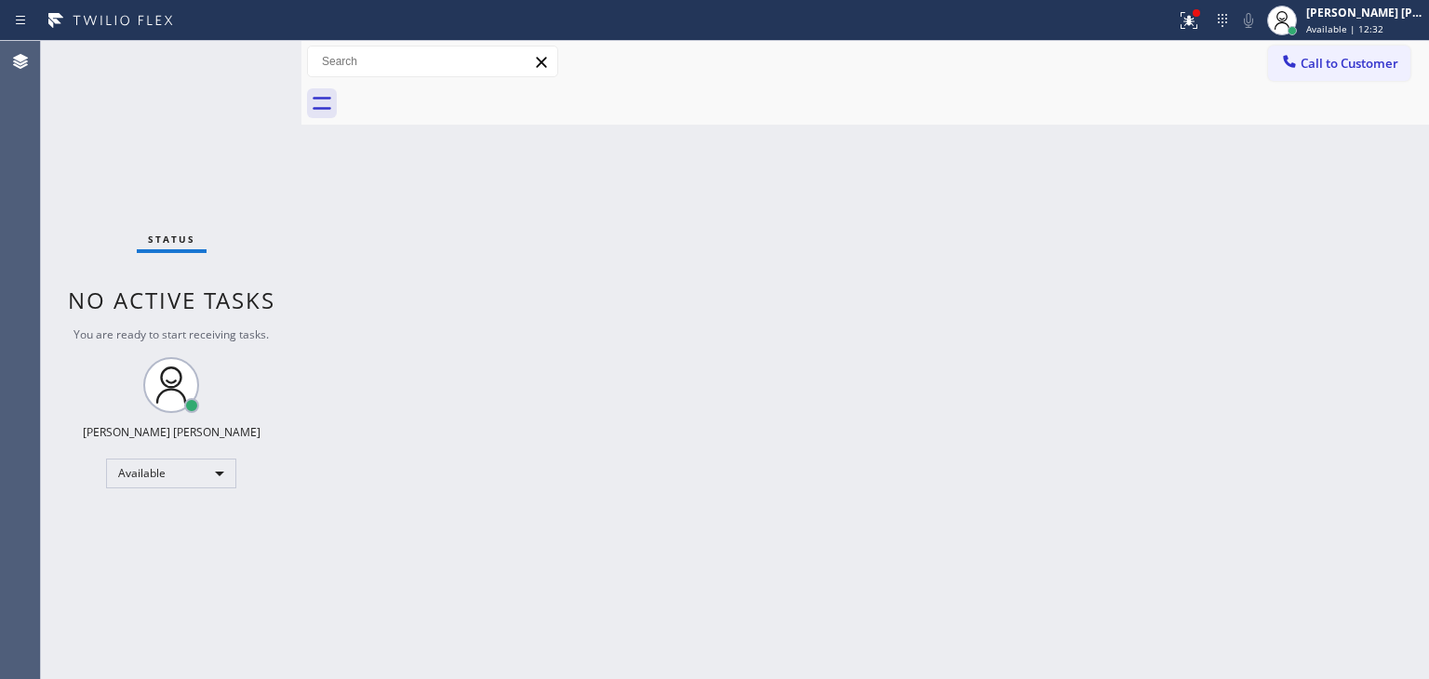
click at [245, 110] on div "Status No active tasks You are ready to start receiving tasks. [PERSON_NAME] [P…" at bounding box center [171, 360] width 261 height 638
drag, startPoint x: 245, startPoint y: 110, endPoint x: 1103, endPoint y: 279, distance: 875.3
click at [1103, 279] on div "Back to Dashboard Change Sender ID Customers Technicians Select a contact Outbo…" at bounding box center [865, 360] width 1128 height 638
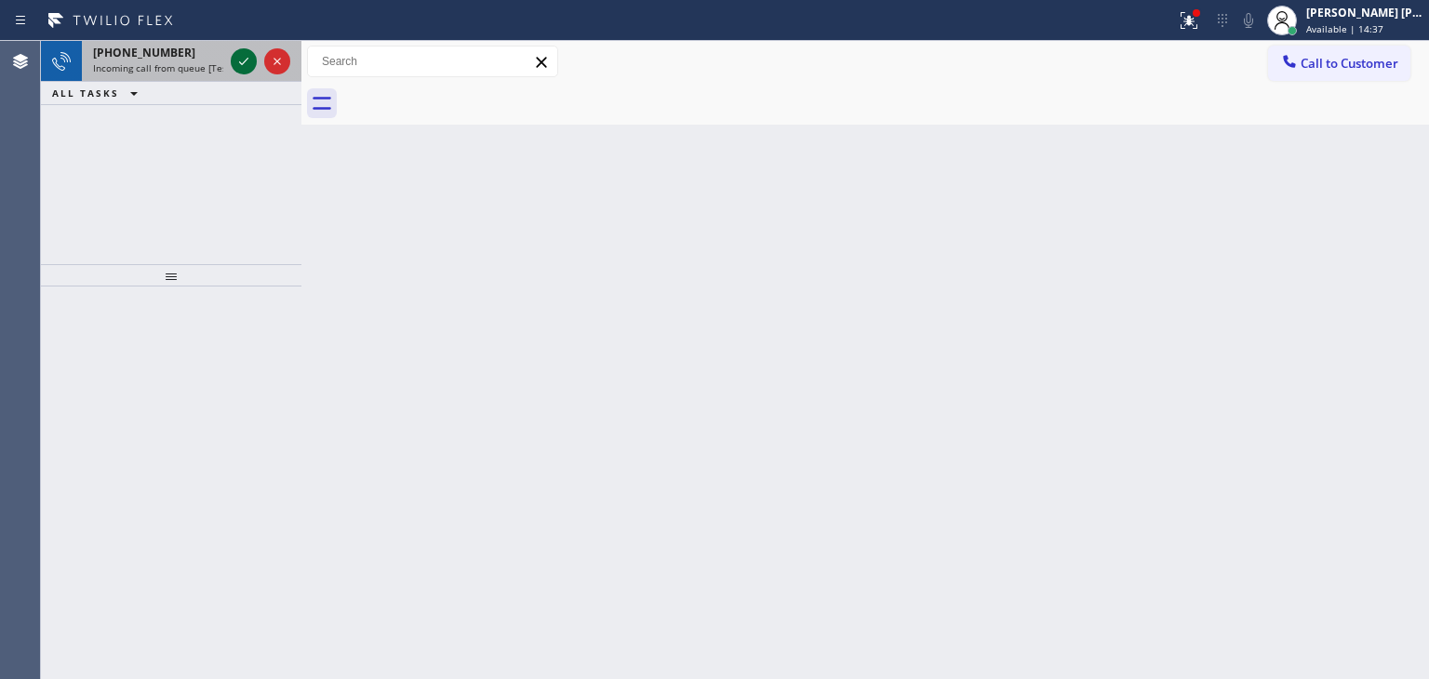
click at [241, 58] on icon at bounding box center [244, 61] width 22 height 22
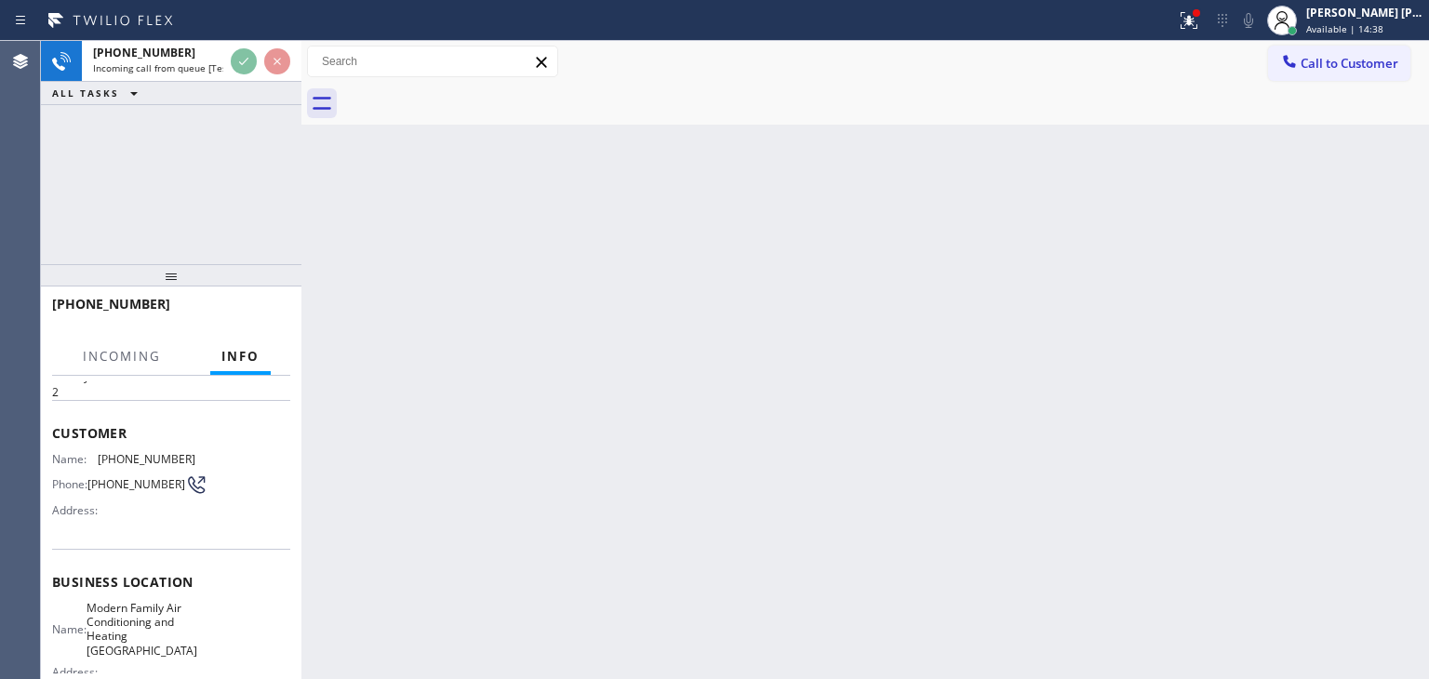
scroll to position [93, 0]
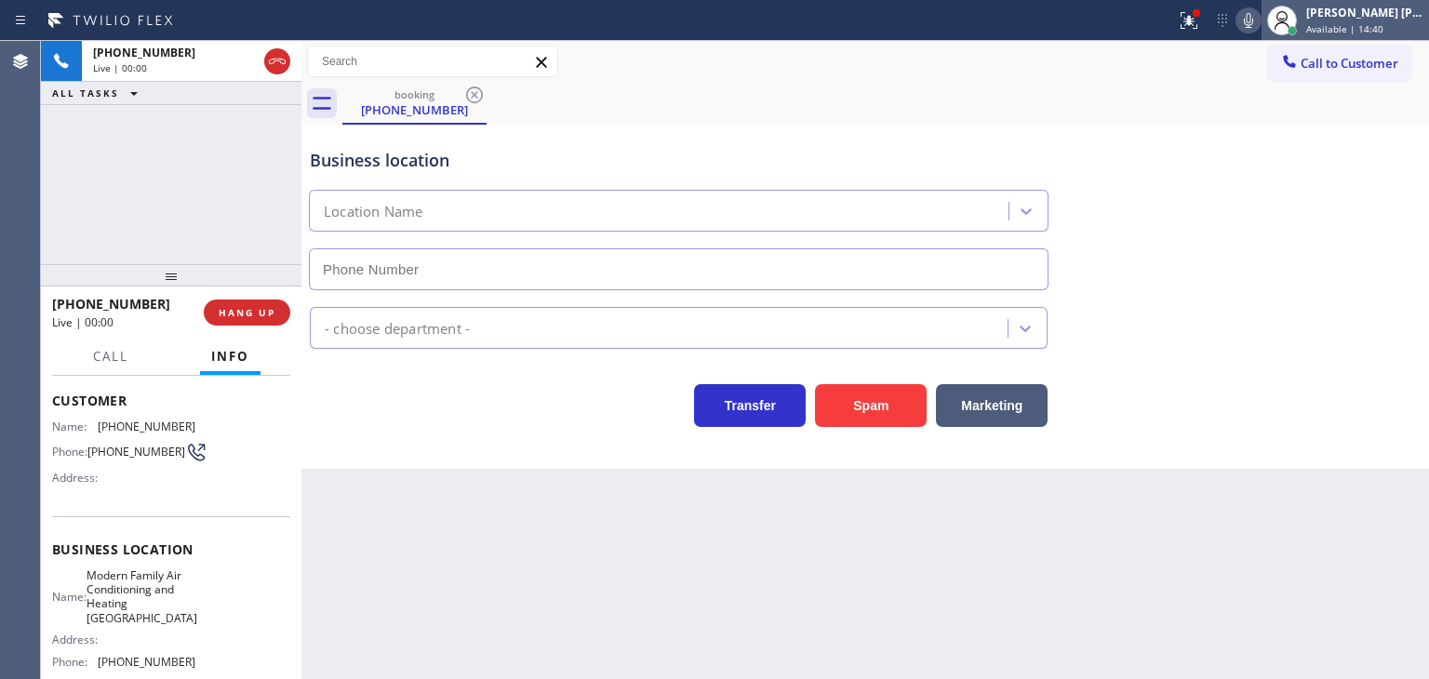
type input "[PHONE_NUMBER]"
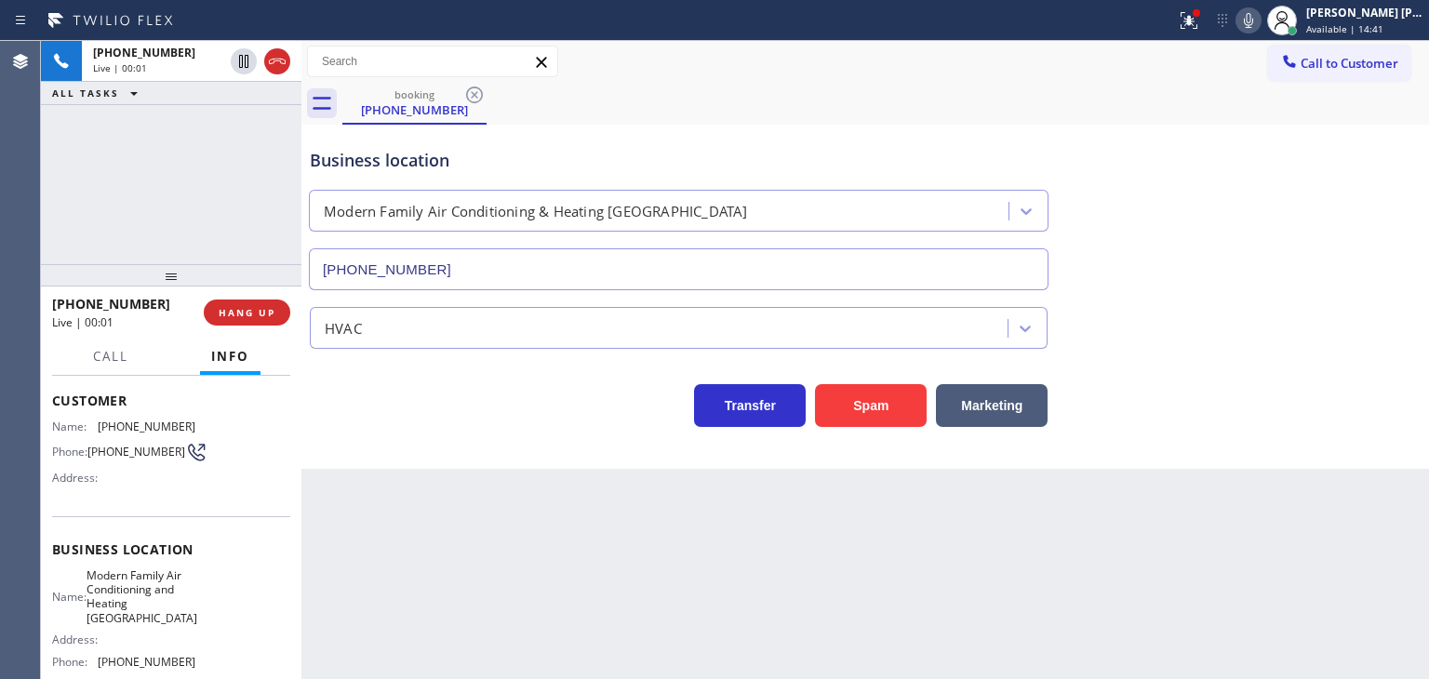
click at [1260, 28] on icon at bounding box center [1248, 20] width 22 height 22
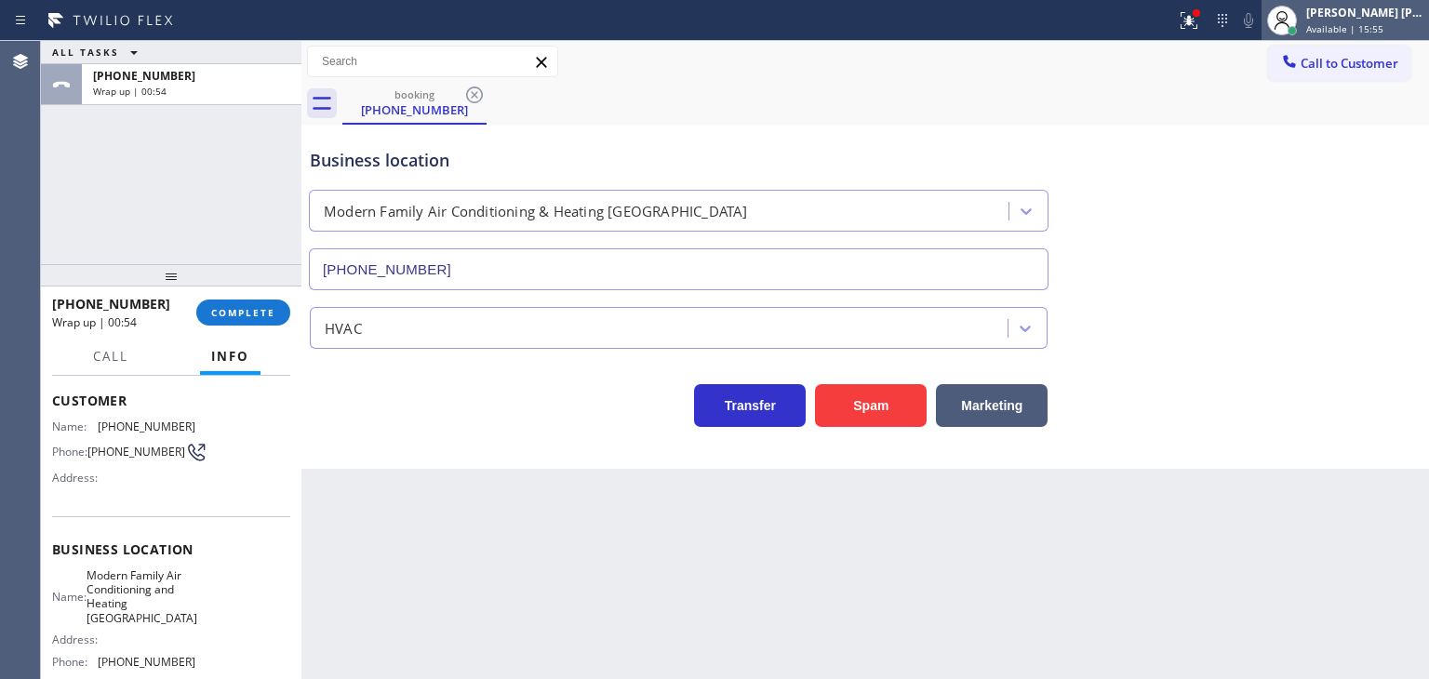
click at [1377, 22] on span "Available | 15:55" at bounding box center [1344, 28] width 77 height 13
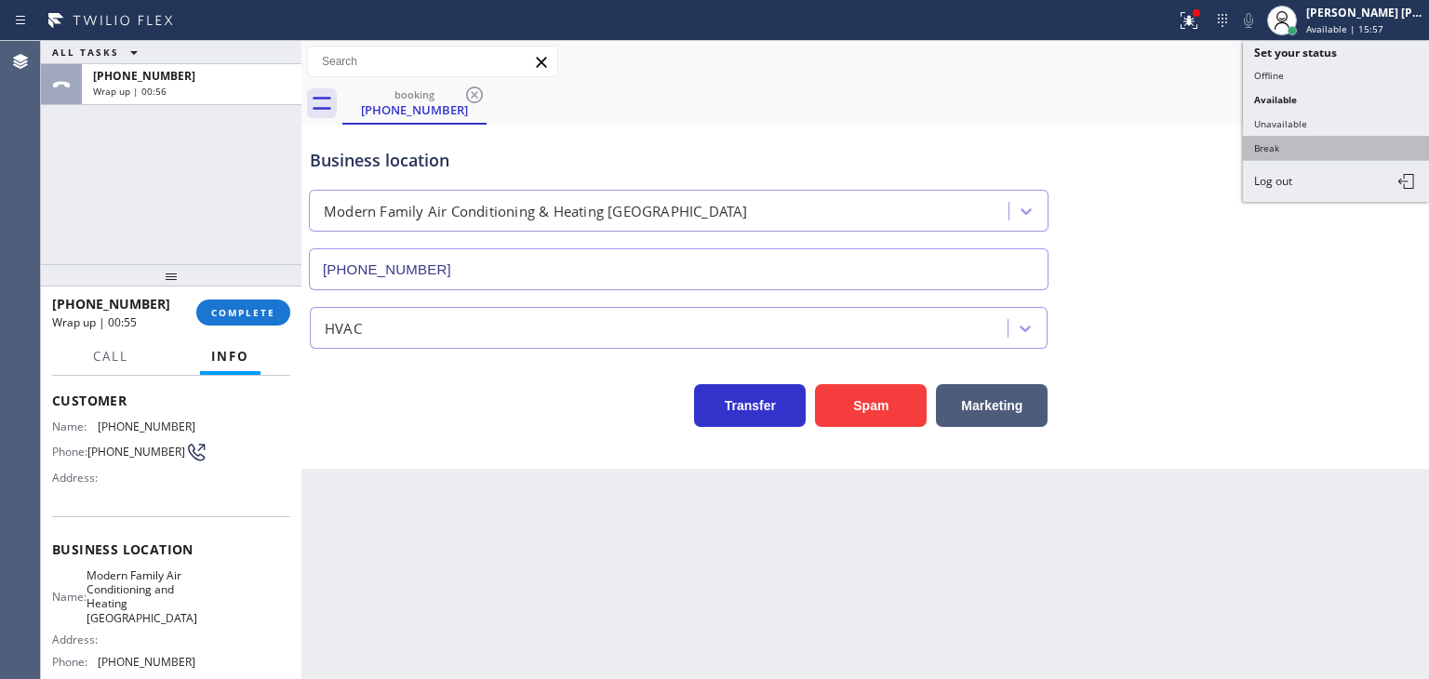
click at [1259, 140] on button "Break" at bounding box center [1336, 148] width 186 height 24
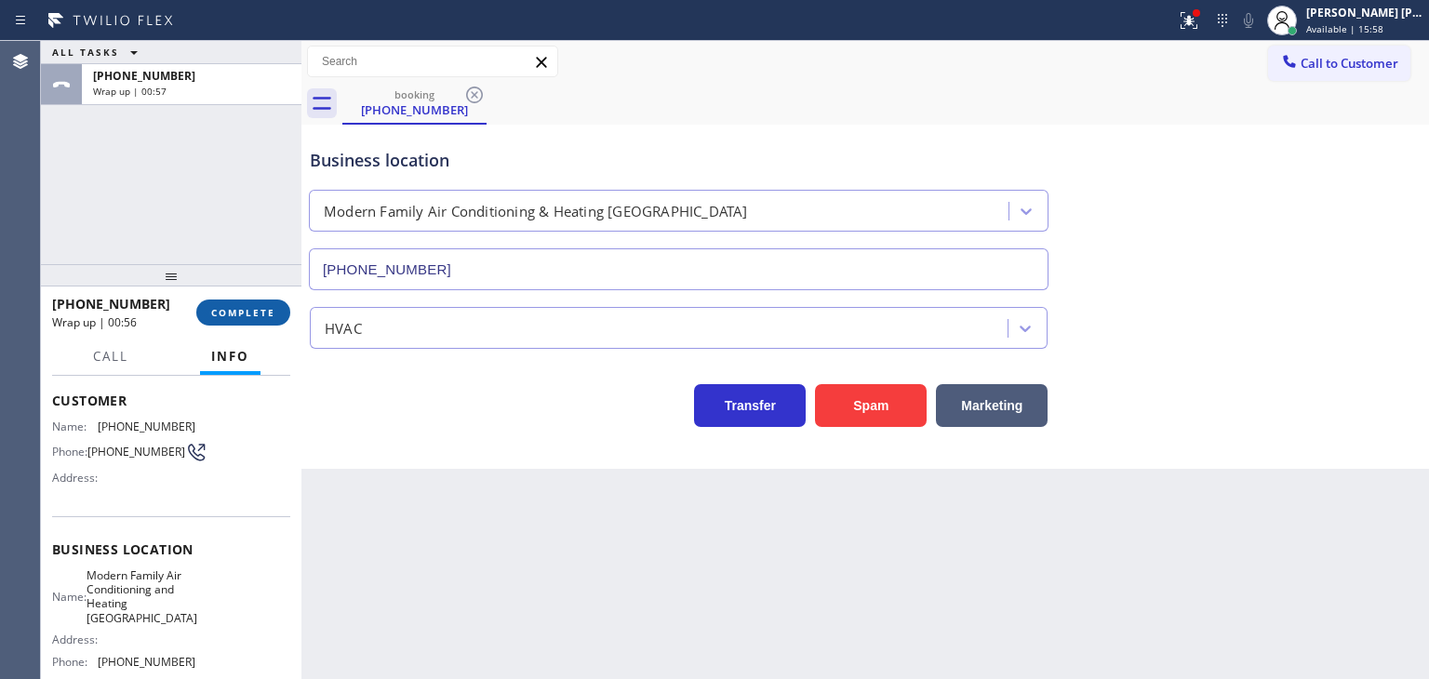
click at [247, 314] on span "COMPLETE" at bounding box center [243, 312] width 64 height 13
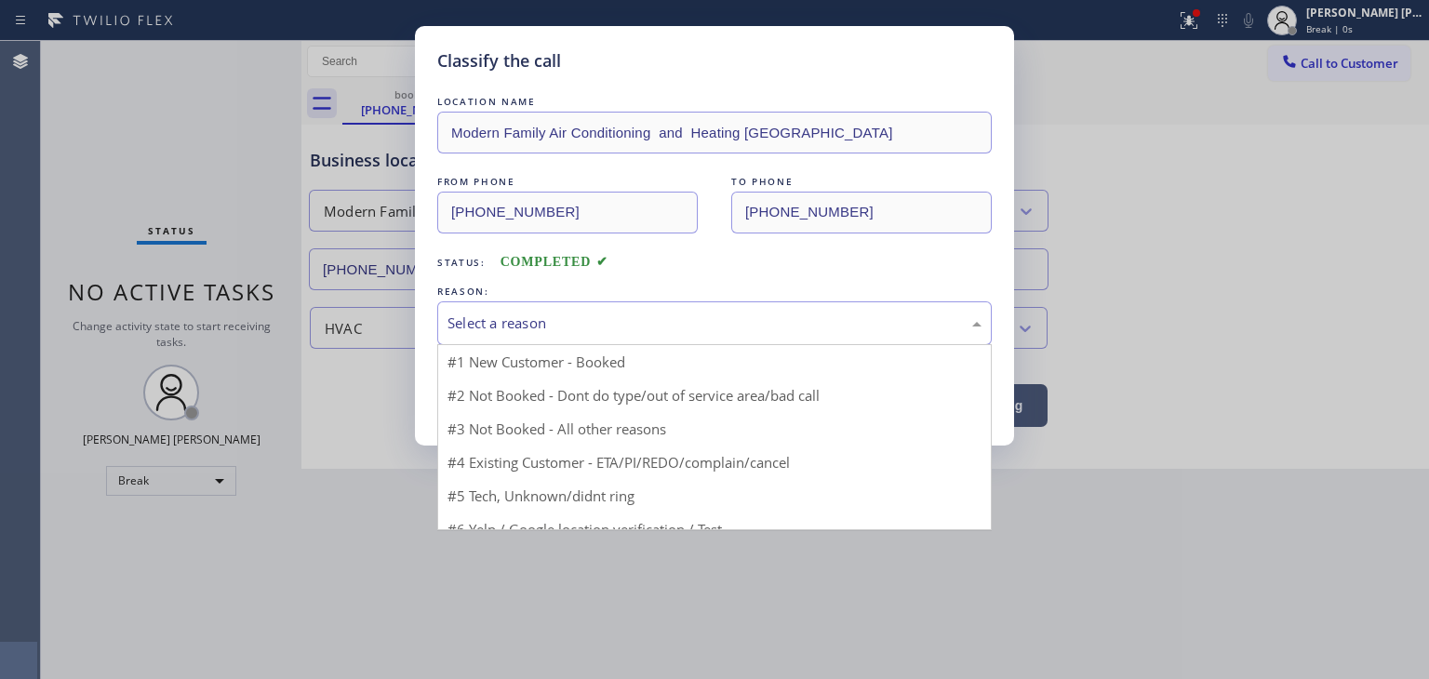
click at [543, 317] on div "Select a reason" at bounding box center [715, 323] width 534 height 21
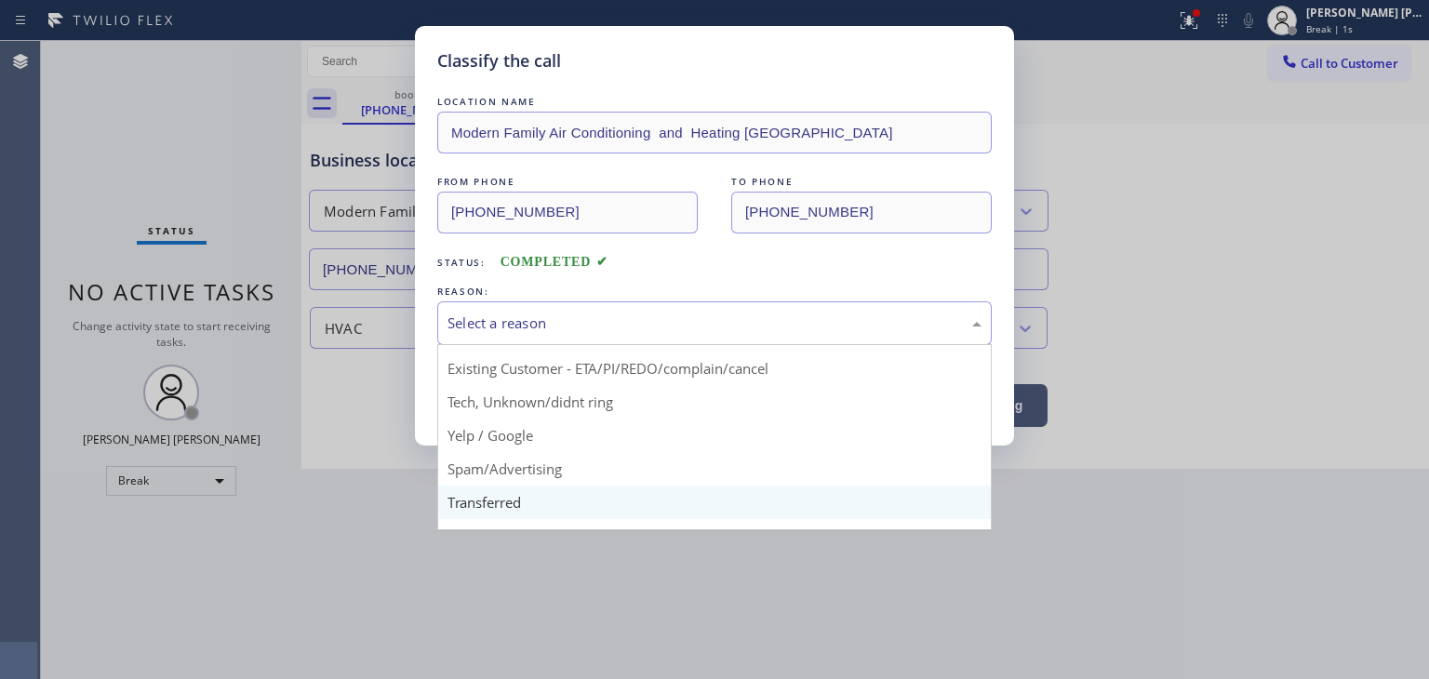
scroll to position [93, 0]
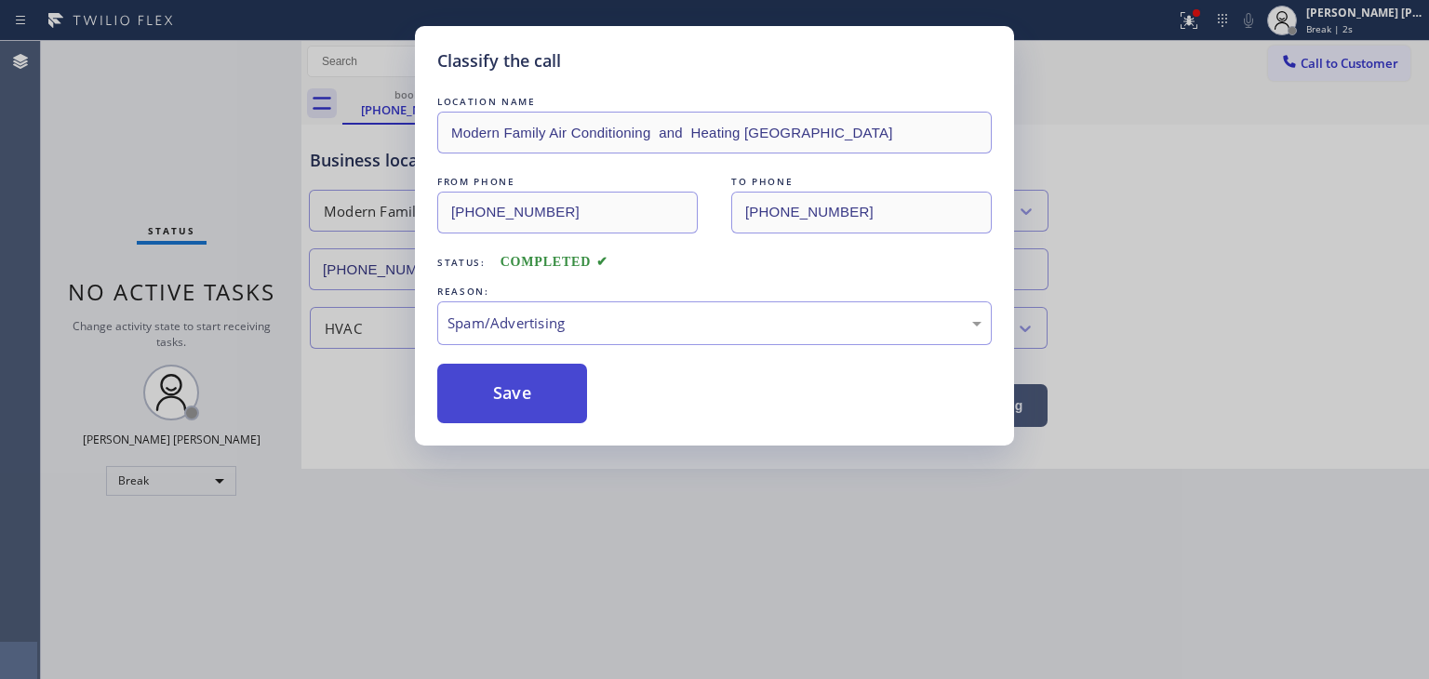
click at [506, 407] on button "Save" at bounding box center [512, 394] width 150 height 60
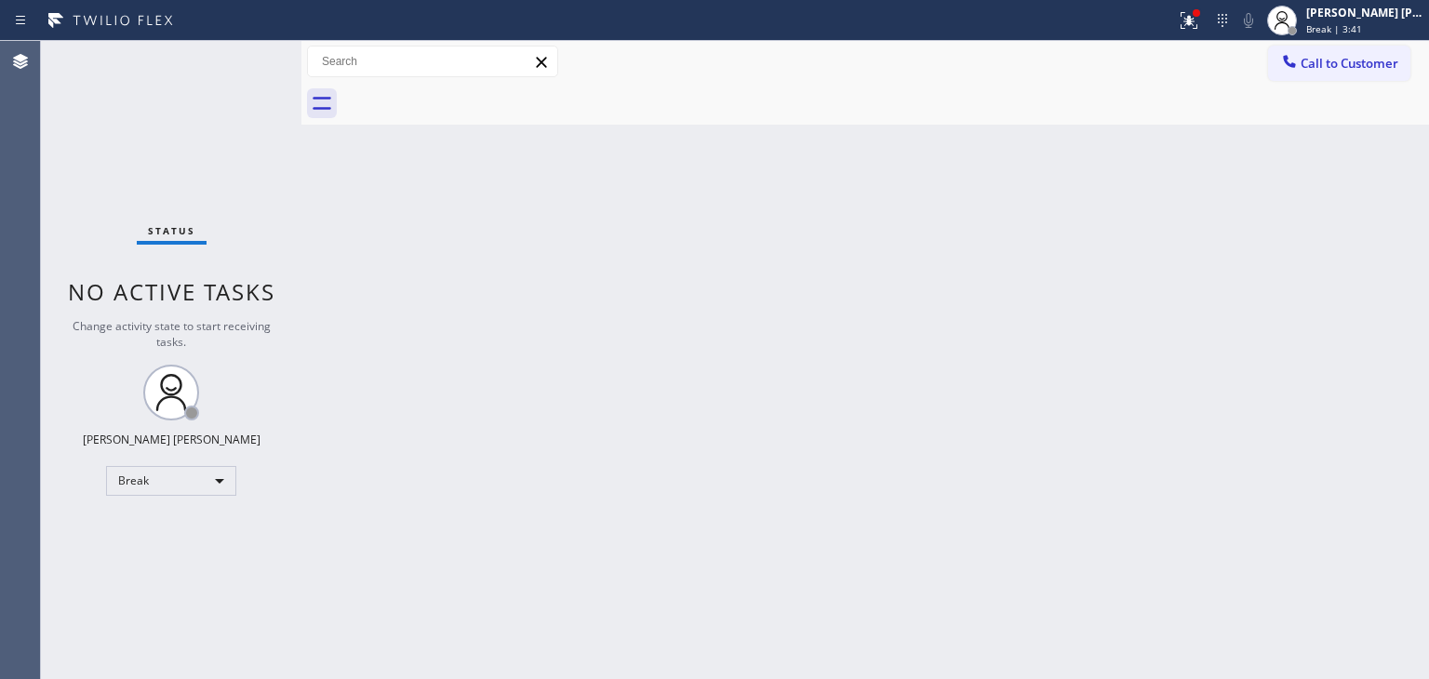
drag, startPoint x: 336, startPoint y: 531, endPoint x: 327, endPoint y: 537, distance: 10.1
drag, startPoint x: 327, startPoint y: 537, endPoint x: 268, endPoint y: 589, distance: 79.1
drag, startPoint x: 268, startPoint y: 589, endPoint x: 1218, endPoint y: 11, distance: 1111.8
click at [1200, 11] on icon at bounding box center [1189, 20] width 22 height 22
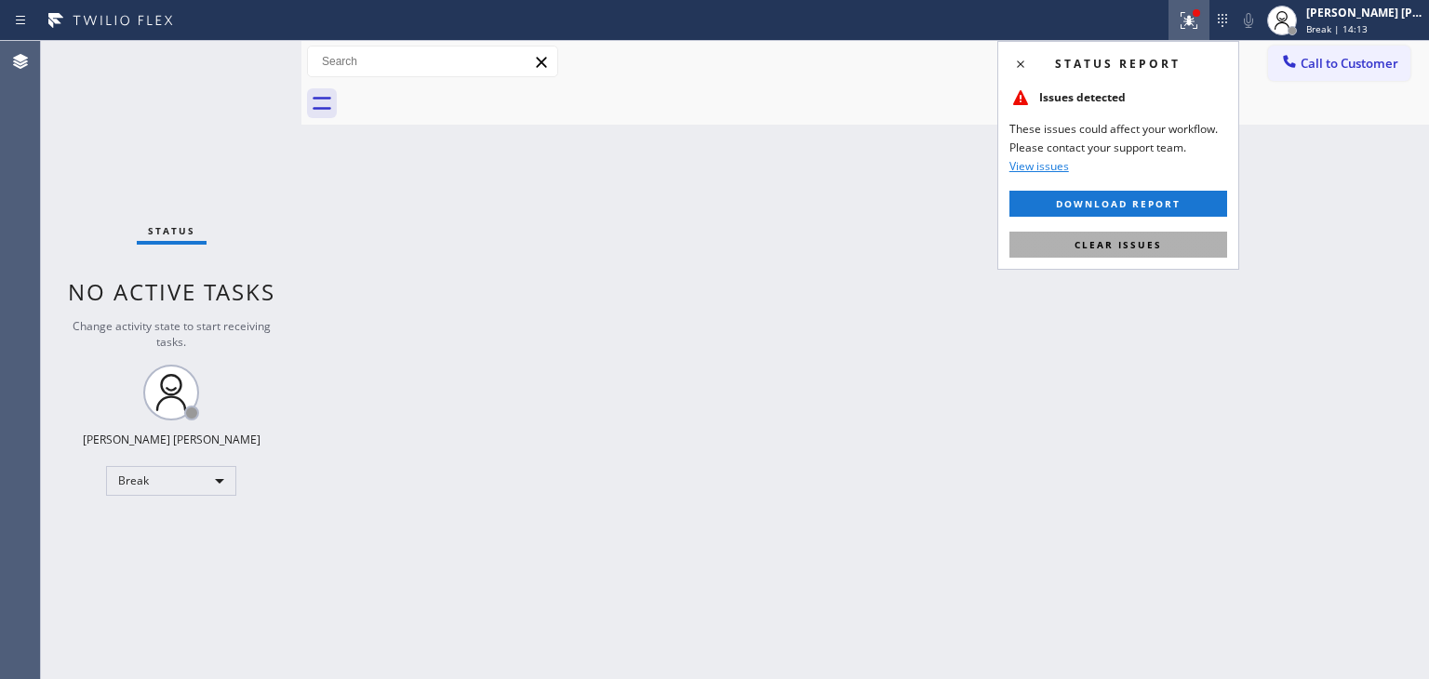
click at [1126, 246] on span "Clear issues" at bounding box center [1118, 244] width 87 height 13
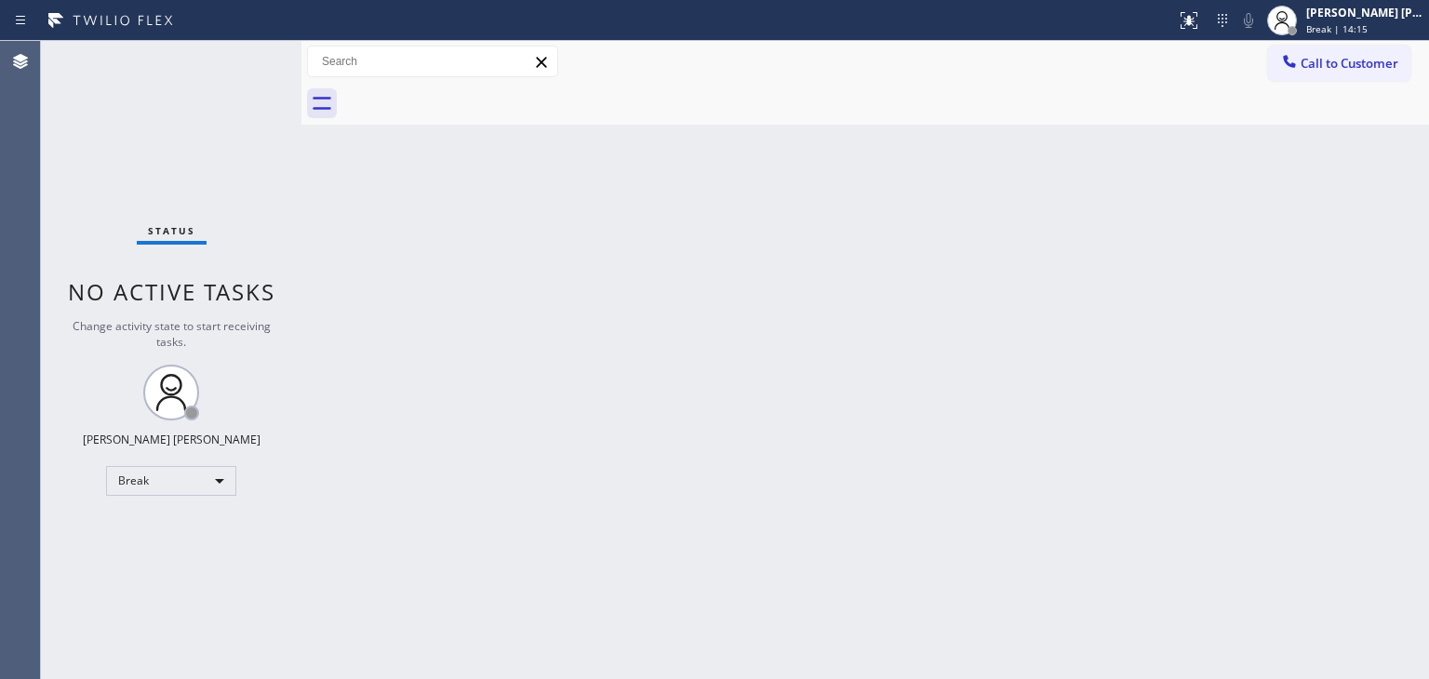
click at [920, 184] on div "Back to Dashboard Change Sender ID Customers Technicians Select a contact Outbo…" at bounding box center [865, 360] width 1128 height 638
click at [1388, 22] on div "[PERSON_NAME] [PERSON_NAME] Break | 14:38" at bounding box center [1366, 20] width 127 height 33
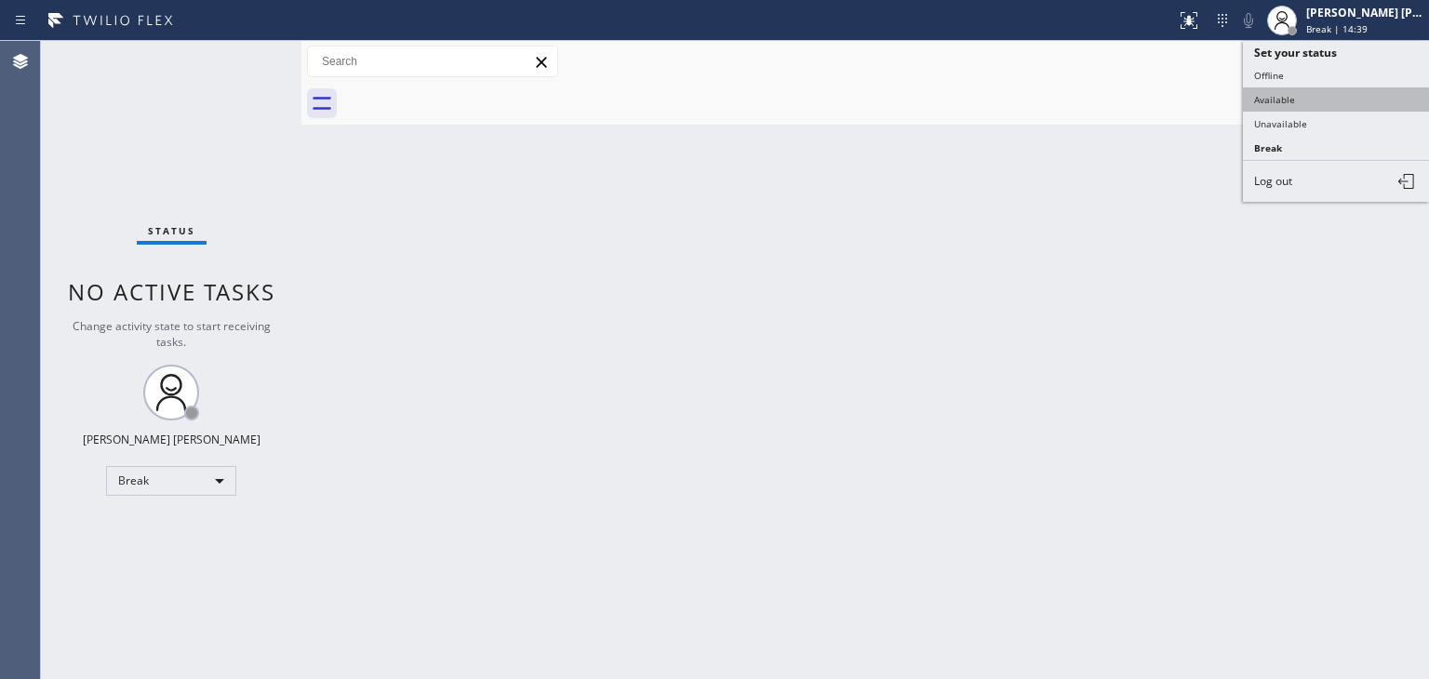
click at [1290, 94] on button "Available" at bounding box center [1336, 99] width 186 height 24
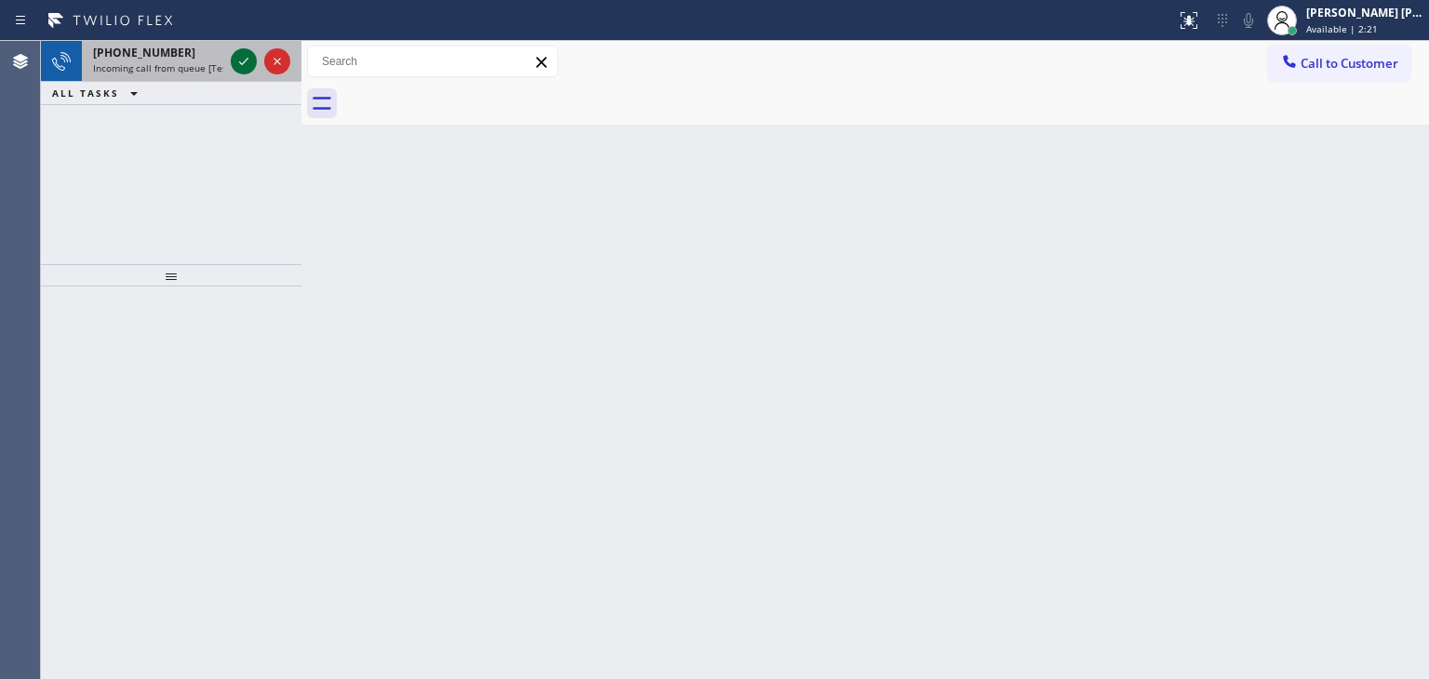
click at [249, 57] on icon at bounding box center [244, 61] width 22 height 22
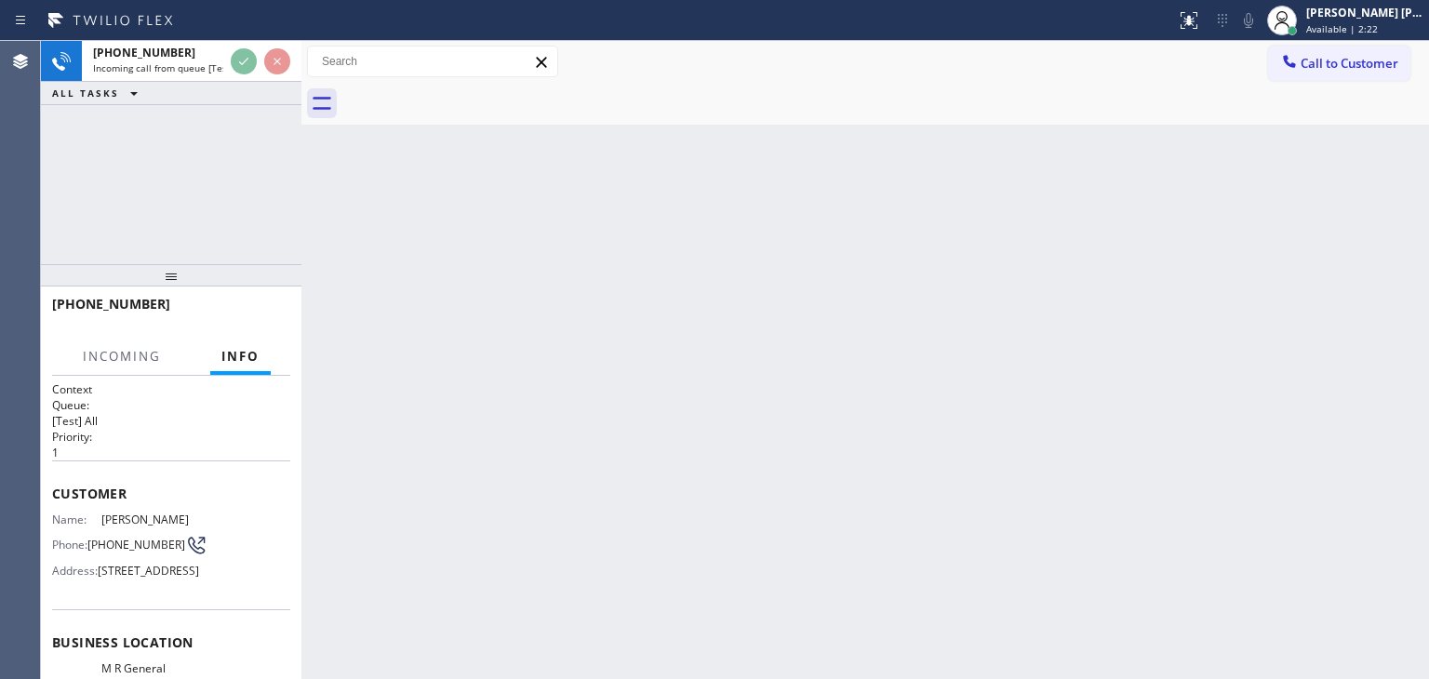
scroll to position [93, 0]
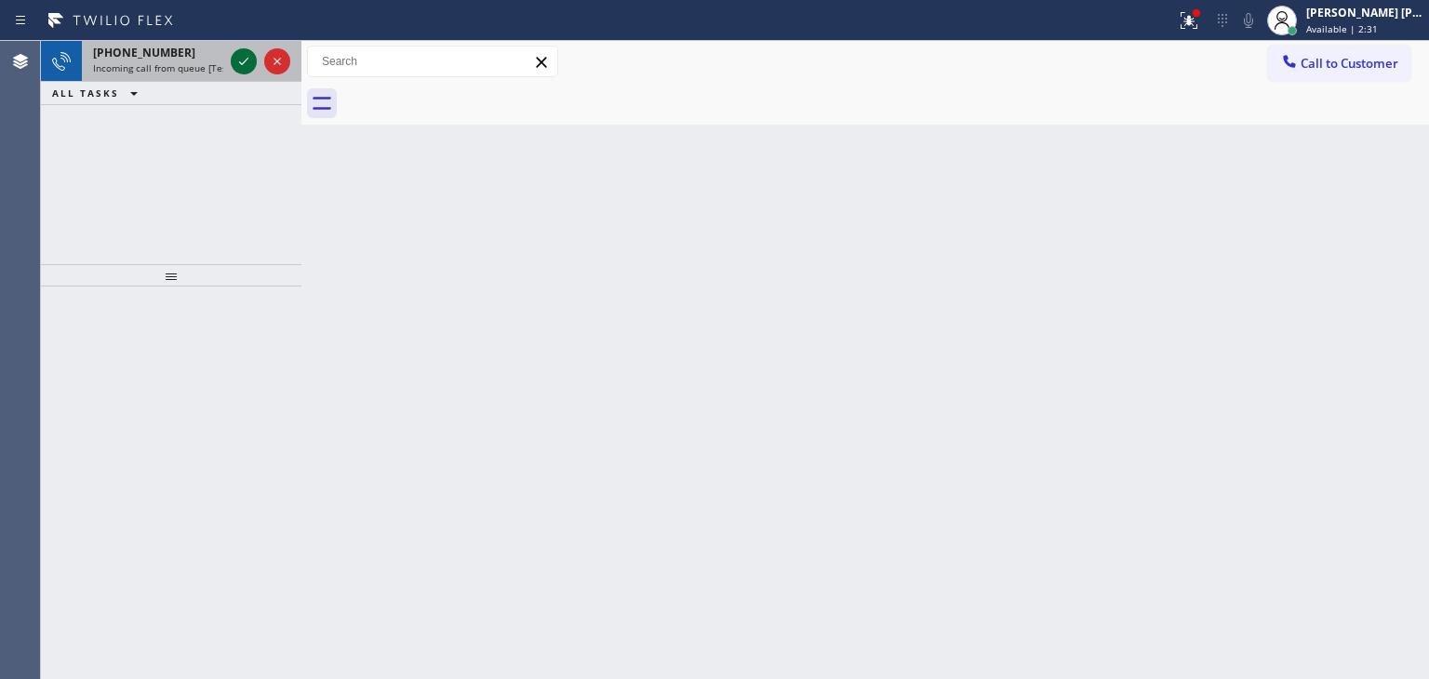
click at [242, 61] on icon at bounding box center [244, 61] width 22 height 22
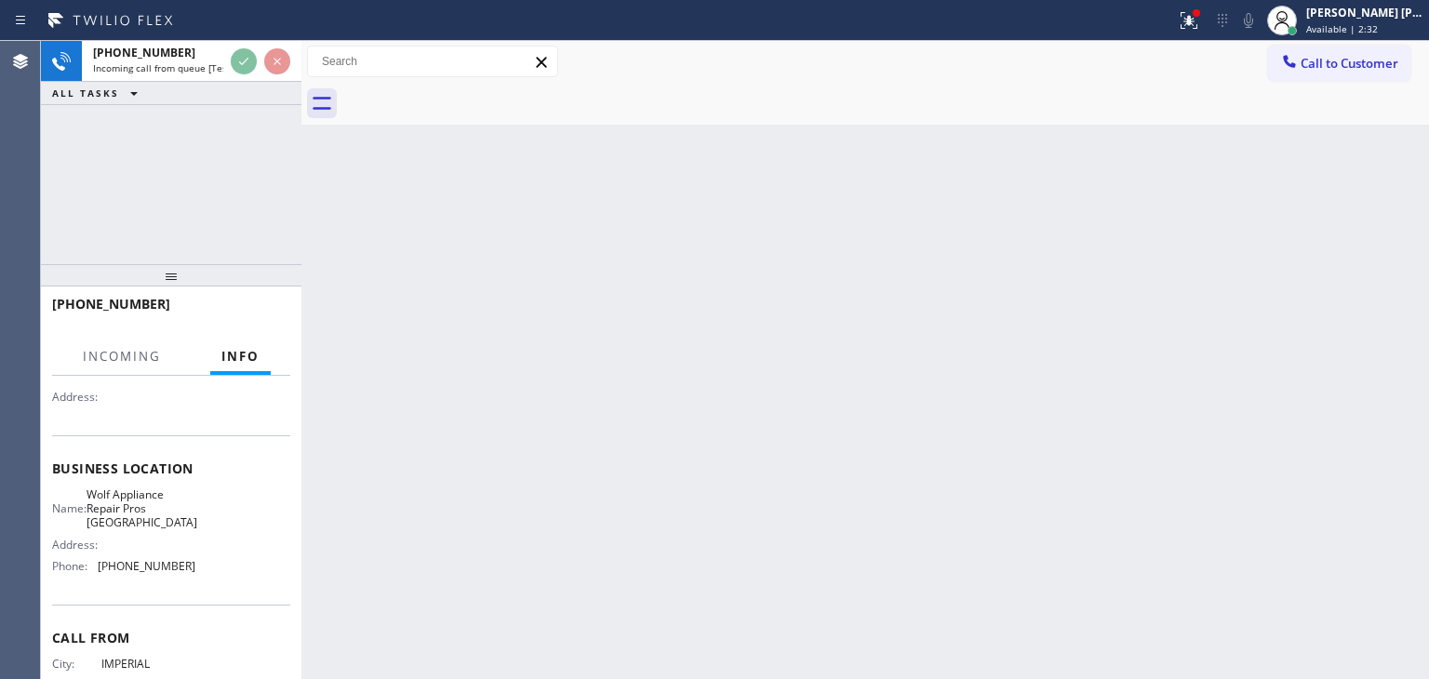
scroll to position [186, 0]
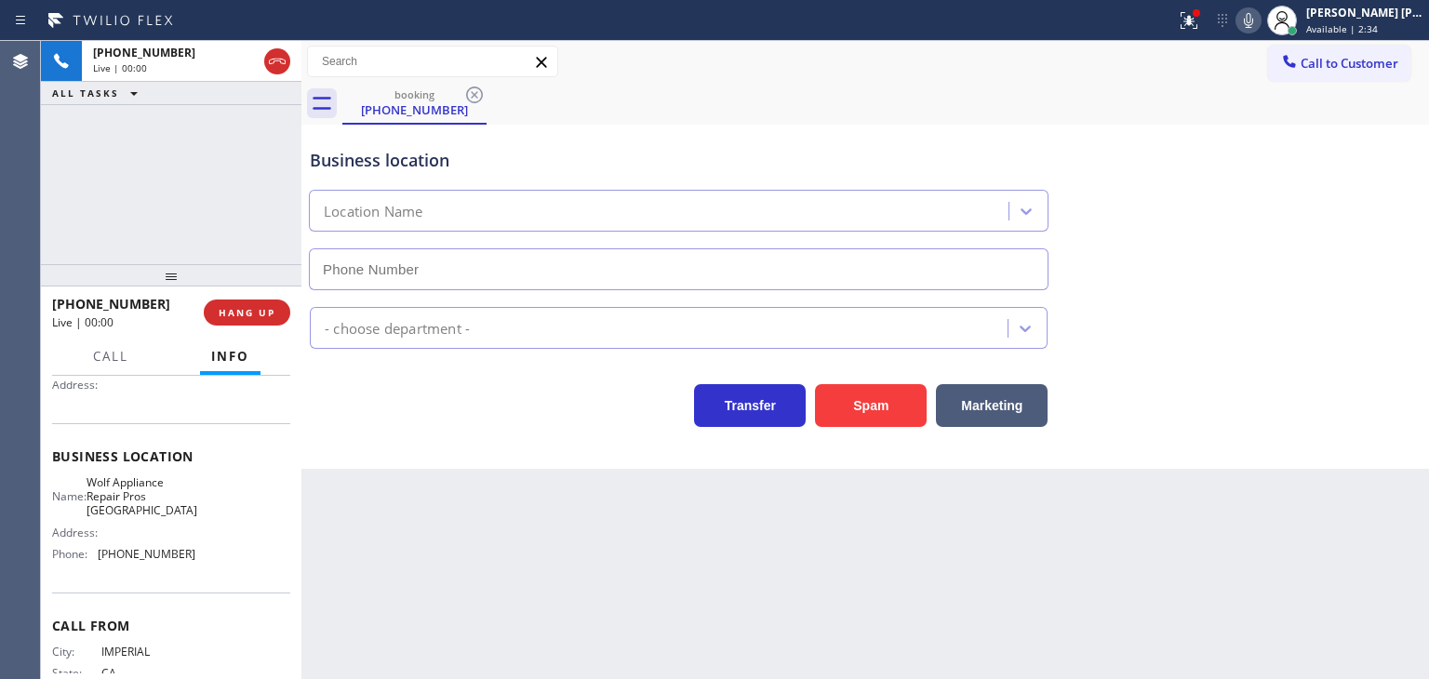
type input "[PHONE_NUMBER]"
click at [1260, 16] on icon at bounding box center [1248, 20] width 22 height 22
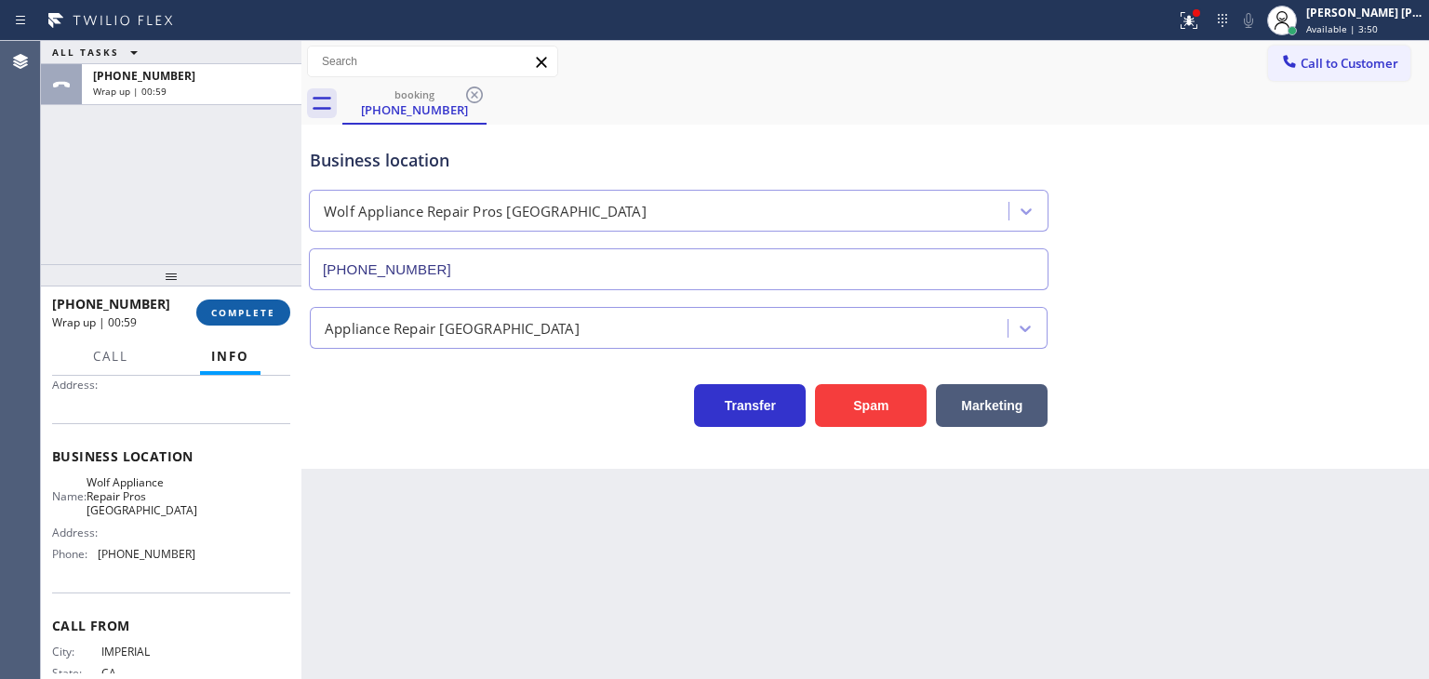
click at [262, 327] on div "[PHONE_NUMBER] Wrap up | 00:59 COMPLETE" at bounding box center [171, 312] width 238 height 48
click at [262, 322] on button "COMPLETE" at bounding box center [243, 313] width 94 height 26
click at [270, 296] on div "[PHONE_NUMBER] Wrap up | 00:59 COMPLETE" at bounding box center [171, 312] width 238 height 48
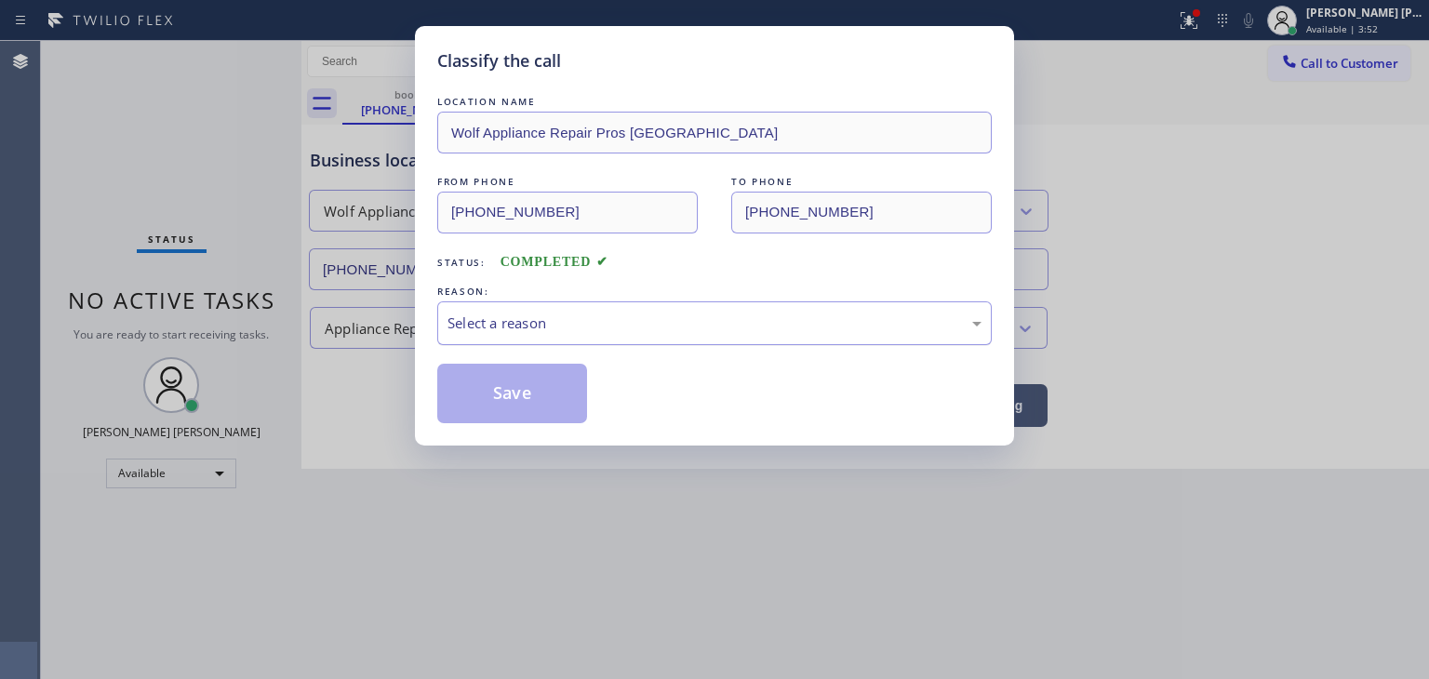
click at [483, 328] on div "Select a reason" at bounding box center [715, 323] width 534 height 21
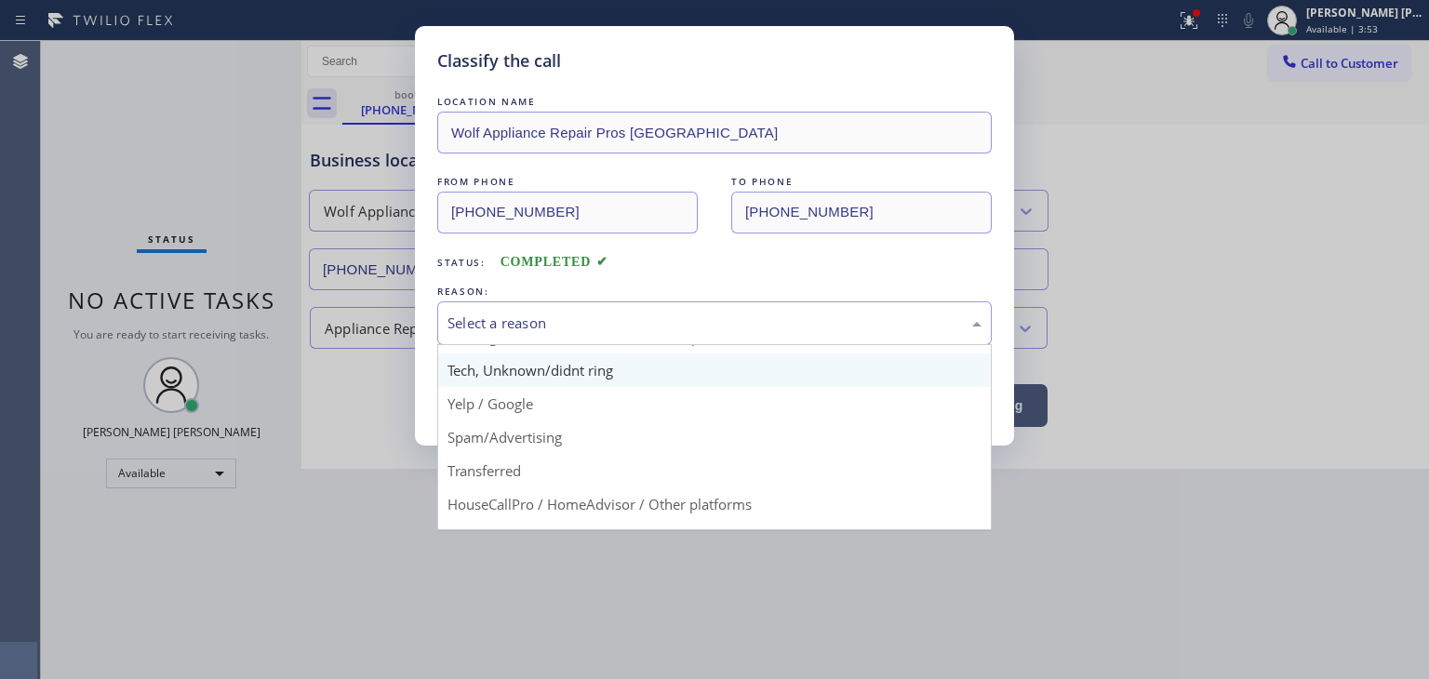
scroll to position [93, 0]
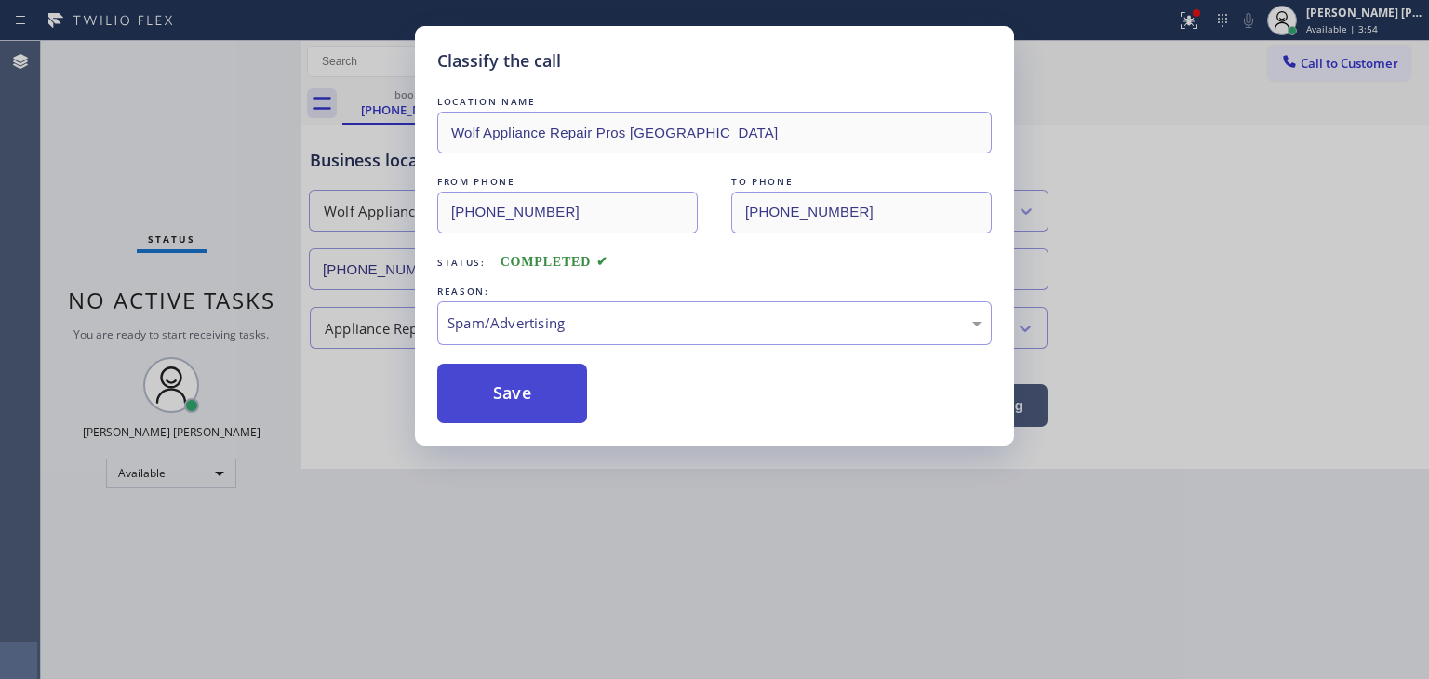
click at [523, 393] on button "Save" at bounding box center [512, 394] width 150 height 60
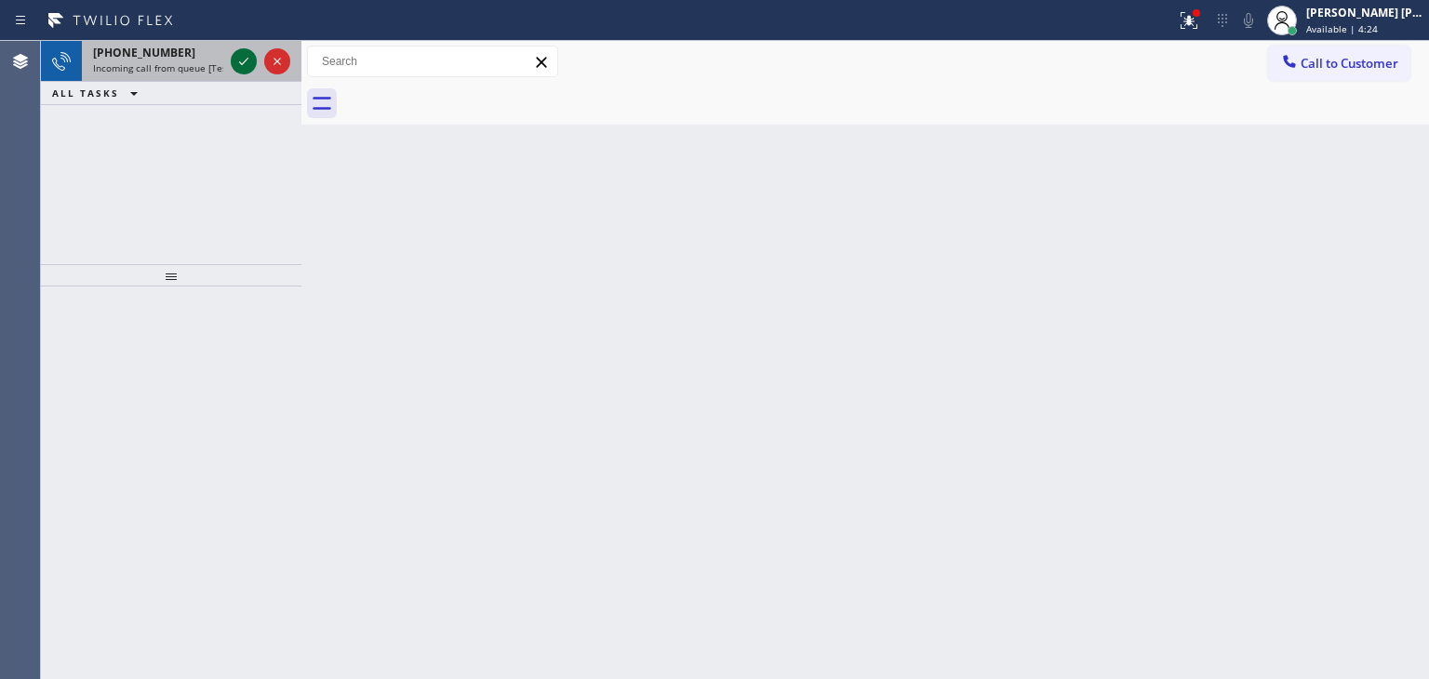
click at [238, 61] on icon at bounding box center [244, 61] width 22 height 22
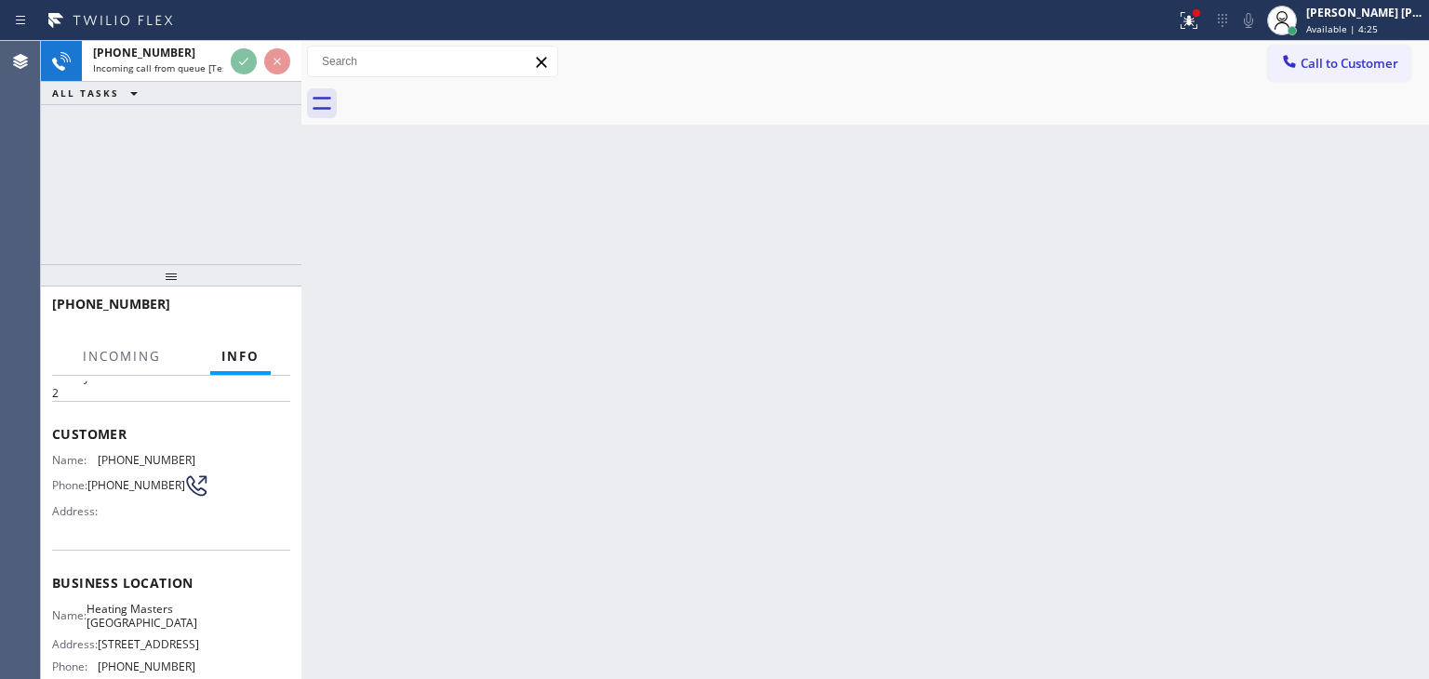
scroll to position [93, 0]
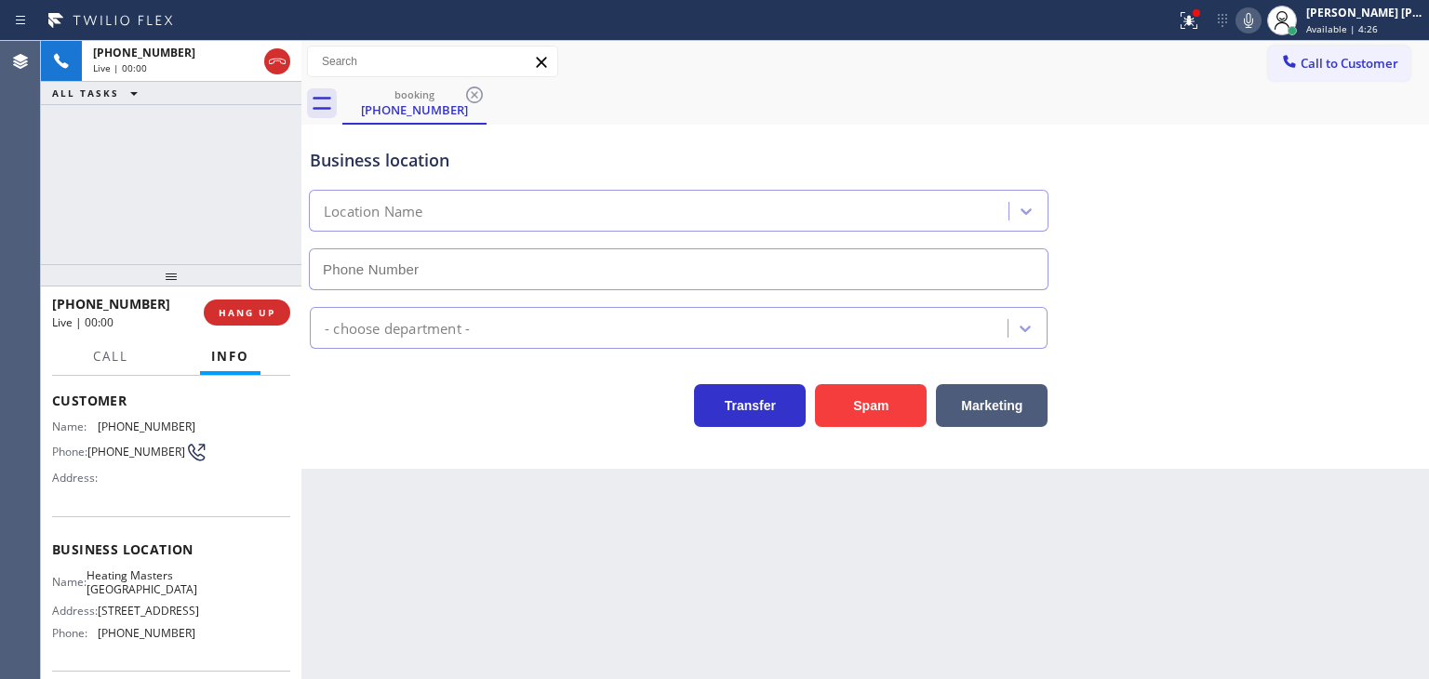
type input "[PHONE_NUMBER]"
click at [249, 306] on span "HANG UP" at bounding box center [247, 312] width 57 height 13
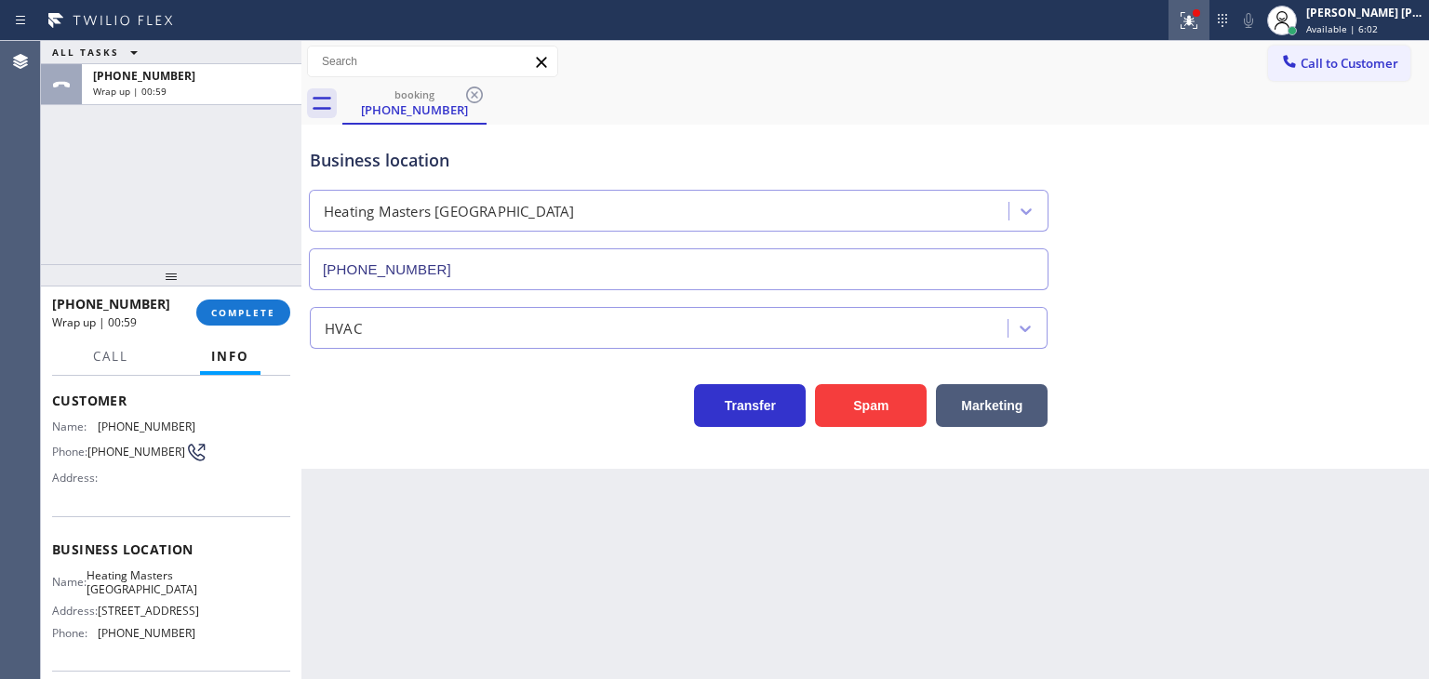
click at [1200, 25] on icon at bounding box center [1189, 20] width 22 height 22
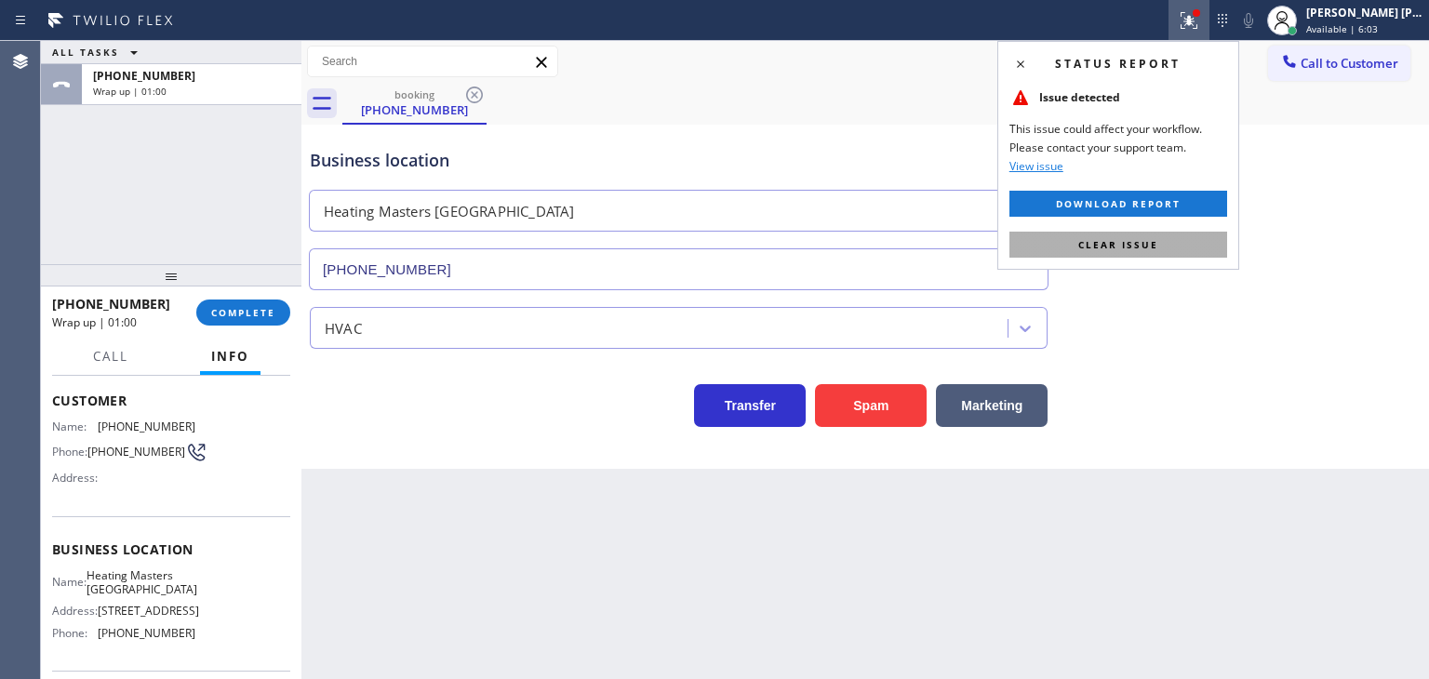
click at [1113, 243] on span "Clear issue" at bounding box center [1118, 244] width 80 height 13
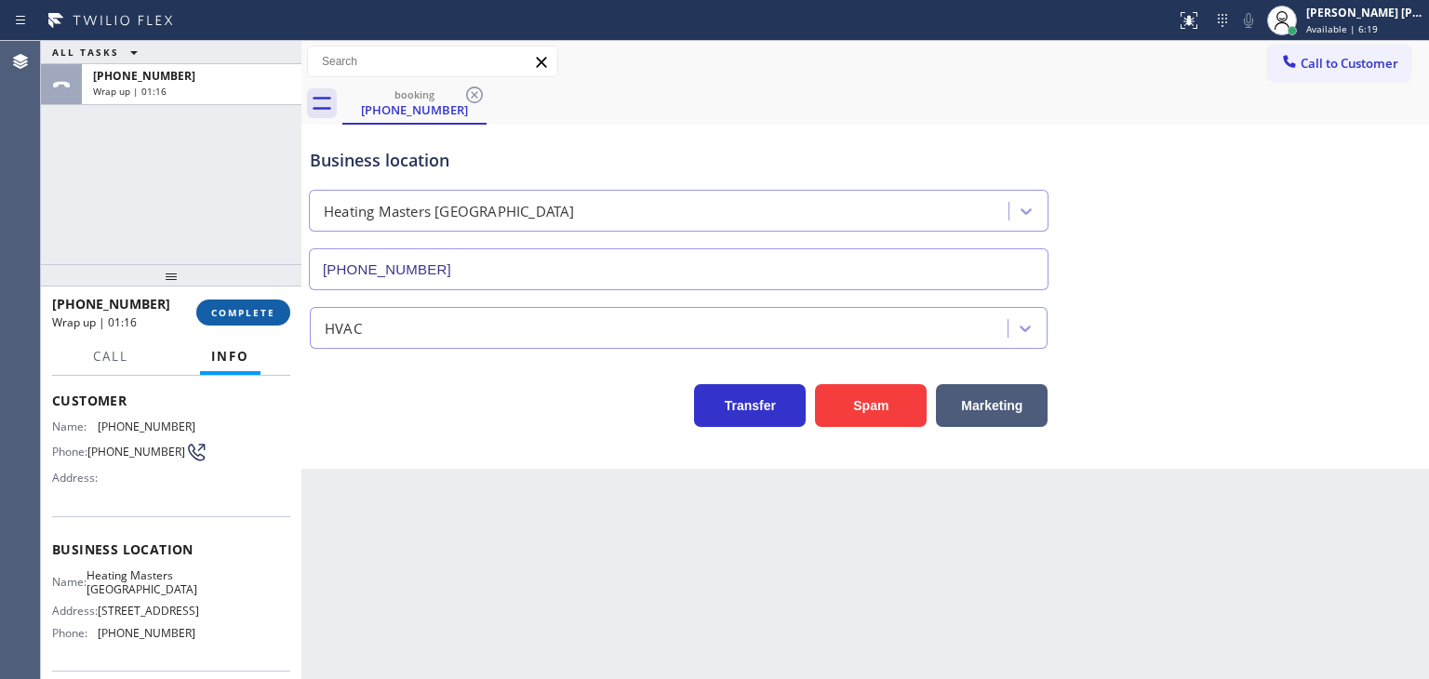
click at [264, 320] on button "COMPLETE" at bounding box center [243, 313] width 94 height 26
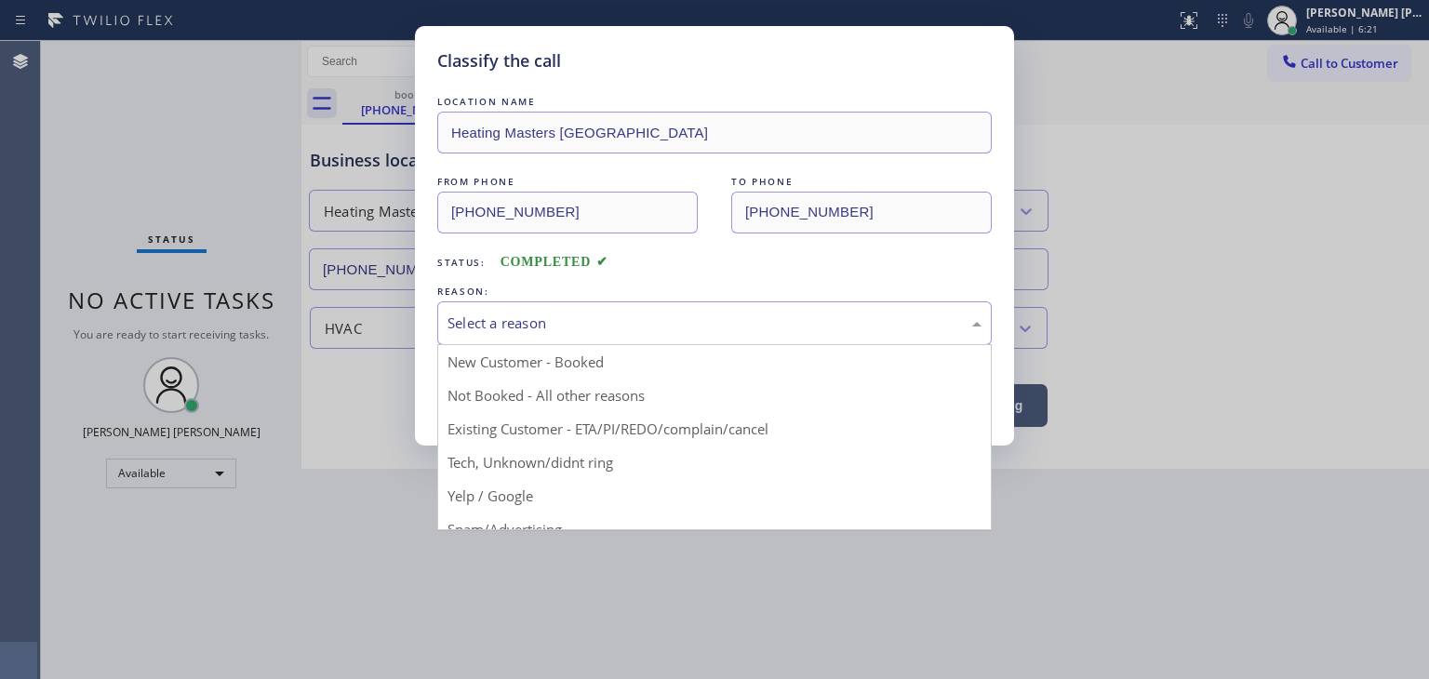
click at [454, 336] on div "Select a reason" at bounding box center [714, 323] width 555 height 44
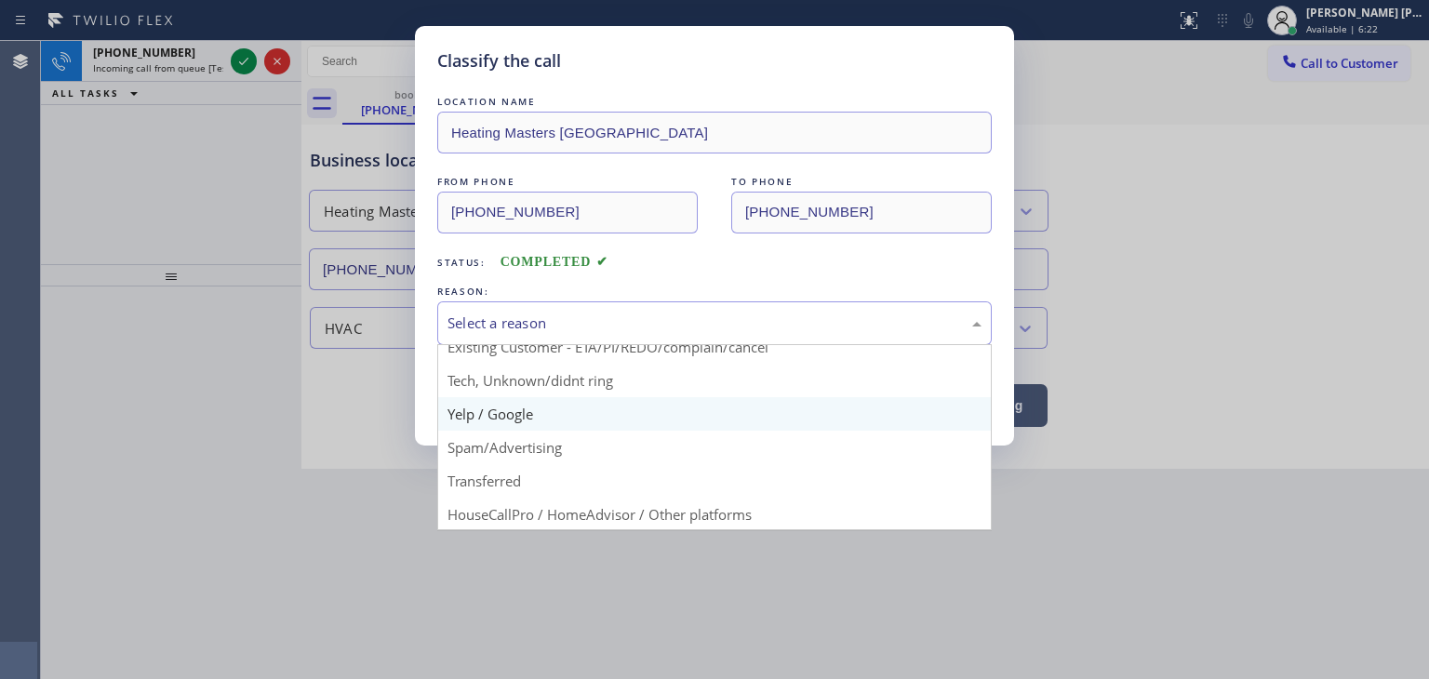
scroll to position [93, 0]
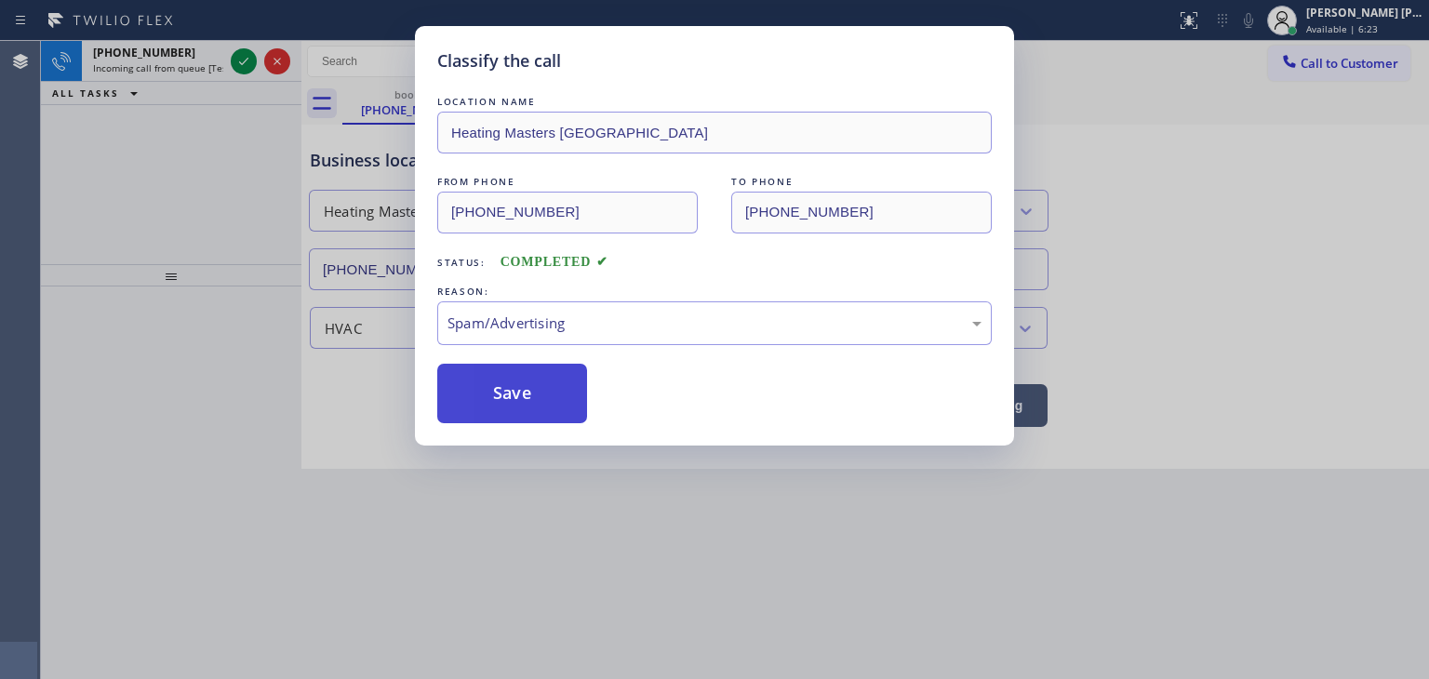
click at [513, 397] on button "Save" at bounding box center [512, 394] width 150 height 60
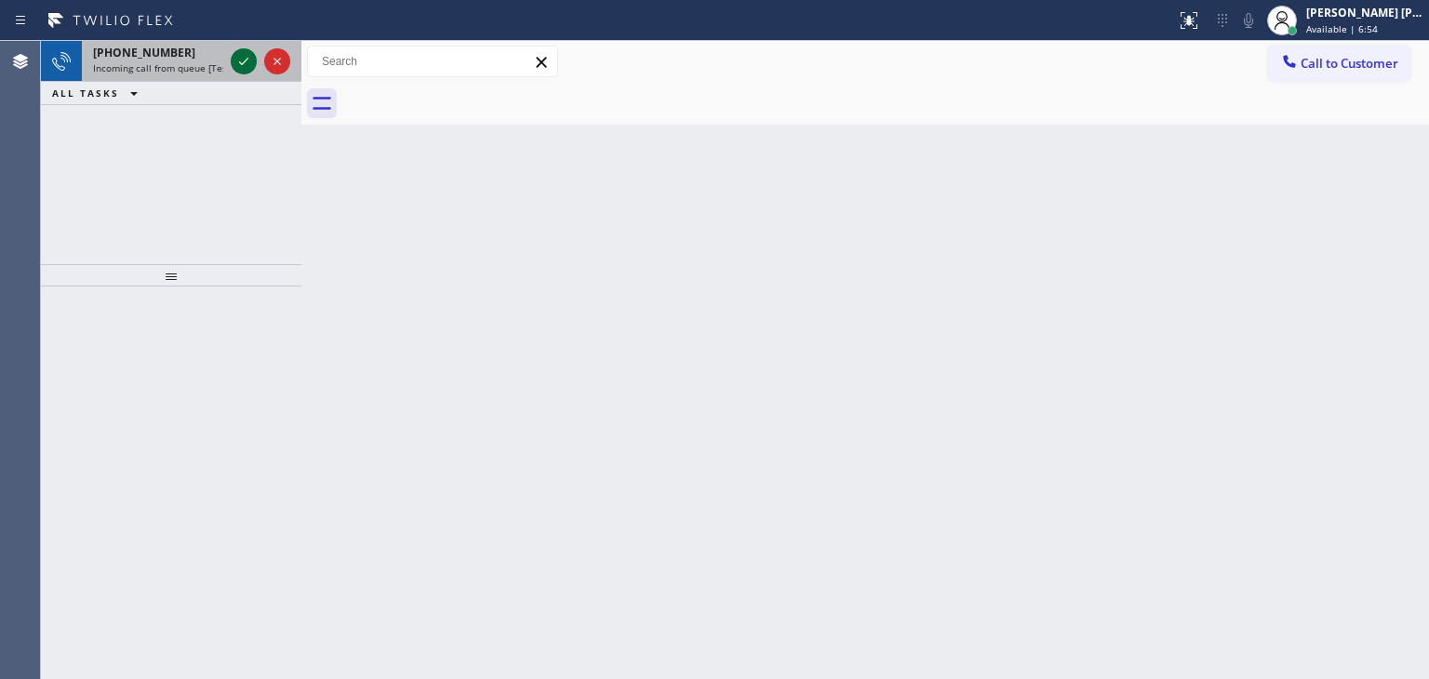
click at [247, 53] on icon at bounding box center [244, 61] width 22 height 22
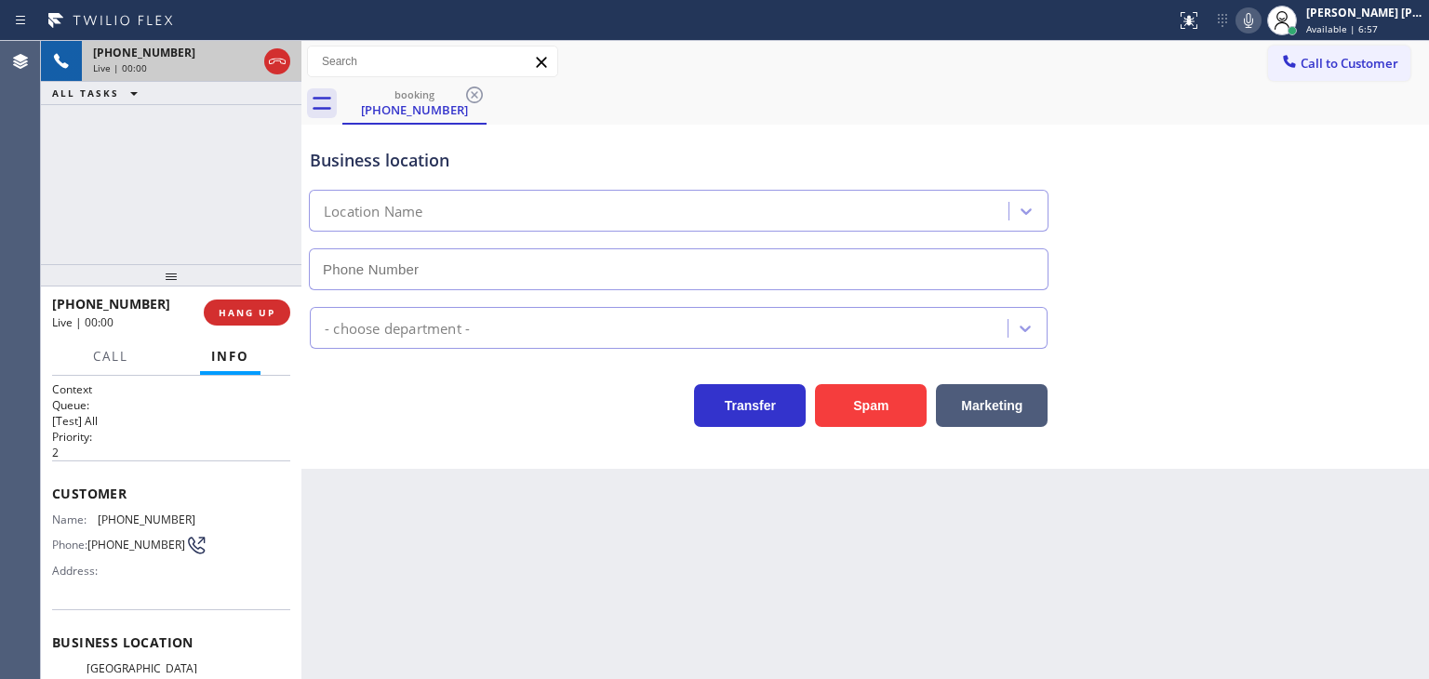
type input "[PHONE_NUMBER]"
click at [1260, 13] on icon at bounding box center [1248, 20] width 22 height 22
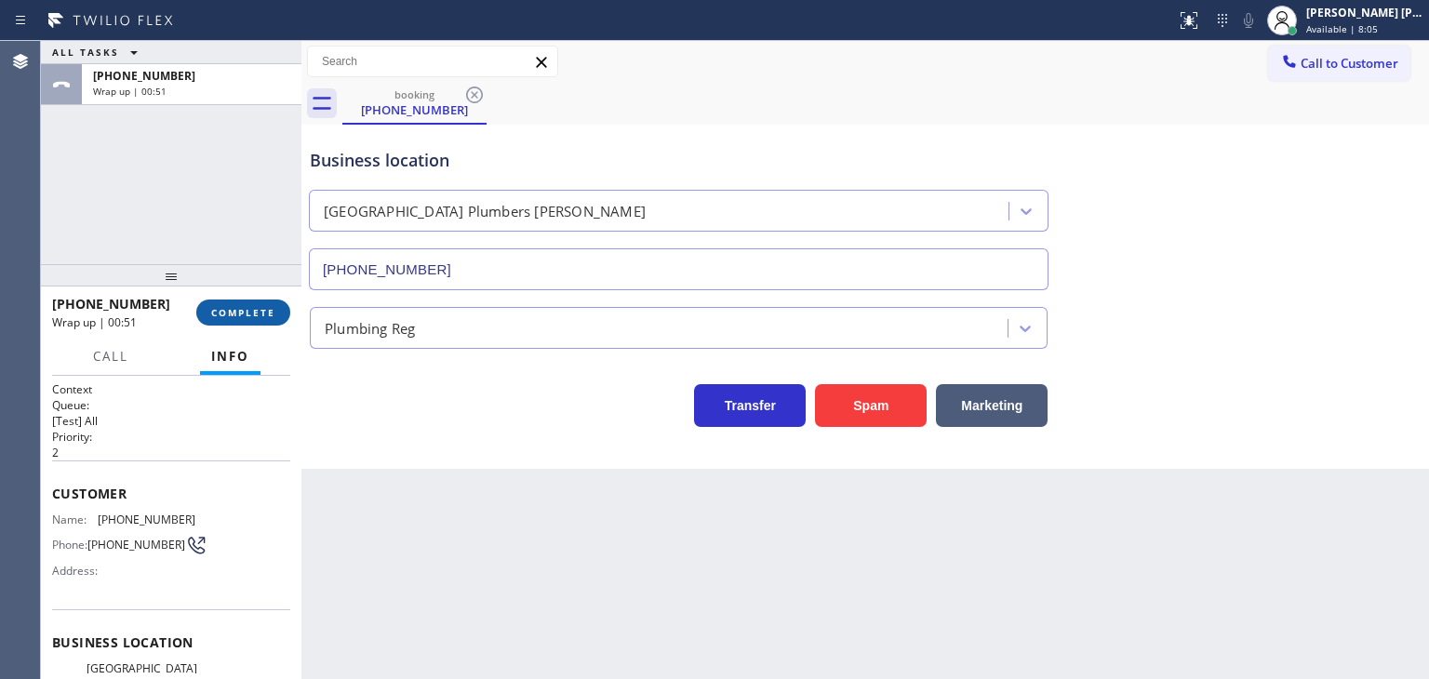
click at [261, 310] on span "COMPLETE" at bounding box center [243, 312] width 64 height 13
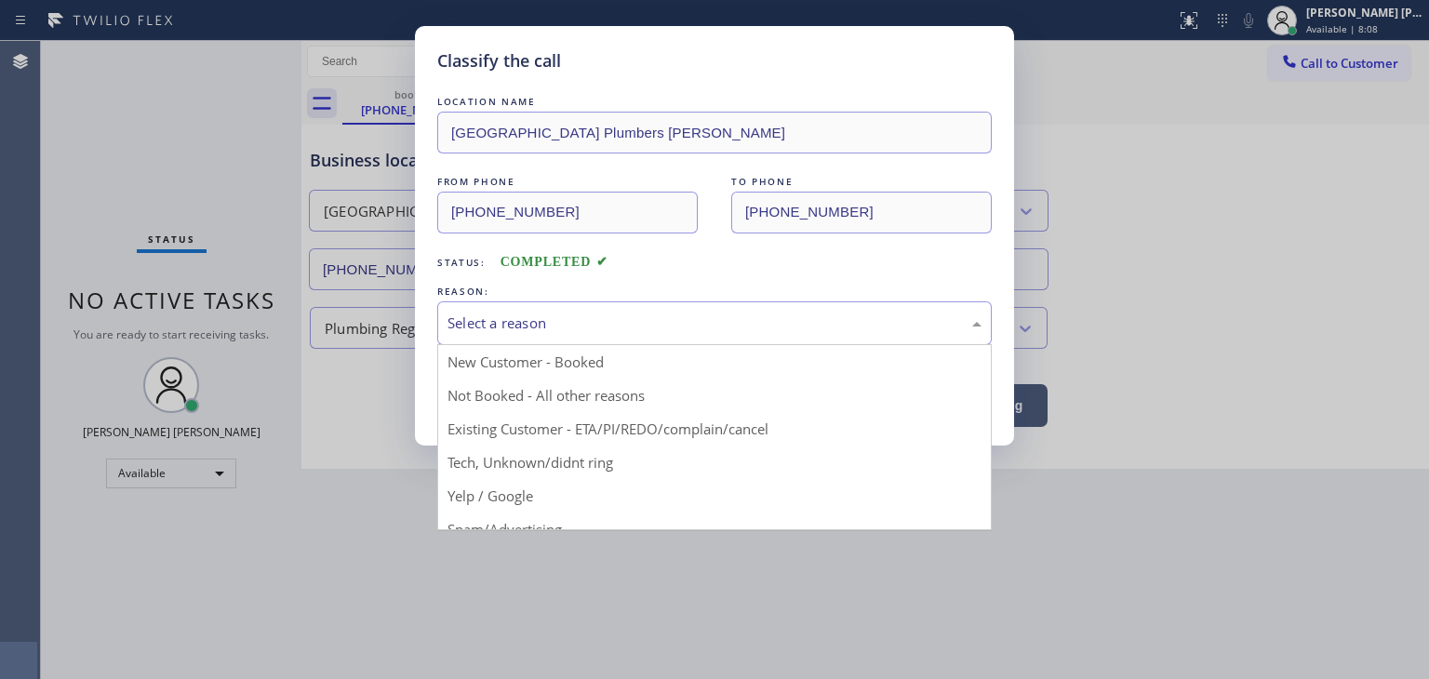
click at [570, 321] on div "Select a reason" at bounding box center [715, 323] width 534 height 21
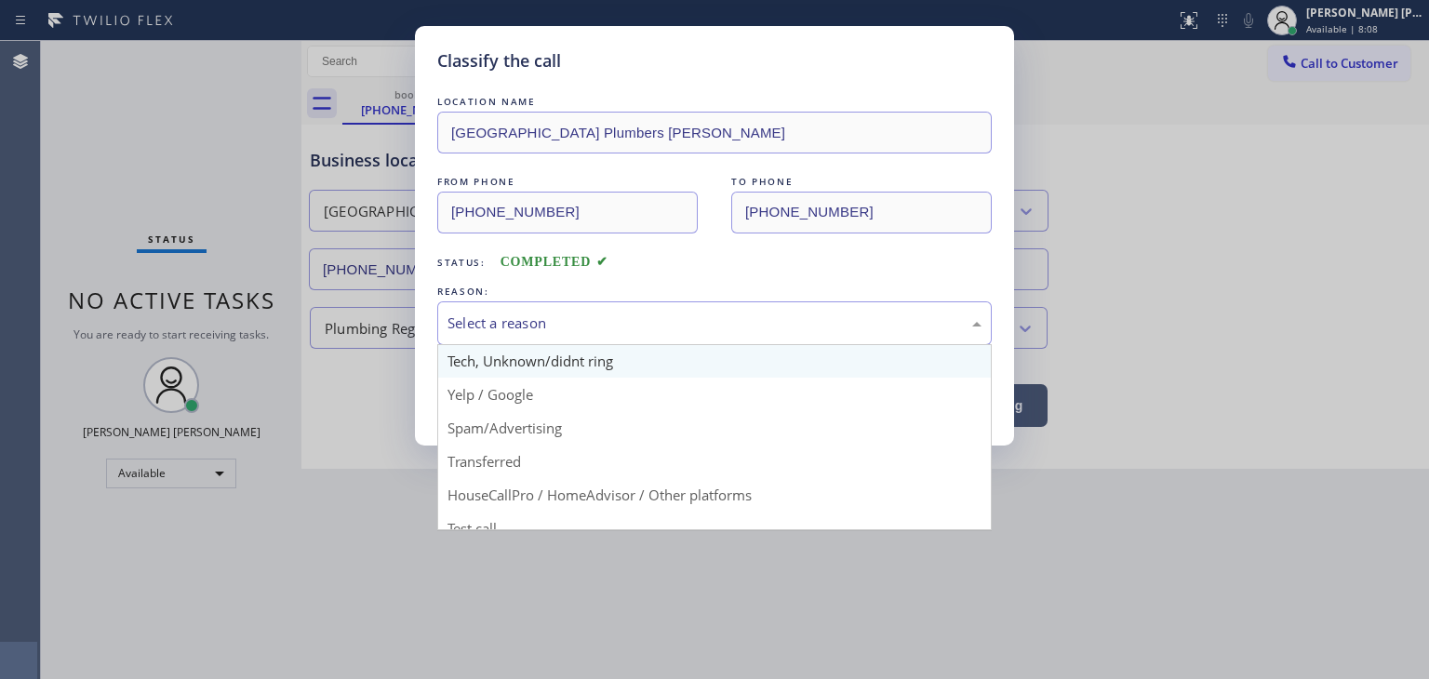
scroll to position [116, 0]
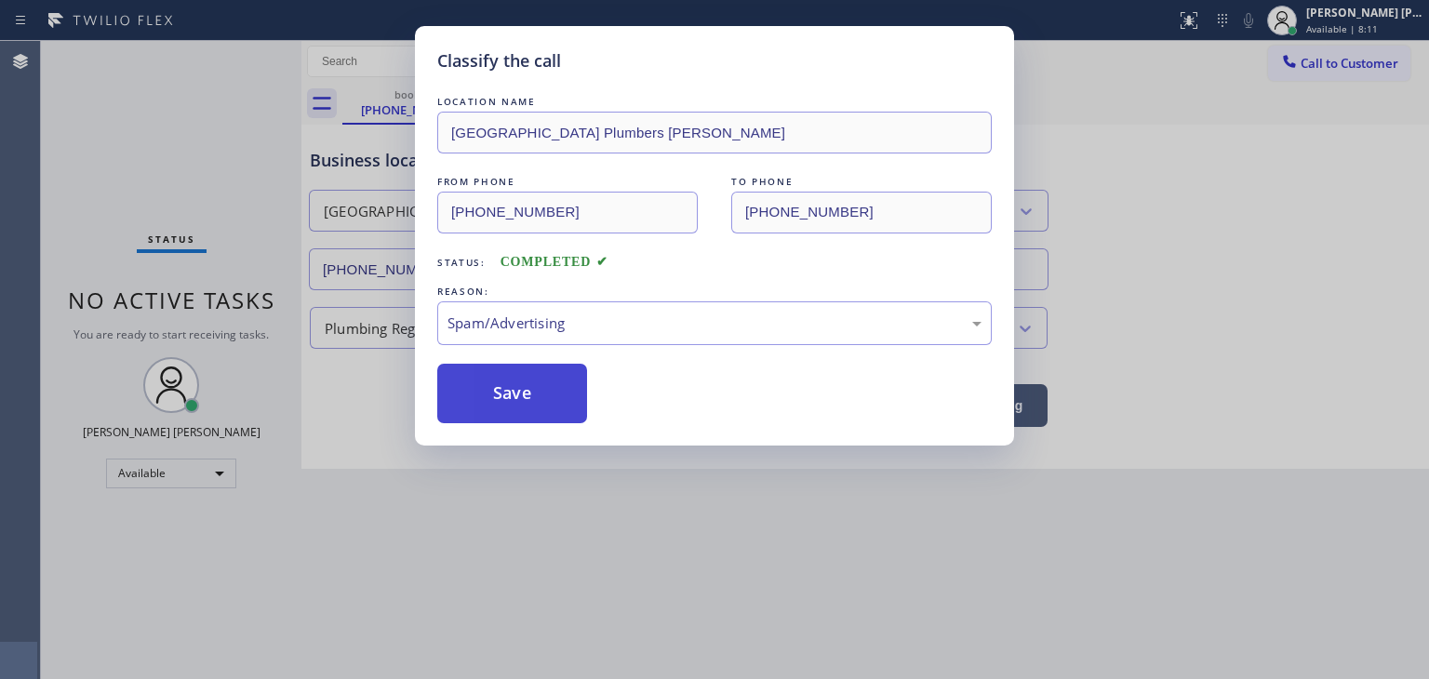
click at [535, 399] on button "Save" at bounding box center [512, 394] width 150 height 60
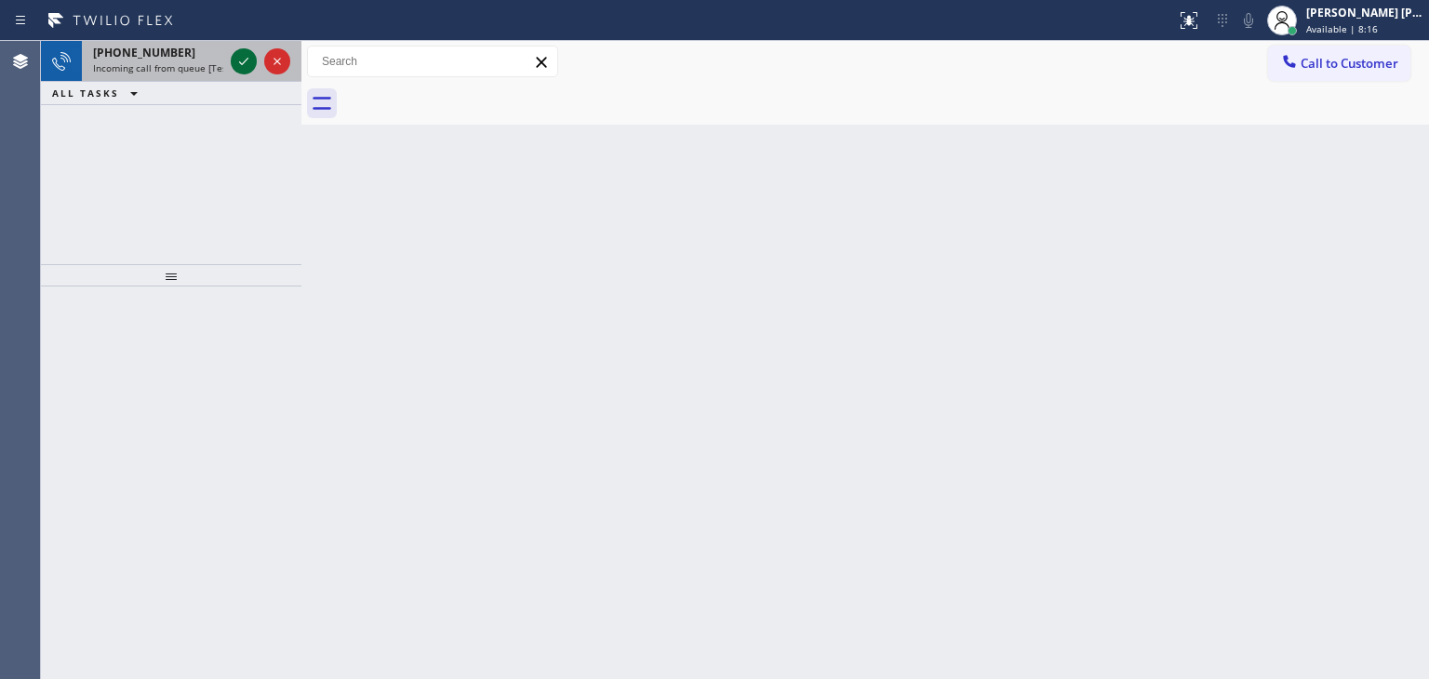
click at [242, 57] on icon at bounding box center [244, 61] width 22 height 22
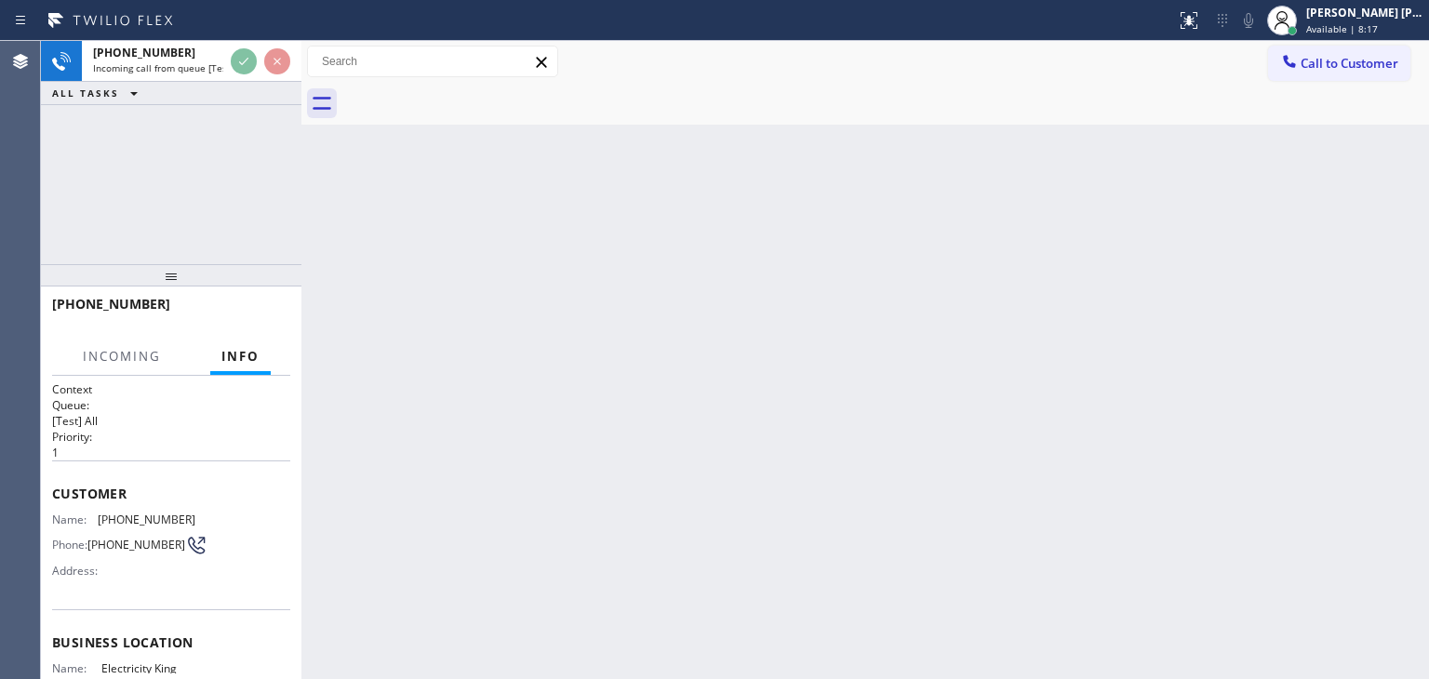
scroll to position [93, 0]
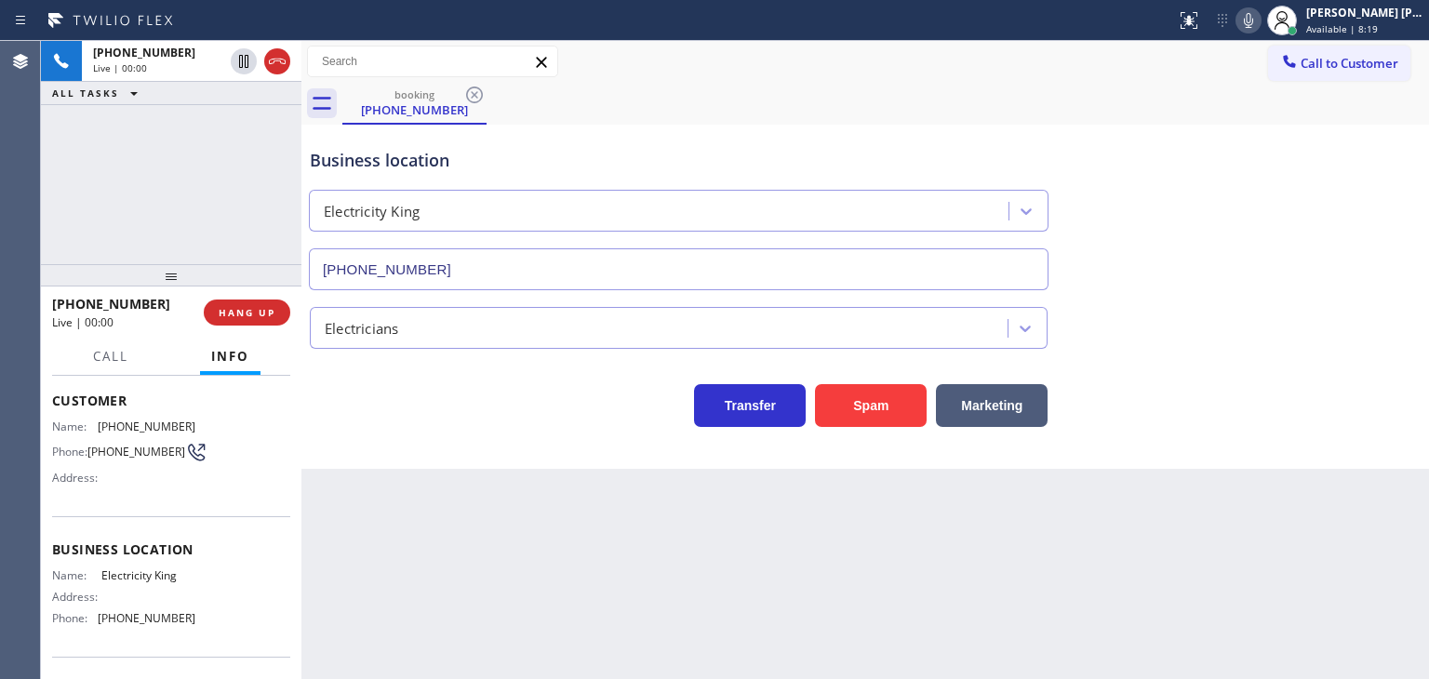
type input "[PHONE_NUMBER]"
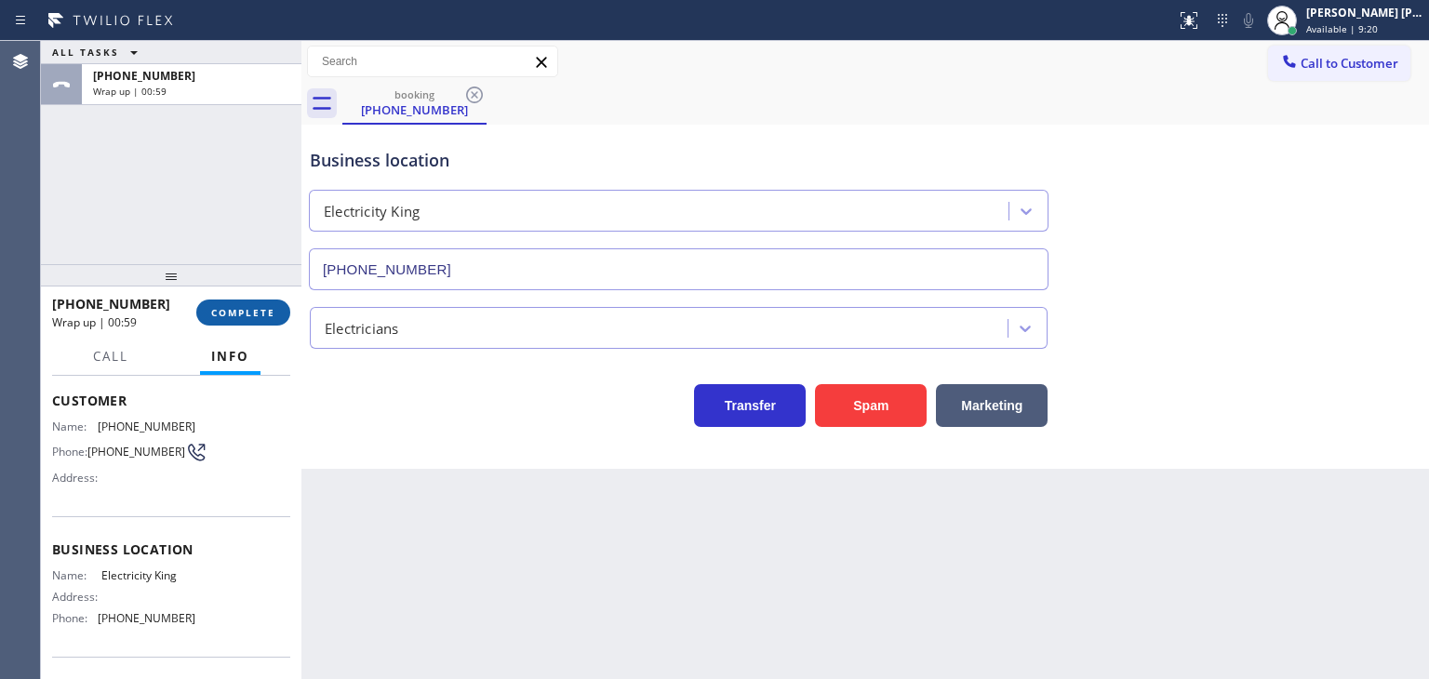
click at [287, 321] on button "COMPLETE" at bounding box center [243, 313] width 94 height 26
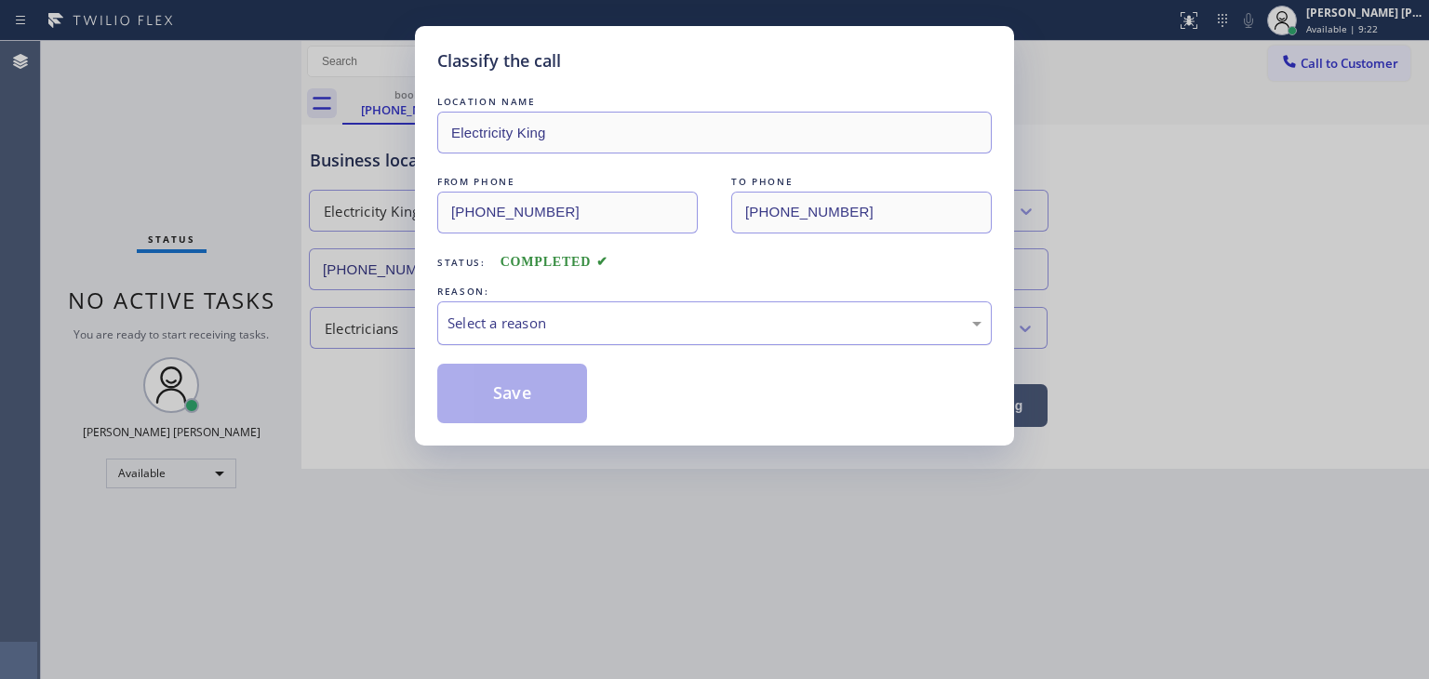
click at [530, 321] on div "Select a reason" at bounding box center [715, 323] width 534 height 21
click at [531, 406] on button "Save" at bounding box center [512, 394] width 150 height 60
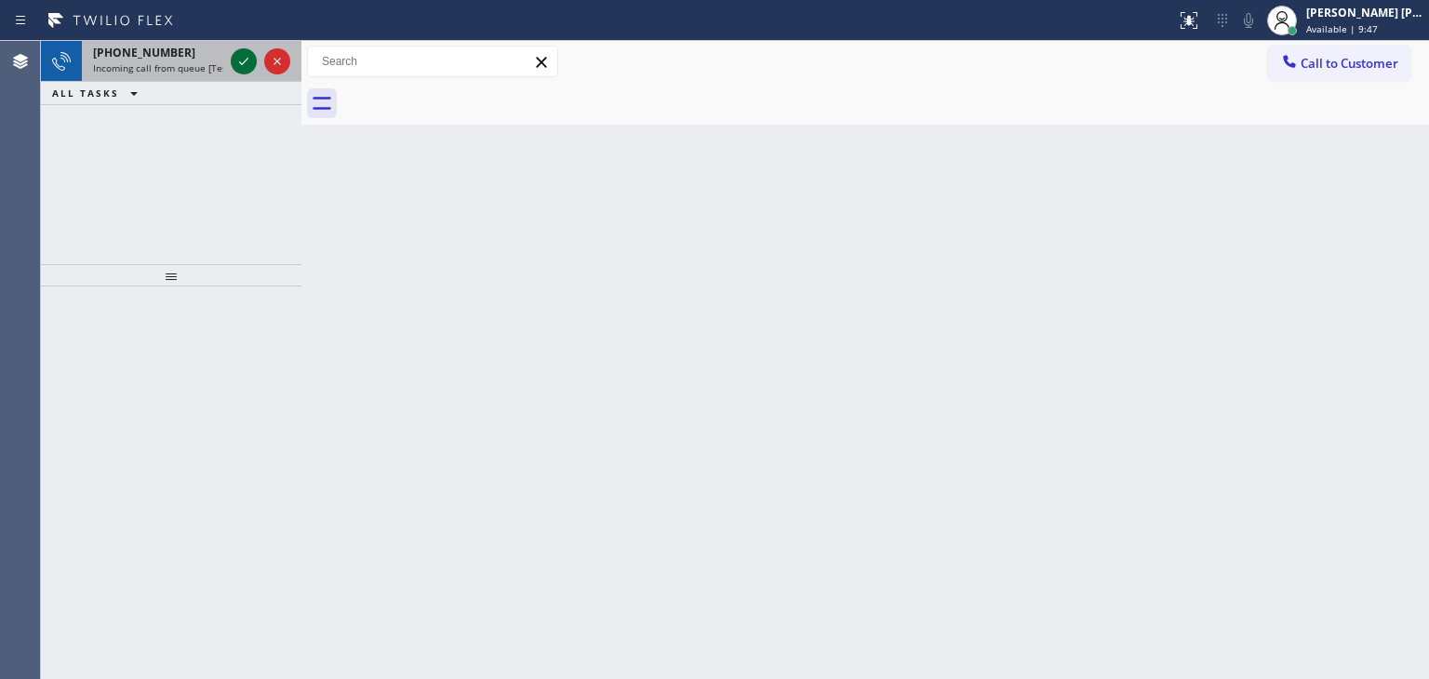
click at [240, 57] on icon at bounding box center [244, 61] width 22 height 22
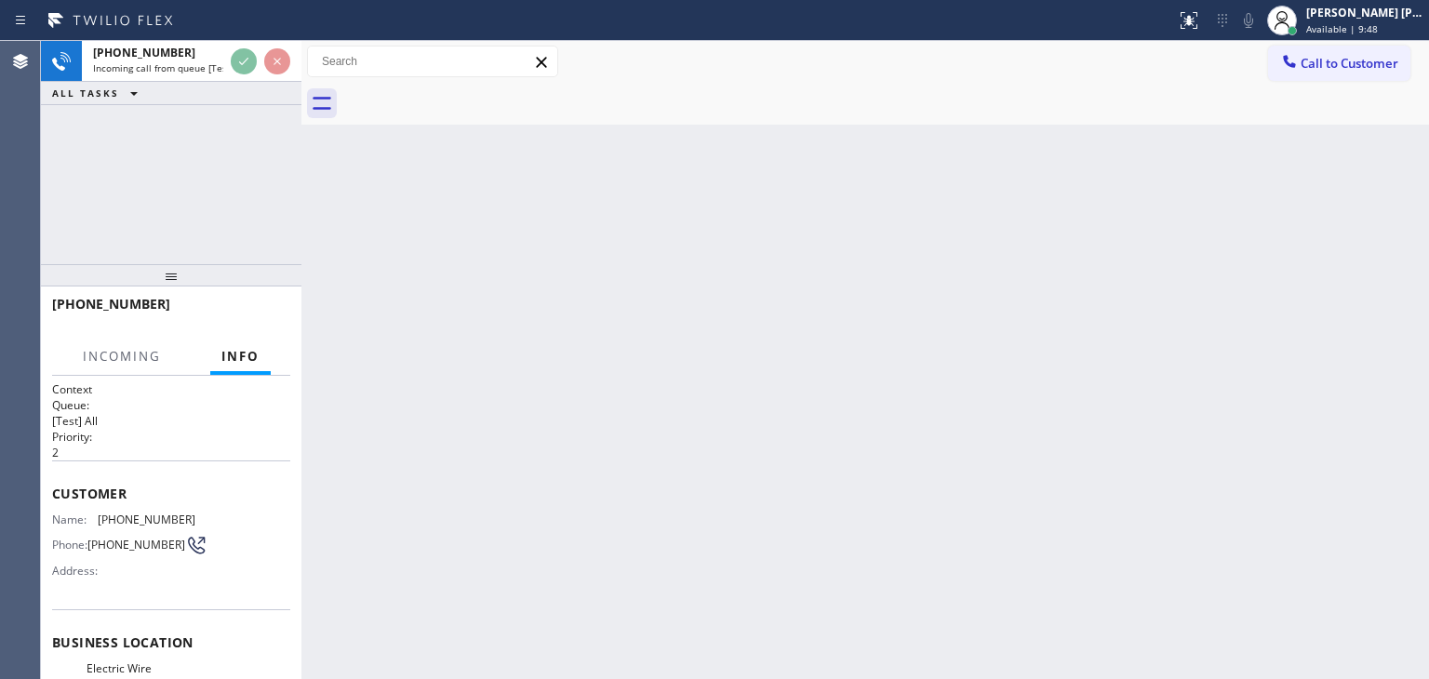
scroll to position [93, 0]
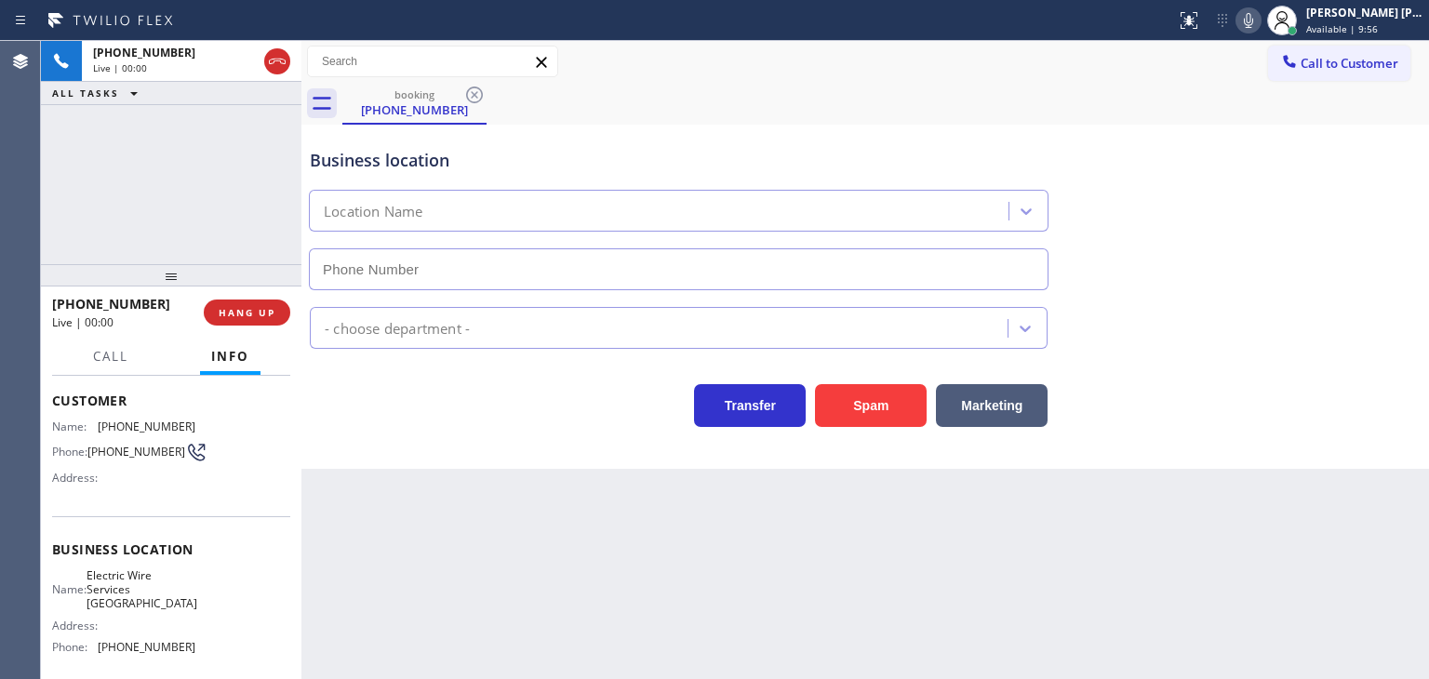
type input "[PHONE_NUMBER]"
click at [1260, 23] on icon at bounding box center [1248, 20] width 22 height 22
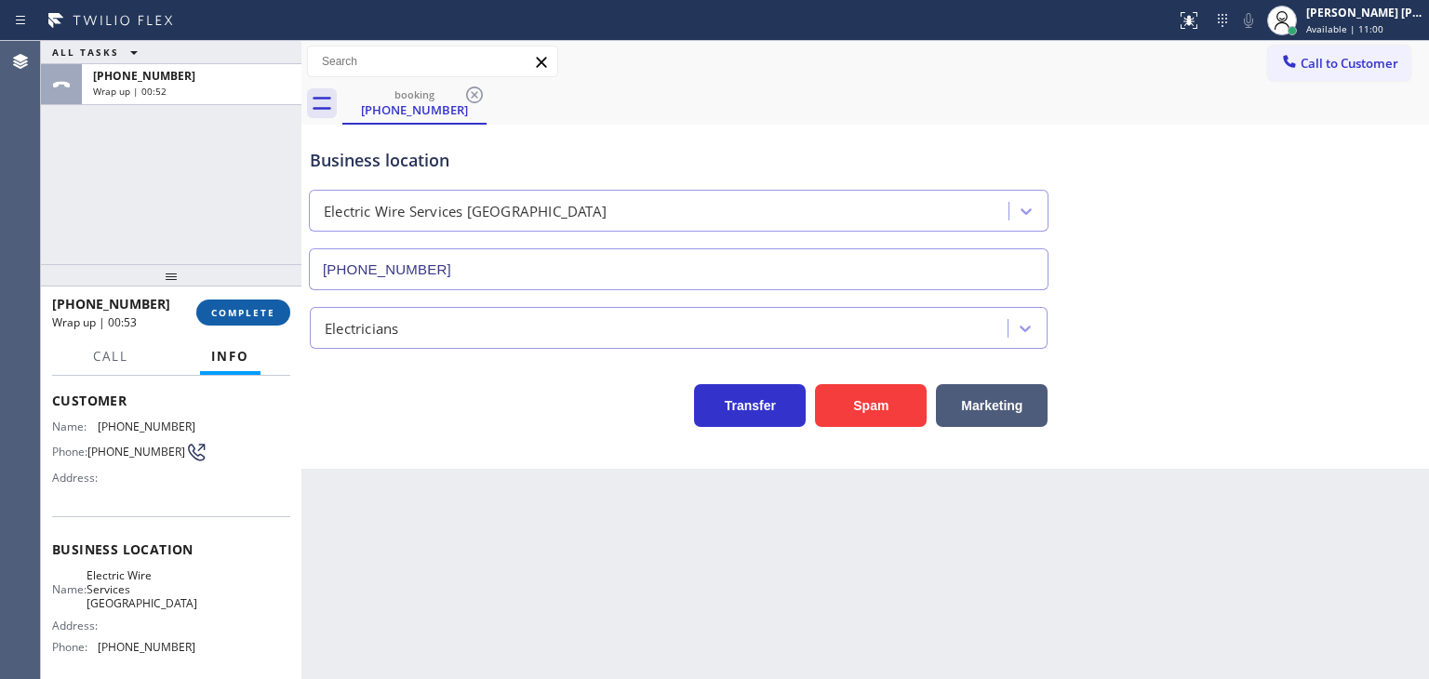
click at [213, 317] on span "COMPLETE" at bounding box center [243, 312] width 64 height 13
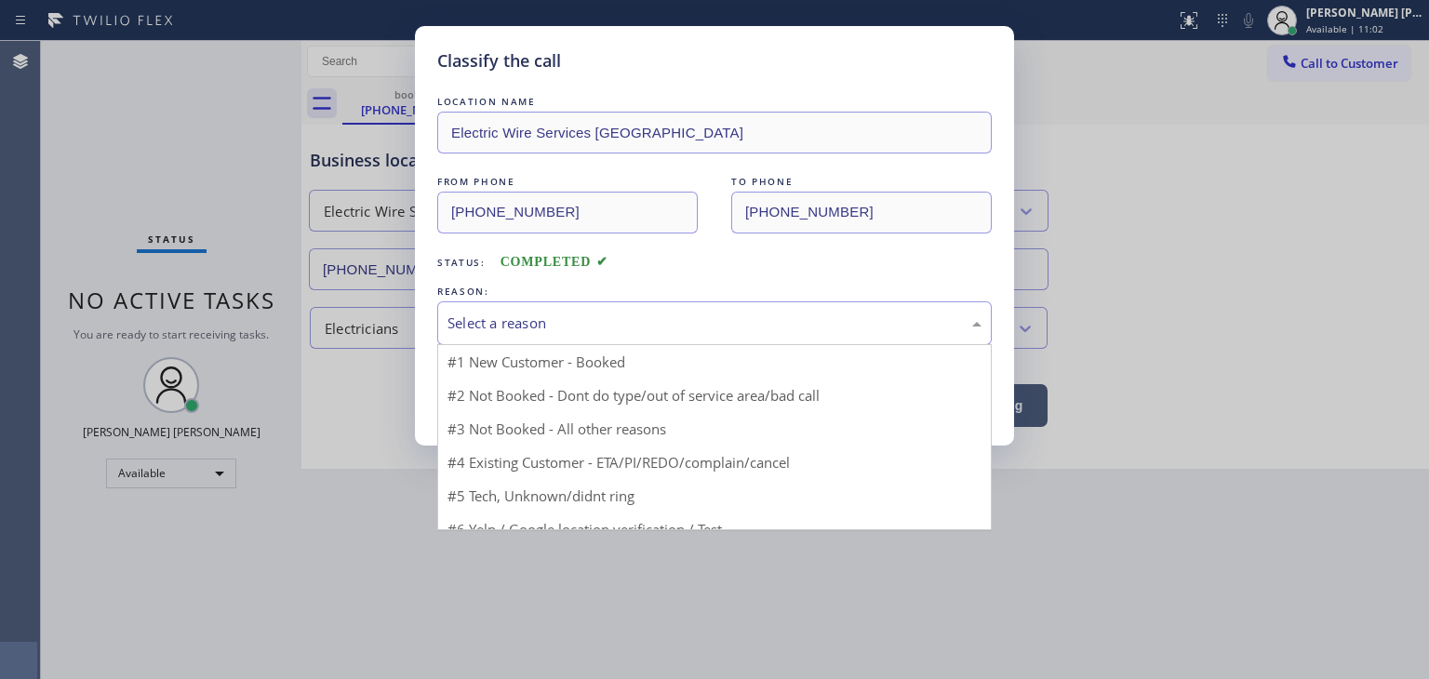
click at [514, 327] on div "Select a reason" at bounding box center [715, 323] width 534 height 21
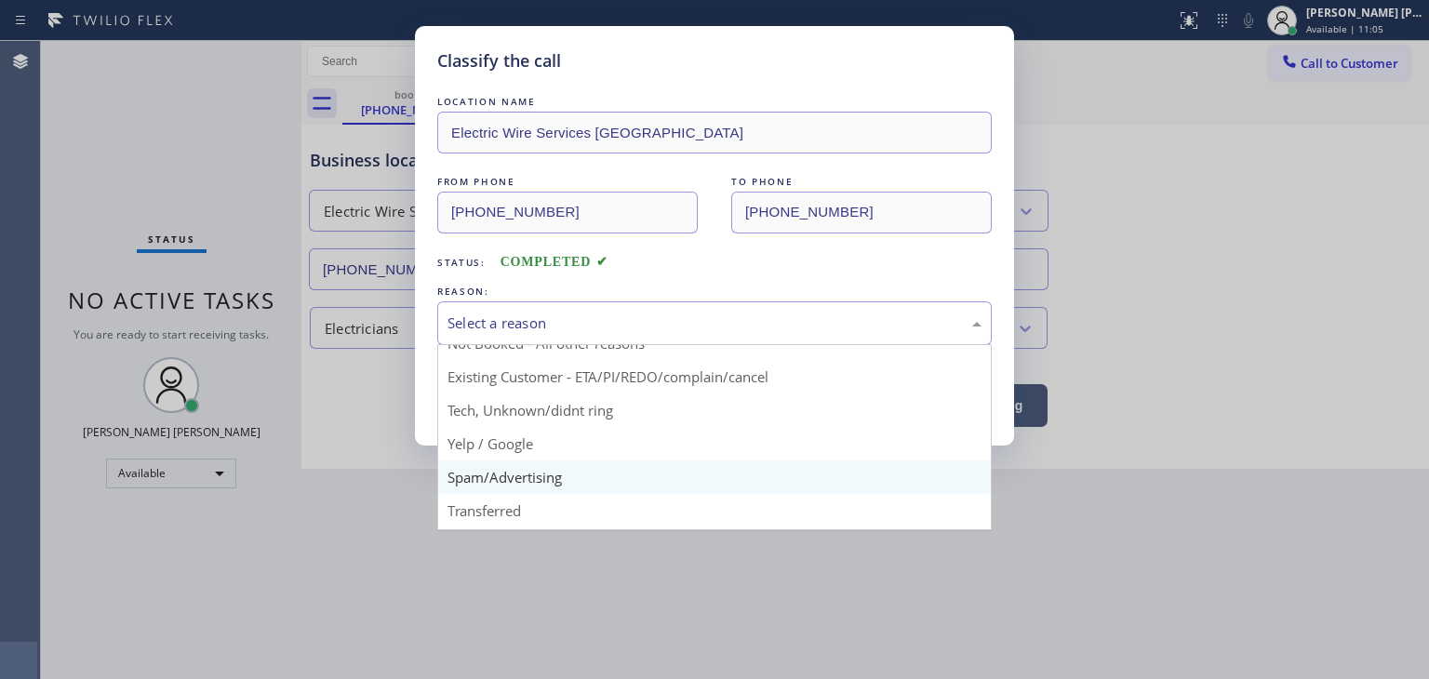
scroll to position [93, 0]
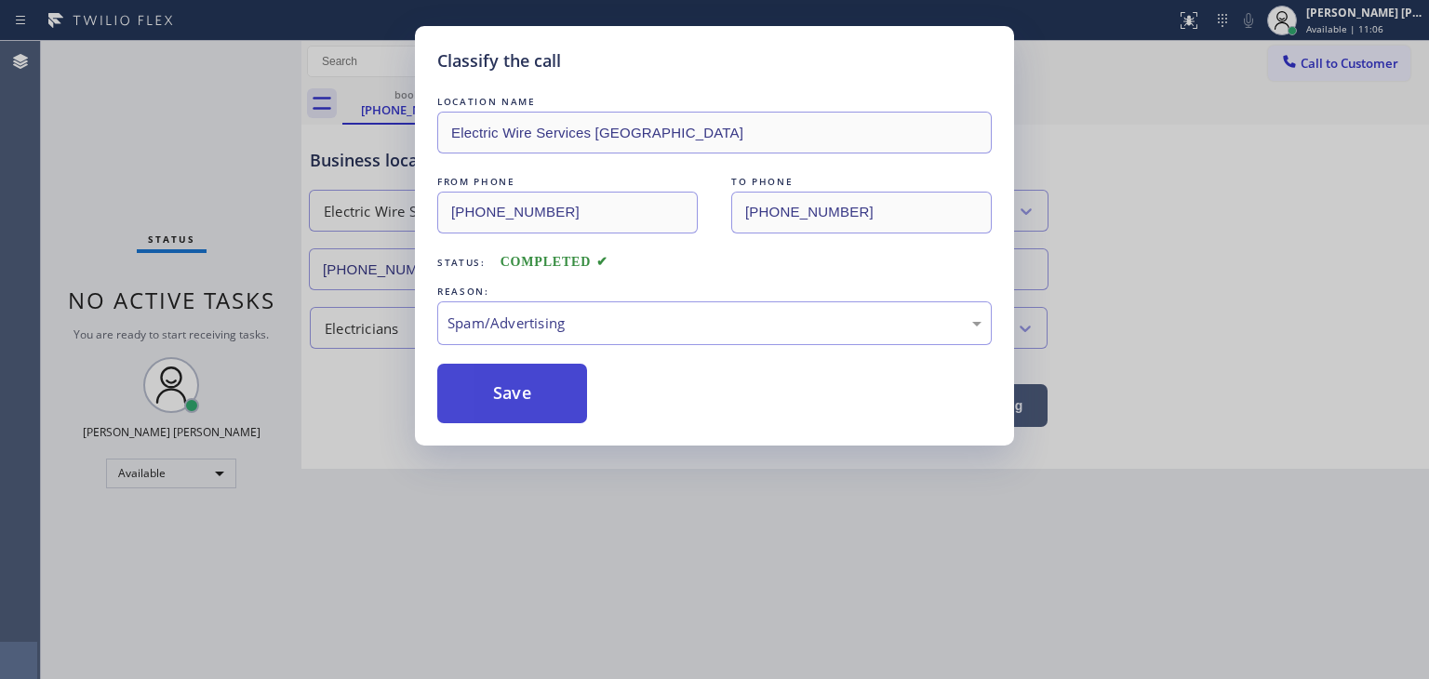
click at [509, 394] on button "Save" at bounding box center [512, 394] width 150 height 60
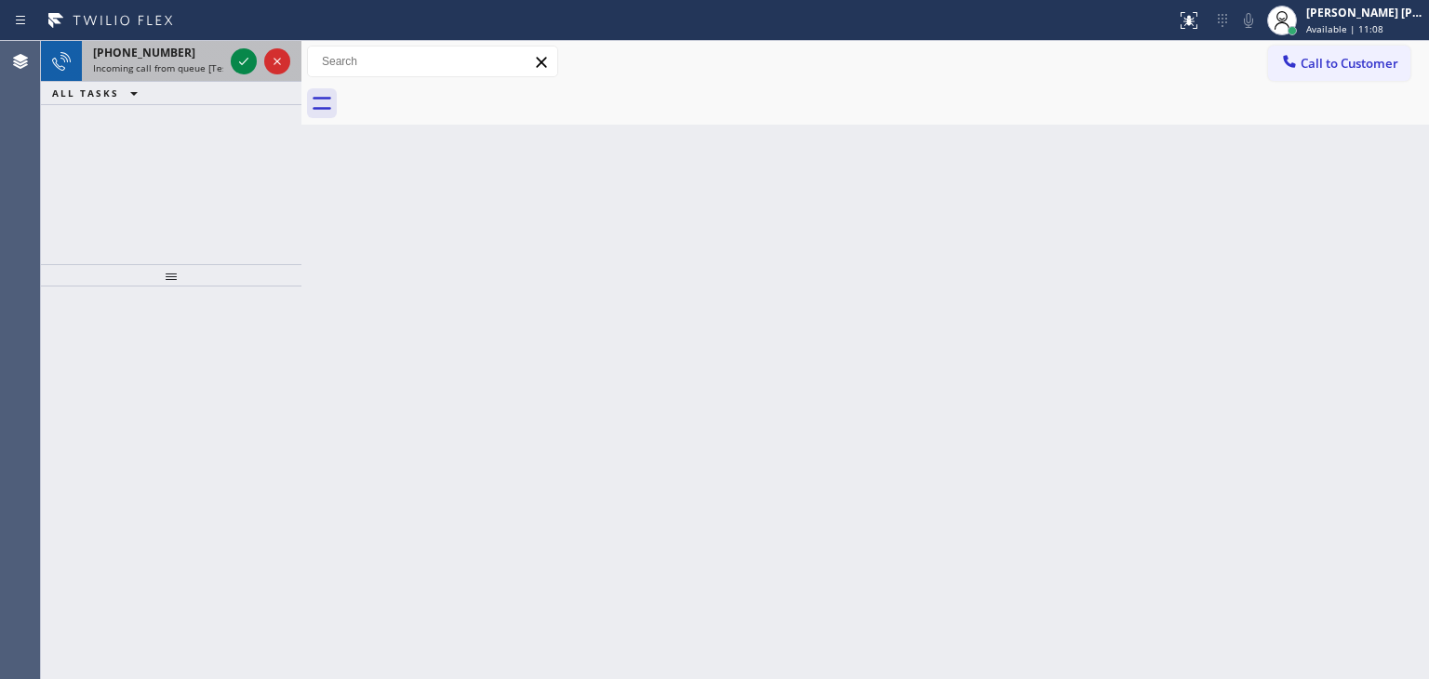
click at [261, 79] on div at bounding box center [260, 61] width 67 height 41
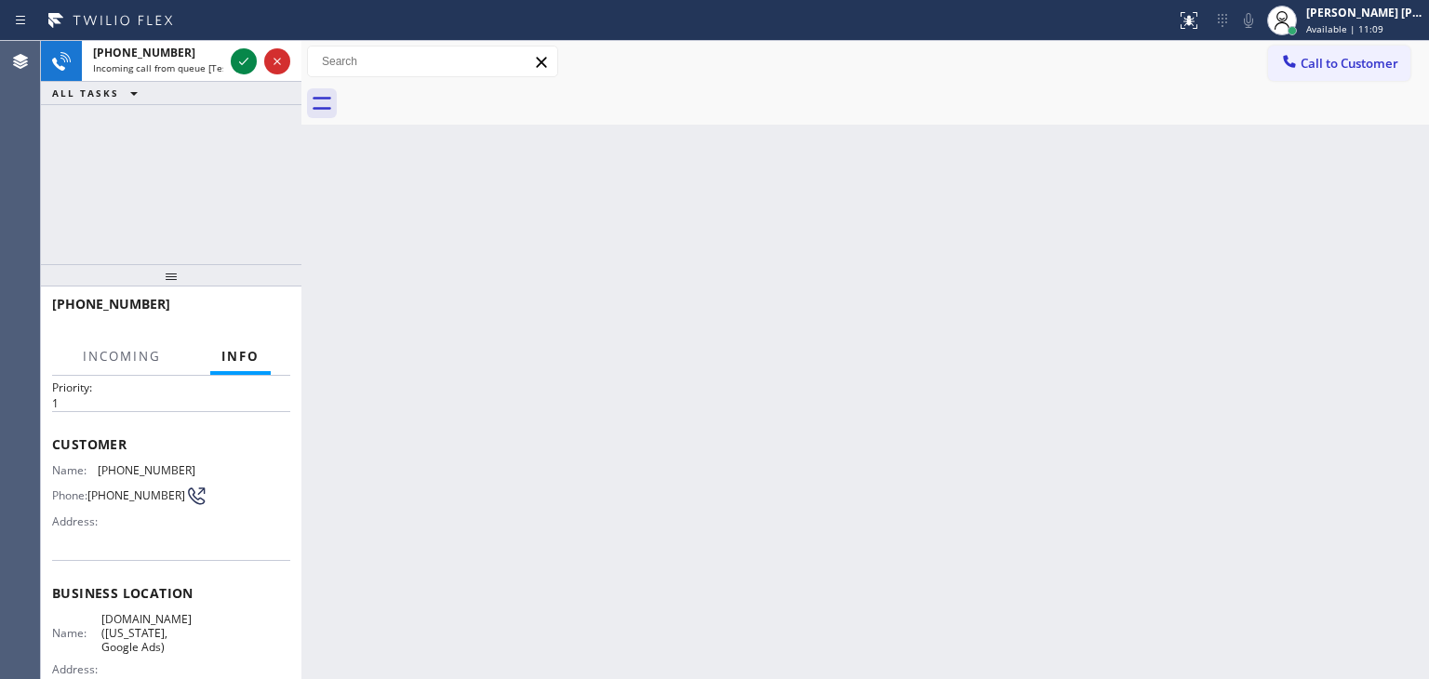
scroll to position [93, 0]
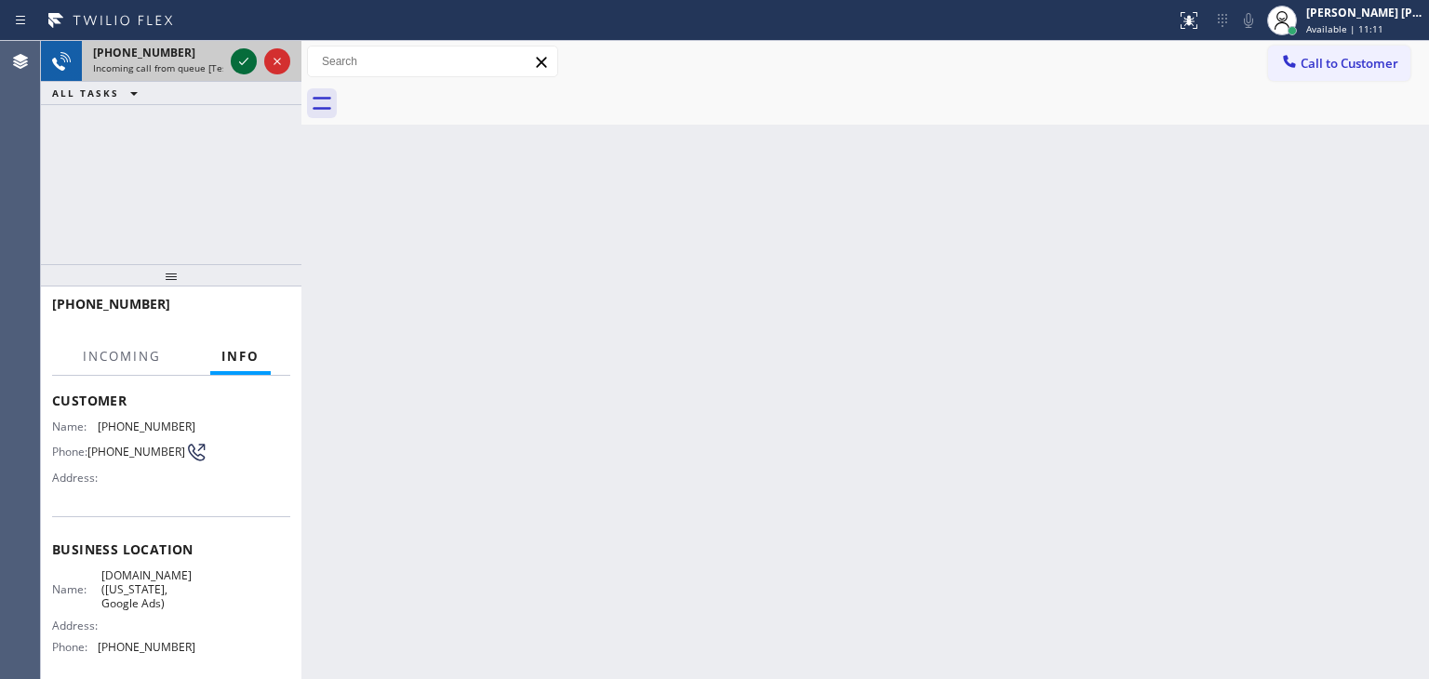
click at [245, 61] on icon at bounding box center [243, 61] width 9 height 7
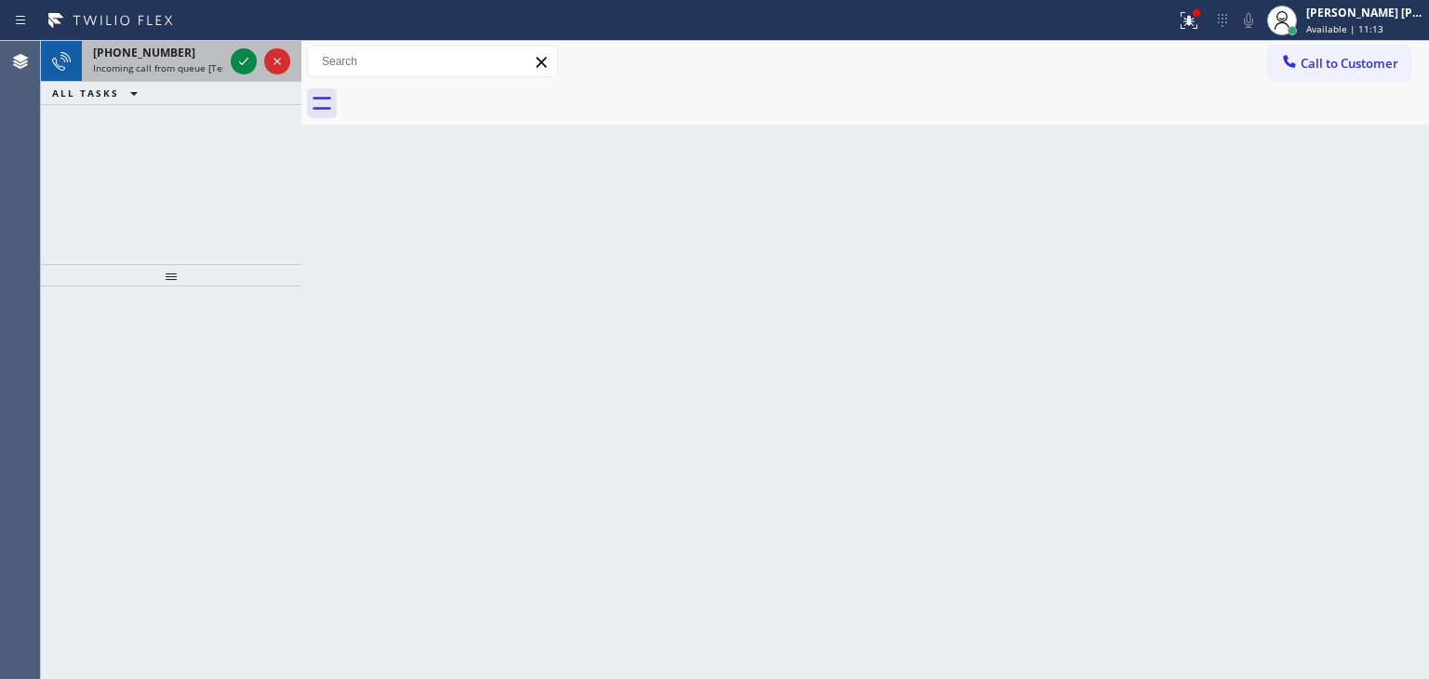
click at [259, 77] on div at bounding box center [260, 61] width 67 height 41
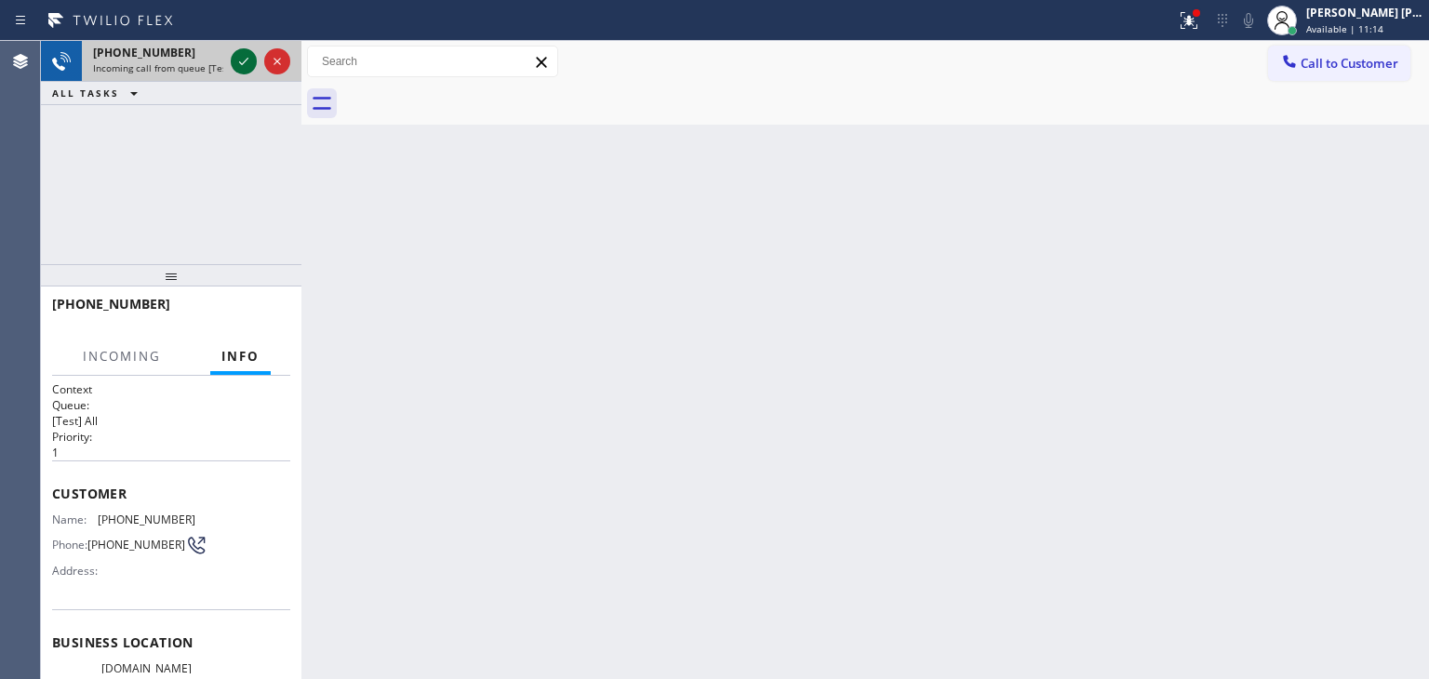
click at [234, 57] on icon at bounding box center [244, 61] width 22 height 22
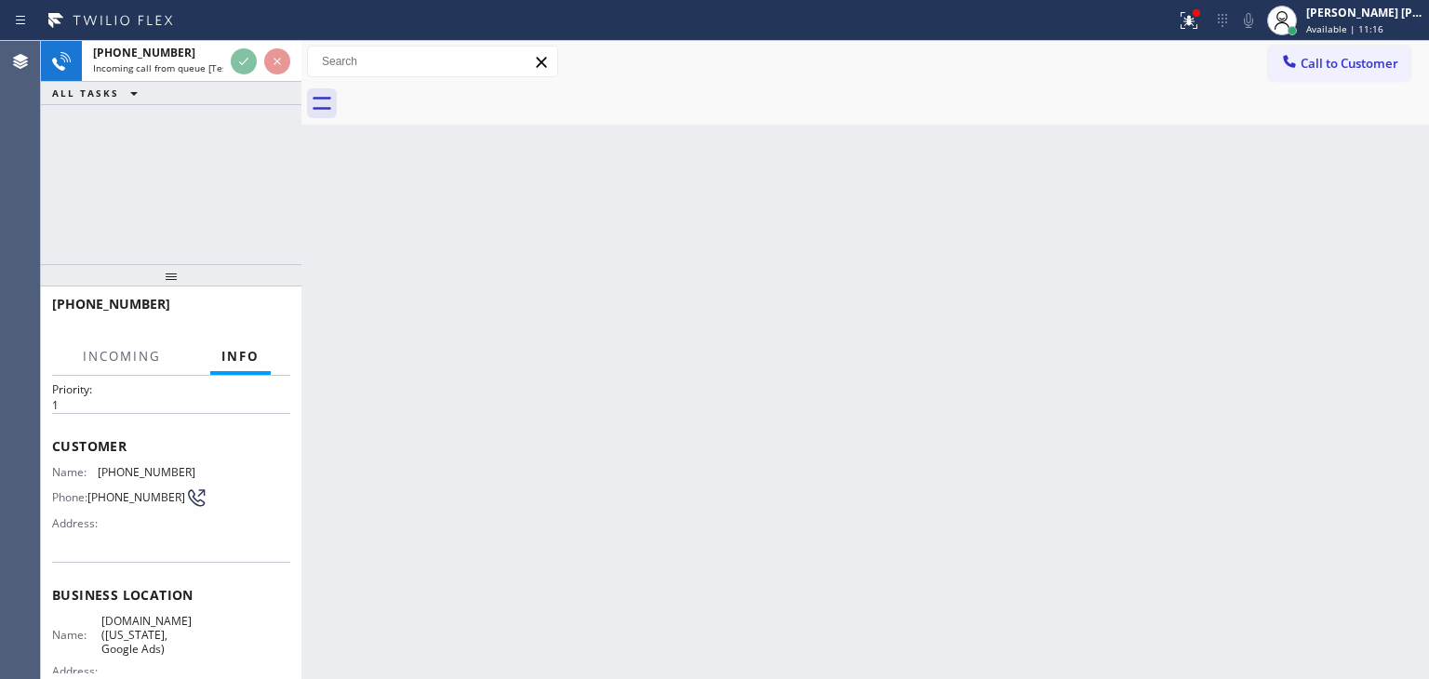
scroll to position [93, 0]
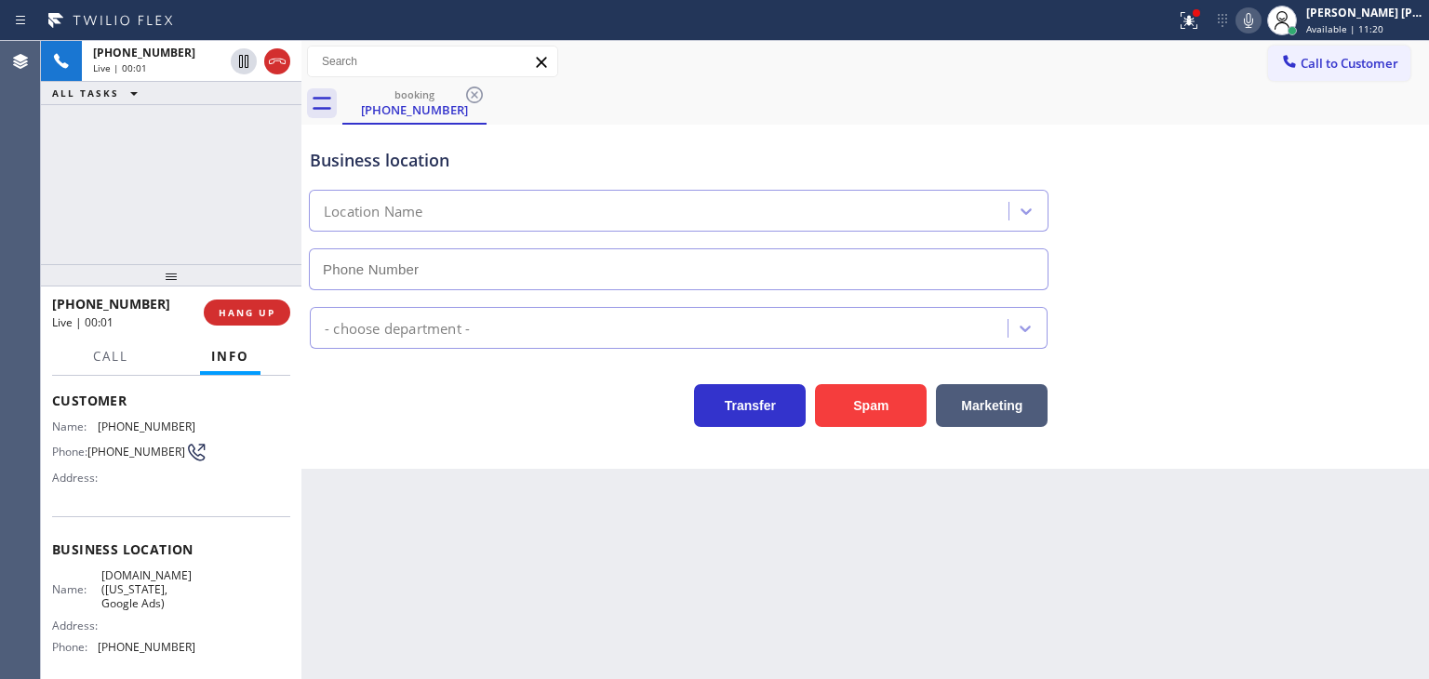
type input "[PHONE_NUMBER]"
click at [1206, 23] on div at bounding box center [1189, 20] width 41 height 22
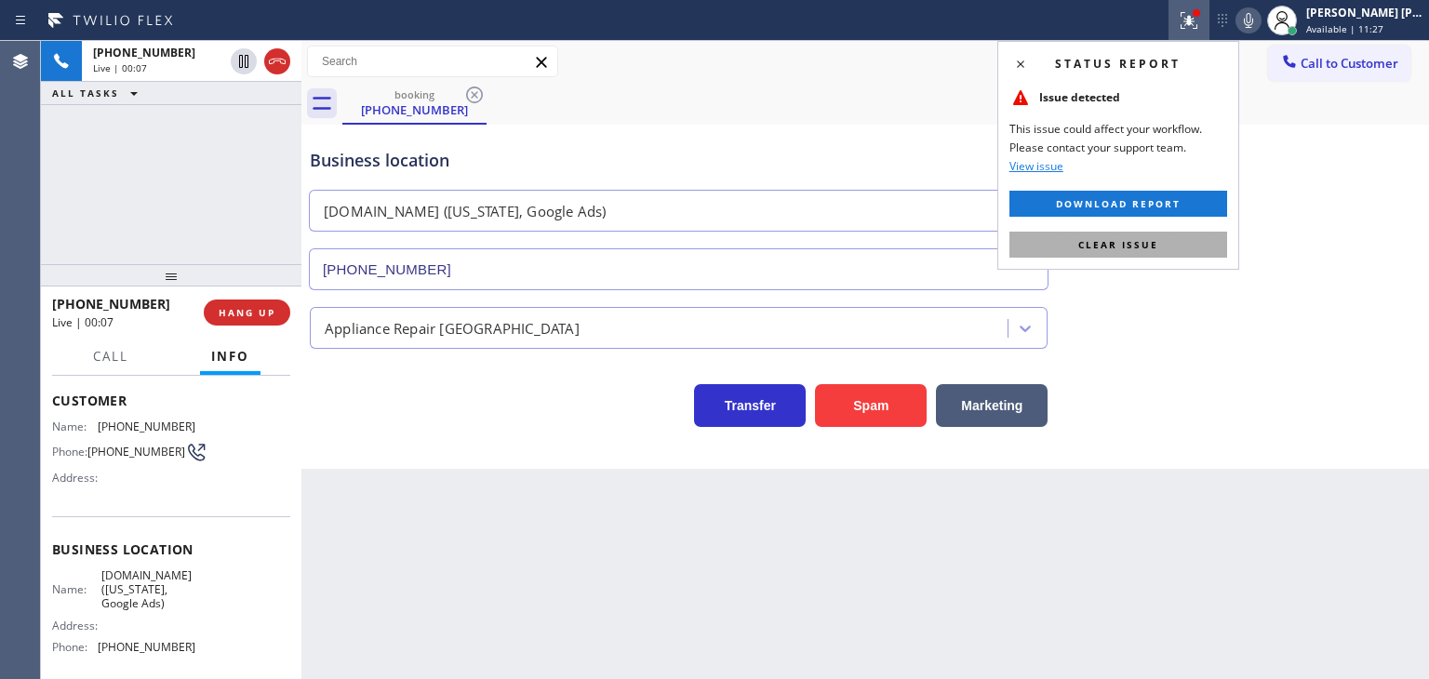
click at [1135, 244] on span "Clear issue" at bounding box center [1118, 244] width 80 height 13
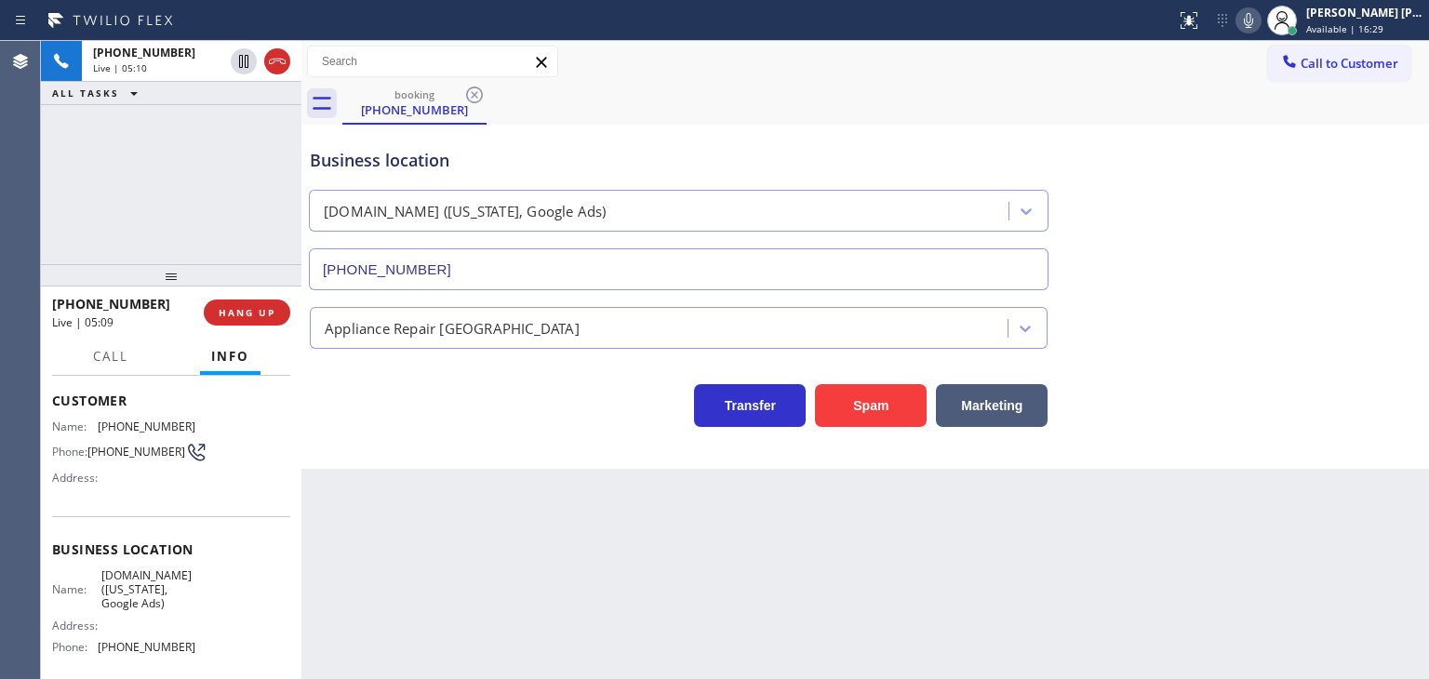
click at [1260, 20] on icon at bounding box center [1248, 20] width 22 height 22
click at [1410, 1] on div "[PERSON_NAME] [PERSON_NAME] Available | 16:30" at bounding box center [1345, 20] width 167 height 41
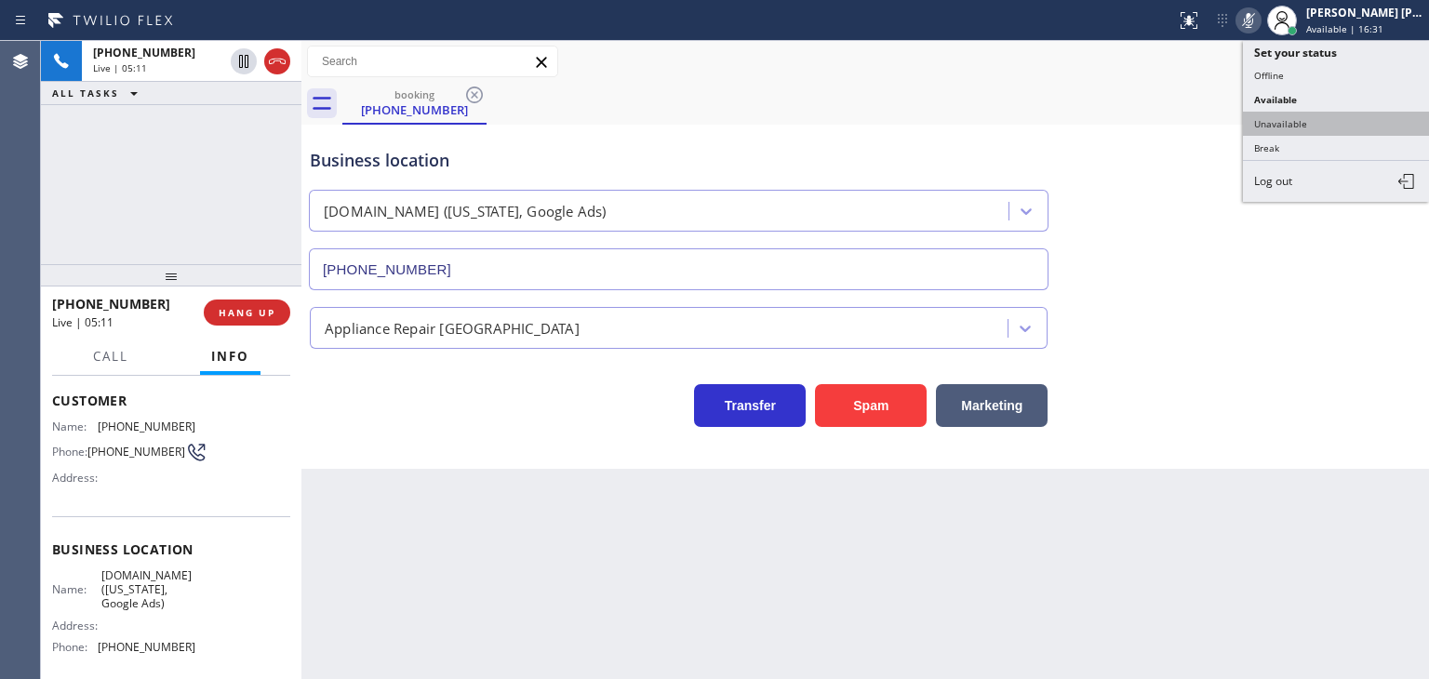
click at [1326, 114] on button "Unavailable" at bounding box center [1336, 124] width 186 height 24
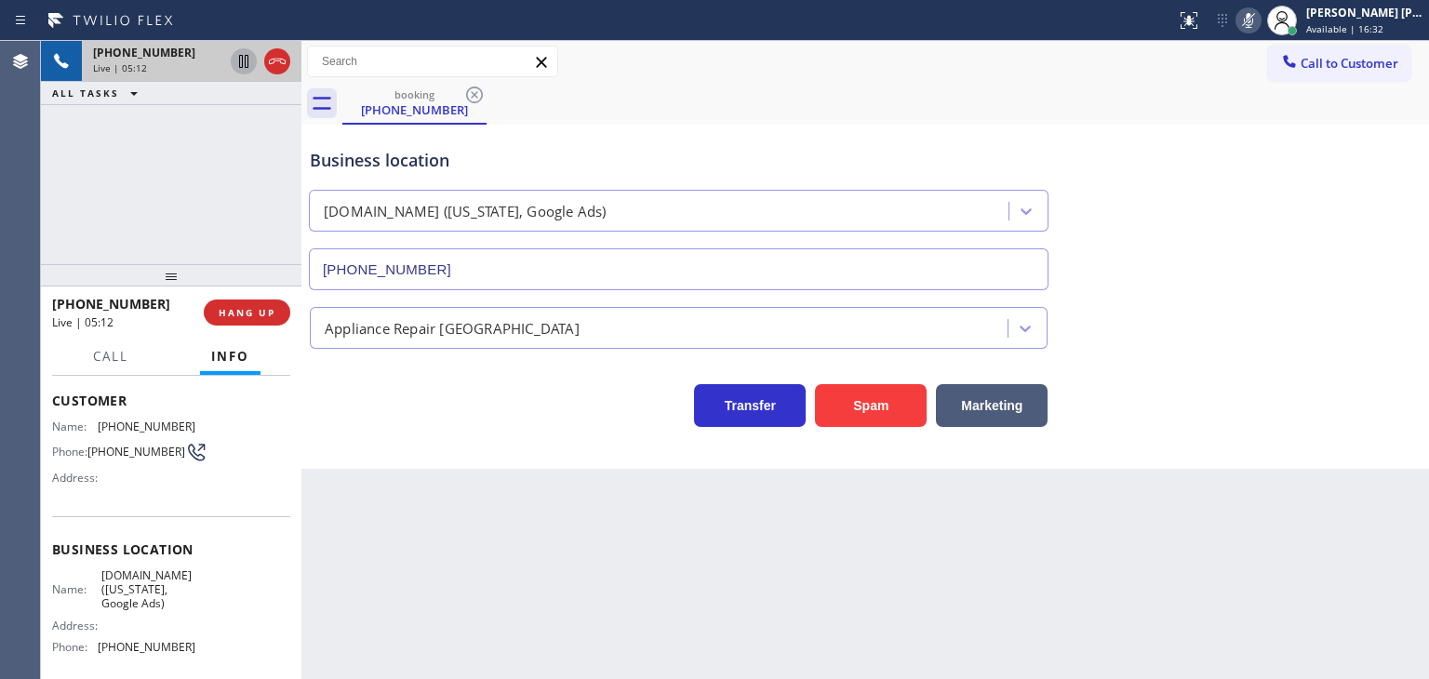
click at [239, 63] on icon at bounding box center [243, 61] width 9 height 13
click at [1260, 9] on icon at bounding box center [1248, 20] width 22 height 22
click at [242, 63] on icon at bounding box center [244, 61] width 22 height 22
drag, startPoint x: 147, startPoint y: 305, endPoint x: 67, endPoint y: 306, distance: 80.0
click at [67, 306] on div "[PHONE_NUMBER]" at bounding box center [121, 304] width 139 height 18
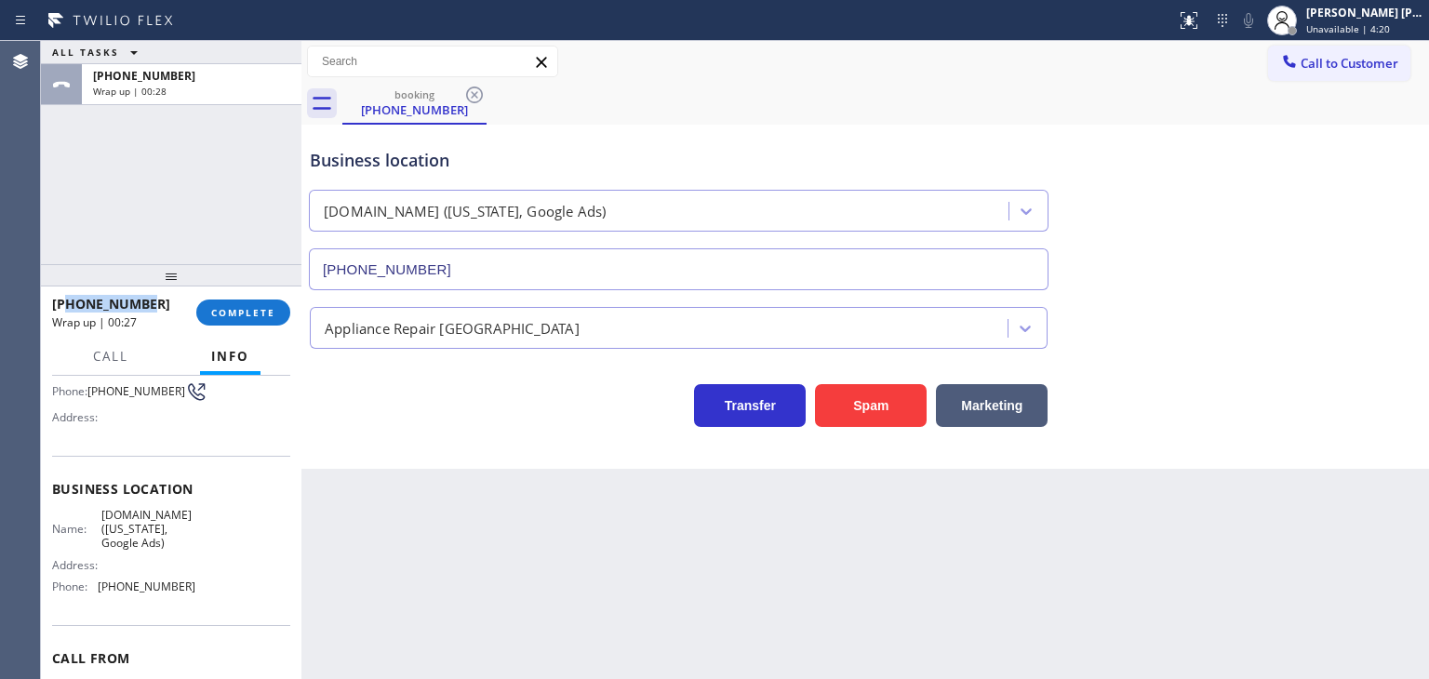
scroll to position [186, 0]
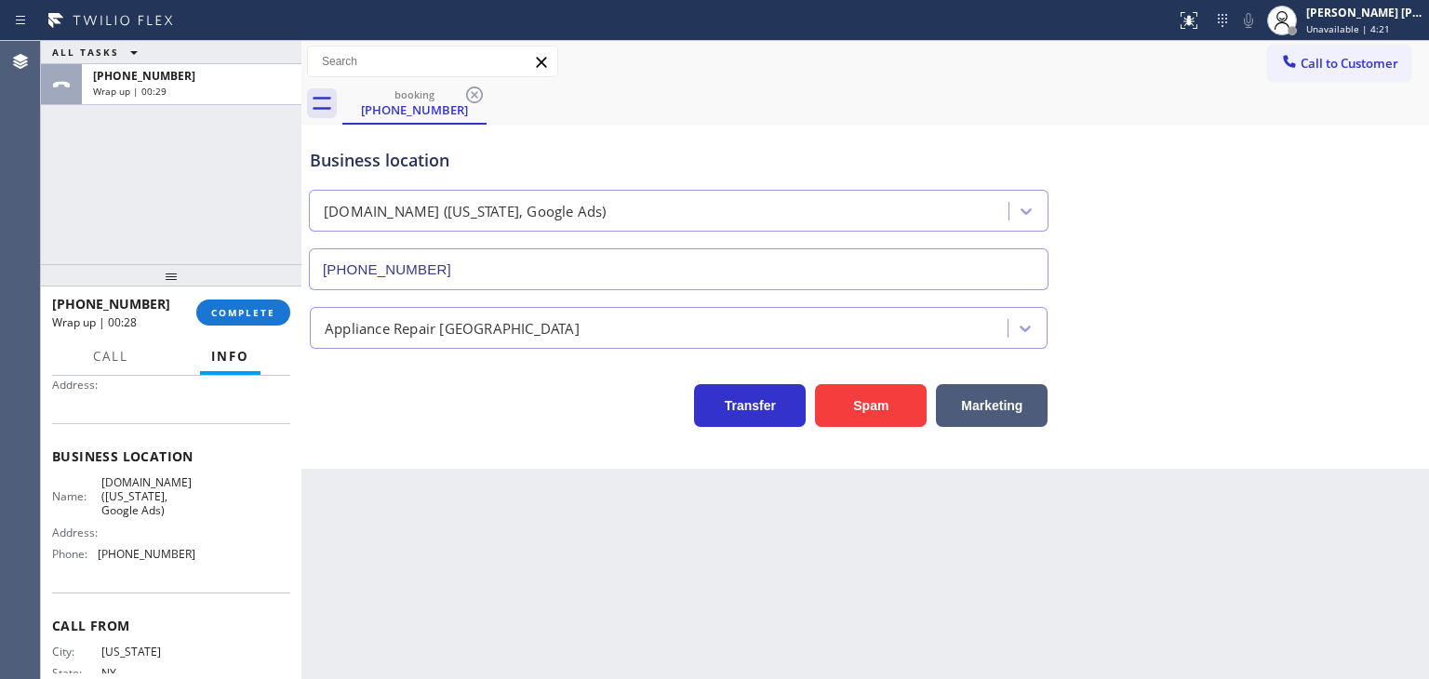
click at [194, 570] on div "Business location Name: [DOMAIN_NAME] ([US_STATE], Google Ads) Address: Phone: …" at bounding box center [171, 507] width 238 height 169
drag, startPoint x: 194, startPoint y: 559, endPoint x: 100, endPoint y: 556, distance: 94.0
click at [100, 556] on div "Name: [DOMAIN_NAME] ([US_STATE], Google Ads) Address: Phone: [PHONE_NUMBER]" at bounding box center [171, 522] width 238 height 94
click at [1358, 33] on span "Unavailable | 4:58" at bounding box center [1348, 28] width 84 height 13
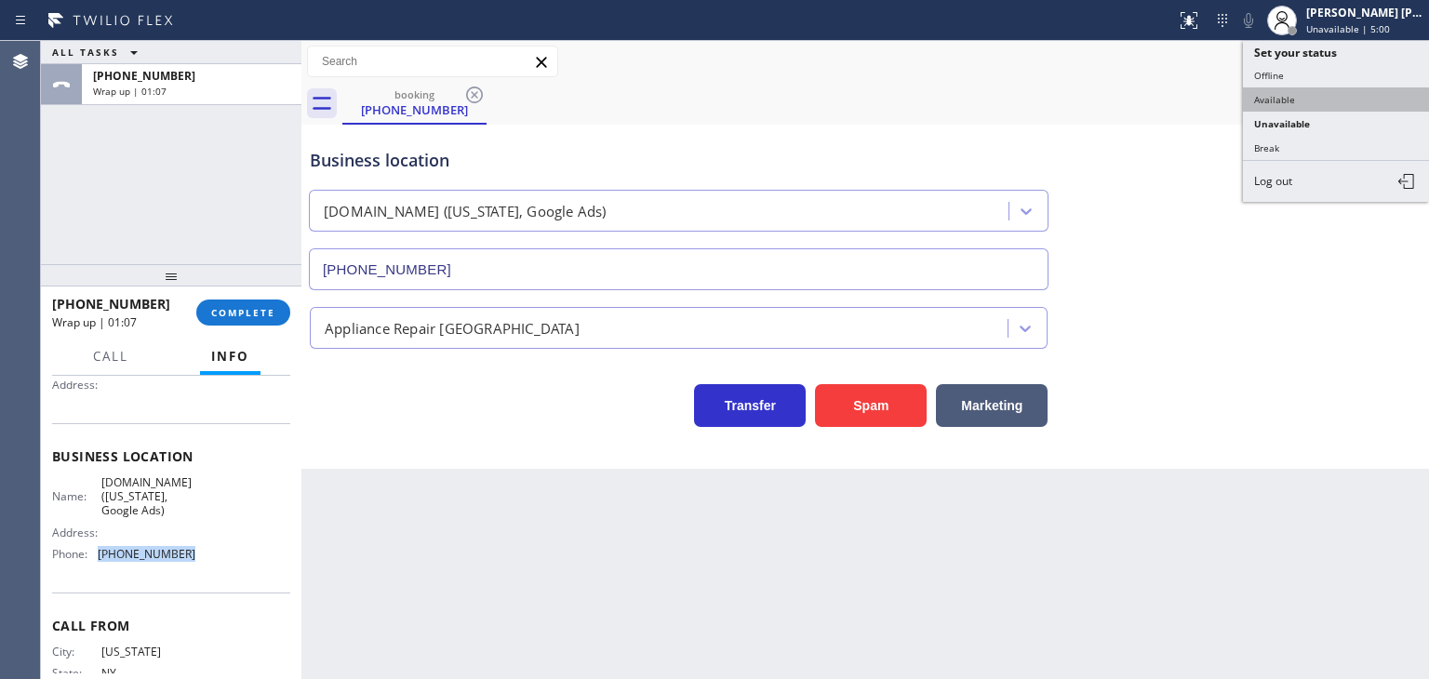
click at [1329, 105] on button "Available" at bounding box center [1336, 99] width 186 height 24
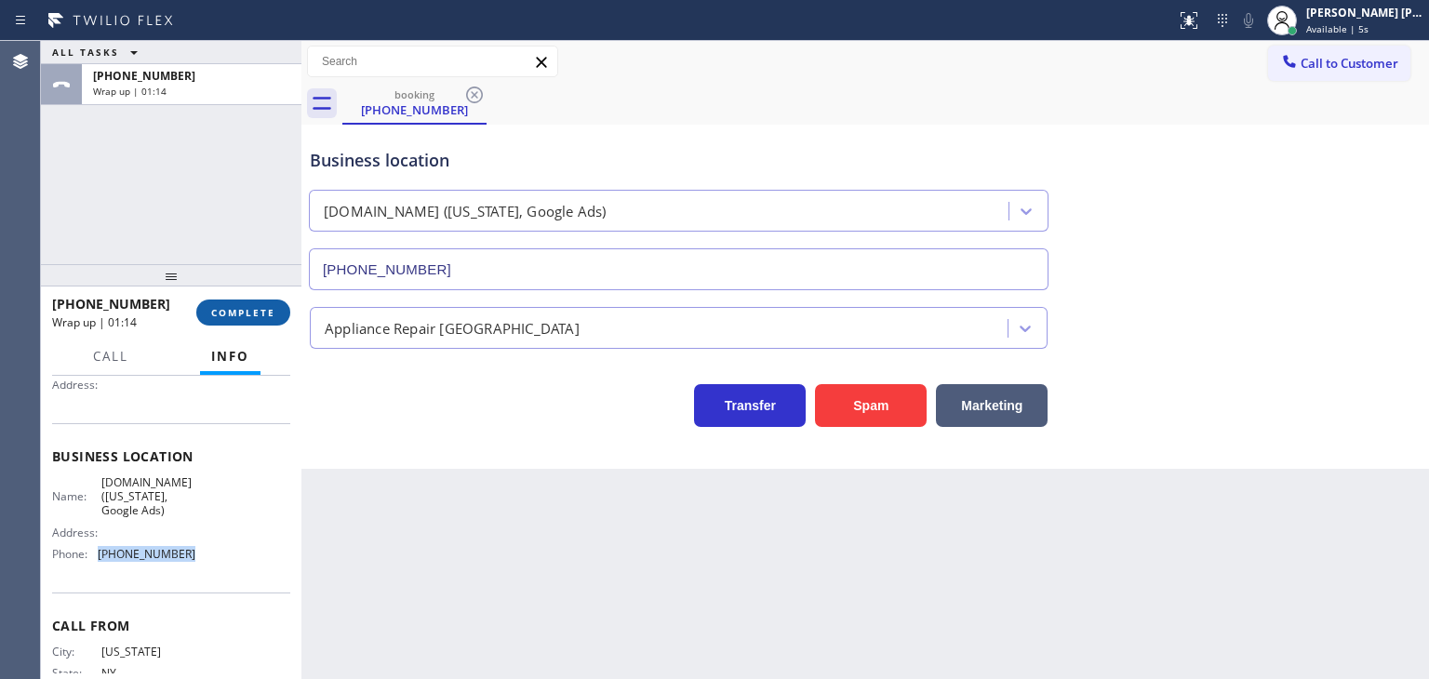
click at [246, 308] on span "COMPLETE" at bounding box center [243, 312] width 64 height 13
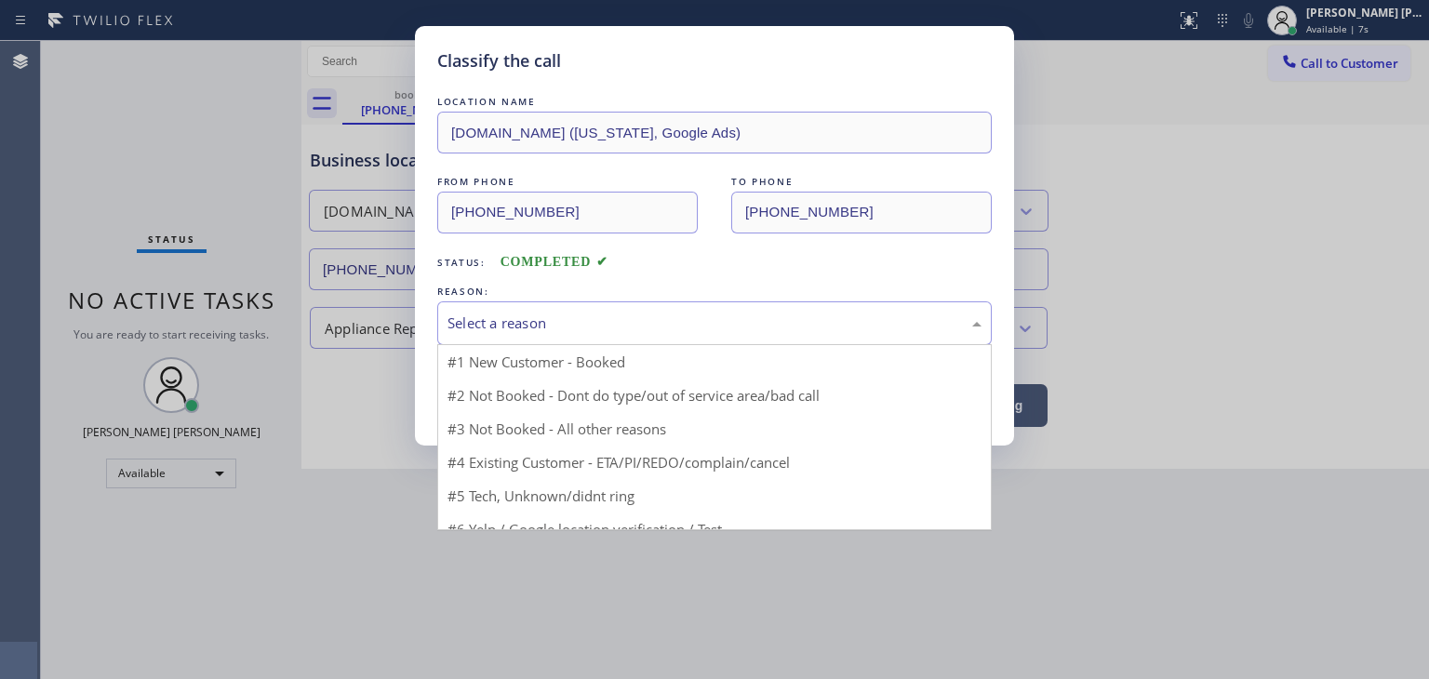
click at [484, 309] on div "Select a reason" at bounding box center [714, 323] width 555 height 44
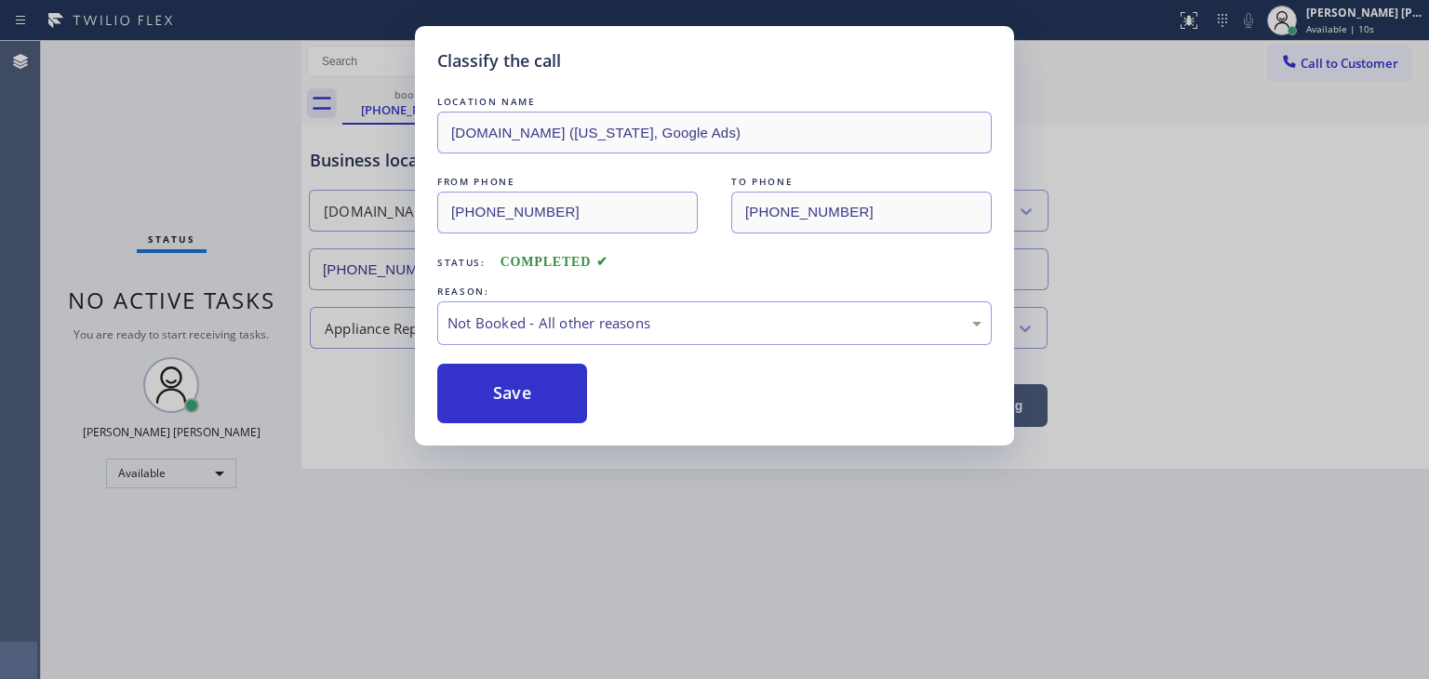
click at [510, 395] on button "Save" at bounding box center [512, 394] width 150 height 60
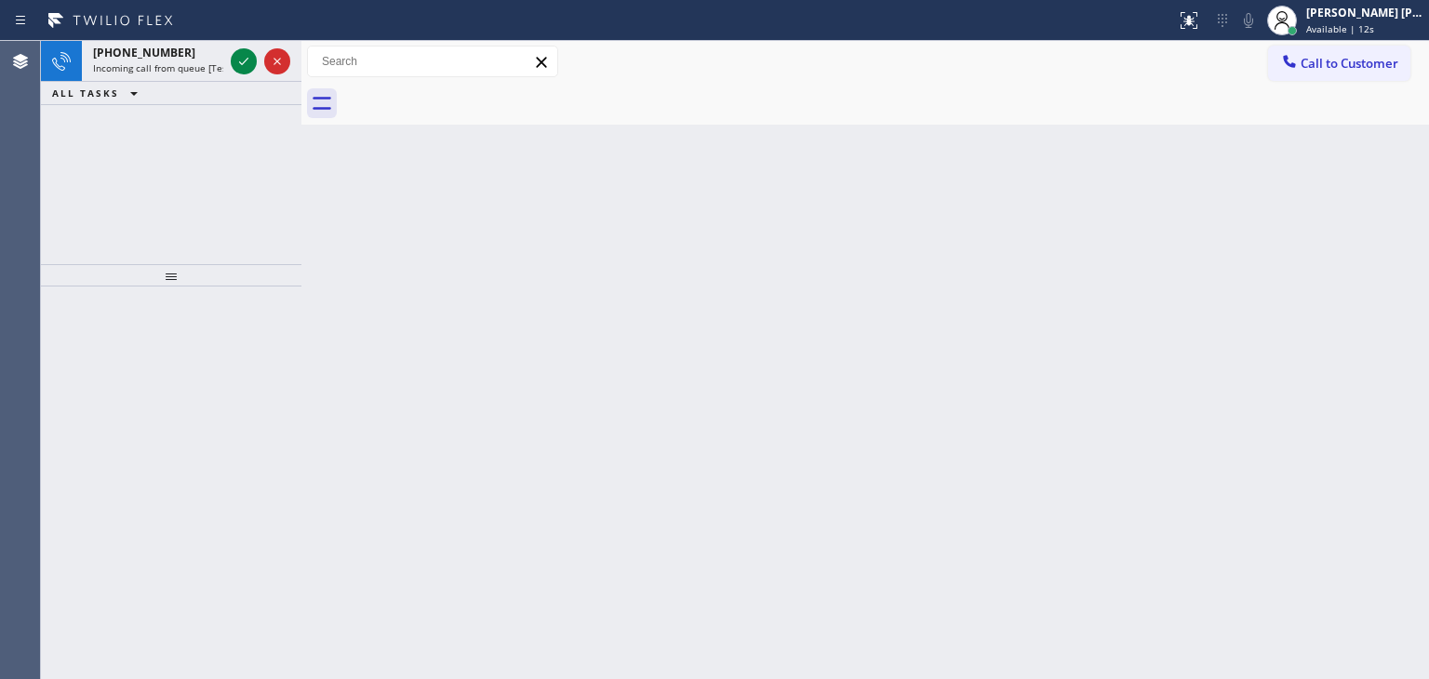
click at [246, 53] on icon at bounding box center [244, 61] width 22 height 22
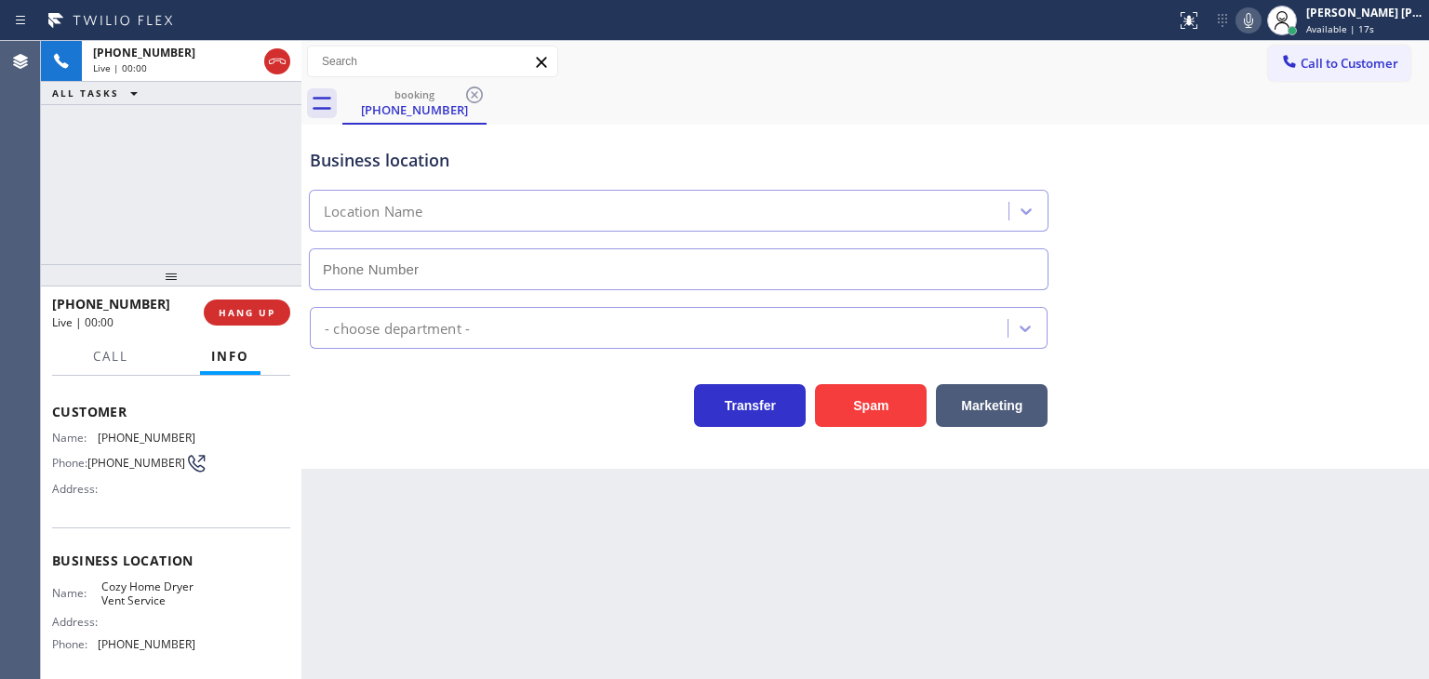
scroll to position [93, 0]
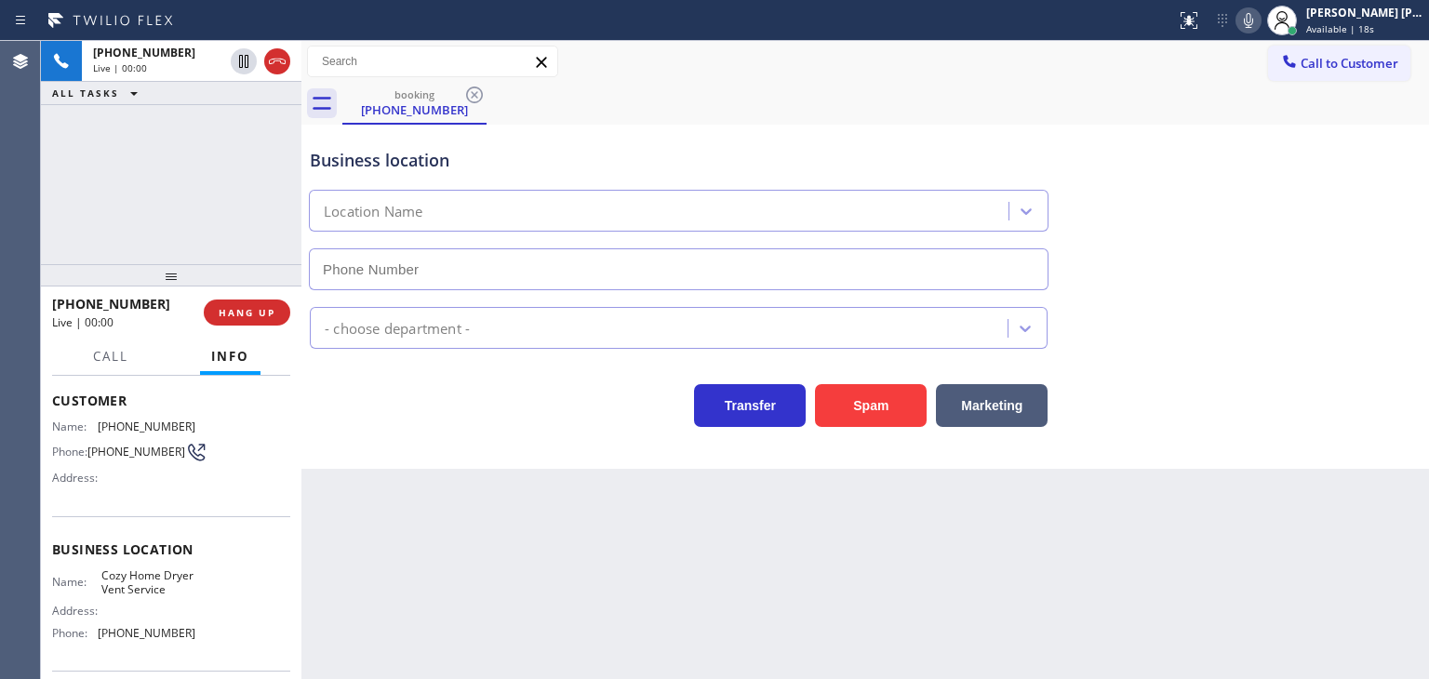
type input "[PHONE_NUMBER]"
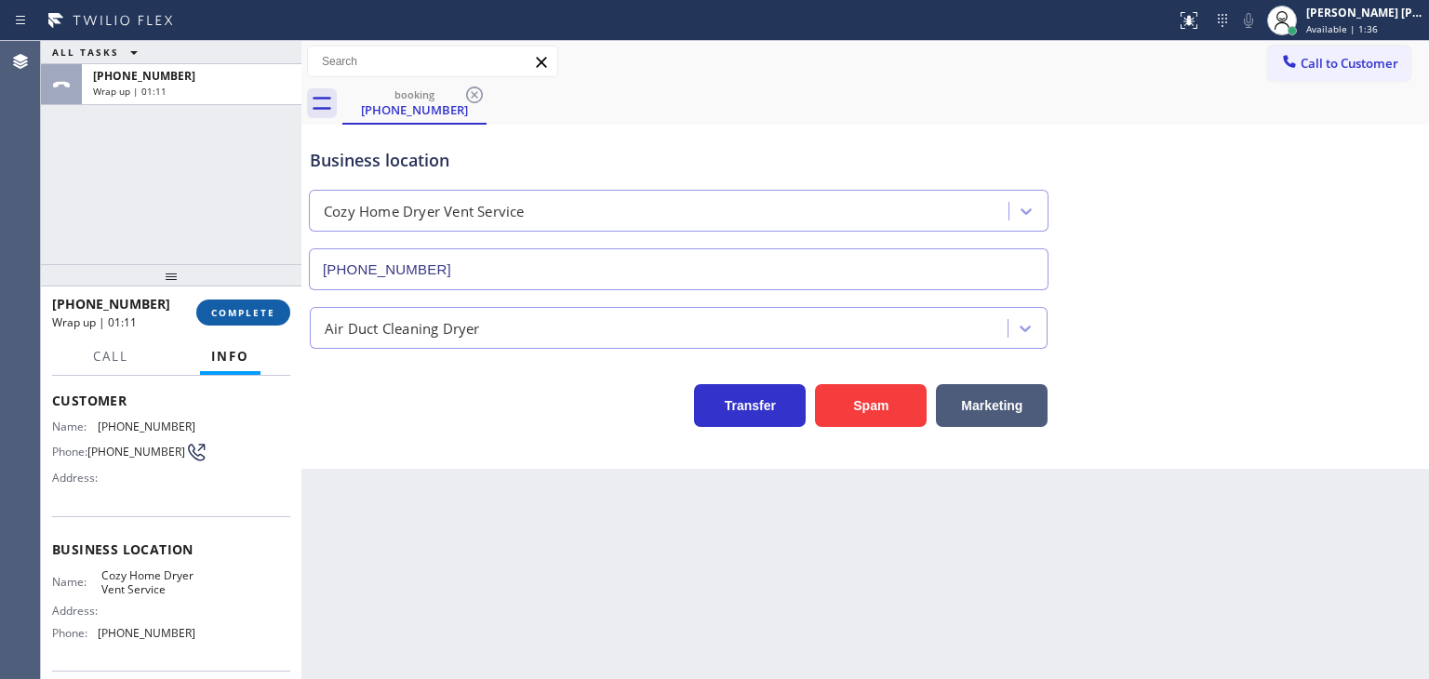
click at [263, 323] on button "COMPLETE" at bounding box center [243, 313] width 94 height 26
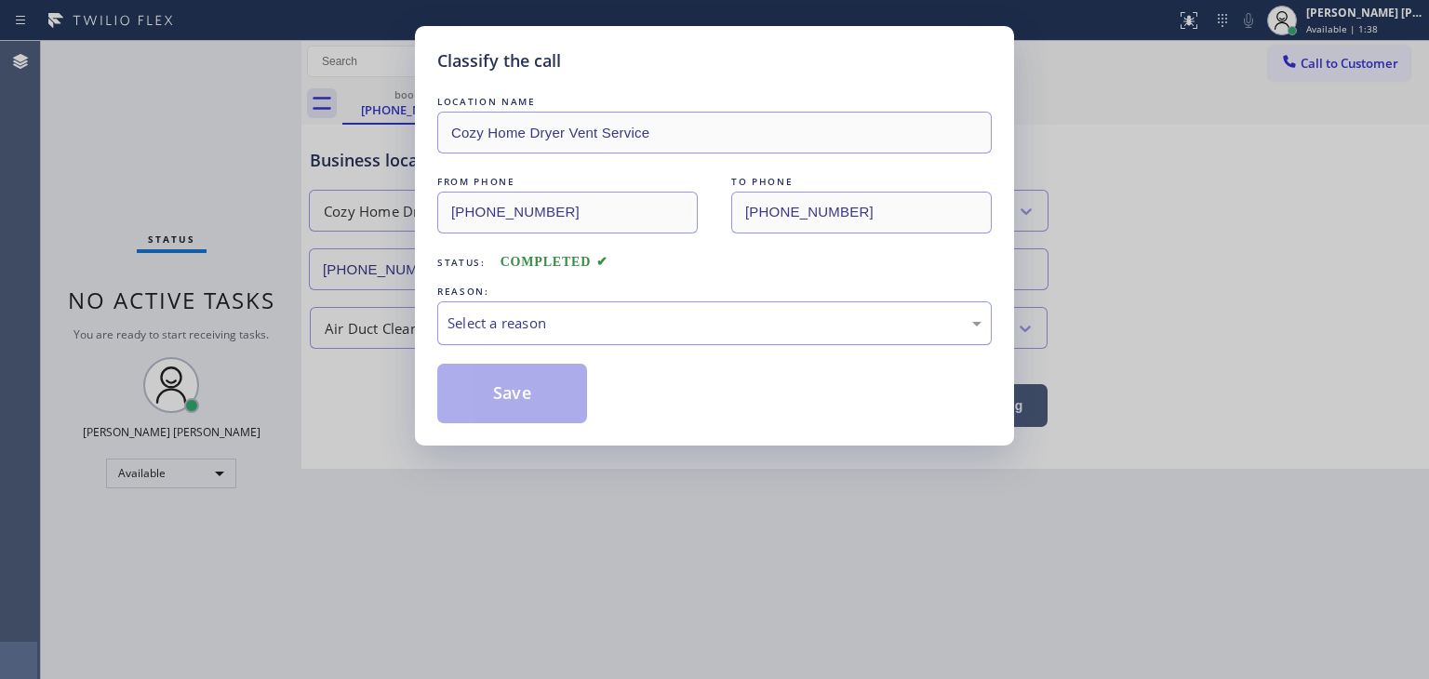
click at [559, 317] on div "Select a reason" at bounding box center [715, 323] width 534 height 21
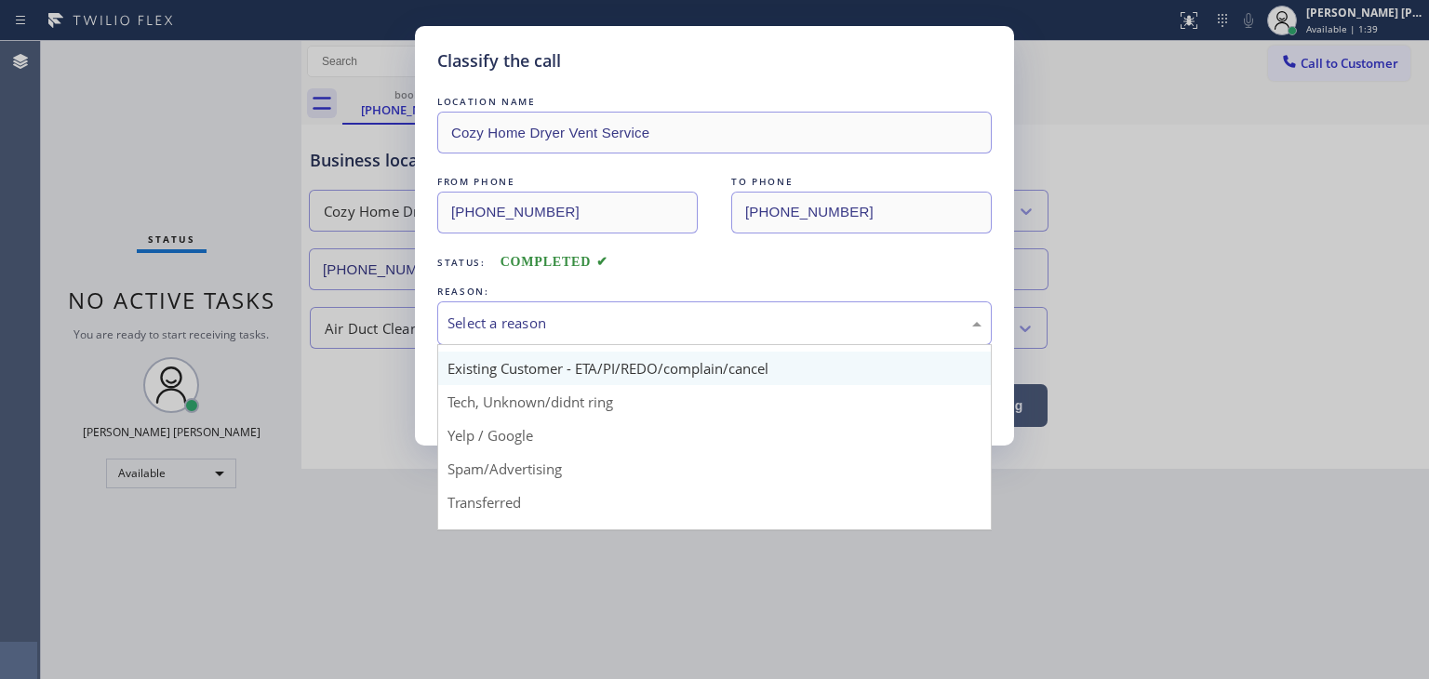
scroll to position [93, 0]
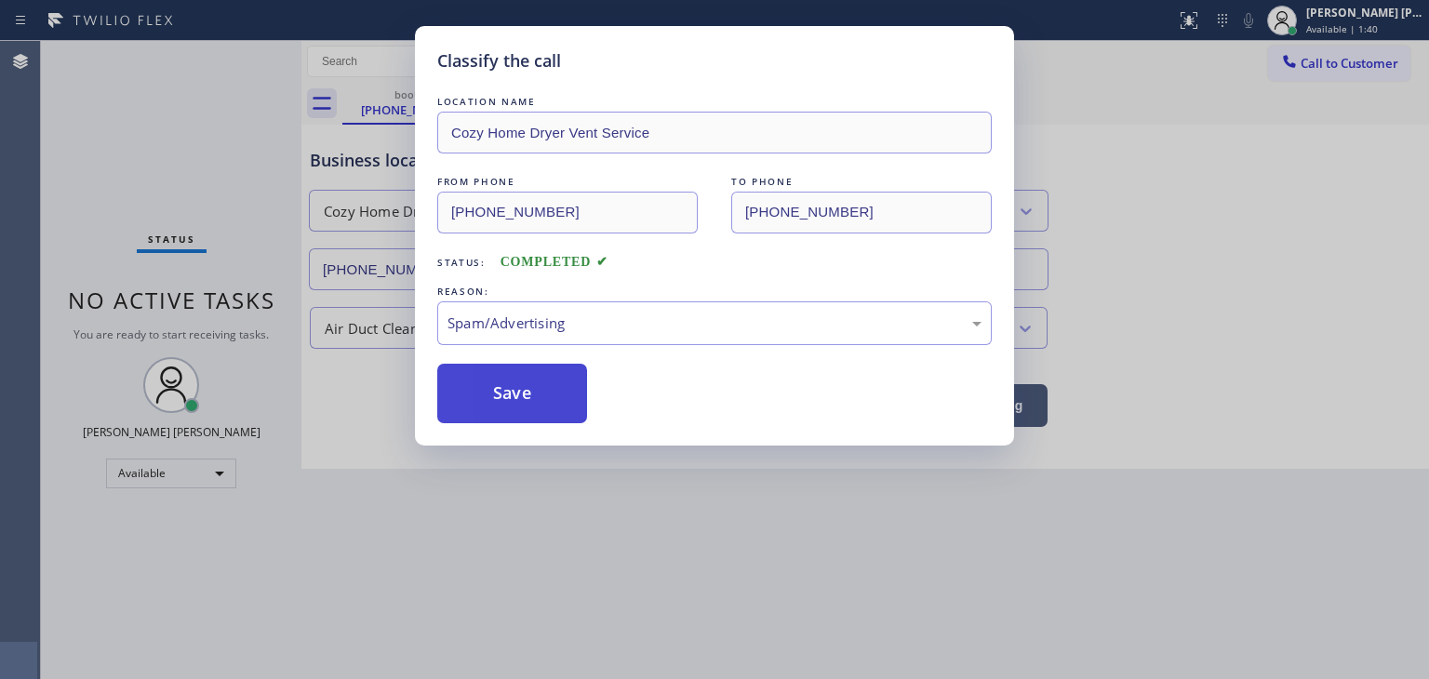
click at [527, 381] on button "Save" at bounding box center [512, 394] width 150 height 60
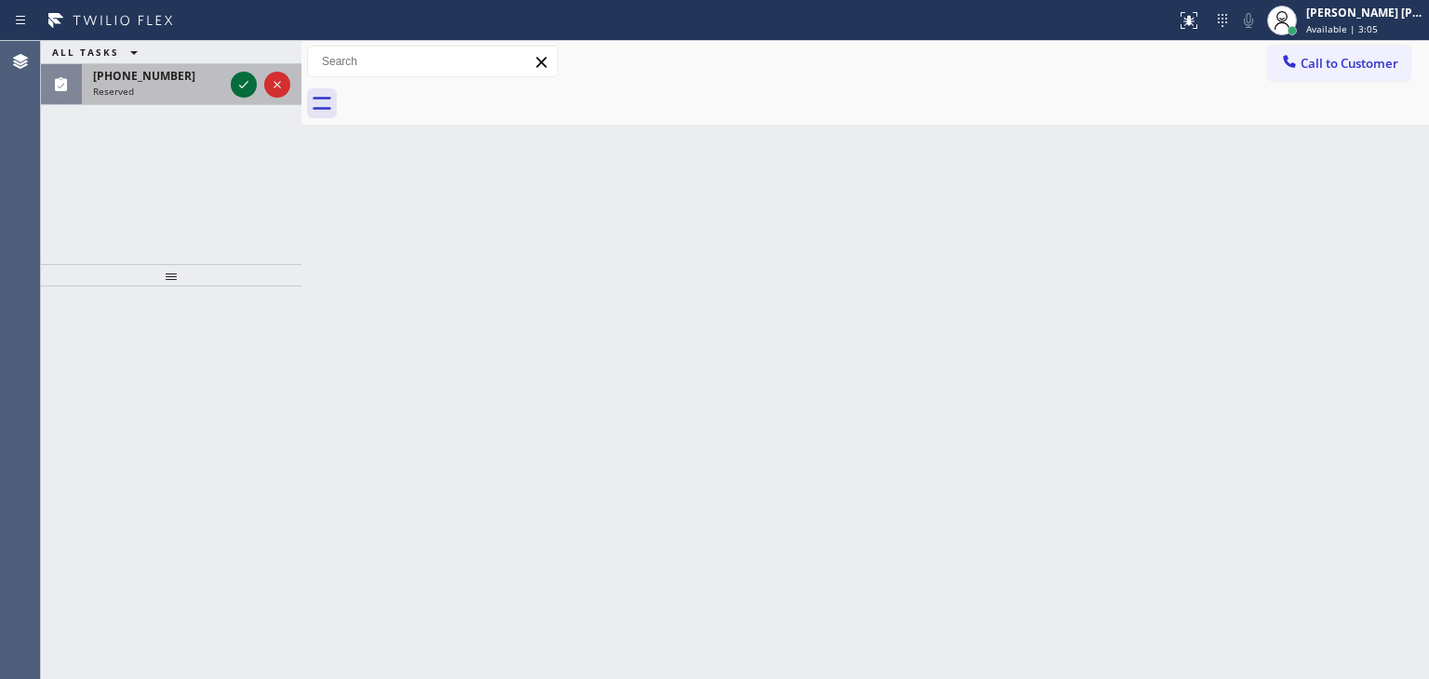
click at [246, 81] on icon at bounding box center [244, 84] width 22 height 22
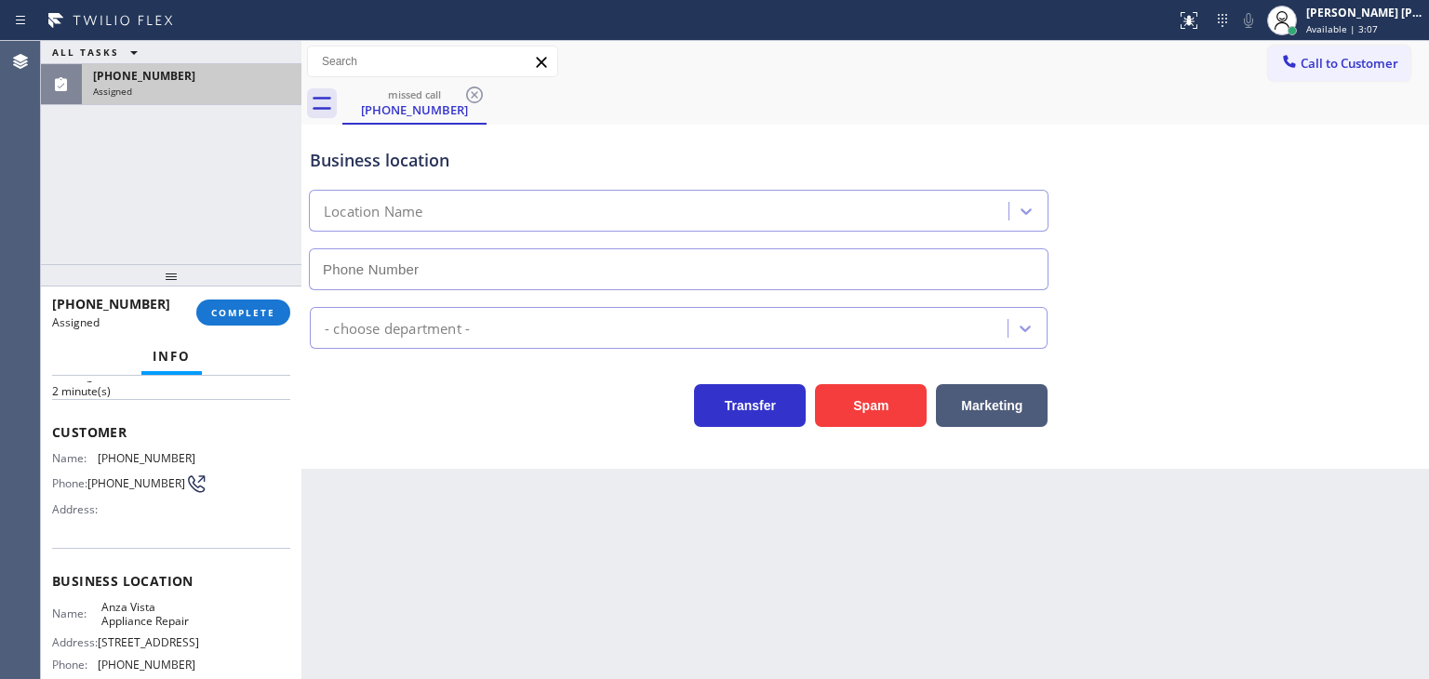
type input "[PHONE_NUMBER]"
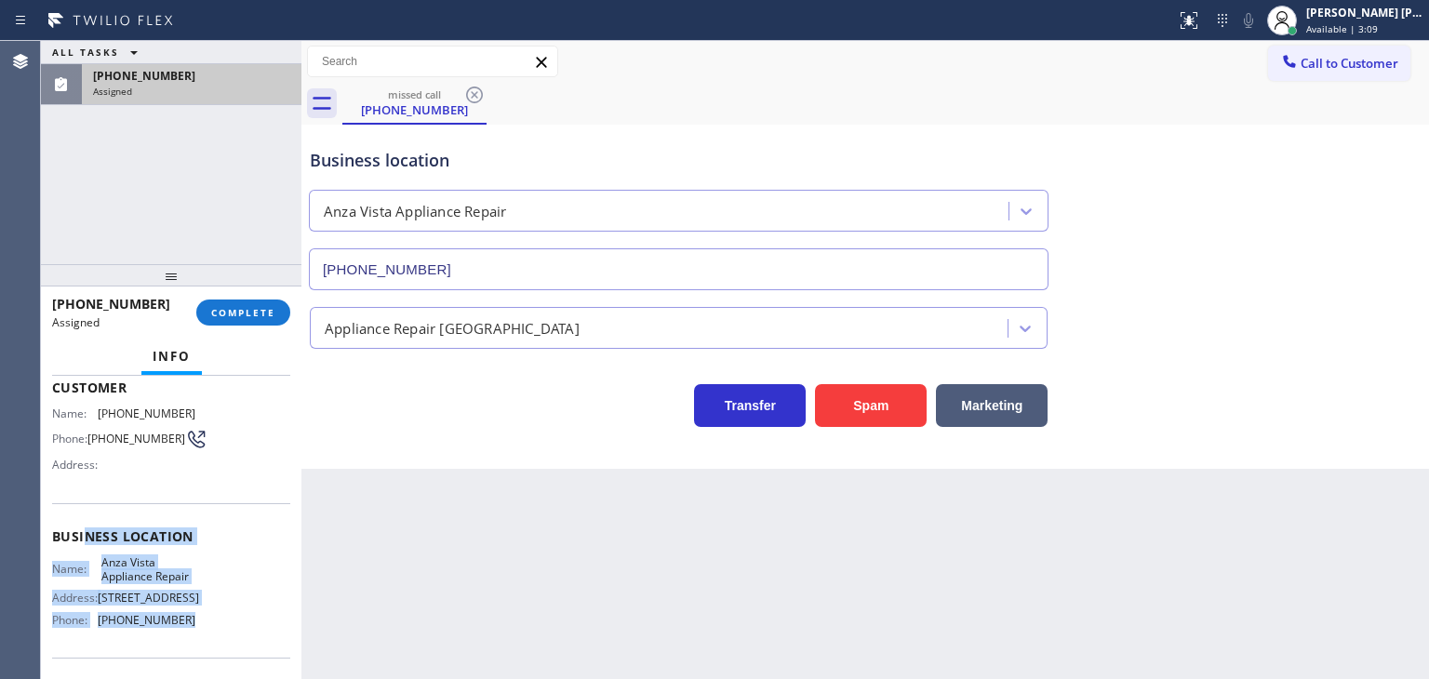
scroll to position [93, 0]
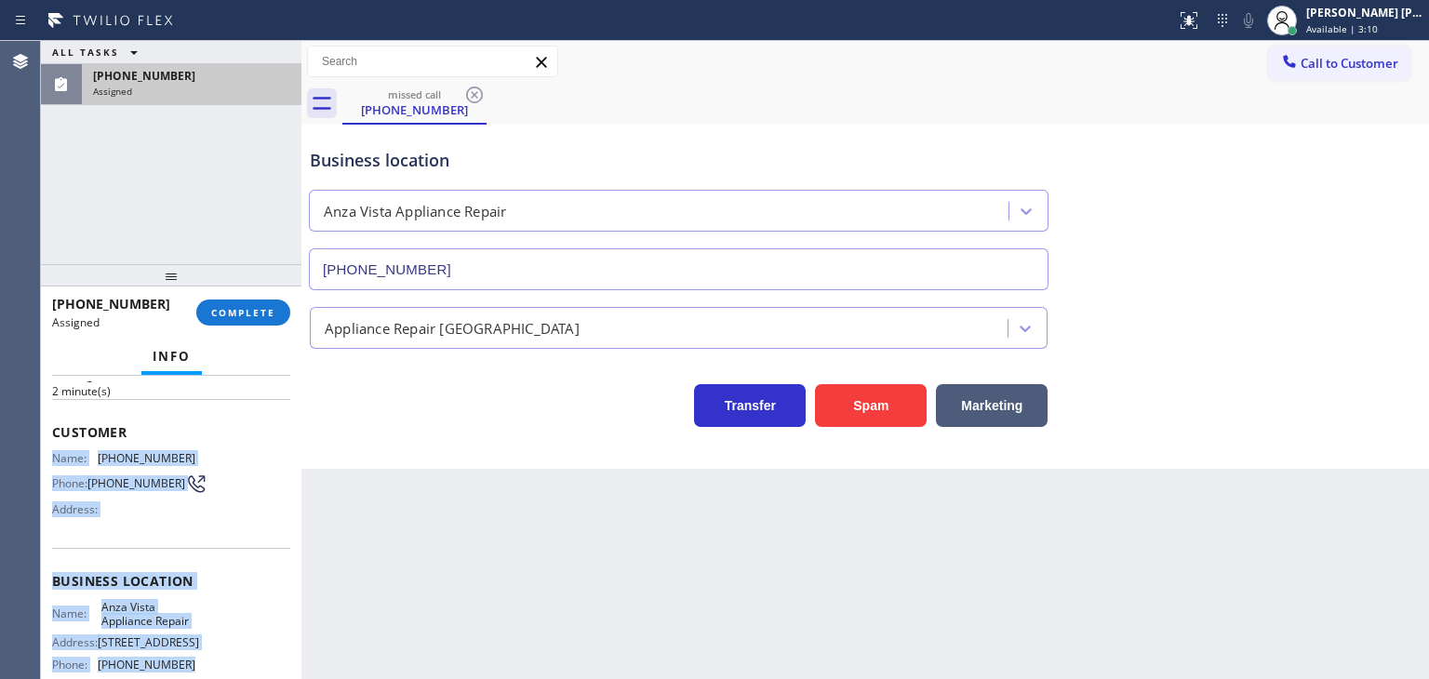
drag, startPoint x: 187, startPoint y: 593, endPoint x: 50, endPoint y: 460, distance: 190.8
click at [50, 460] on div "Context Queue: Appliance Repair High End Priority: 0 Task Age: [DEMOGRAPHIC_DAT…" at bounding box center [171, 527] width 261 height 303
click at [256, 310] on span "COMPLETE" at bounding box center [243, 312] width 64 height 13
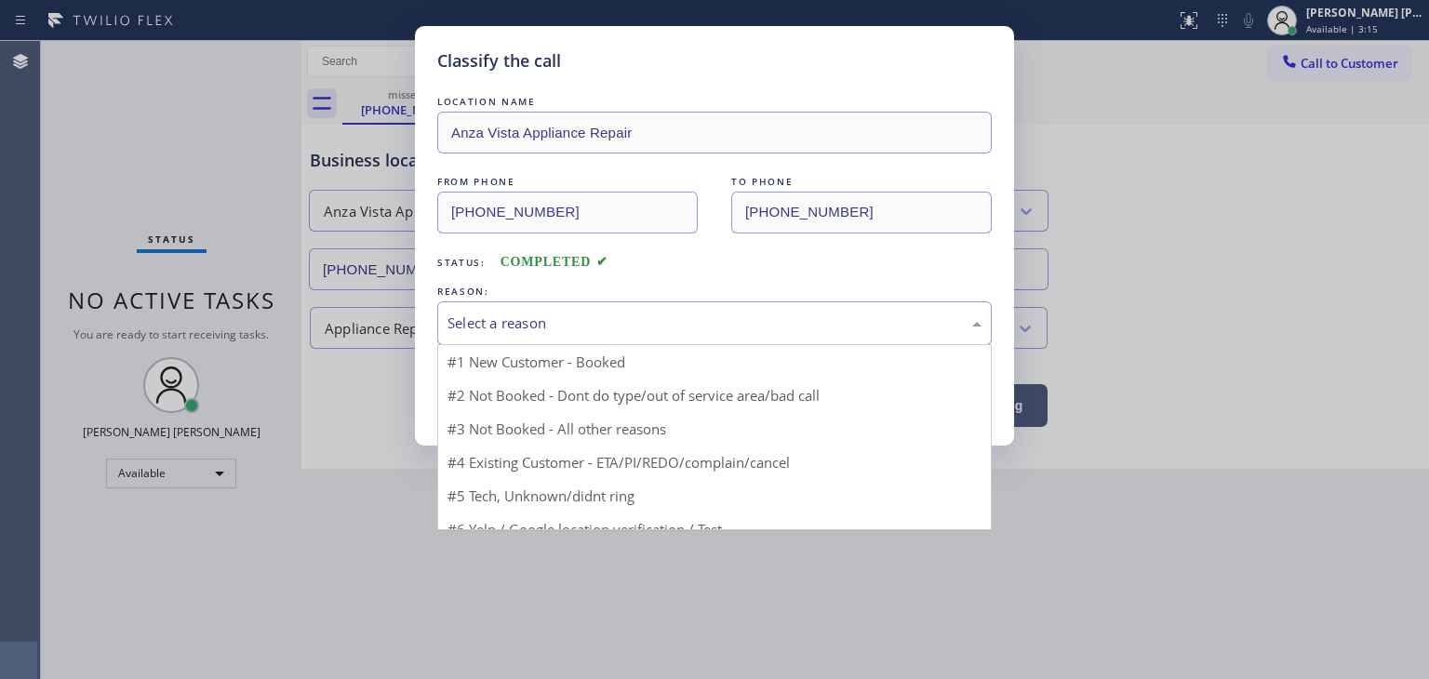
click at [547, 319] on div "Select a reason" at bounding box center [715, 323] width 534 height 21
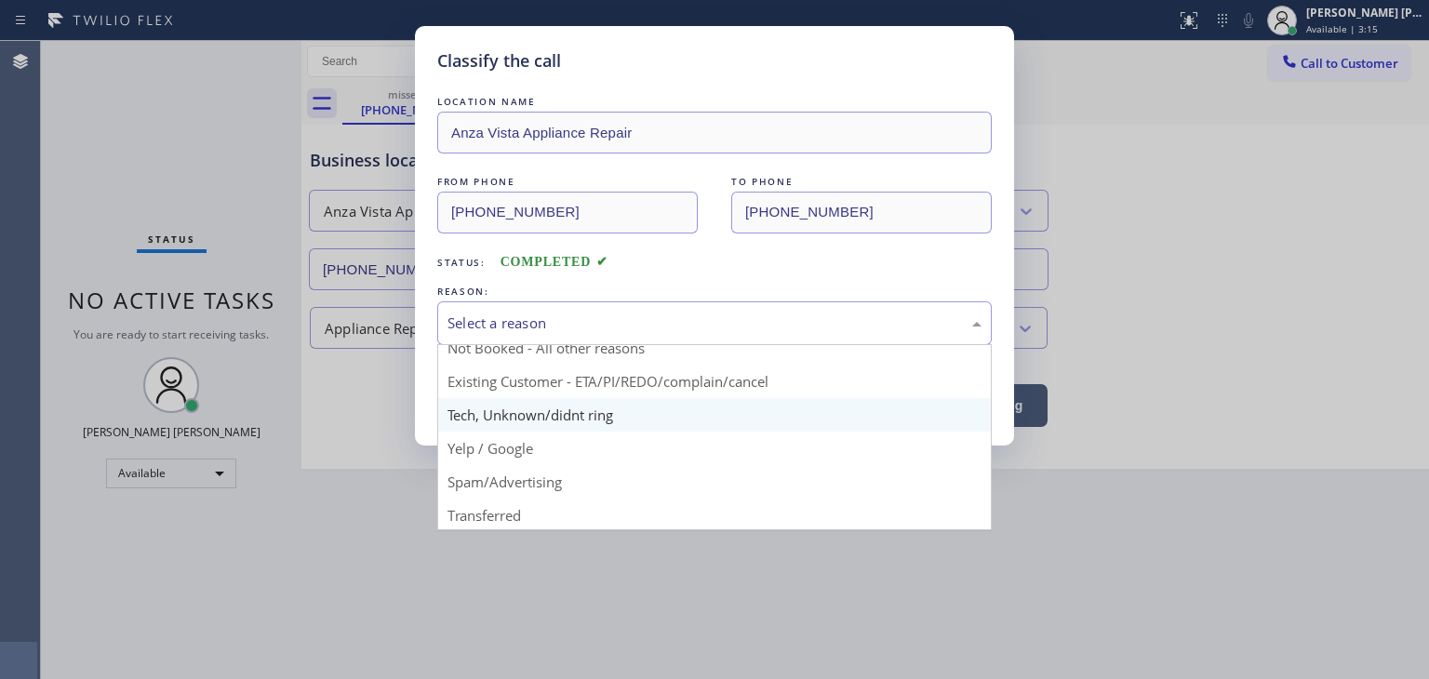
scroll to position [93, 0]
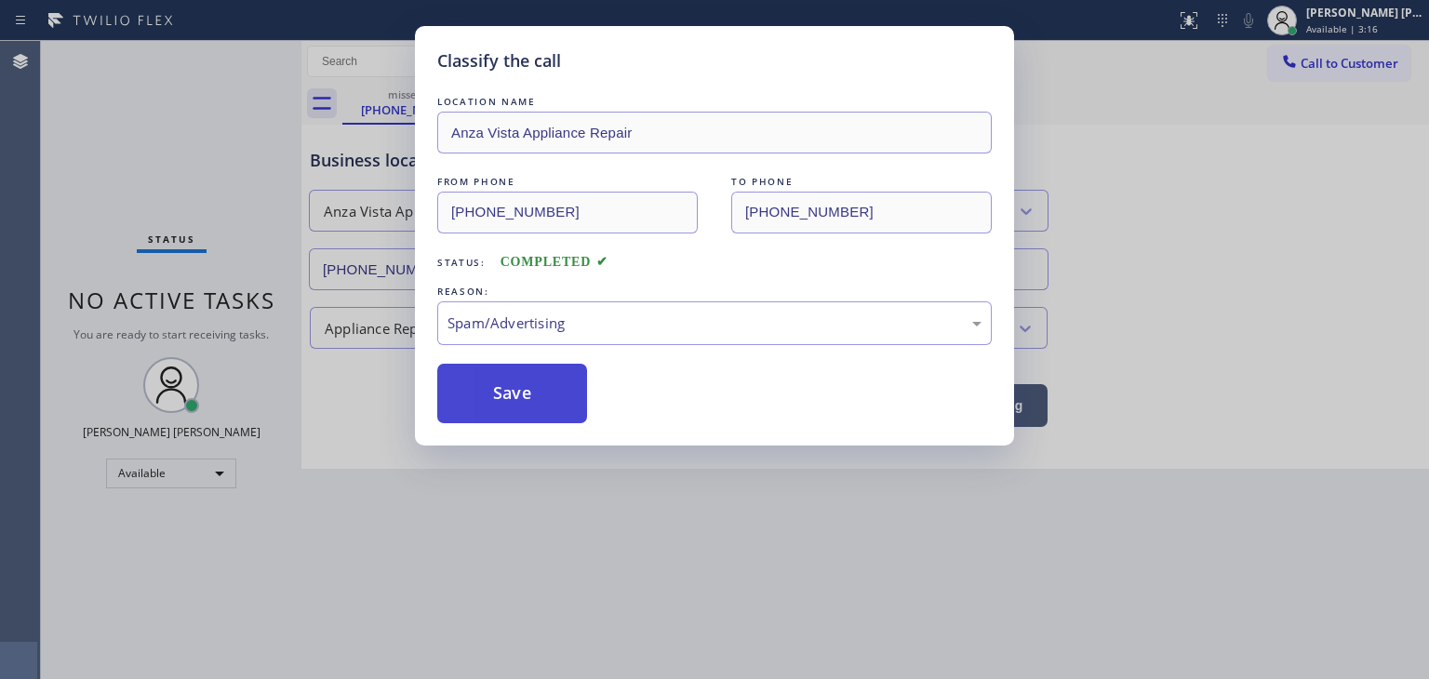
click at [534, 407] on button "Save" at bounding box center [512, 394] width 150 height 60
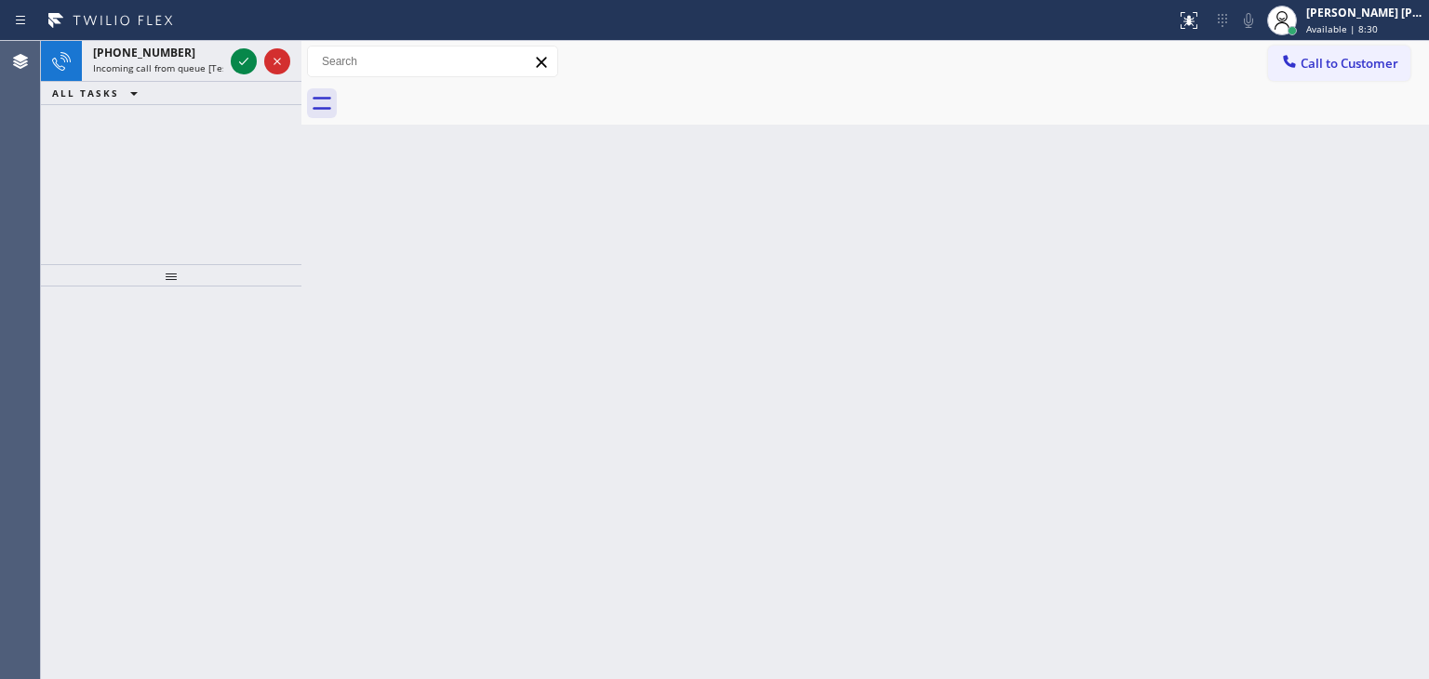
drag, startPoint x: 237, startPoint y: 60, endPoint x: 237, endPoint y: 164, distance: 104.2
click at [237, 60] on icon at bounding box center [244, 61] width 22 height 22
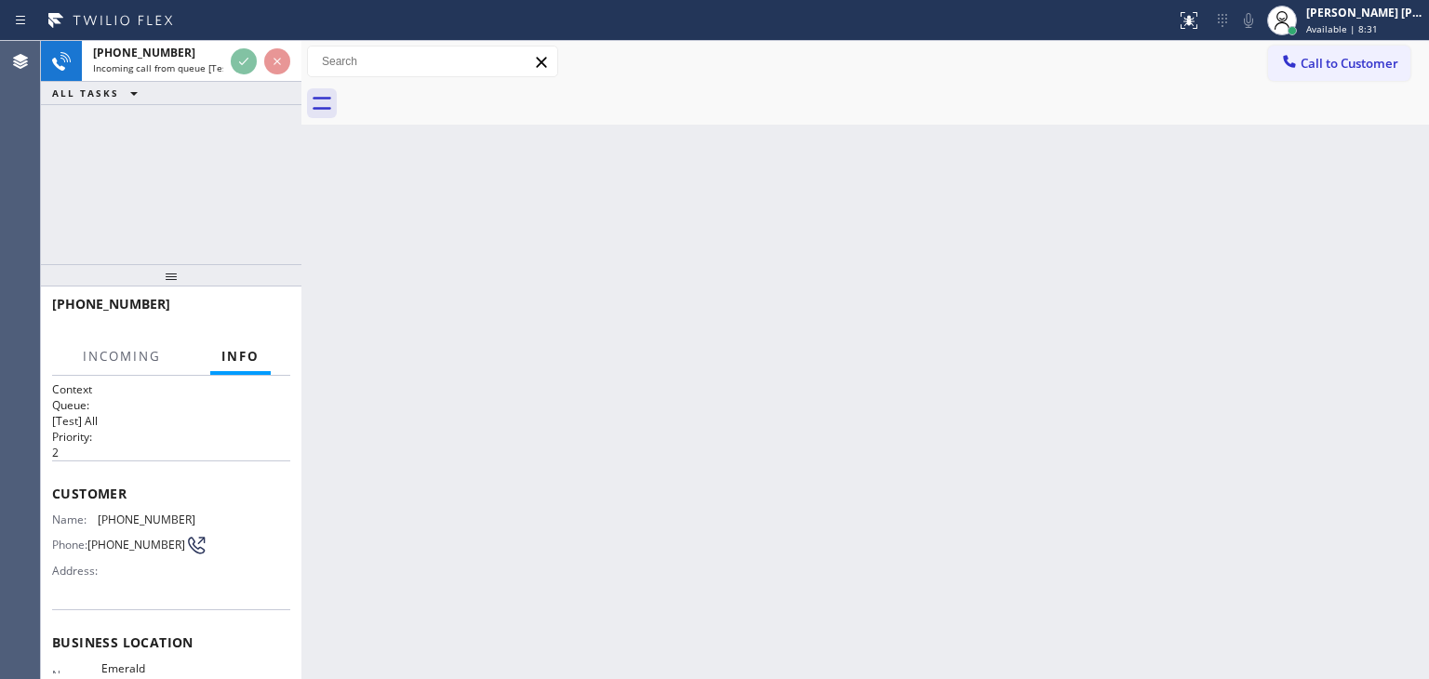
scroll to position [93, 0]
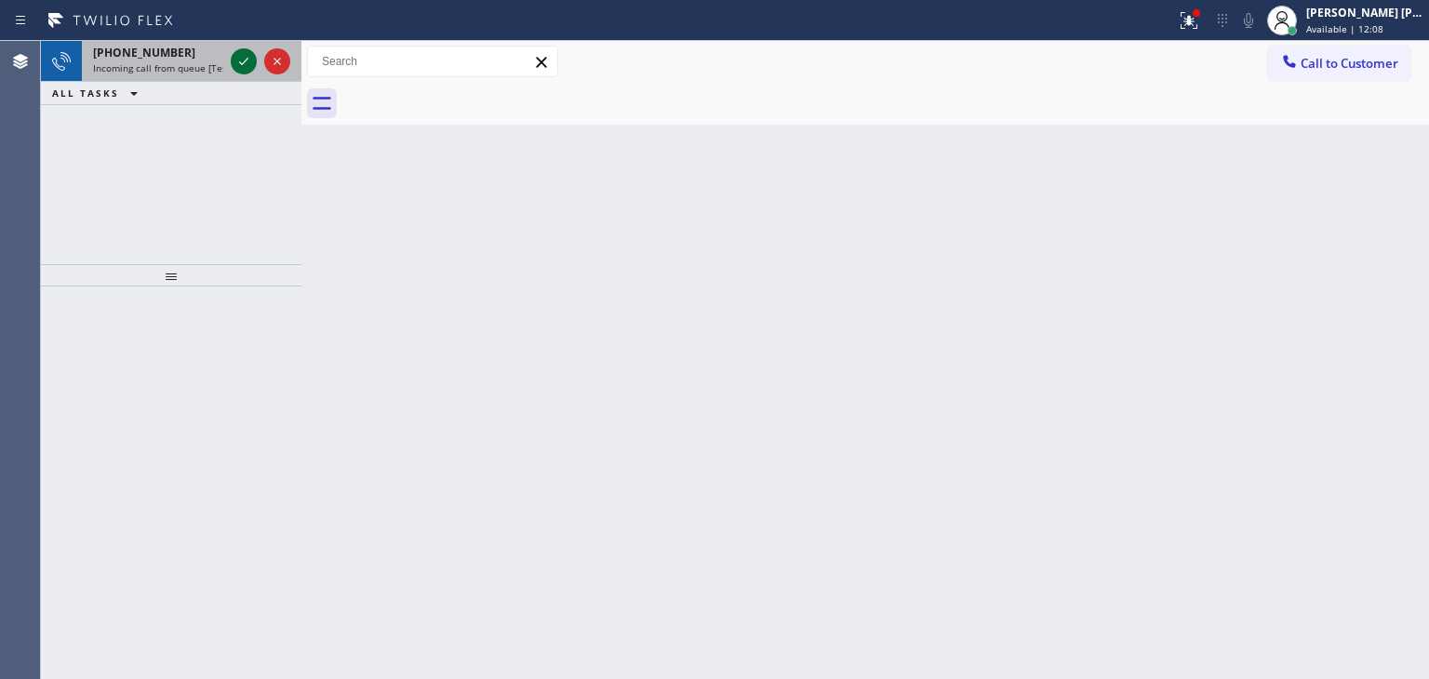
click at [247, 59] on icon at bounding box center [243, 61] width 9 height 7
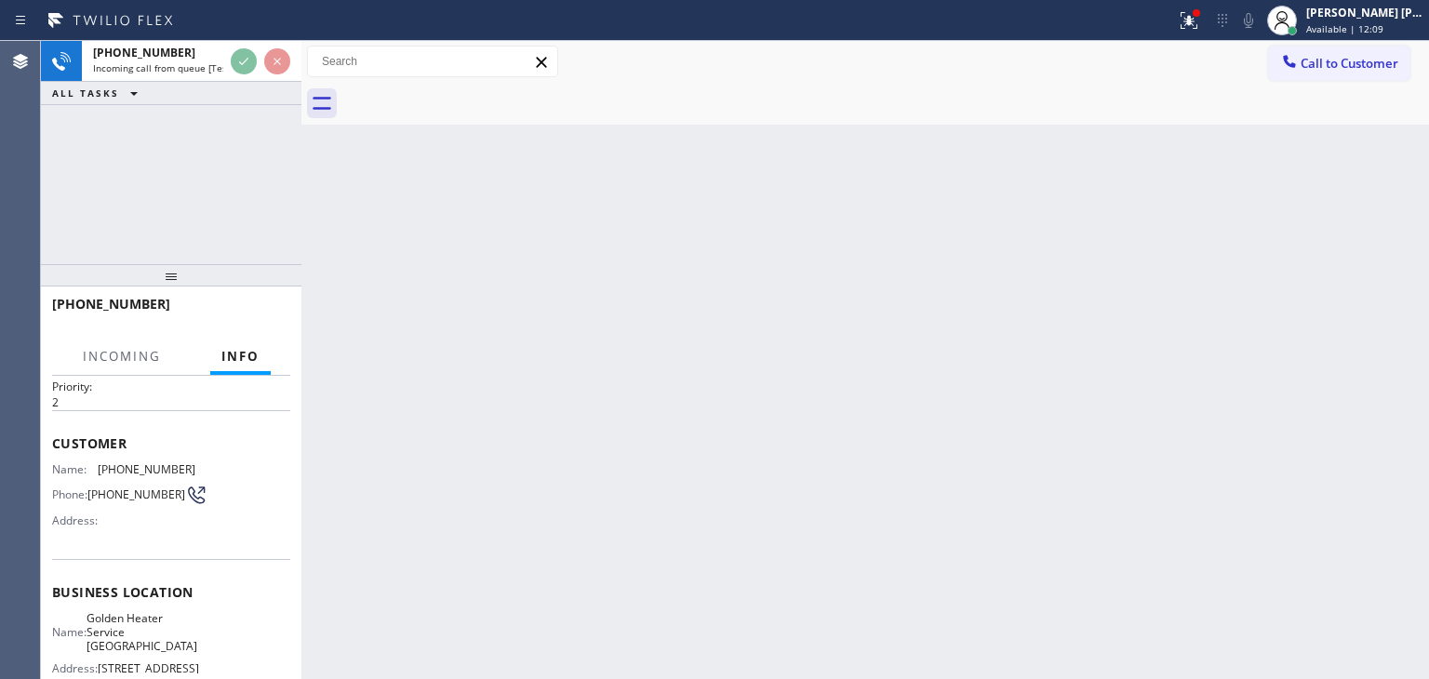
scroll to position [93, 0]
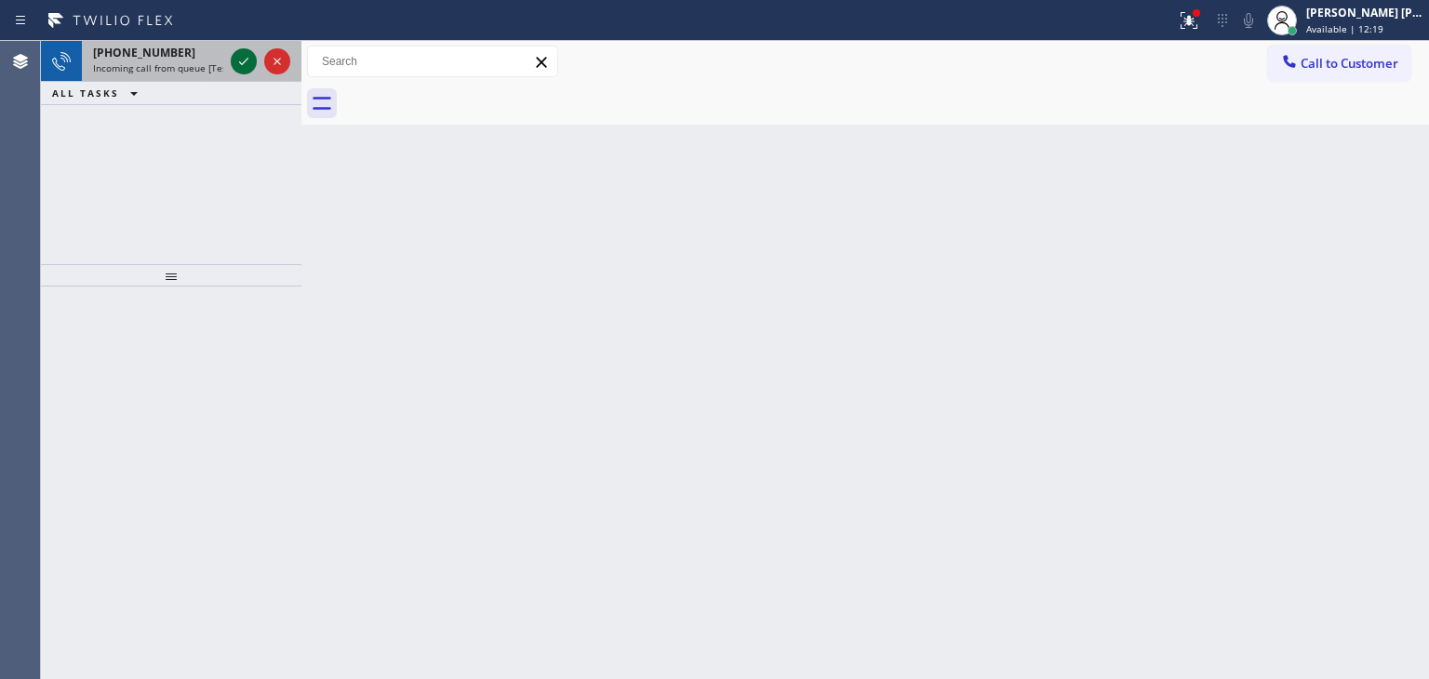
click at [245, 60] on icon at bounding box center [244, 61] width 22 height 22
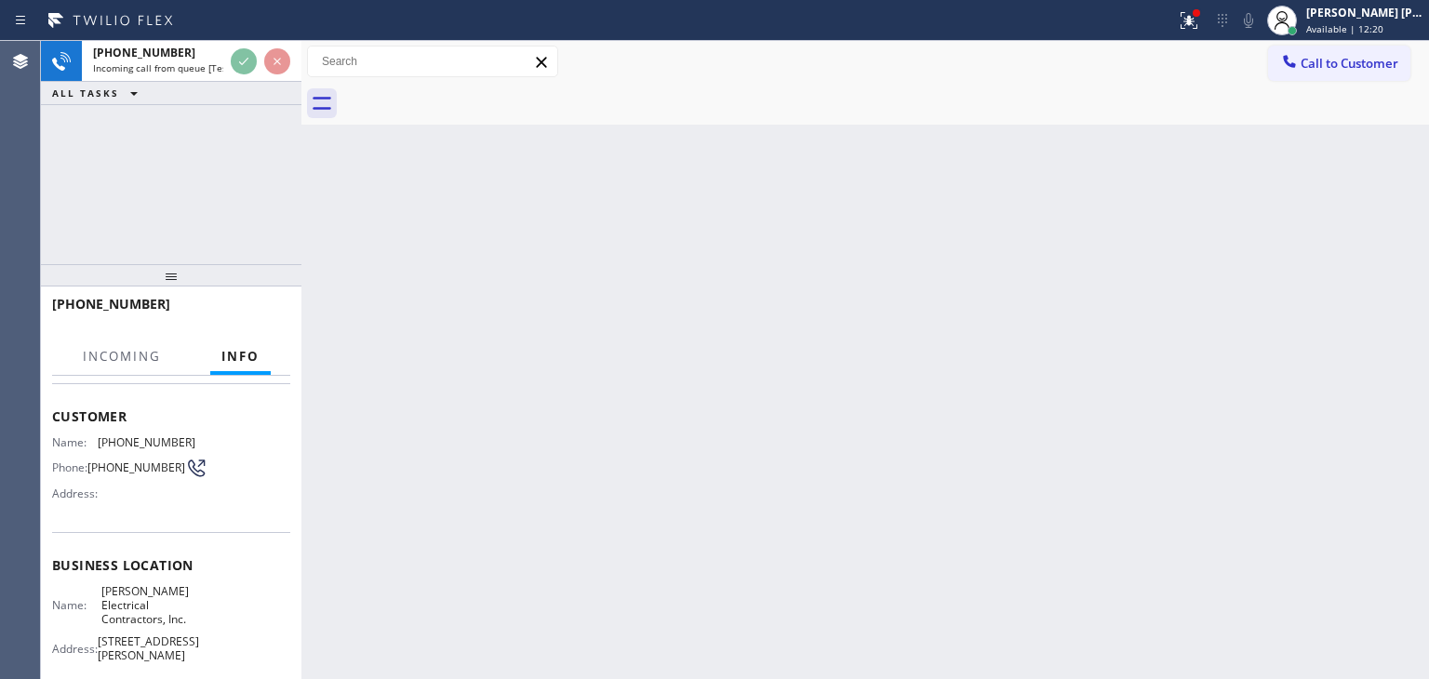
scroll to position [186, 0]
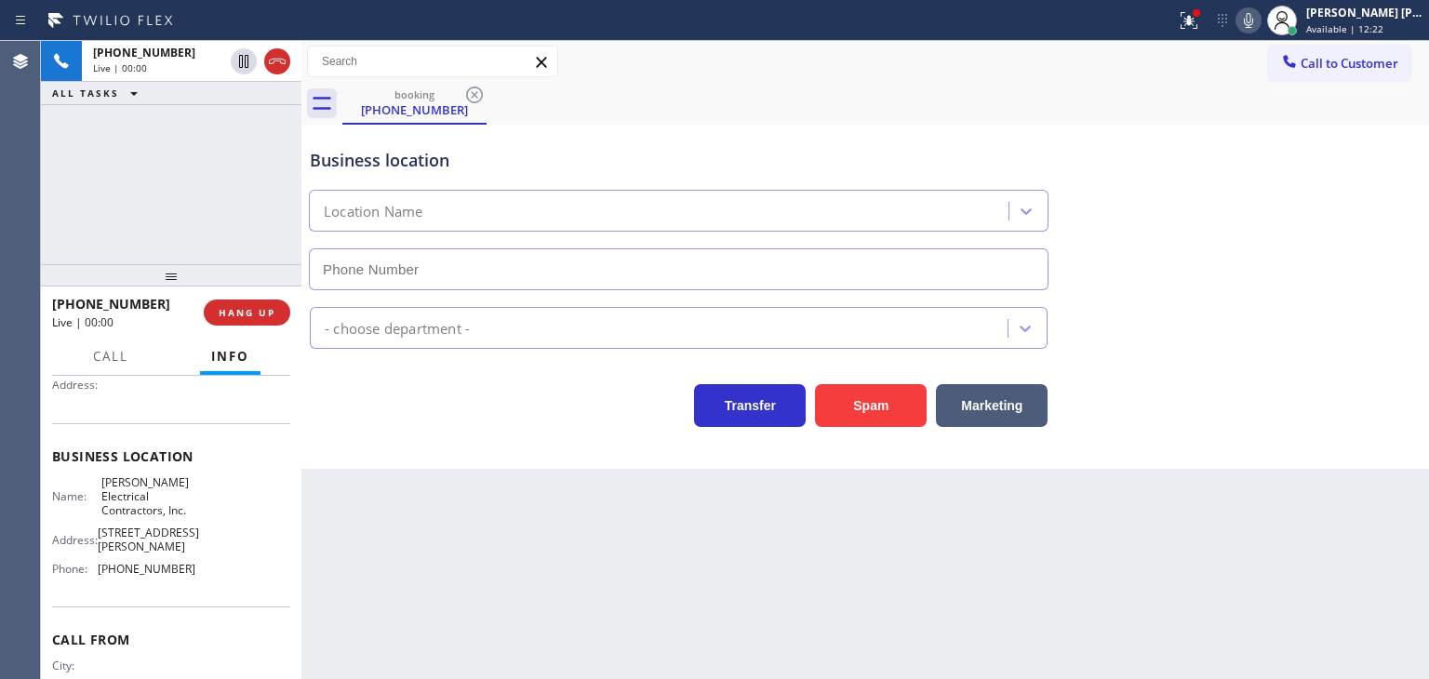
type input "[PHONE_NUMBER]"
click at [1260, 23] on icon at bounding box center [1248, 20] width 22 height 22
click at [1200, 14] on div at bounding box center [1196, 12] width 7 height 7
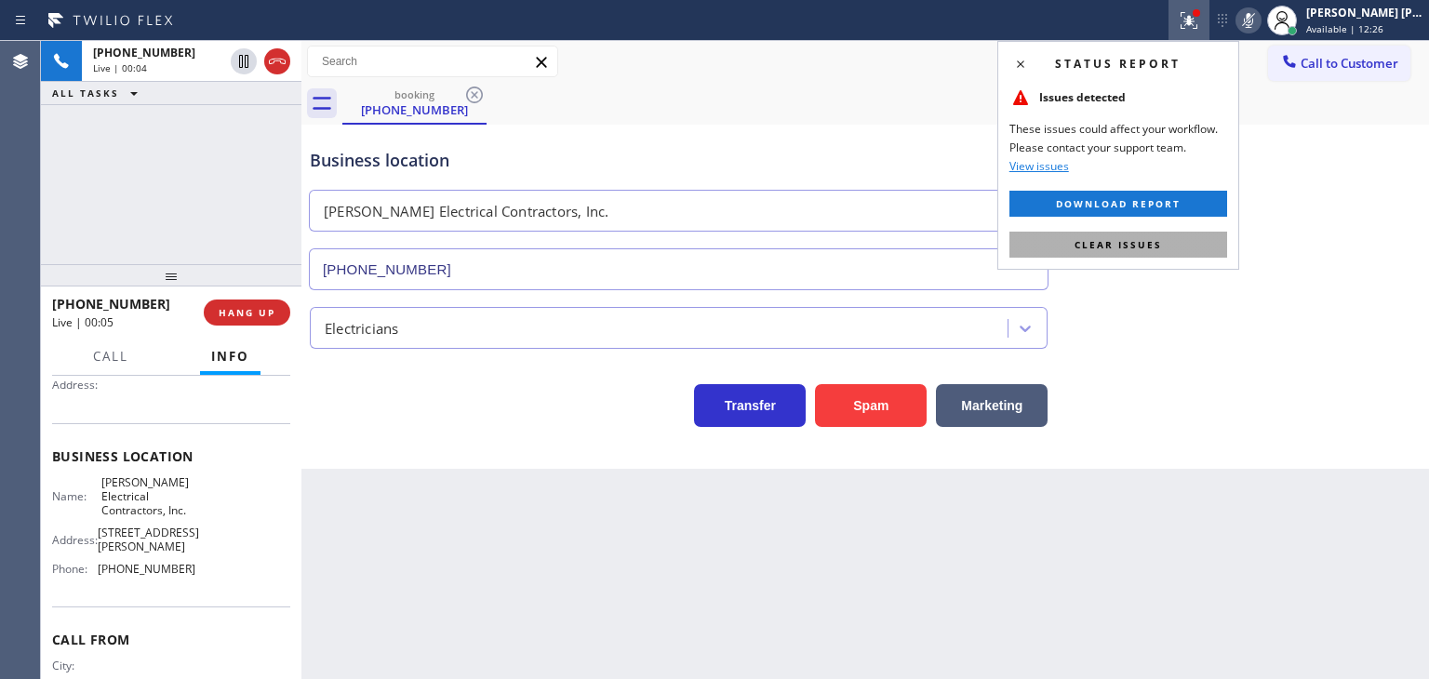
click at [1129, 239] on span "Clear issues" at bounding box center [1118, 244] width 87 height 13
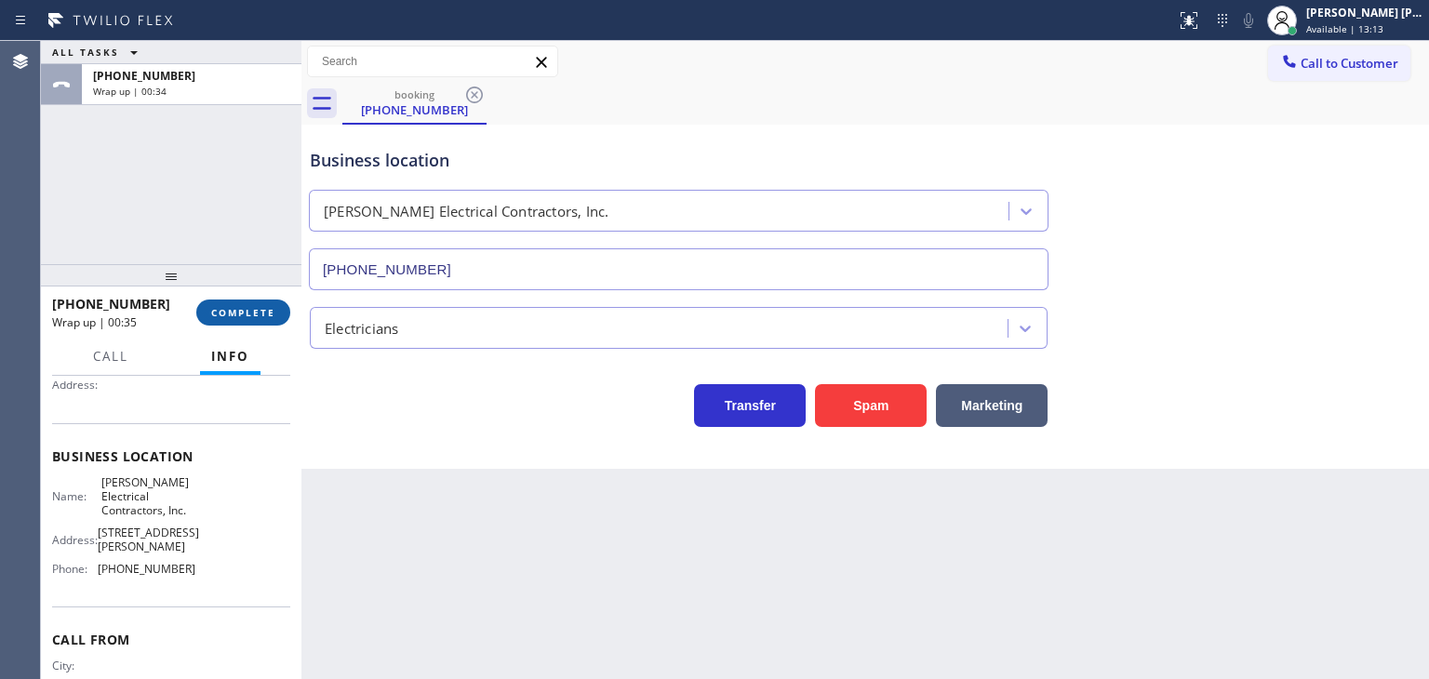
click at [240, 314] on span "COMPLETE" at bounding box center [243, 312] width 64 height 13
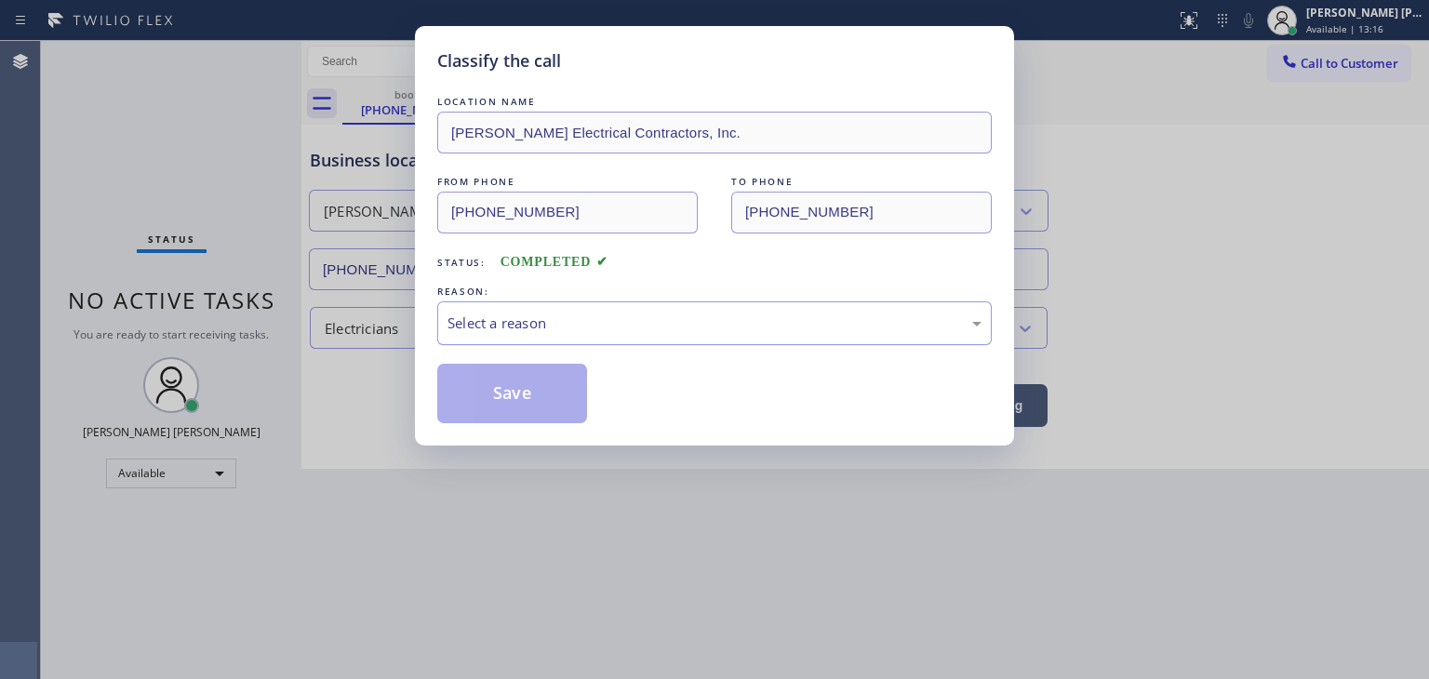
click at [541, 340] on div "Select a reason" at bounding box center [714, 323] width 555 height 44
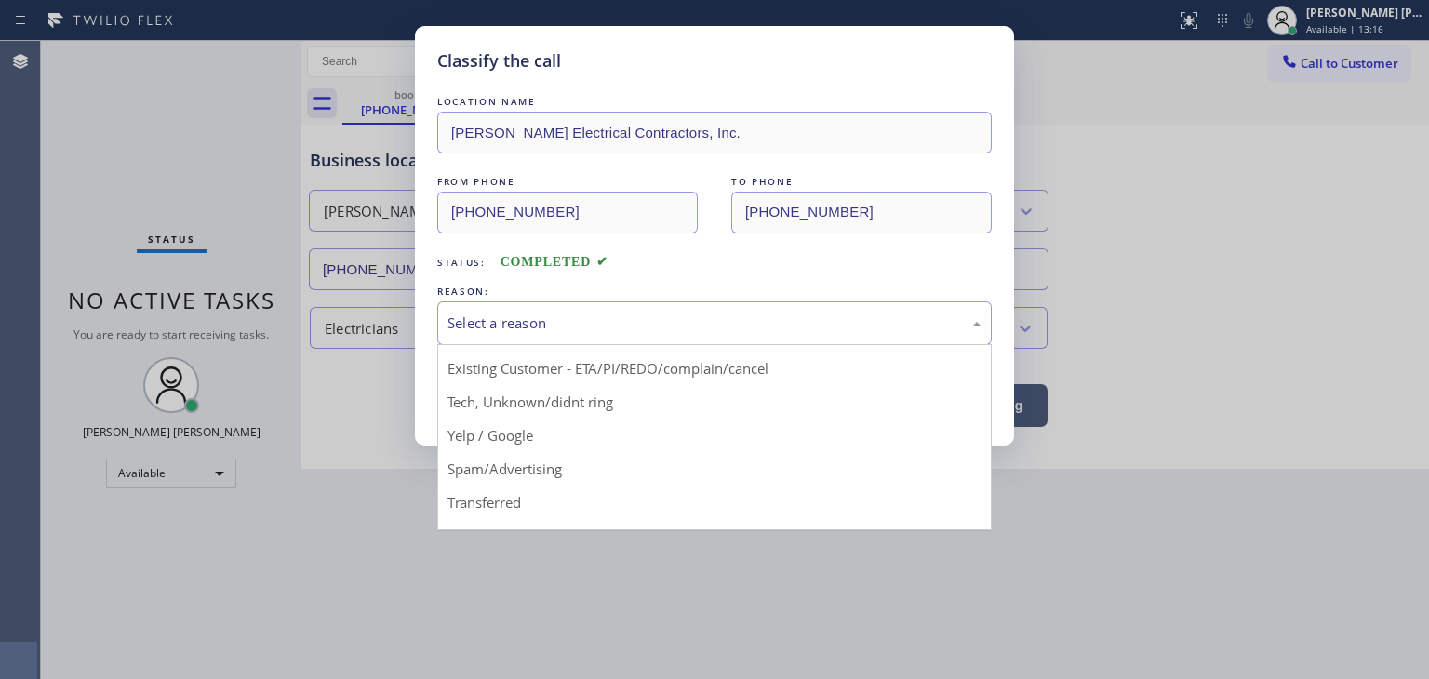
scroll to position [93, 0]
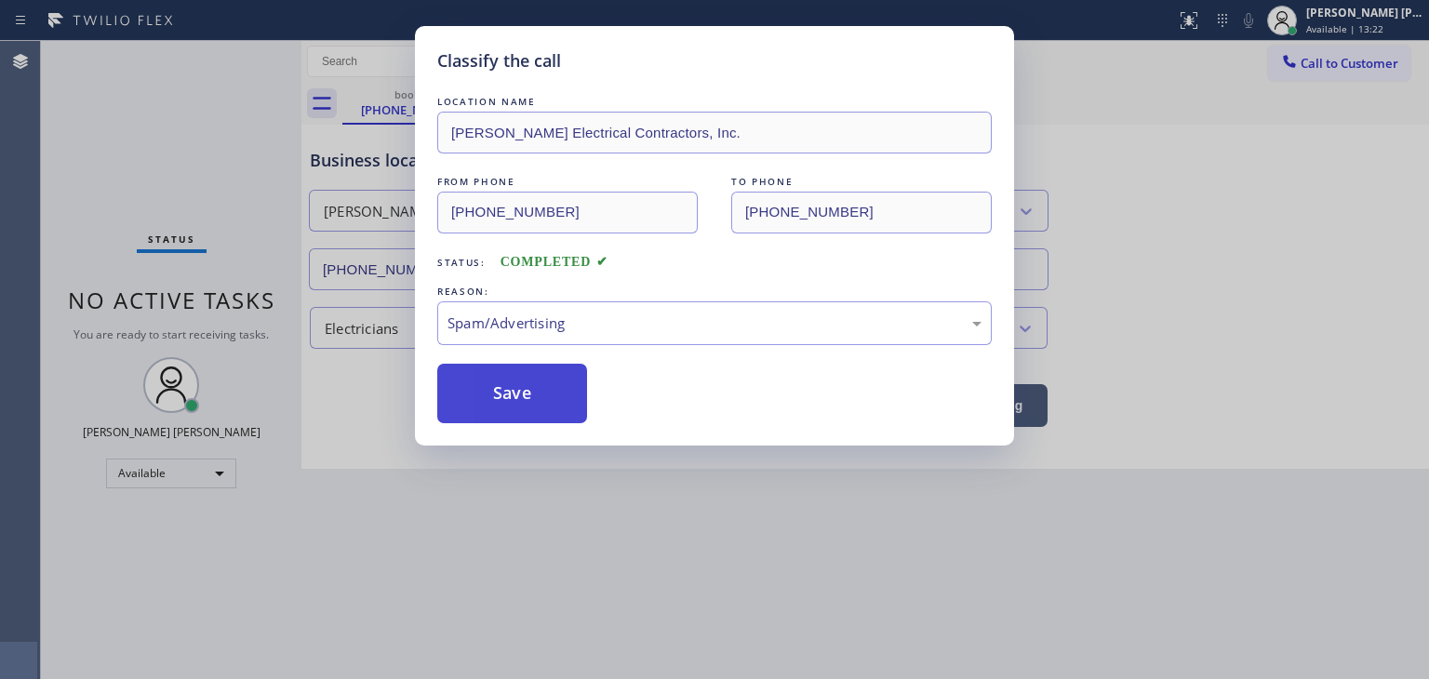
click at [507, 399] on button "Save" at bounding box center [512, 394] width 150 height 60
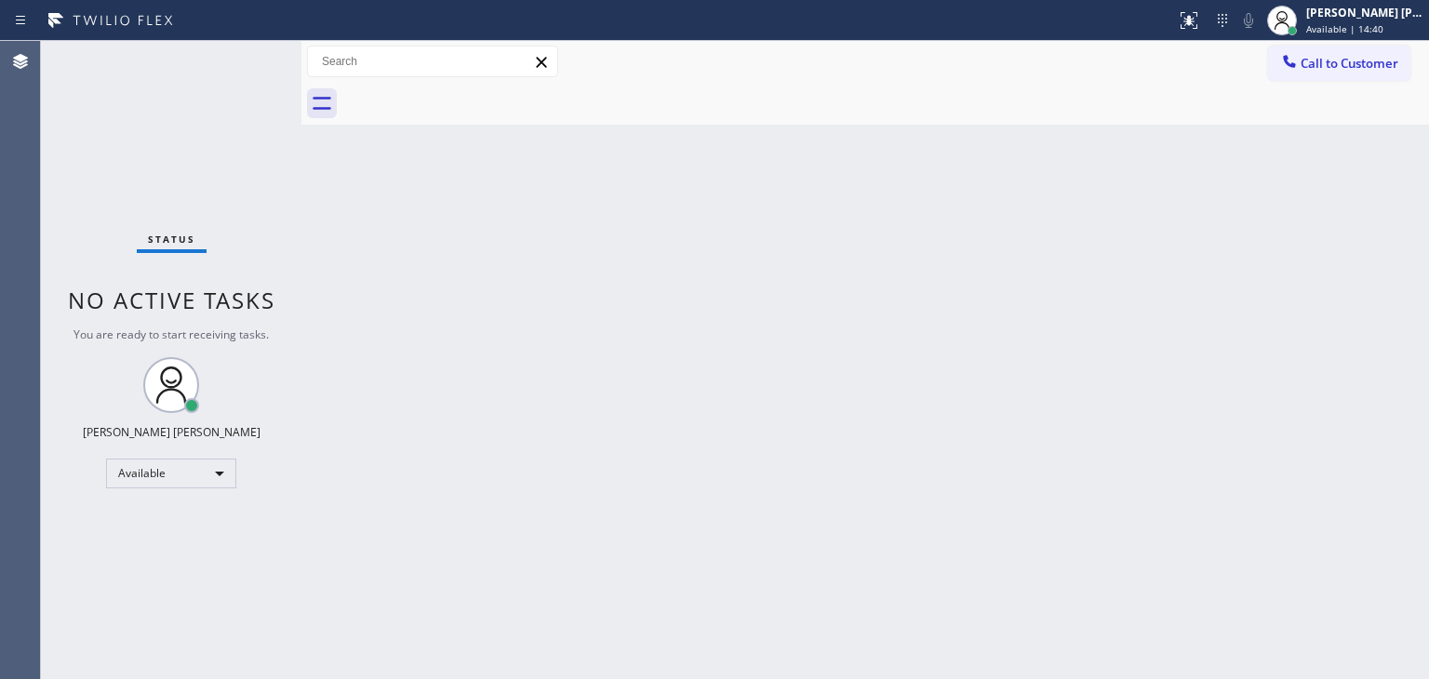
click at [246, 58] on div "Status No active tasks You are ready to start receiving tasks. [PERSON_NAME] [P…" at bounding box center [171, 360] width 261 height 638
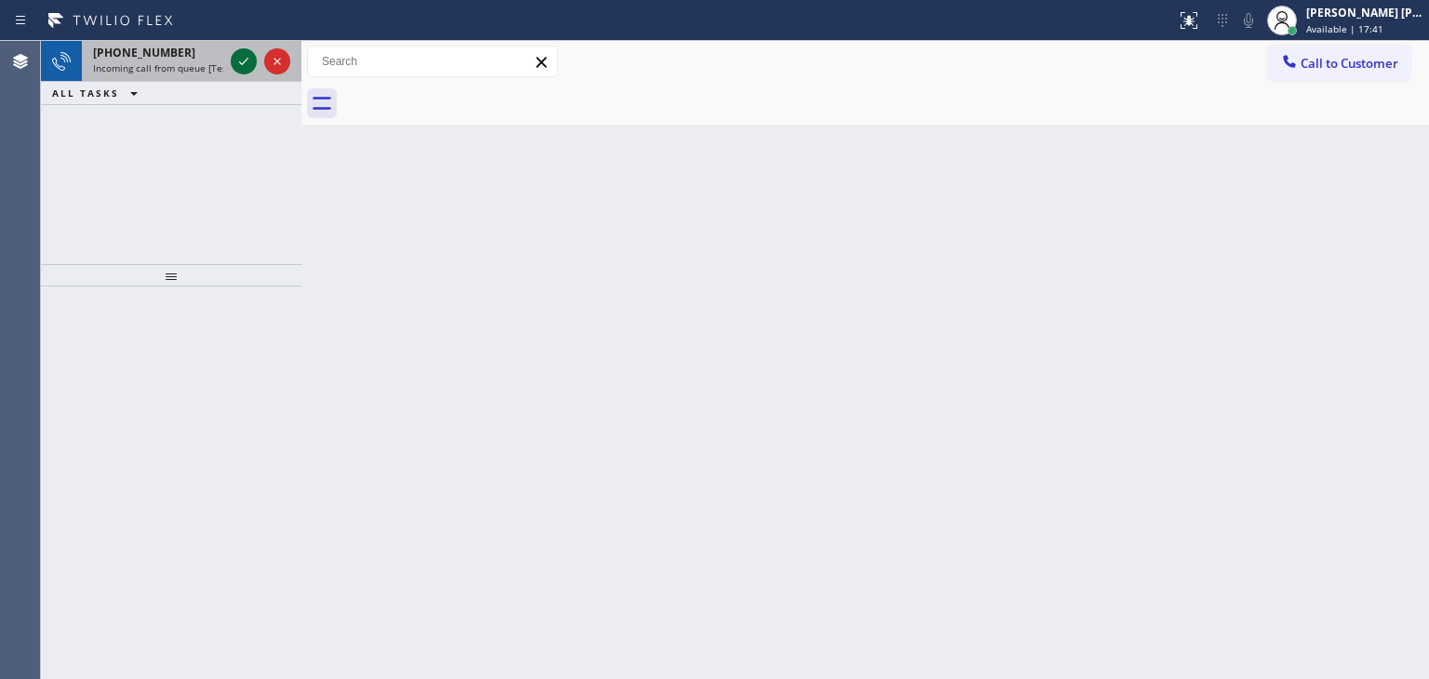
click at [240, 63] on icon at bounding box center [243, 61] width 9 height 7
click at [233, 59] on icon at bounding box center [244, 61] width 22 height 22
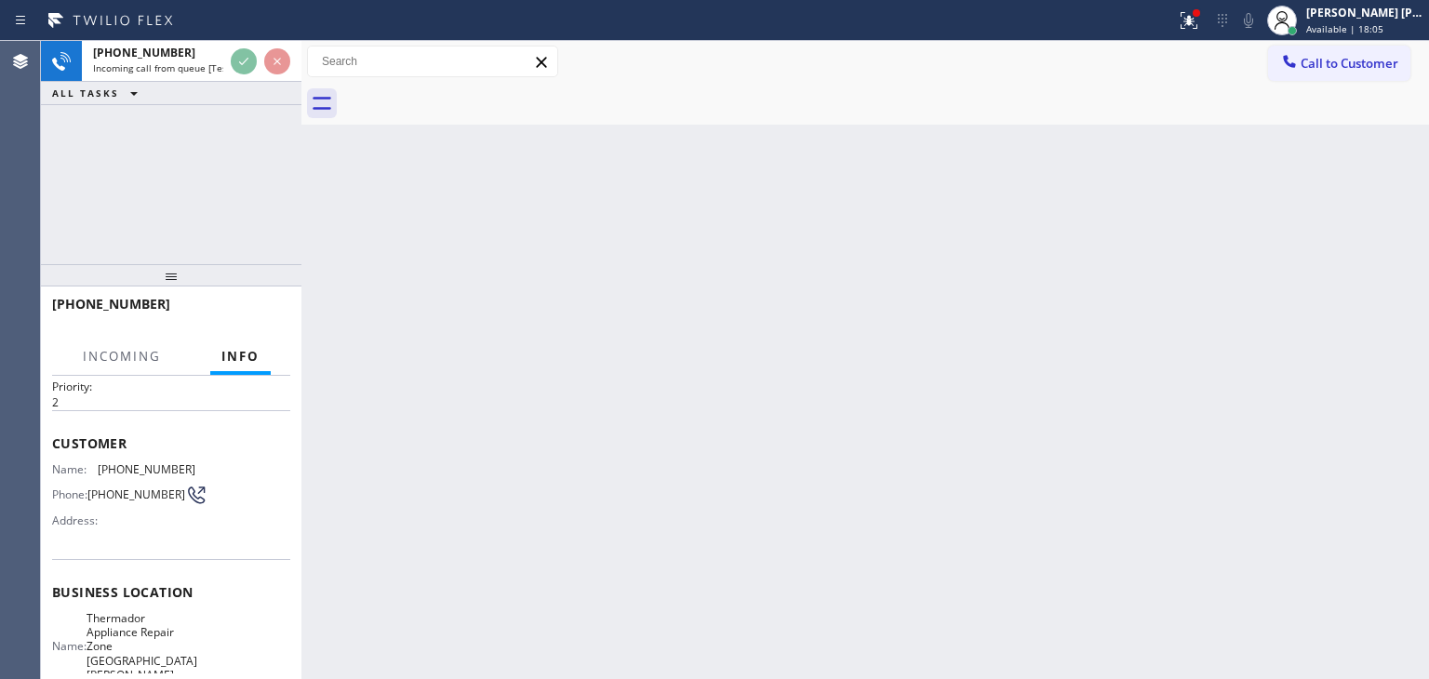
scroll to position [93, 0]
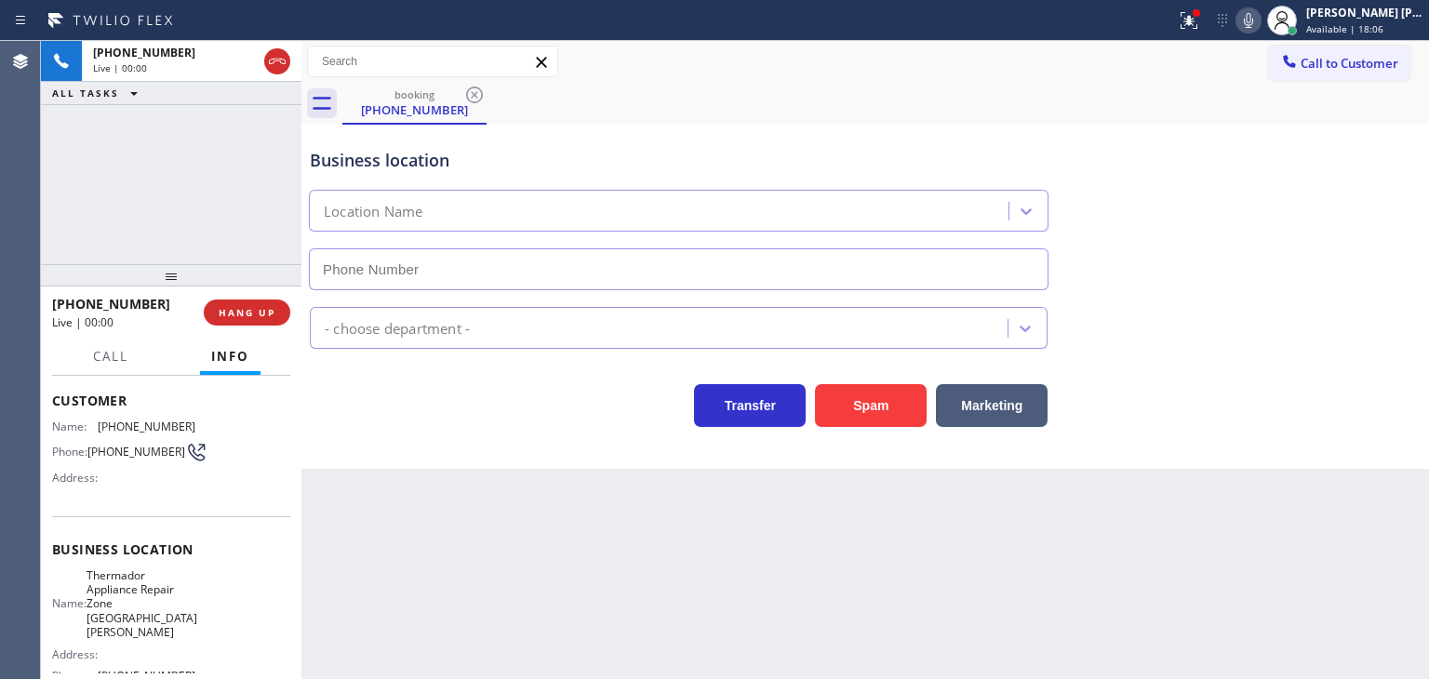
type input "[PHONE_NUMBER]"
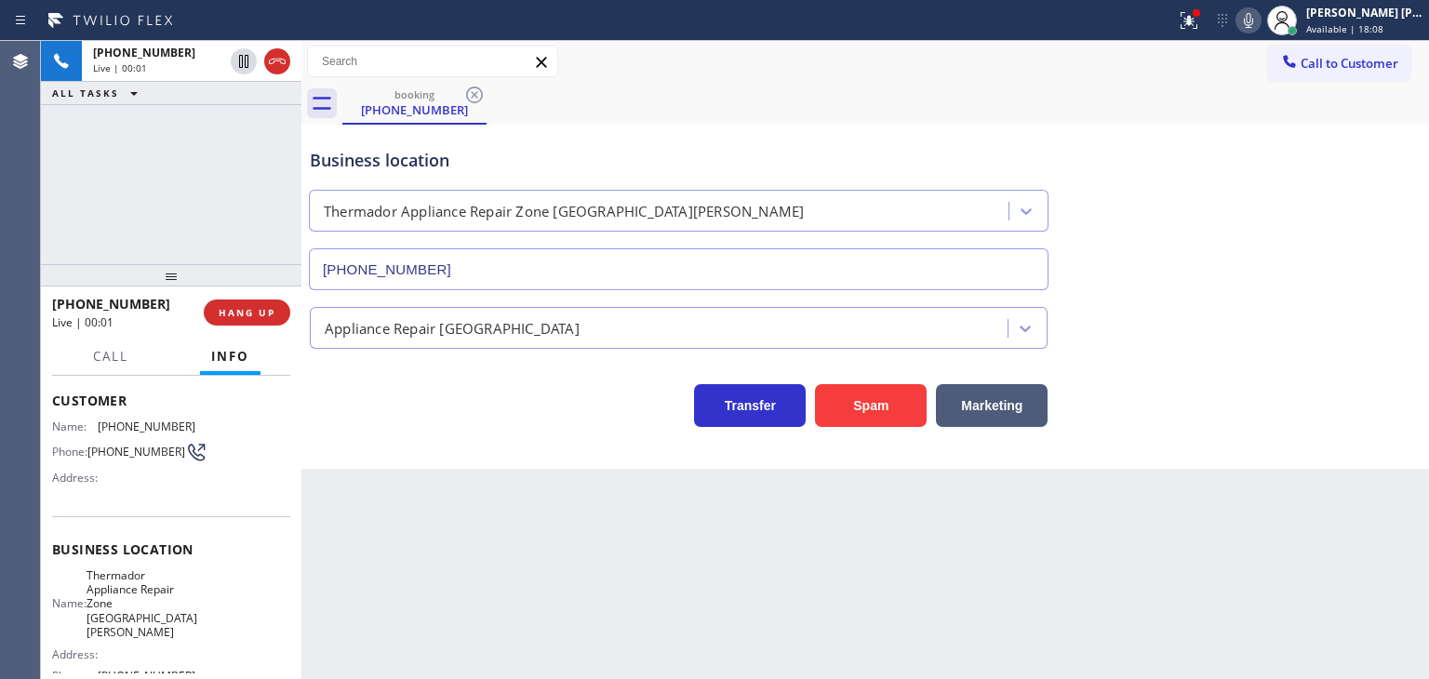
click at [1253, 18] on icon at bounding box center [1248, 20] width 9 height 15
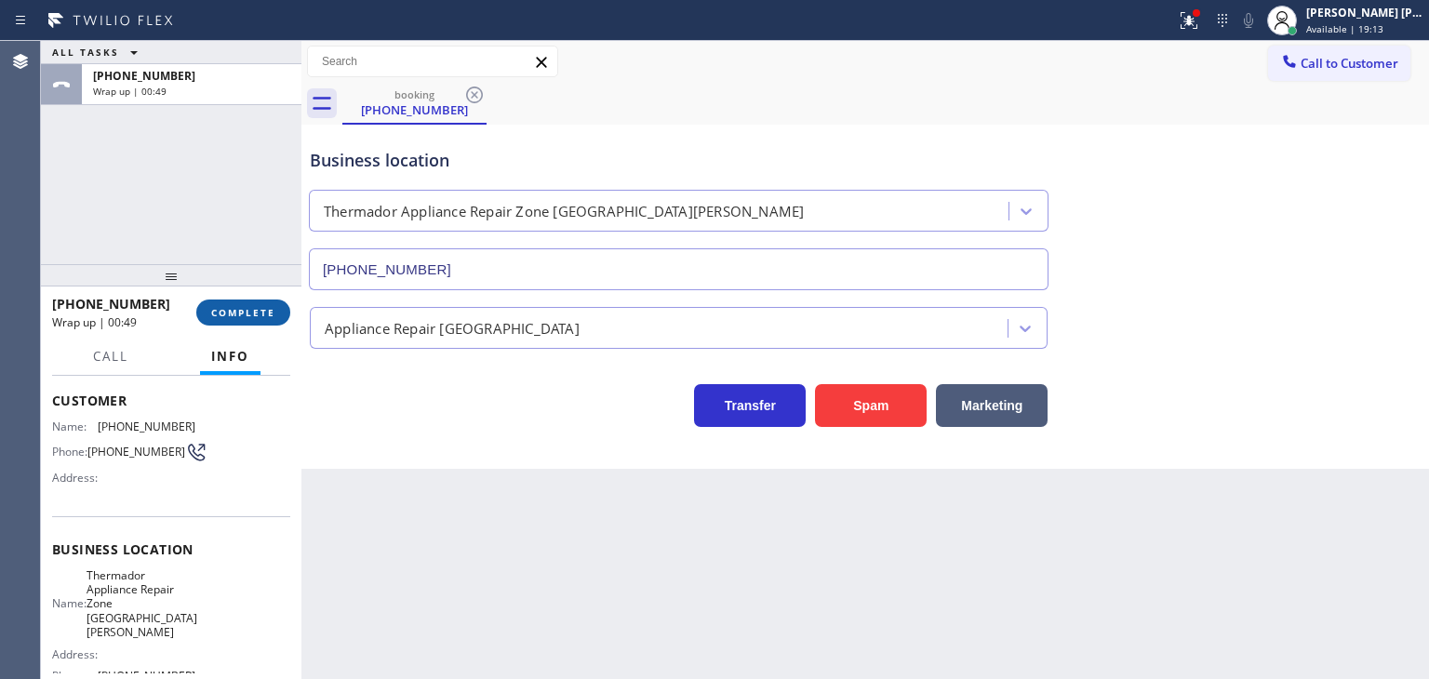
click at [246, 304] on button "COMPLETE" at bounding box center [243, 313] width 94 height 26
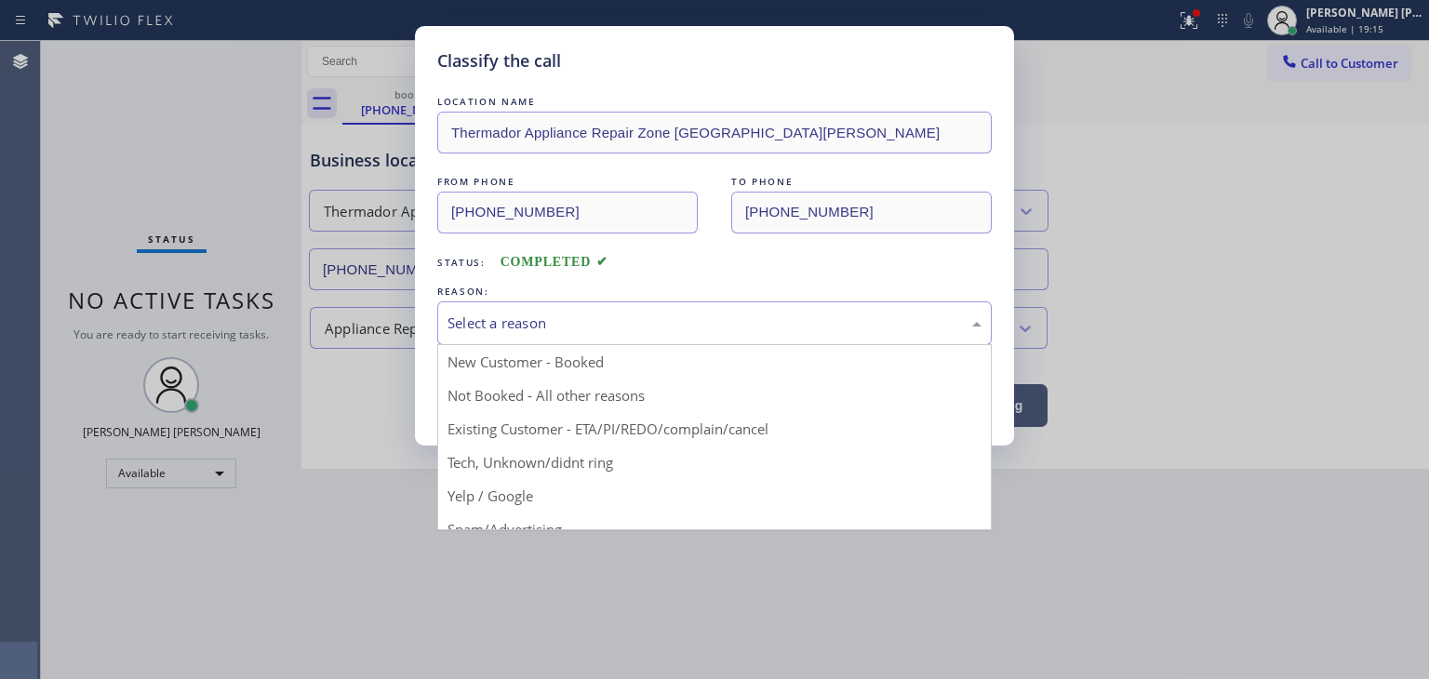
click at [538, 306] on div "Select a reason" at bounding box center [714, 323] width 555 height 44
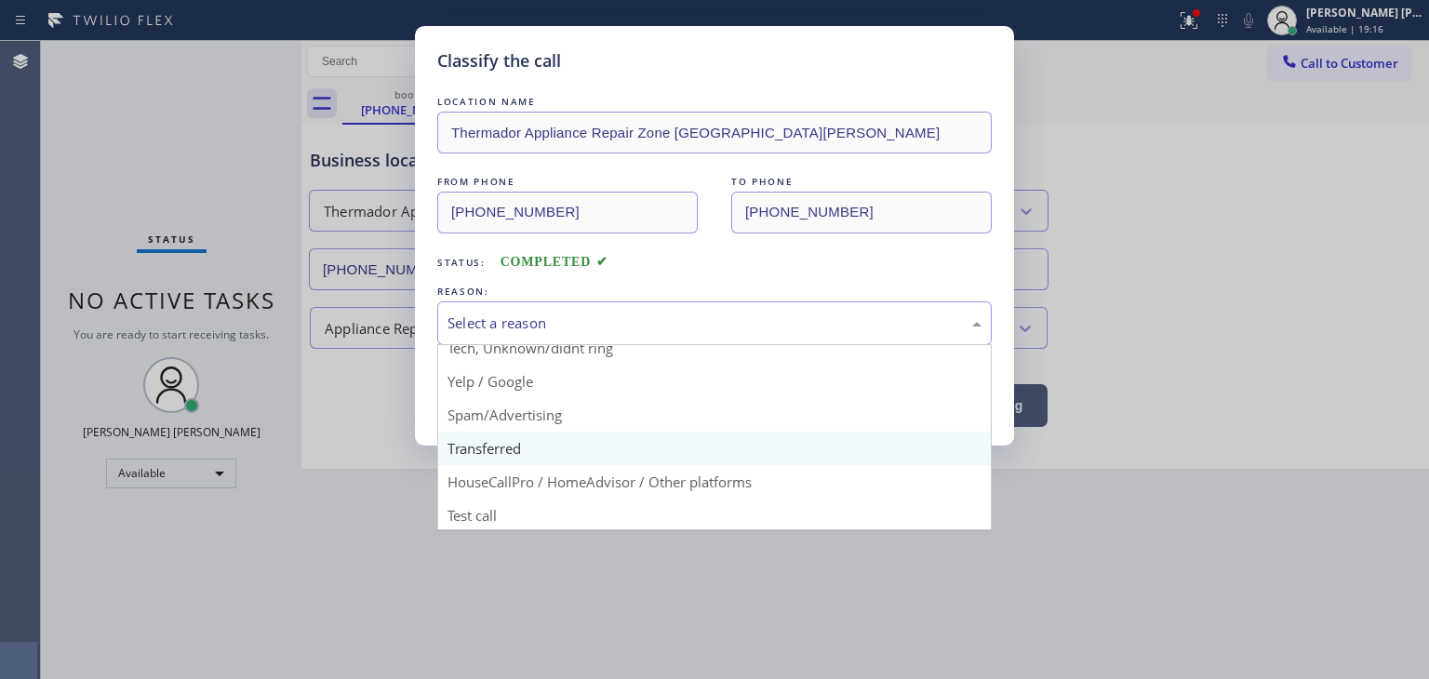
scroll to position [116, 0]
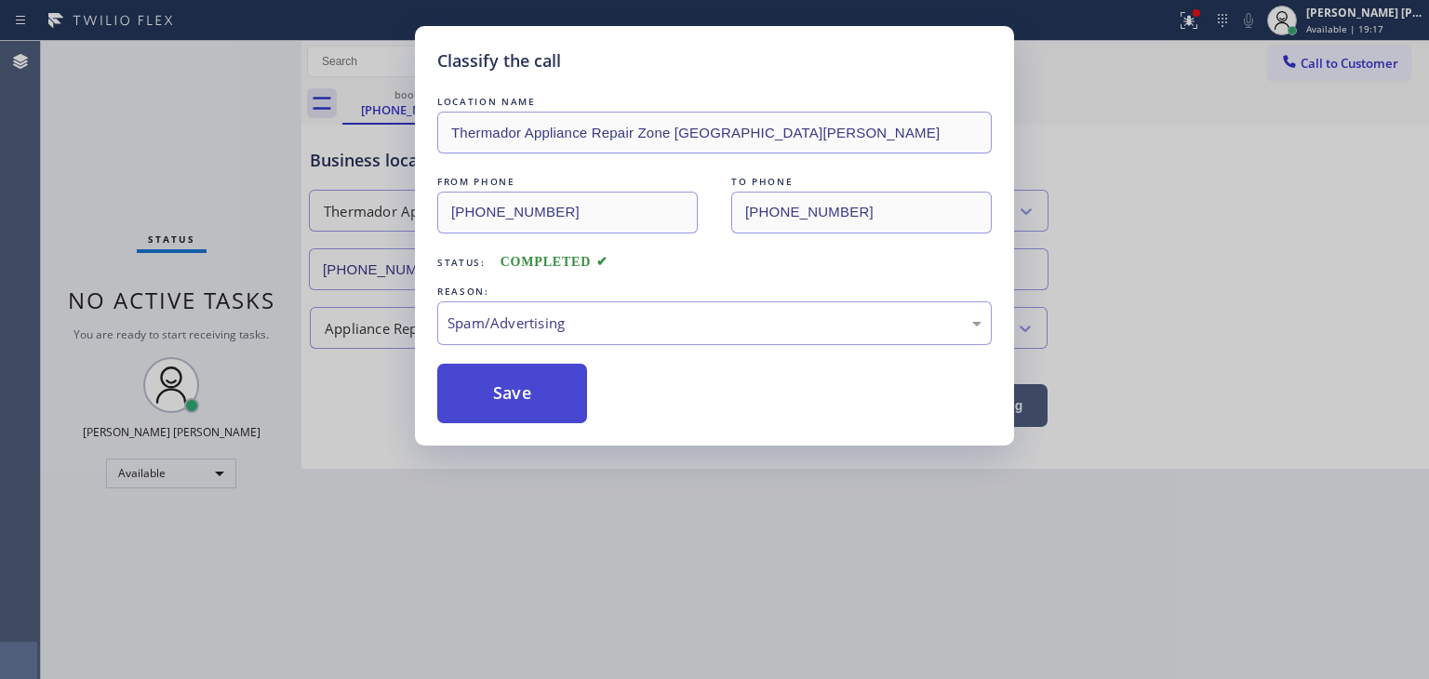
click at [526, 414] on button "Save" at bounding box center [512, 394] width 150 height 60
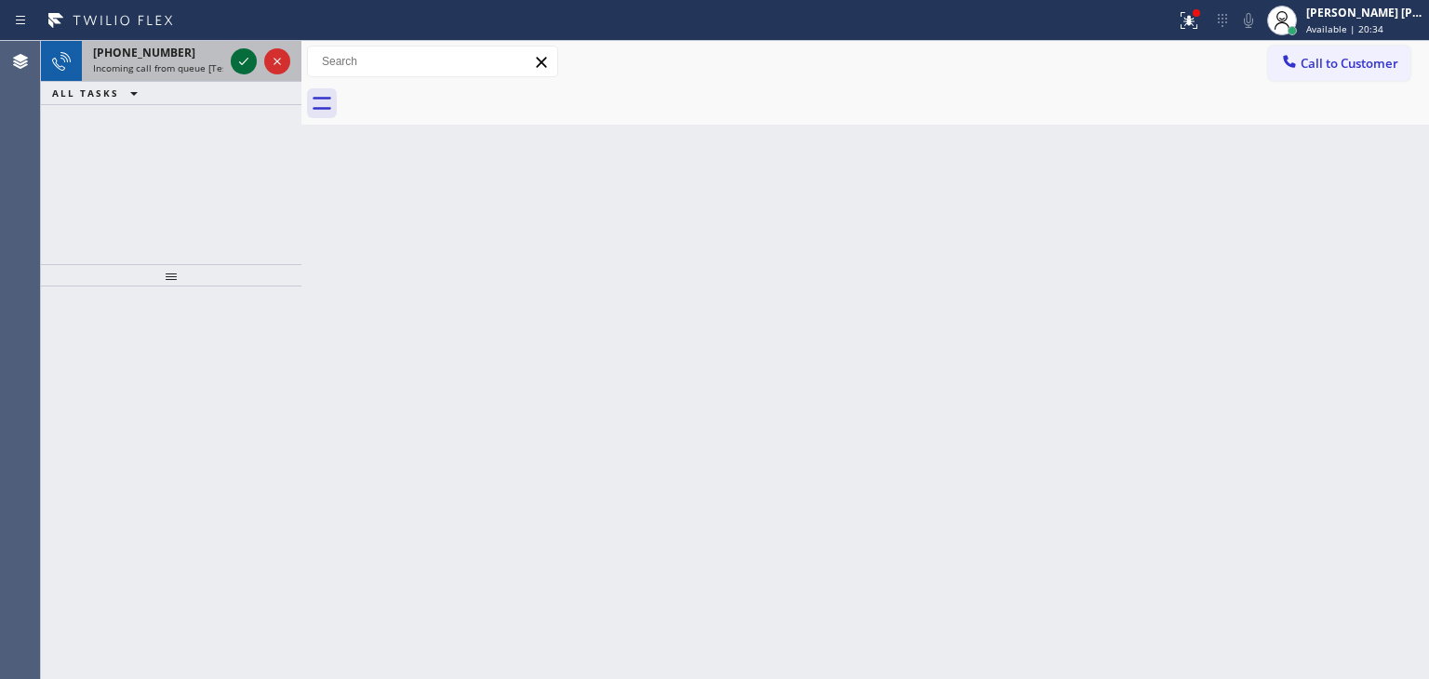
click at [245, 60] on icon at bounding box center [244, 61] width 22 height 22
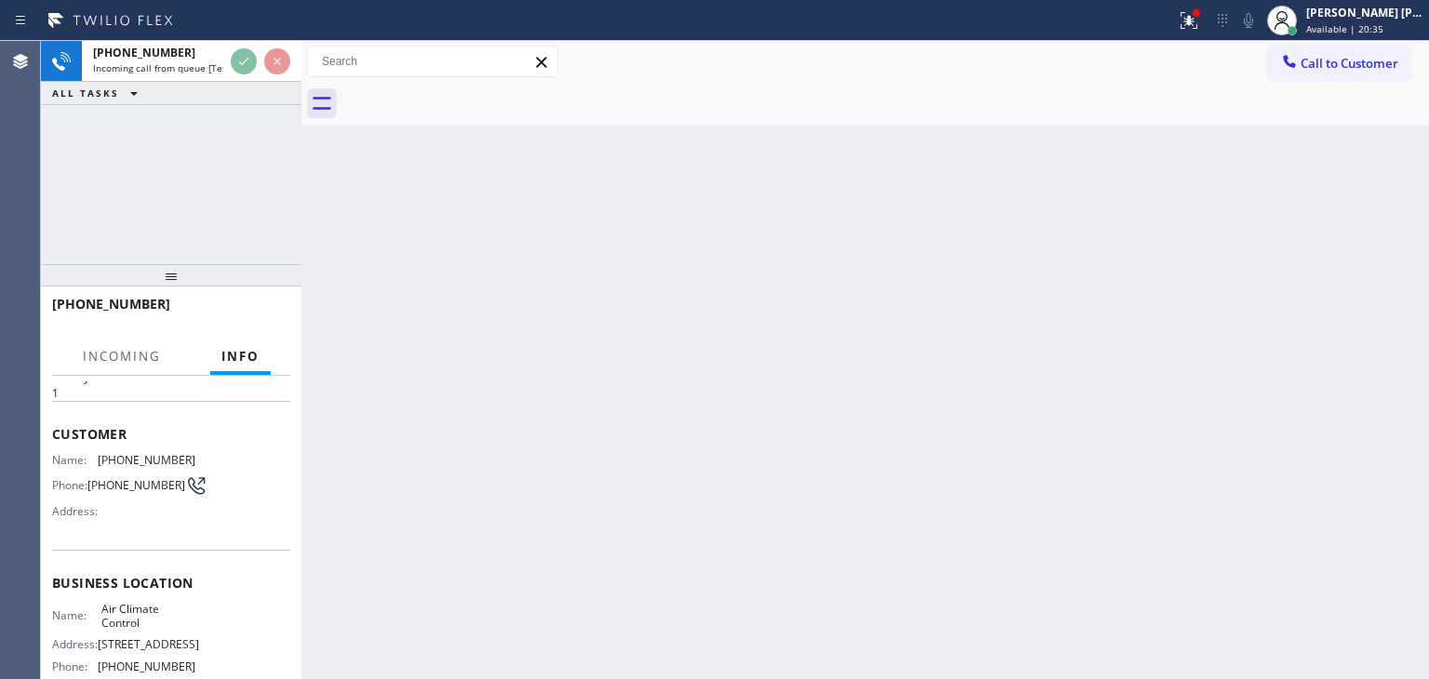
scroll to position [93, 0]
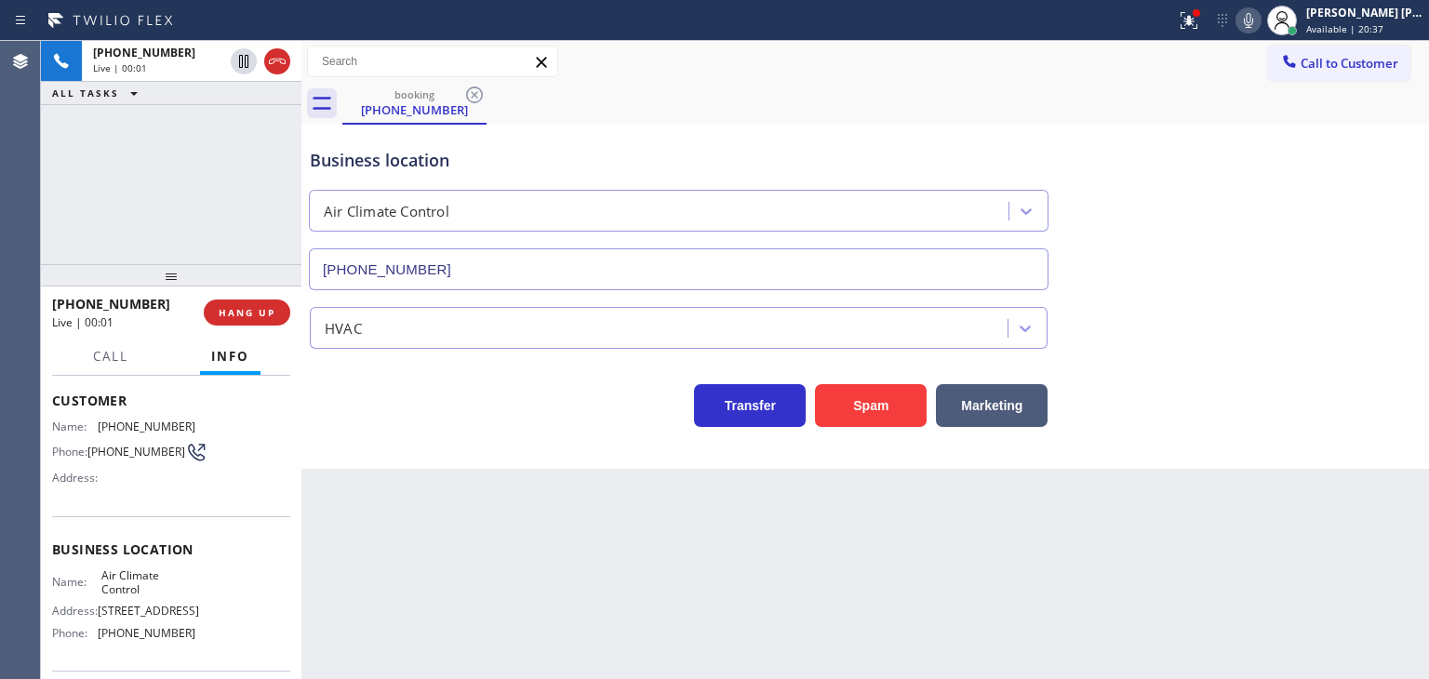
type input "[PHONE_NUMBER]"
click at [1260, 17] on icon at bounding box center [1248, 20] width 22 height 22
click at [1200, 20] on icon at bounding box center [1189, 20] width 22 height 22
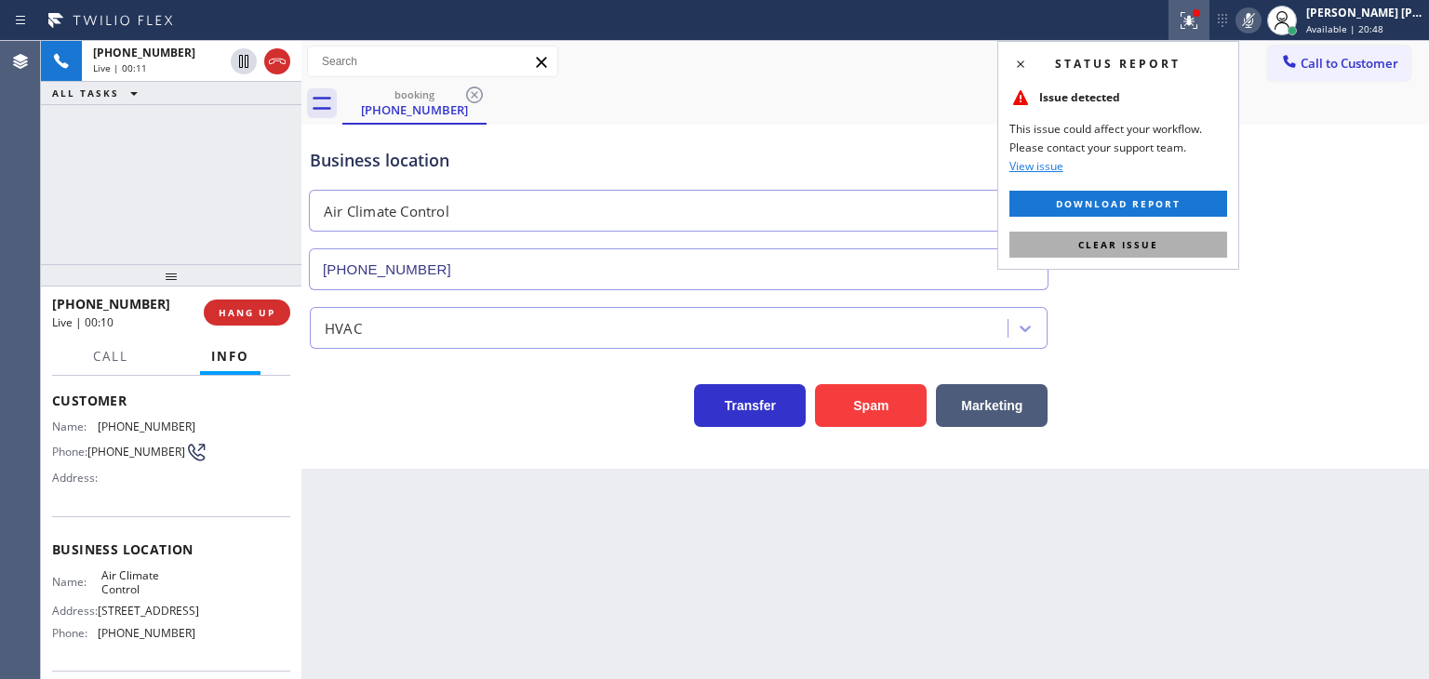
click at [1124, 248] on span "Clear issue" at bounding box center [1118, 244] width 80 height 13
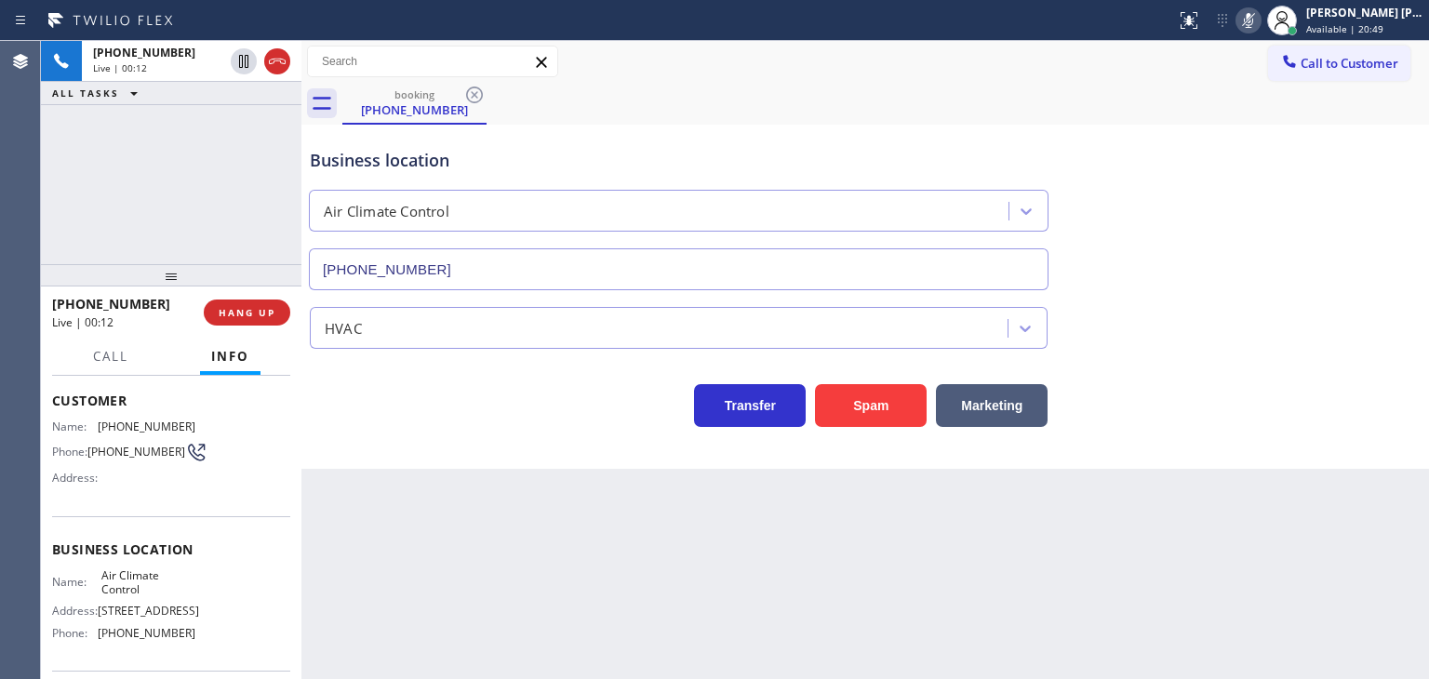
click at [1262, 31] on button at bounding box center [1249, 20] width 26 height 26
click at [1260, 19] on icon at bounding box center [1248, 20] width 22 height 22
drag, startPoint x: 1276, startPoint y: 7, endPoint x: 1355, endPoint y: 8, distance: 78.2
click at [1262, 7] on button at bounding box center [1249, 20] width 26 height 26
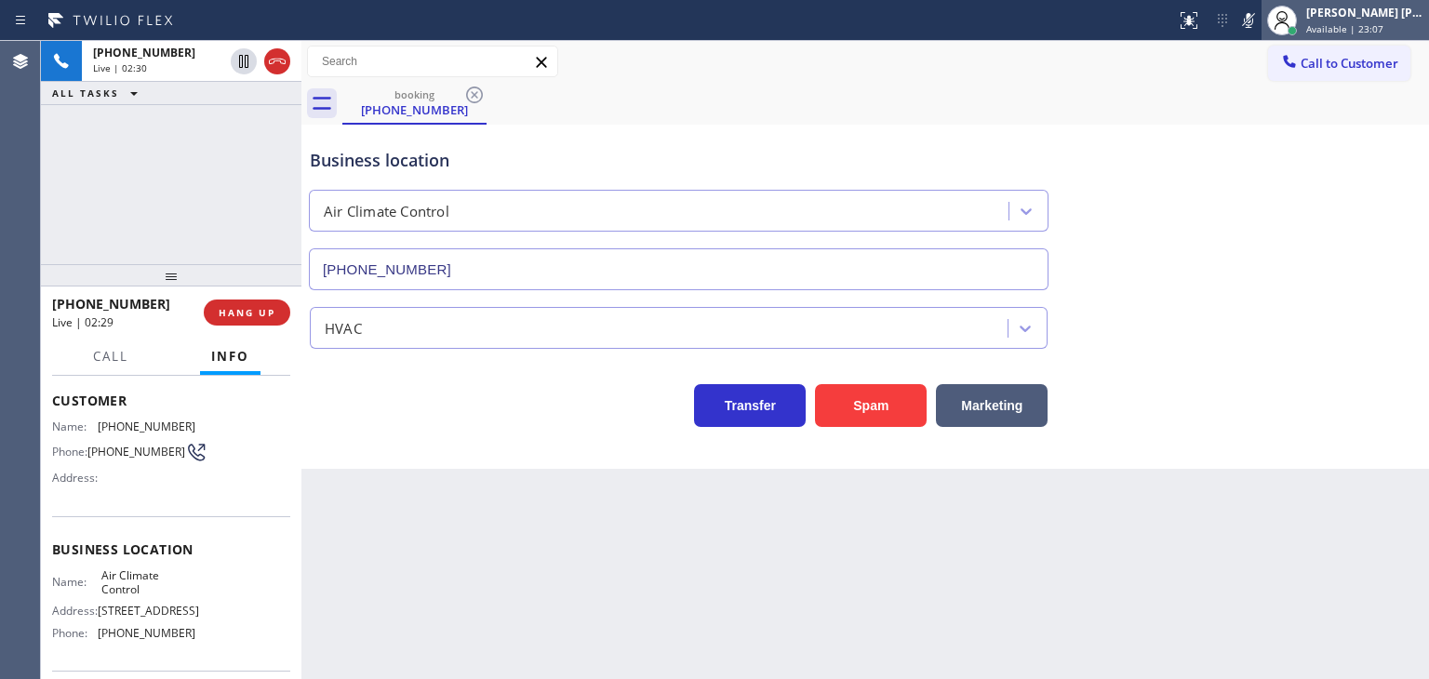
click at [1392, 9] on div "[PERSON_NAME] [PERSON_NAME]" at bounding box center [1364, 13] width 117 height 16
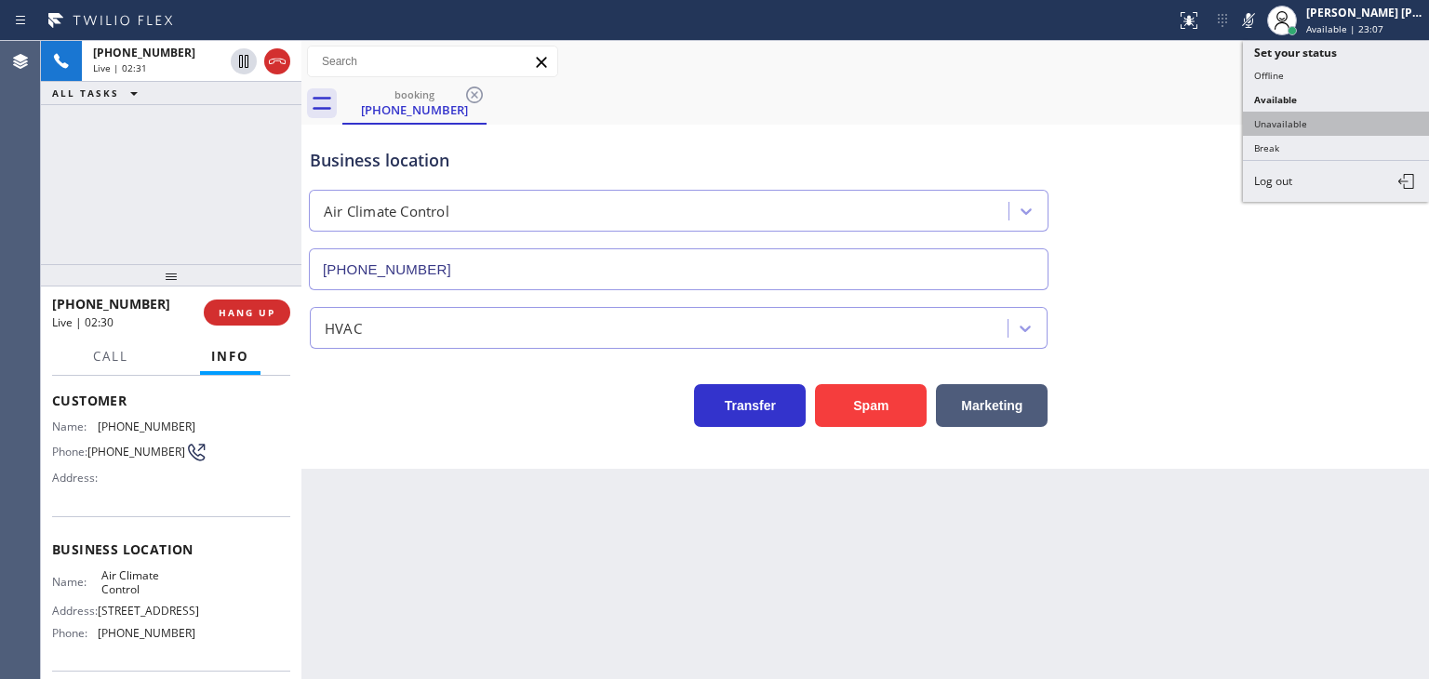
click at [1315, 127] on button "Unavailable" at bounding box center [1336, 124] width 186 height 24
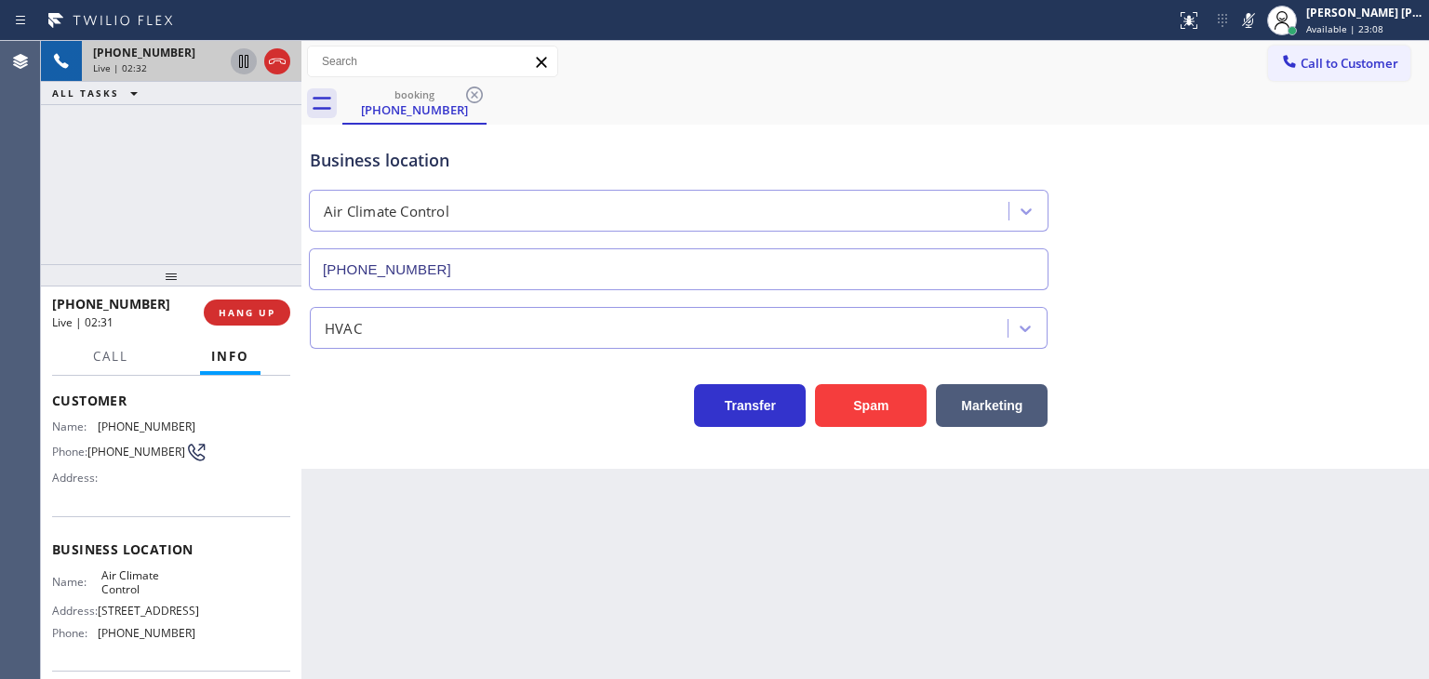
click at [243, 59] on icon at bounding box center [244, 61] width 22 height 22
click at [1260, 20] on icon at bounding box center [1248, 20] width 22 height 22
click at [242, 54] on icon at bounding box center [244, 61] width 22 height 22
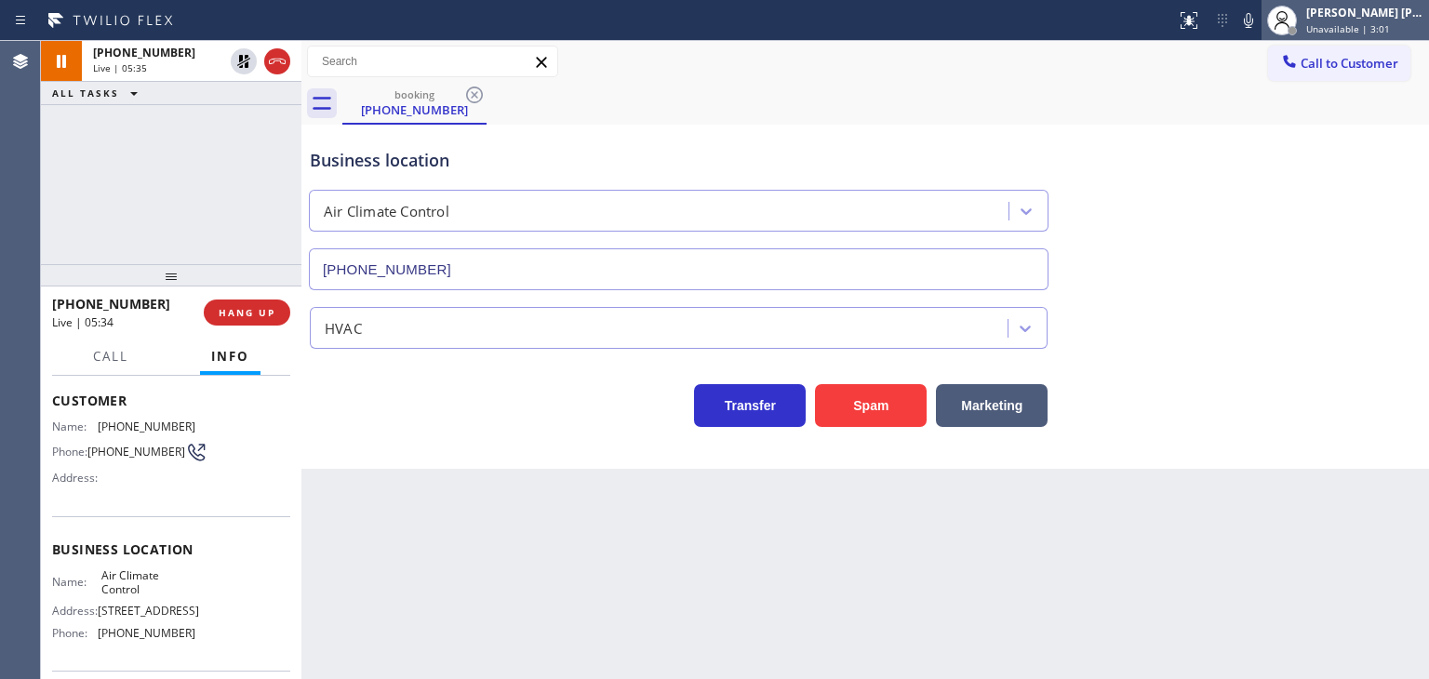
click at [1391, 13] on div "[PERSON_NAME] [PERSON_NAME]" at bounding box center [1364, 13] width 117 height 16
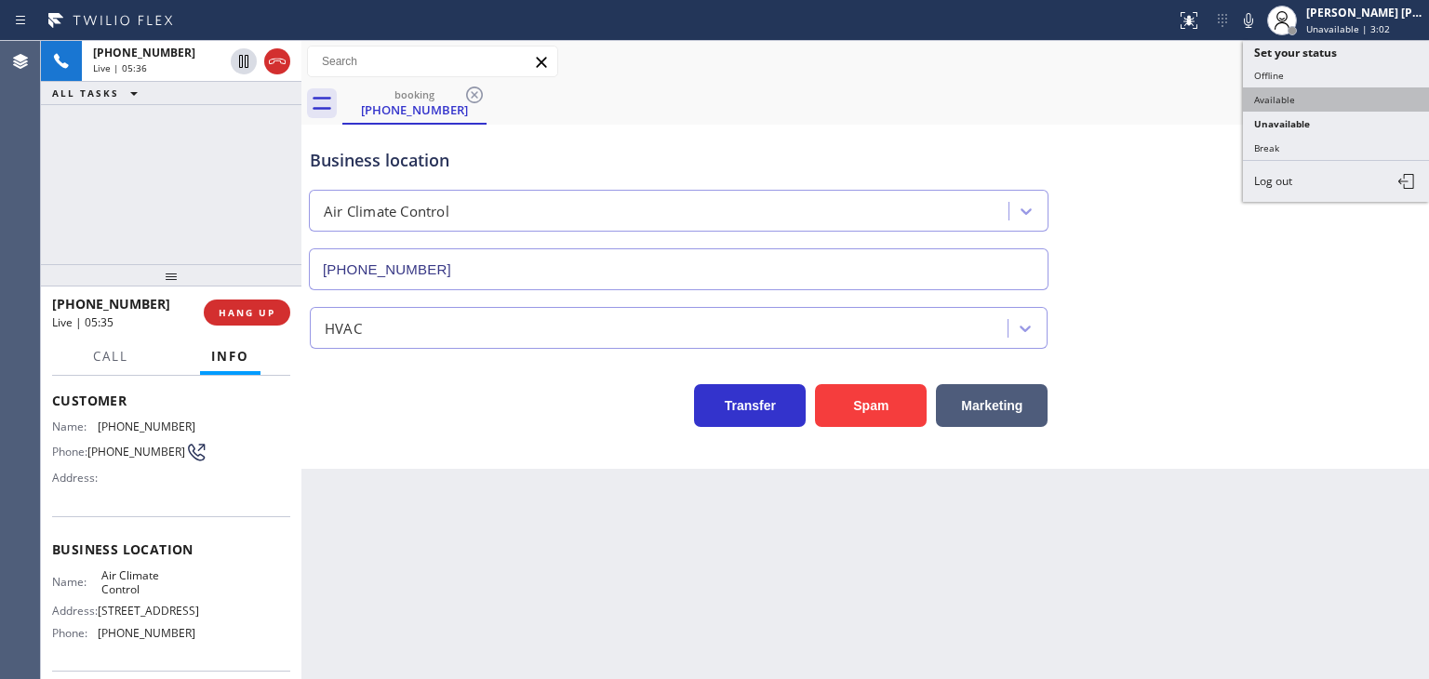
click at [1283, 98] on button "Available" at bounding box center [1336, 99] width 186 height 24
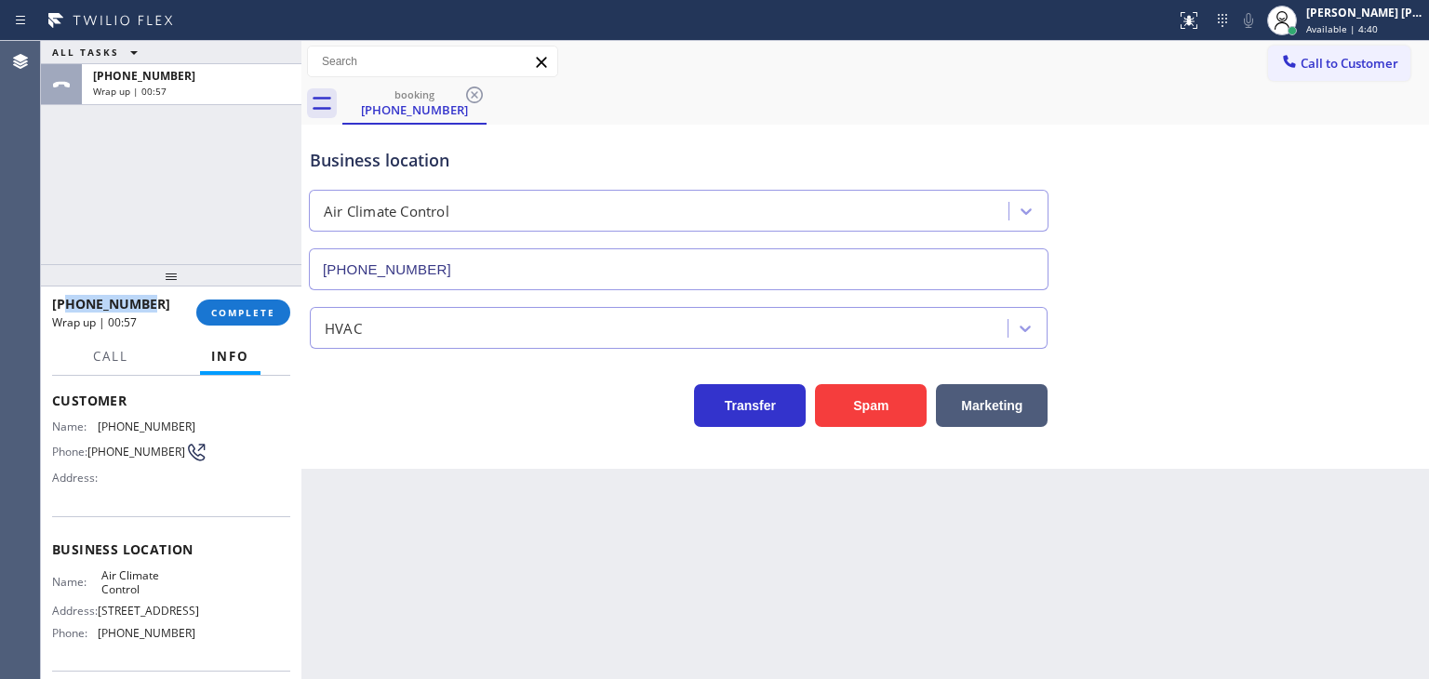
drag, startPoint x: 160, startPoint y: 313, endPoint x: 67, endPoint y: 301, distance: 93.8
click at [67, 301] on div "[PHONE_NUMBER]" at bounding box center [117, 304] width 131 height 18
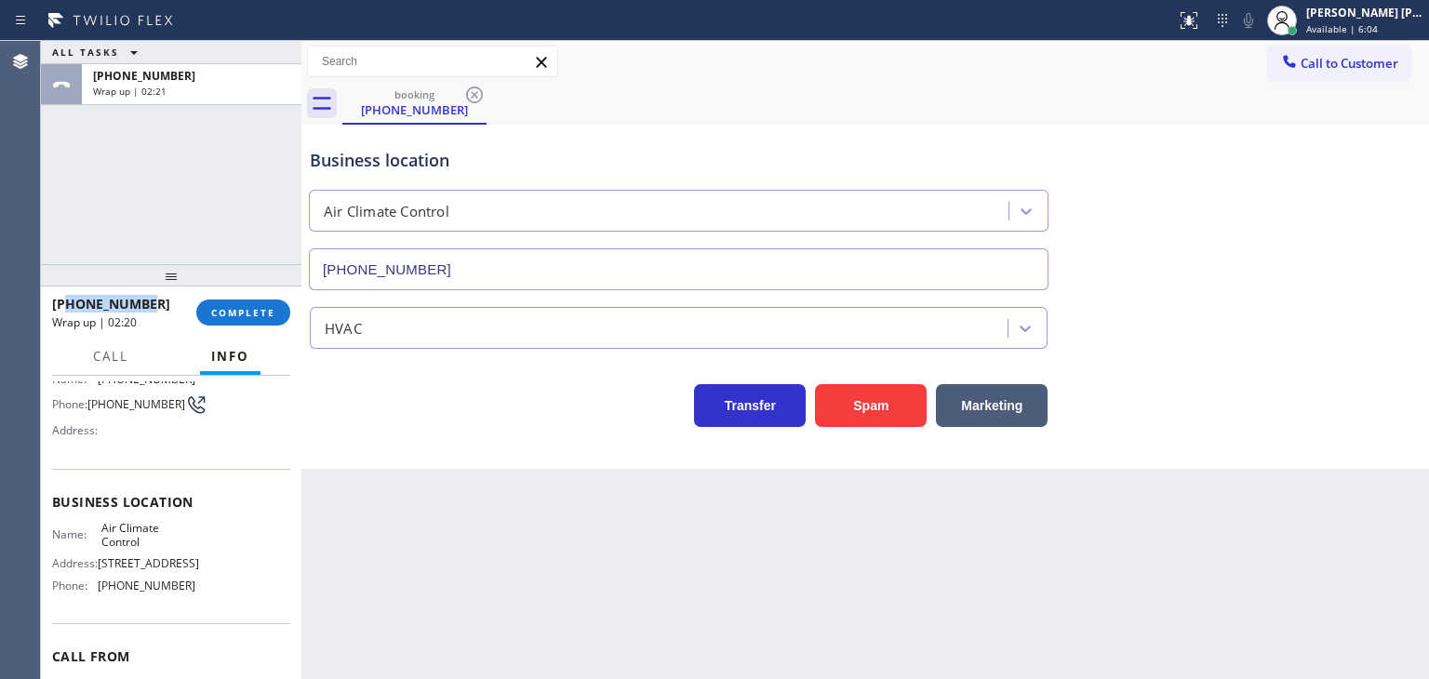
scroll to position [186, 0]
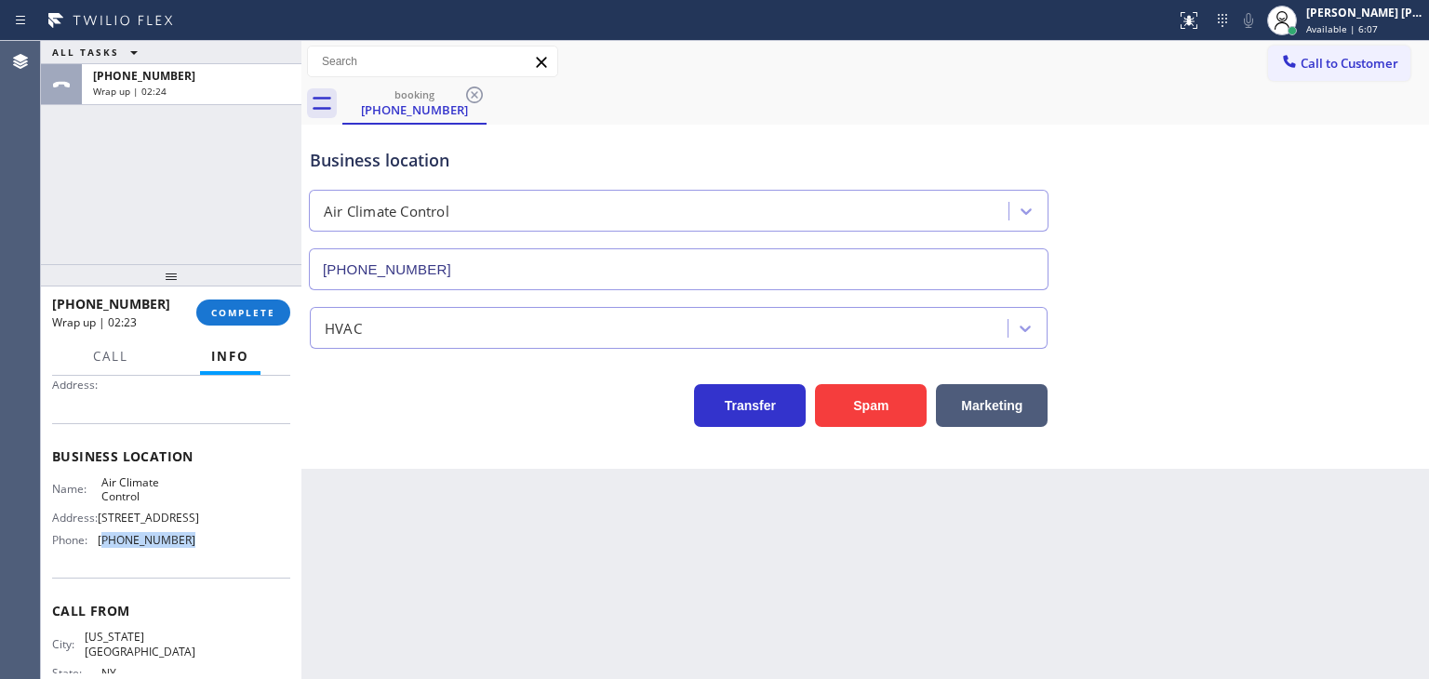
drag, startPoint x: 211, startPoint y: 555, endPoint x: 100, endPoint y: 553, distance: 110.7
click at [100, 553] on div "Name: Air Climate Control Address: [STREET_ADDRESS] Phone: [PHONE_NUMBER]" at bounding box center [171, 515] width 238 height 80
click at [247, 302] on button "COMPLETE" at bounding box center [243, 313] width 94 height 26
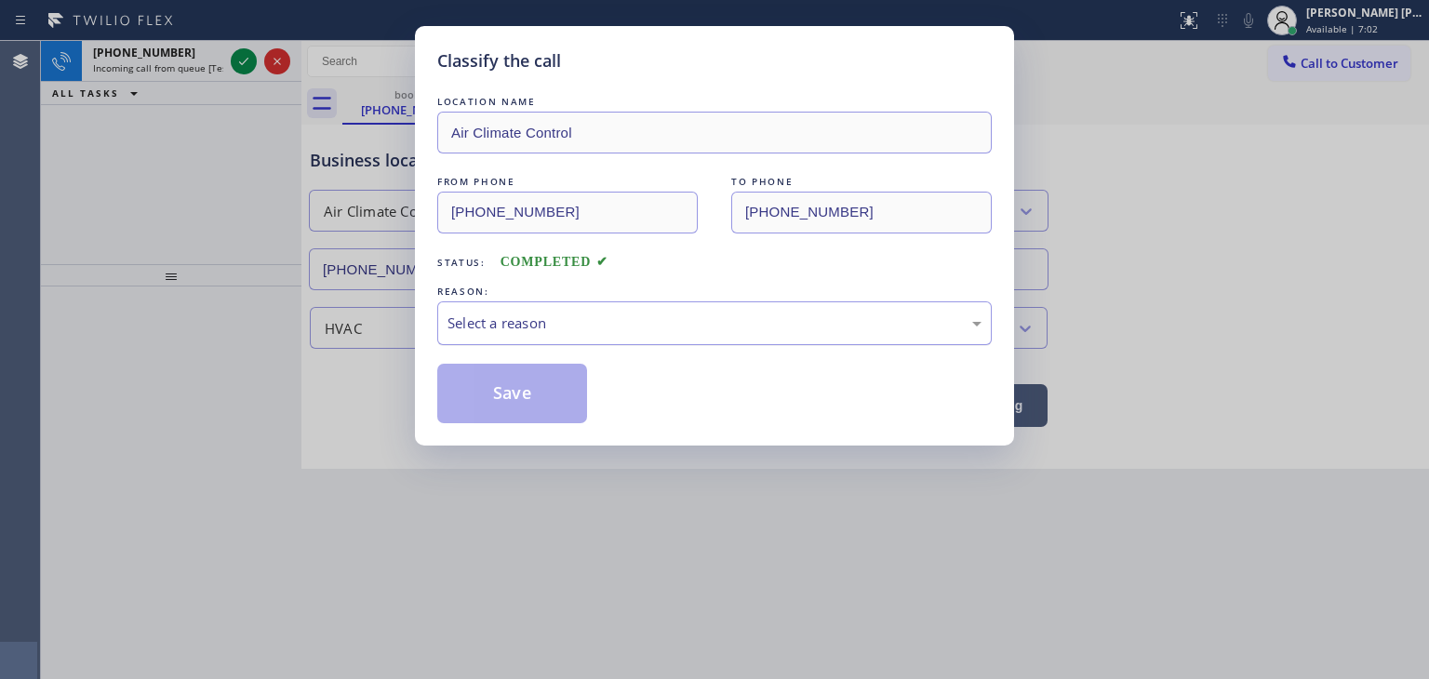
click at [537, 327] on div "Select a reason" at bounding box center [715, 323] width 534 height 21
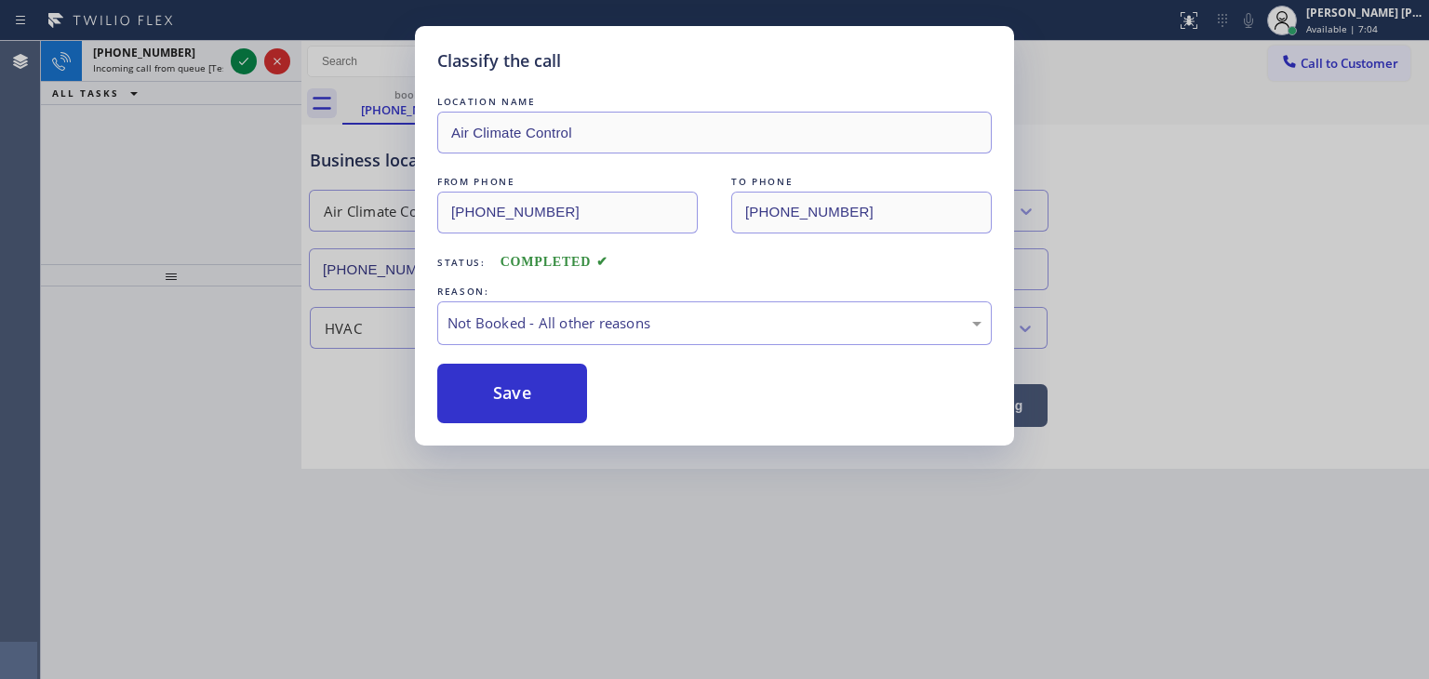
click at [512, 391] on button "Save" at bounding box center [512, 394] width 150 height 60
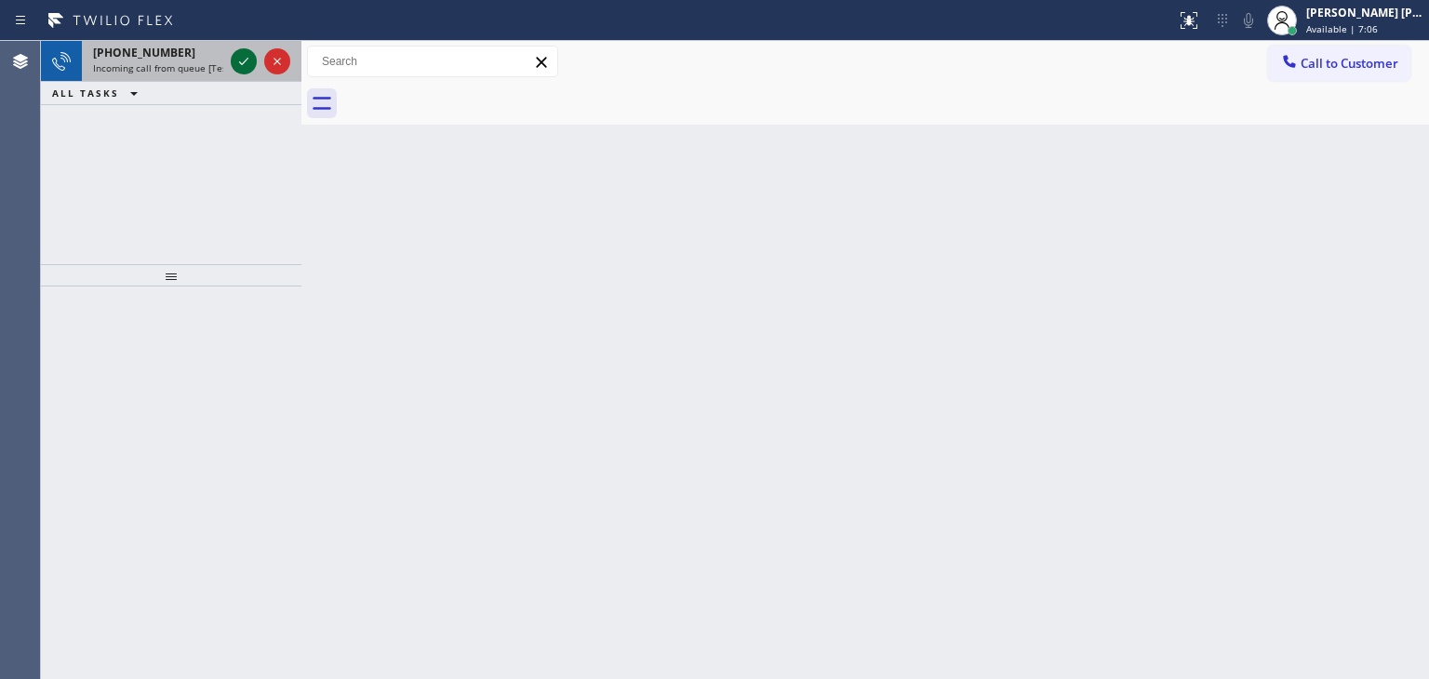
click at [246, 68] on icon at bounding box center [244, 61] width 22 height 22
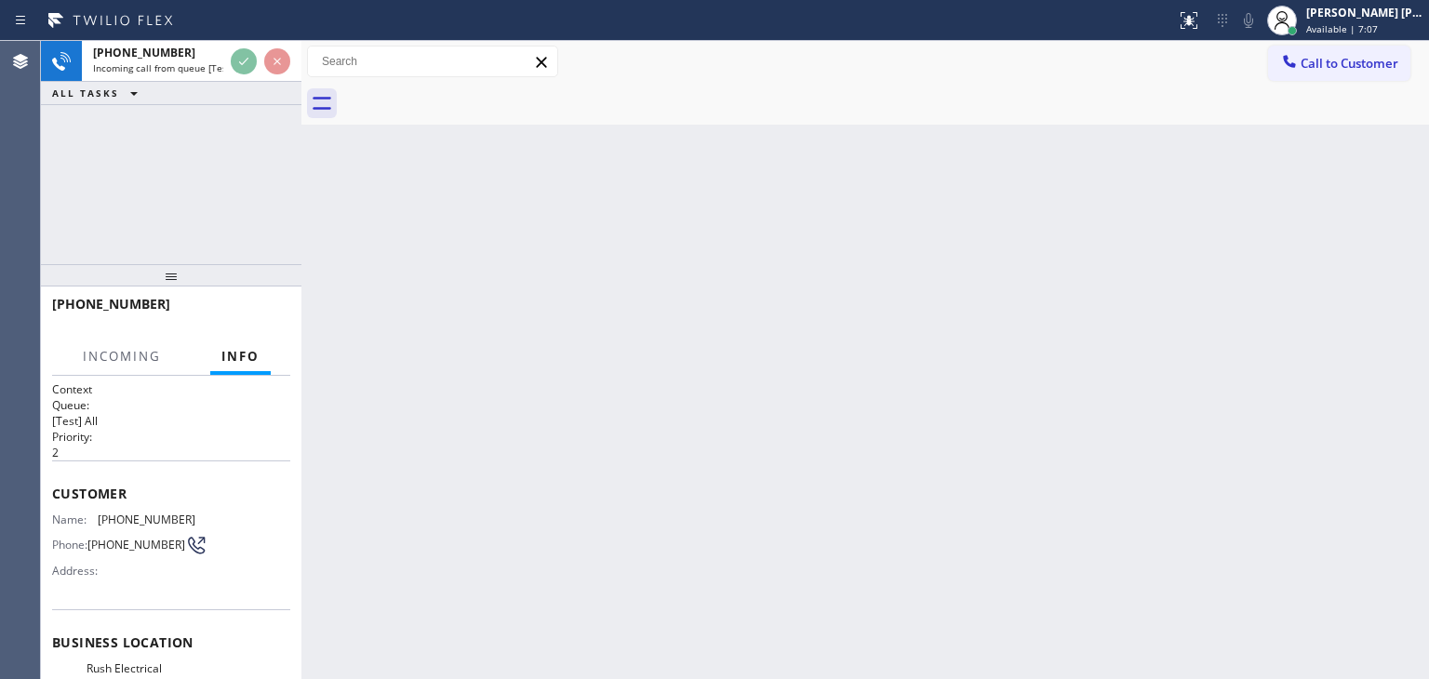
scroll to position [93, 0]
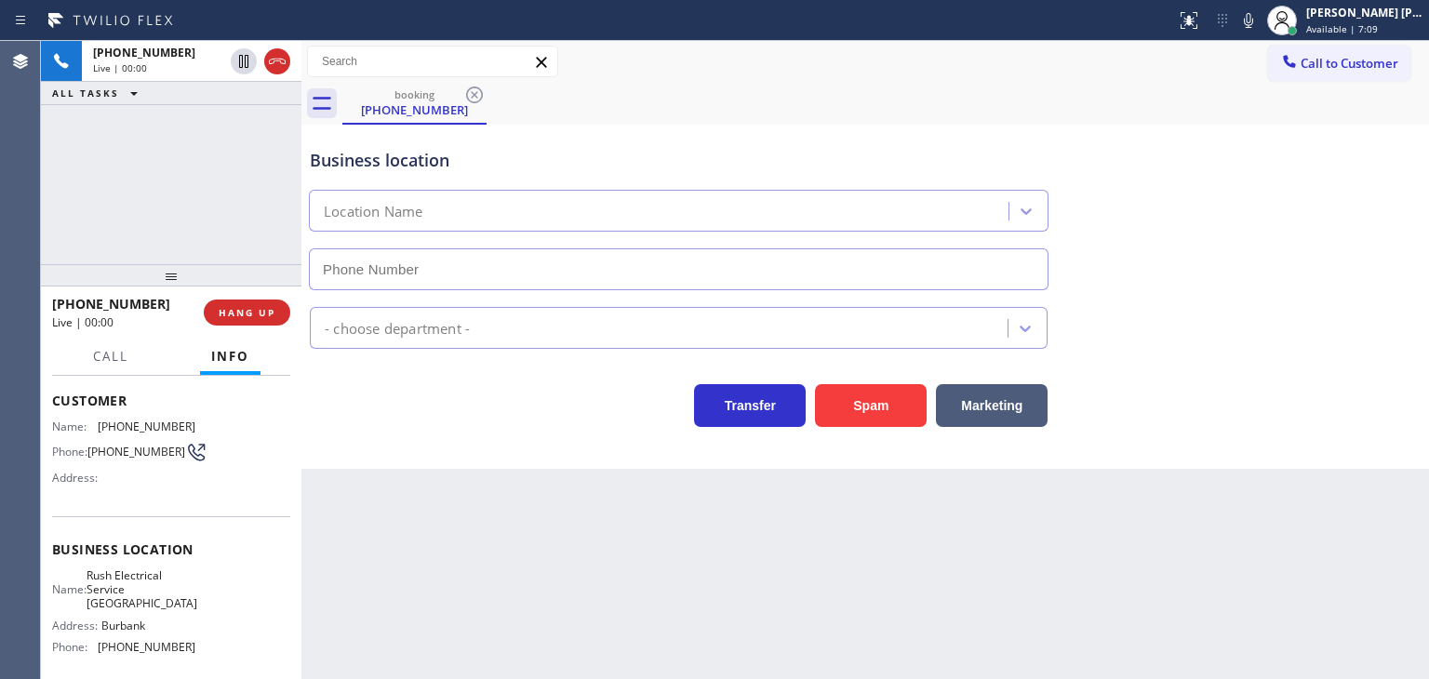
type input "[PHONE_NUMBER]"
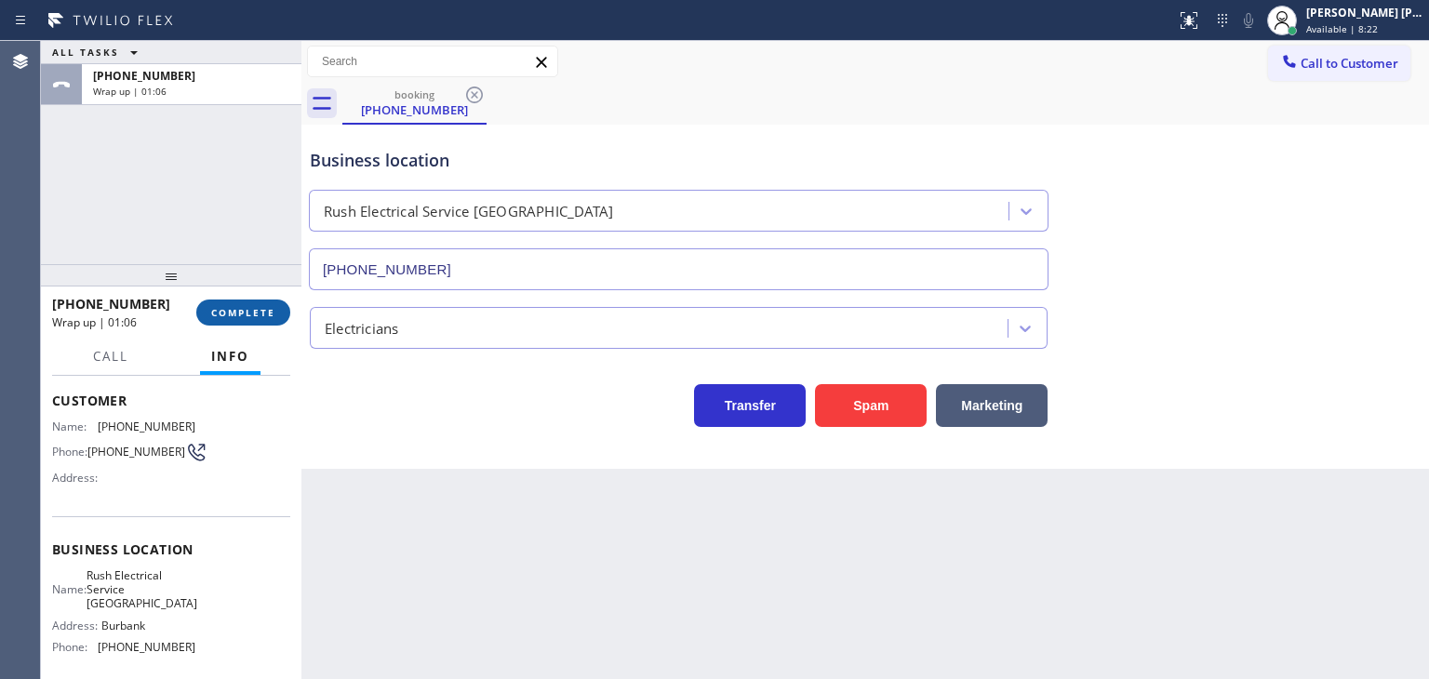
click at [251, 310] on span "COMPLETE" at bounding box center [243, 312] width 64 height 13
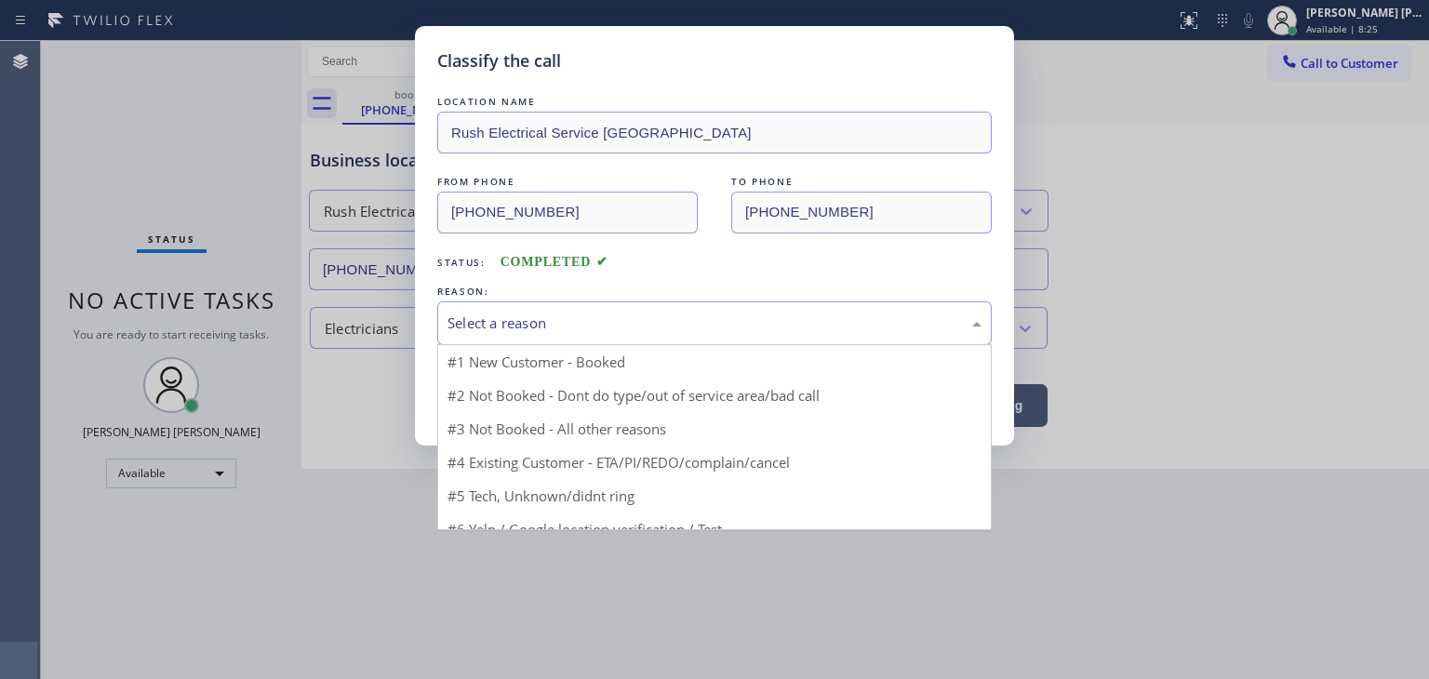
click at [528, 329] on div "Select a reason" at bounding box center [715, 323] width 534 height 21
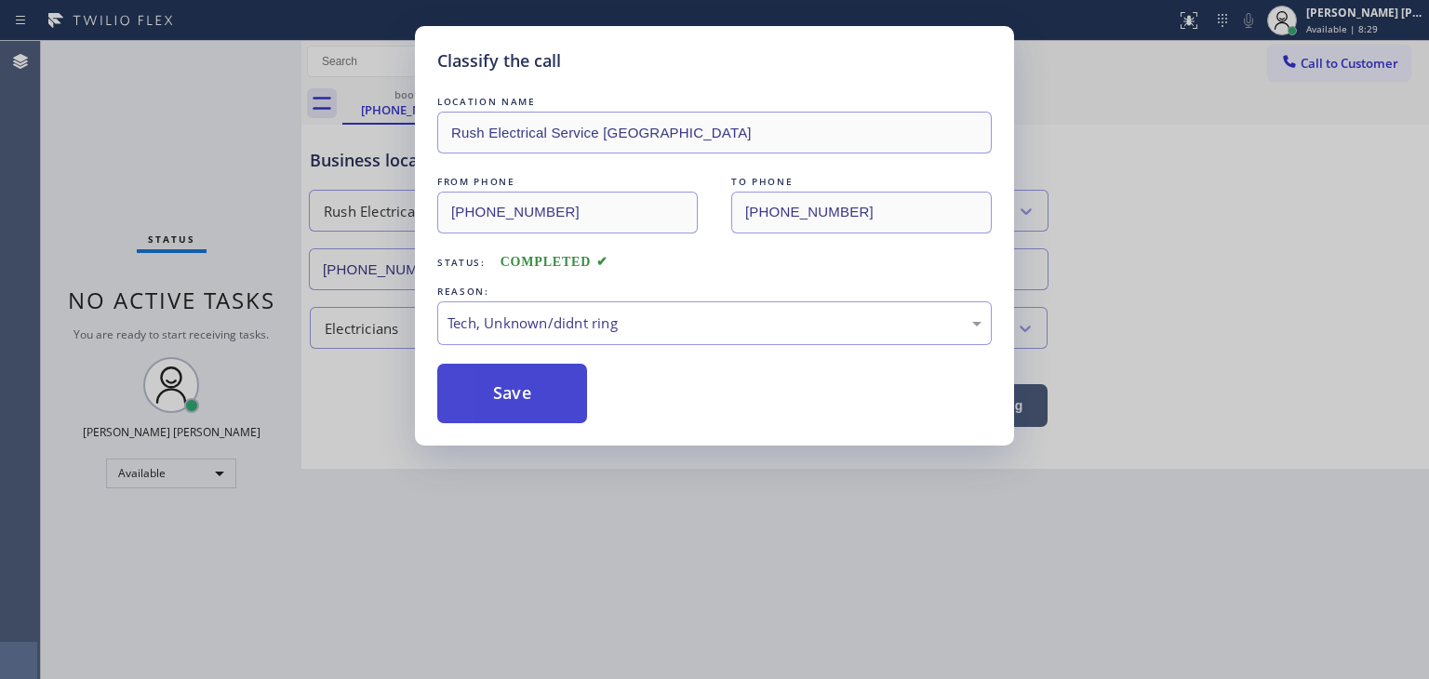
click at [515, 411] on button "Save" at bounding box center [512, 394] width 150 height 60
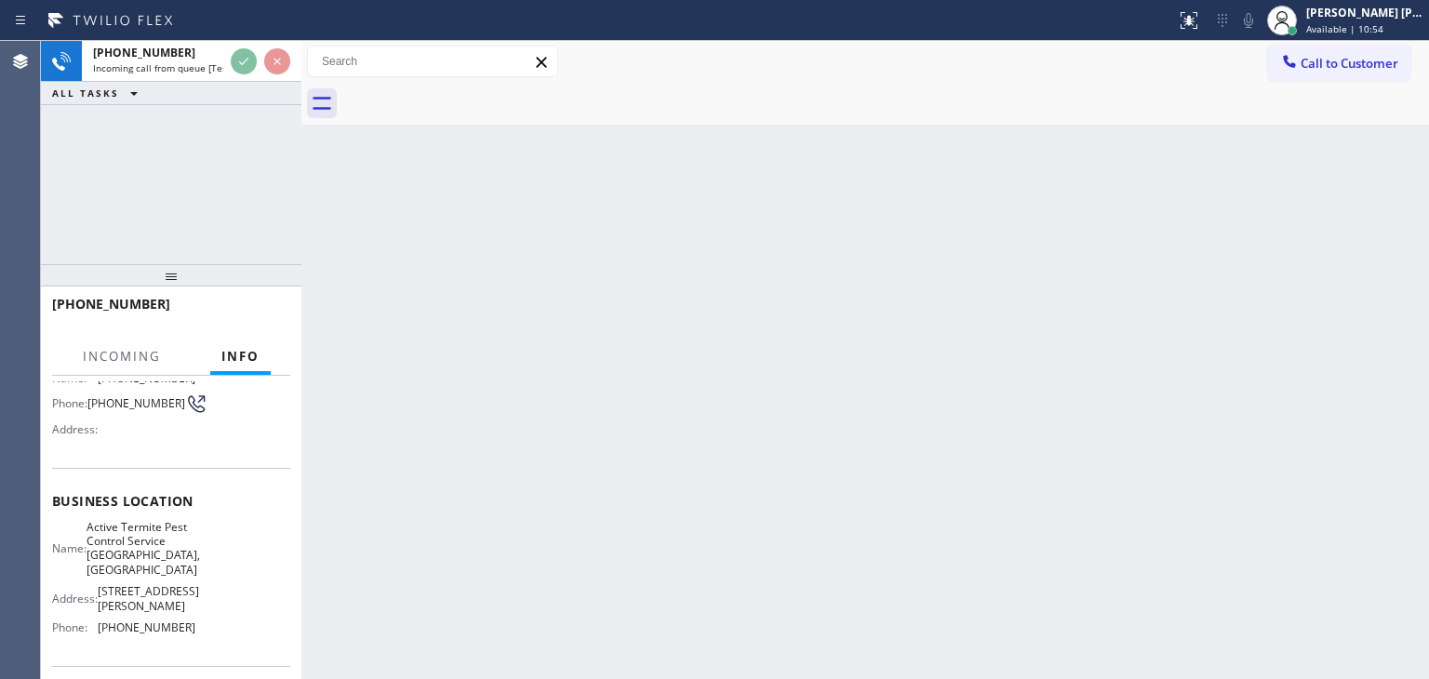
scroll to position [186, 0]
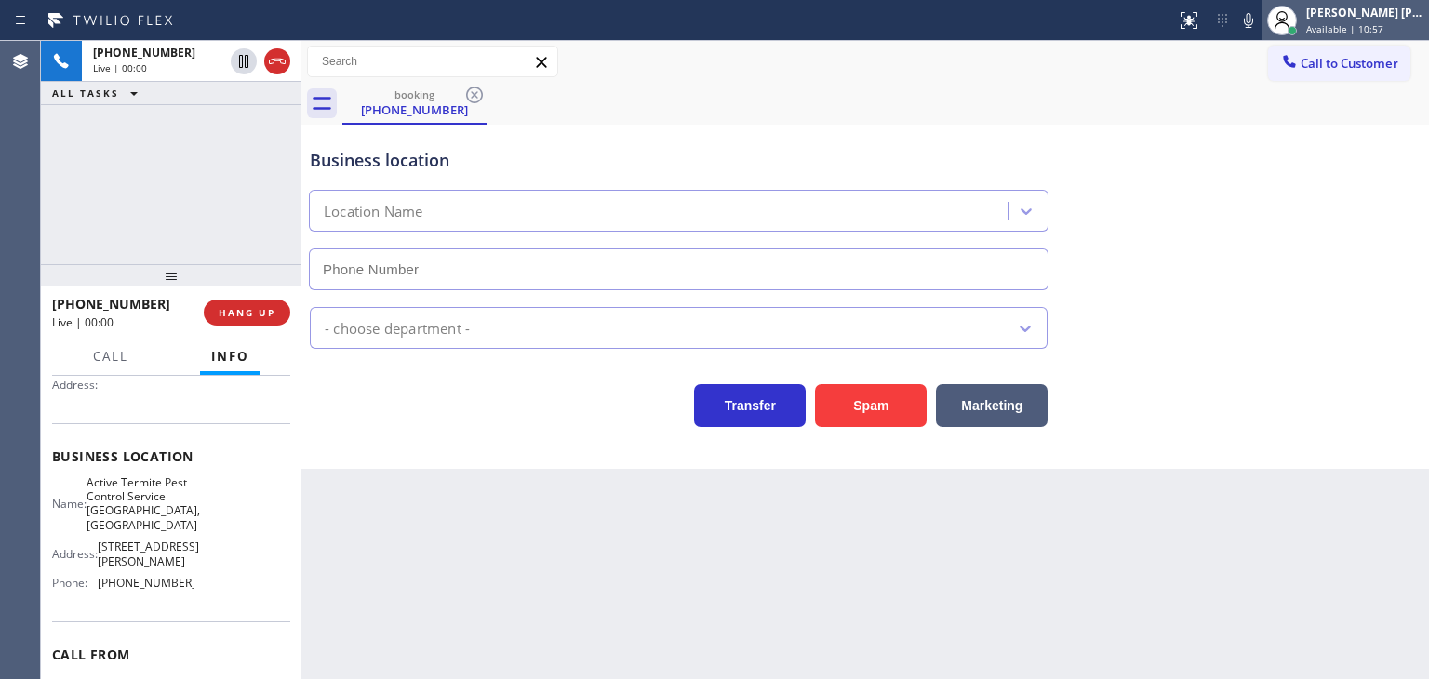
type input "[PHONE_NUMBER]"
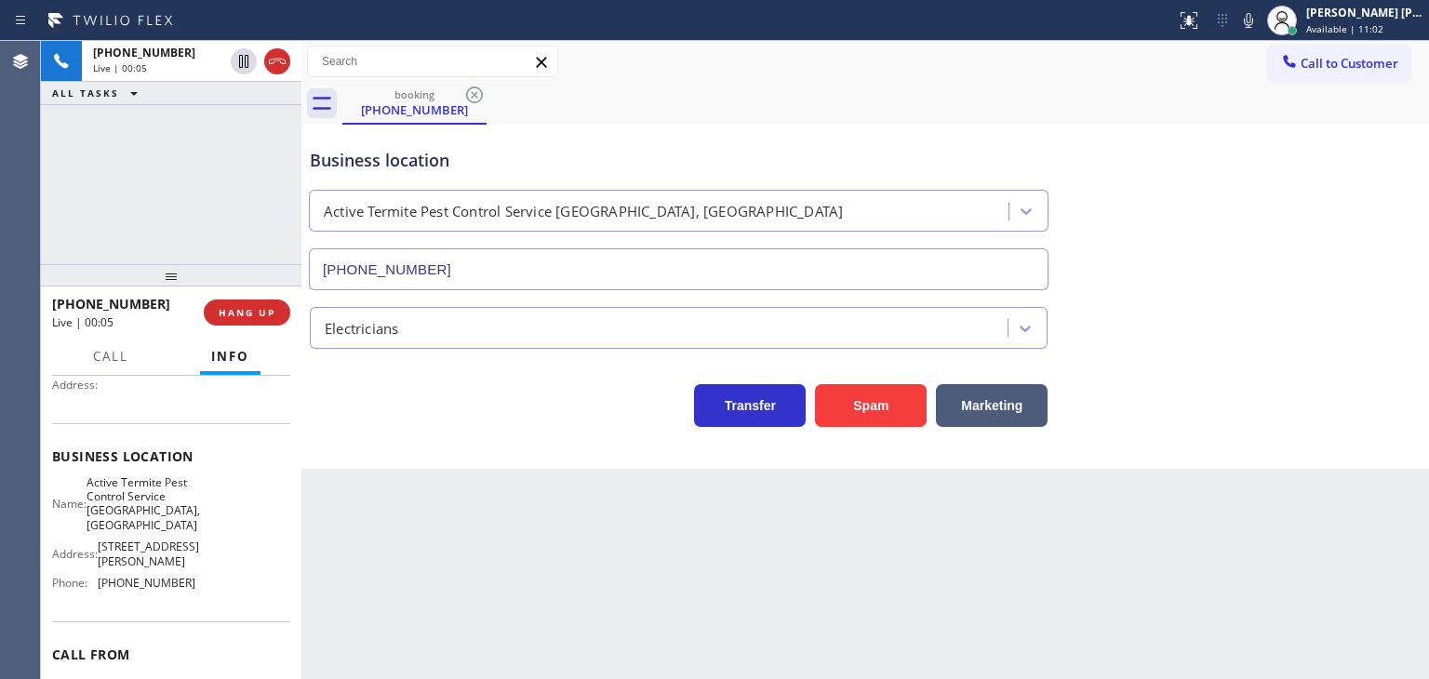
click at [1260, 16] on icon at bounding box center [1248, 20] width 22 height 22
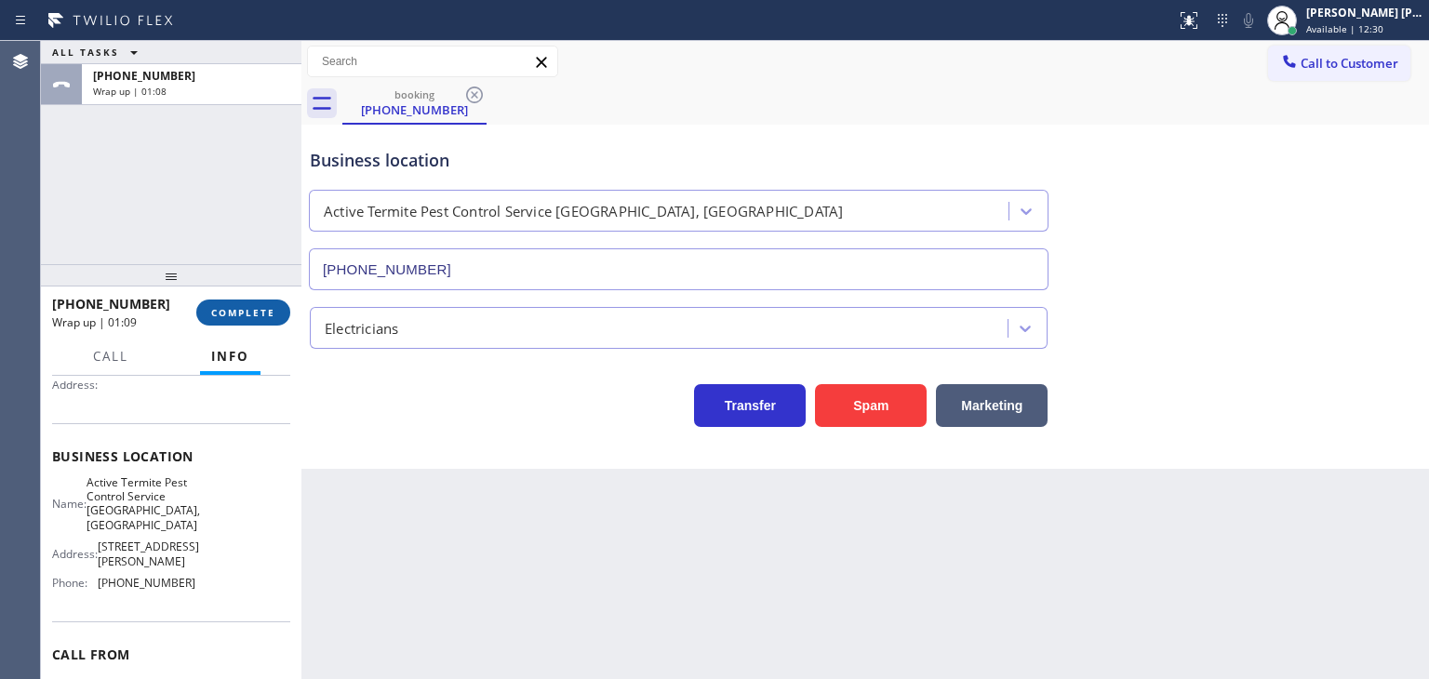
click at [249, 314] on span "COMPLETE" at bounding box center [243, 312] width 64 height 13
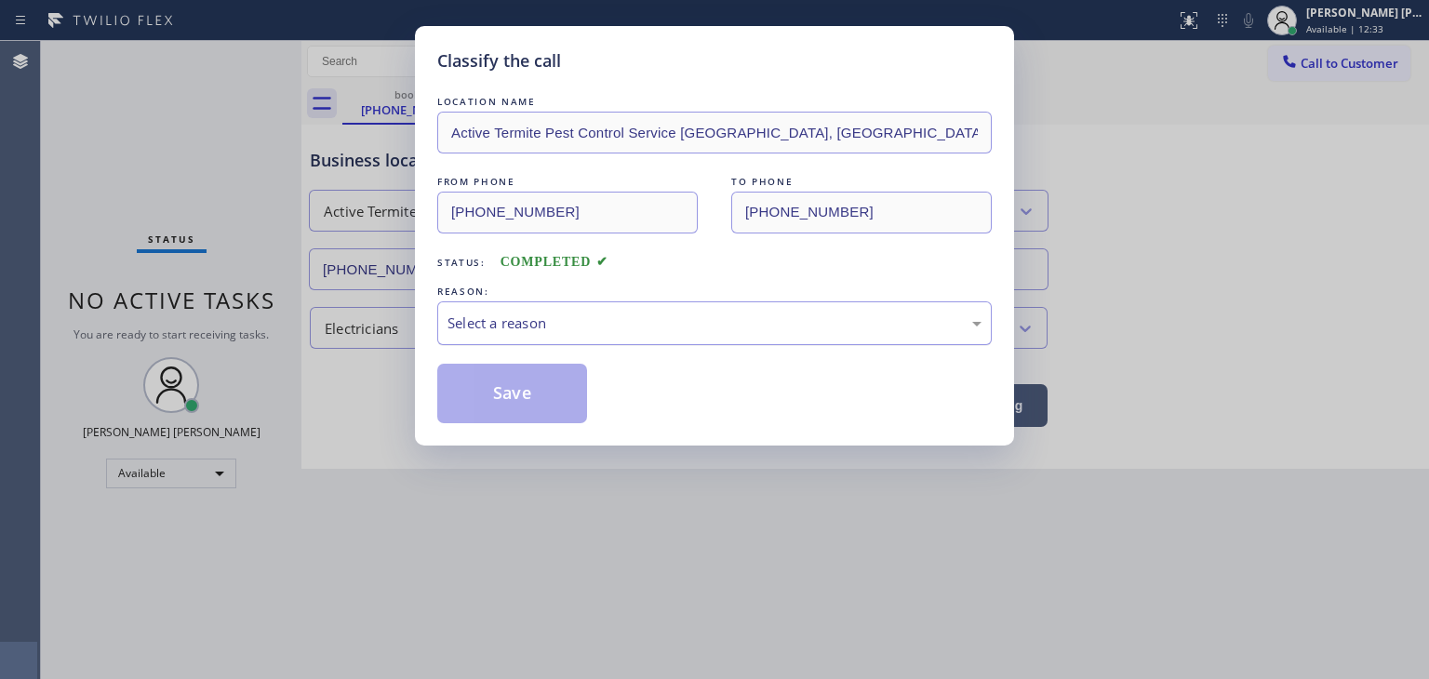
click at [742, 317] on div "Select a reason" at bounding box center [715, 323] width 534 height 21
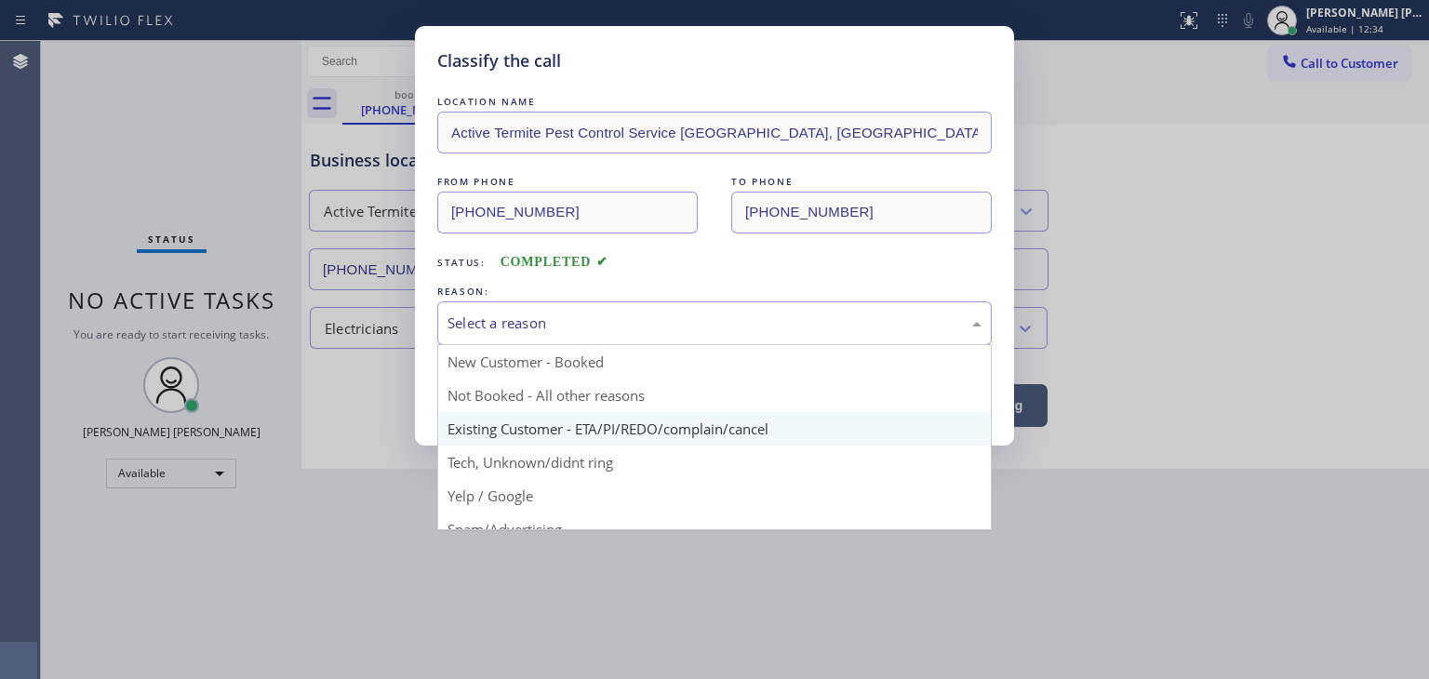
scroll to position [116, 0]
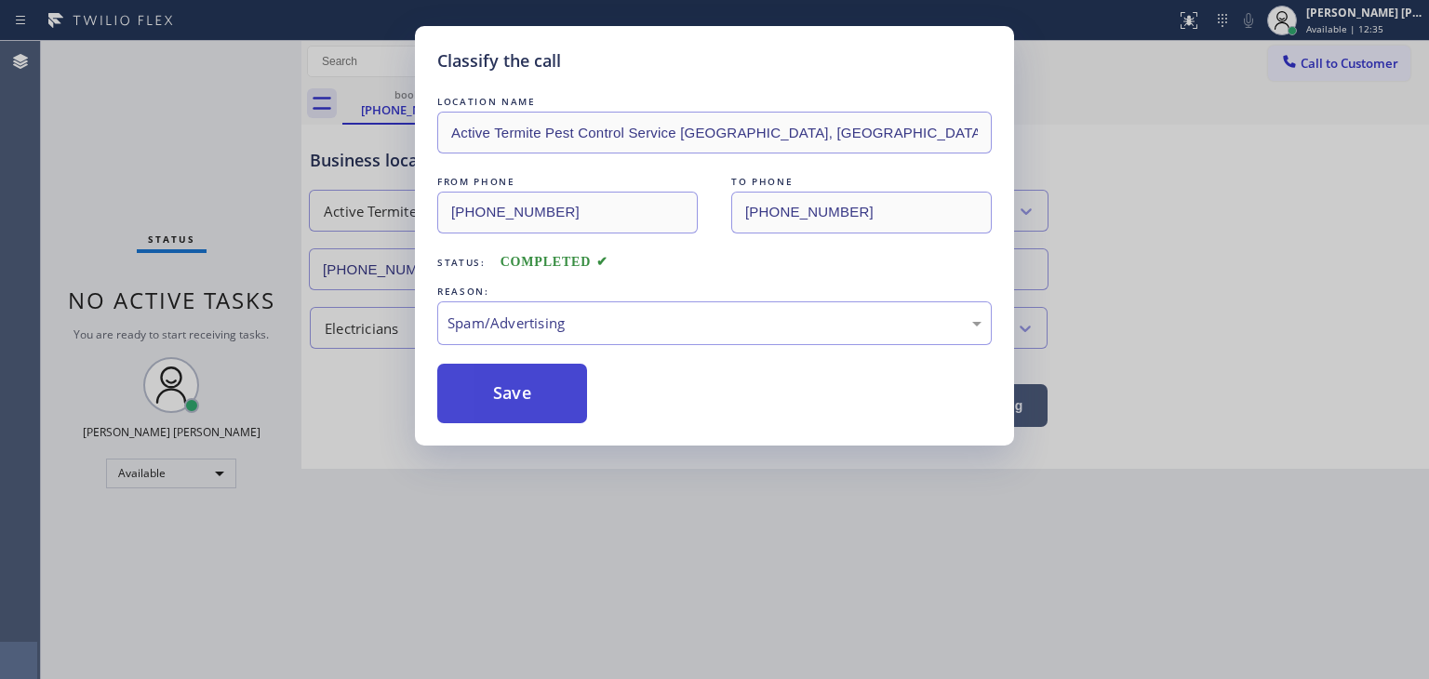
click at [514, 388] on button "Save" at bounding box center [512, 394] width 150 height 60
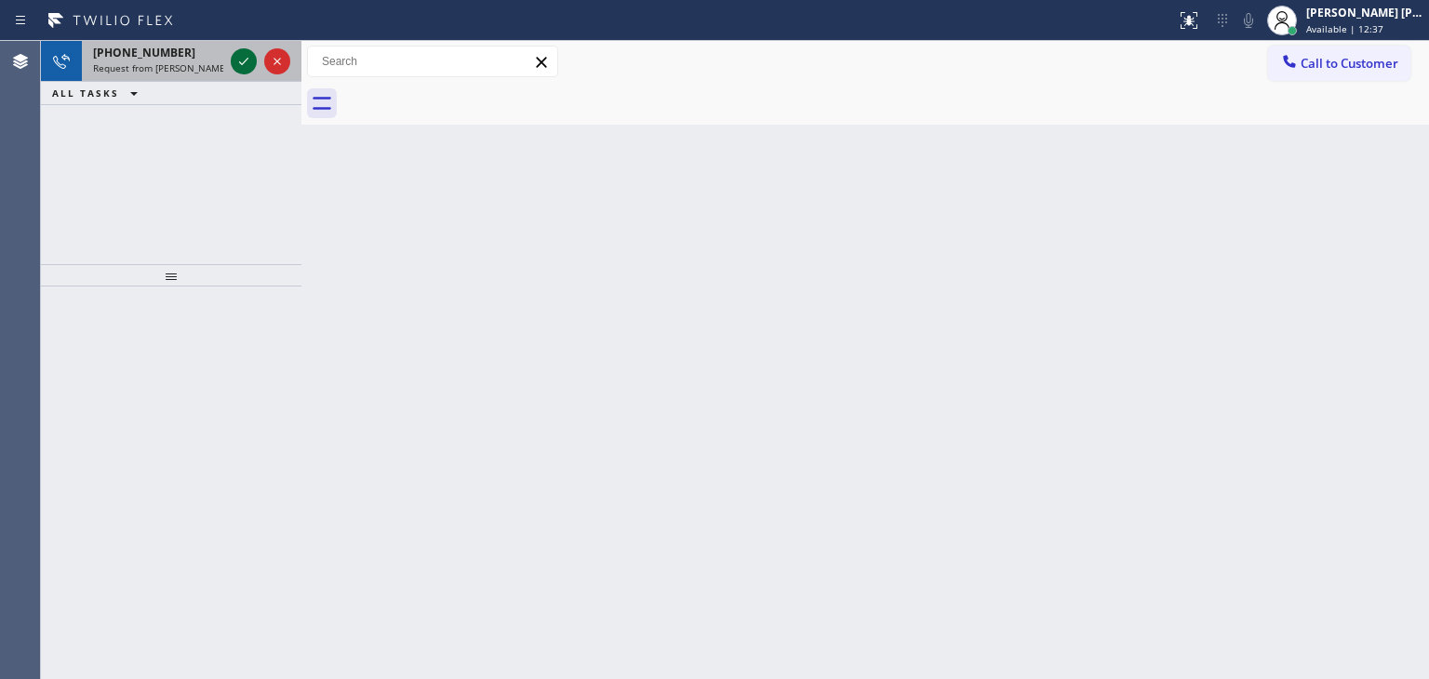
click at [250, 61] on icon at bounding box center [244, 61] width 22 height 22
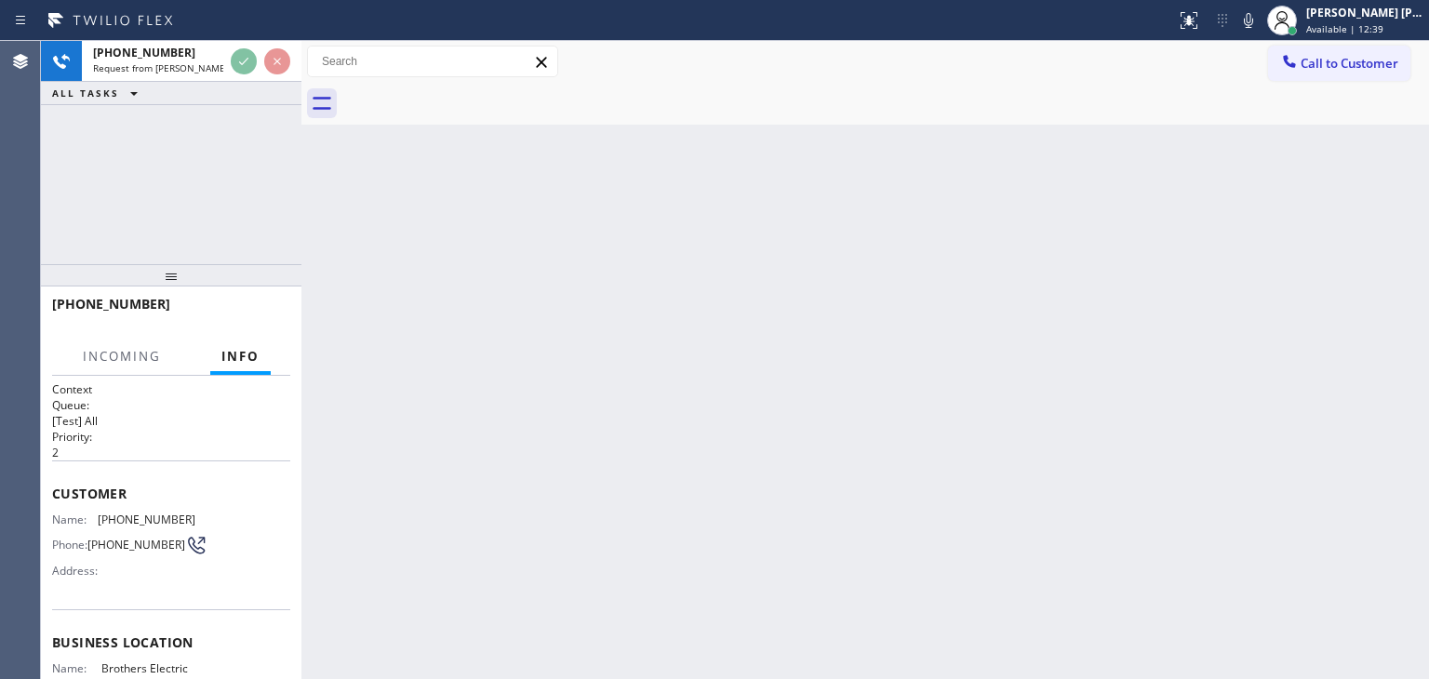
scroll to position [93, 0]
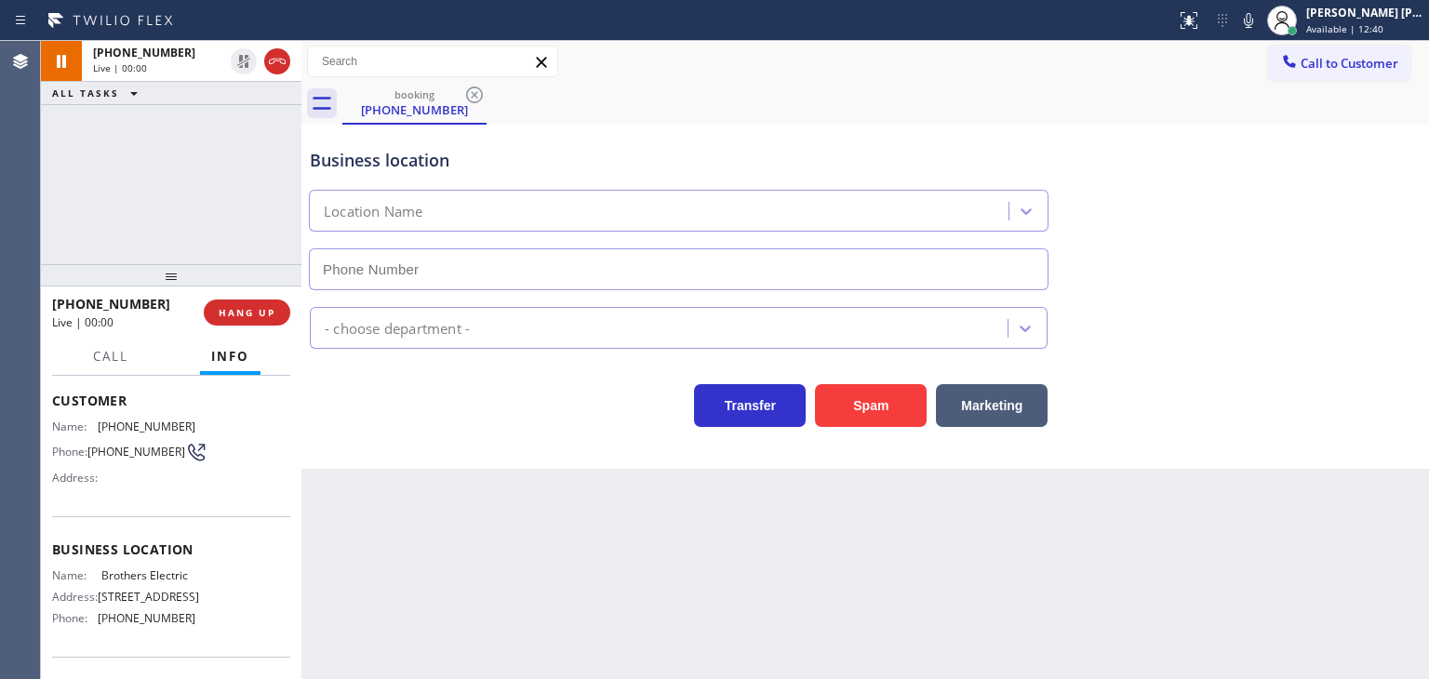
type input "[PHONE_NUMBER]"
click at [1260, 18] on icon at bounding box center [1248, 20] width 22 height 22
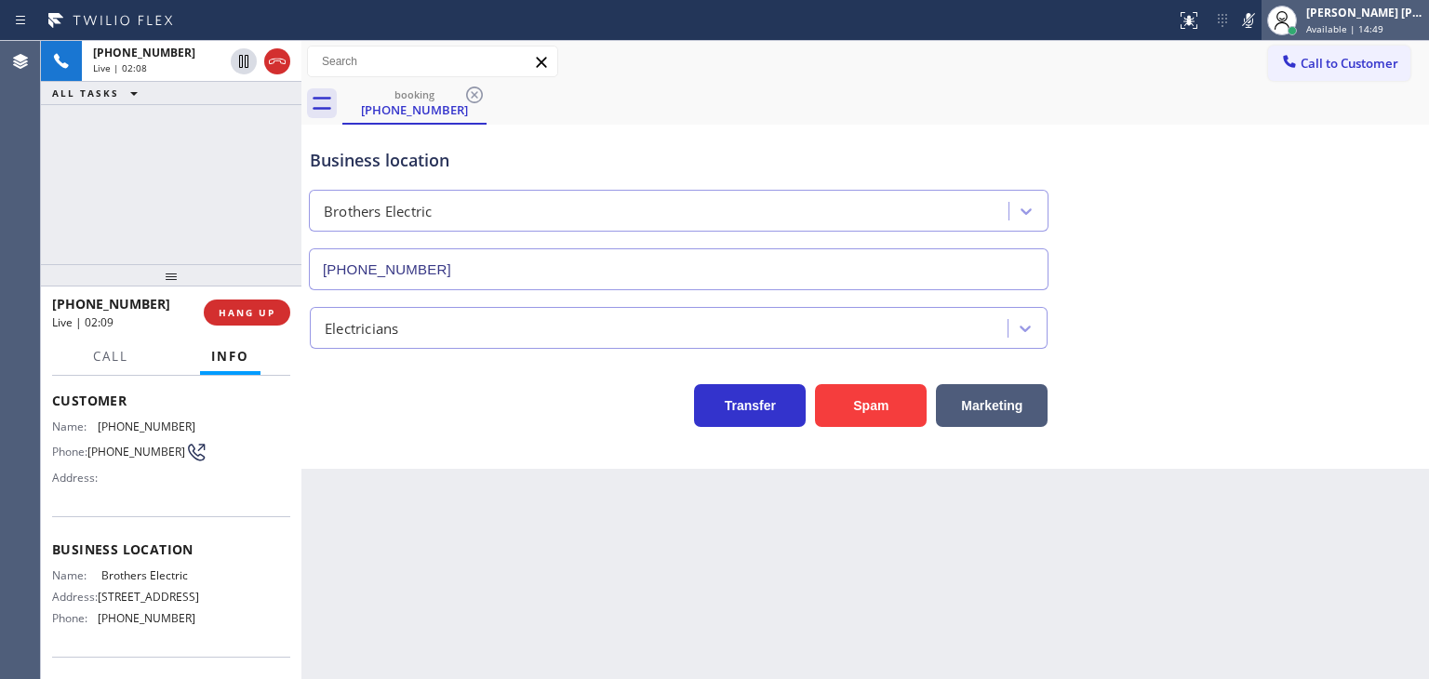
click at [1360, 7] on div "[PERSON_NAME] [PERSON_NAME]" at bounding box center [1364, 13] width 117 height 16
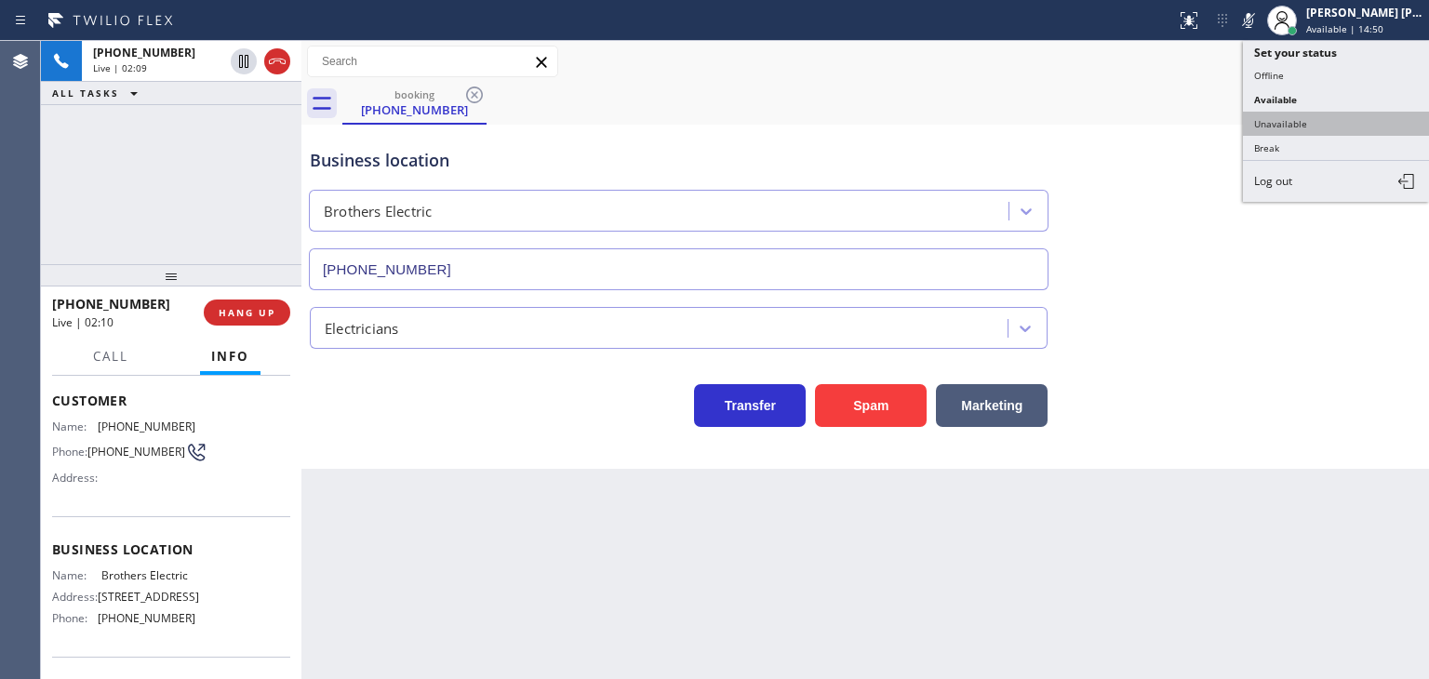
click at [1320, 117] on button "Unavailable" at bounding box center [1336, 124] width 186 height 24
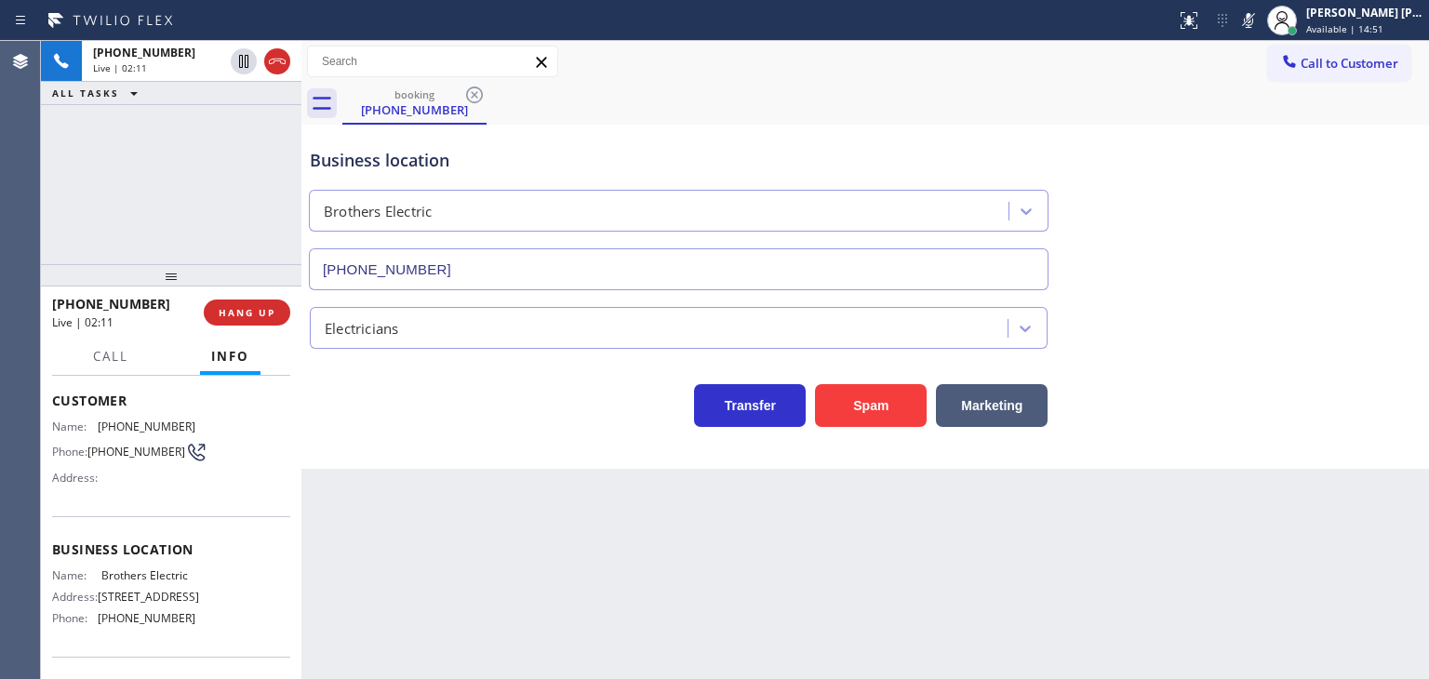
drag, startPoint x: 243, startPoint y: 62, endPoint x: 981, endPoint y: 478, distance: 846.9
click at [246, 64] on icon at bounding box center [244, 61] width 22 height 22
click at [1260, 15] on icon at bounding box center [1248, 20] width 22 height 22
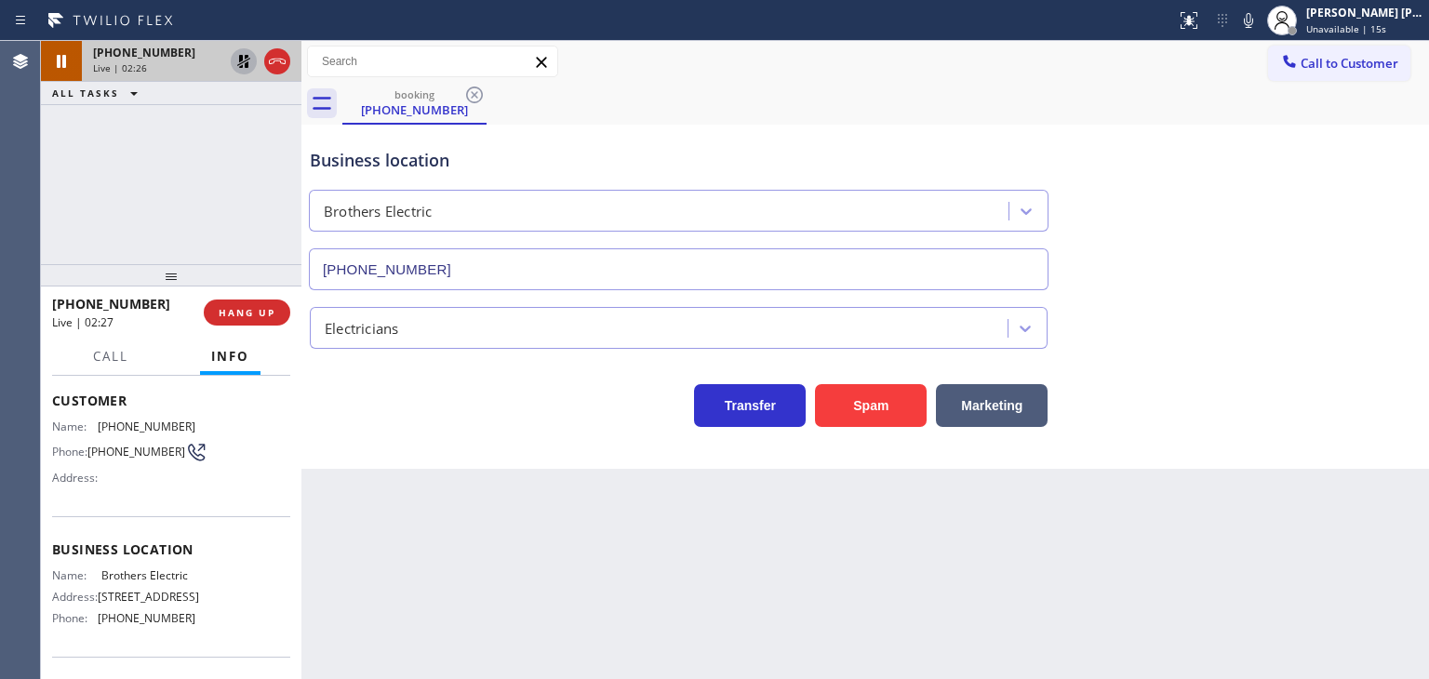
click at [247, 66] on icon at bounding box center [243, 61] width 13 height 13
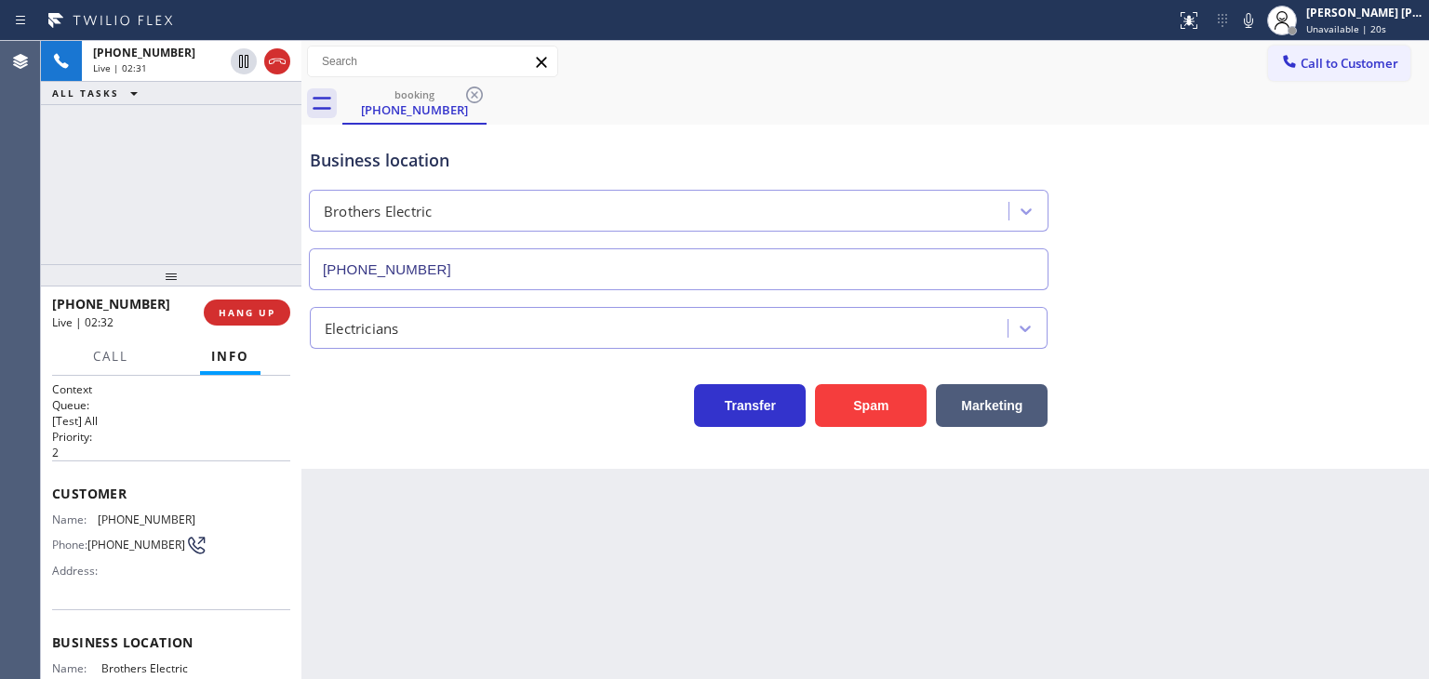
scroll to position [93, 0]
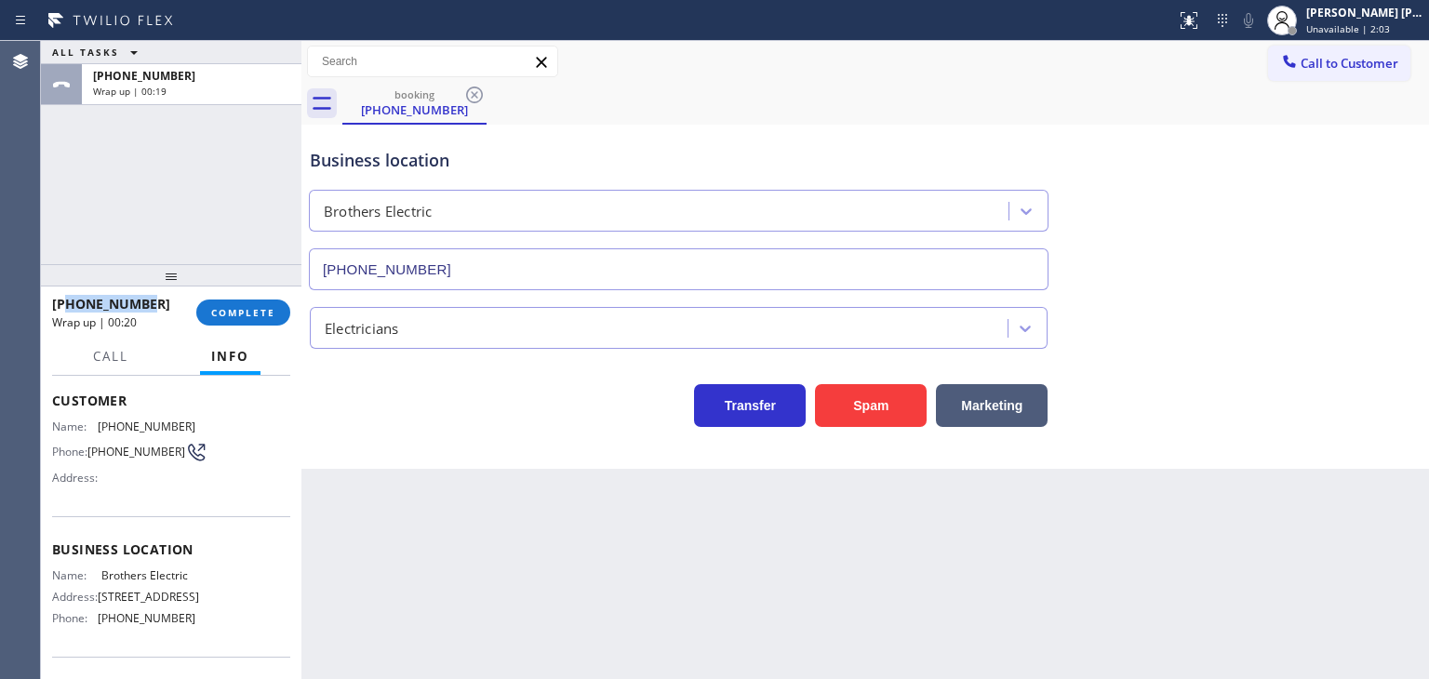
drag, startPoint x: 118, startPoint y: 299, endPoint x: 67, endPoint y: 295, distance: 51.3
click at [67, 295] on div "[PHONE_NUMBER]" at bounding box center [117, 304] width 131 height 18
copy span "6614477398"
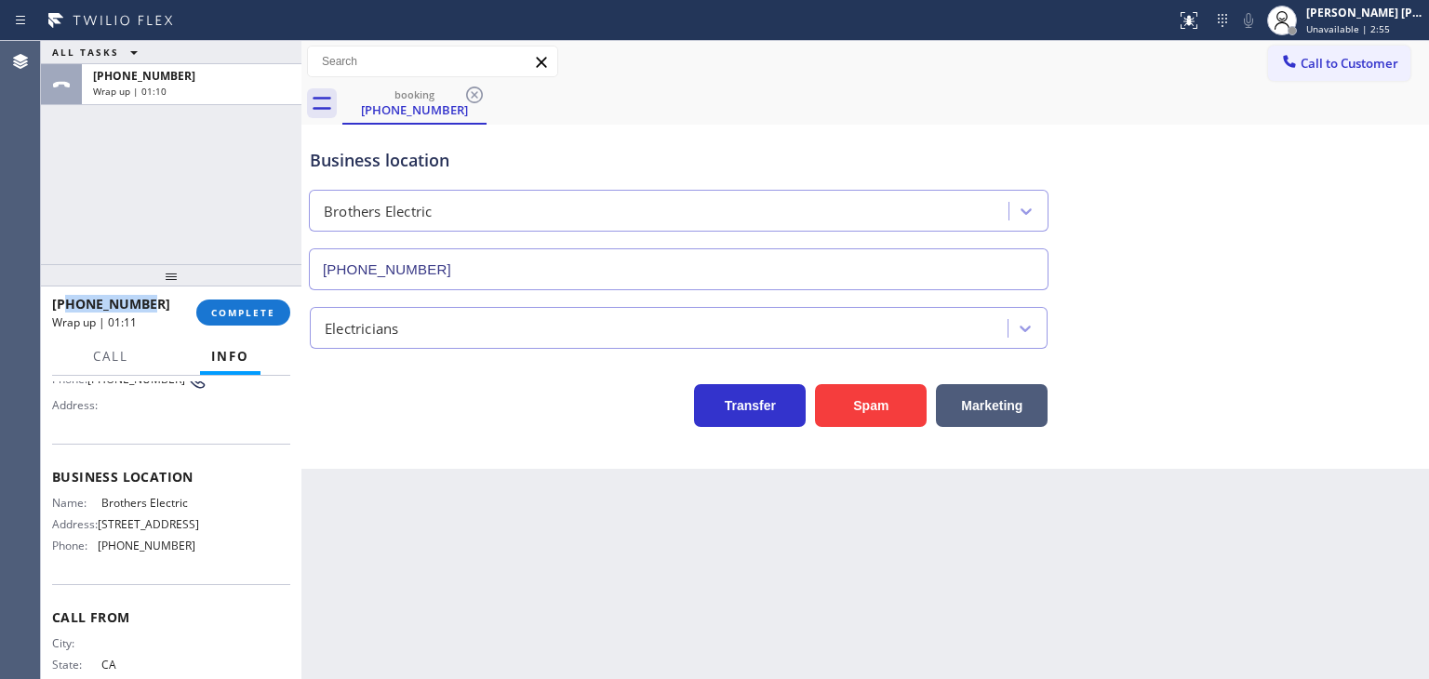
scroll to position [186, 0]
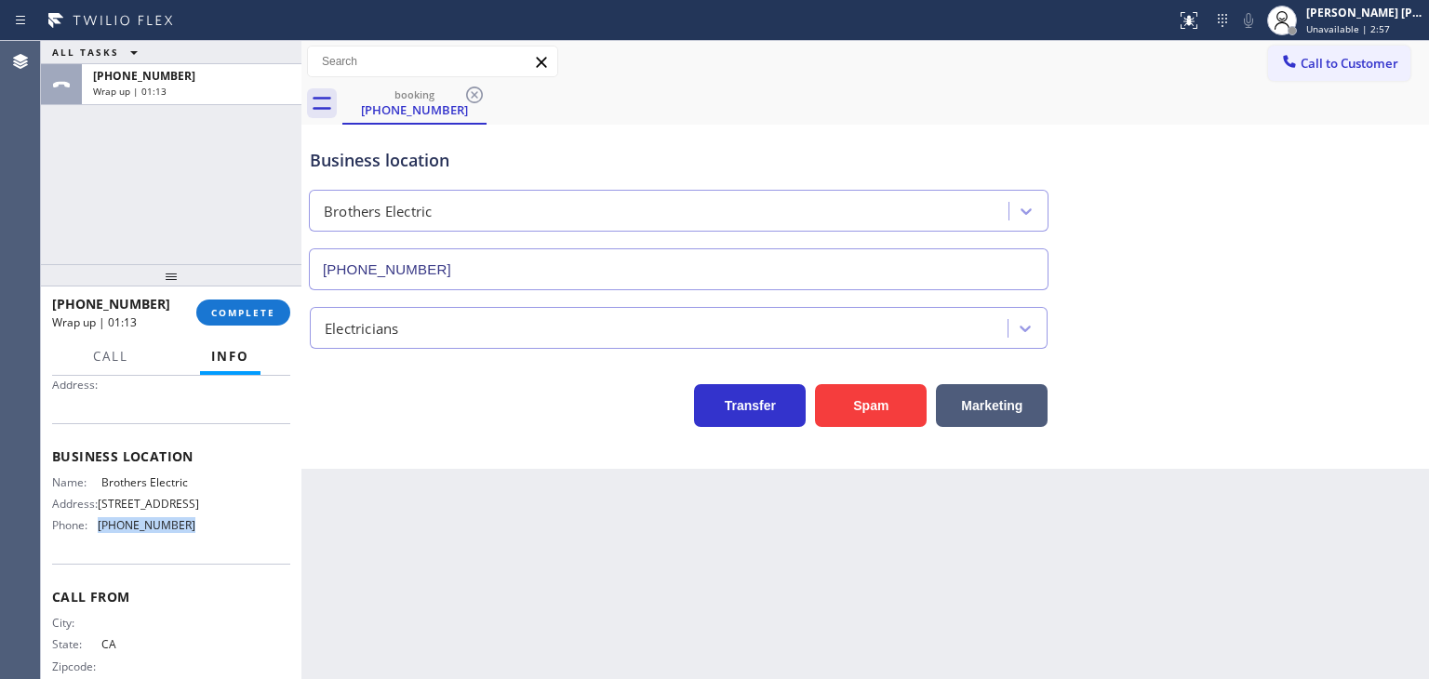
drag, startPoint x: 203, startPoint y: 567, endPoint x: 98, endPoint y: 579, distance: 105.8
click at [98, 541] on div "Name: Brothers Electric Address: 6599 Delilah Rd, Egg Harbor Township, NJ 08234…" at bounding box center [171, 507] width 238 height 65
copy div "[PHONE_NUMBER]"
click at [1355, 20] on div "[PERSON_NAME] [PERSON_NAME]" at bounding box center [1364, 13] width 117 height 16
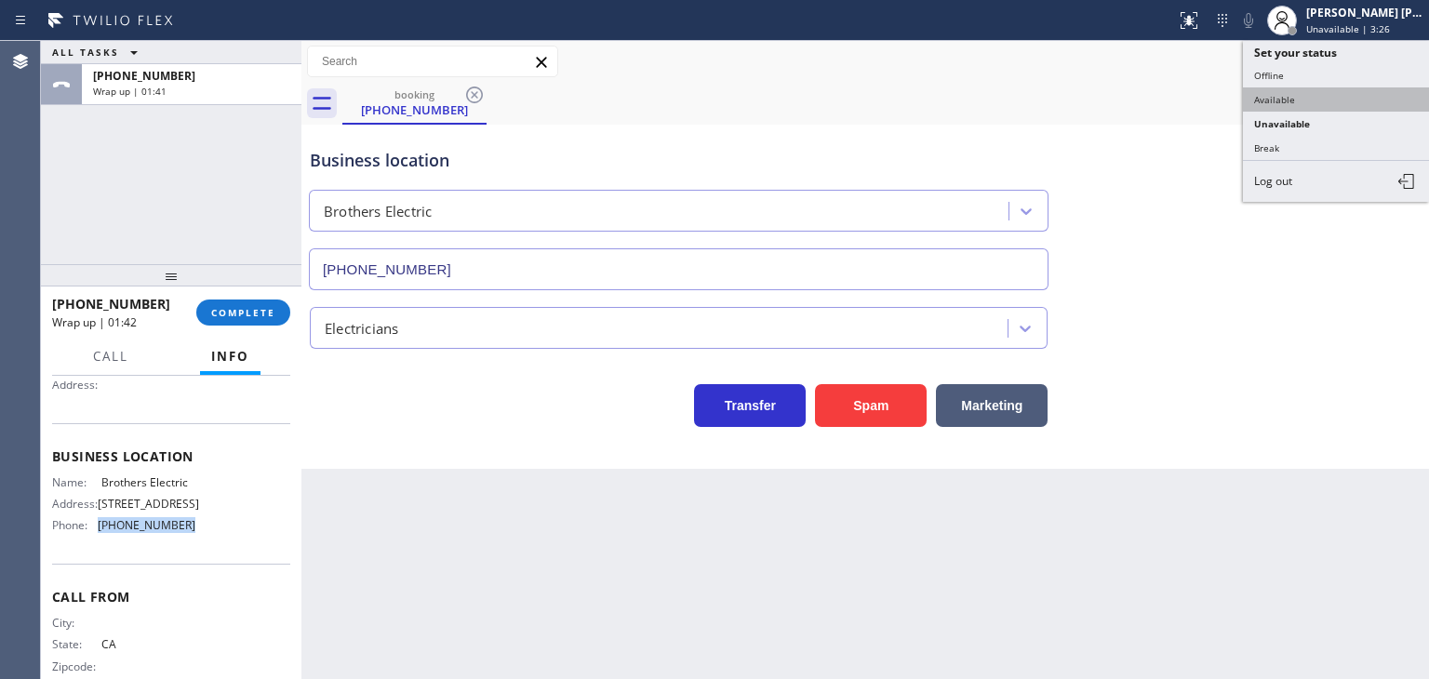
click at [1314, 108] on button "Available" at bounding box center [1336, 99] width 186 height 24
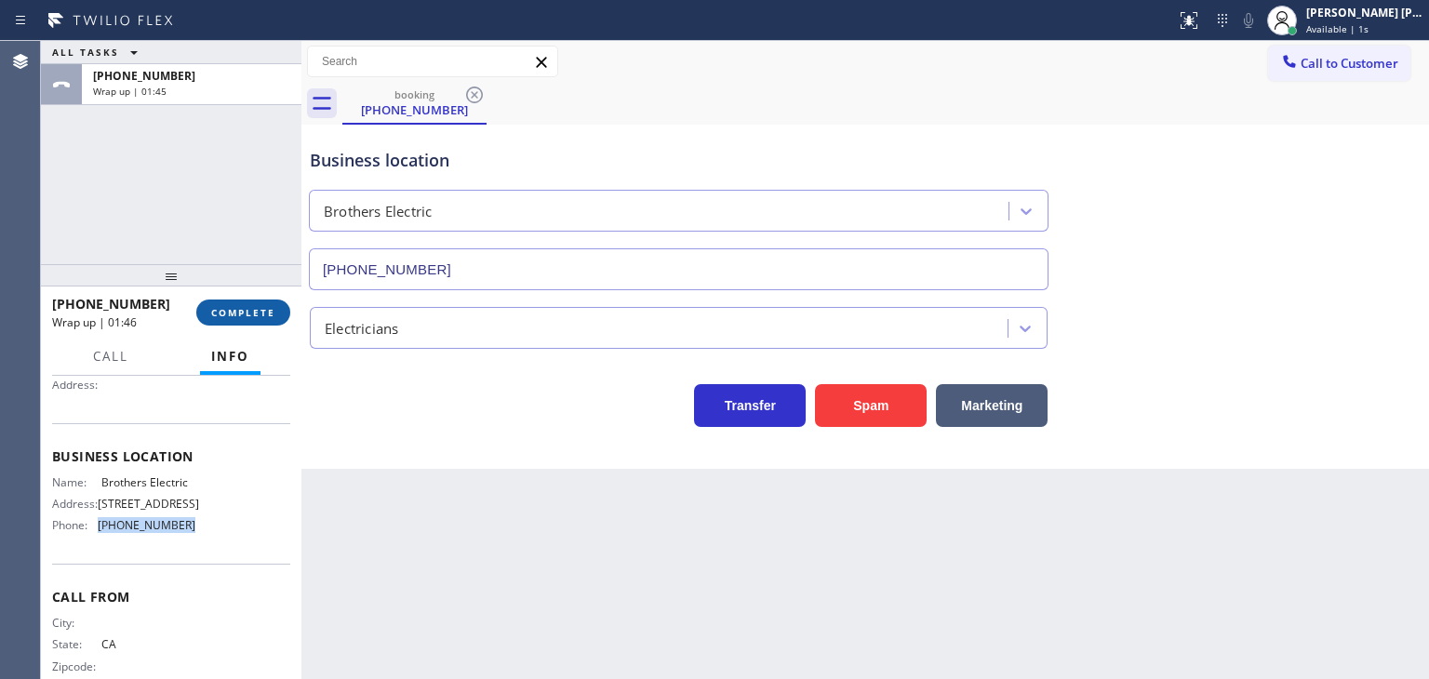
click at [236, 316] on span "COMPLETE" at bounding box center [243, 312] width 64 height 13
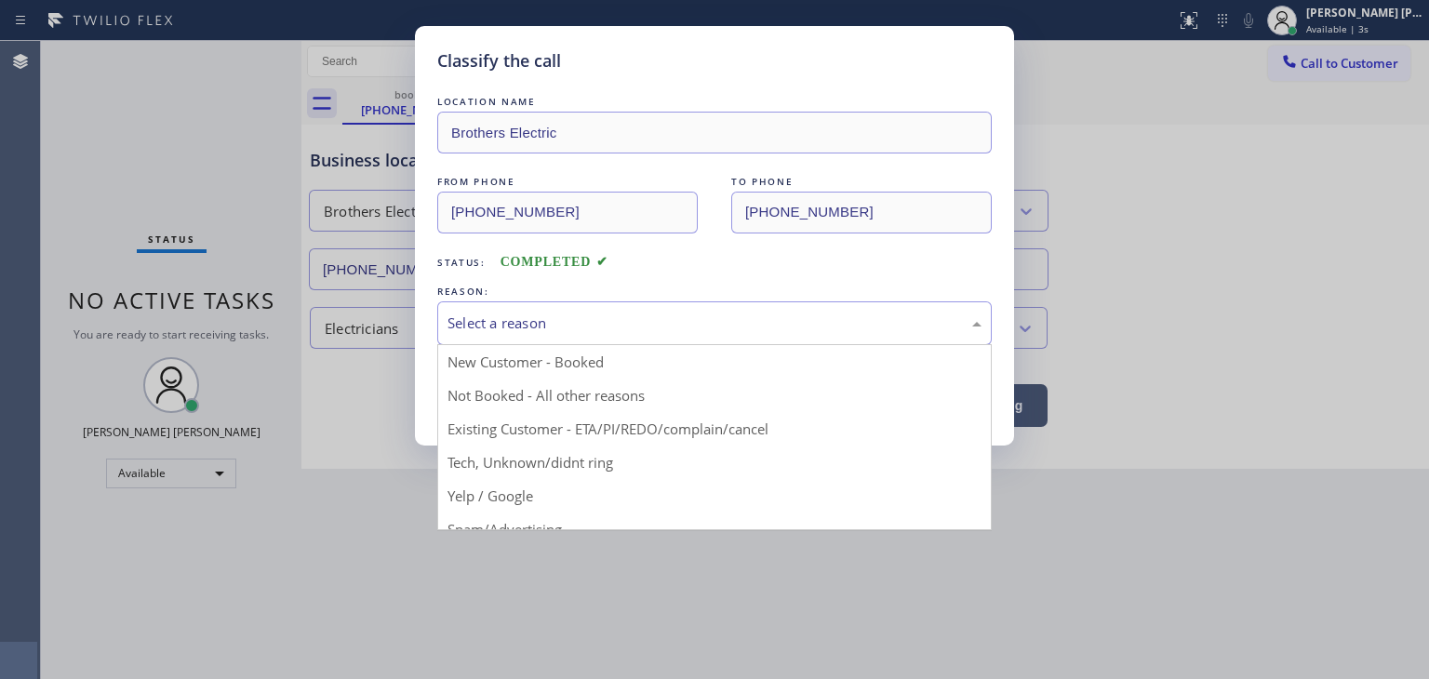
click at [490, 316] on div "Select a reason" at bounding box center [715, 323] width 534 height 21
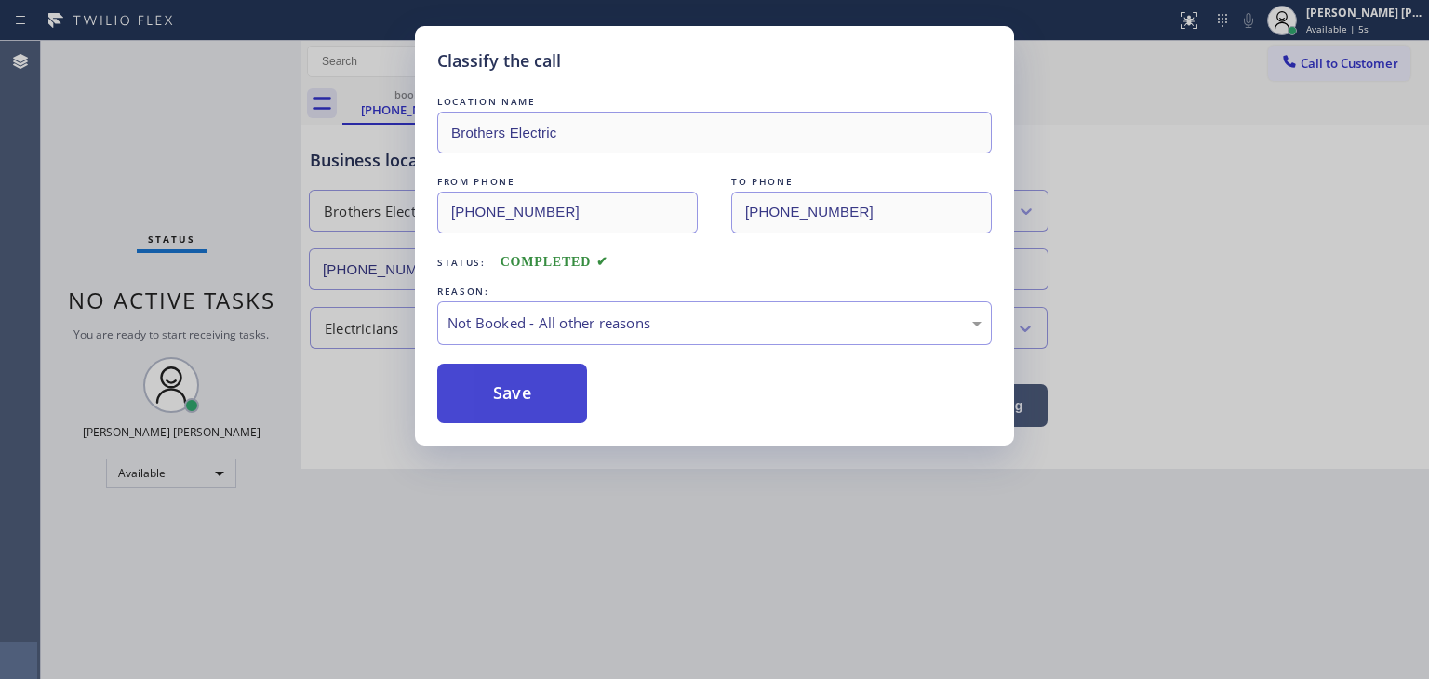
click at [532, 388] on button "Save" at bounding box center [512, 394] width 150 height 60
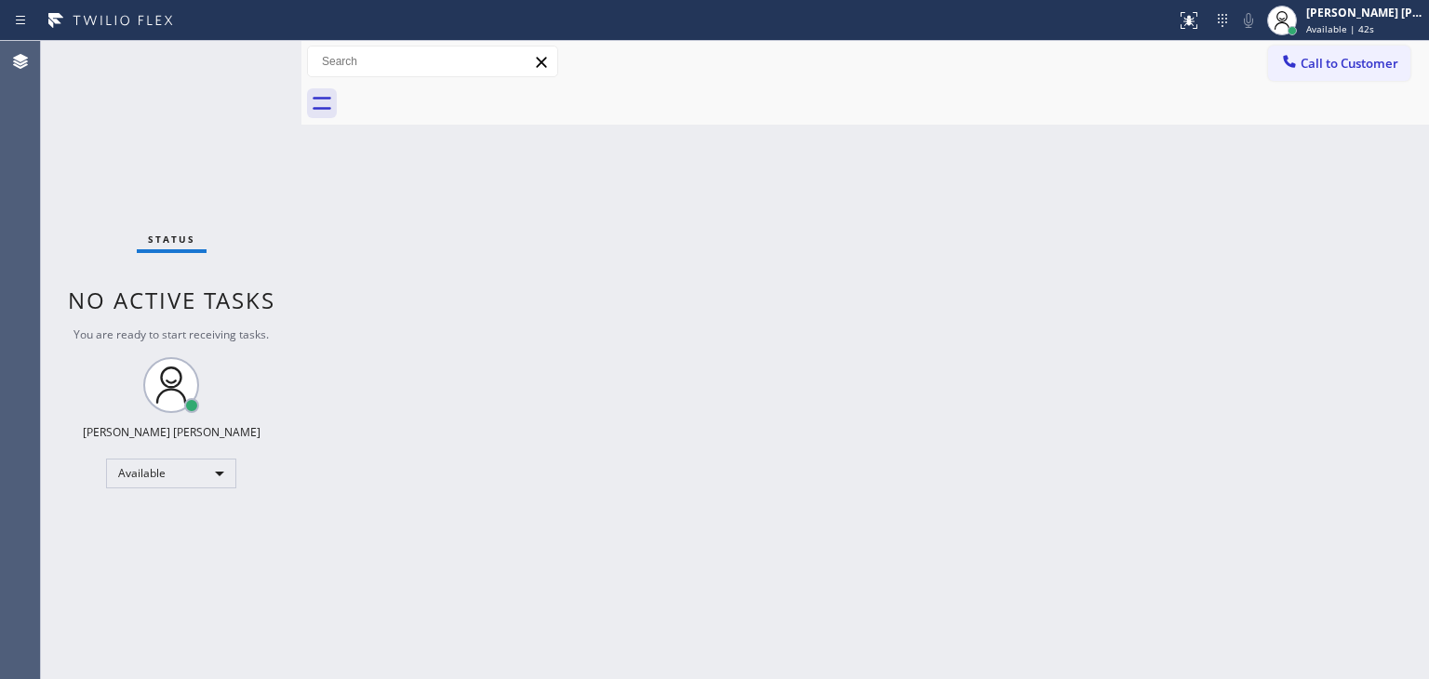
click at [243, 69] on div "Status No active tasks You are ready to start receiving tasks. [PERSON_NAME] [P…" at bounding box center [171, 360] width 261 height 638
click at [242, 69] on div "Status No active tasks You are ready to start receiving tasks. [PERSON_NAME] [P…" at bounding box center [171, 360] width 261 height 638
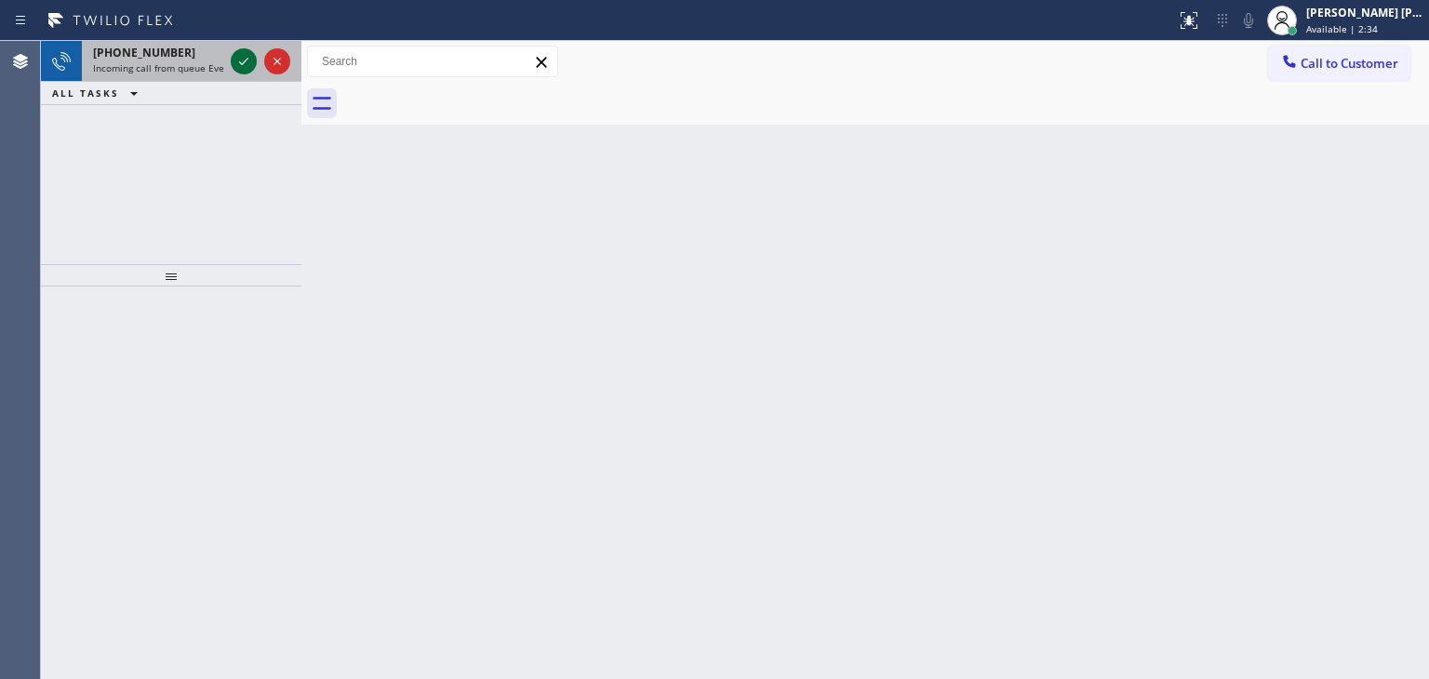
click at [242, 63] on icon at bounding box center [243, 61] width 9 height 7
click at [242, 58] on icon at bounding box center [244, 61] width 22 height 22
click at [247, 59] on icon at bounding box center [243, 61] width 9 height 7
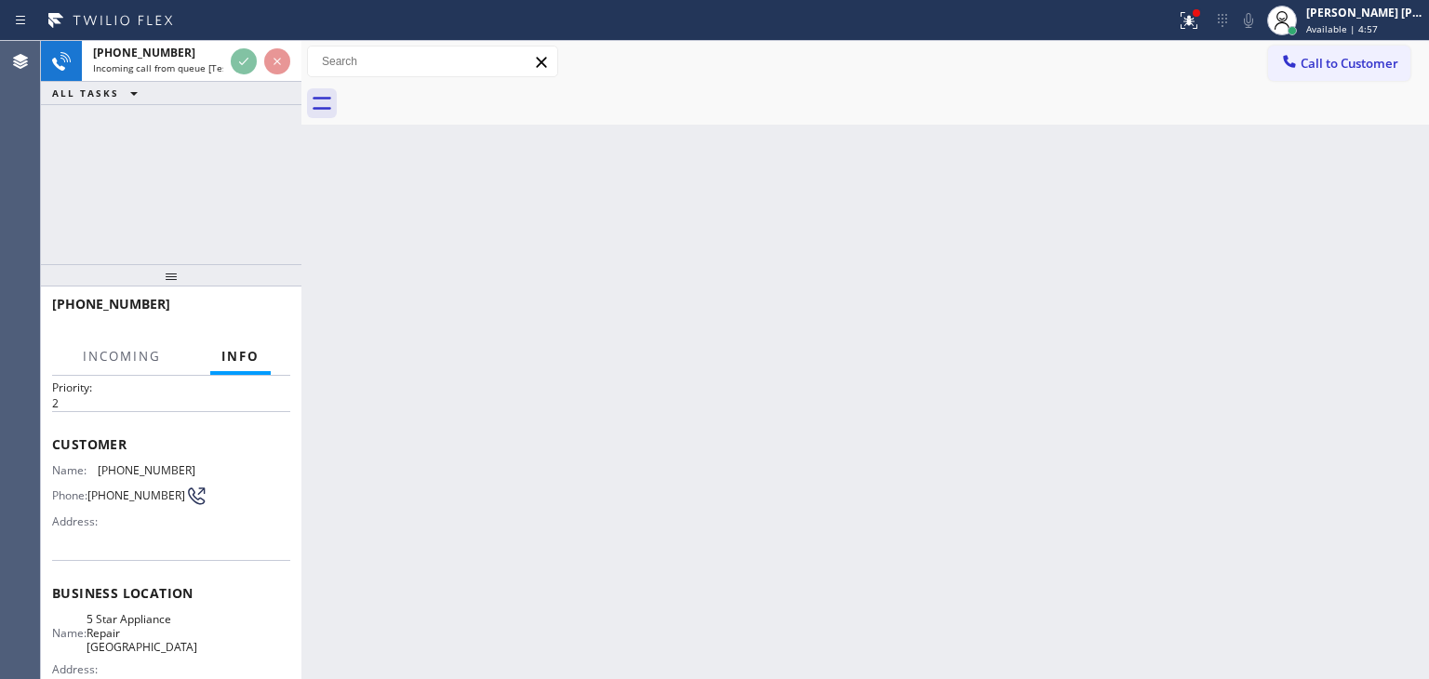
scroll to position [186, 0]
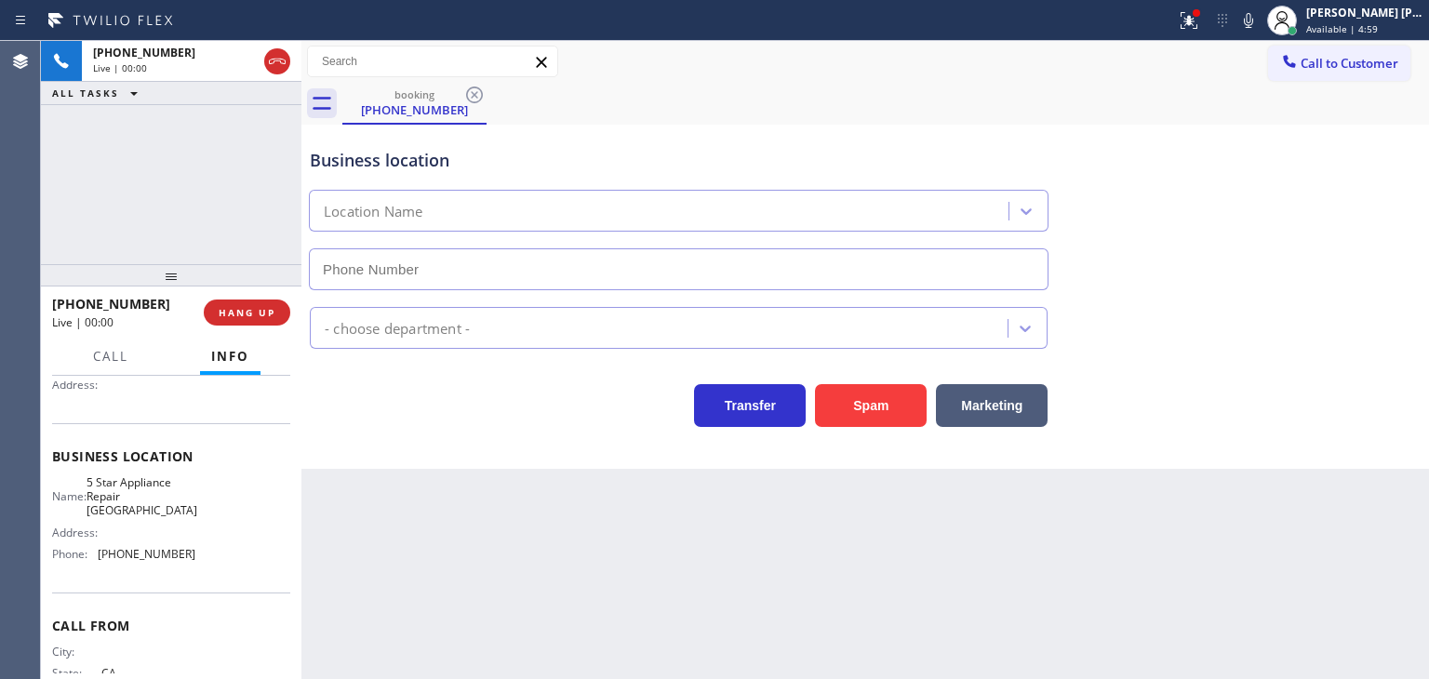
type input "(650) 360-9939"
click at [1260, 17] on icon at bounding box center [1248, 20] width 22 height 22
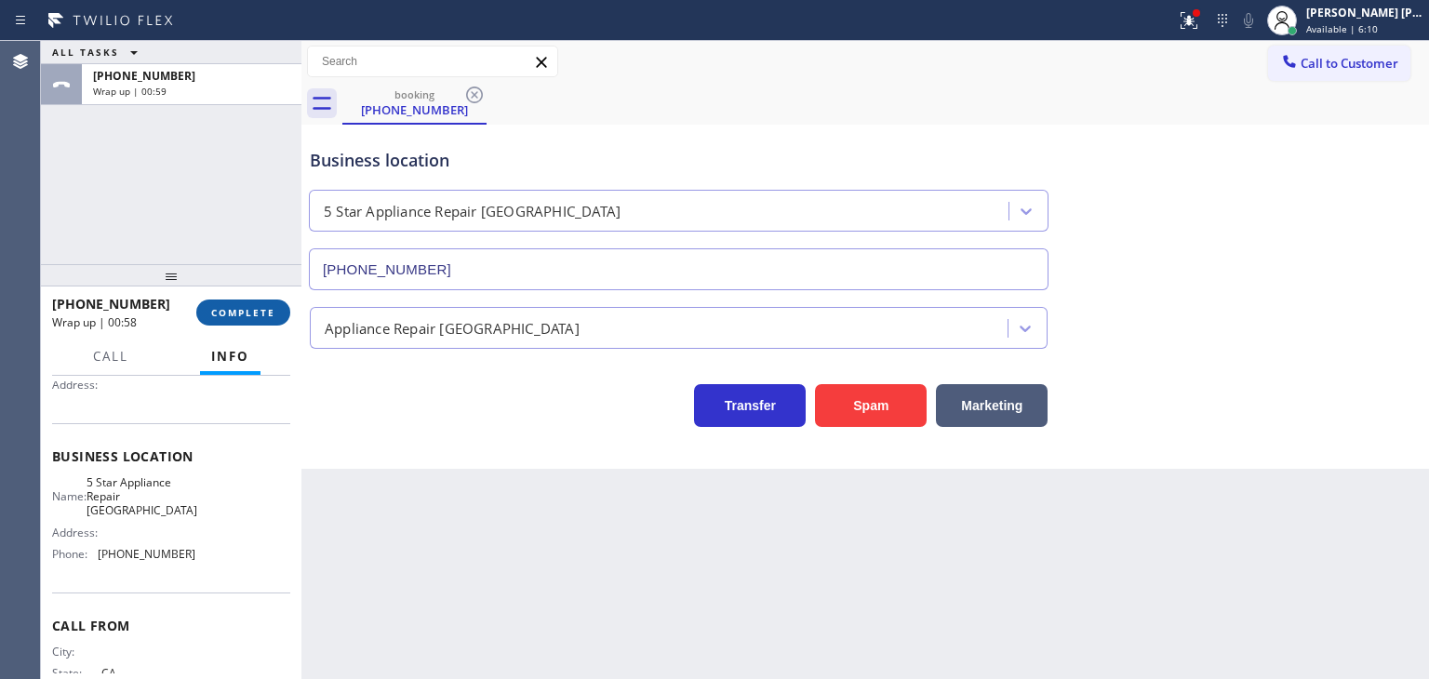
click at [258, 306] on span "COMPLETE" at bounding box center [243, 312] width 64 height 13
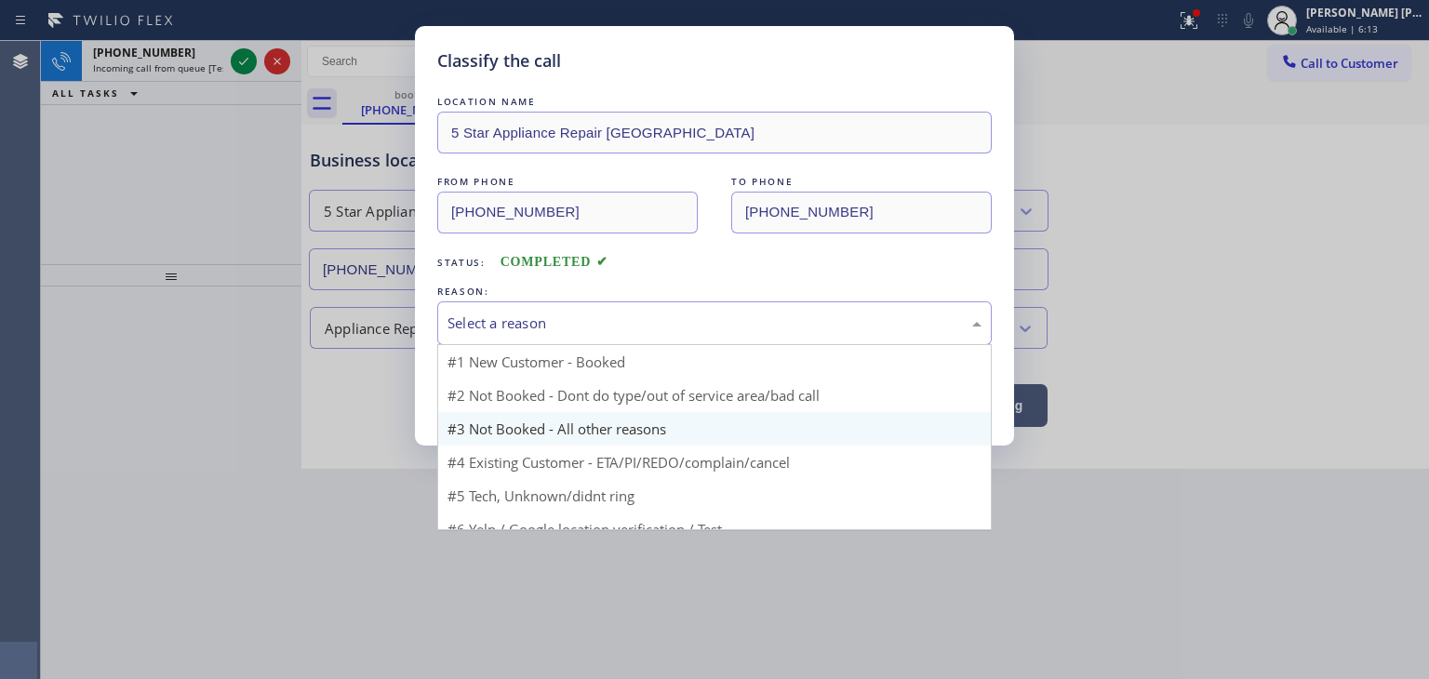
drag, startPoint x: 488, startPoint y: 314, endPoint x: 541, endPoint y: 377, distance: 82.6
click at [490, 317] on div "Select a reason" at bounding box center [715, 323] width 534 height 21
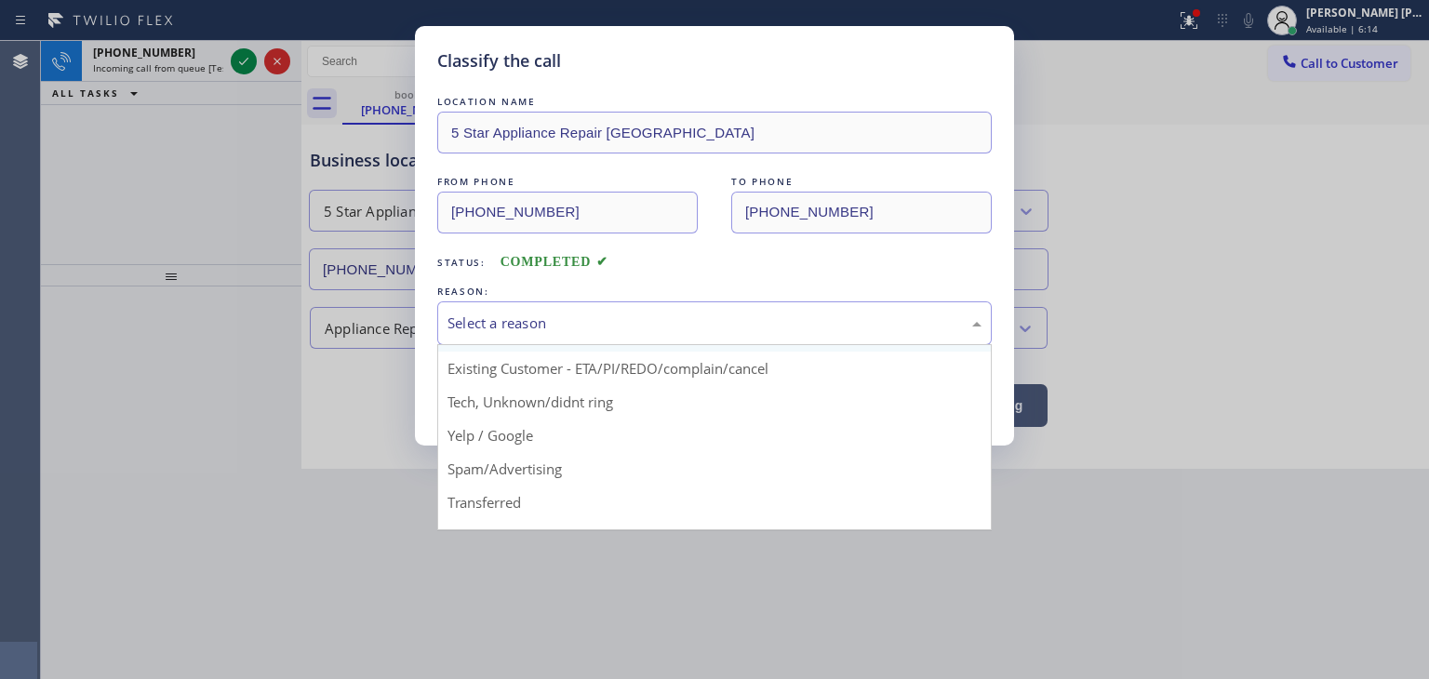
scroll to position [93, 0]
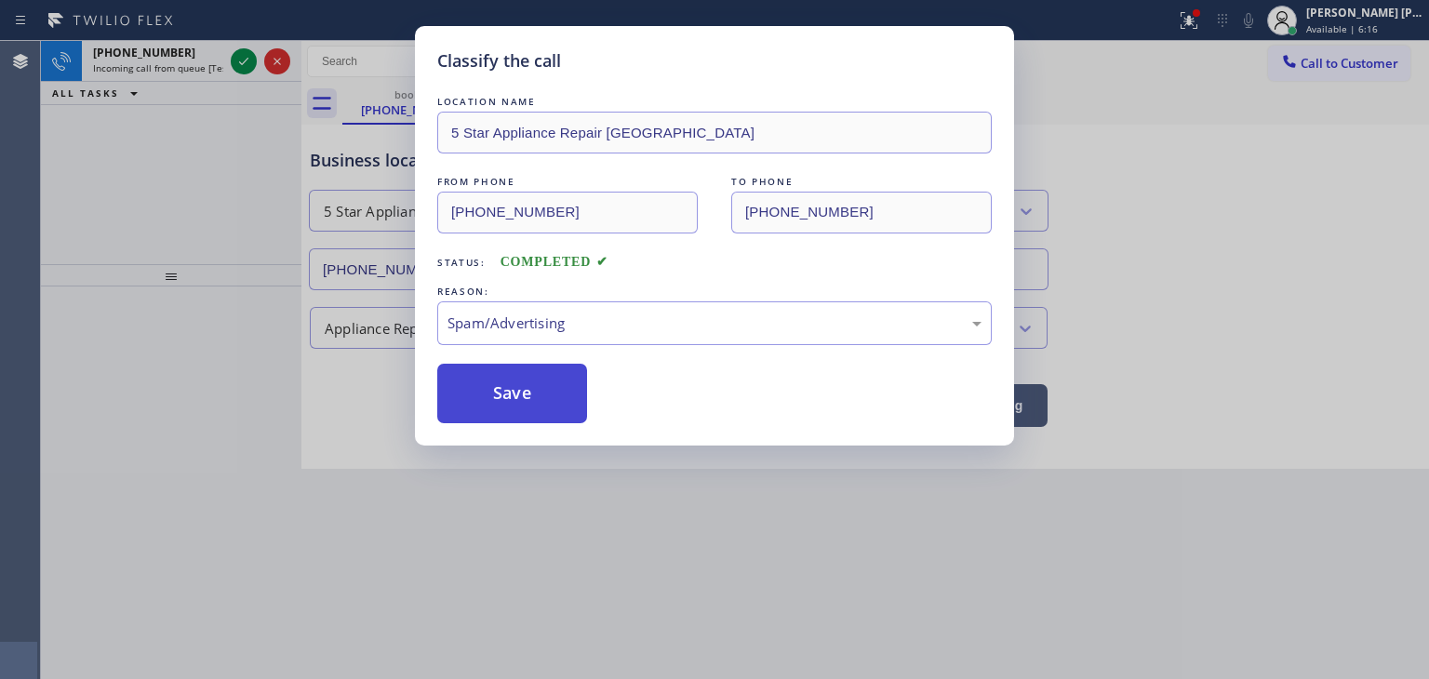
click at [506, 399] on button "Save" at bounding box center [512, 394] width 150 height 60
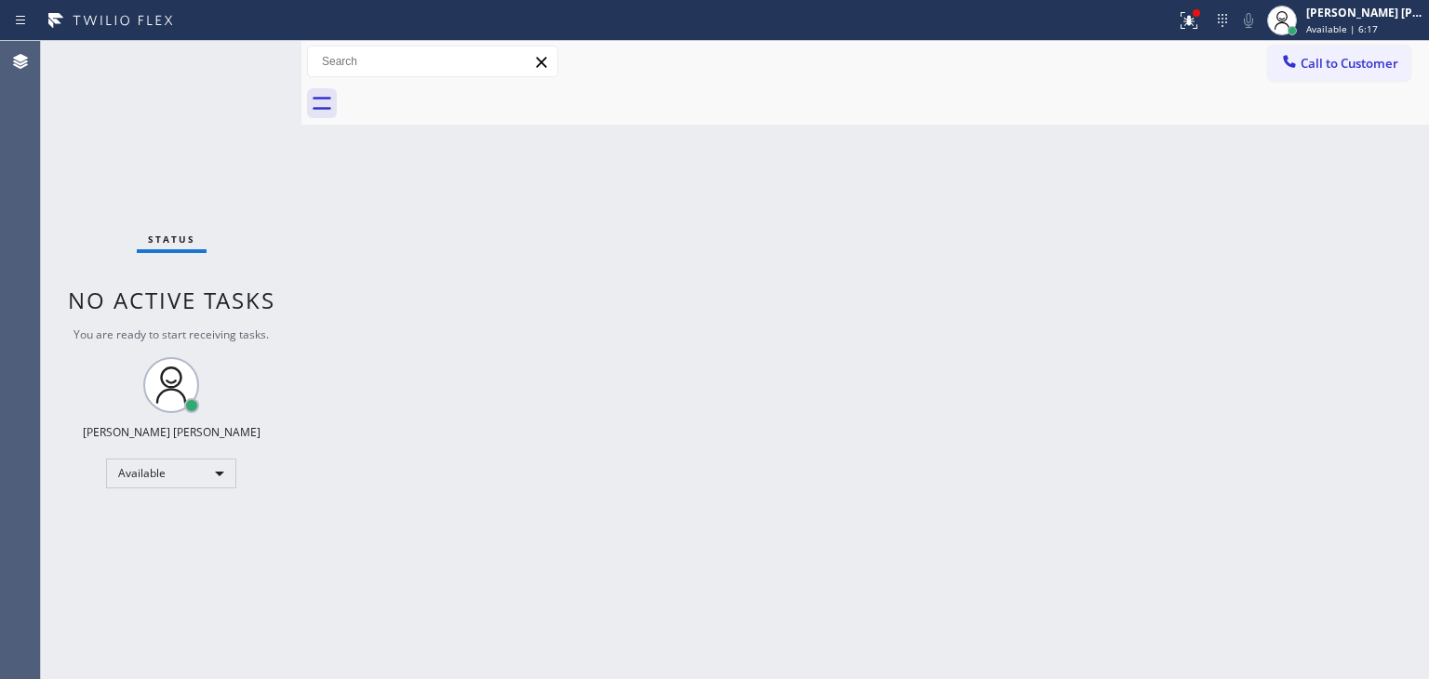
click at [241, 60] on div "Status No active tasks You are ready to start receiving tasks. [PERSON_NAME] [P…" at bounding box center [171, 360] width 261 height 638
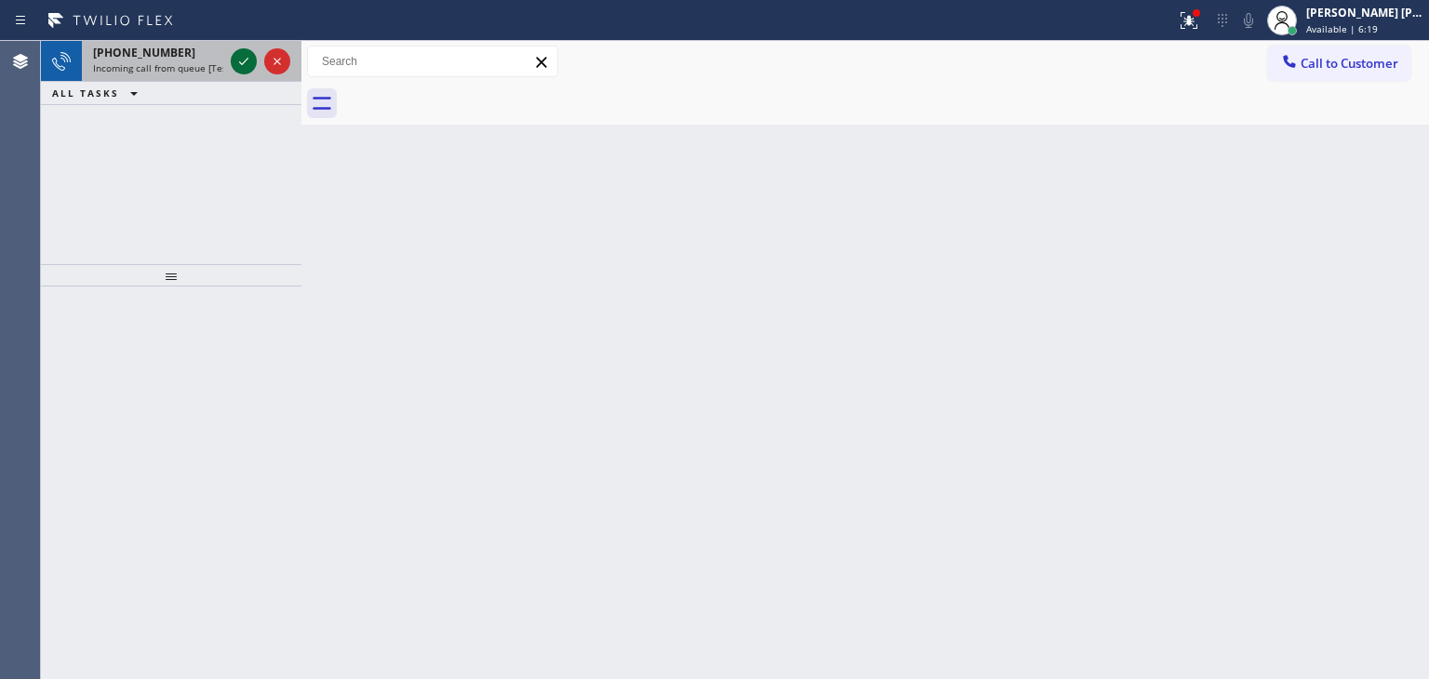
click at [248, 60] on icon at bounding box center [244, 61] width 22 height 22
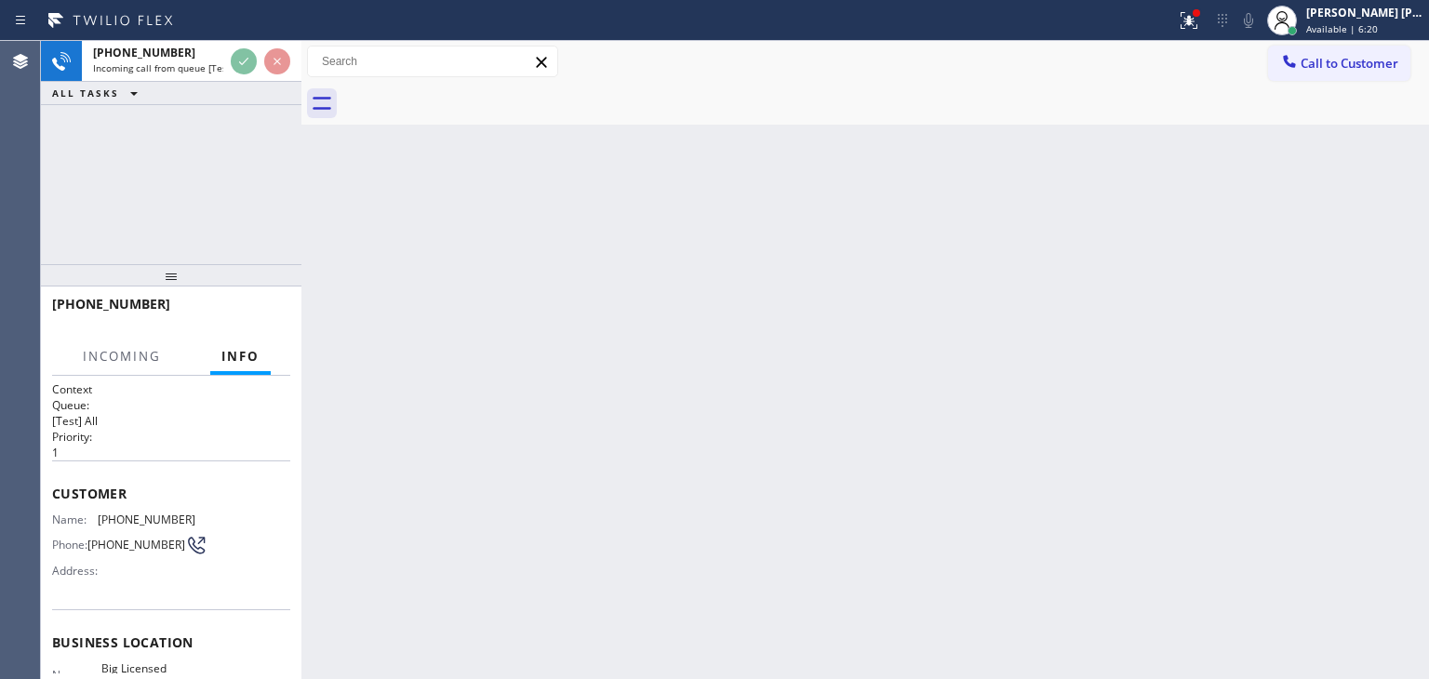
scroll to position [93, 0]
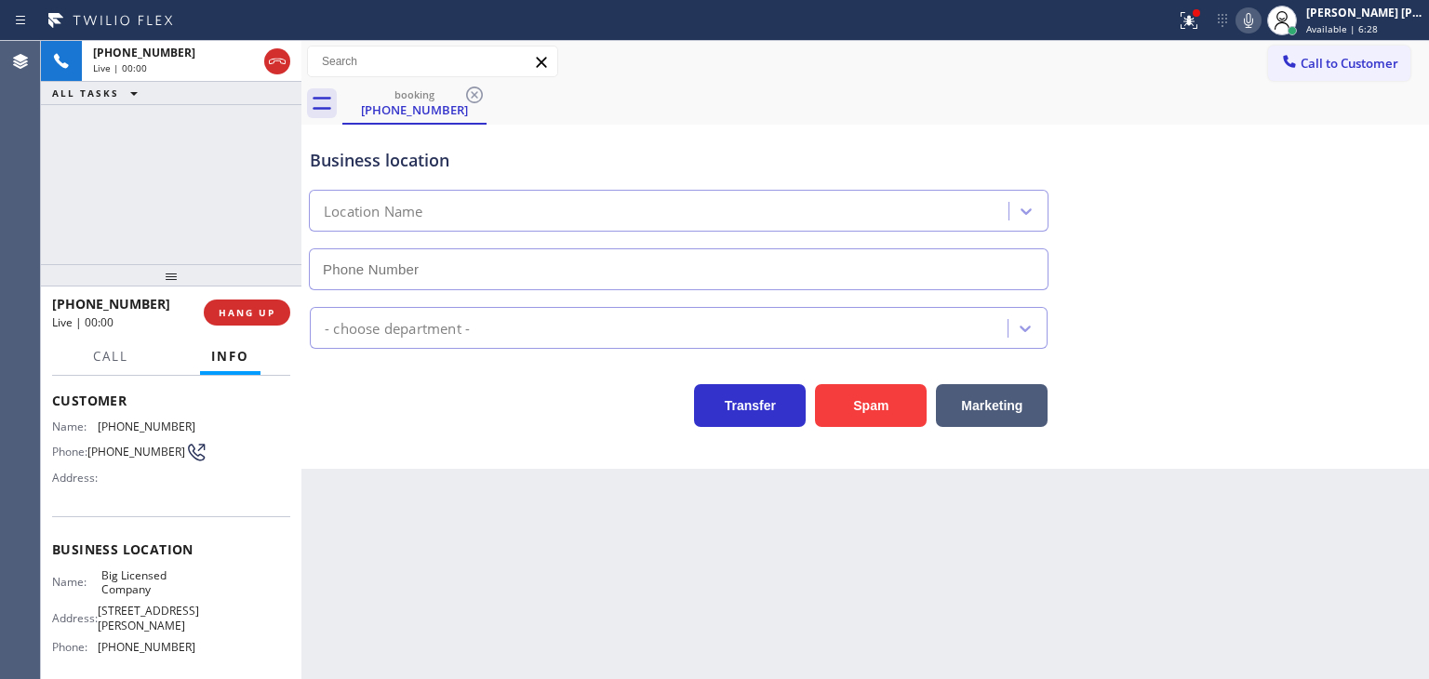
type input "(978) 312-9735"
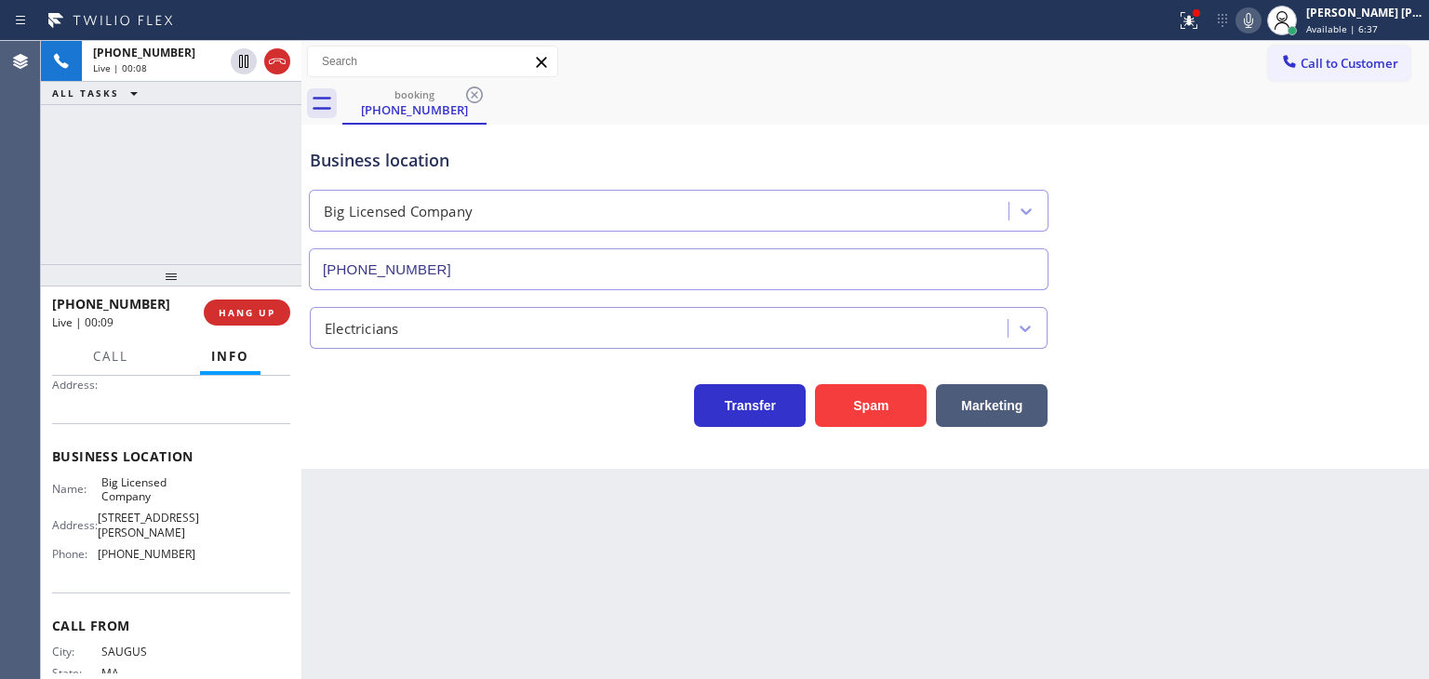
scroll to position [247, 0]
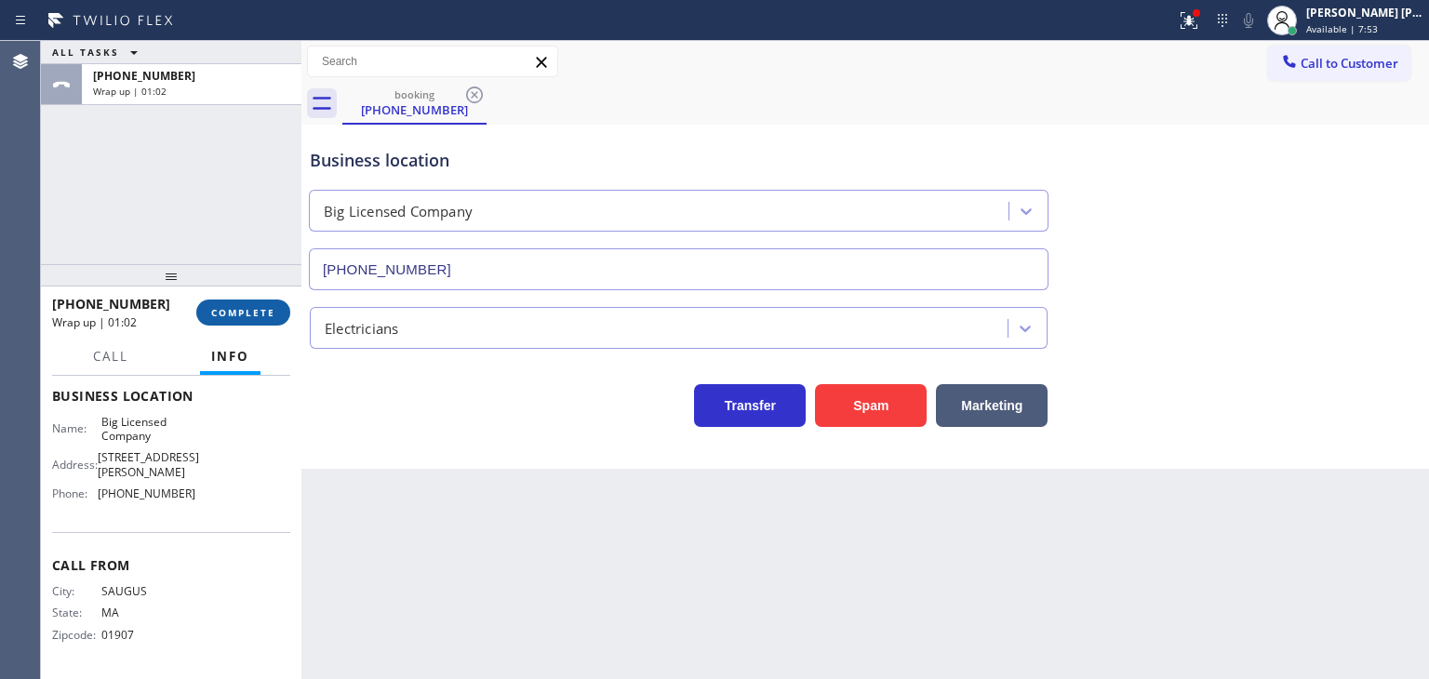
click at [269, 306] on span "COMPLETE" at bounding box center [243, 312] width 64 height 13
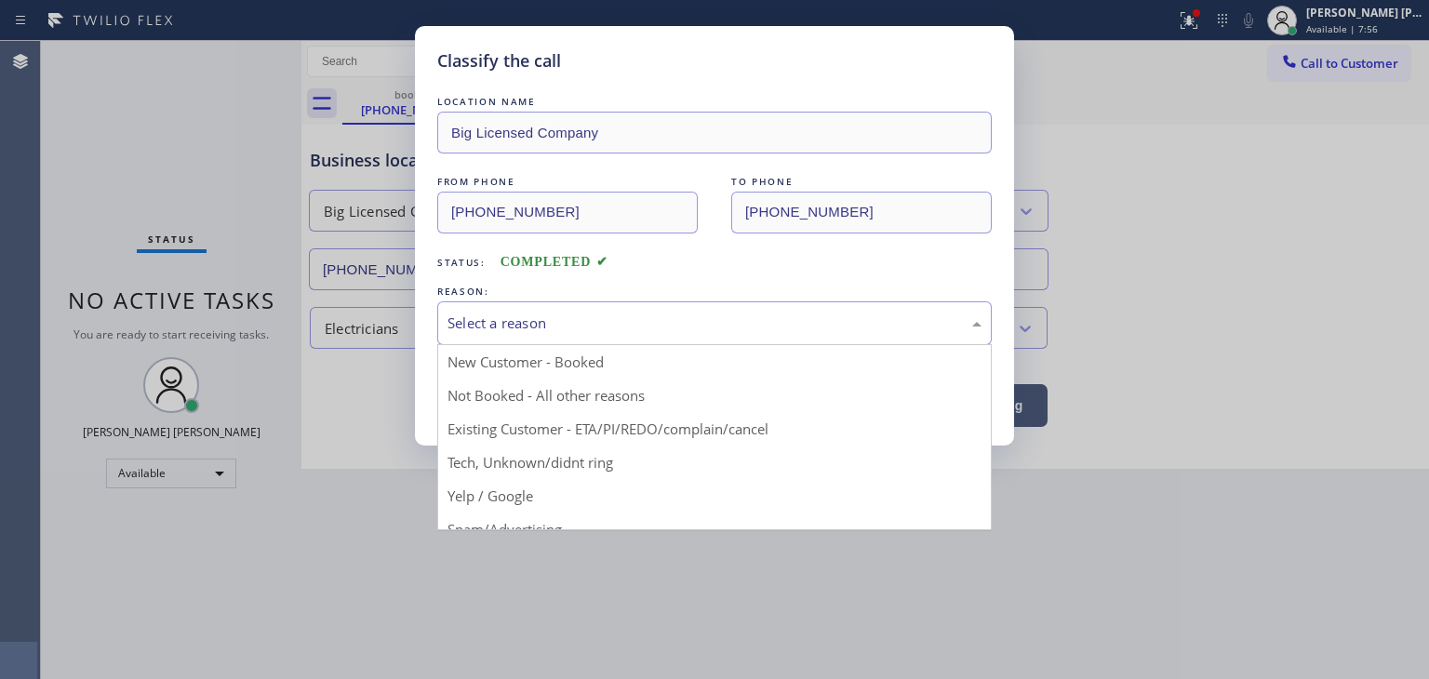
click at [500, 325] on div "Select a reason" at bounding box center [715, 323] width 534 height 21
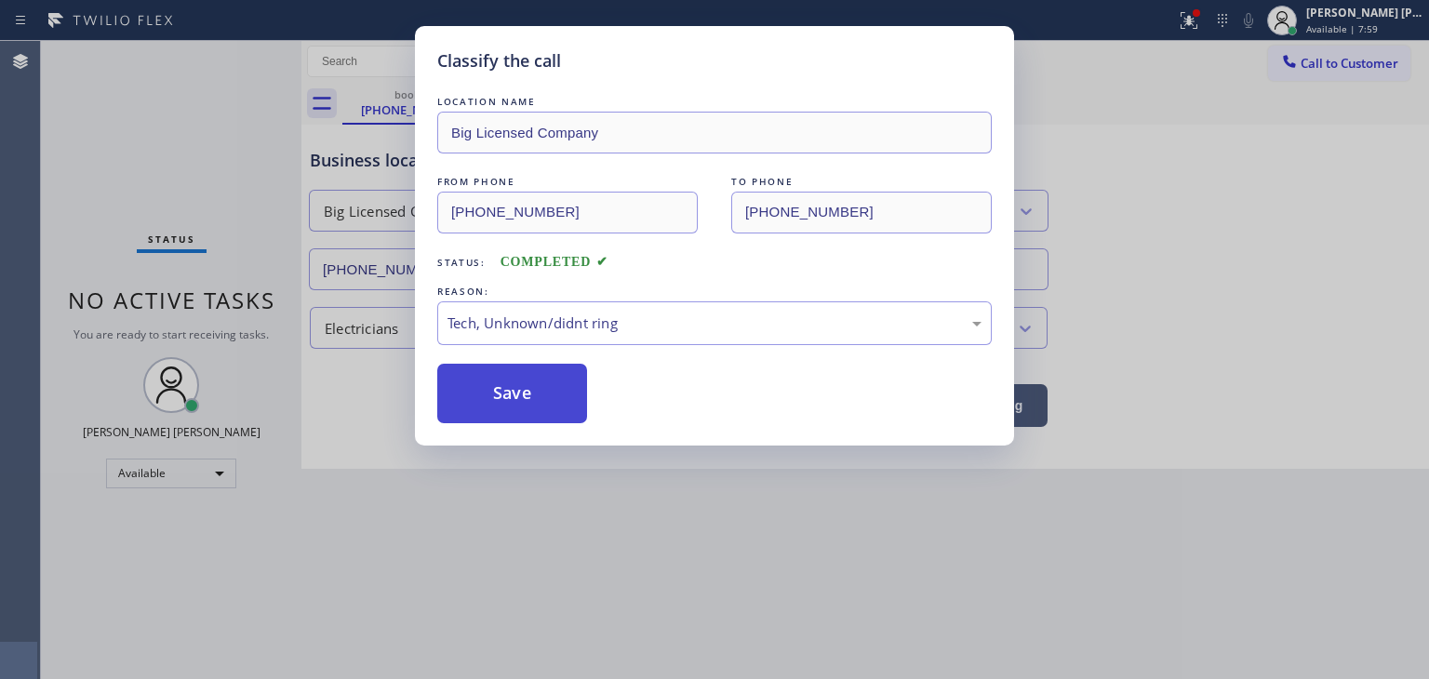
click at [510, 391] on button "Save" at bounding box center [512, 394] width 150 height 60
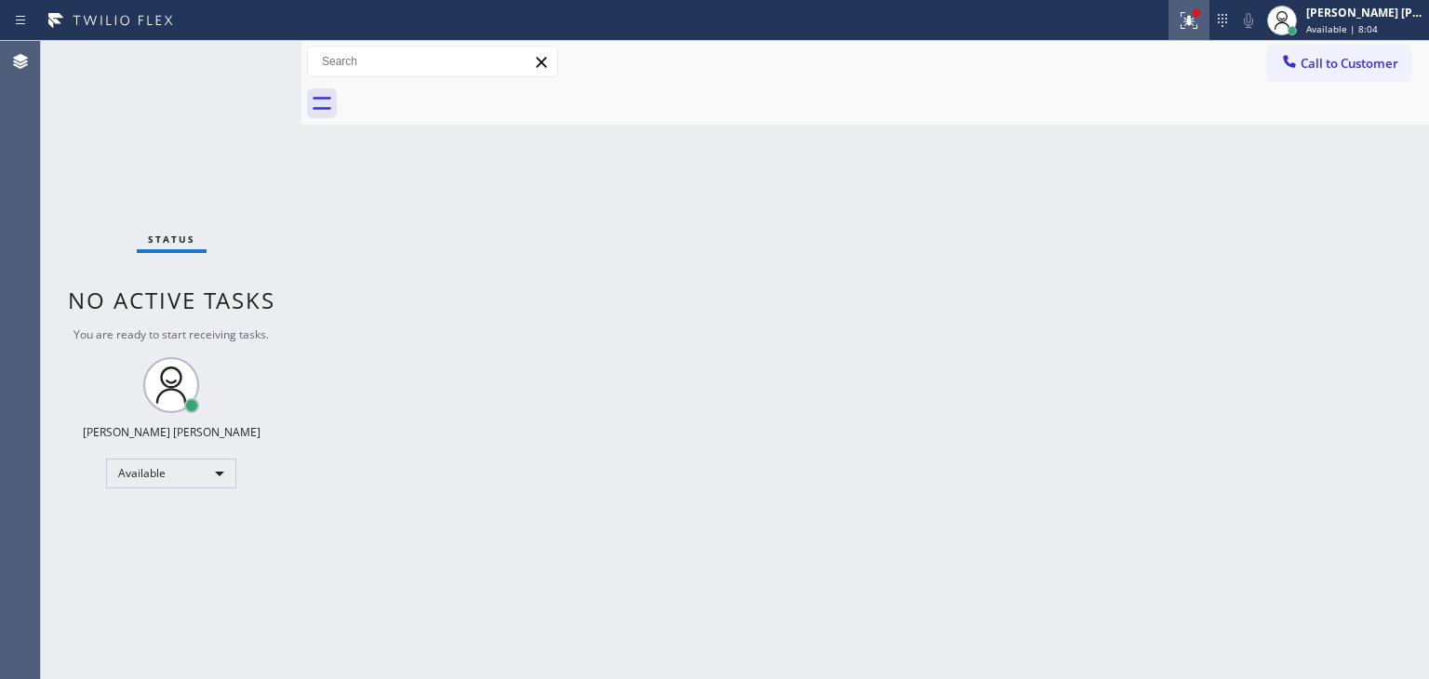
click at [1200, 18] on icon at bounding box center [1189, 20] width 22 height 22
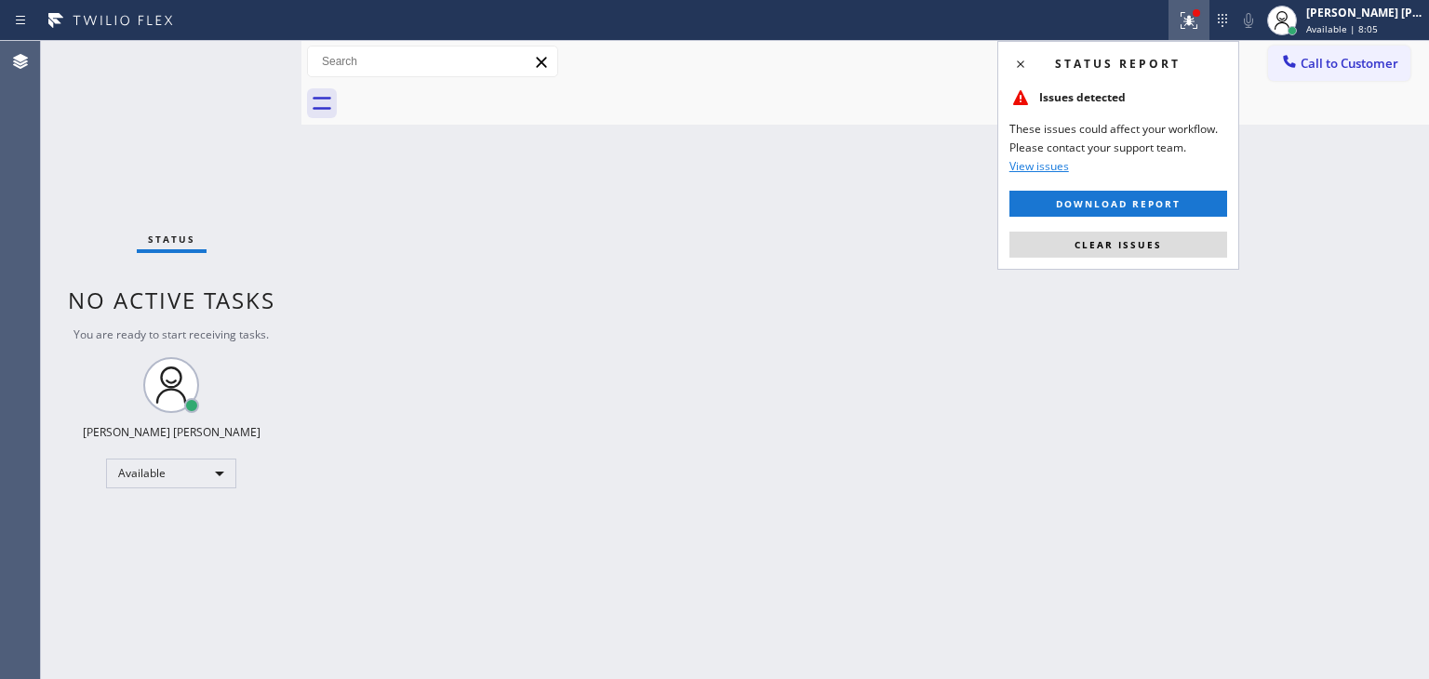
drag, startPoint x: 1161, startPoint y: 240, endPoint x: 1141, endPoint y: 239, distance: 20.5
click at [1160, 242] on button "Clear issues" at bounding box center [1118, 245] width 218 height 26
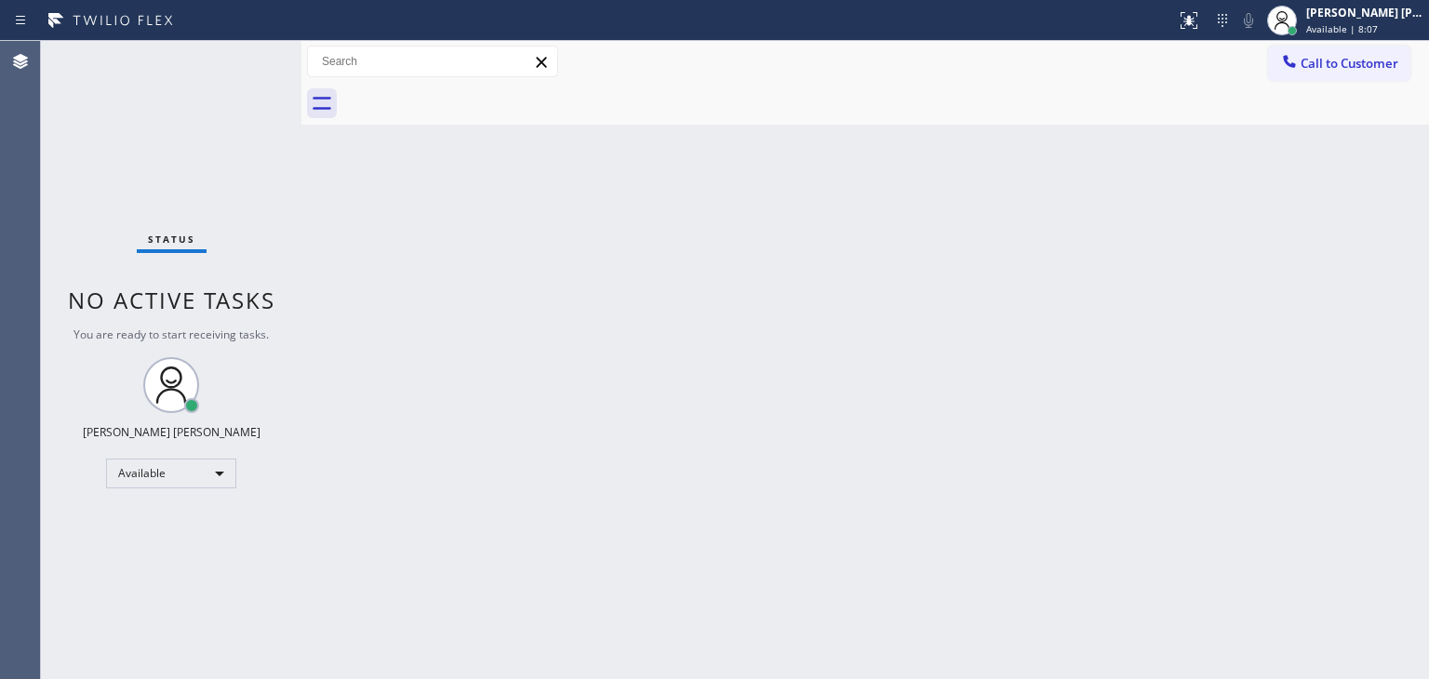
click at [238, 57] on div "Status No active tasks You are ready to start receiving tasks. [PERSON_NAME] [P…" at bounding box center [171, 360] width 261 height 638
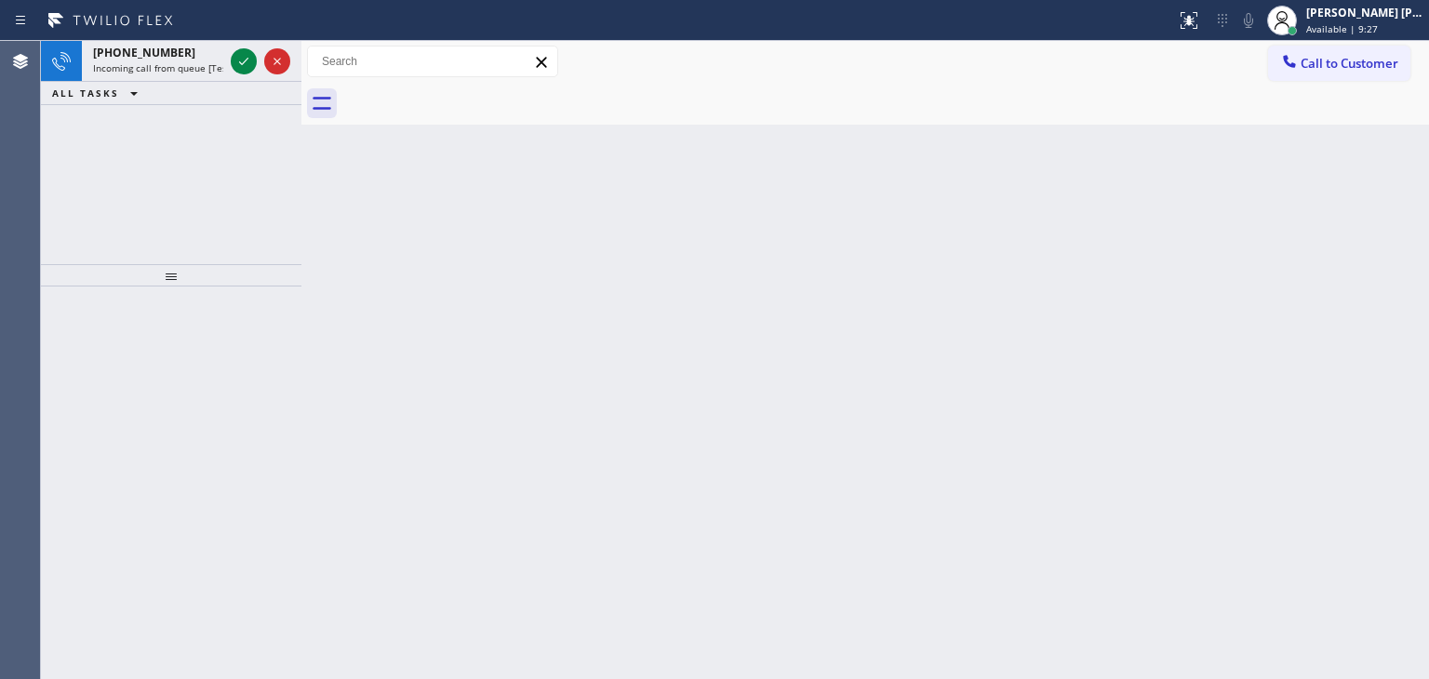
click at [238, 57] on icon at bounding box center [244, 61] width 22 height 22
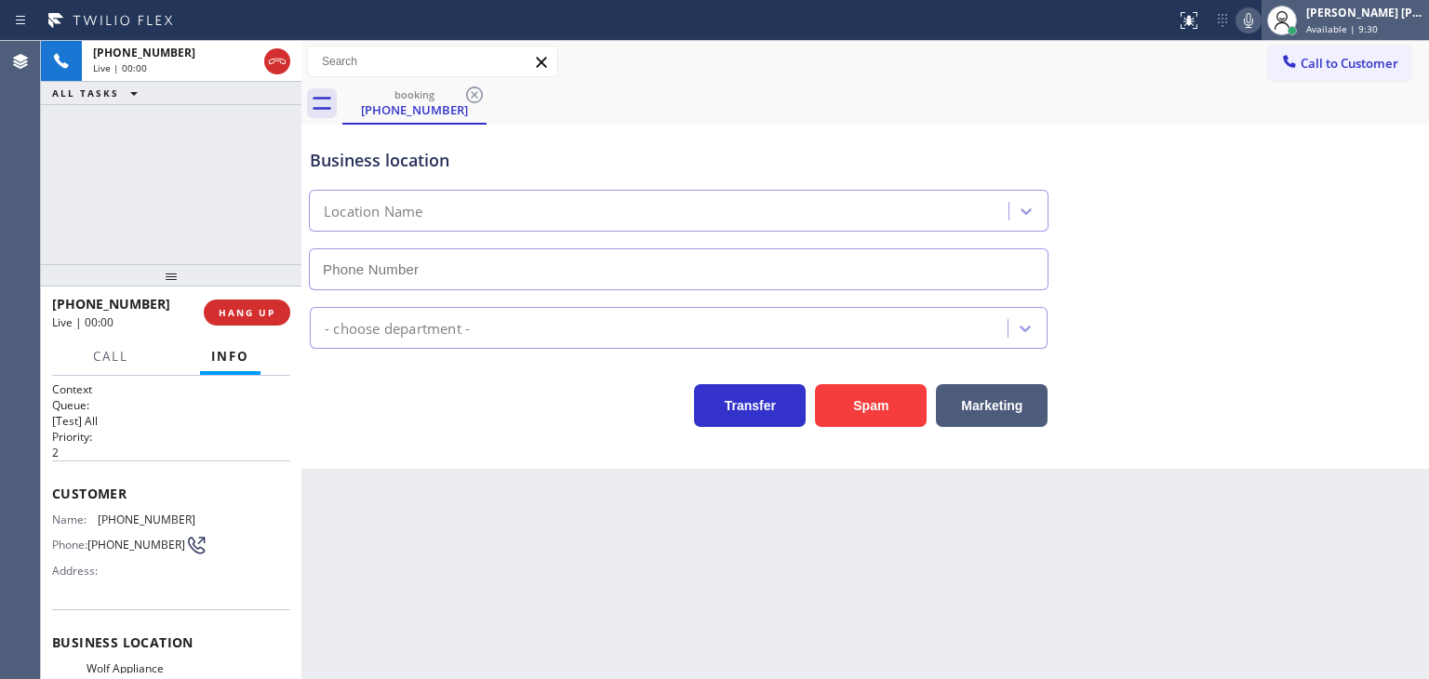
type input "(714) 844-5184"
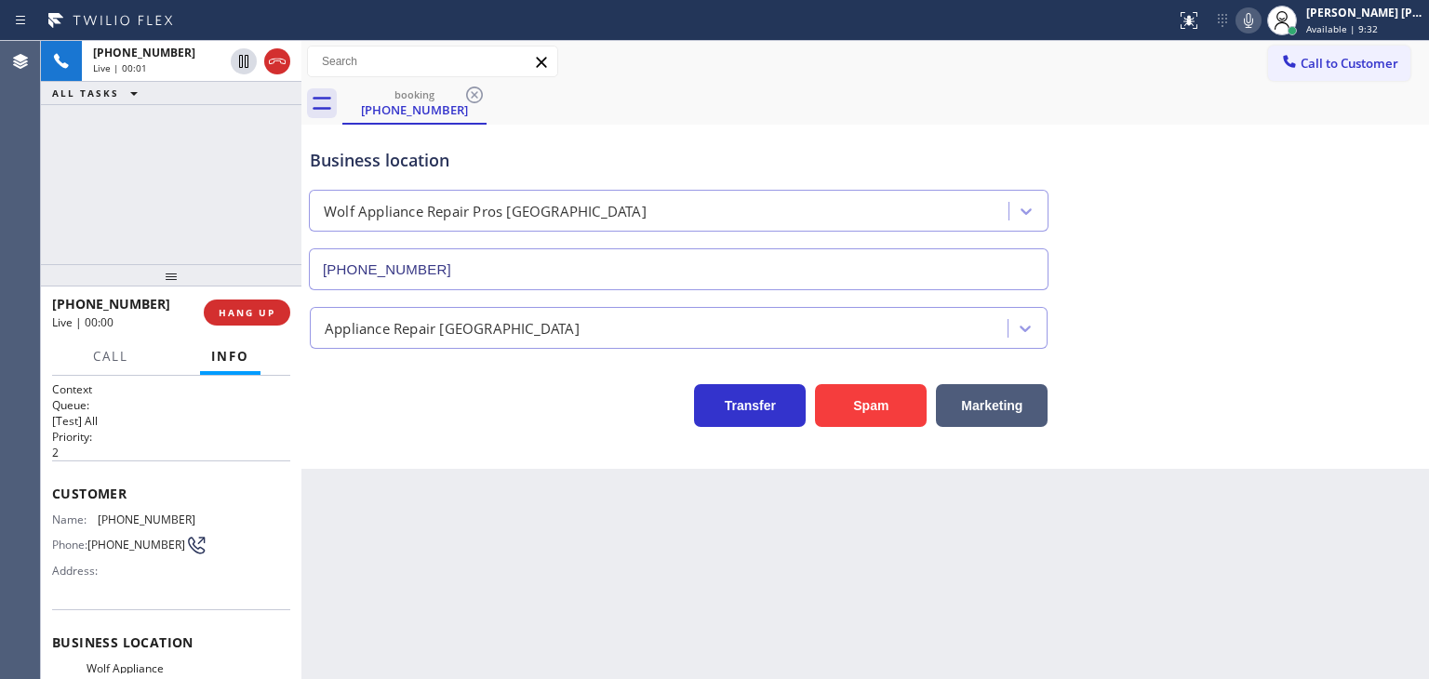
click at [1260, 23] on icon at bounding box center [1248, 20] width 22 height 22
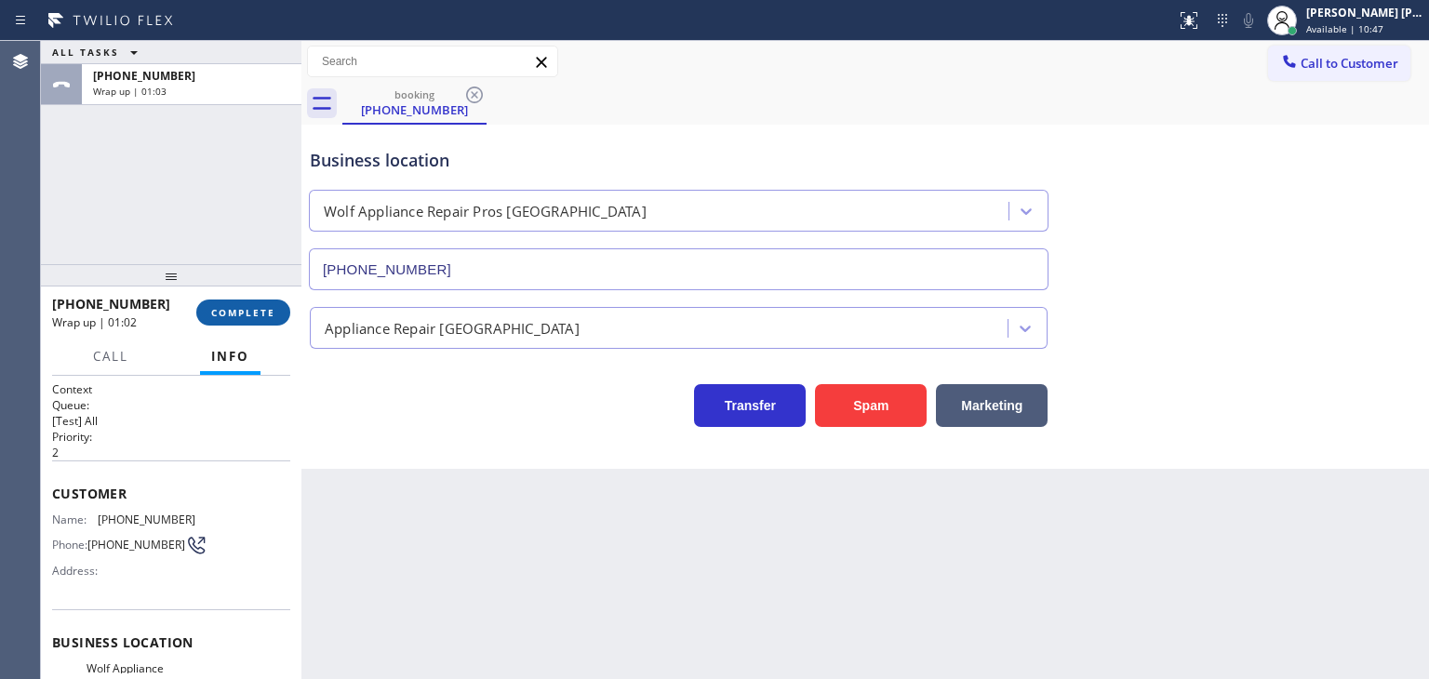
click at [259, 308] on span "COMPLETE" at bounding box center [243, 312] width 64 height 13
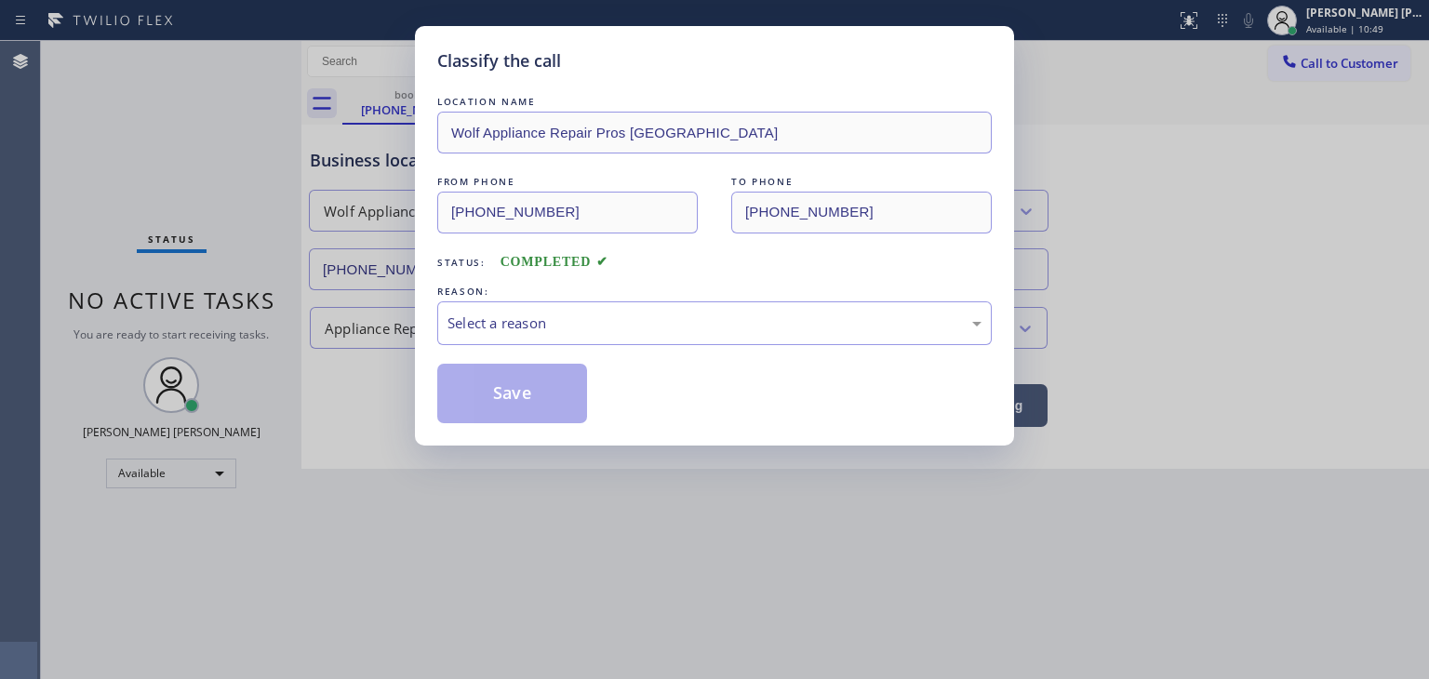
click at [531, 321] on div "Select a reason" at bounding box center [715, 323] width 534 height 21
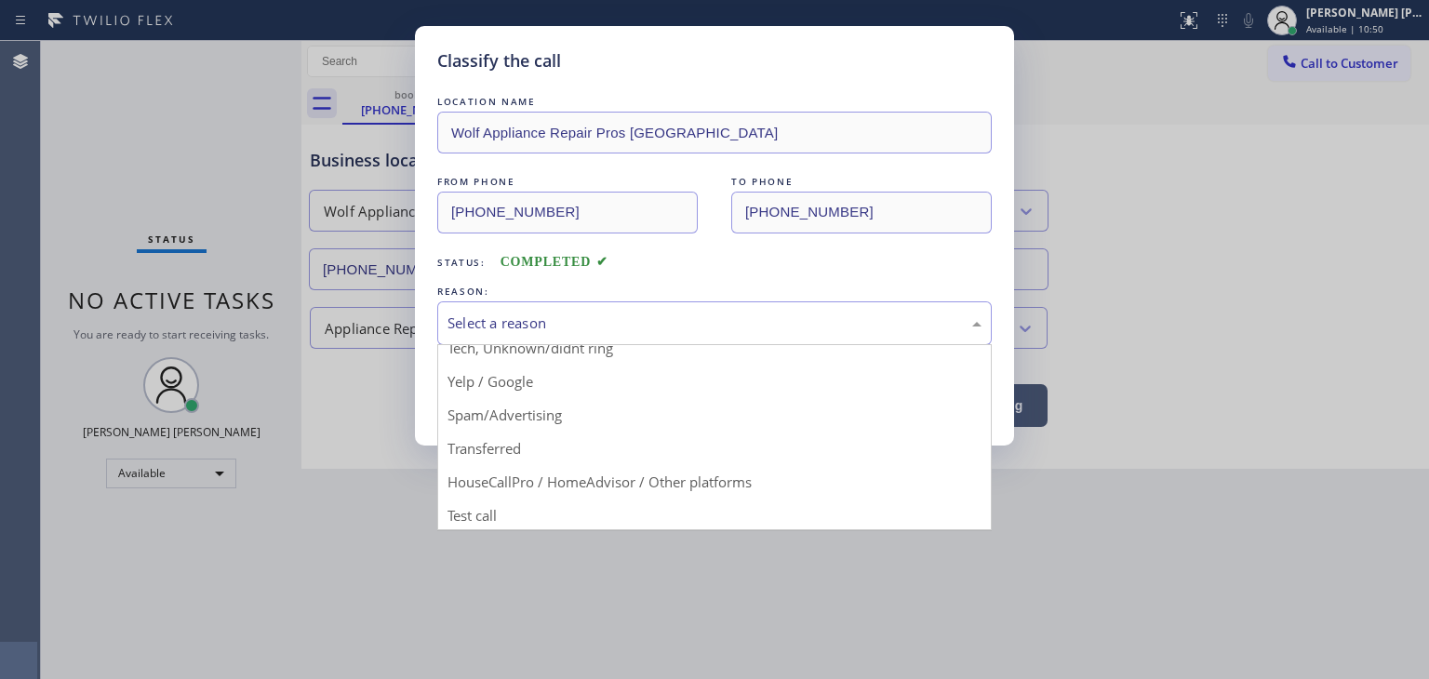
scroll to position [116, 0]
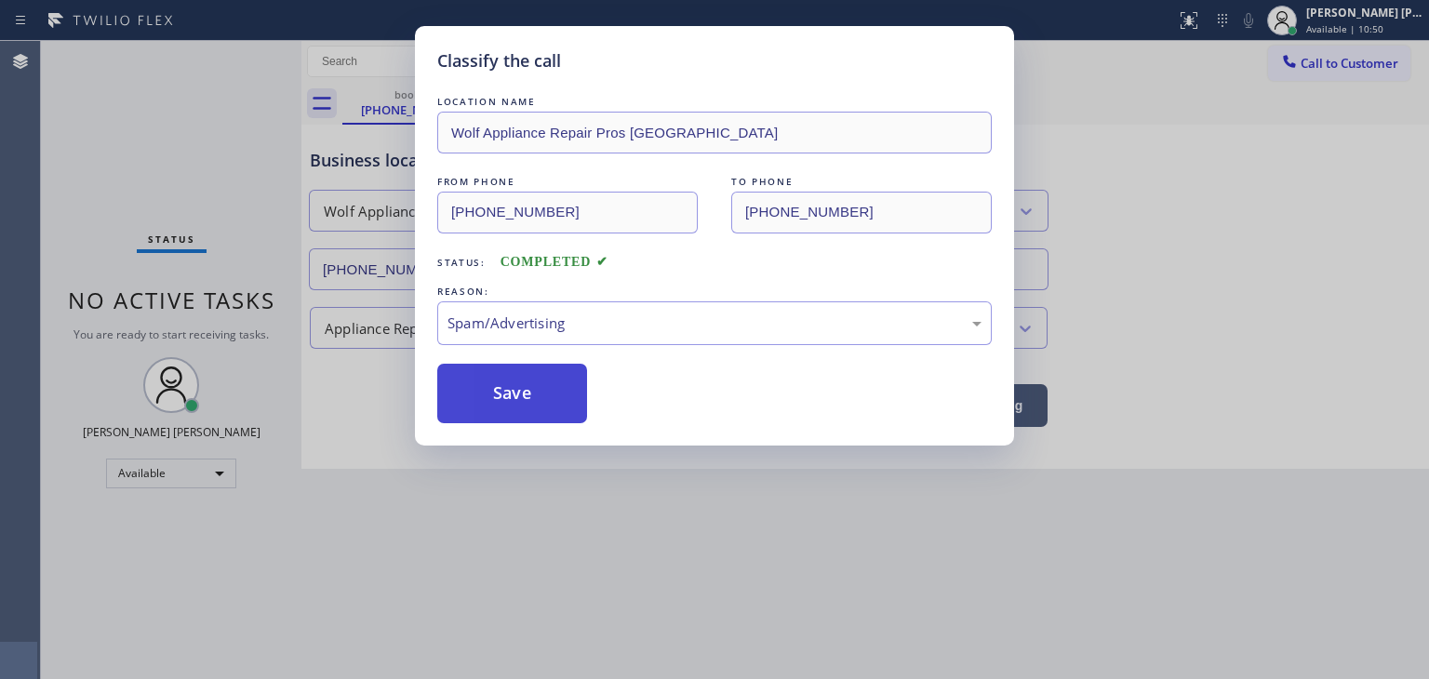
click at [521, 394] on button "Save" at bounding box center [512, 394] width 150 height 60
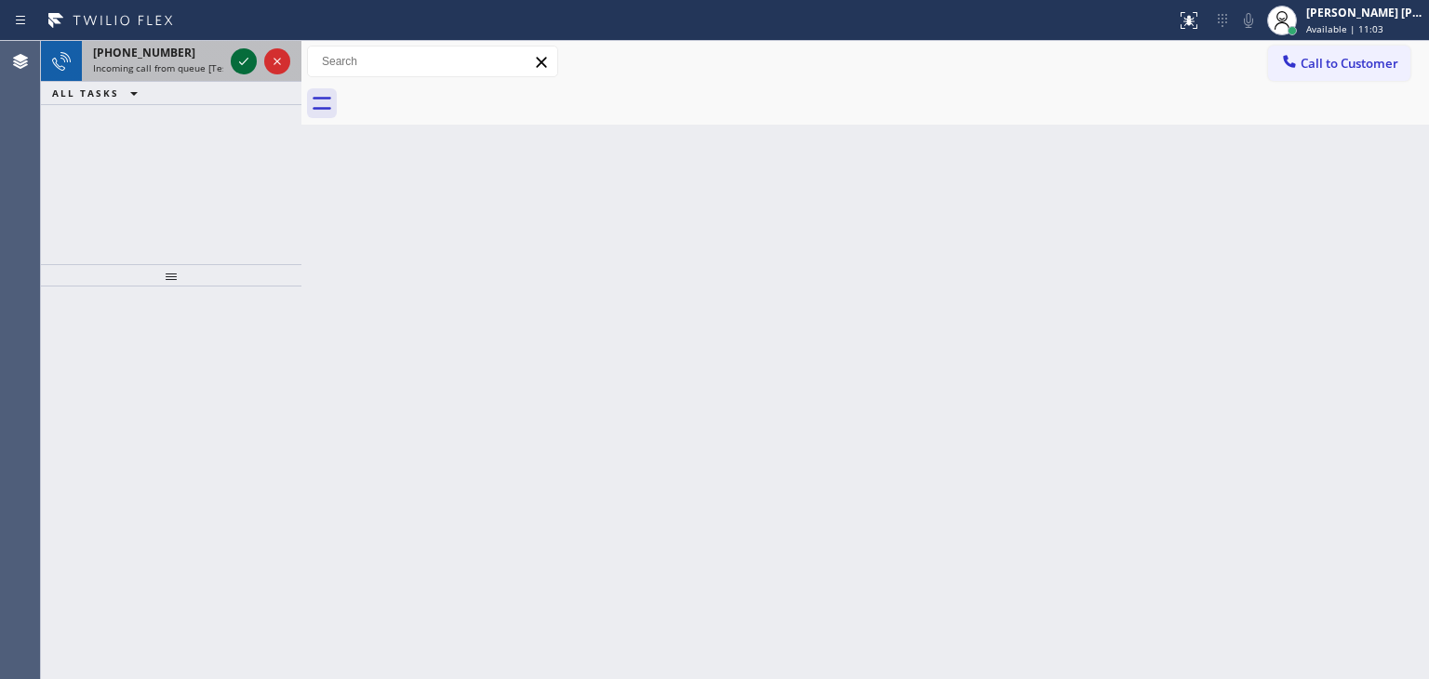
click at [238, 59] on icon at bounding box center [244, 61] width 22 height 22
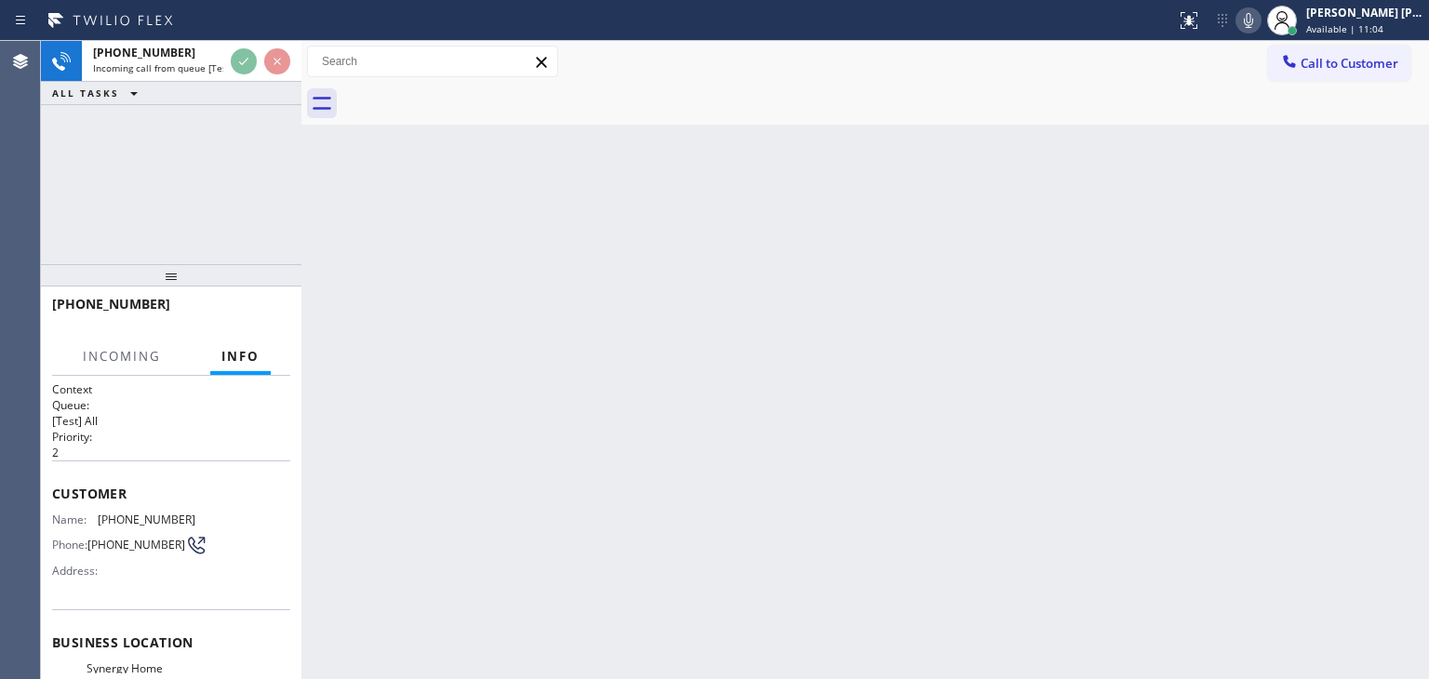
scroll to position [93, 0]
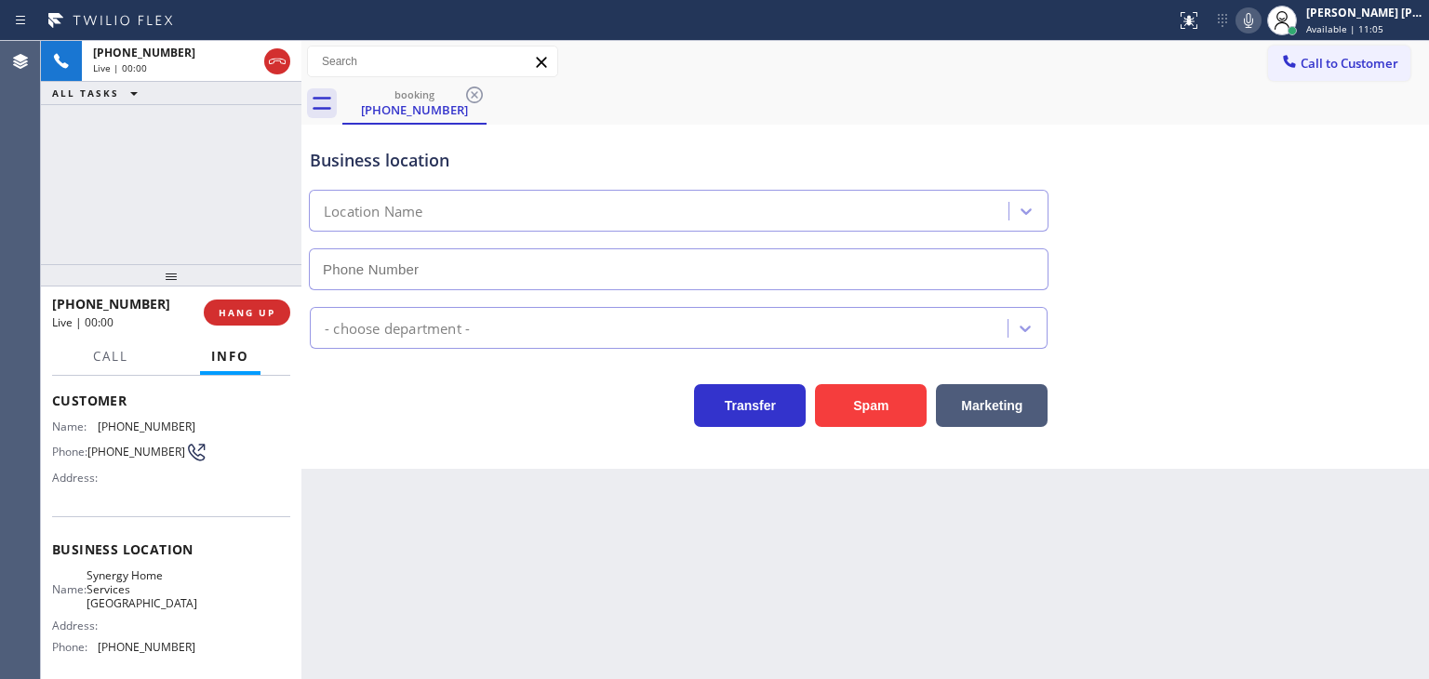
type input "(510) 737-7137"
click at [1260, 30] on icon at bounding box center [1248, 20] width 22 height 22
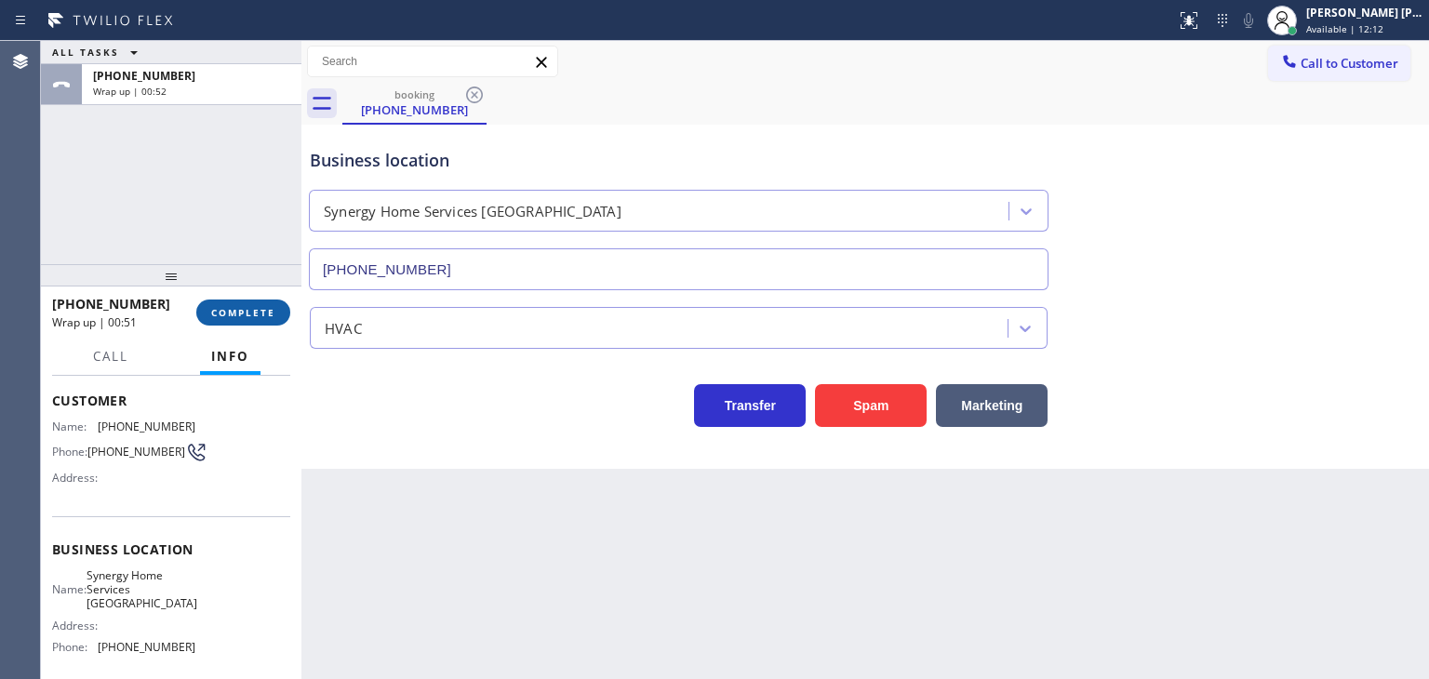
click at [253, 320] on button "COMPLETE" at bounding box center [243, 313] width 94 height 26
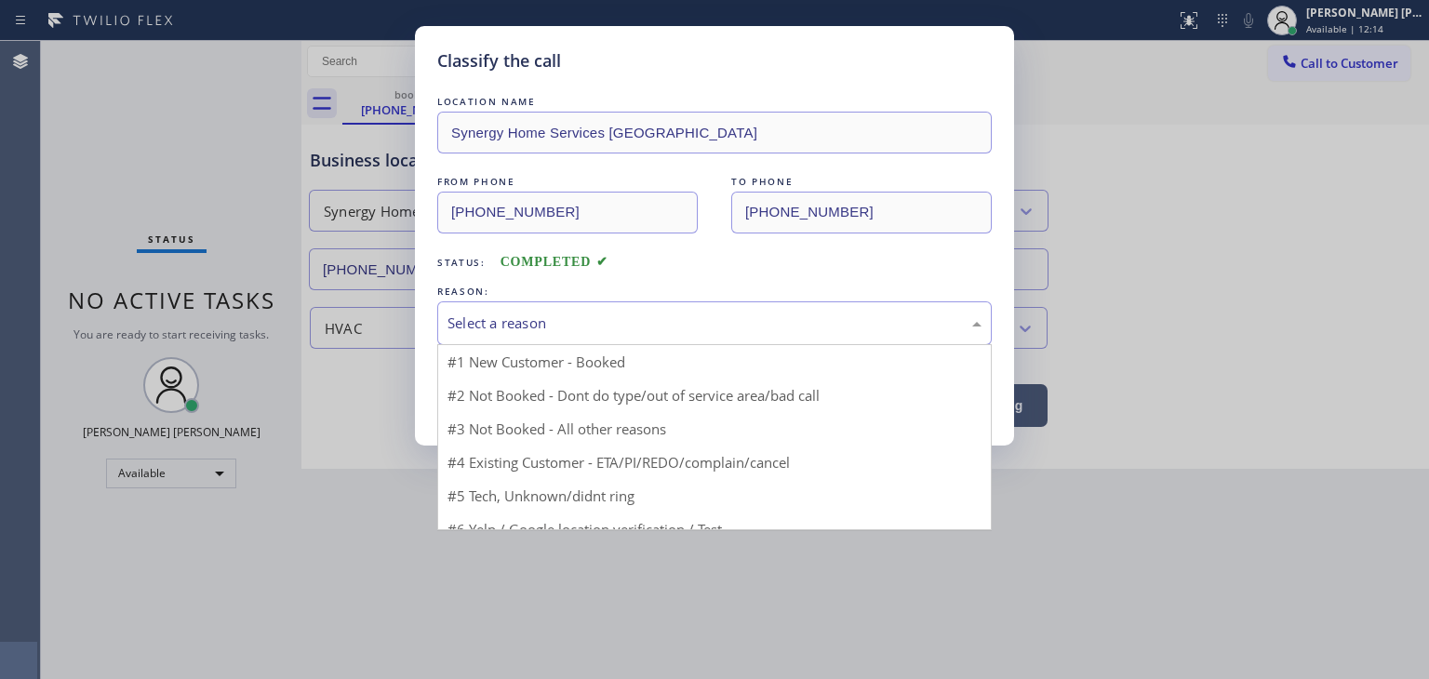
click at [517, 313] on div "Select a reason" at bounding box center [715, 323] width 534 height 21
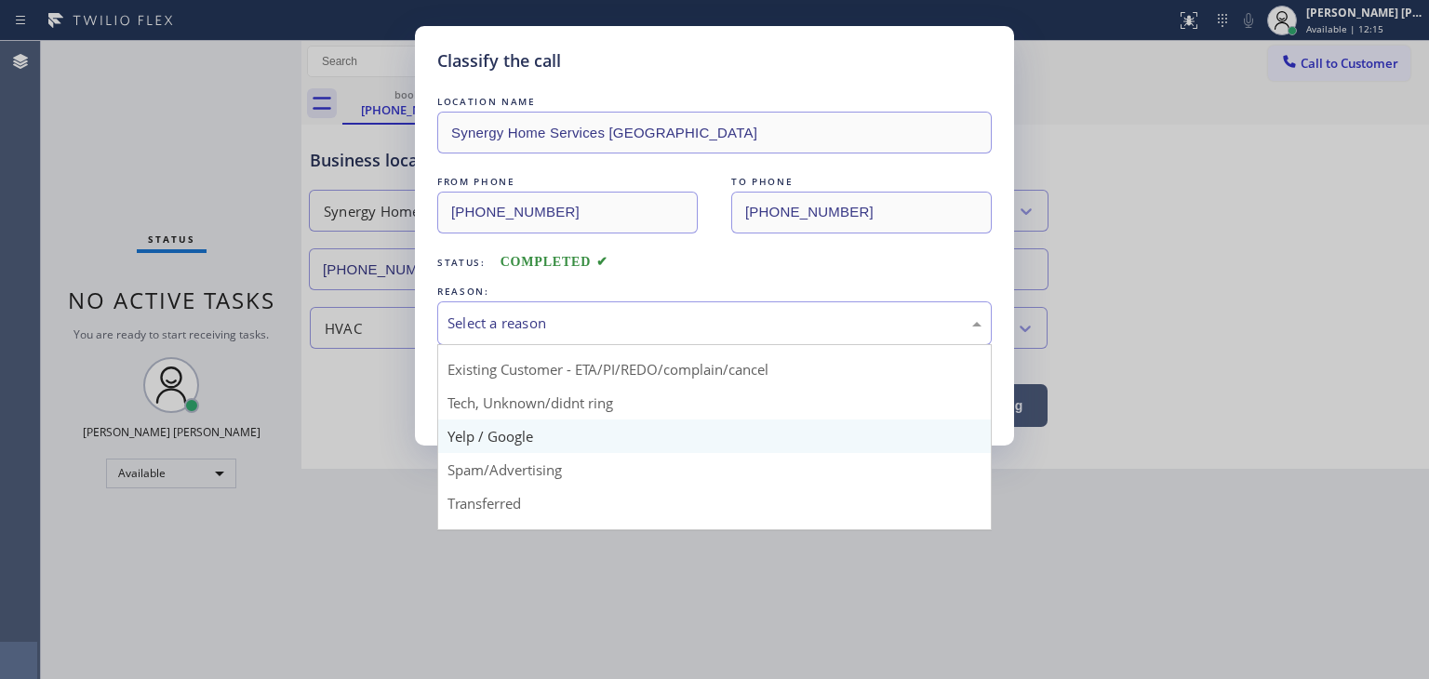
scroll to position [93, 0]
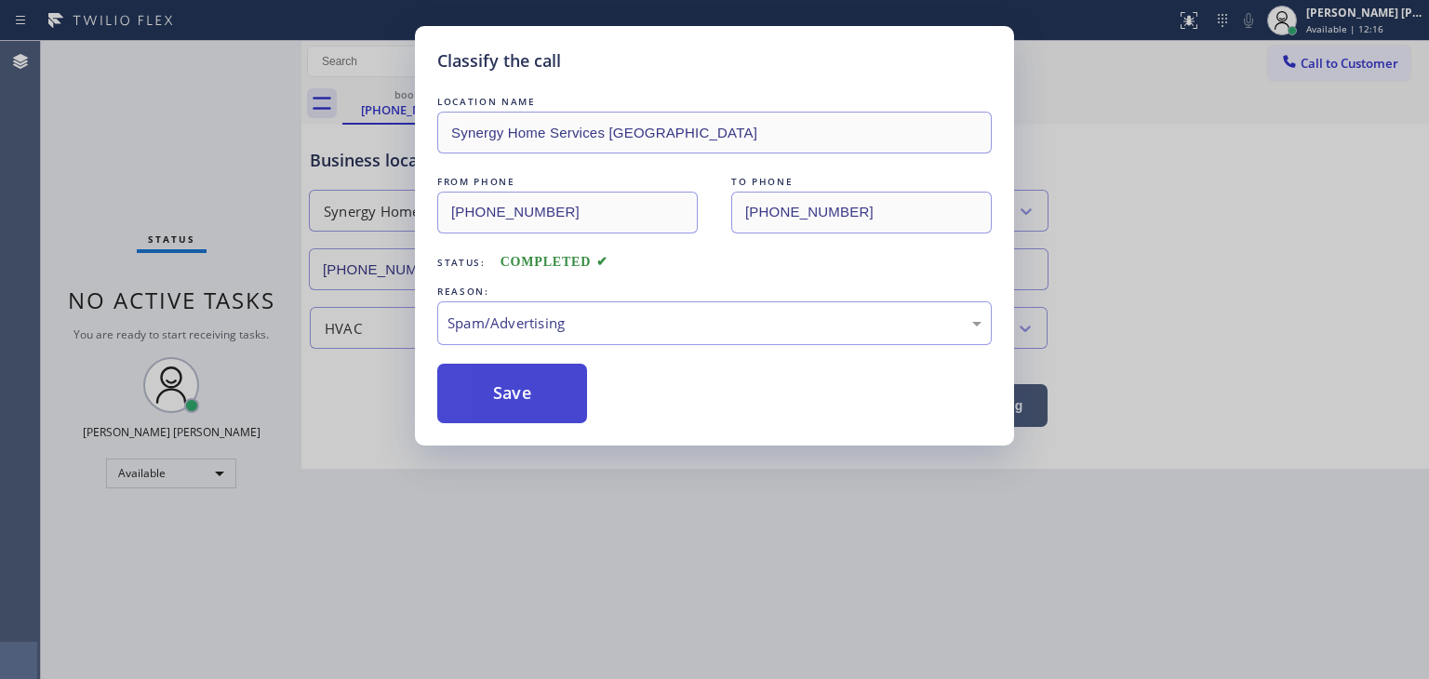
click at [521, 389] on button "Save" at bounding box center [512, 394] width 150 height 60
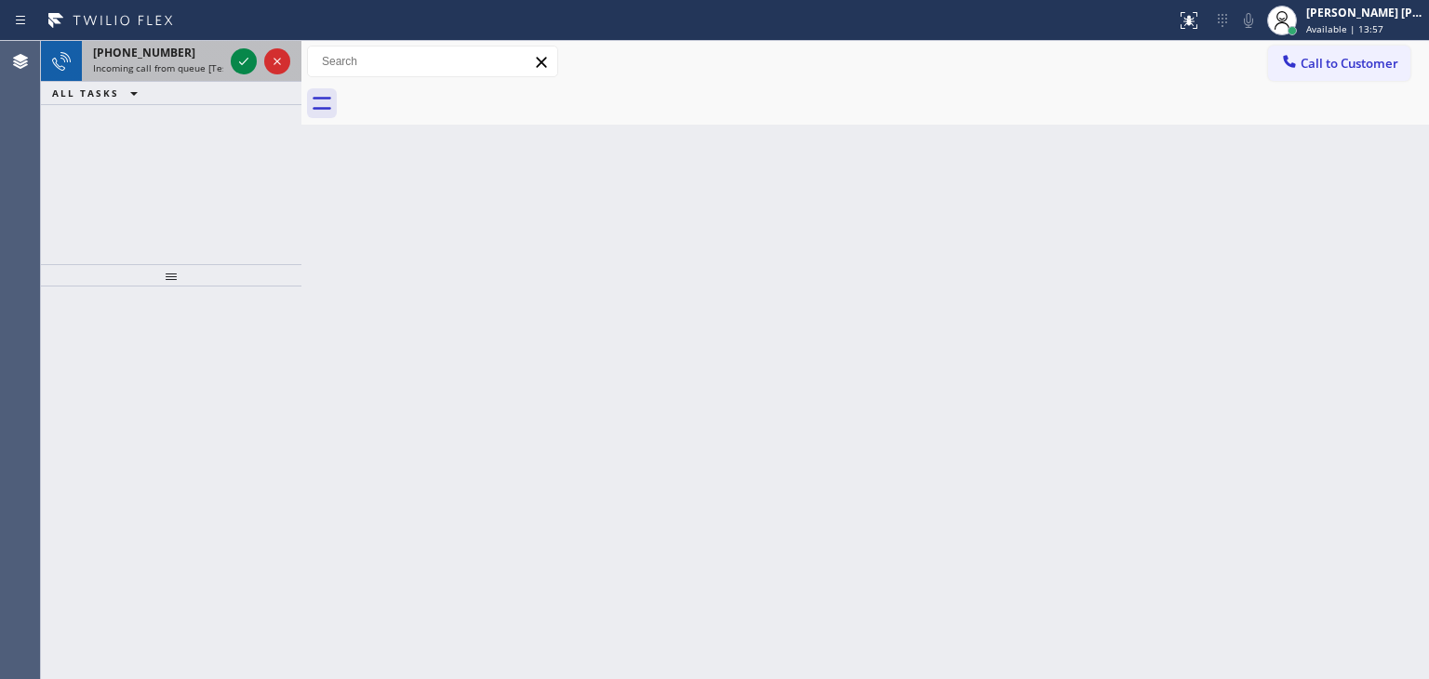
click at [253, 75] on div at bounding box center [260, 61] width 67 height 41
click at [256, 78] on div at bounding box center [260, 61] width 67 height 41
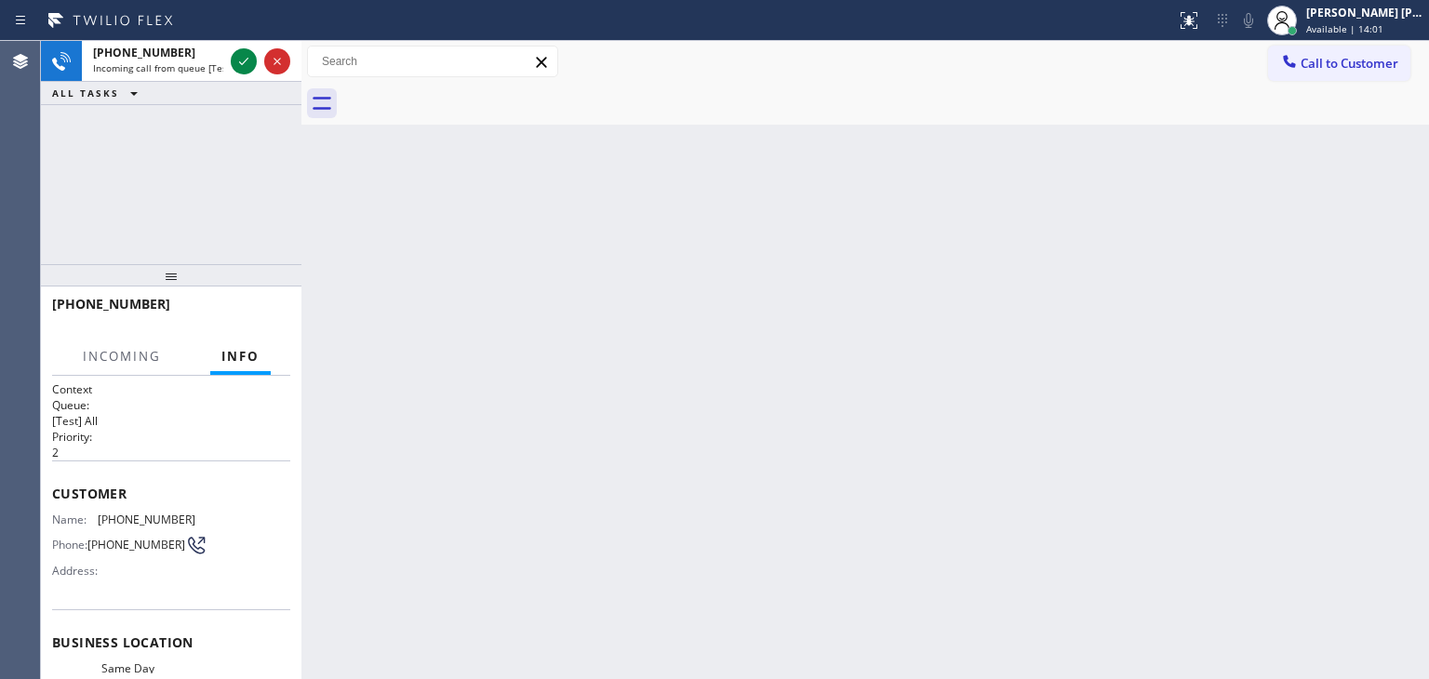
scroll to position [186, 0]
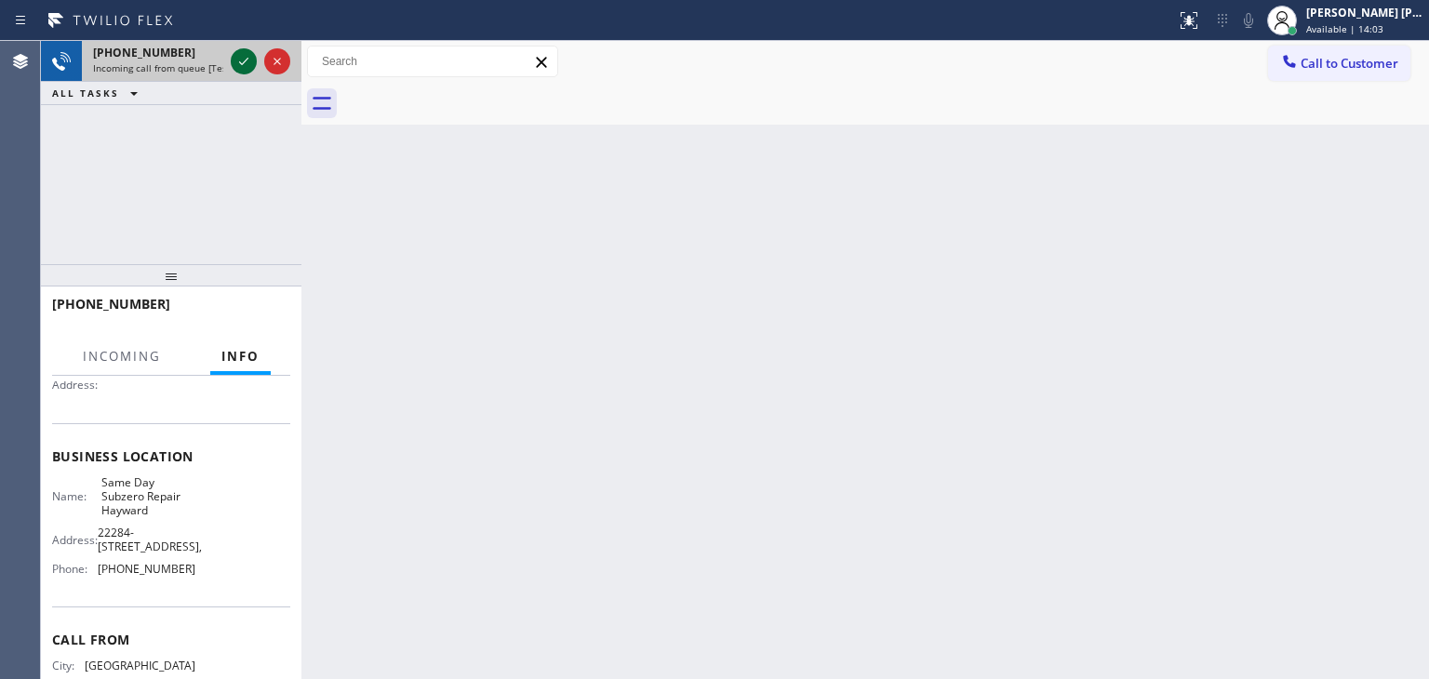
click at [234, 60] on icon at bounding box center [244, 61] width 22 height 22
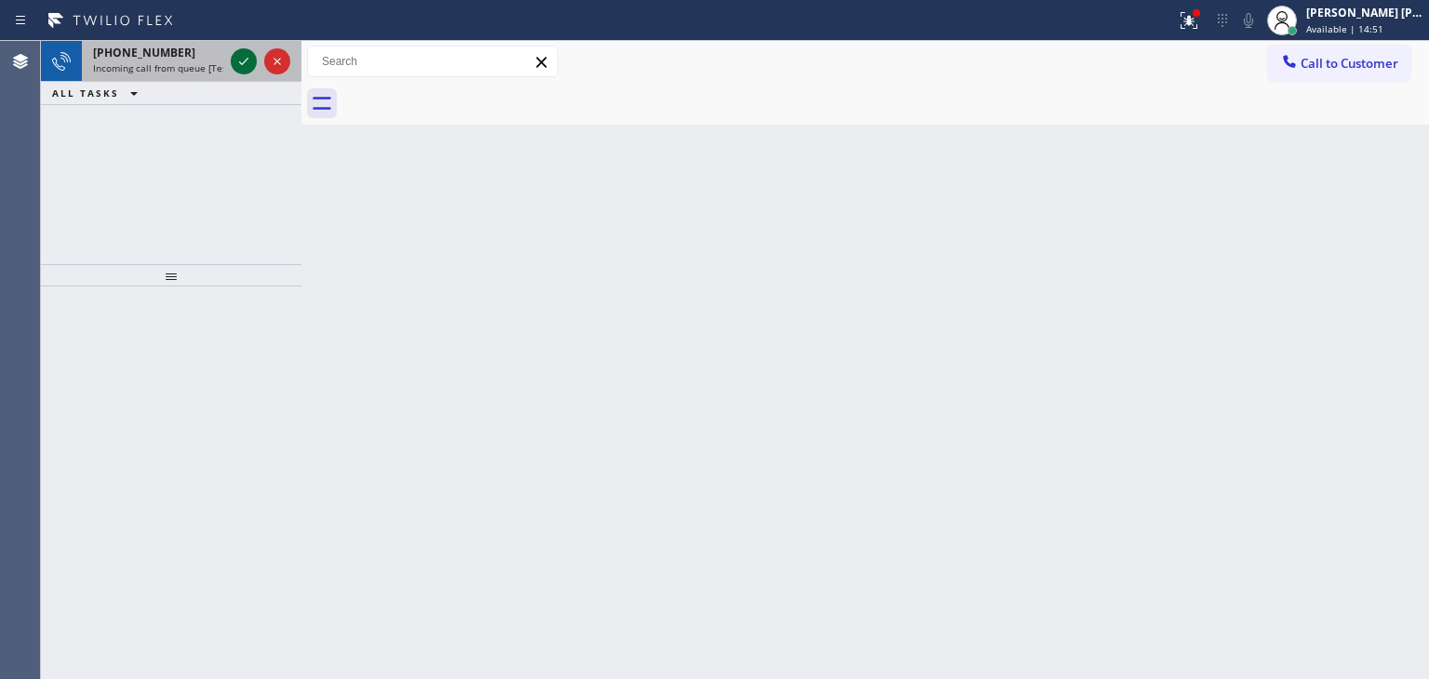
click at [241, 57] on icon at bounding box center [244, 61] width 22 height 22
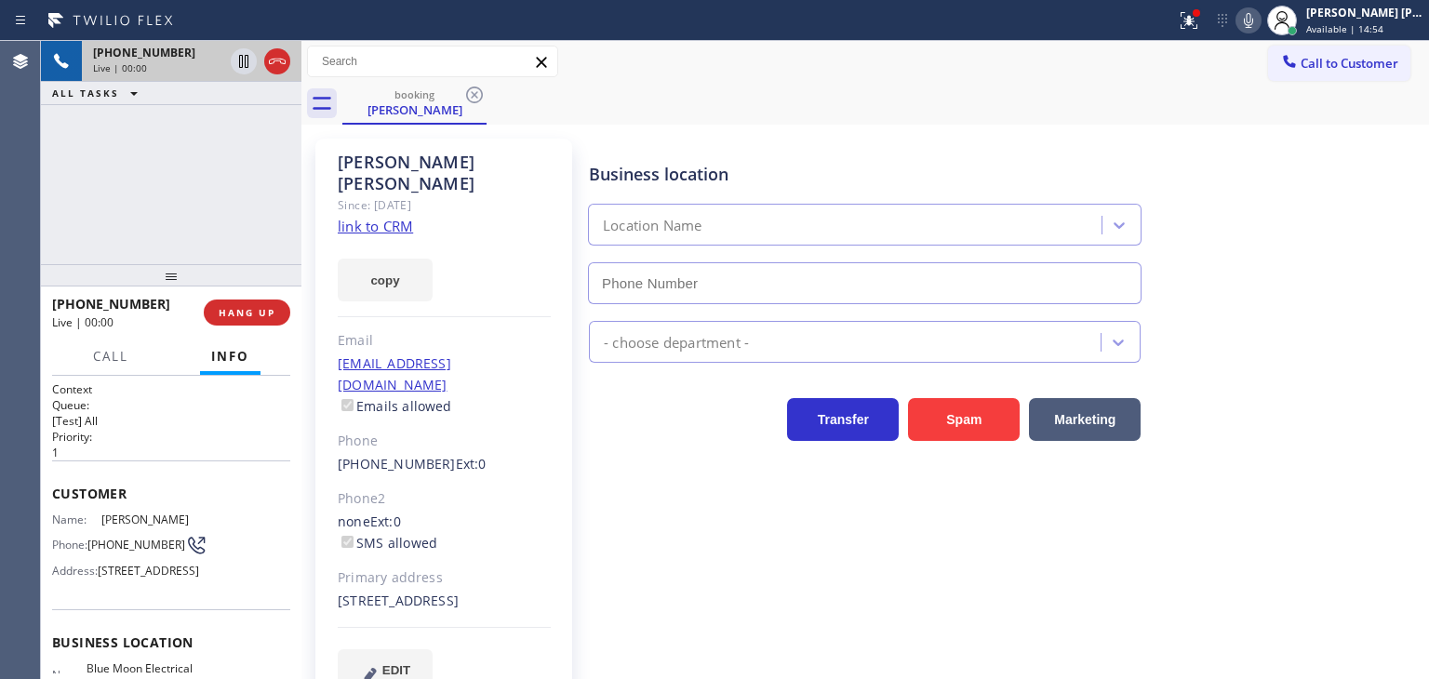
type input "(949) 334-2488"
click at [377, 217] on link "link to CRM" at bounding box center [375, 226] width 75 height 19
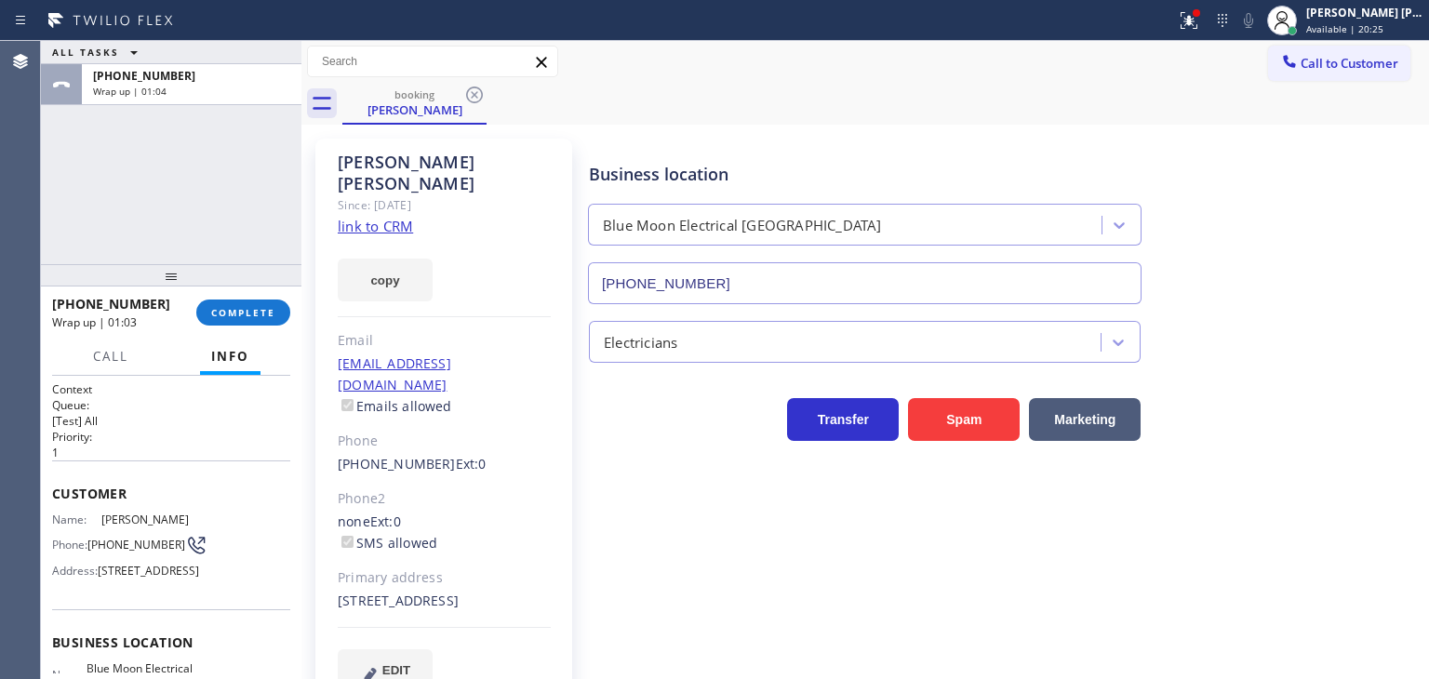
click at [1383, 304] on div "Electricians" at bounding box center [1004, 333] width 839 height 59
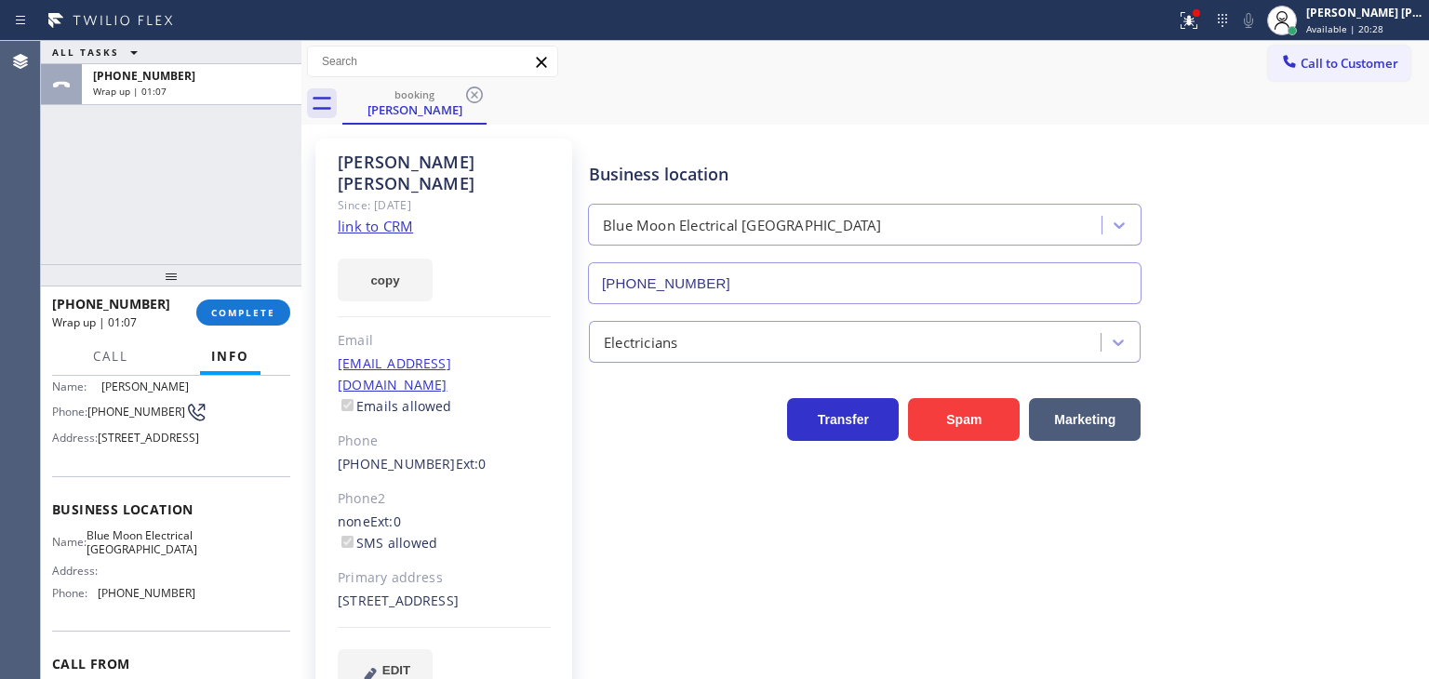
scroll to position [186, 0]
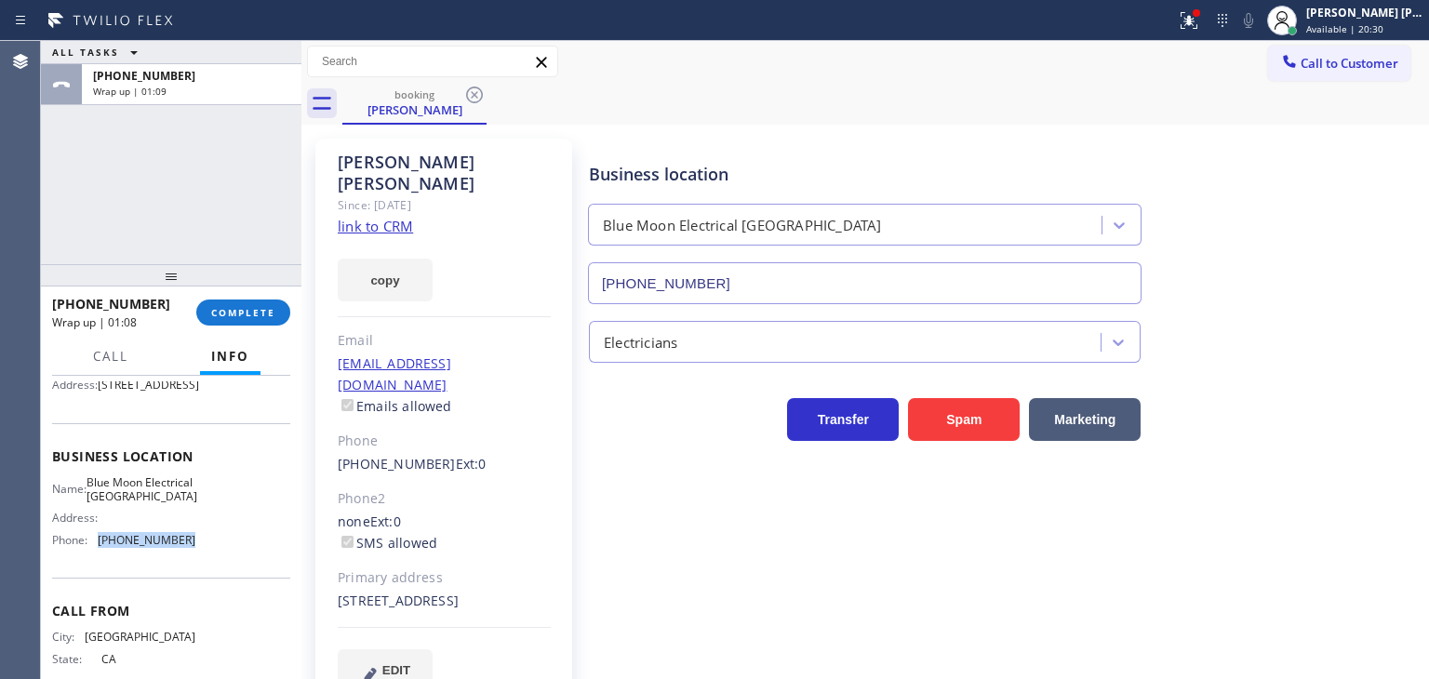
drag, startPoint x: 197, startPoint y: 586, endPoint x: 95, endPoint y: 588, distance: 102.4
click at [95, 555] on div "Name: Blue Moon Electrical San Clemente Address: Phone: (949) 334-2488" at bounding box center [171, 515] width 238 height 80
copy div "(949) 334-2488"
click at [1329, 72] on button "Call to Customer" at bounding box center [1339, 63] width 142 height 35
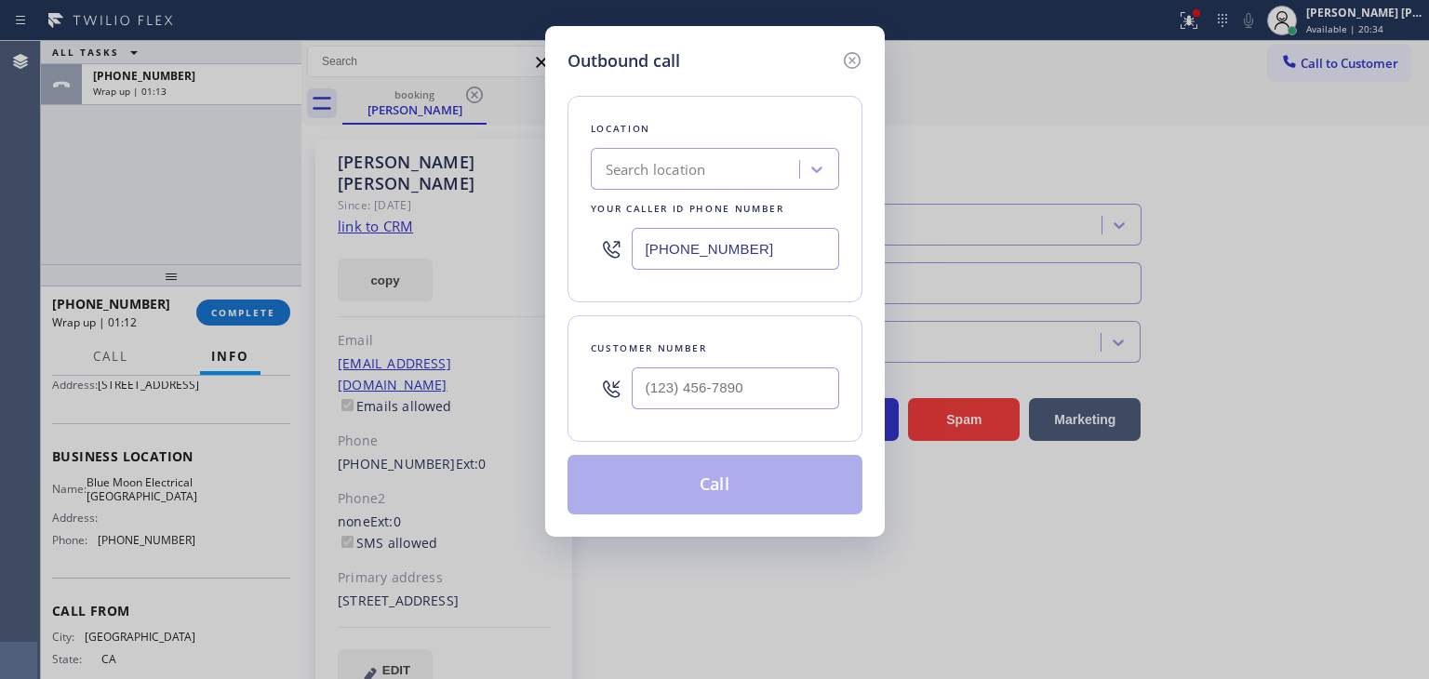
drag, startPoint x: 793, startPoint y: 254, endPoint x: 502, endPoint y: 278, distance: 291.3
click at [502, 278] on div "Outbound call Location Search location Your caller id phone number (760) 493-71…" at bounding box center [714, 339] width 1429 height 679
paste input "949) 334-2488"
type input "(949) 334-2488"
type input "(___) ___-____"
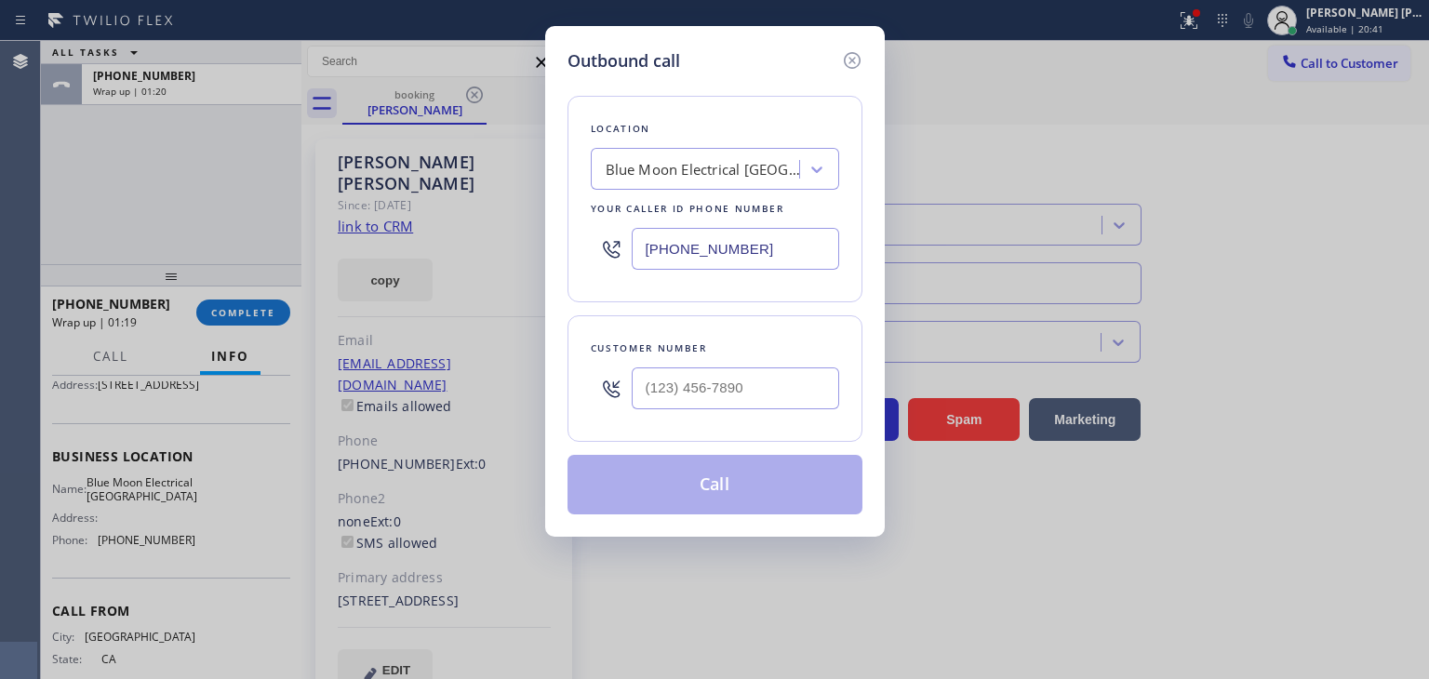
drag, startPoint x: 214, startPoint y: 185, endPoint x: 252, endPoint y: 188, distance: 38.2
click at [214, 185] on div "Outbound call Location Blue Moon Electrical San Clemente Your caller id phone n…" at bounding box center [714, 339] width 1429 height 679
click at [691, 401] on input "(___) ___-____" at bounding box center [735, 388] width 207 height 42
paste input "949) 365-6383"
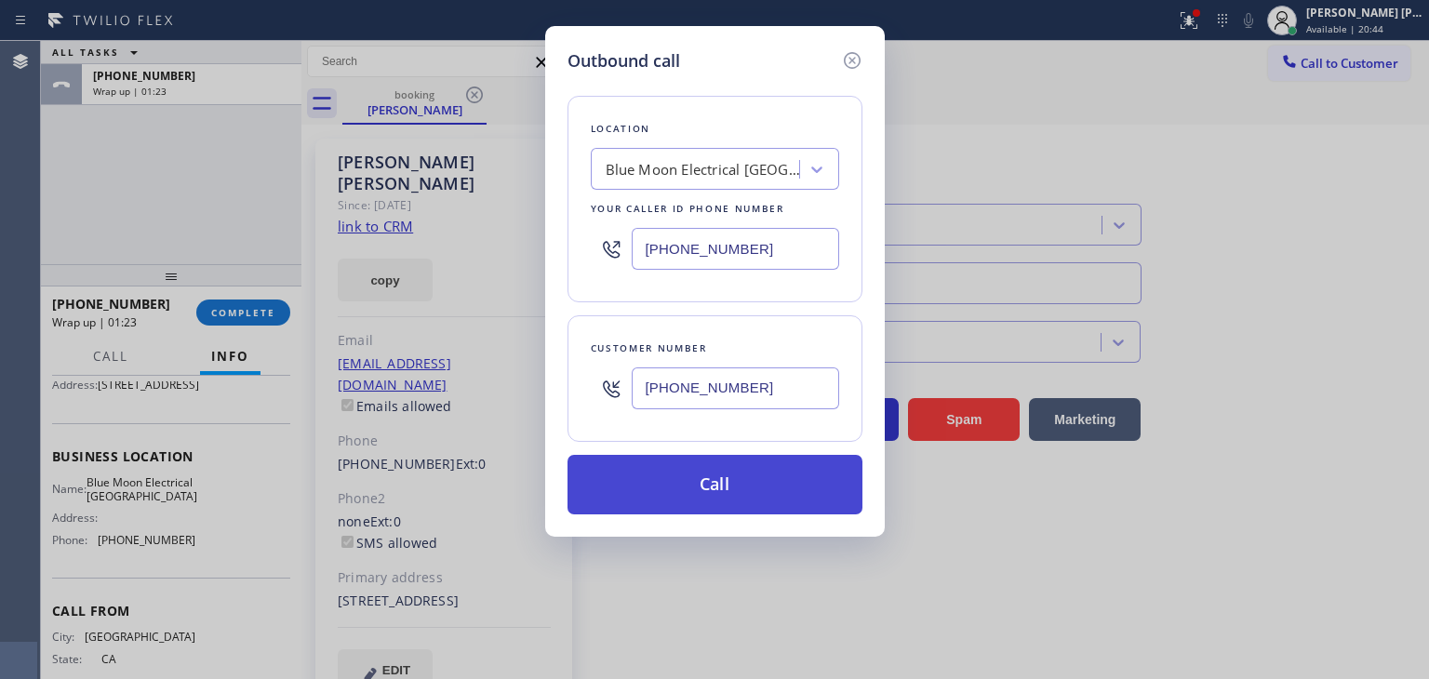
type input "(949) 365-6383"
click at [715, 488] on button "Call" at bounding box center [715, 485] width 295 height 60
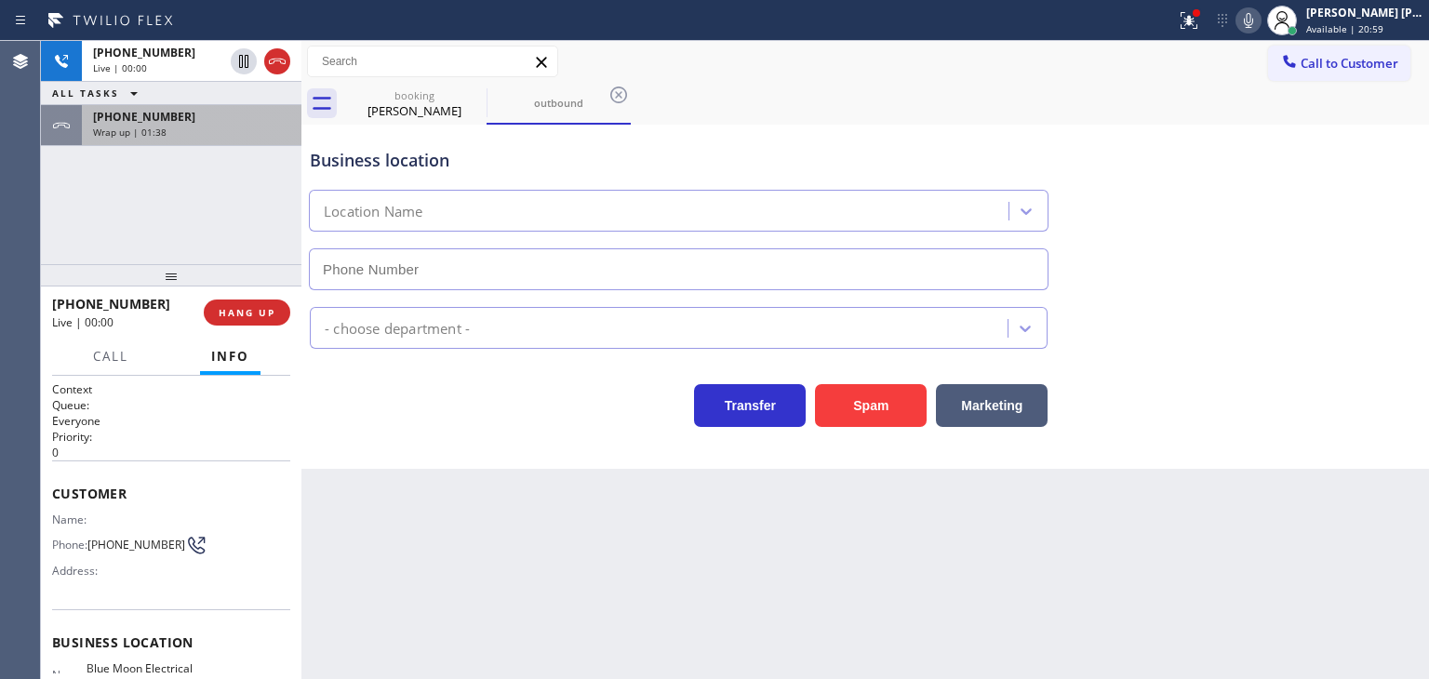
type input "(949) 334-2488"
click at [177, 121] on div "+15625443134" at bounding box center [191, 117] width 197 height 16
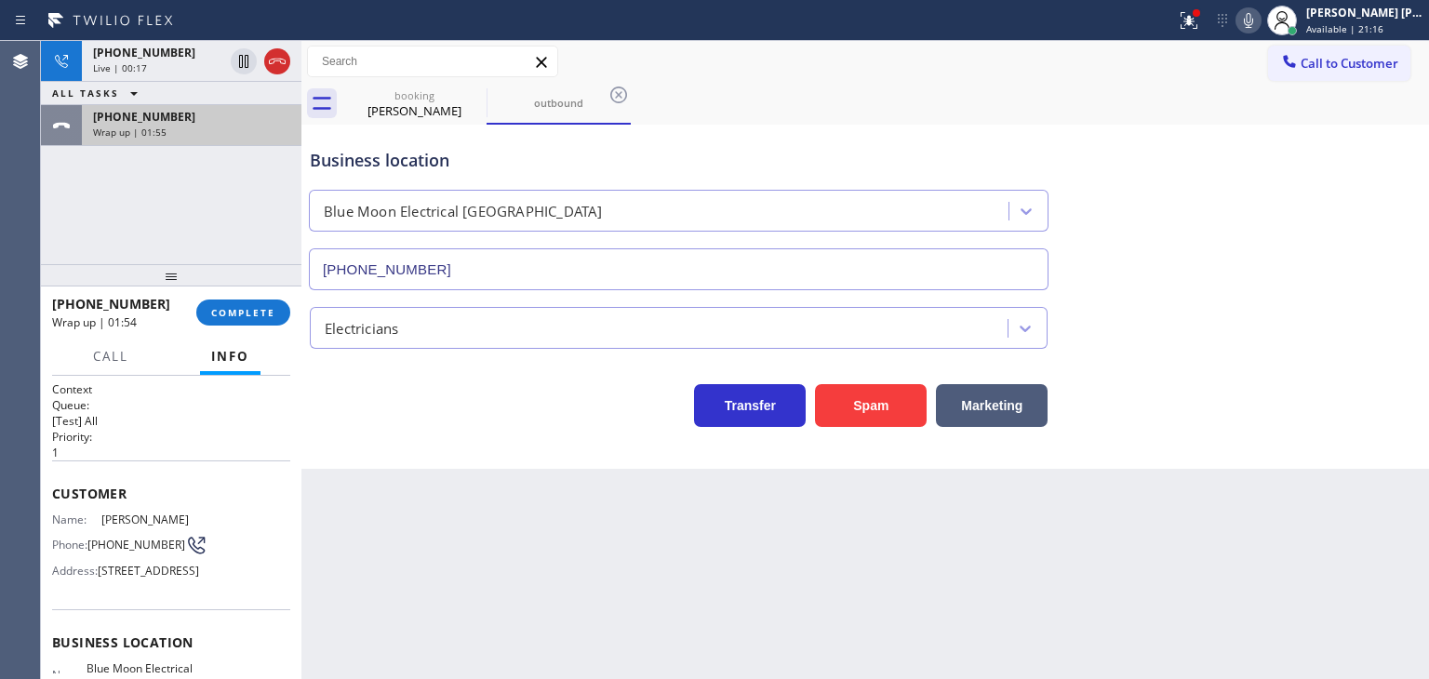
click at [171, 121] on div "+15625443134" at bounding box center [191, 117] width 197 height 16
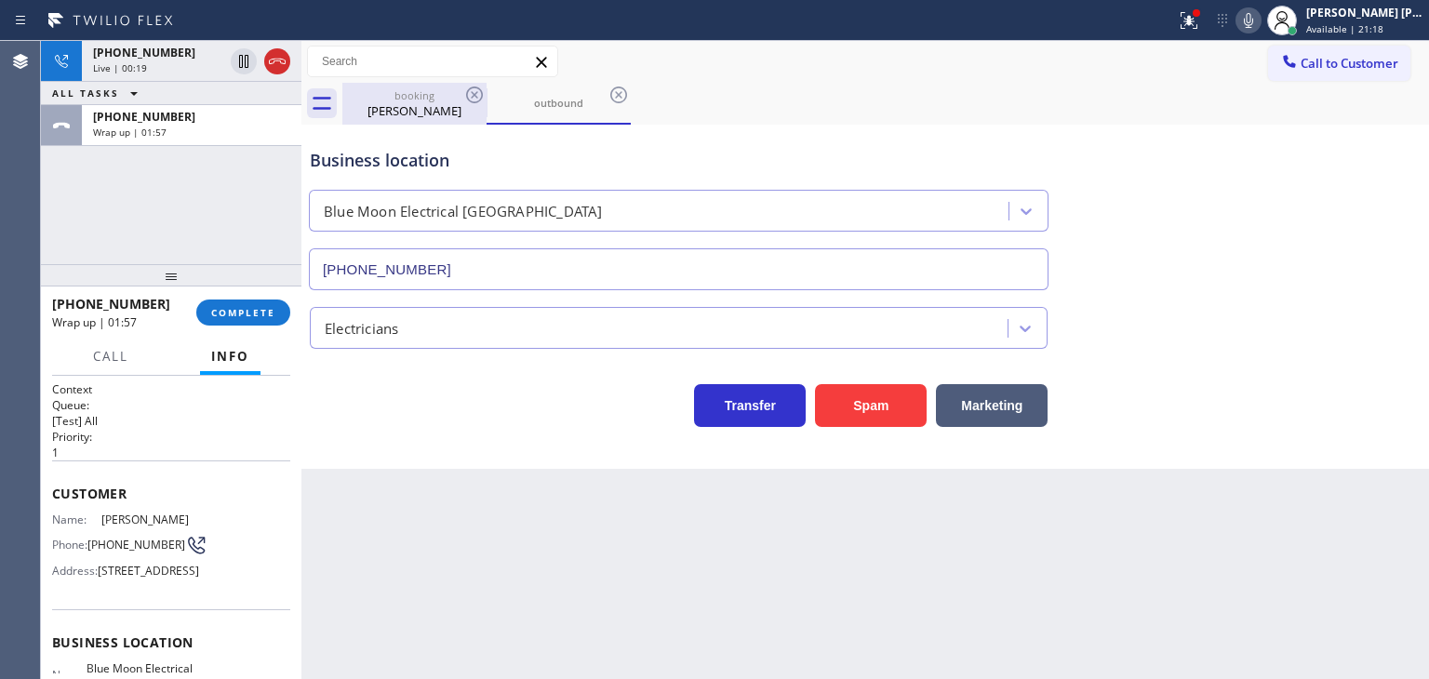
click at [407, 111] on div "Randall Ludwig" at bounding box center [414, 110] width 140 height 17
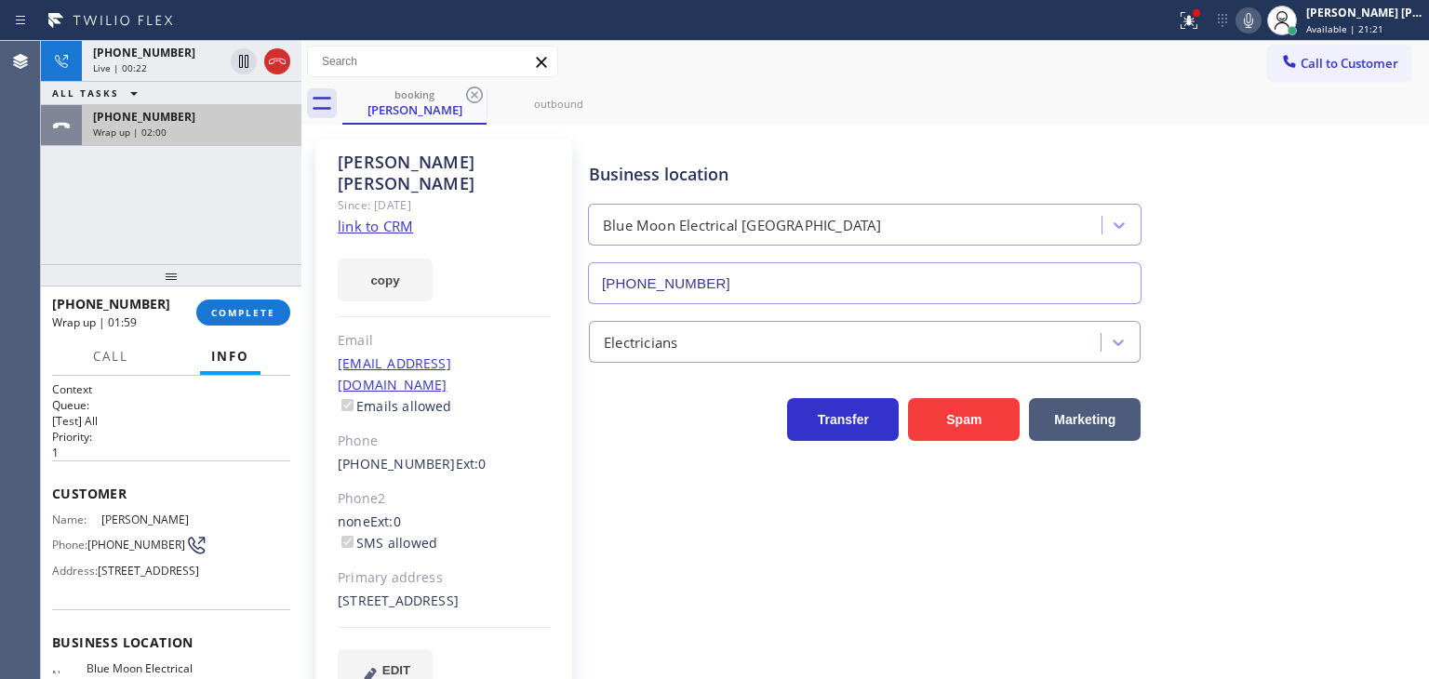
click at [201, 128] on div "Wrap up | 02:00" at bounding box center [191, 132] width 197 height 13
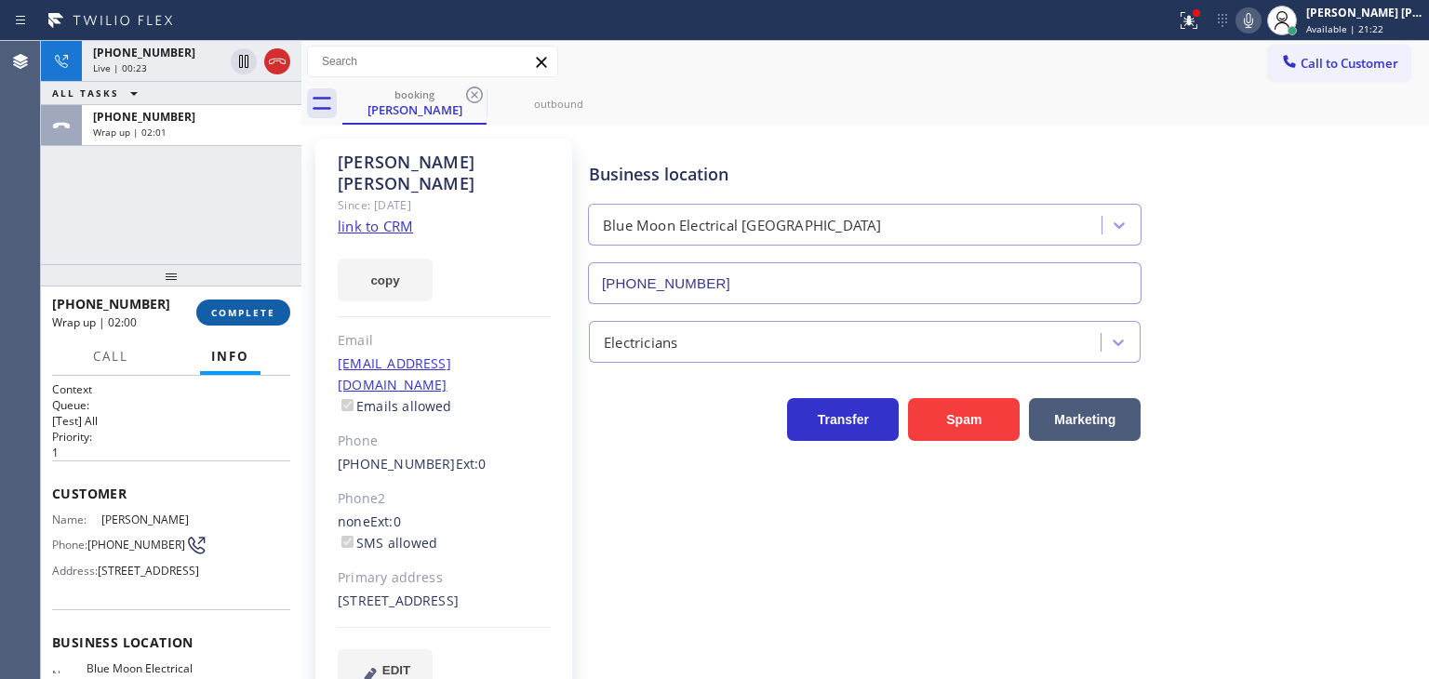
click at [259, 314] on span "COMPLETE" at bounding box center [243, 312] width 64 height 13
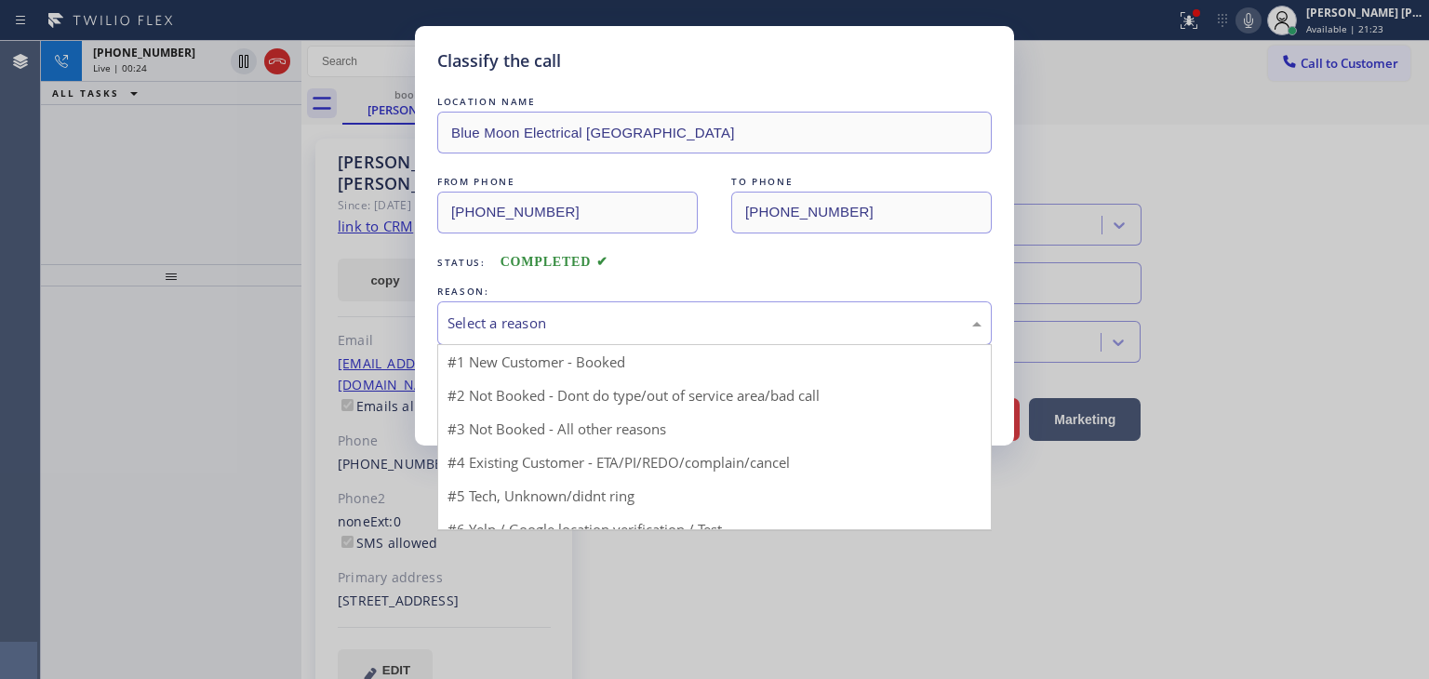
click at [476, 327] on div "Select a reason" at bounding box center [715, 323] width 534 height 21
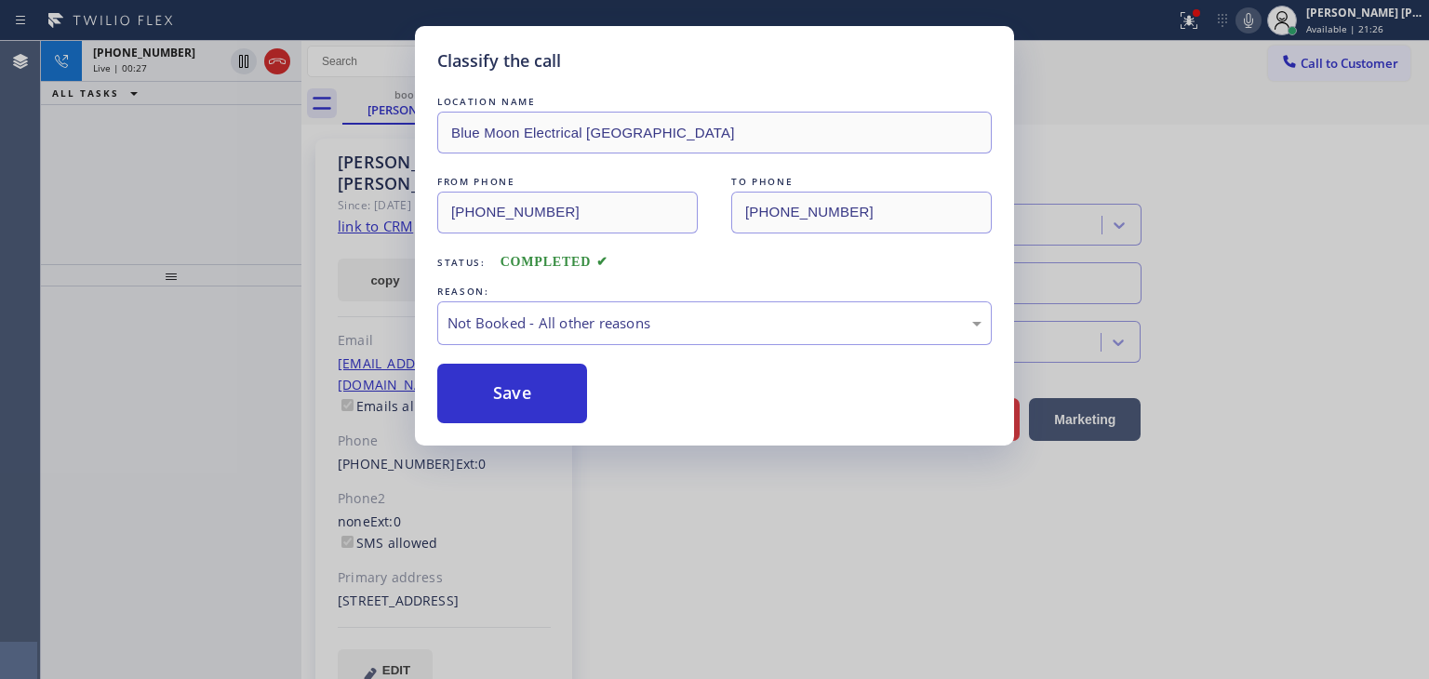
click at [513, 394] on button "Save" at bounding box center [512, 394] width 150 height 60
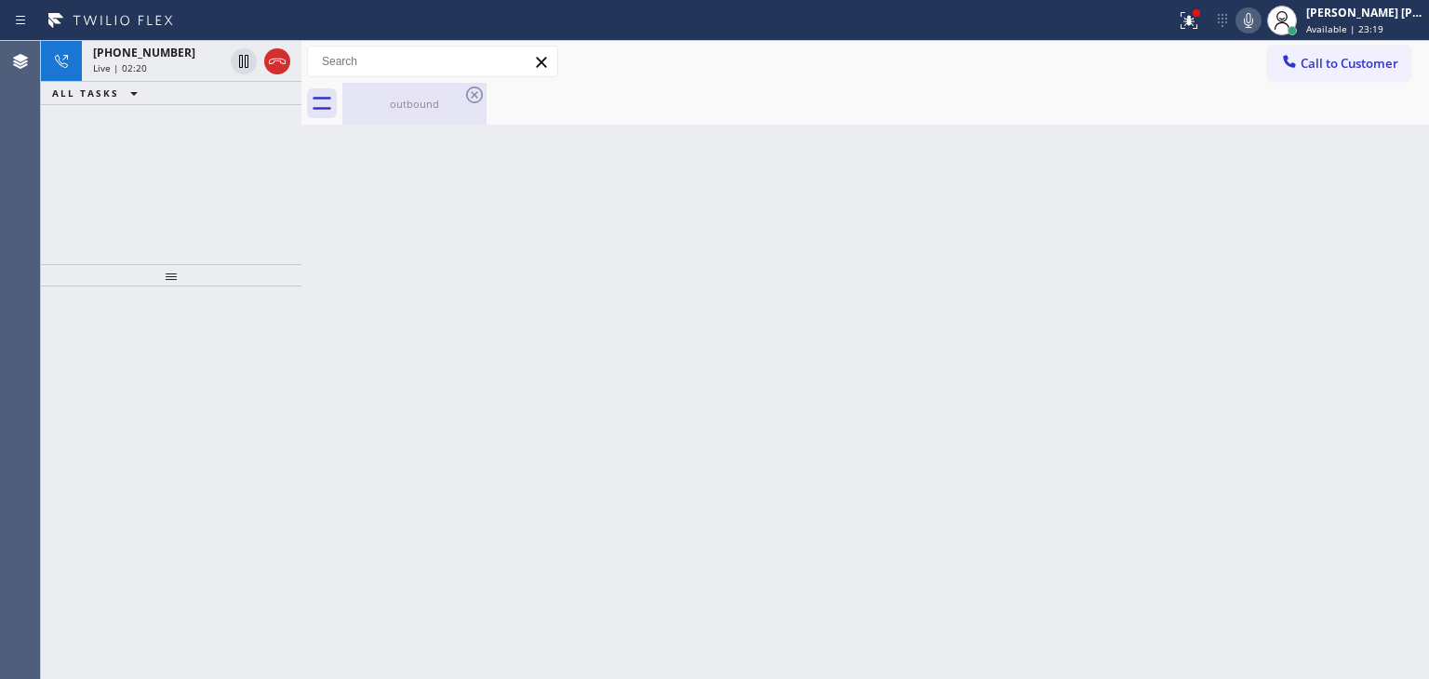
click at [417, 85] on div "outbound" at bounding box center [414, 104] width 140 height 42
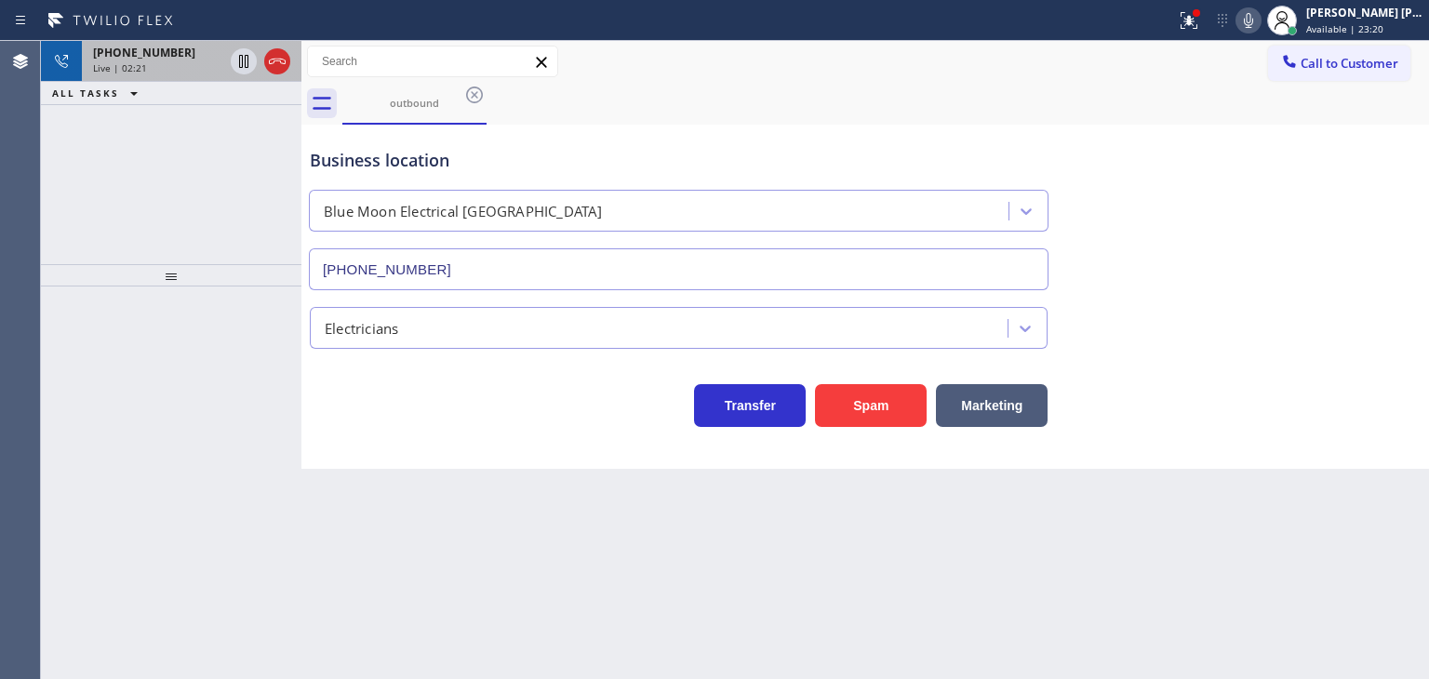
click at [127, 60] on div "+19493656383 Live | 02:21" at bounding box center [154, 61] width 145 height 41
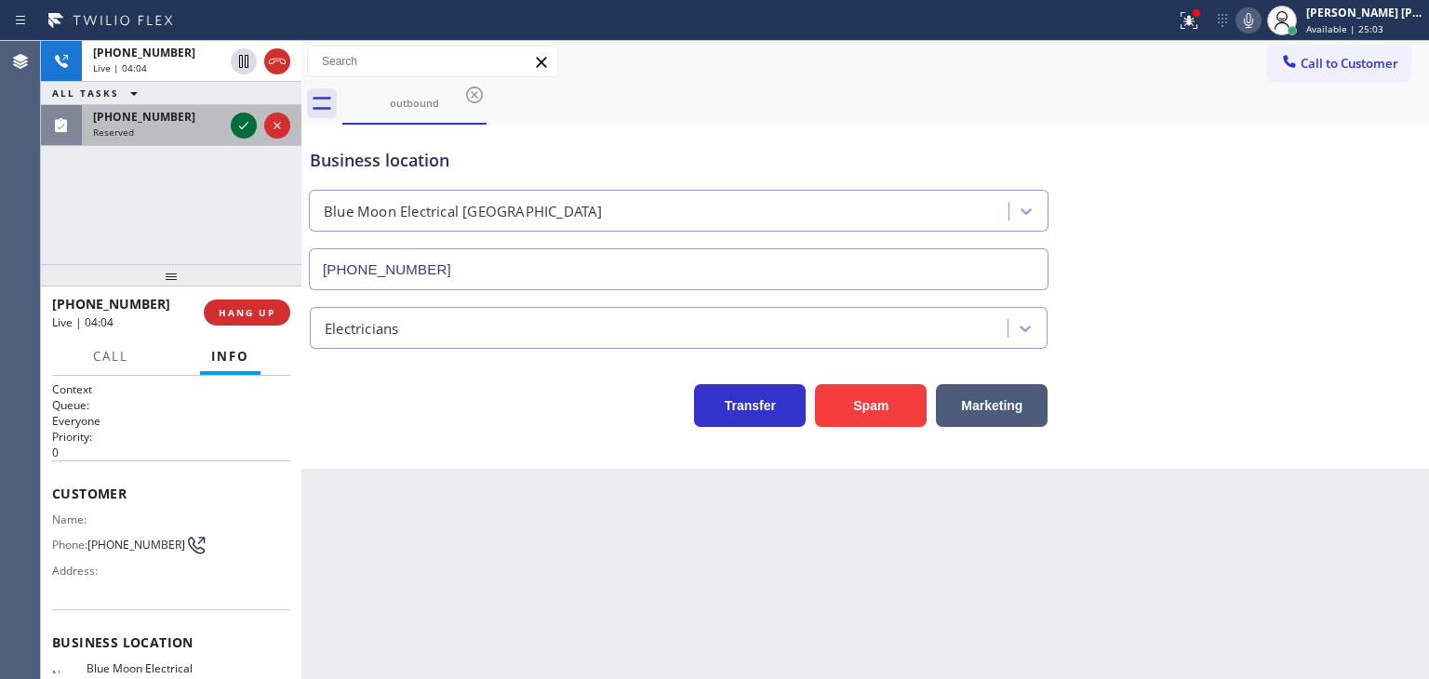
click at [243, 120] on icon at bounding box center [244, 125] width 22 height 22
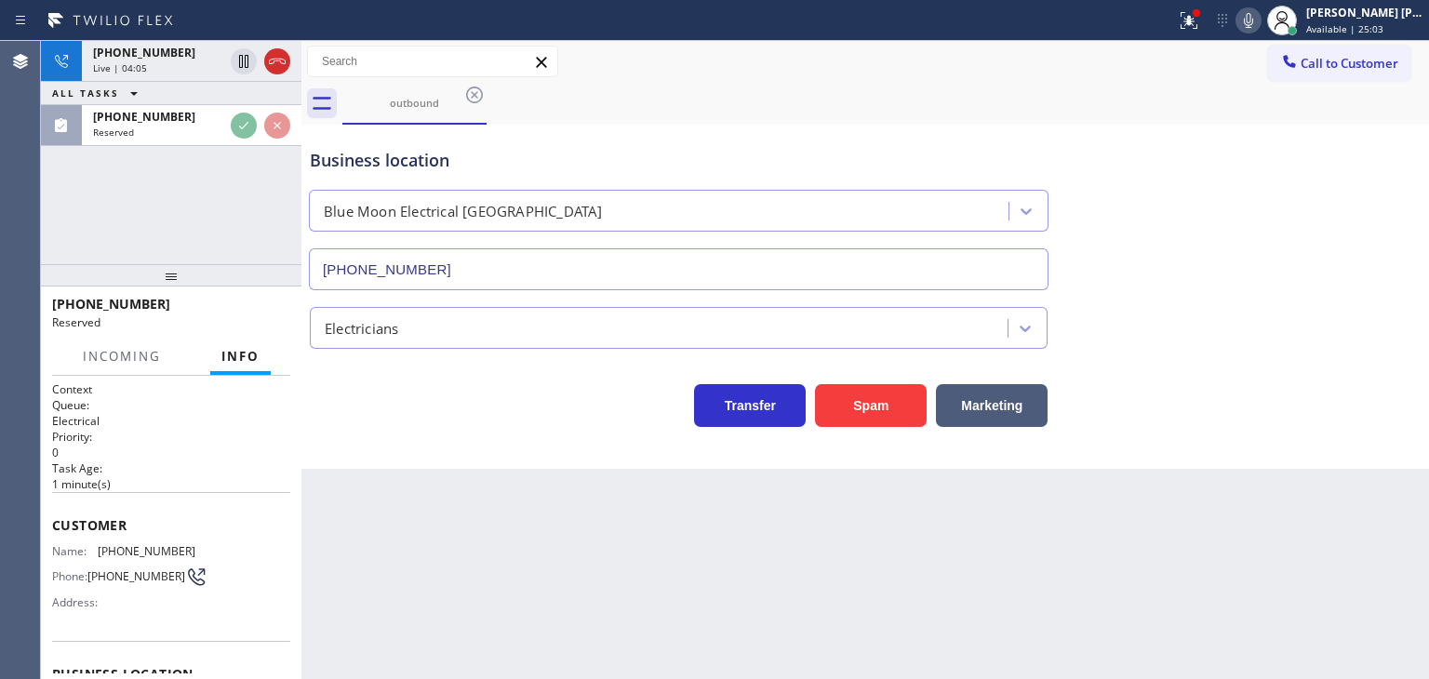
click at [153, 17] on icon at bounding box center [111, 21] width 140 height 30
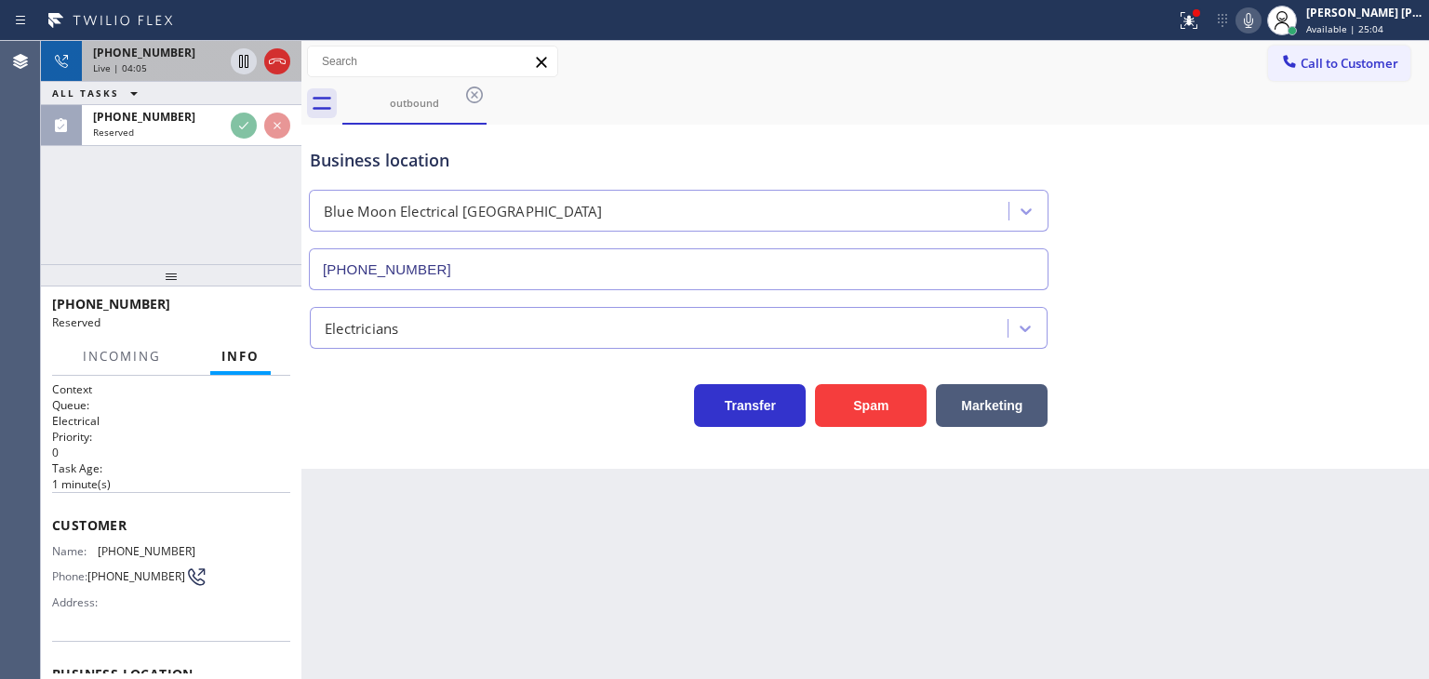
click at [157, 58] on span "+19493656383" at bounding box center [144, 53] width 102 height 16
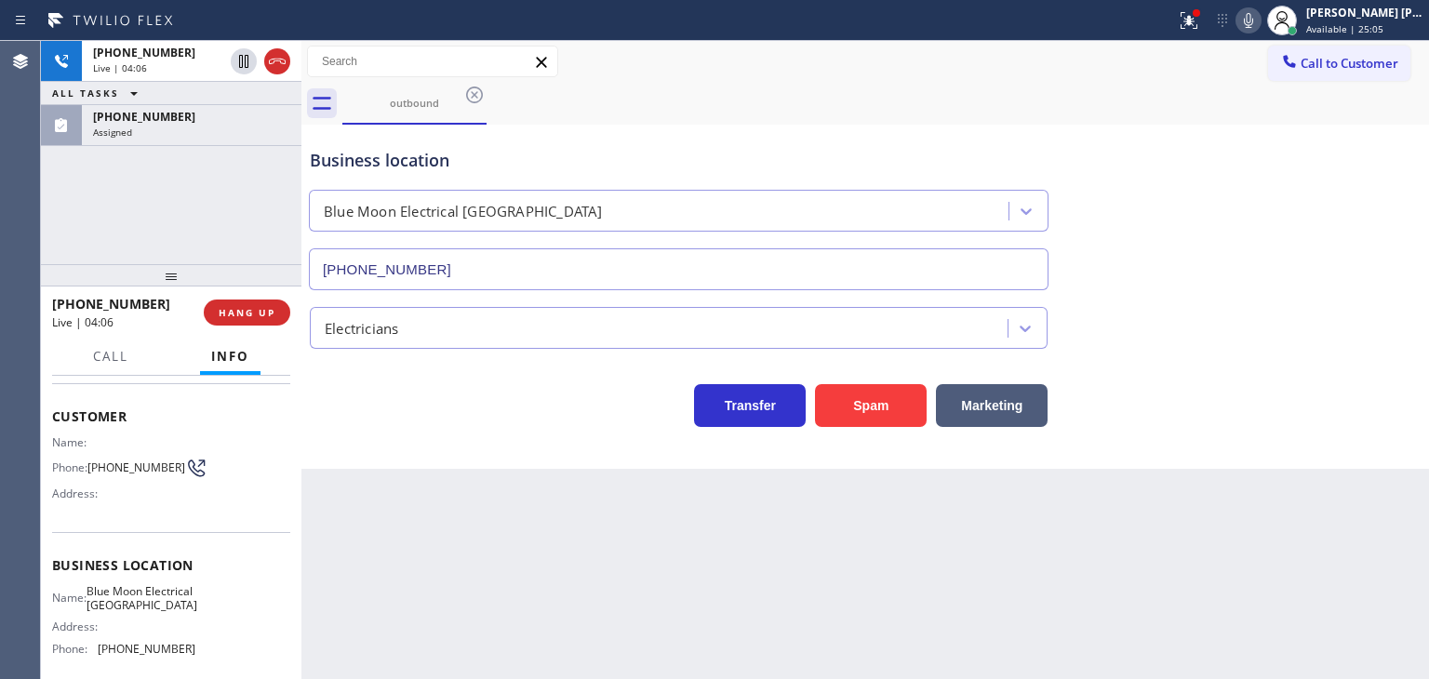
scroll to position [186, 0]
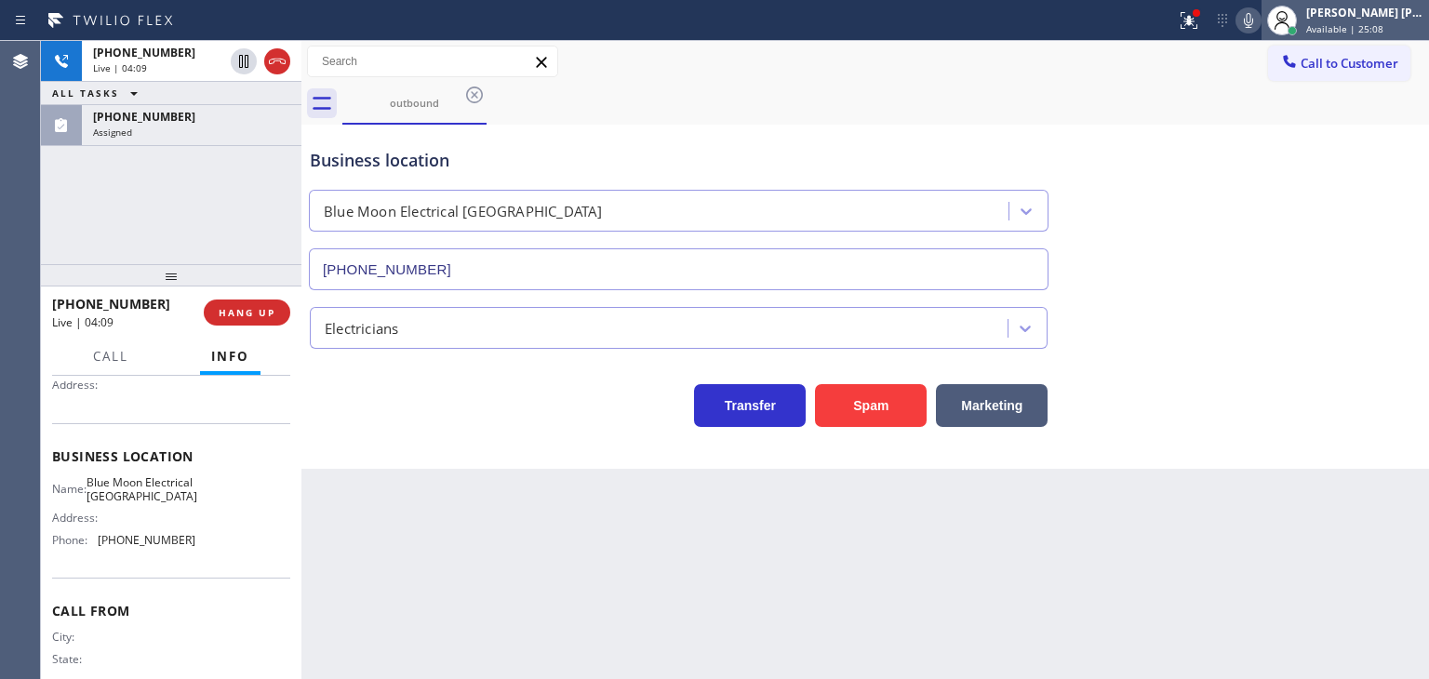
click at [1370, 14] on div "[PERSON_NAME] [PERSON_NAME]" at bounding box center [1364, 13] width 117 height 16
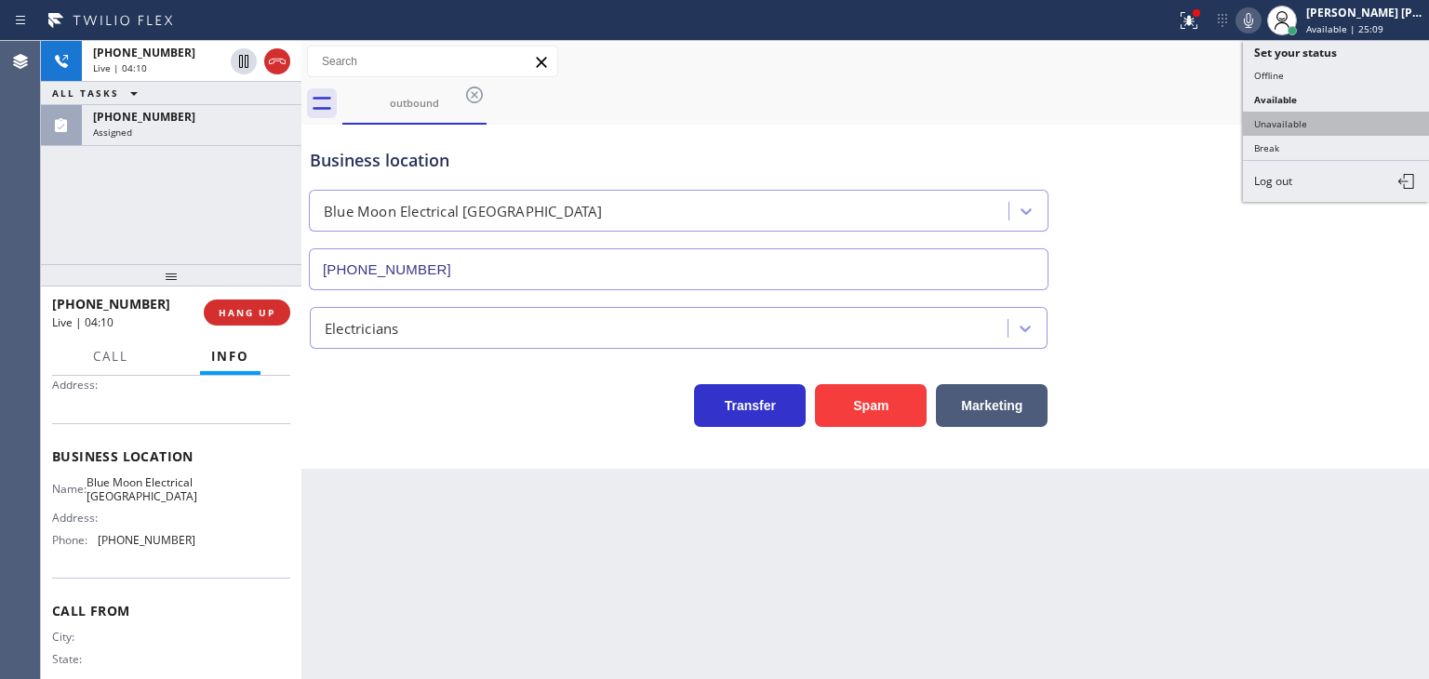
click at [1280, 116] on button "Unavailable" at bounding box center [1336, 124] width 186 height 24
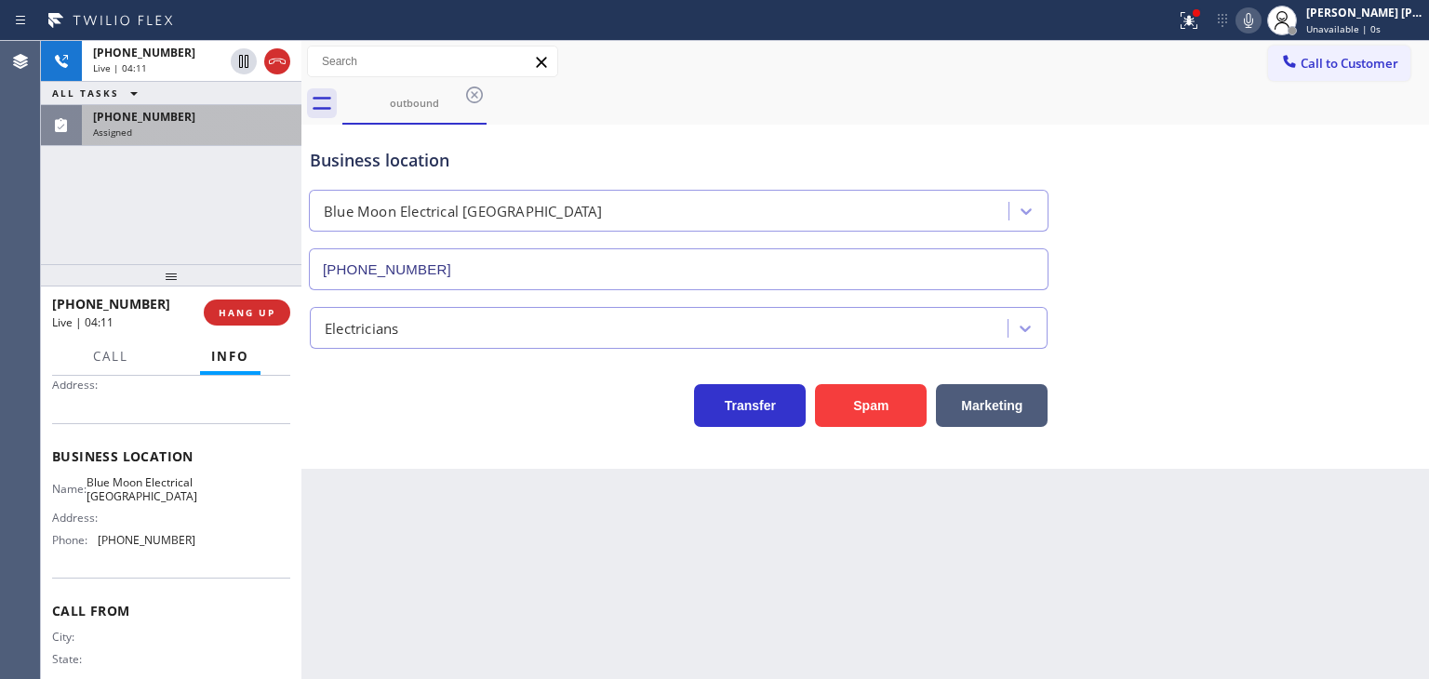
click at [204, 127] on div "Assigned" at bounding box center [191, 132] width 197 height 13
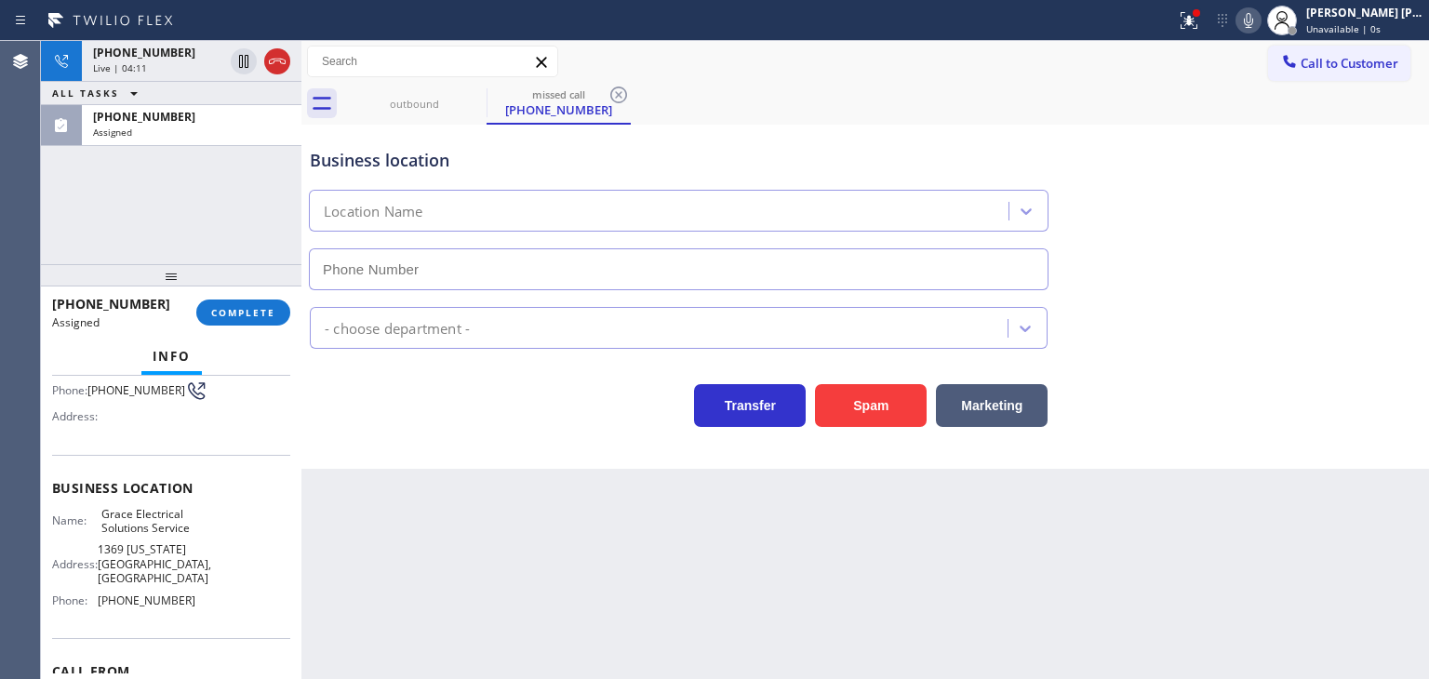
scroll to position [216, 0]
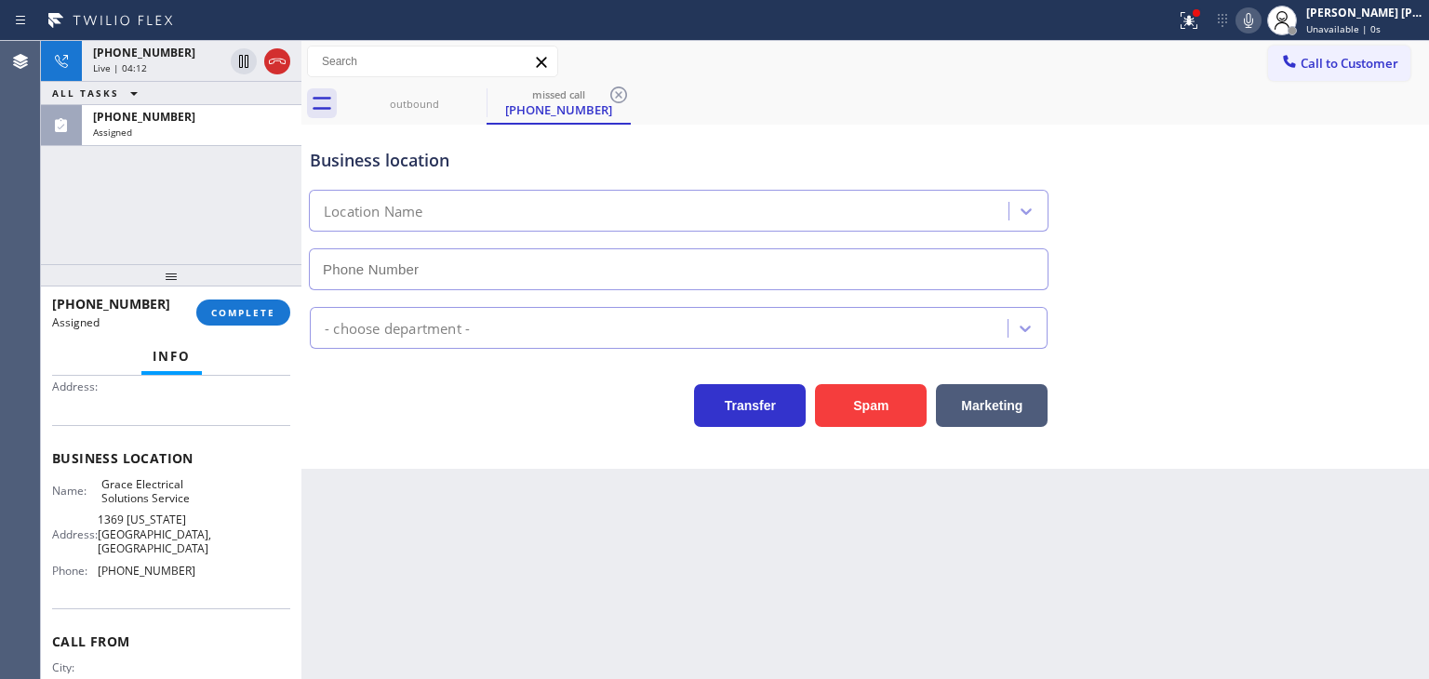
type input "(415) 723-6657"
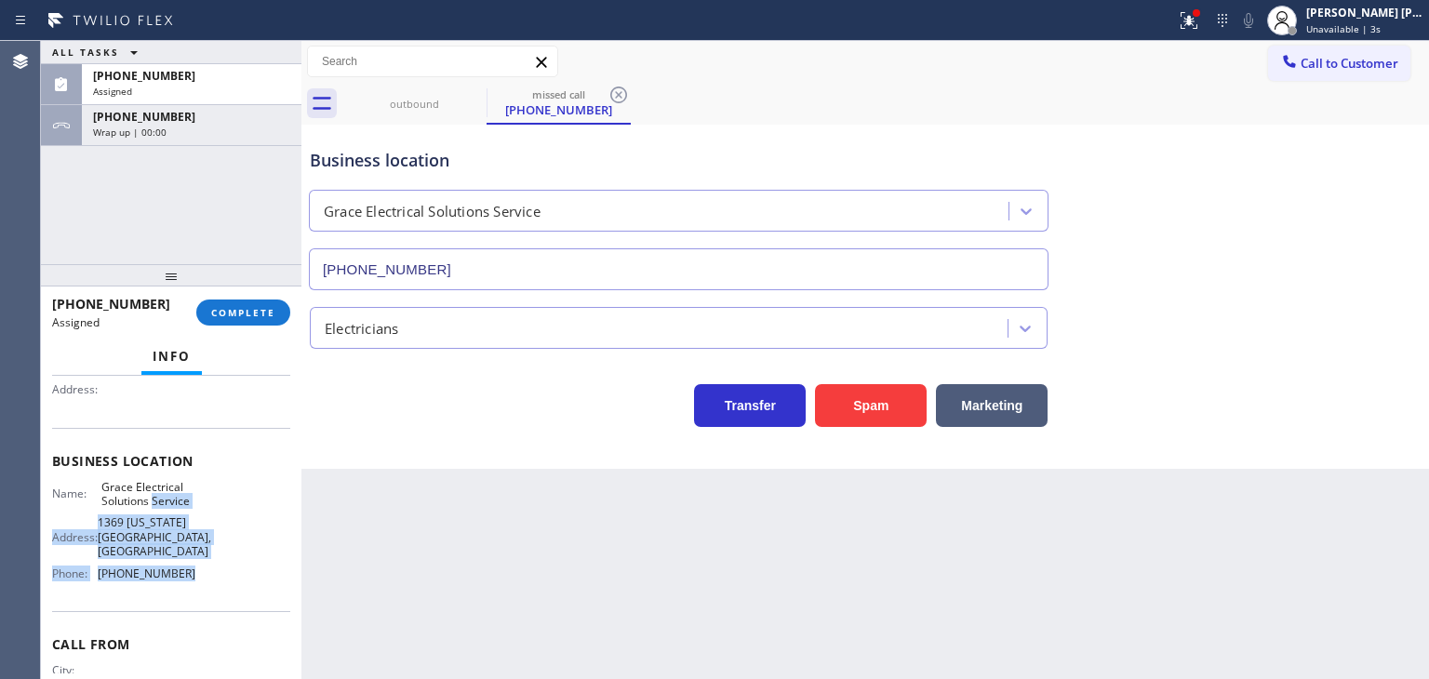
scroll to position [120, 0]
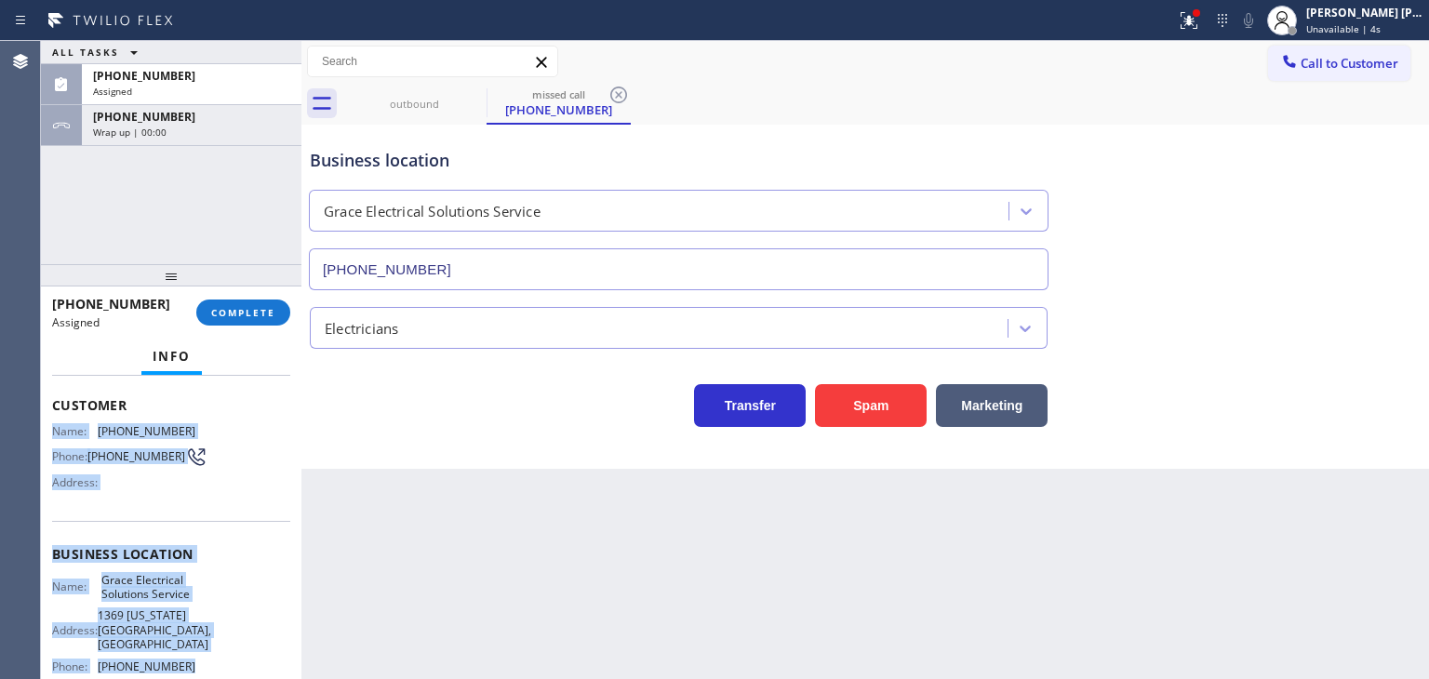
drag, startPoint x: 190, startPoint y: 598, endPoint x: 44, endPoint y: 428, distance: 224.3
click at [44, 428] on div "Context Queue: Electrical Priority: 0 Task Age: 1 minute(s) Customer Name: (341…" at bounding box center [171, 527] width 261 height 303
copy div "Name: (341) 200-5922 Phone: (341) 200-5922 Address: Business location Name: Gra…"
click at [209, 120] on div "+19493656383" at bounding box center [191, 117] width 197 height 16
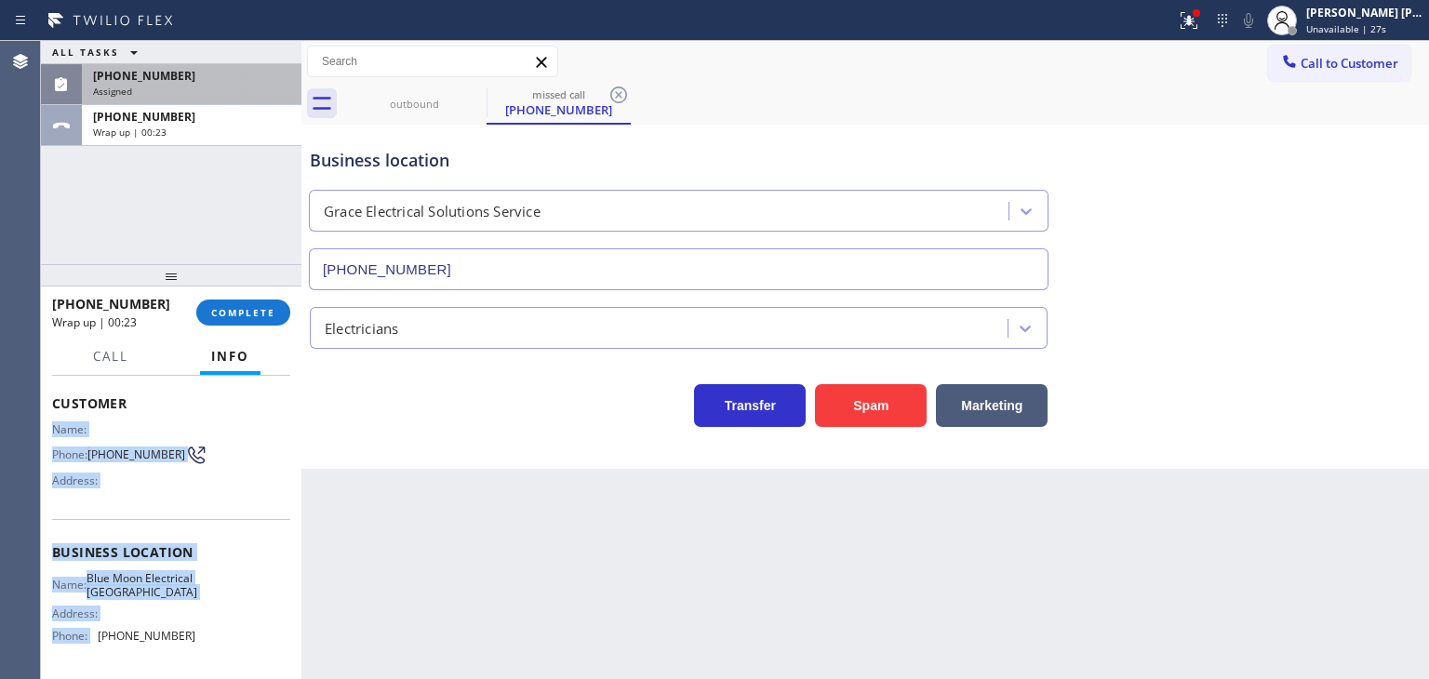
click at [237, 92] on div "Assigned" at bounding box center [191, 91] width 197 height 13
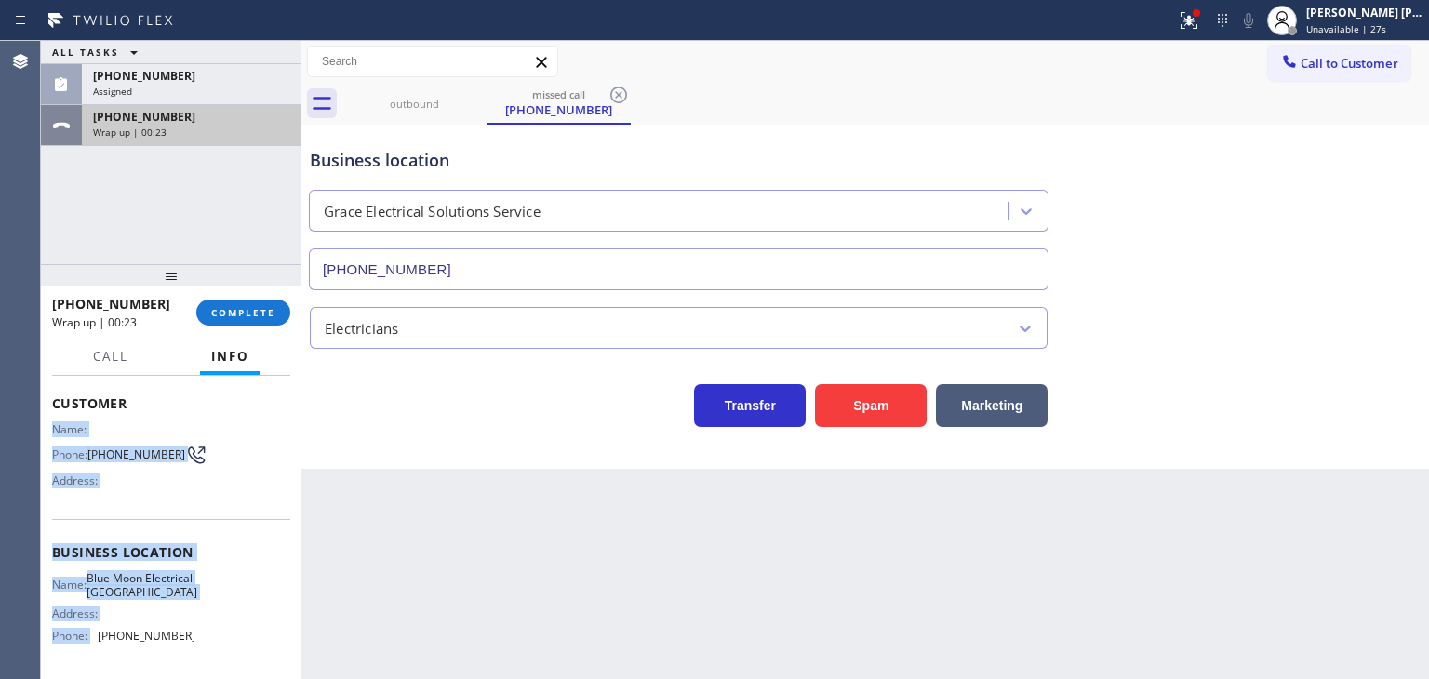
scroll to position [120, 0]
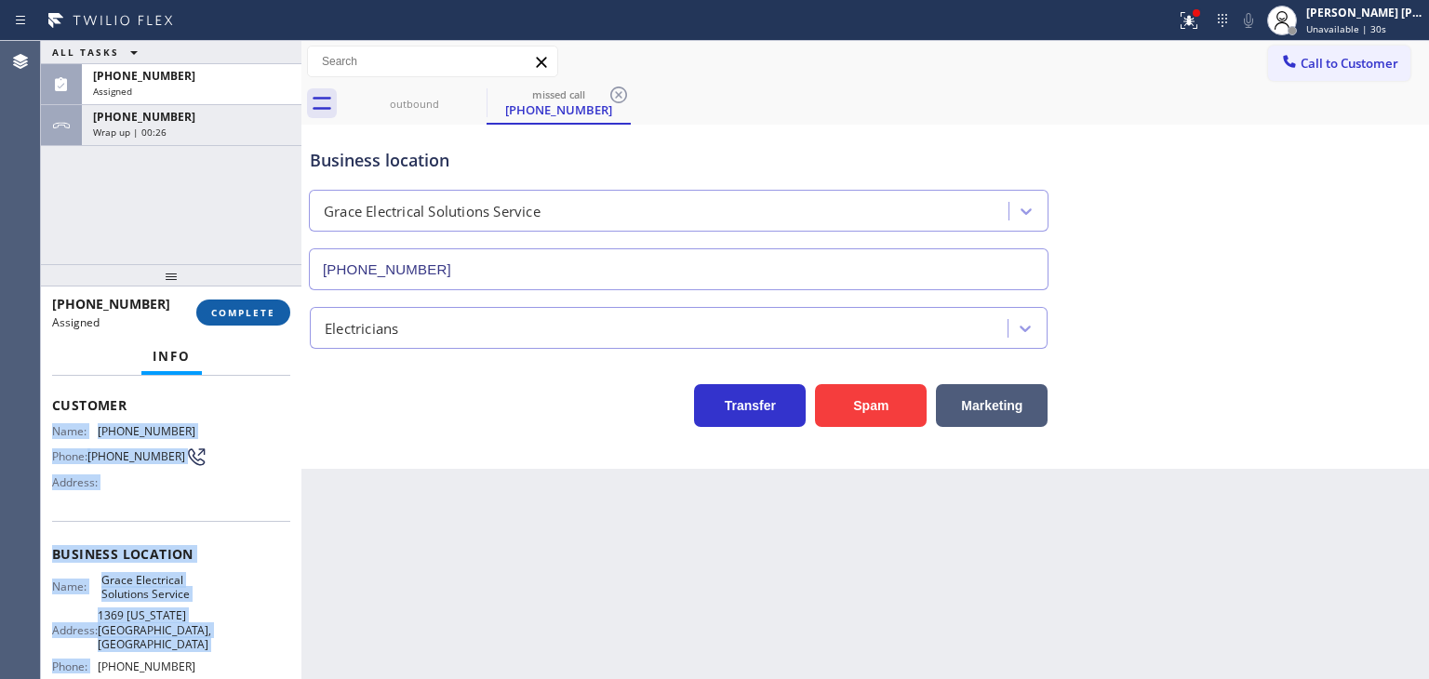
click at [241, 317] on span "COMPLETE" at bounding box center [243, 312] width 64 height 13
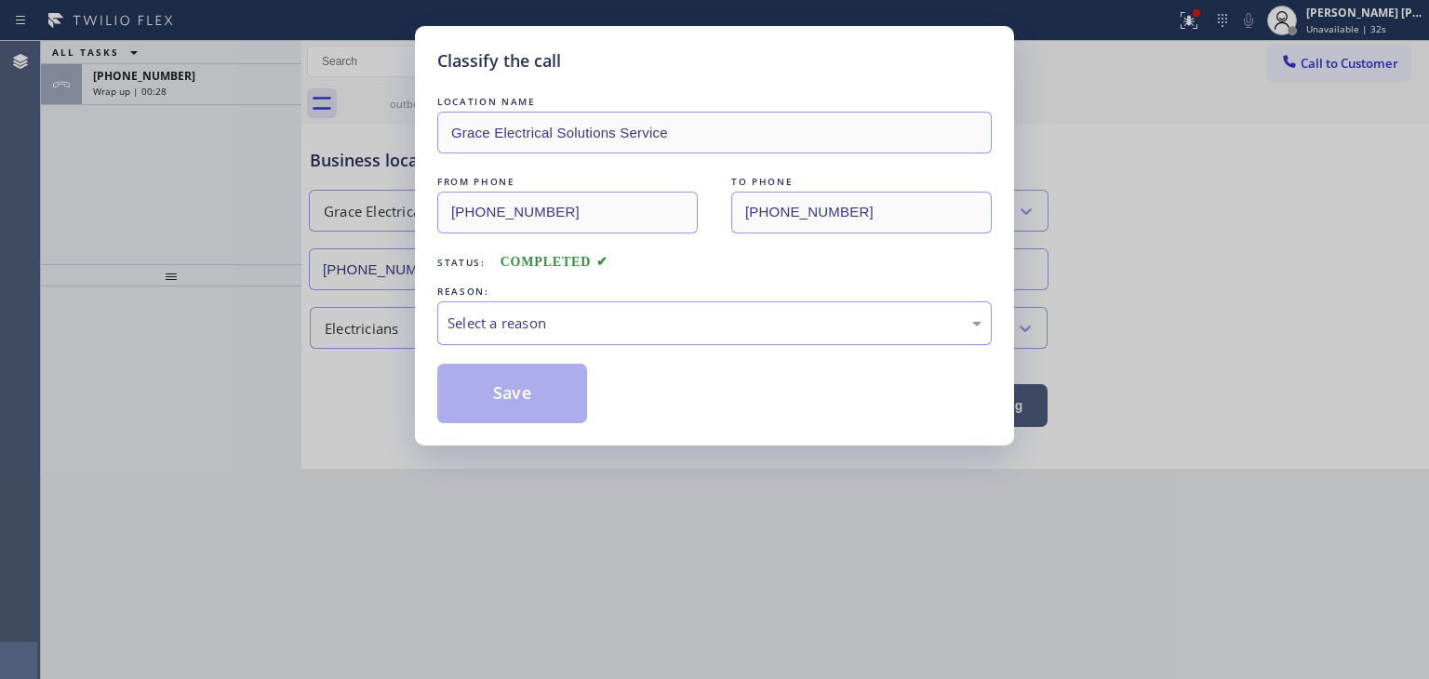
click at [501, 333] on div "Select a reason" at bounding box center [714, 323] width 555 height 44
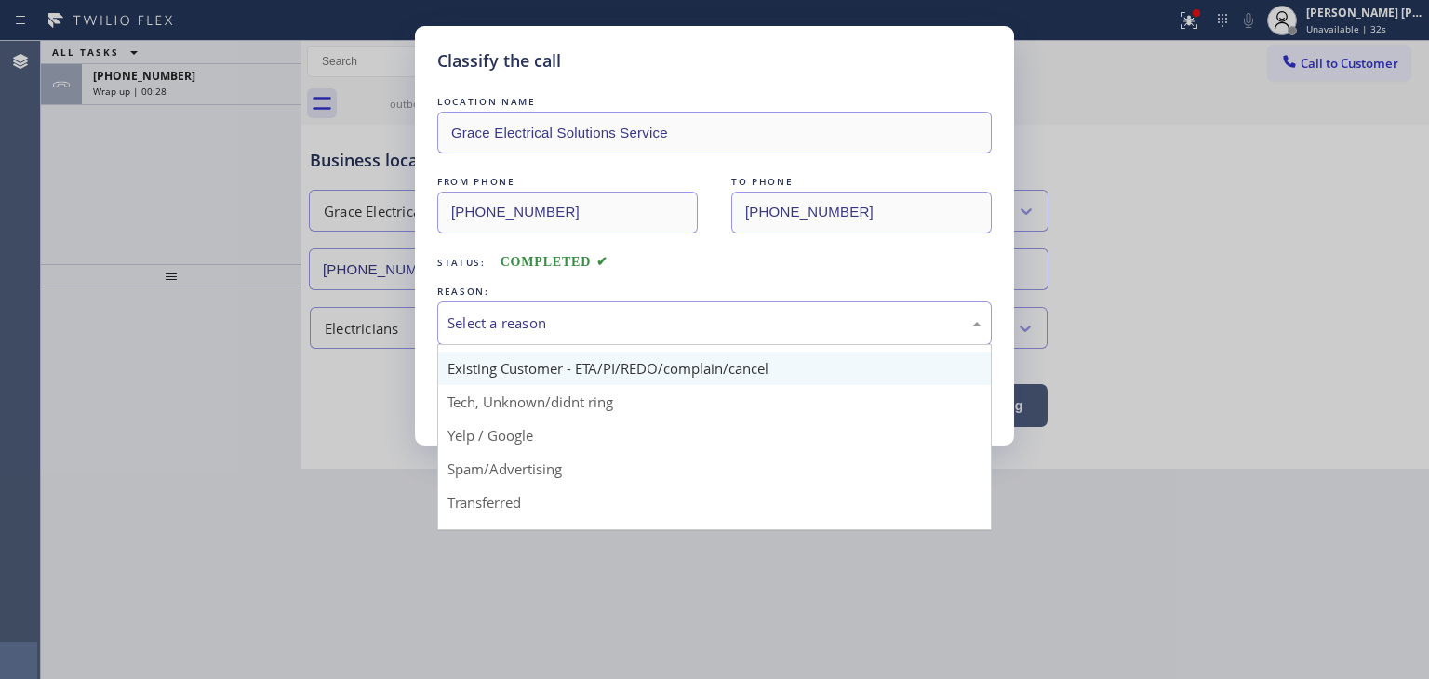
scroll to position [93, 0]
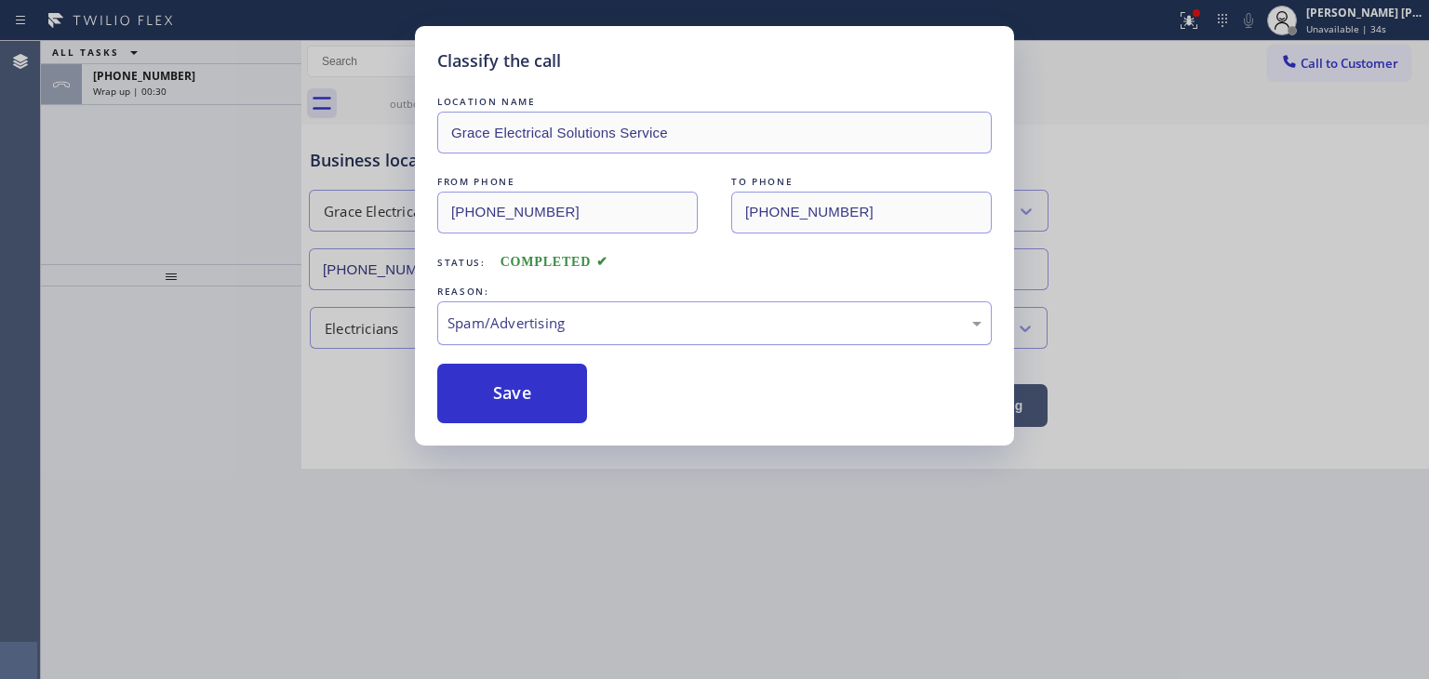
click at [509, 391] on button "Save" at bounding box center [512, 394] width 150 height 60
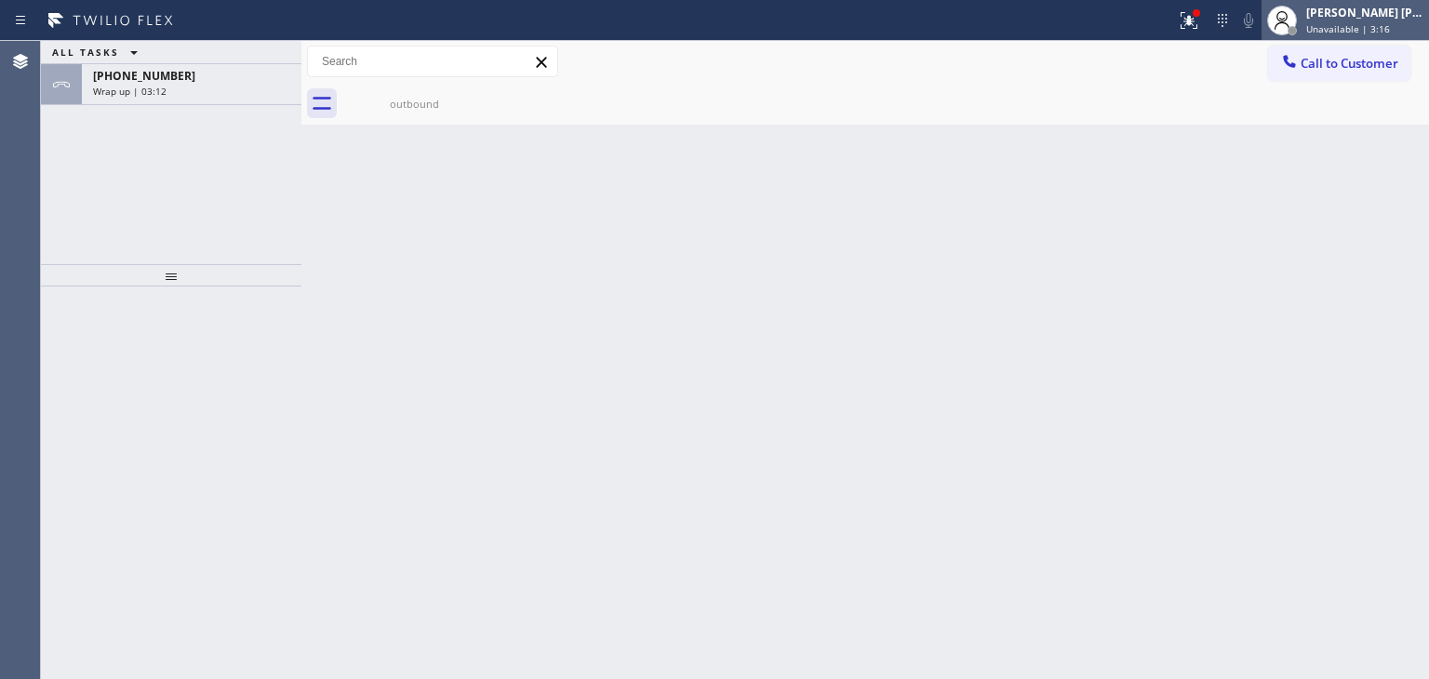
click at [1363, 17] on div "[PERSON_NAME] [PERSON_NAME]" at bounding box center [1364, 13] width 117 height 16
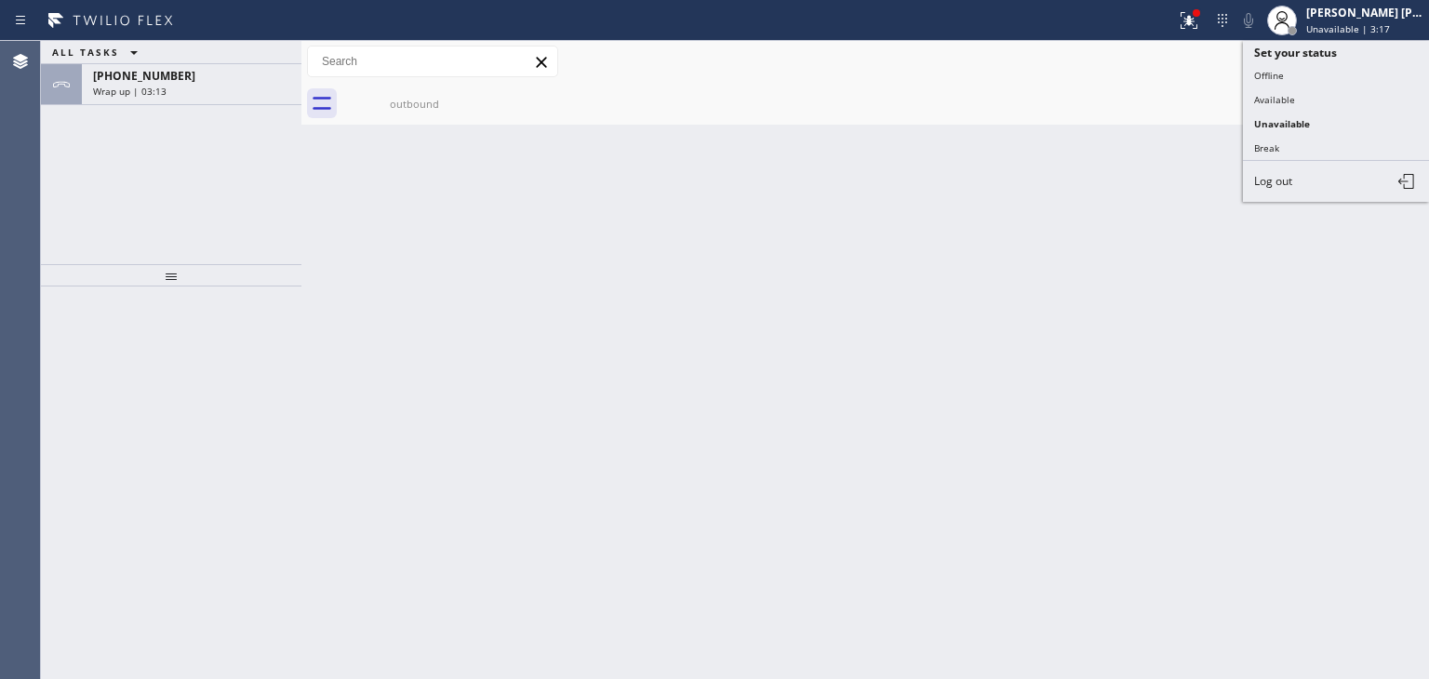
click at [1299, 87] on button "Available" at bounding box center [1336, 99] width 186 height 24
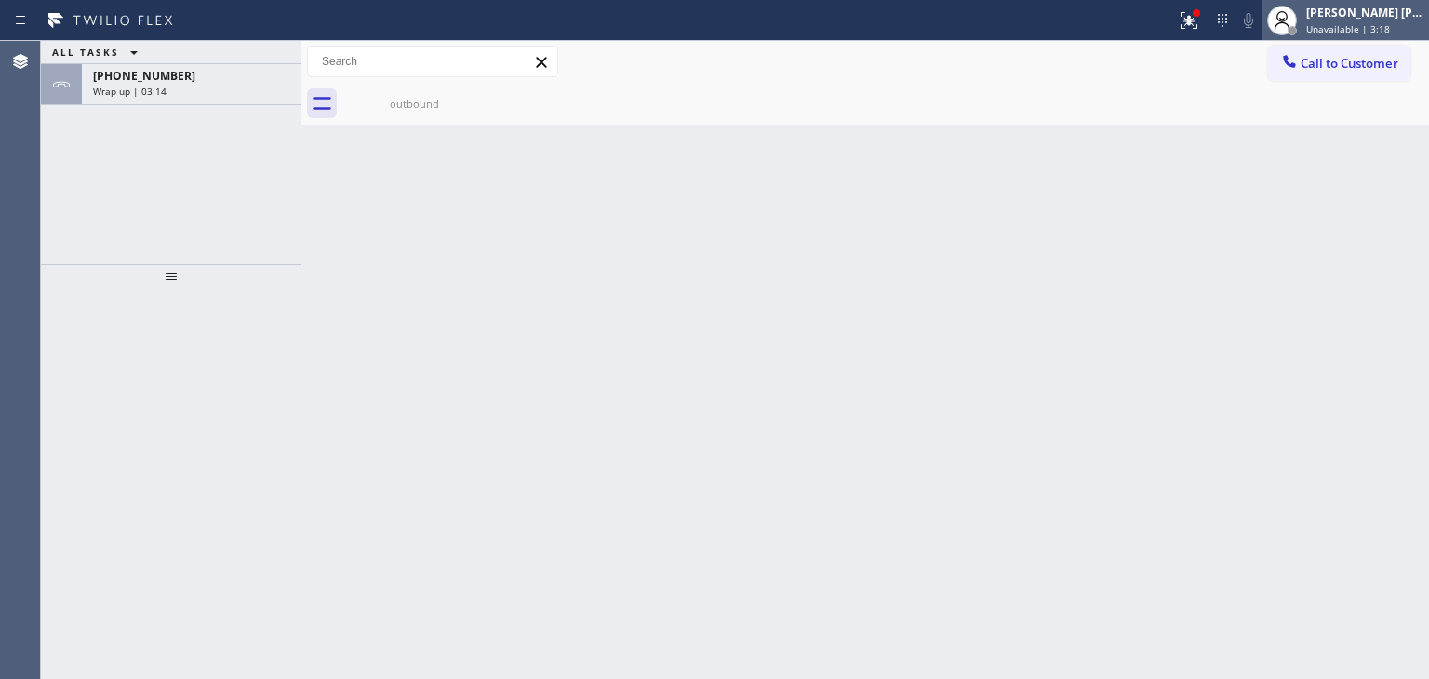
click at [1370, 39] on div "Edel John Suson Unavailable | 3:18" at bounding box center [1345, 20] width 167 height 41
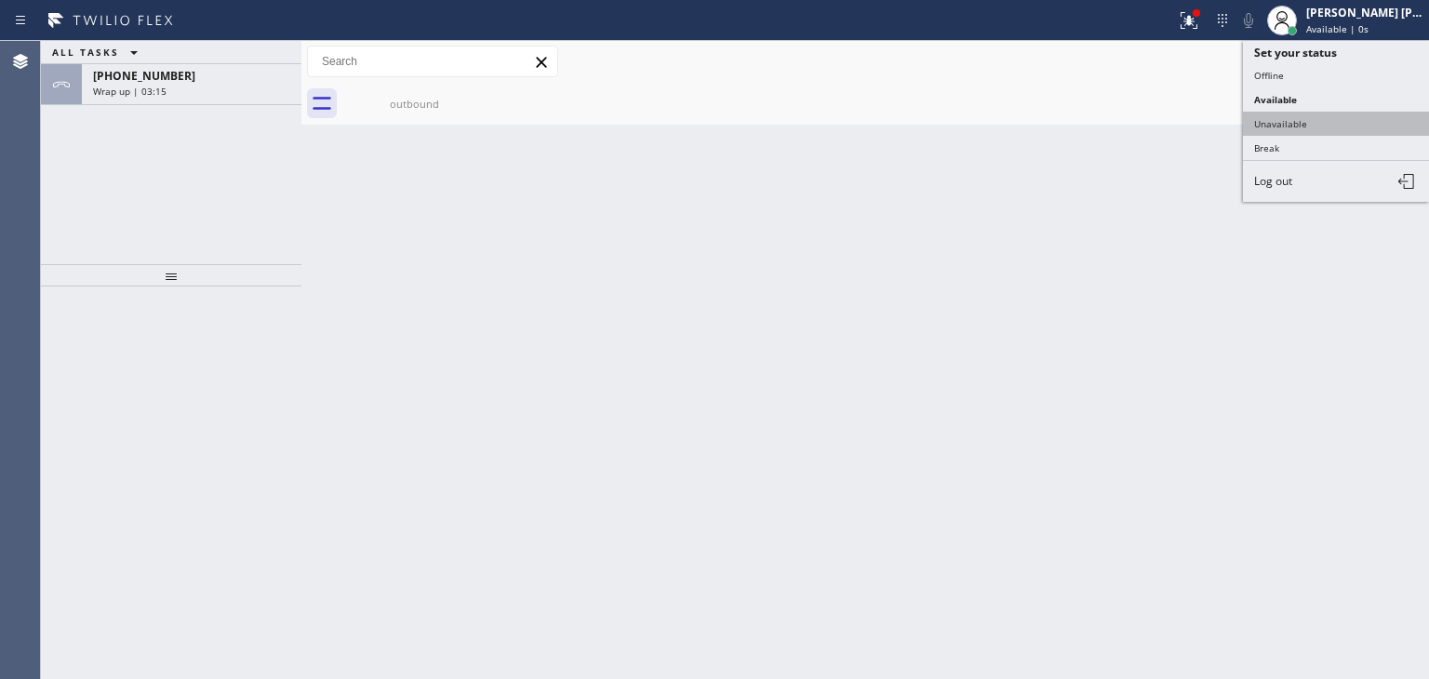
click at [1325, 114] on button "Unavailable" at bounding box center [1336, 124] width 186 height 24
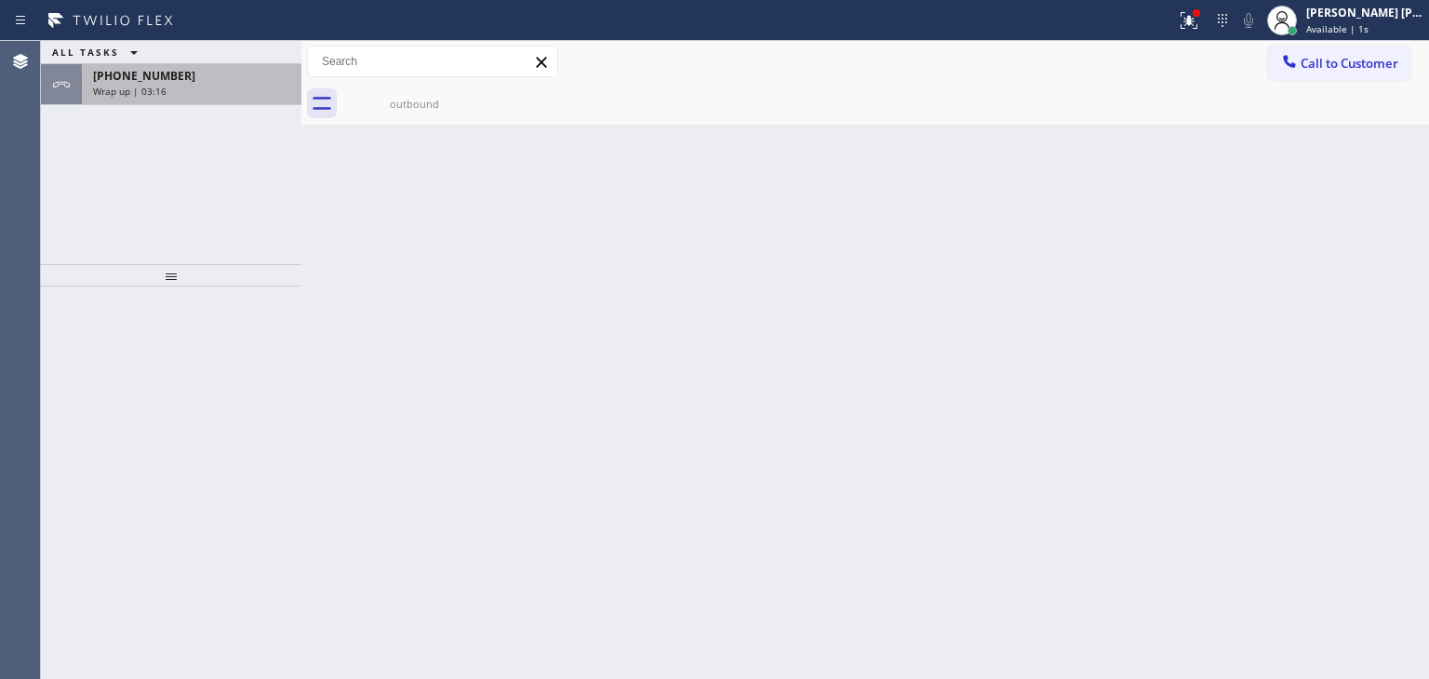
click at [230, 91] on div "Wrap up | 03:16" at bounding box center [191, 91] width 197 height 13
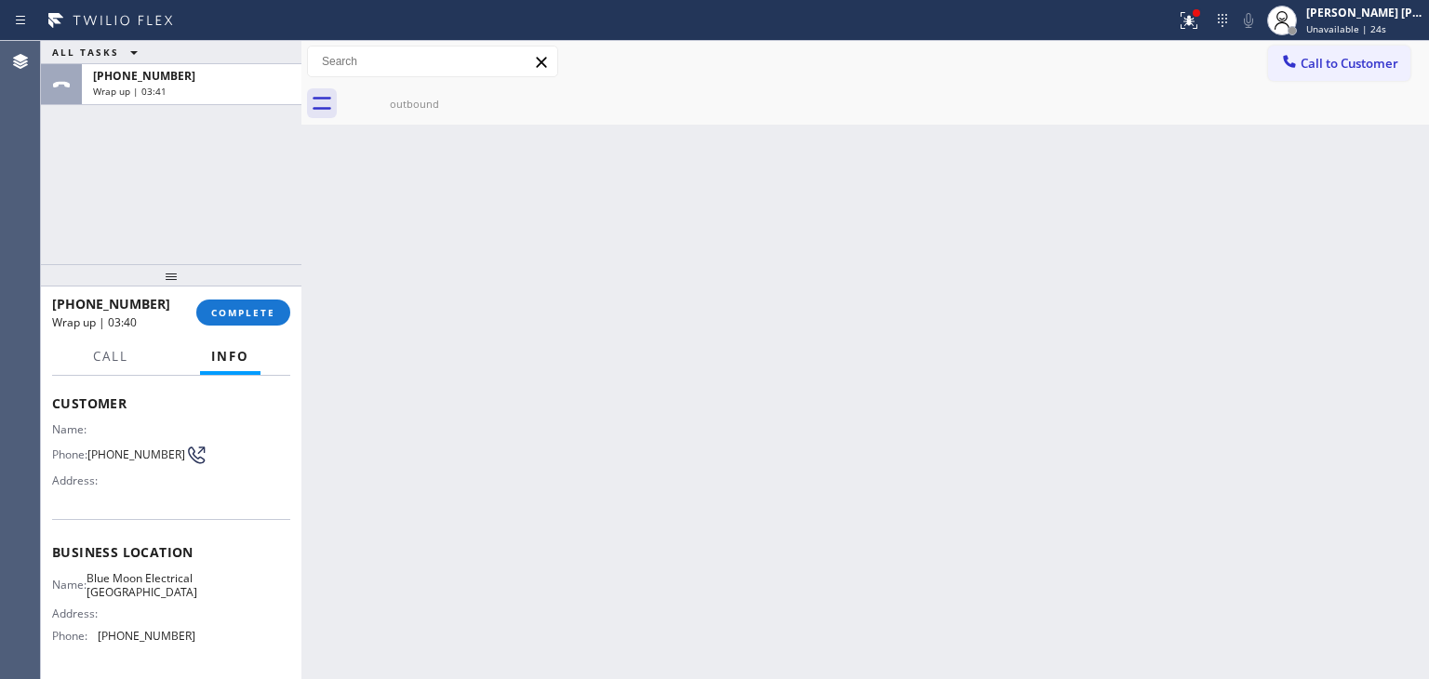
scroll to position [93, 0]
click at [244, 313] on span "COMPLETE" at bounding box center [243, 312] width 64 height 13
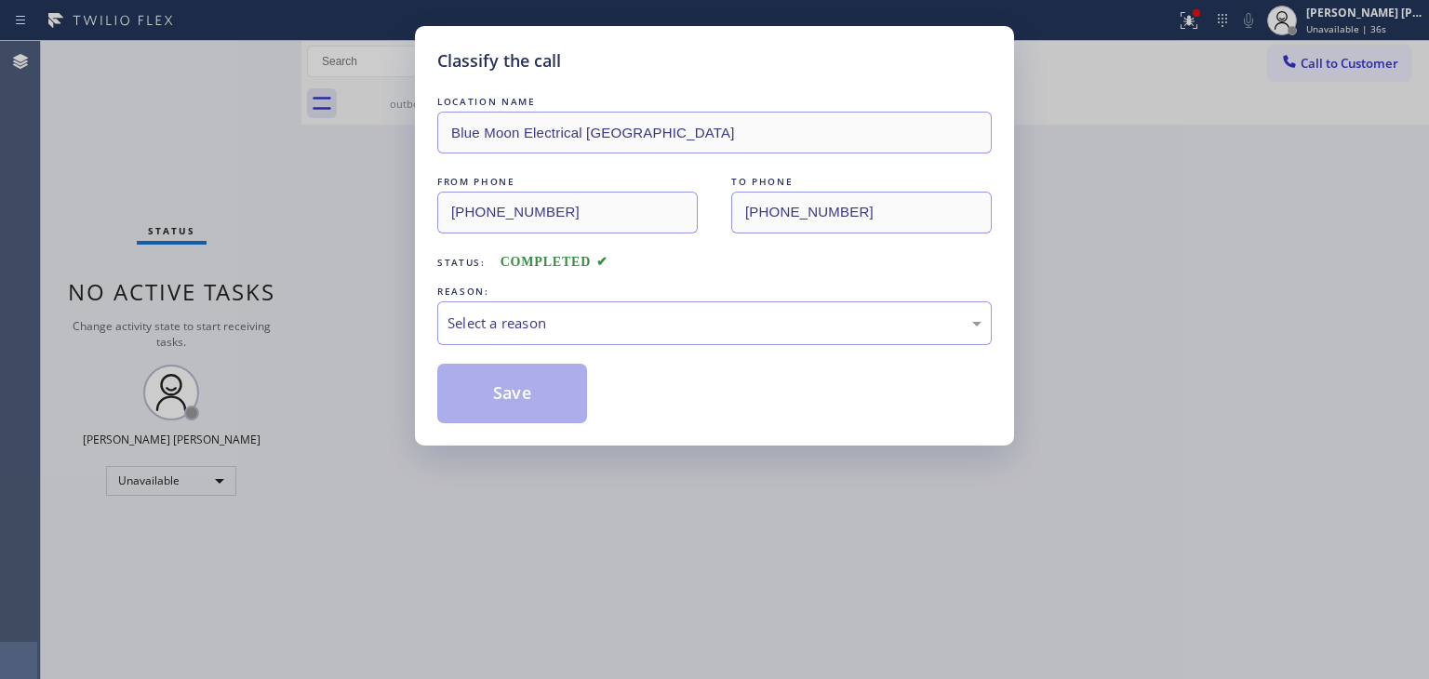
drag, startPoint x: 312, startPoint y: 184, endPoint x: 399, endPoint y: 144, distance: 96.2
click at [312, 184] on div "Classify the call LOCATION NAME Blue Moon Electrical San Clemente FROM PHONE (9…" at bounding box center [714, 339] width 1429 height 679
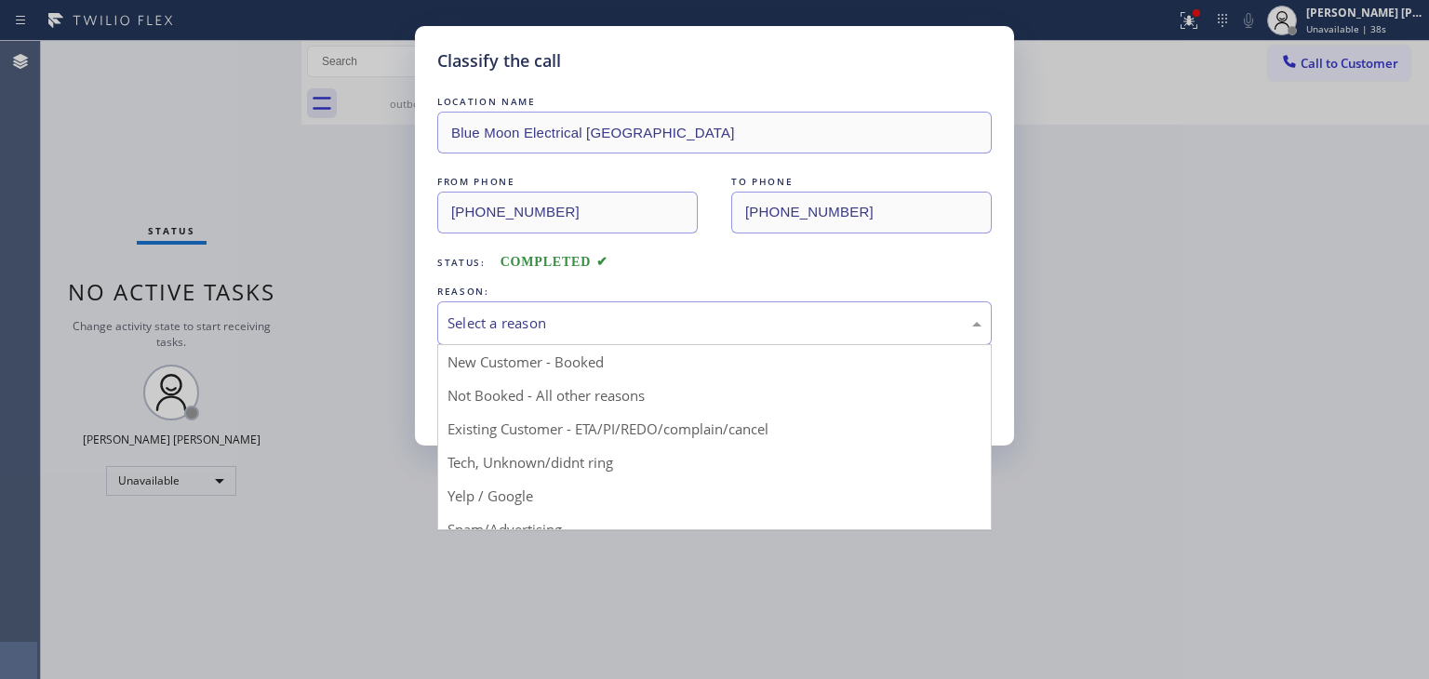
click at [526, 326] on div "Select a reason" at bounding box center [715, 323] width 534 height 21
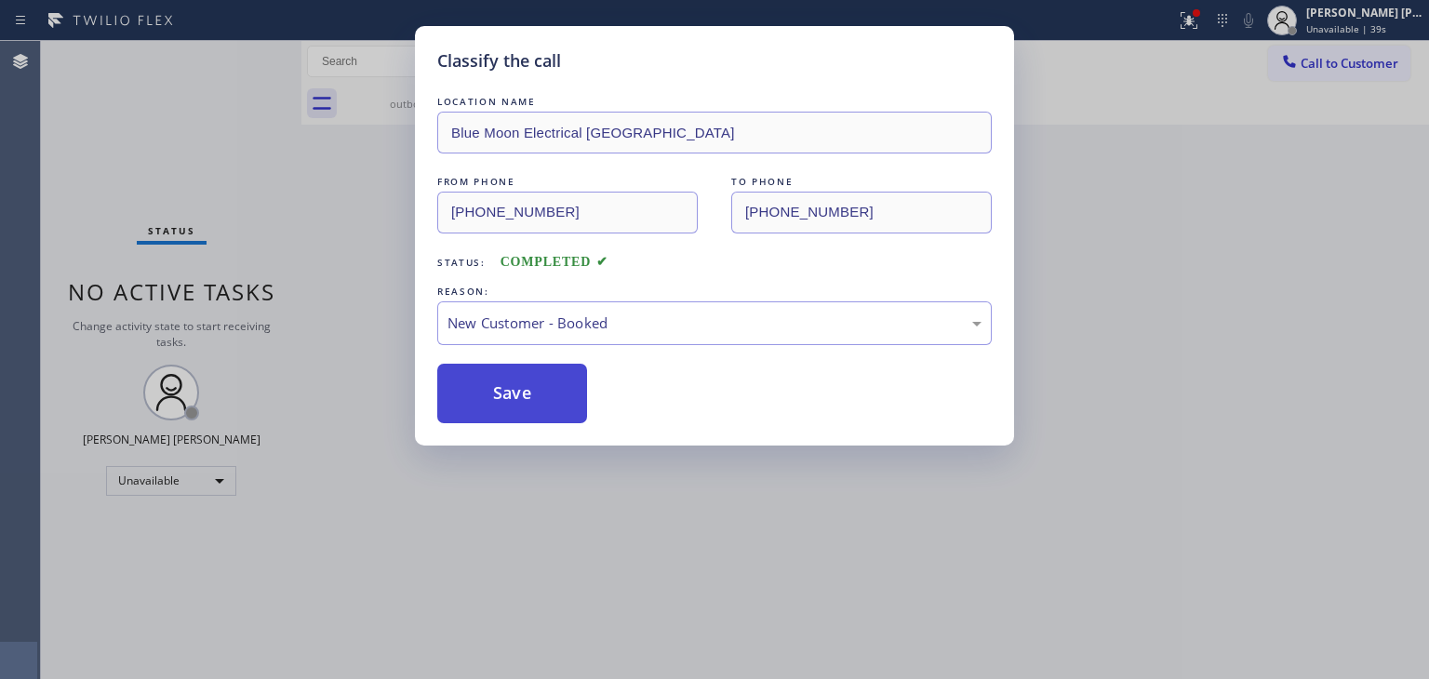
click at [514, 391] on button "Save" at bounding box center [512, 394] width 150 height 60
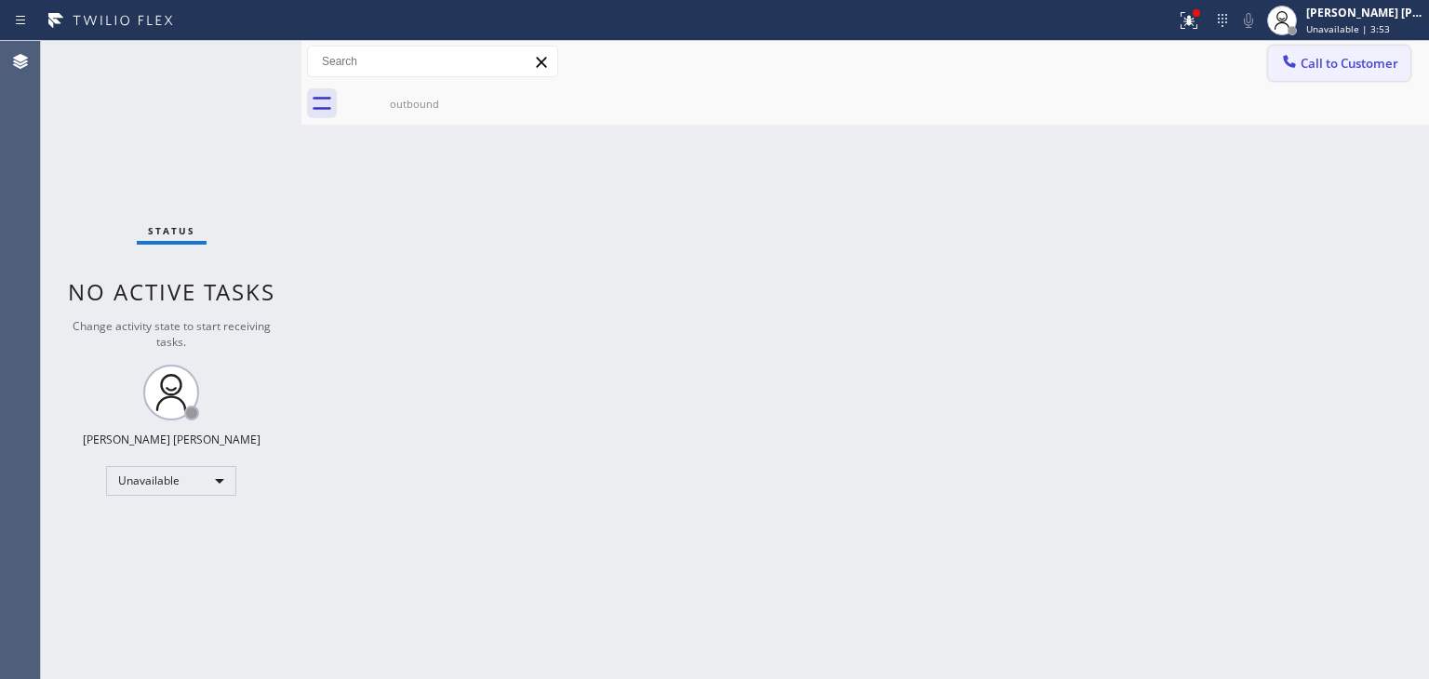
drag, startPoint x: 1369, startPoint y: 60, endPoint x: 1303, endPoint y: 72, distance: 67.0
click at [1366, 60] on span "Call to Customer" at bounding box center [1350, 63] width 98 height 17
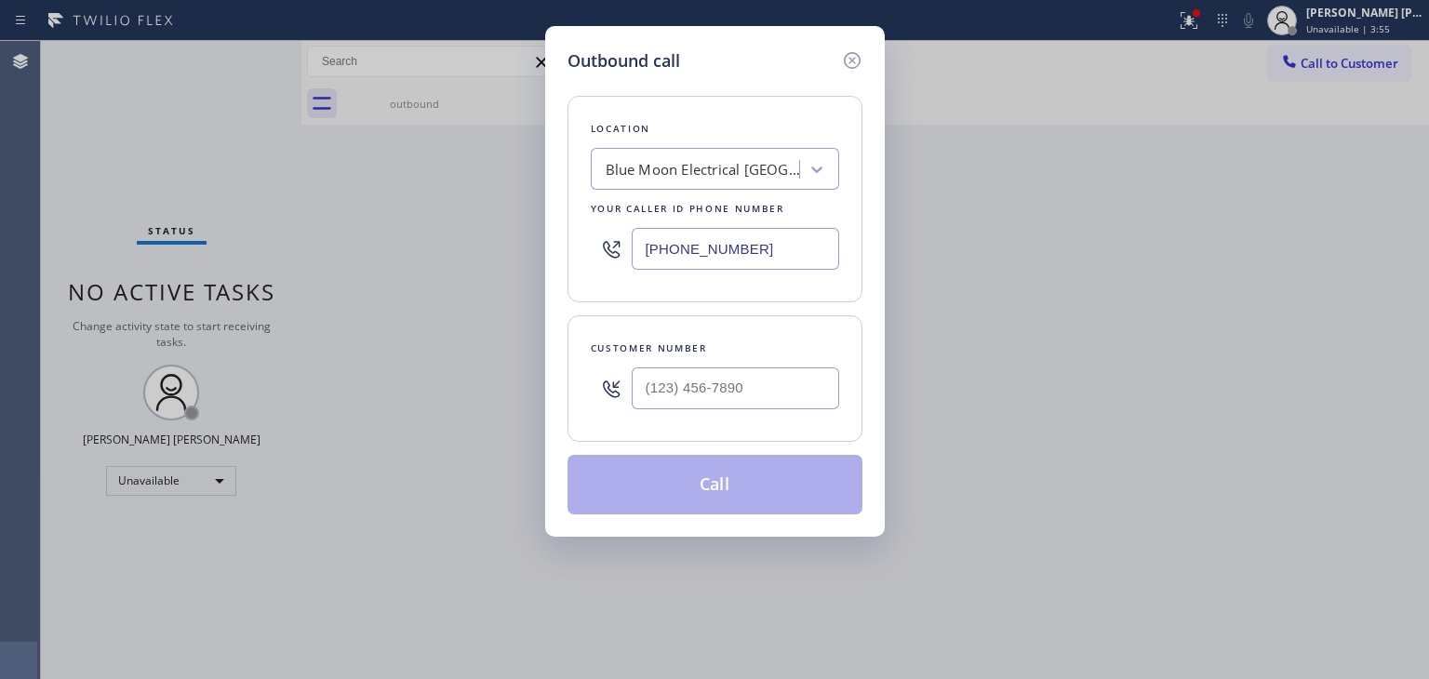
drag, startPoint x: 788, startPoint y: 248, endPoint x: 569, endPoint y: 161, distance: 235.5
click at [608, 267] on div "(949) 334-2488" at bounding box center [715, 249] width 248 height 60
paste input "949) 334-2488"
type input "(949) 334-2488"
type input "(___) ___-____"
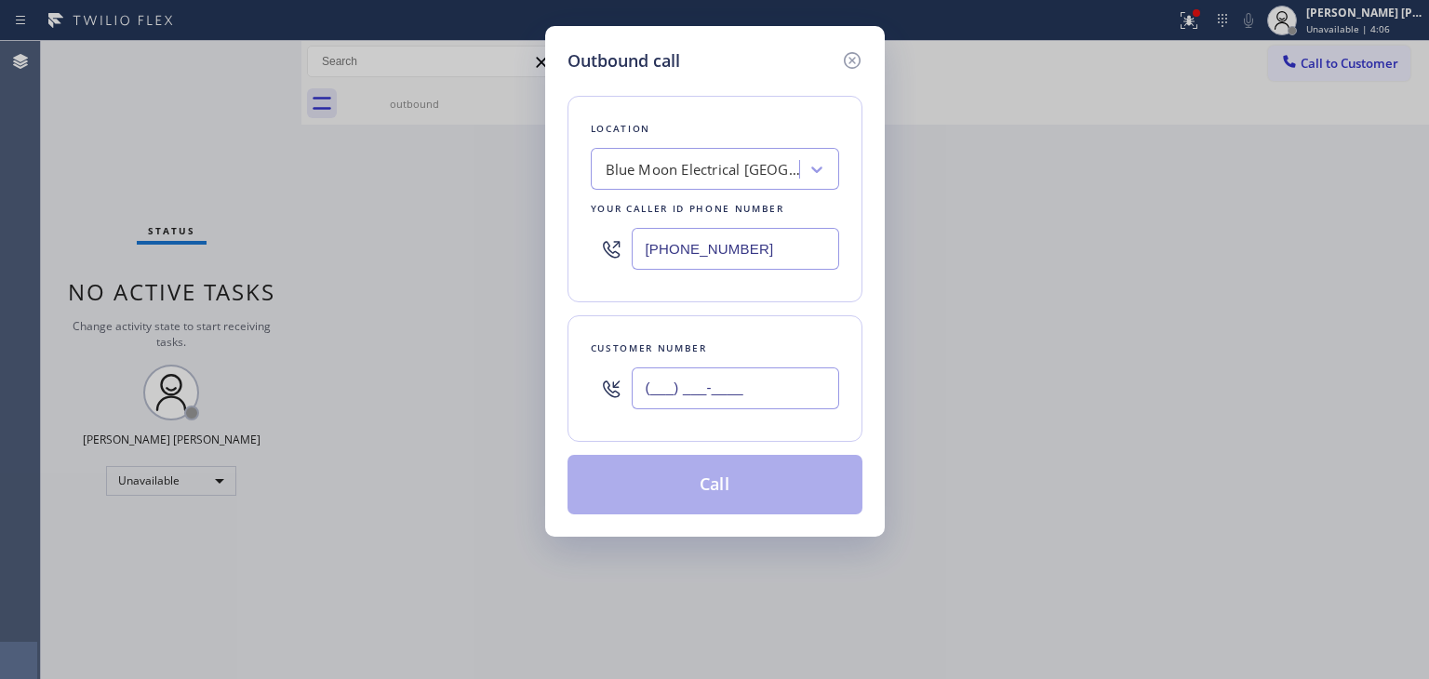
paste input "562) 544-3134"
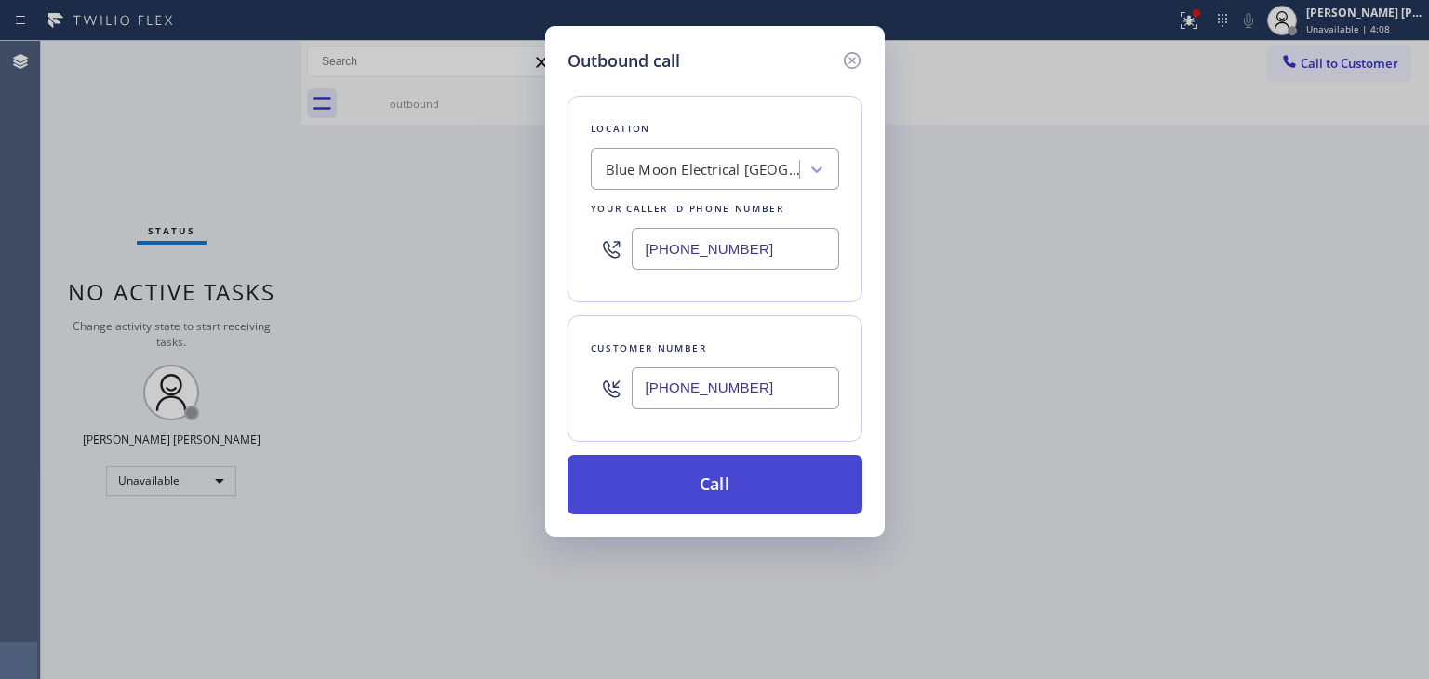
type input "(562) 544-3134"
click at [751, 469] on button "Call" at bounding box center [715, 485] width 295 height 60
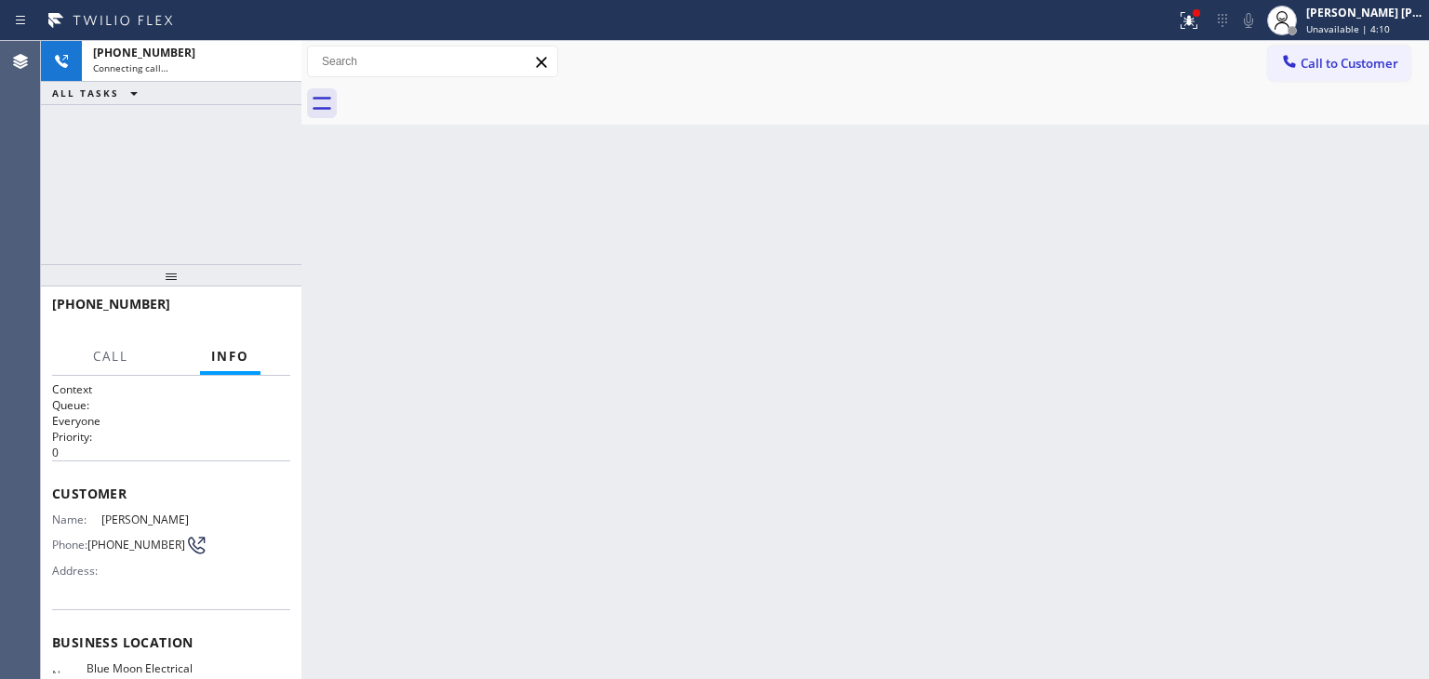
click at [1379, 23] on span "Unavailable | 4:10" at bounding box center [1348, 28] width 84 height 13
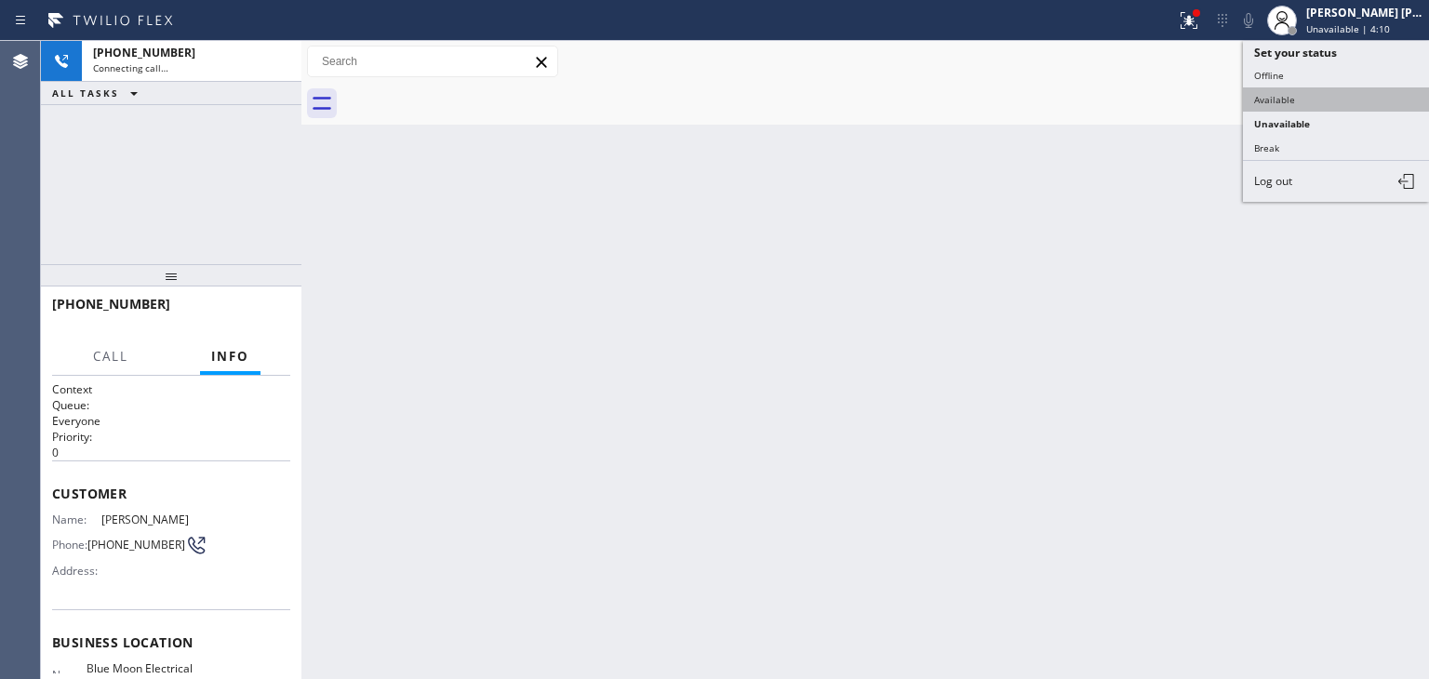
click at [1314, 91] on button "Available" at bounding box center [1336, 99] width 186 height 24
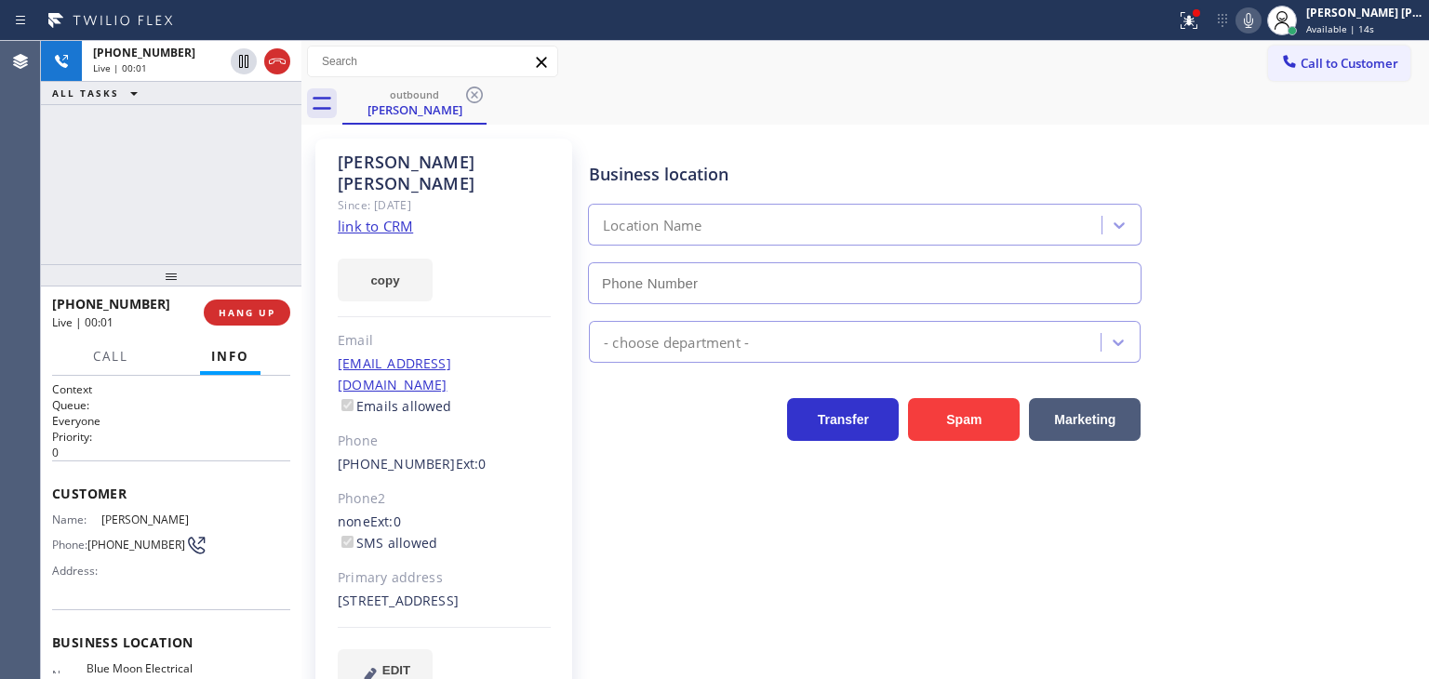
type input "(949) 334-2488"
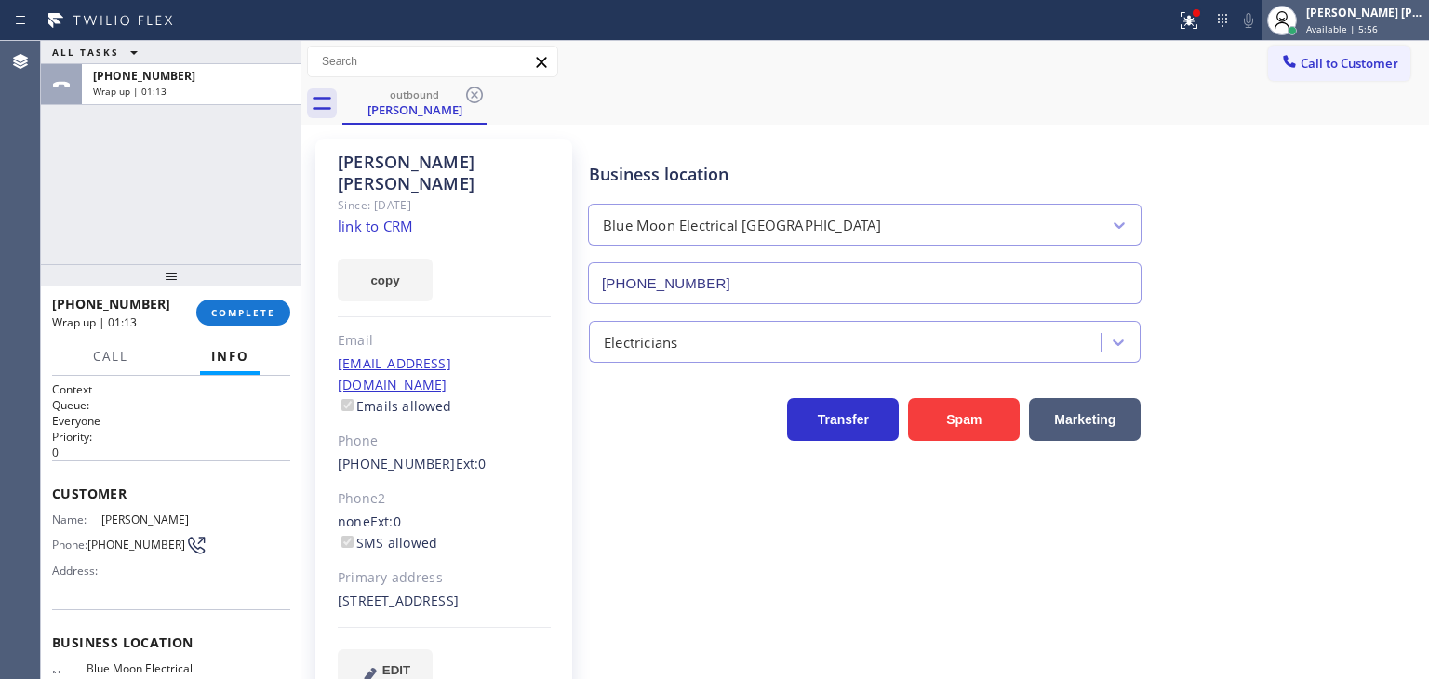
click at [1376, 11] on div "[PERSON_NAME] [PERSON_NAME]" at bounding box center [1364, 13] width 117 height 16
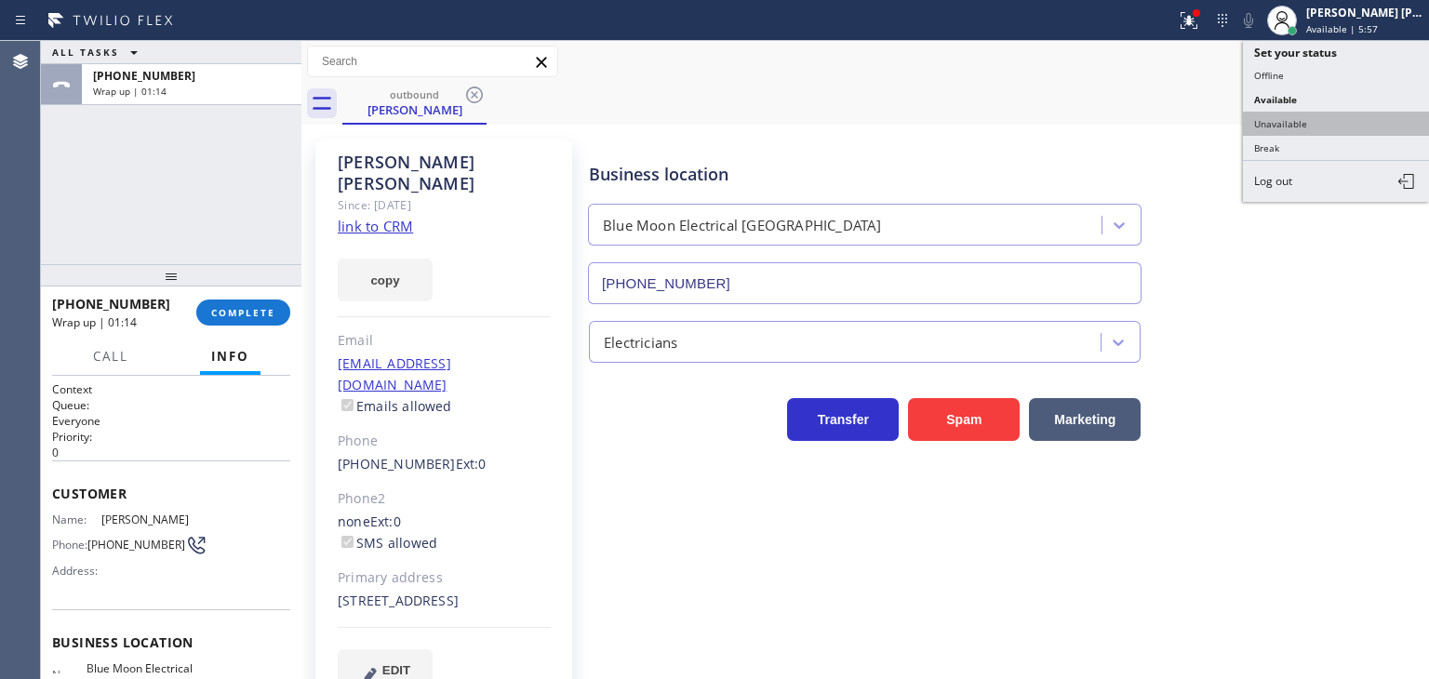
click at [1291, 118] on button "Unavailable" at bounding box center [1336, 124] width 186 height 24
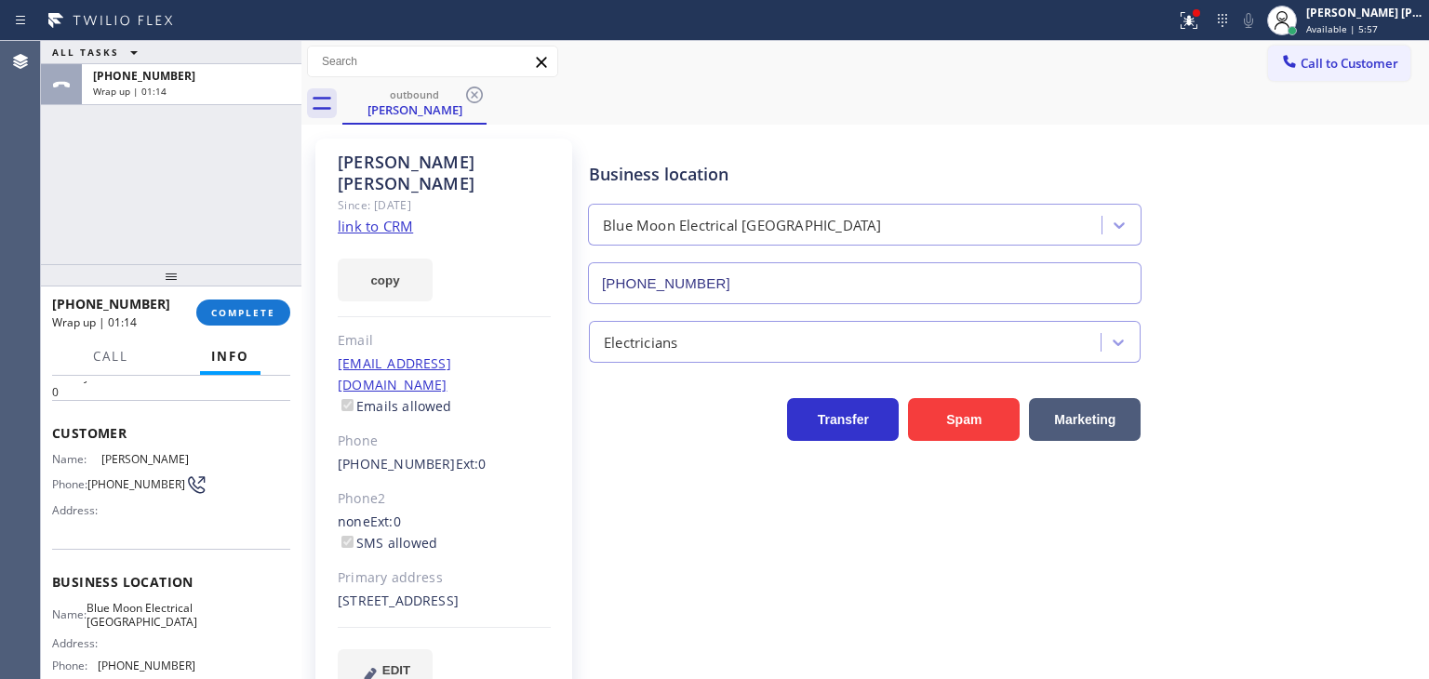
scroll to position [93, 0]
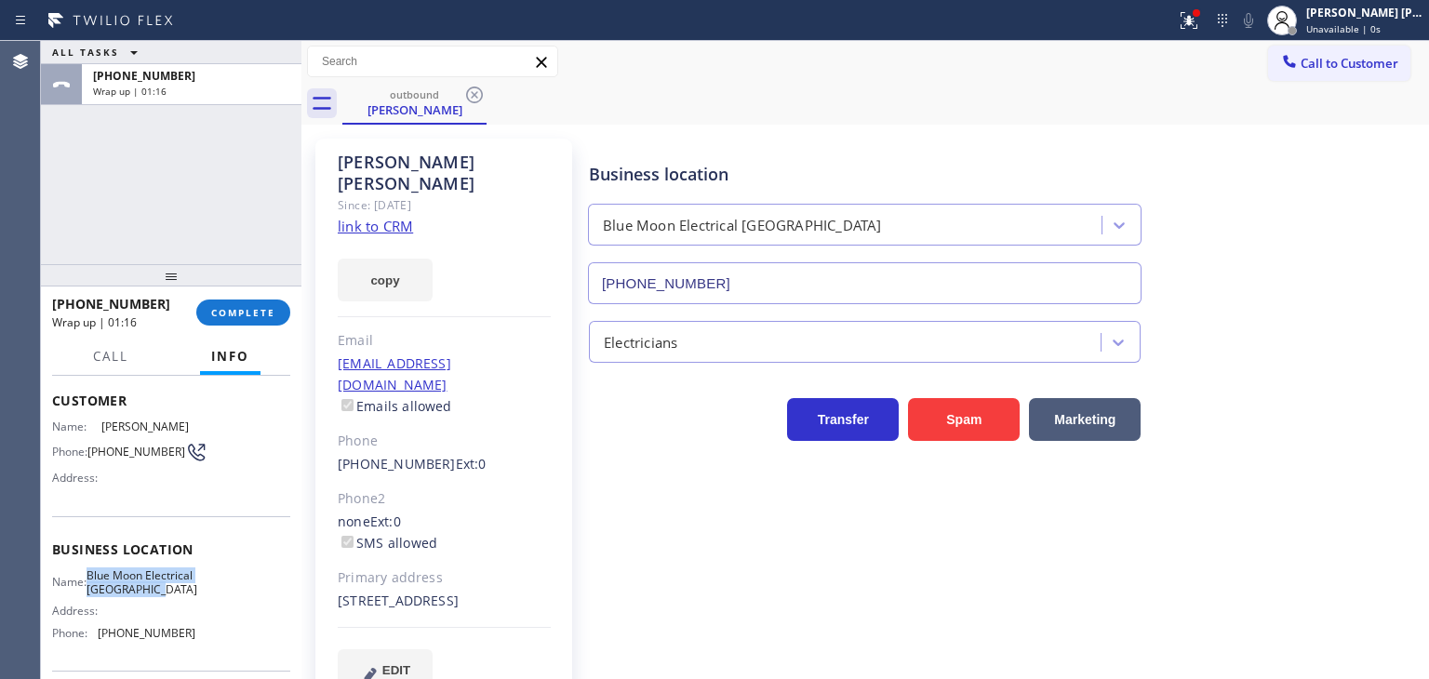
drag, startPoint x: 174, startPoint y: 608, endPoint x: 96, endPoint y: 589, distance: 80.6
click at [96, 589] on div "Name: Blue Moon Electrical San Clemente" at bounding box center [123, 582] width 143 height 29
copy div "Blue Moon Electrical San Clemente"
click at [1387, 17] on div "[PERSON_NAME] [PERSON_NAME]" at bounding box center [1364, 13] width 117 height 16
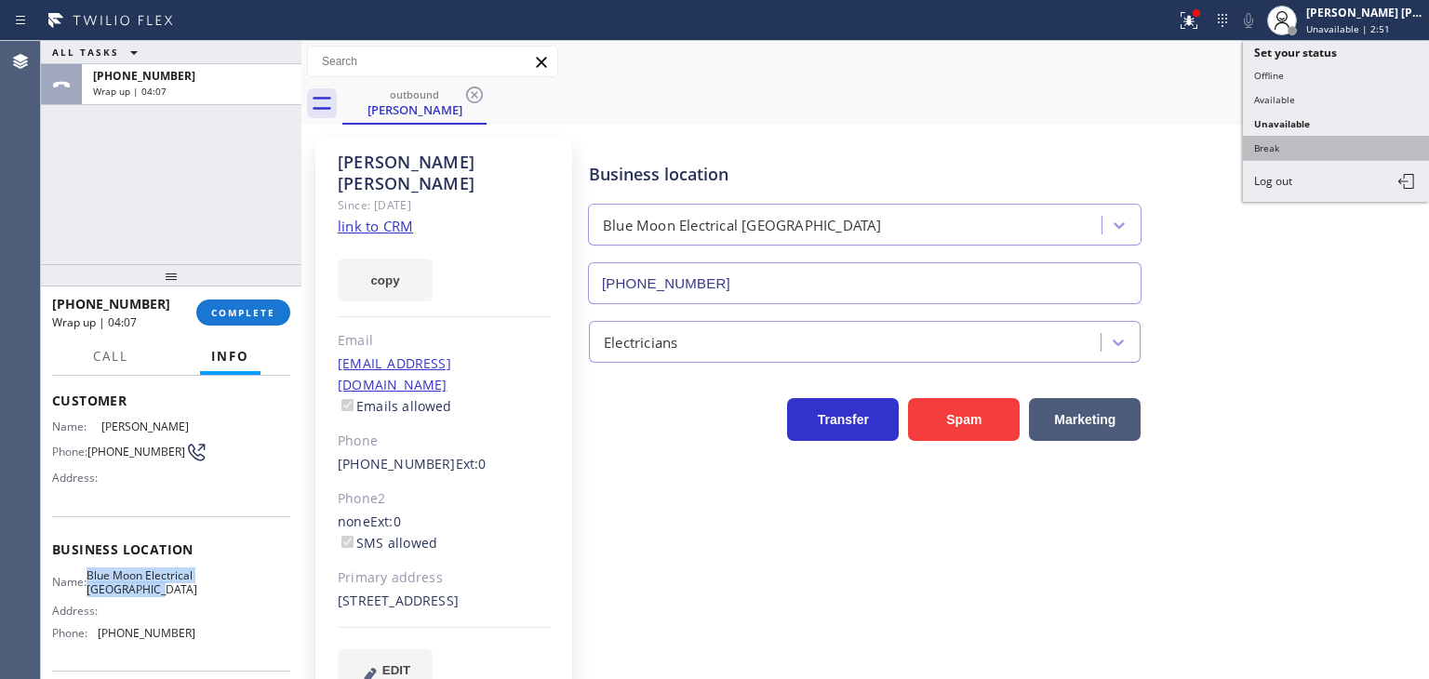
click at [1297, 144] on button "Break" at bounding box center [1336, 148] width 186 height 24
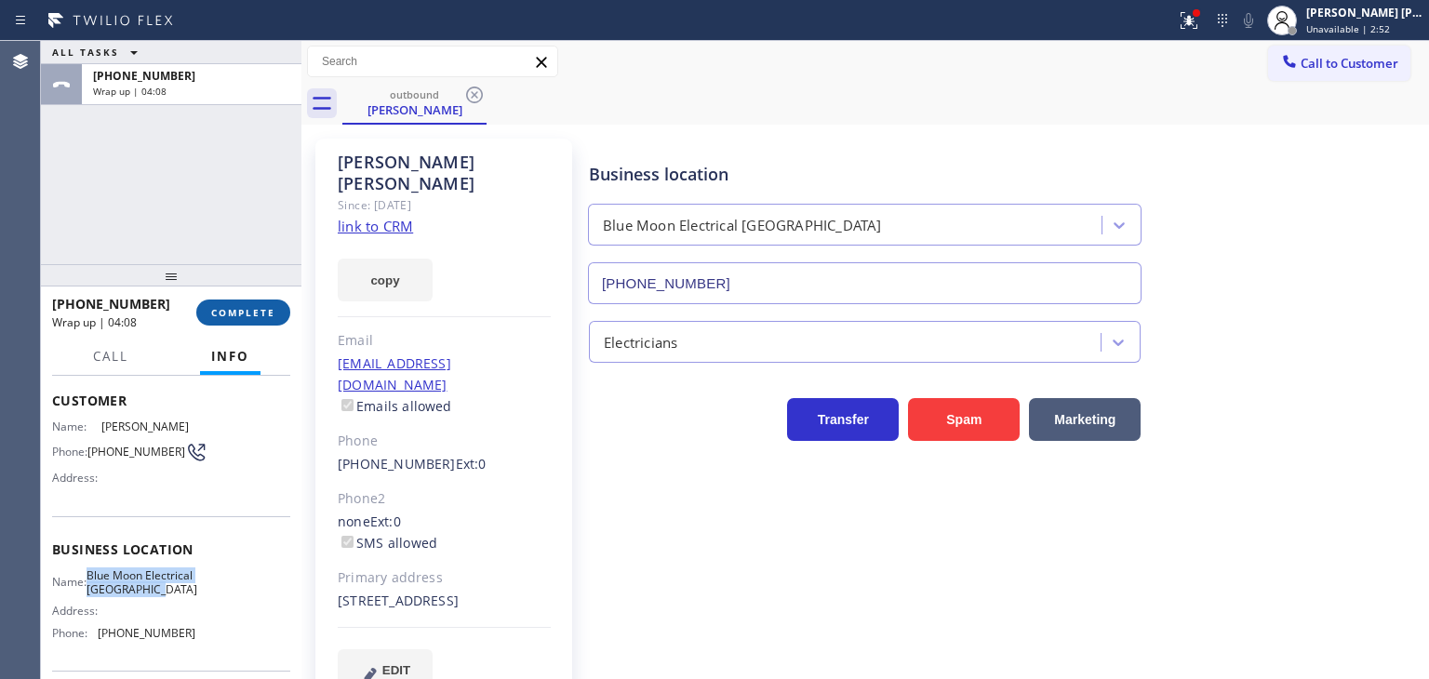
click at [201, 316] on button "COMPLETE" at bounding box center [243, 313] width 94 height 26
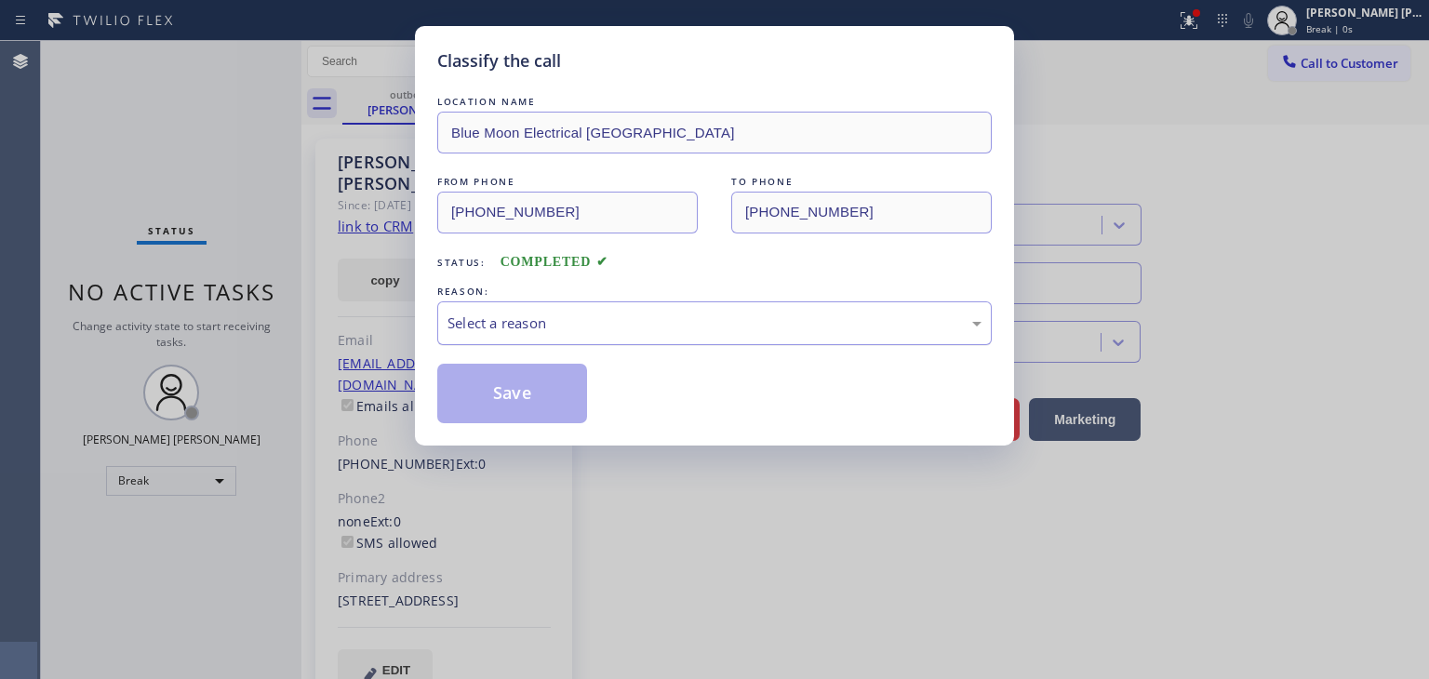
click at [500, 311] on div "Select a reason" at bounding box center [714, 323] width 555 height 44
click at [513, 382] on button "Save" at bounding box center [512, 394] width 150 height 60
